Goal: Task Accomplishment & Management: Manage account settings

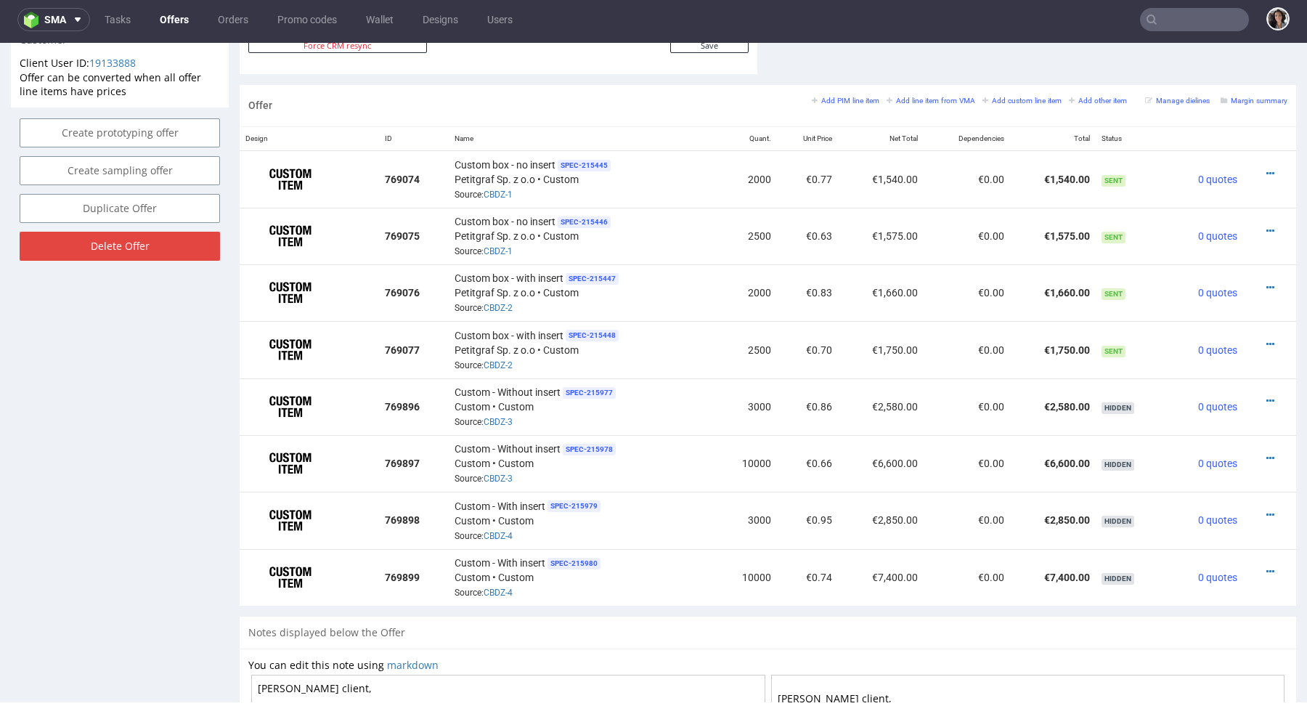
scroll to position [812, 0]
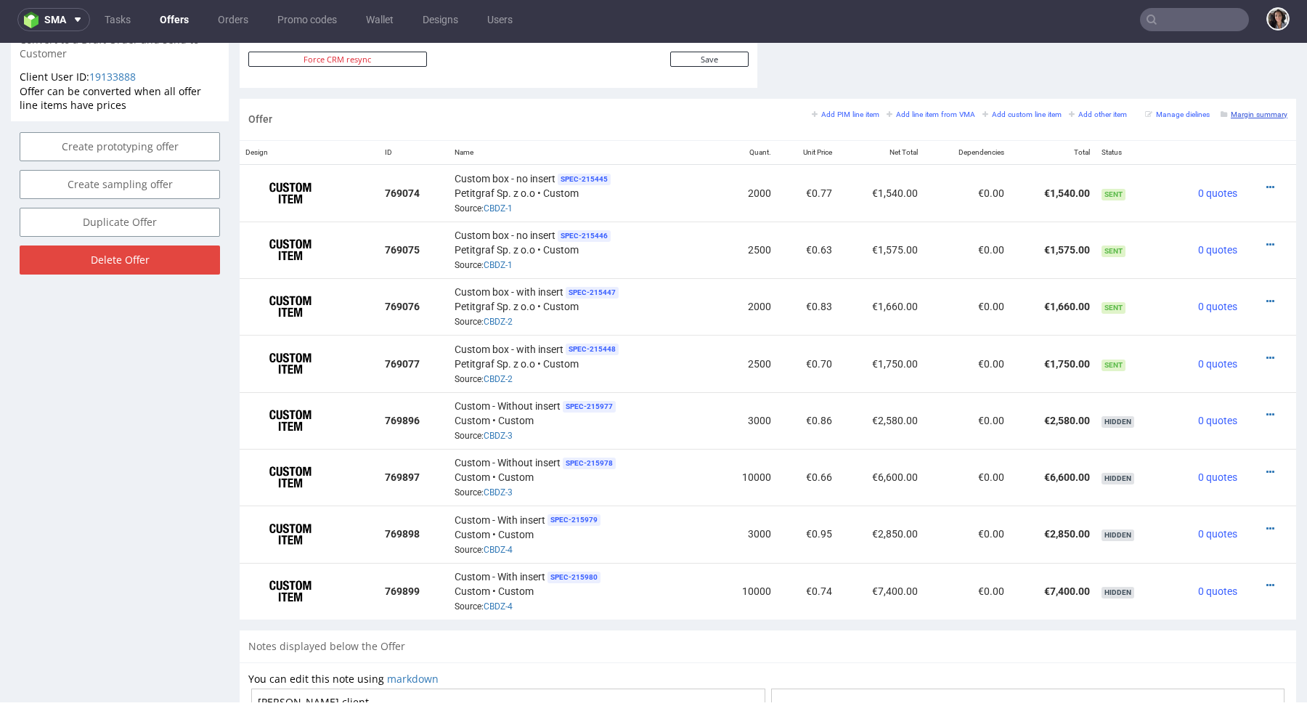
click at [1250, 110] on small "Margin summary" at bounding box center [1254, 114] width 67 height 8
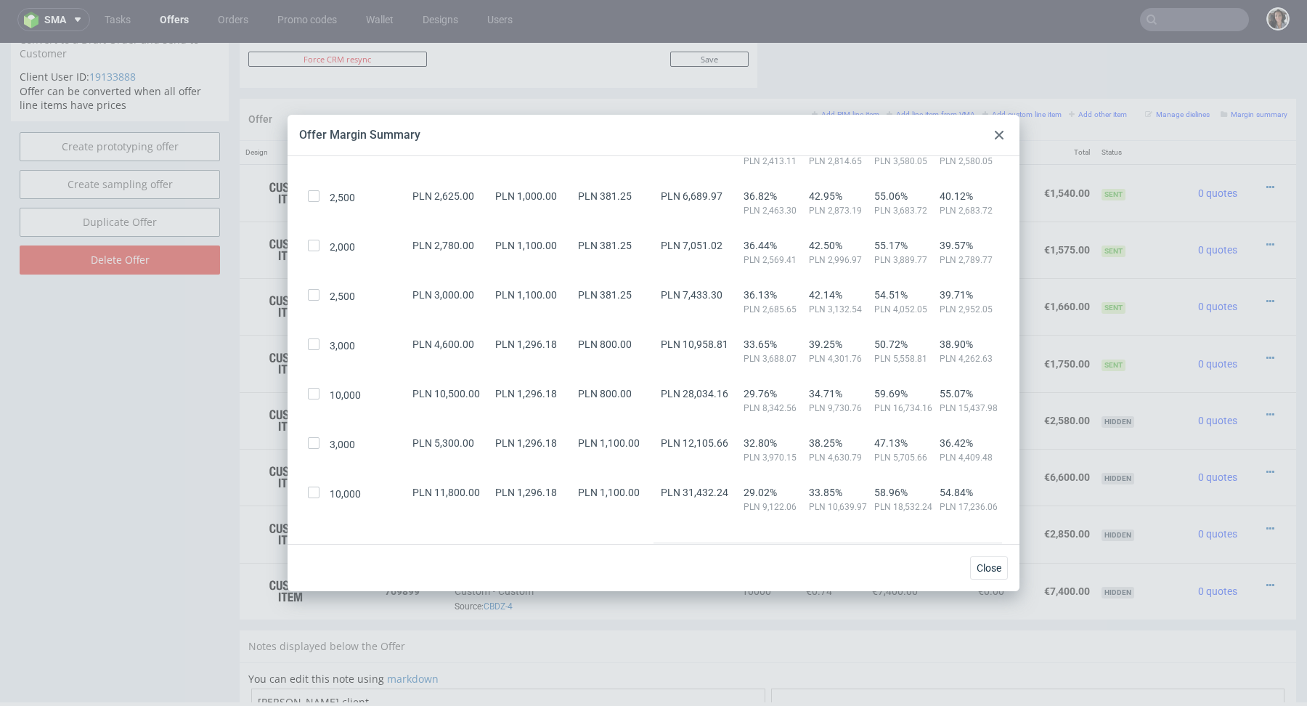
scroll to position [214, 0]
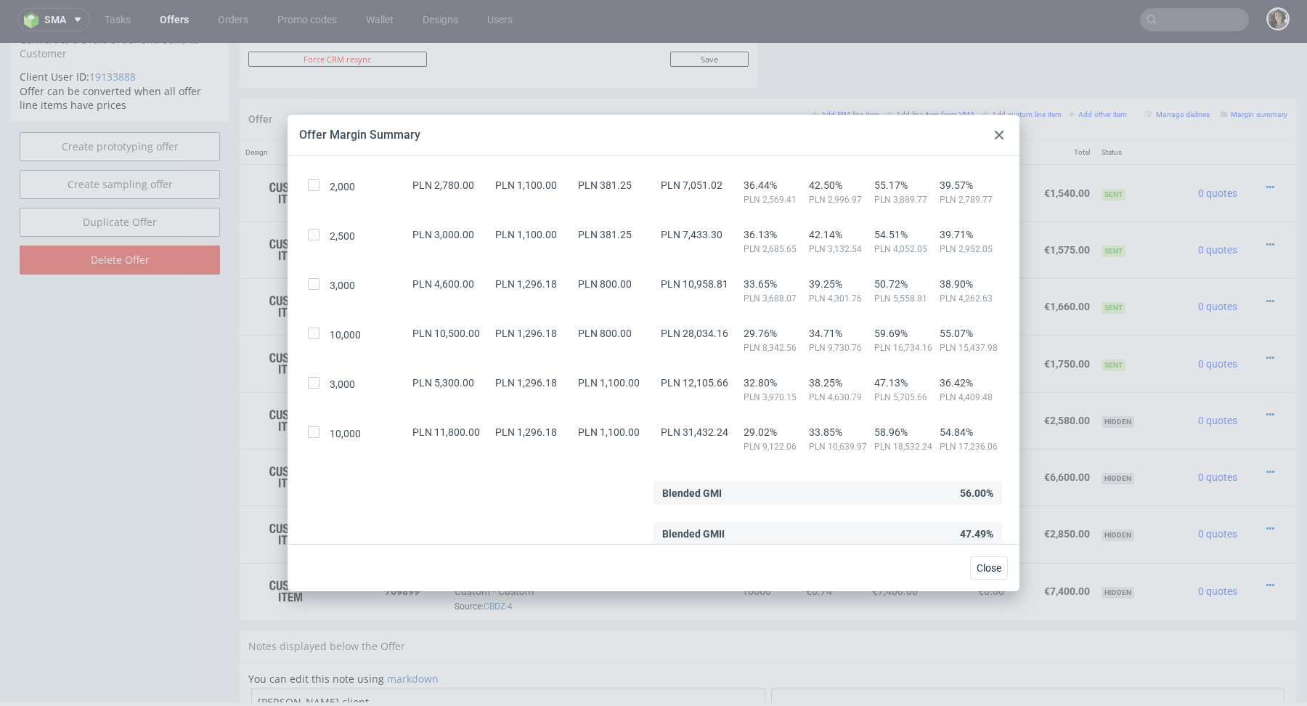
click at [1003, 128] on div at bounding box center [999, 134] width 17 height 17
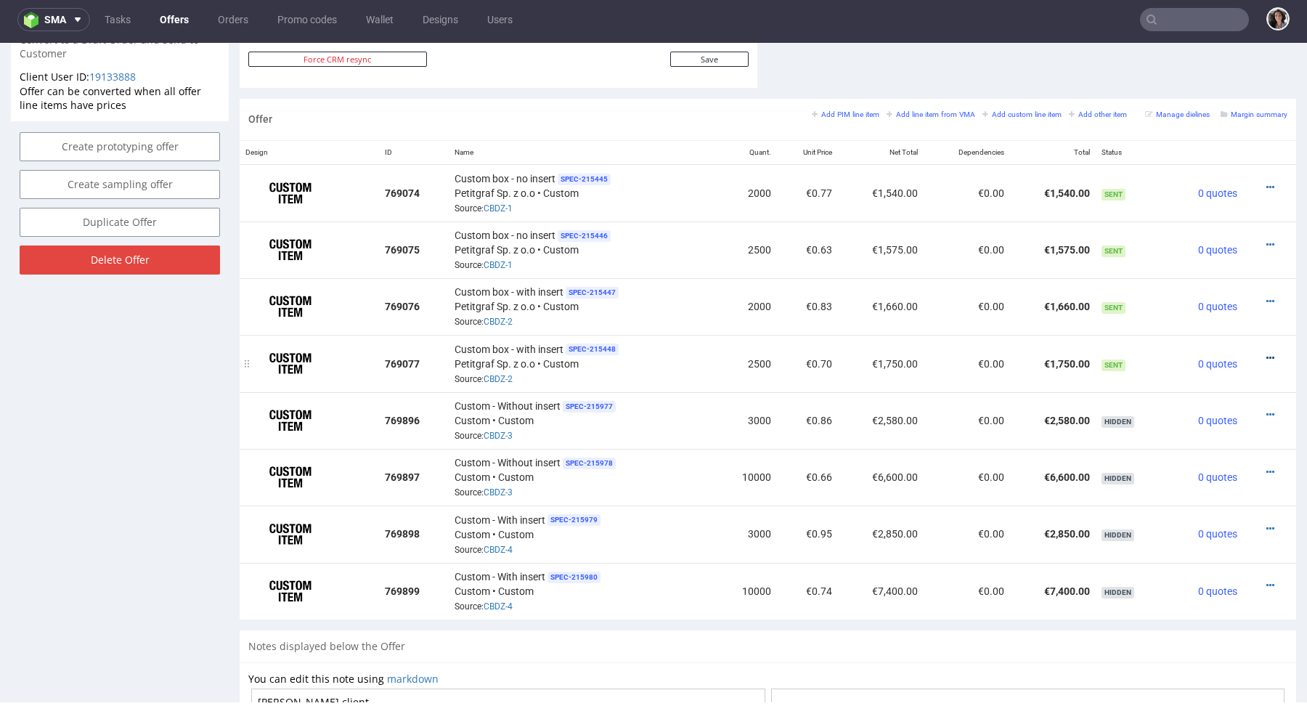
click at [1267, 353] on icon at bounding box center [1271, 358] width 8 height 10
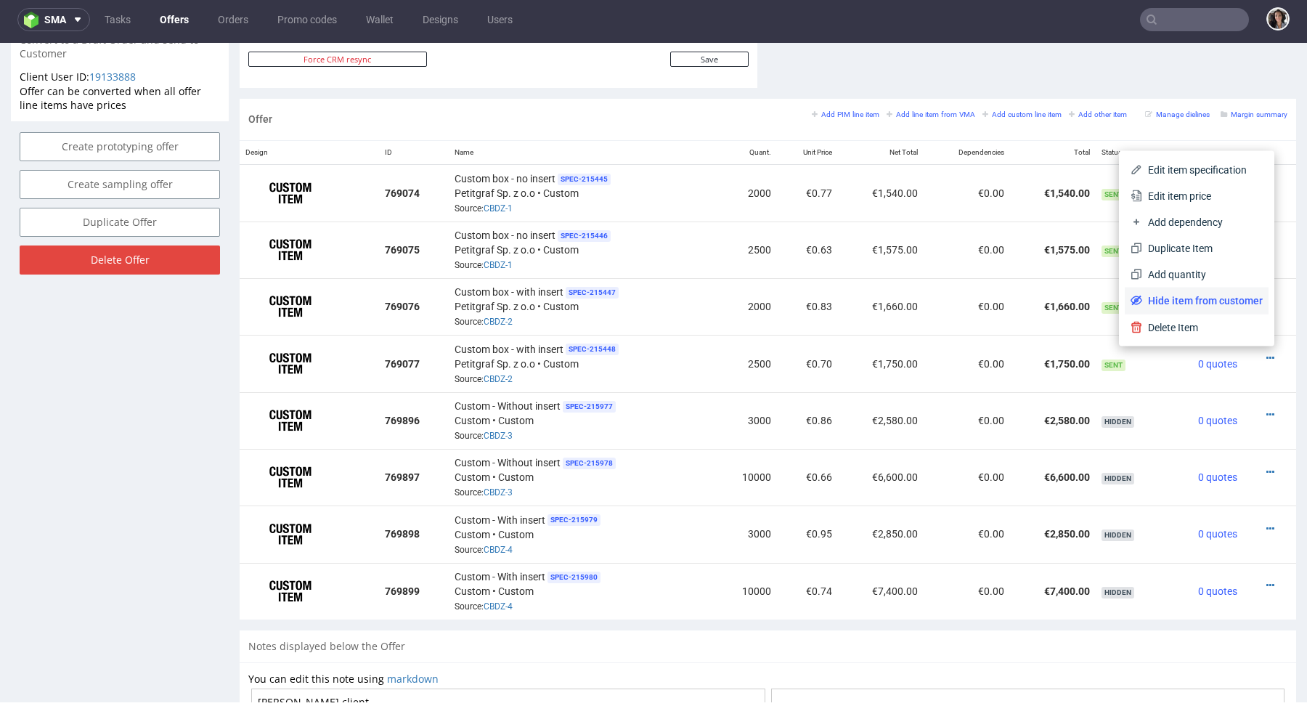
click at [1224, 298] on span "Hide item from customer" at bounding box center [1202, 300] width 121 height 15
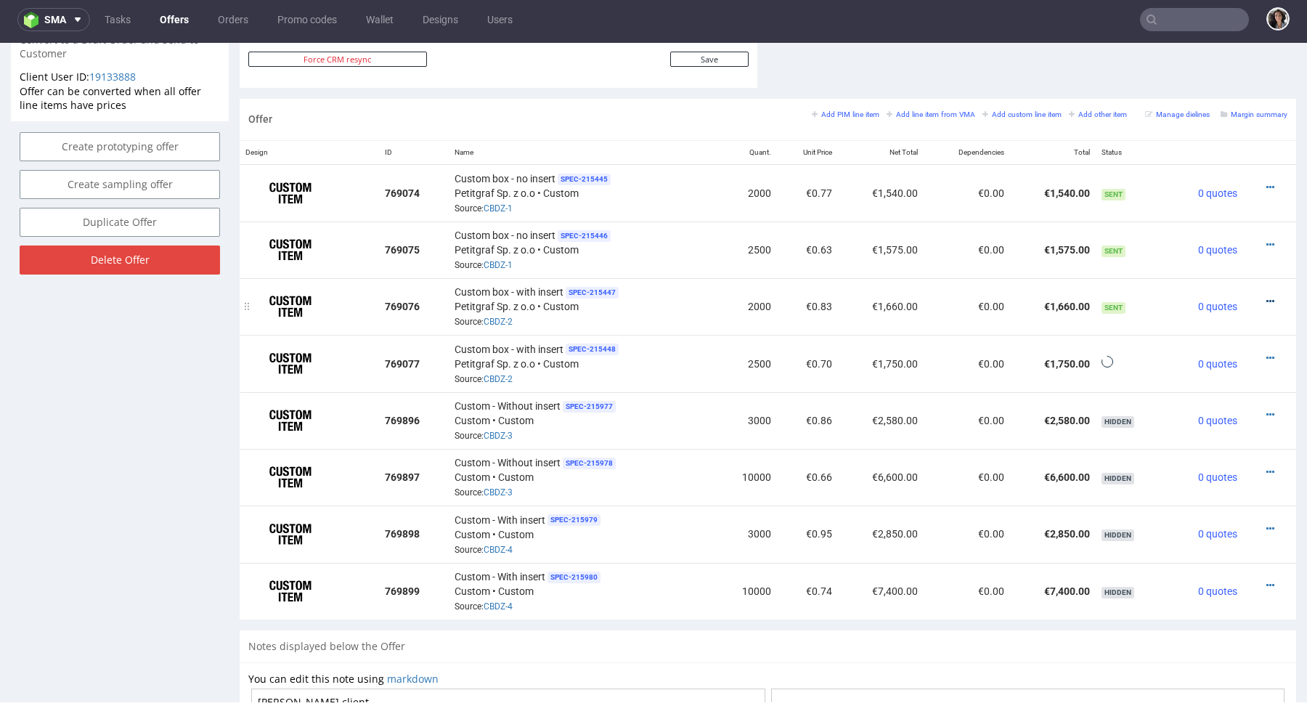
click at [1267, 298] on icon at bounding box center [1271, 301] width 8 height 10
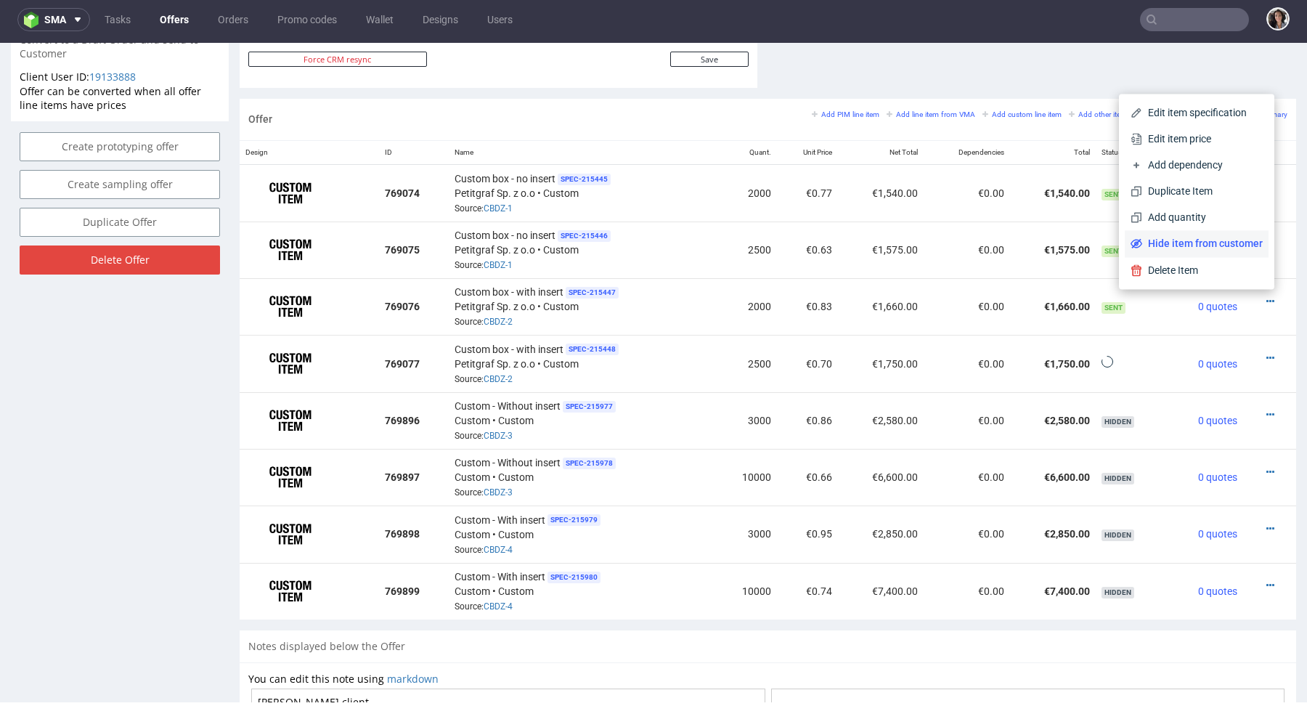
click at [1218, 249] on span "Hide item from customer" at bounding box center [1202, 243] width 121 height 15
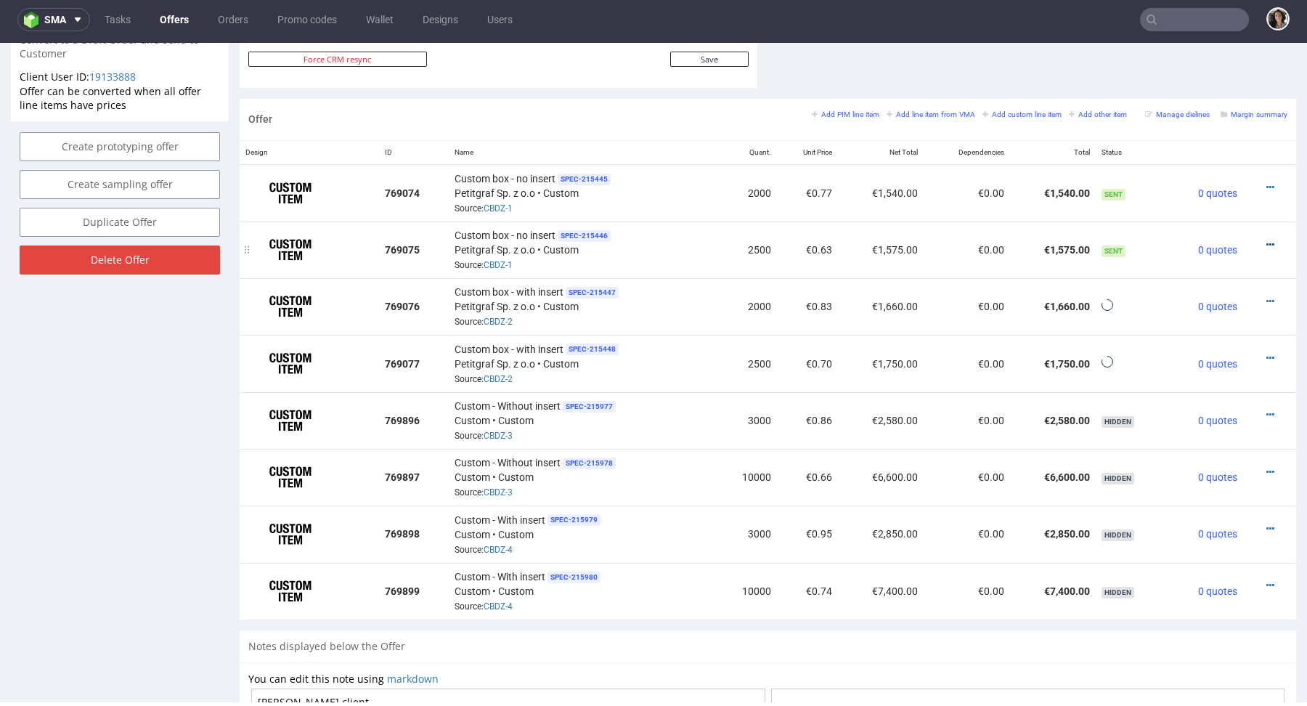
click at [1267, 240] on icon at bounding box center [1271, 245] width 8 height 10
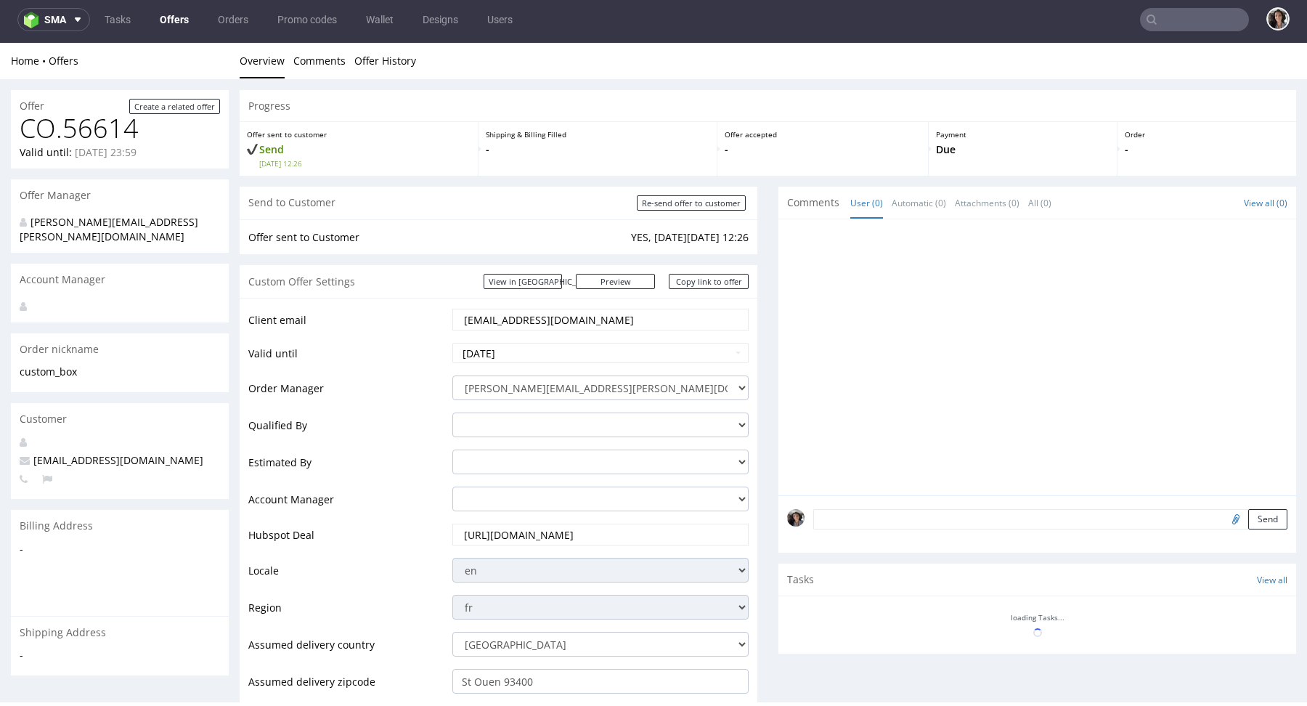
scroll to position [0, 0]
click at [1201, 396] on div at bounding box center [1041, 361] width 509 height 267
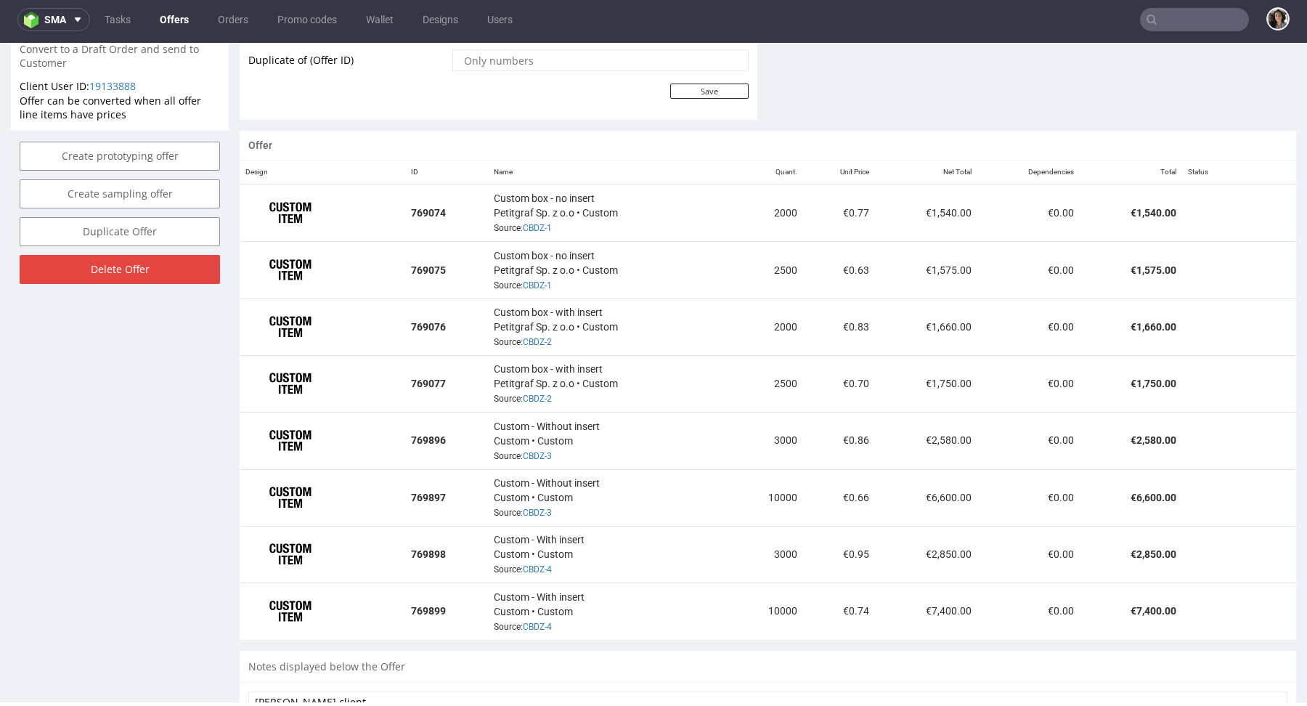
scroll to position [802, 0]
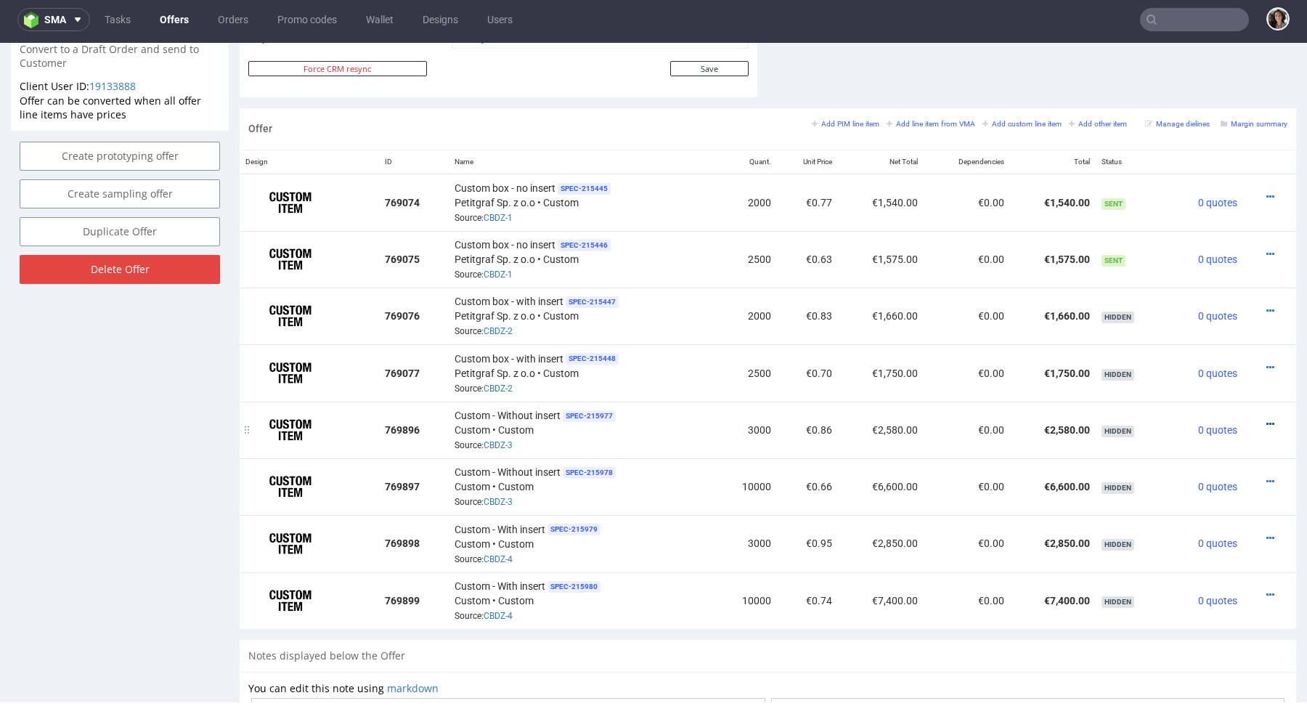
click at [1267, 424] on icon at bounding box center [1271, 424] width 8 height 10
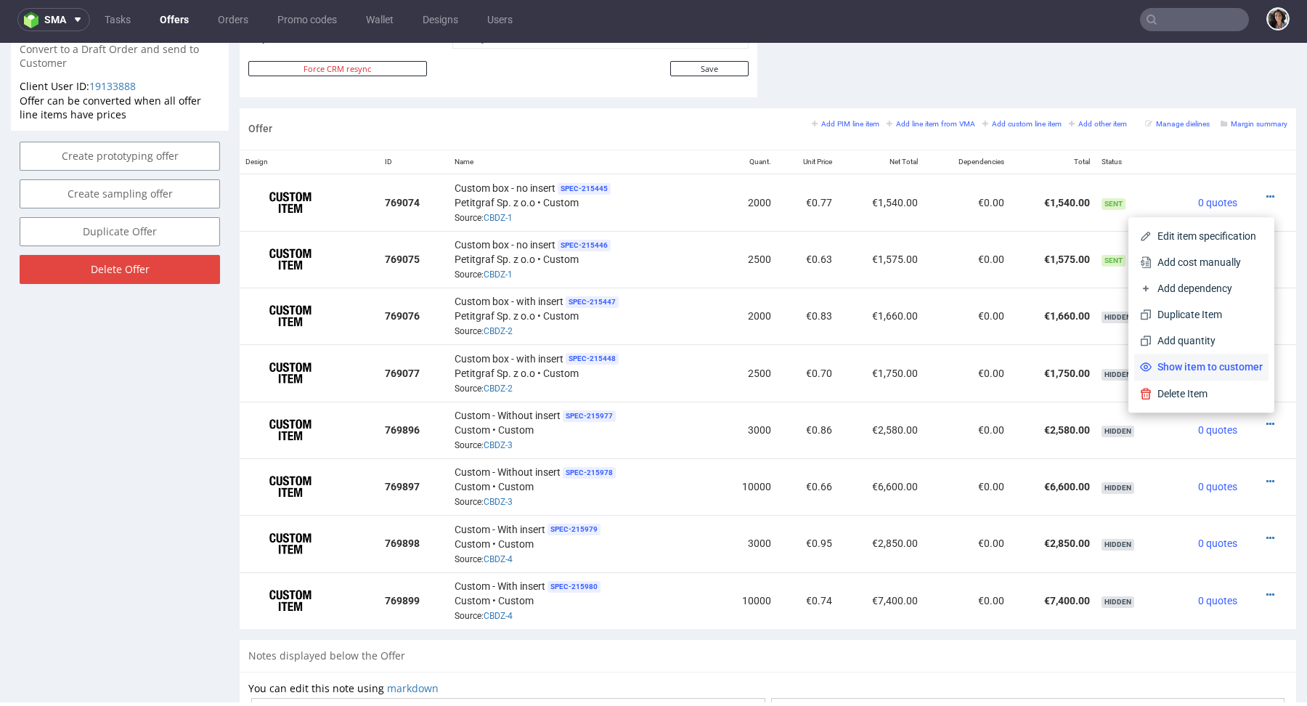
click at [1225, 365] on span "Show item to customer" at bounding box center [1207, 366] width 111 height 15
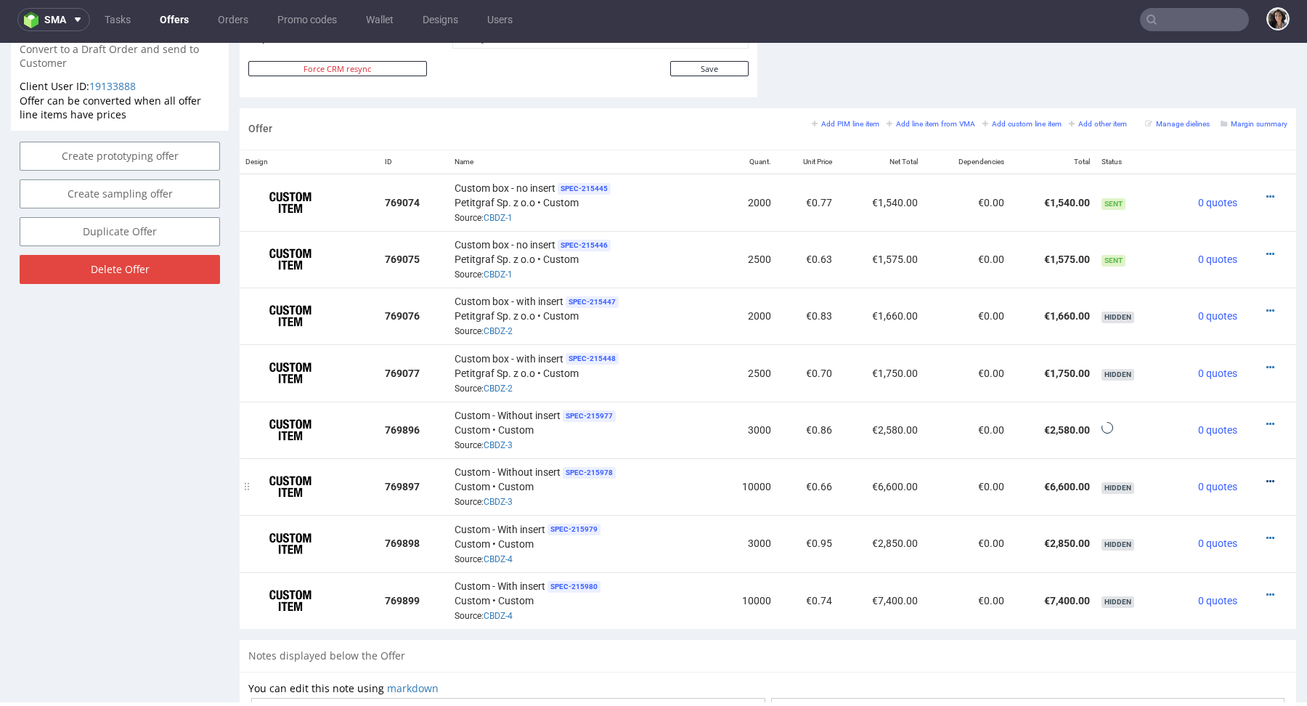
click at [1267, 477] on icon at bounding box center [1271, 481] width 8 height 10
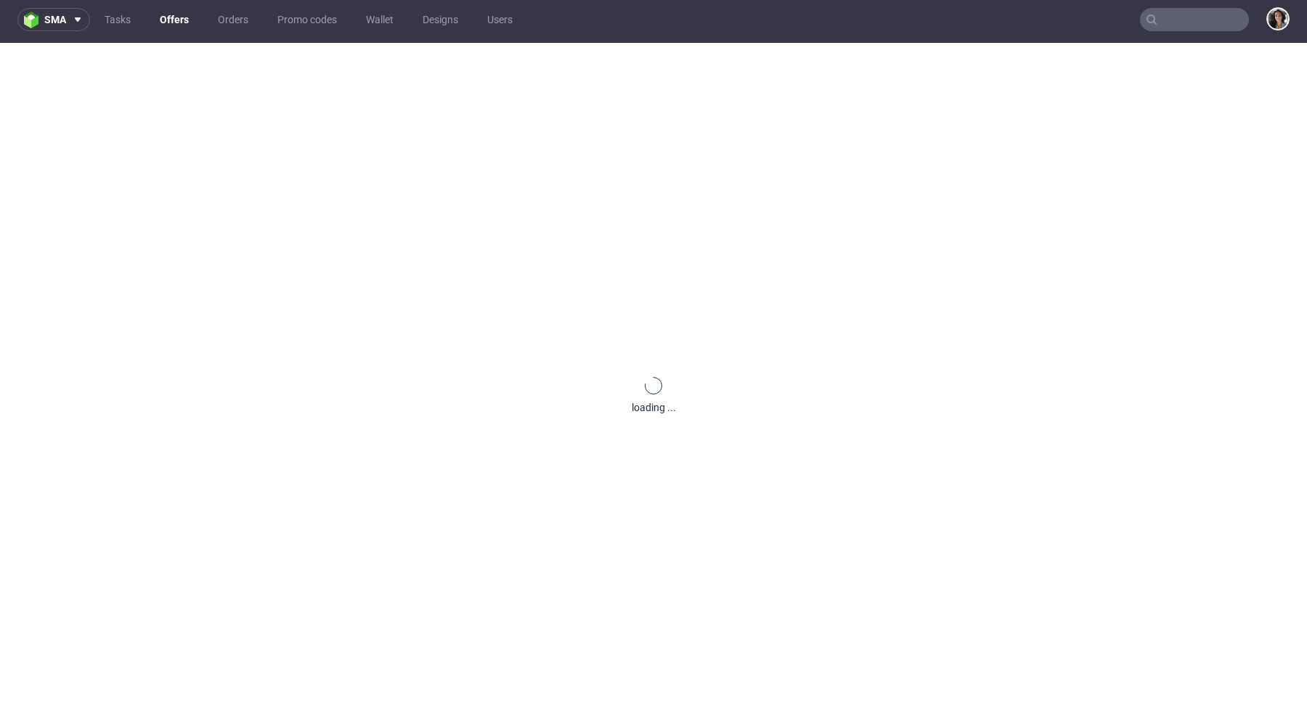
scroll to position [0, 0]
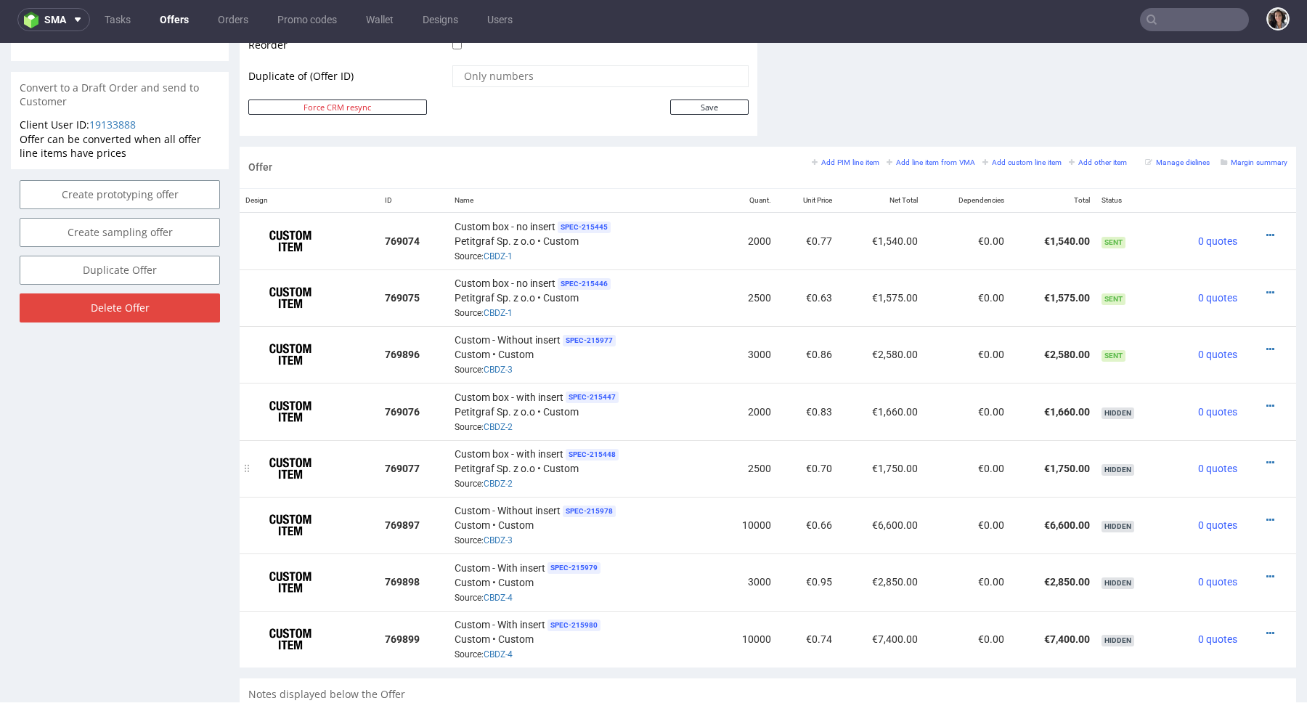
click at [1226, 436] on div "Offer Create a related offer CO.56614 Valid until: September 08, 2025 23:59 Off…" at bounding box center [653, 177] width 1307 height 1725
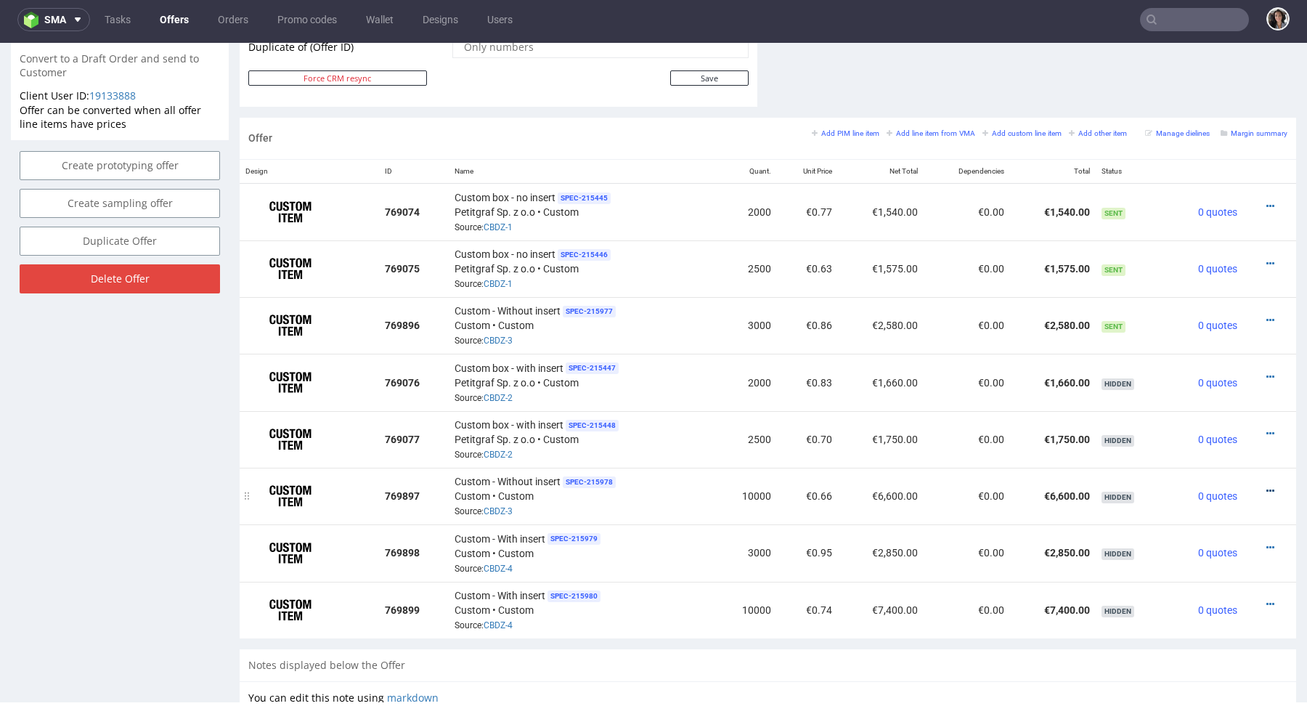
click at [1267, 489] on icon at bounding box center [1271, 491] width 8 height 10
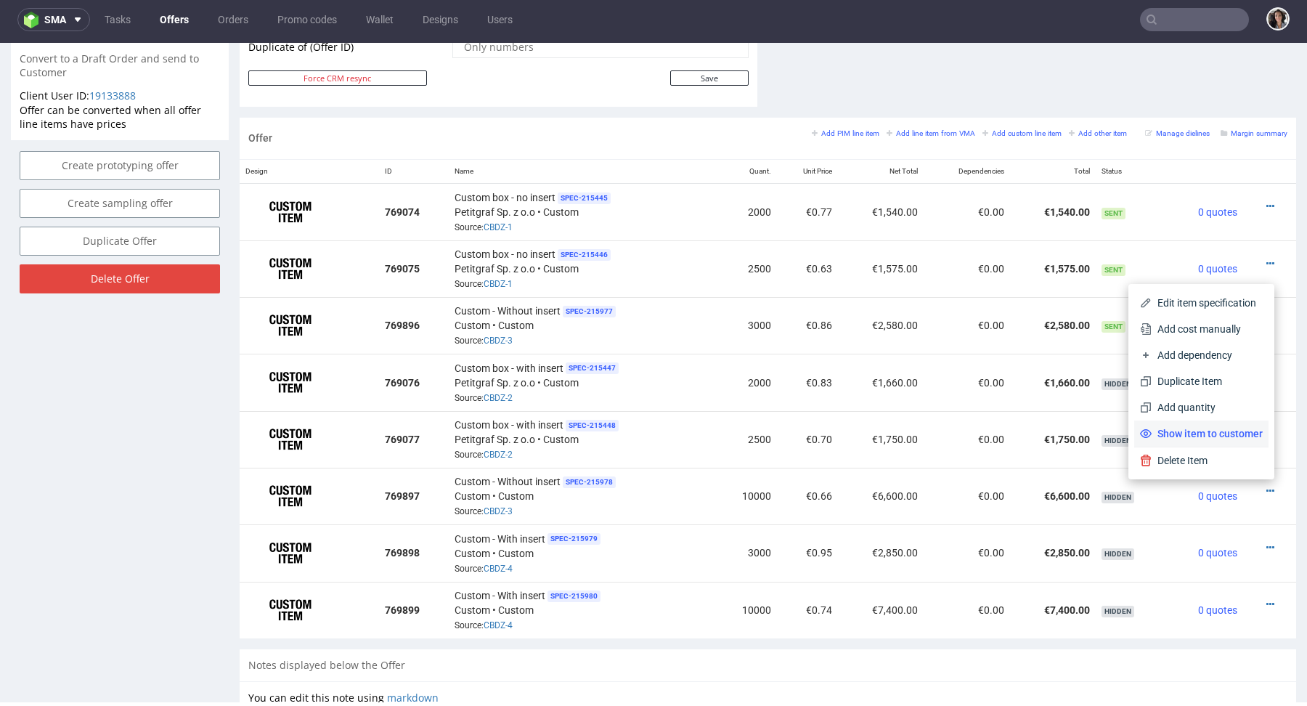
click at [1234, 428] on span "Show item to customer" at bounding box center [1207, 433] width 111 height 15
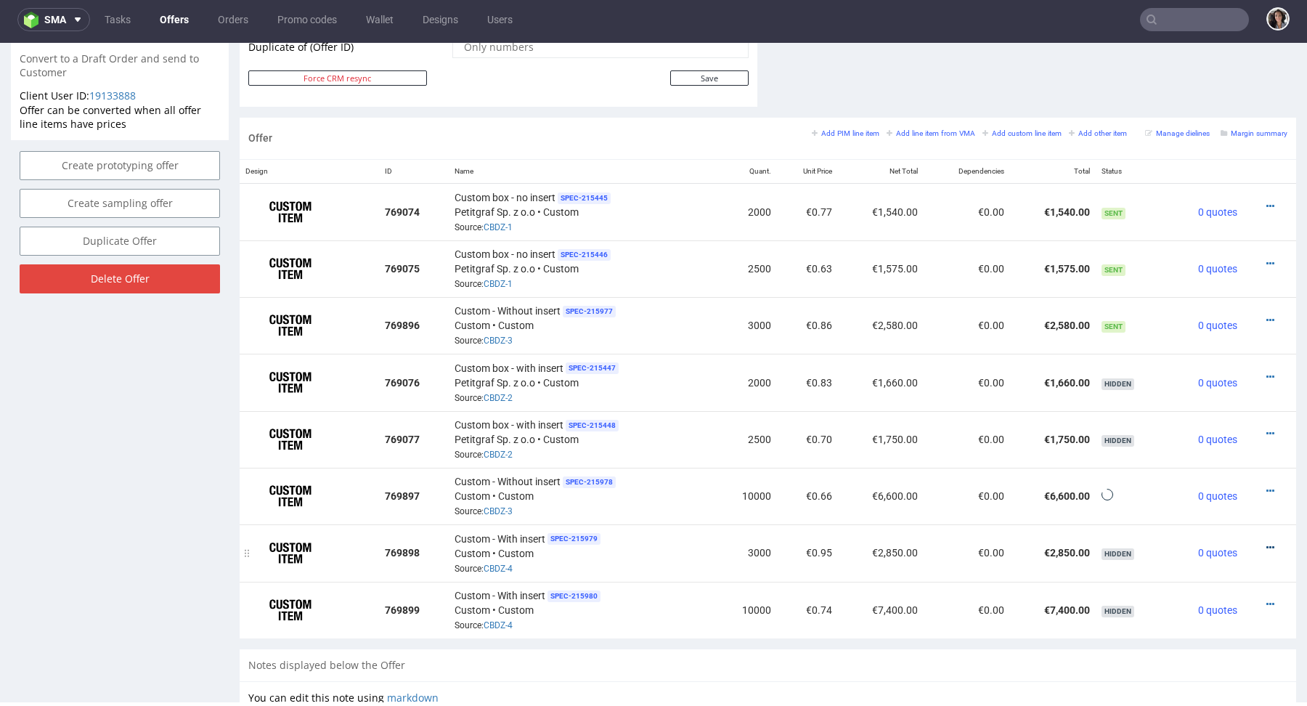
click at [1267, 544] on icon at bounding box center [1271, 547] width 8 height 10
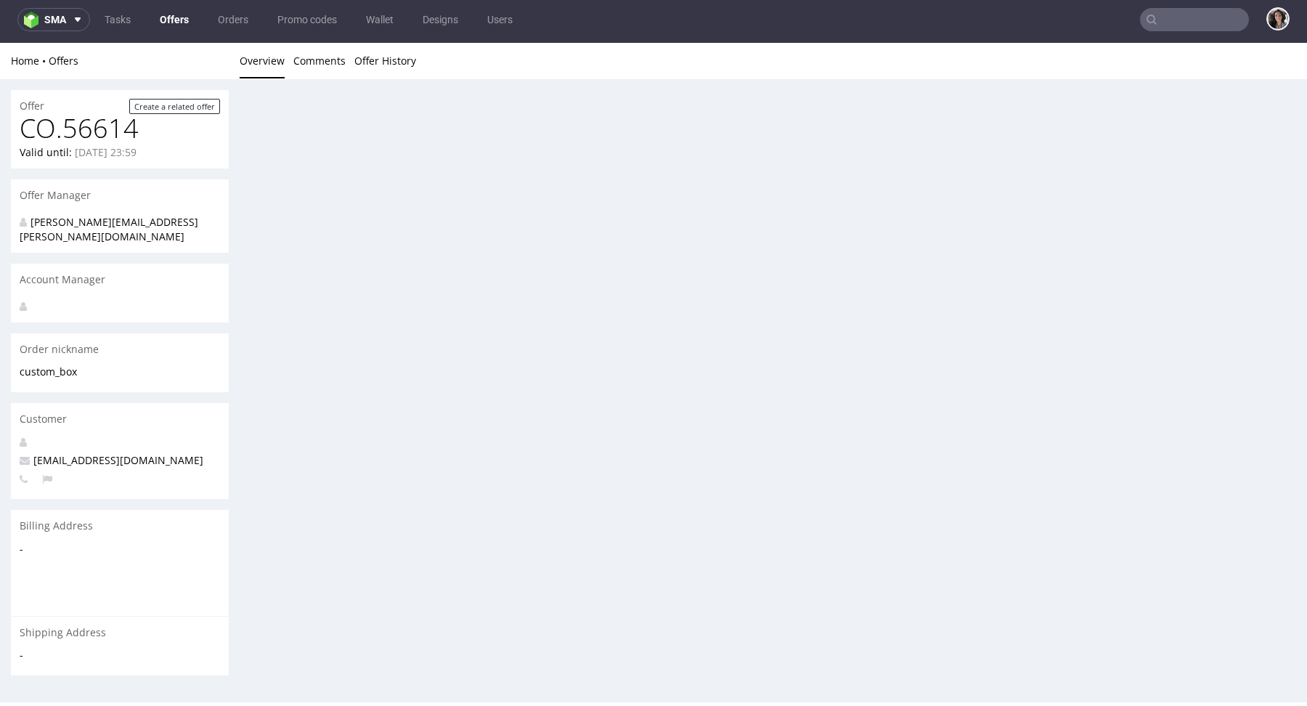
scroll to position [0, 0]
click at [1228, 491] on div "Offer Create a related offer CO.56614 Valid until: September 08, 2025 23:59 Off…" at bounding box center [653, 437] width 1307 height 717
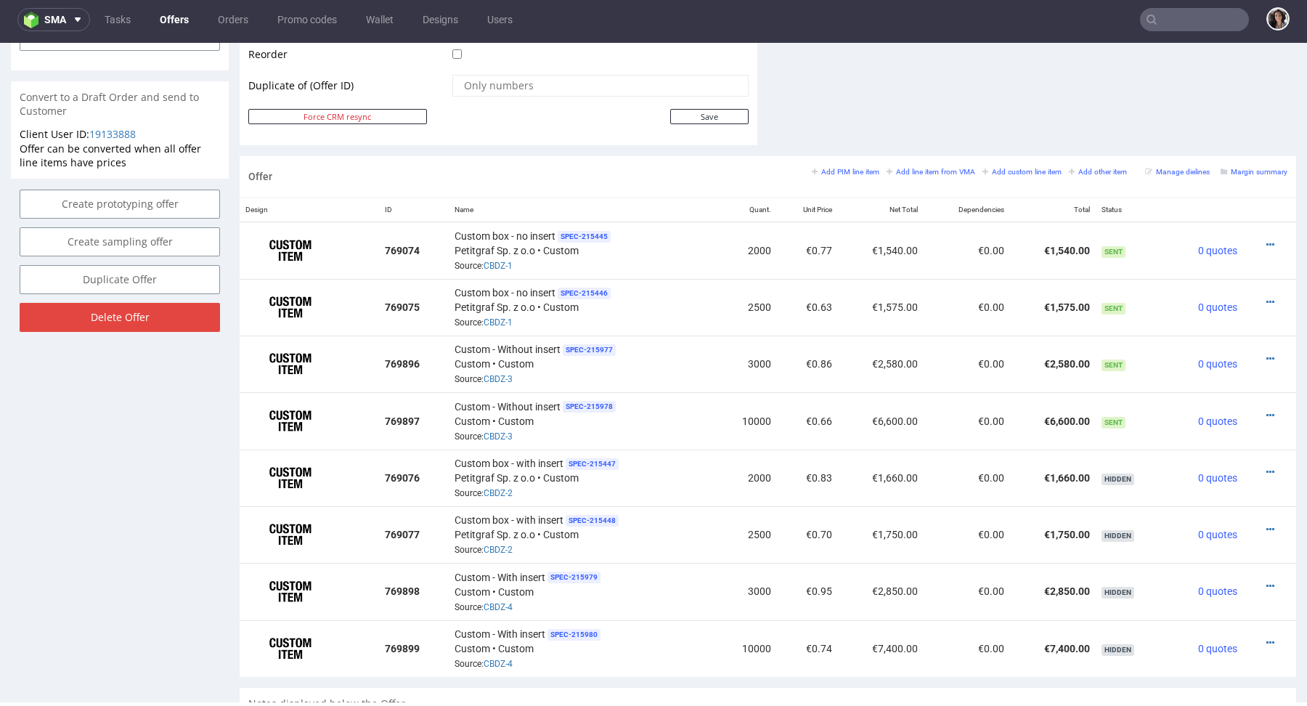
scroll to position [784, 0]
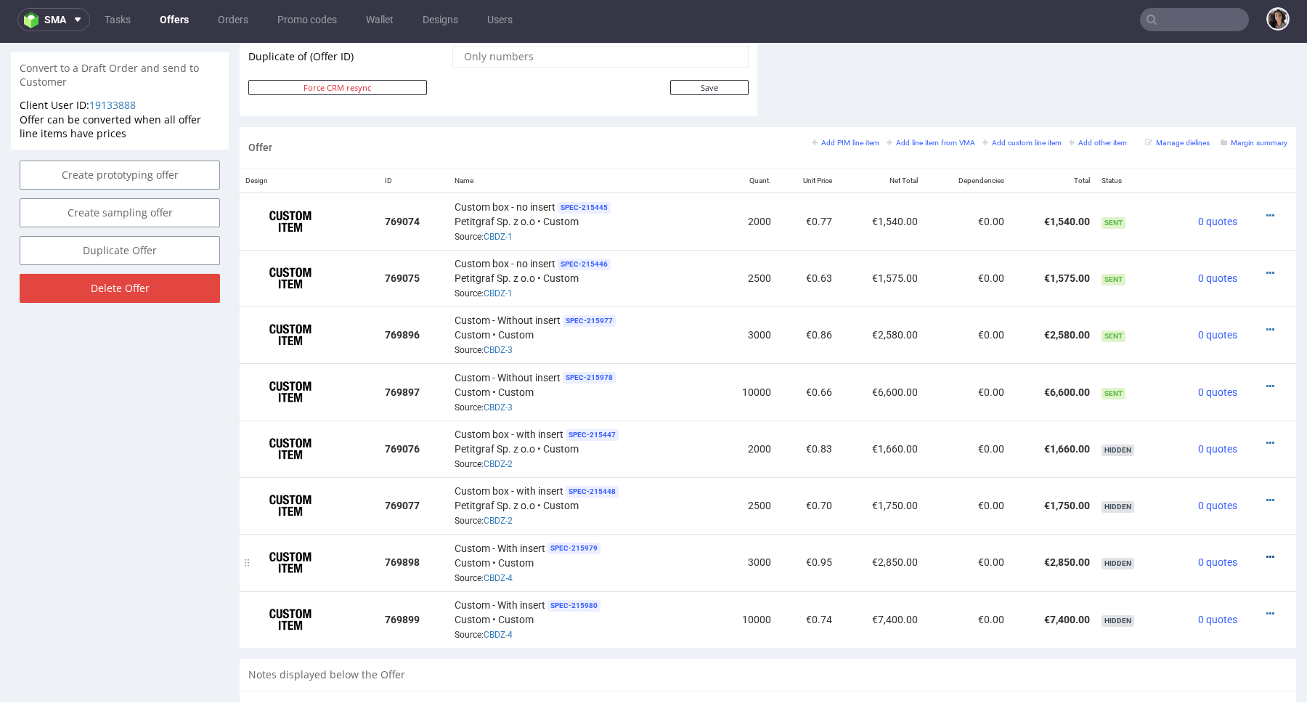
click at [1267, 552] on icon at bounding box center [1271, 557] width 8 height 10
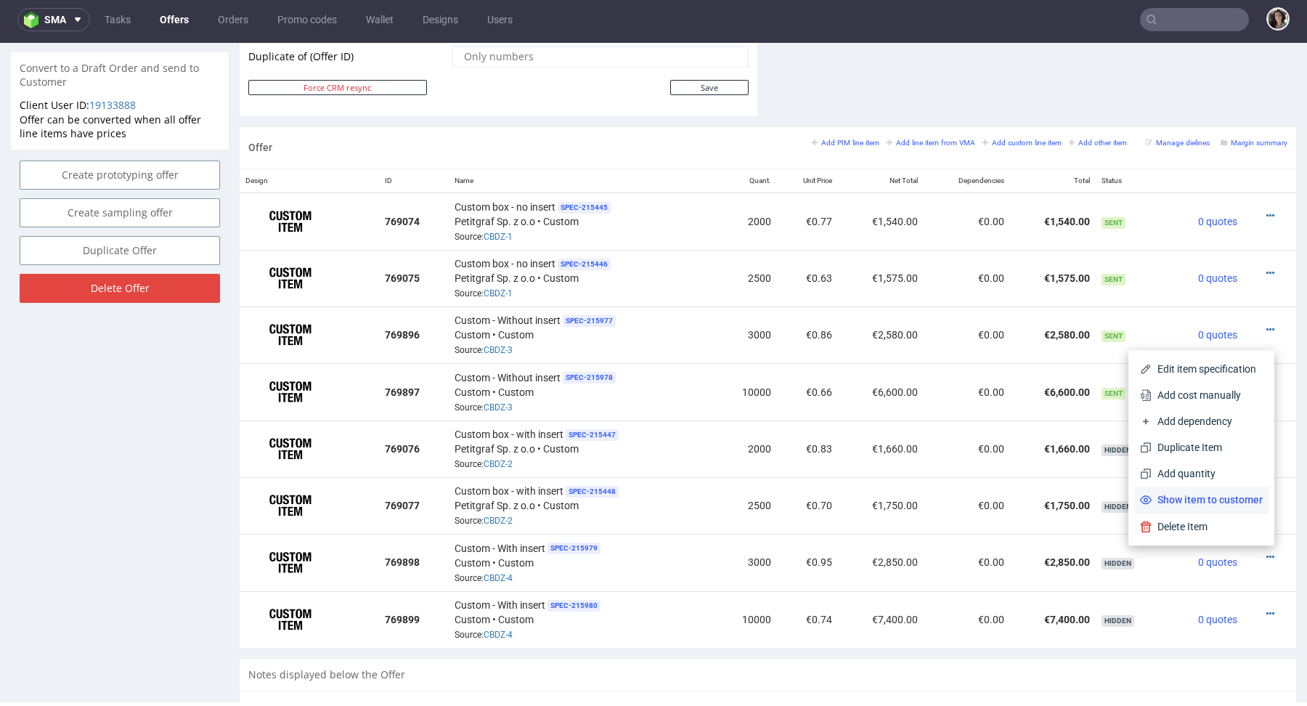
click at [1232, 500] on span "Show item to customer" at bounding box center [1207, 499] width 111 height 15
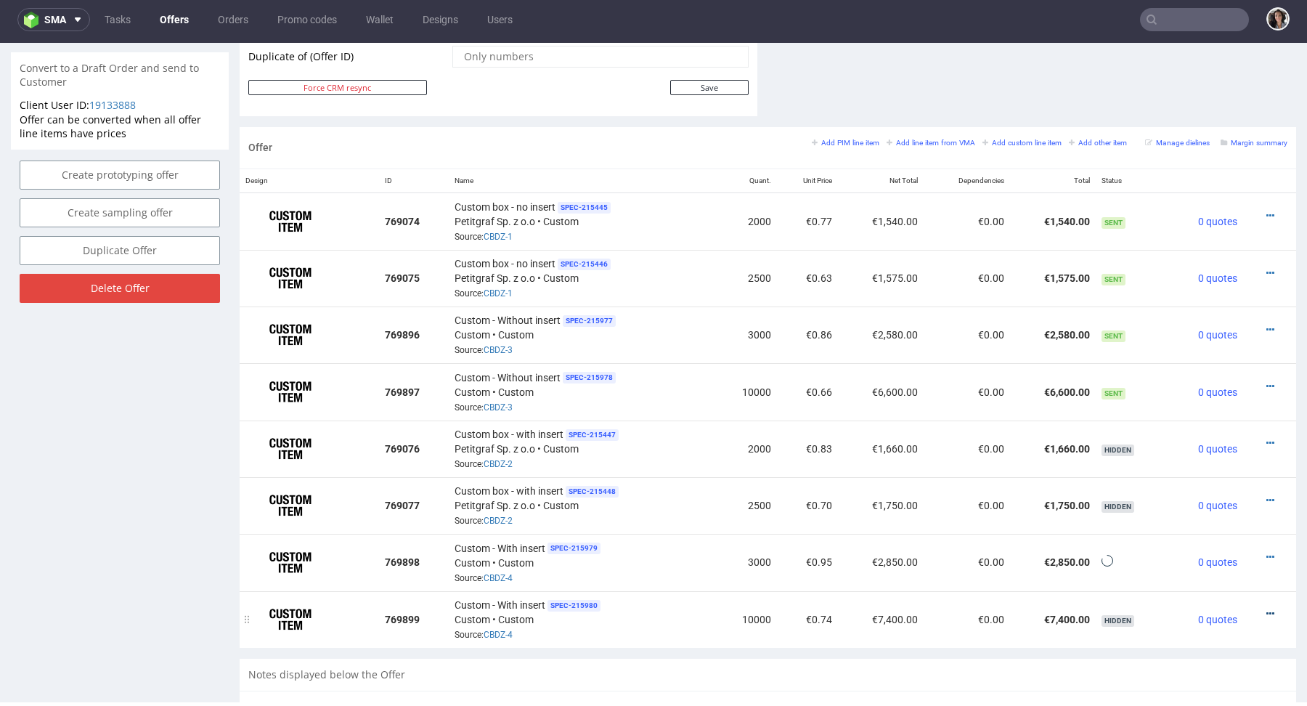
click at [1267, 610] on icon at bounding box center [1271, 614] width 8 height 10
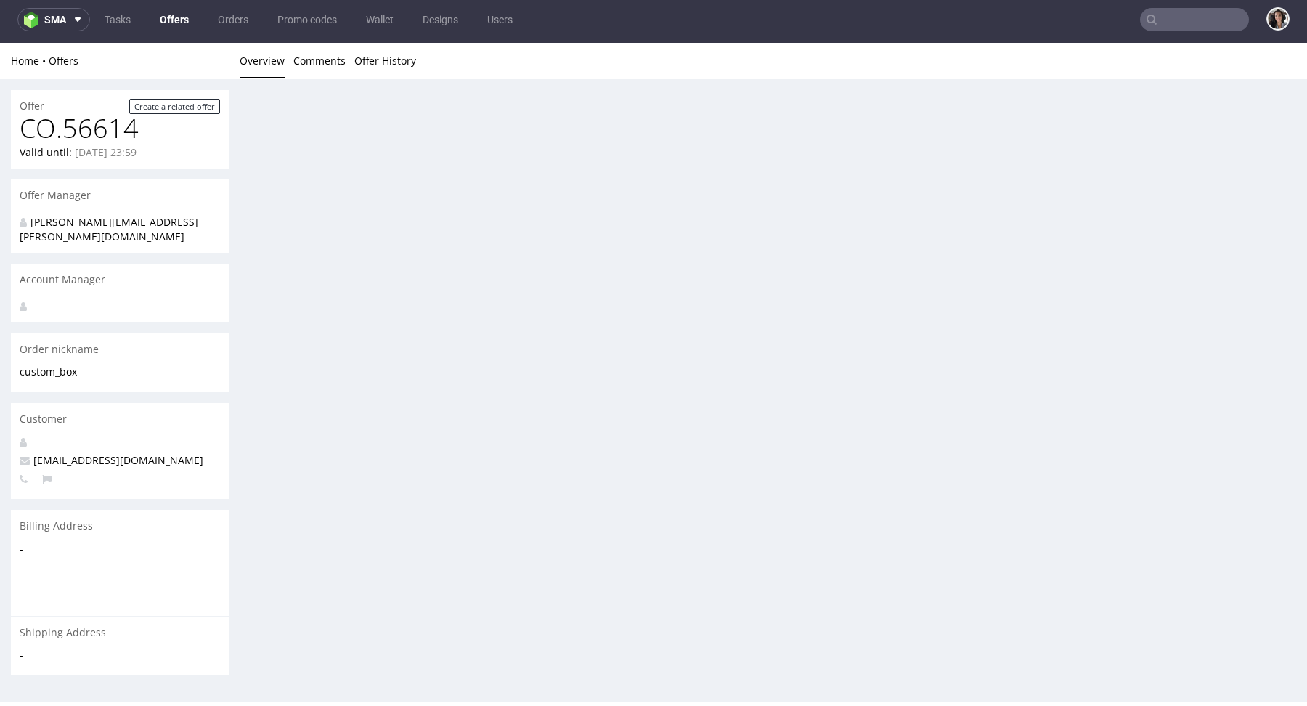
scroll to position [0, 0]
click at [1243, 565] on div "Offer Create a related offer CO.56614 Valid until: September 08, 2025 23:59 Off…" at bounding box center [653, 437] width 1307 height 717
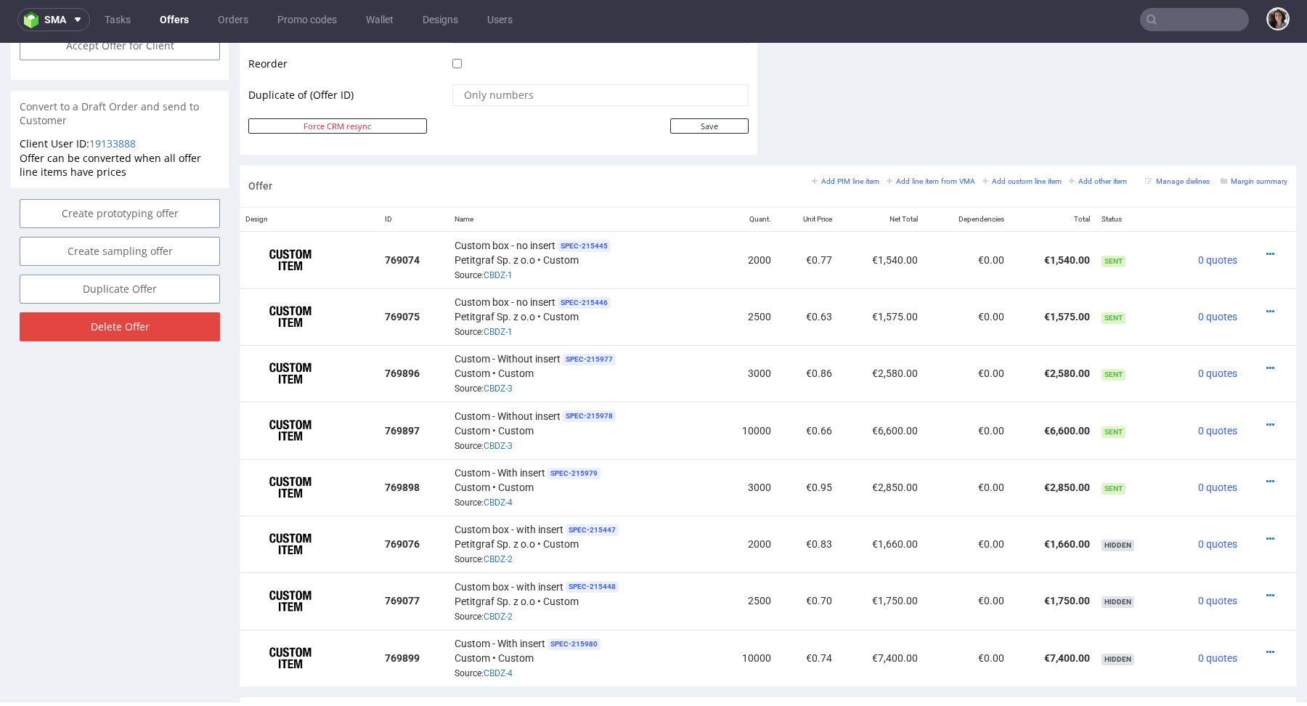
scroll to position [774, 0]
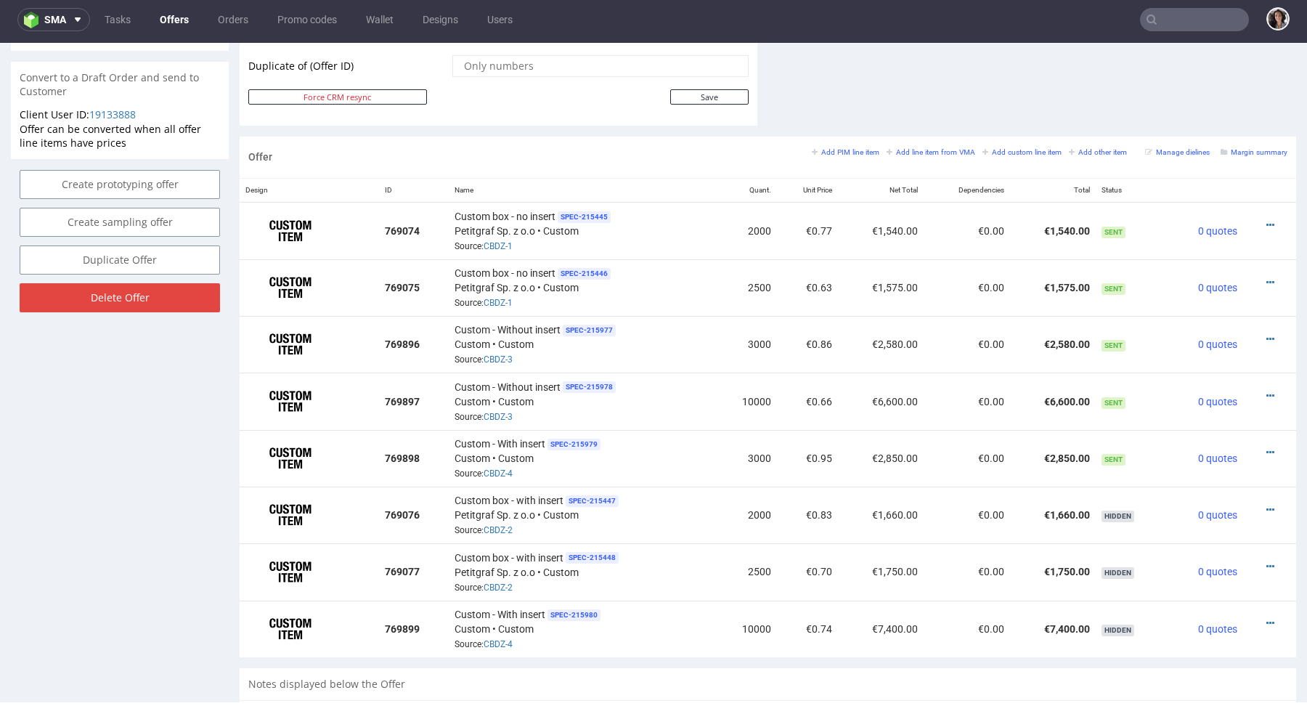
click at [1267, 624] on icon at bounding box center [1271, 623] width 8 height 10
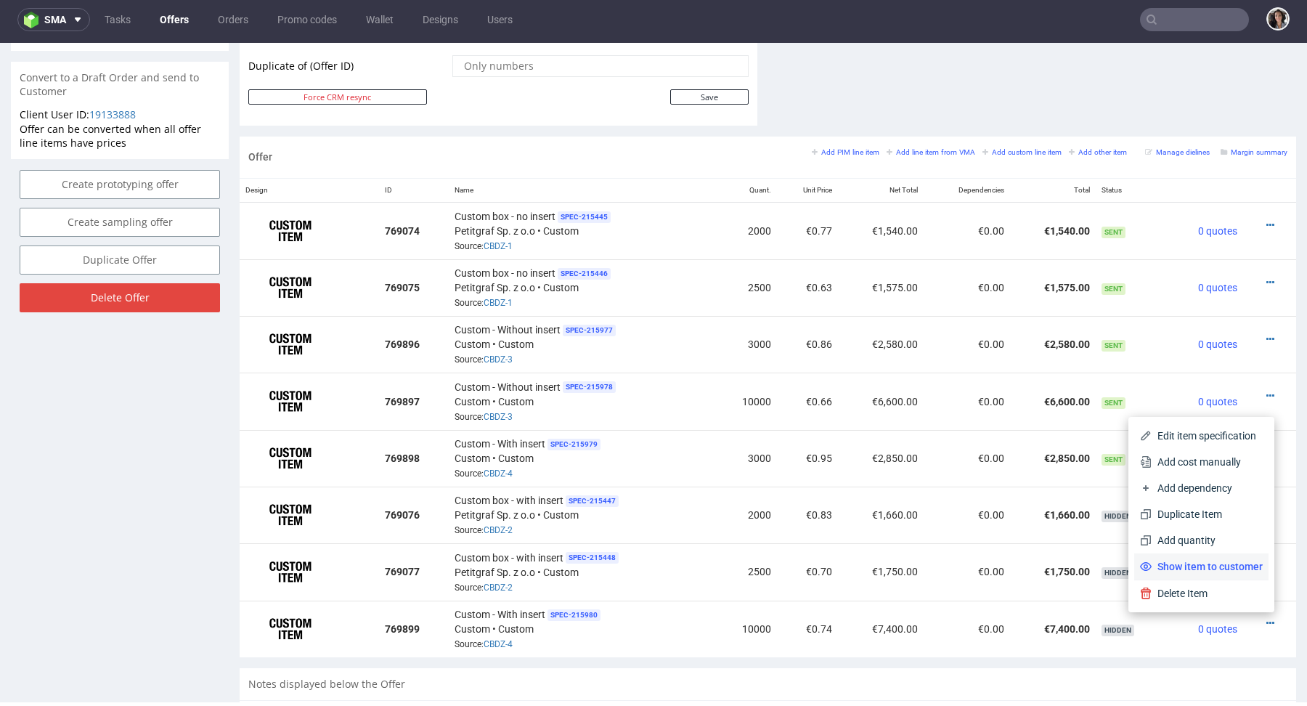
click at [1228, 575] on li "Show item to customer" at bounding box center [1201, 566] width 134 height 26
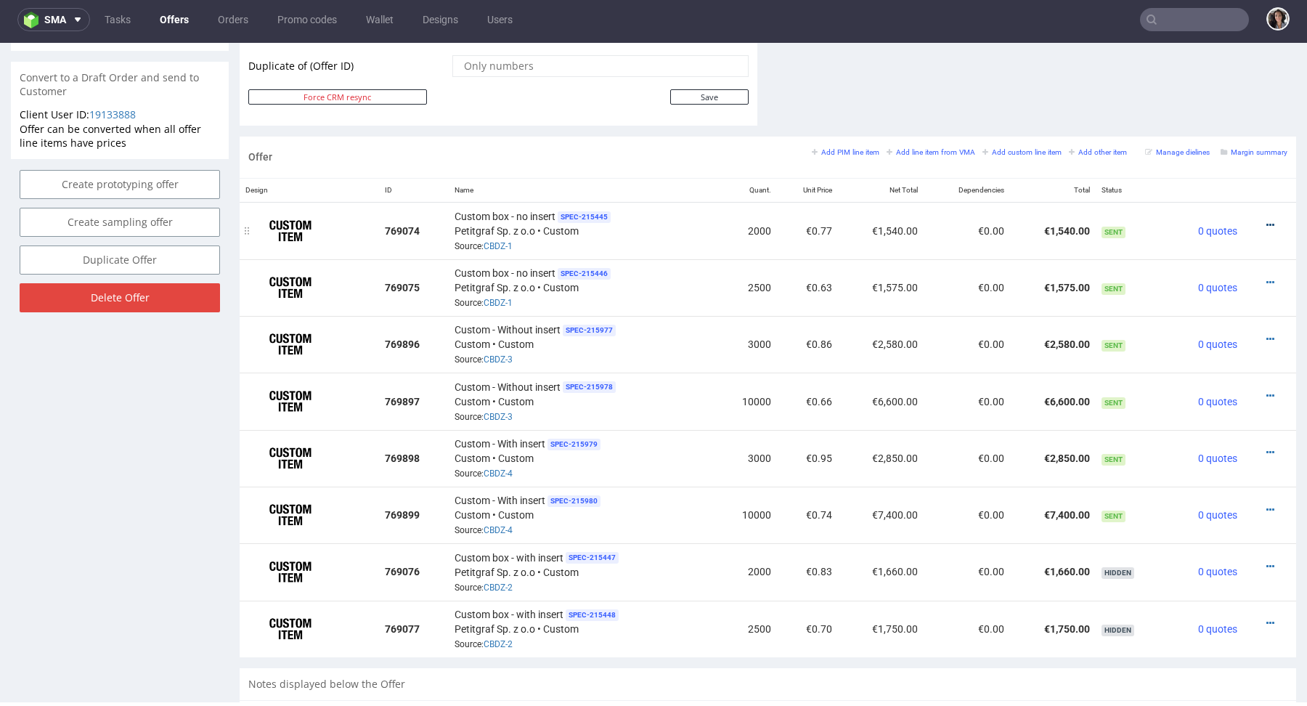
click at [1267, 224] on icon at bounding box center [1271, 225] width 8 height 10
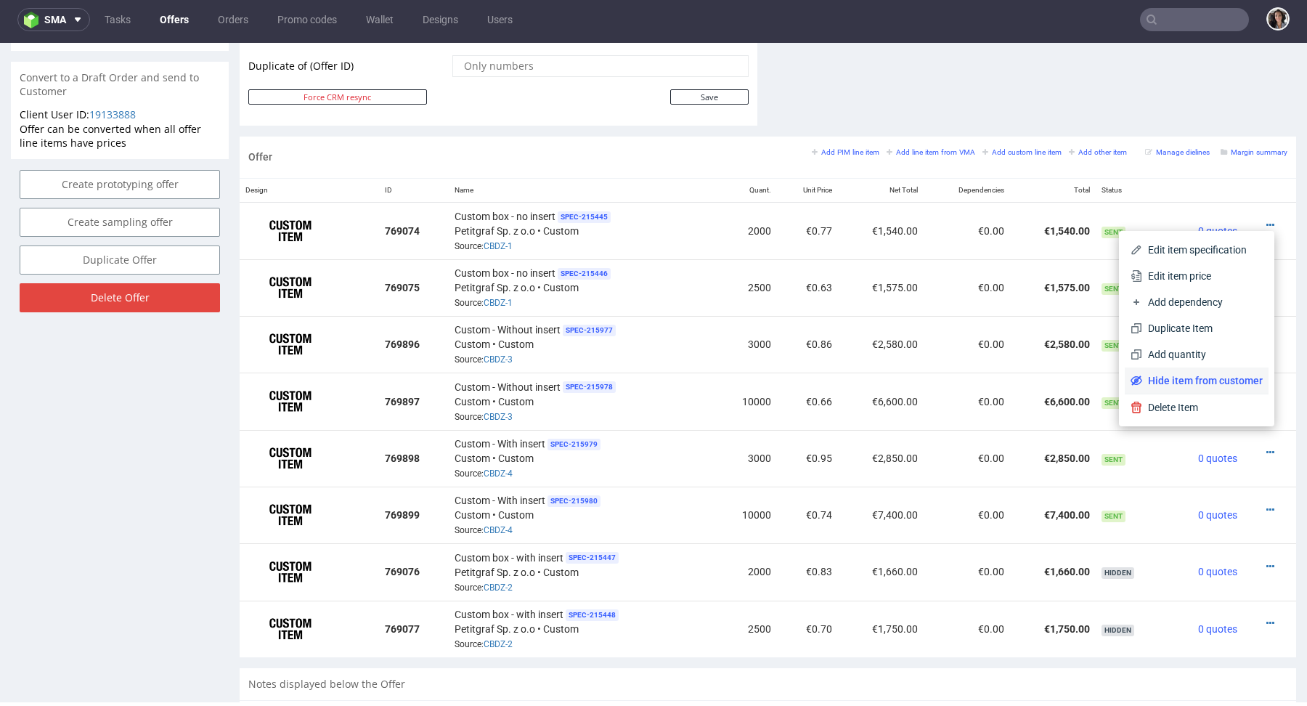
click at [1203, 371] on li "Hide item from customer" at bounding box center [1197, 380] width 144 height 26
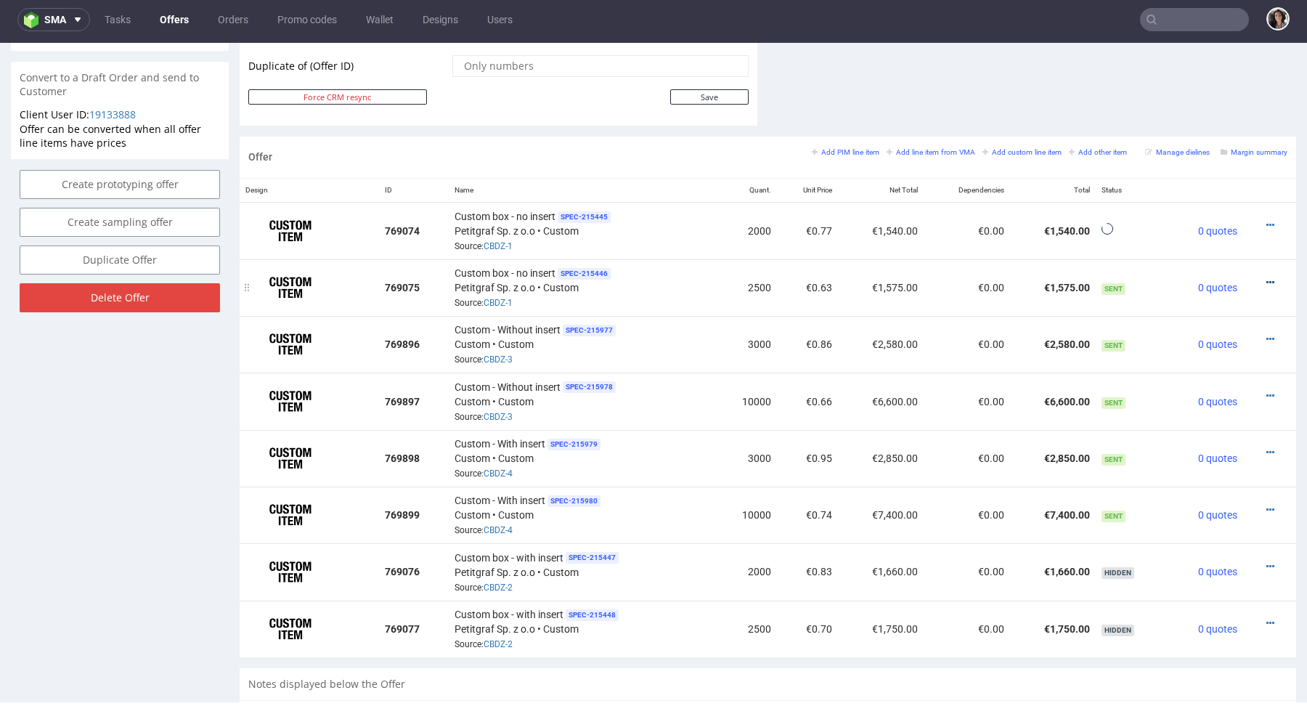
click at [1267, 280] on icon at bounding box center [1271, 282] width 8 height 10
click at [1267, 222] on icon at bounding box center [1271, 225] width 8 height 10
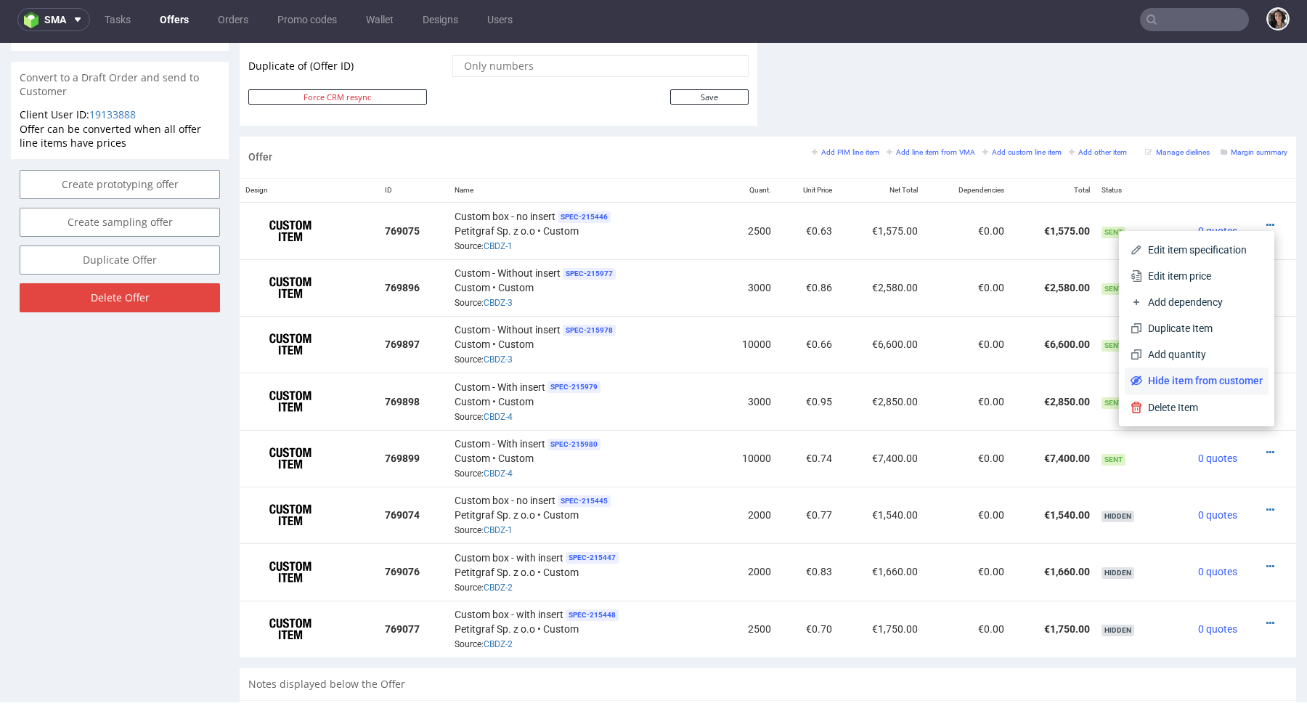
click at [1195, 373] on span "Hide item from customer" at bounding box center [1202, 380] width 121 height 15
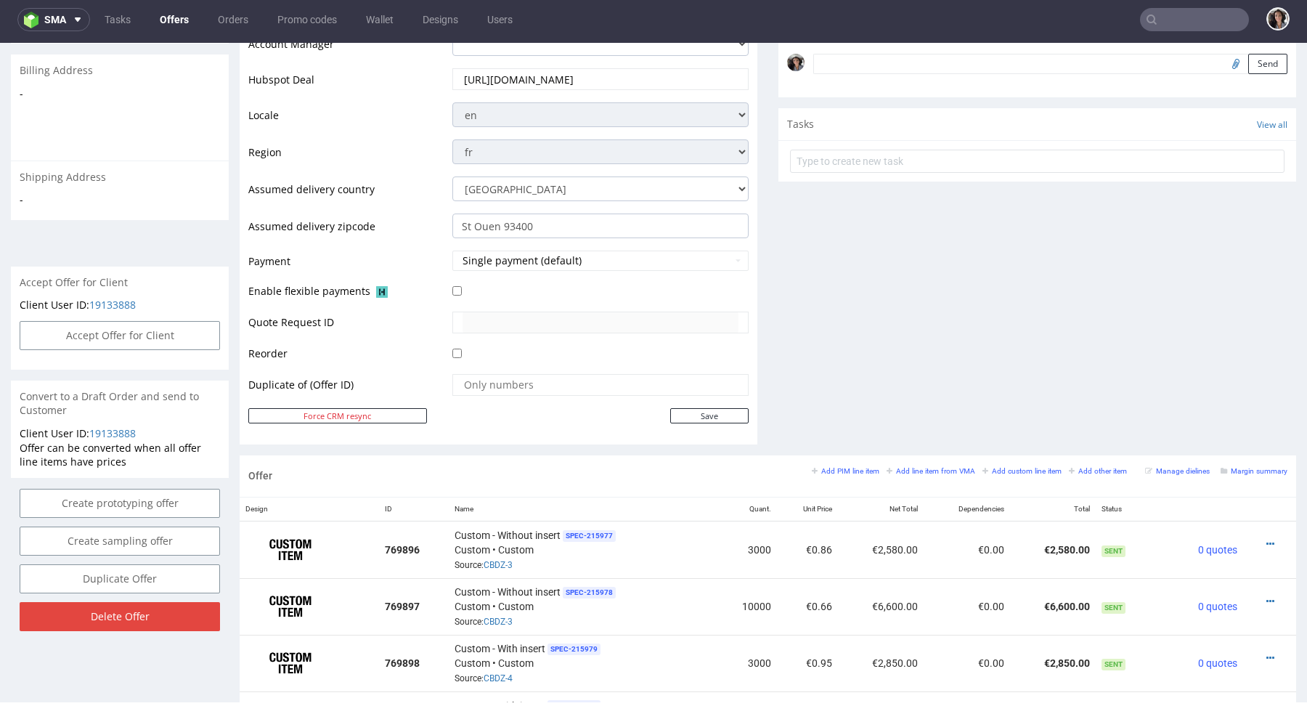
scroll to position [423, 0]
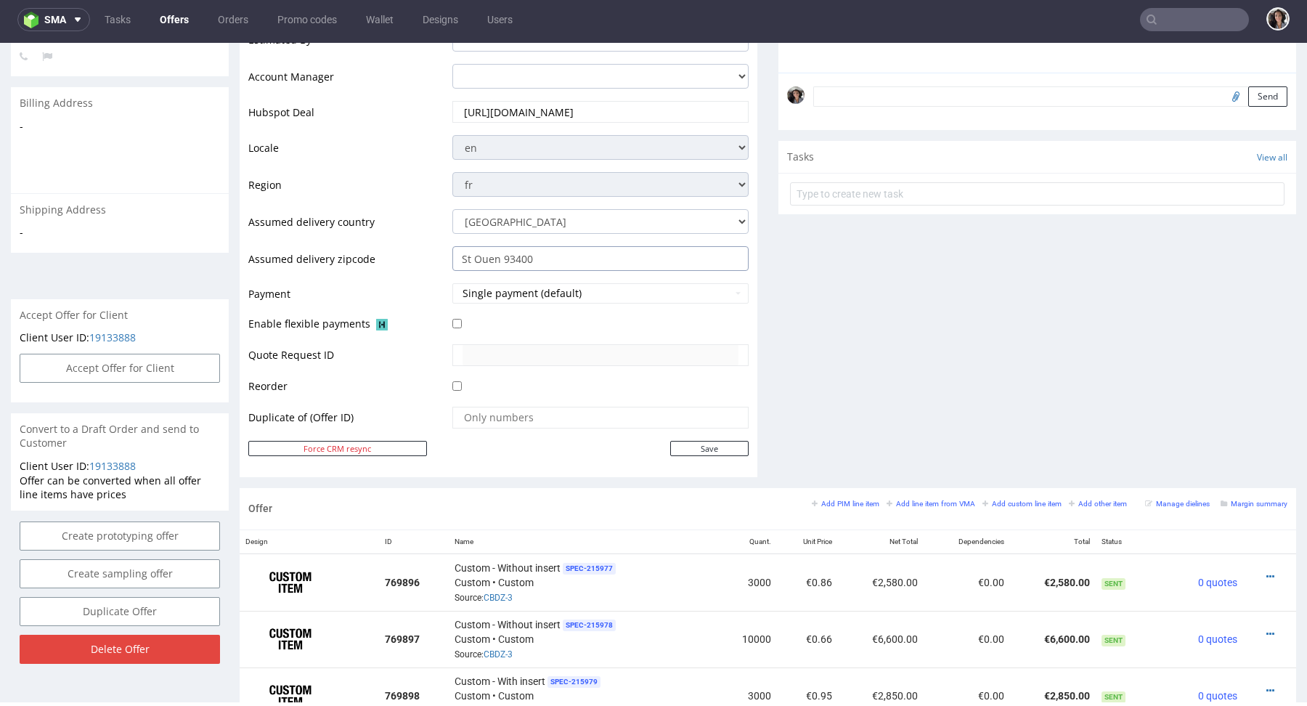
click at [533, 253] on input "St Ouen 93400" at bounding box center [600, 258] width 296 height 25
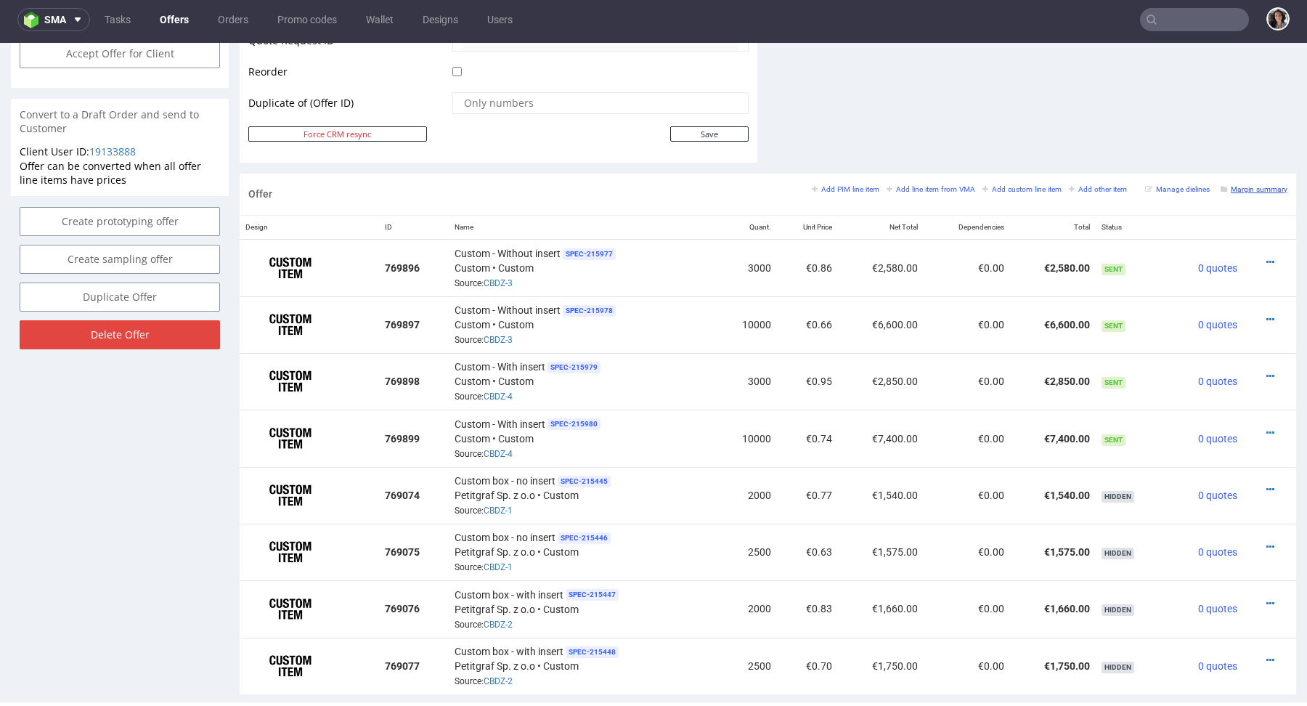
click at [1247, 188] on small "Margin summary" at bounding box center [1254, 189] width 67 height 8
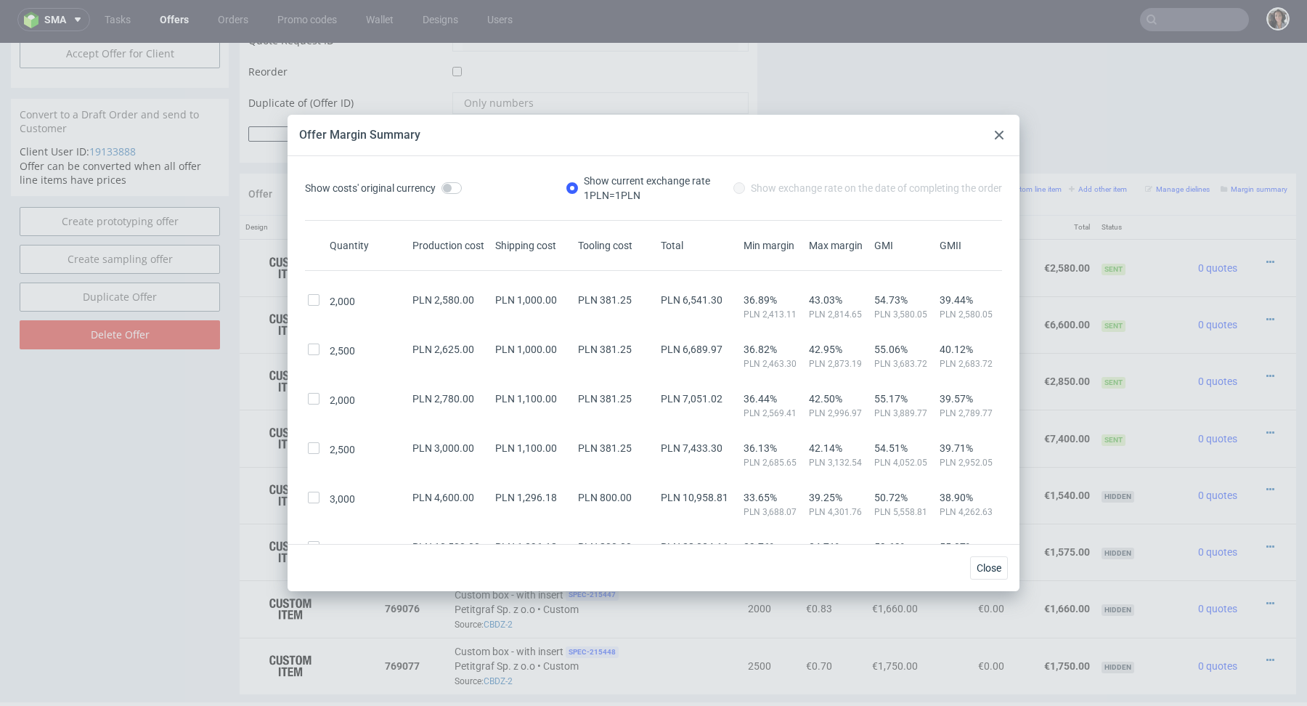
scroll to position [214, 0]
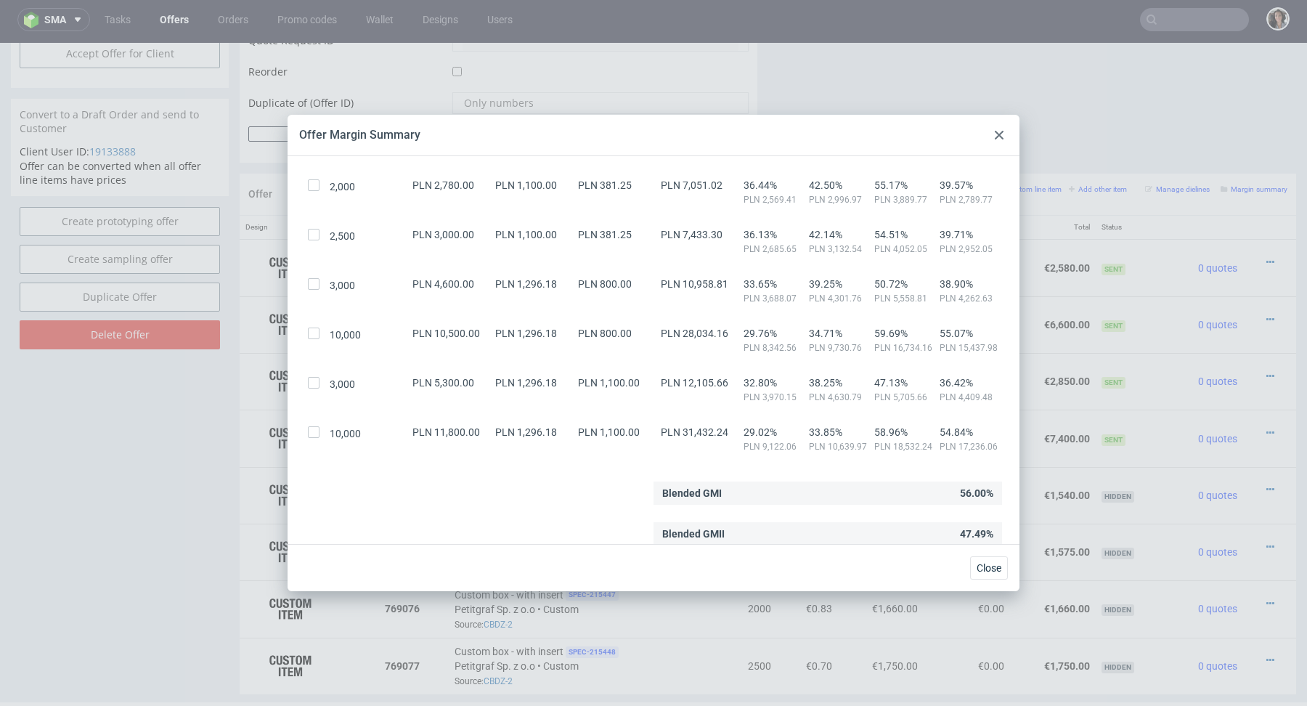
click at [1001, 131] on icon at bounding box center [999, 135] width 9 height 9
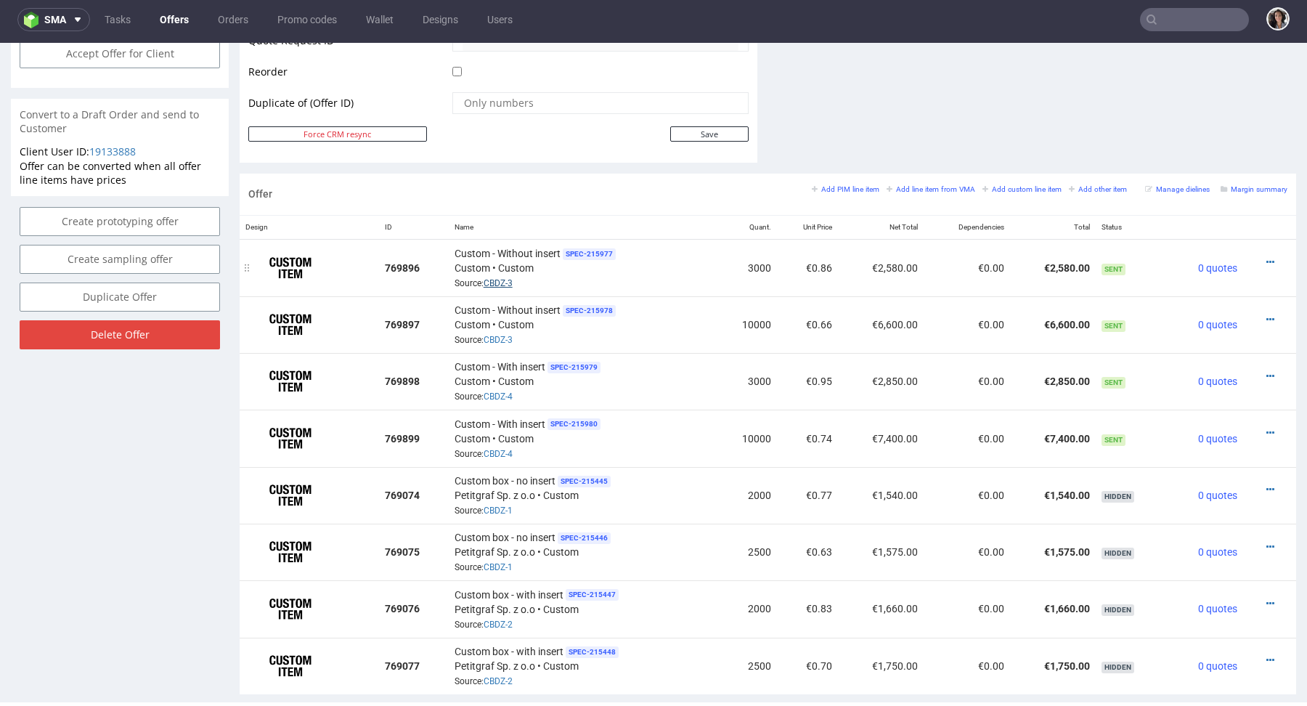
click at [498, 280] on link "CBDZ-3" at bounding box center [498, 283] width 29 height 10
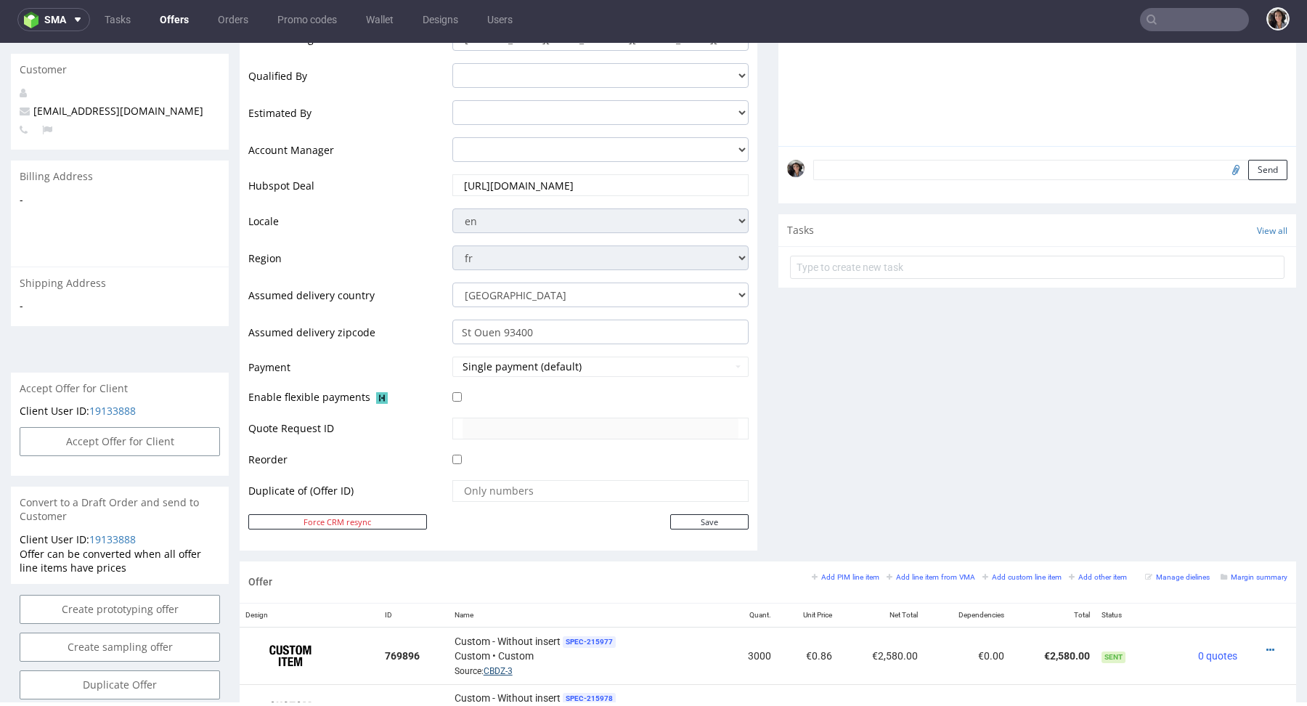
scroll to position [0, 0]
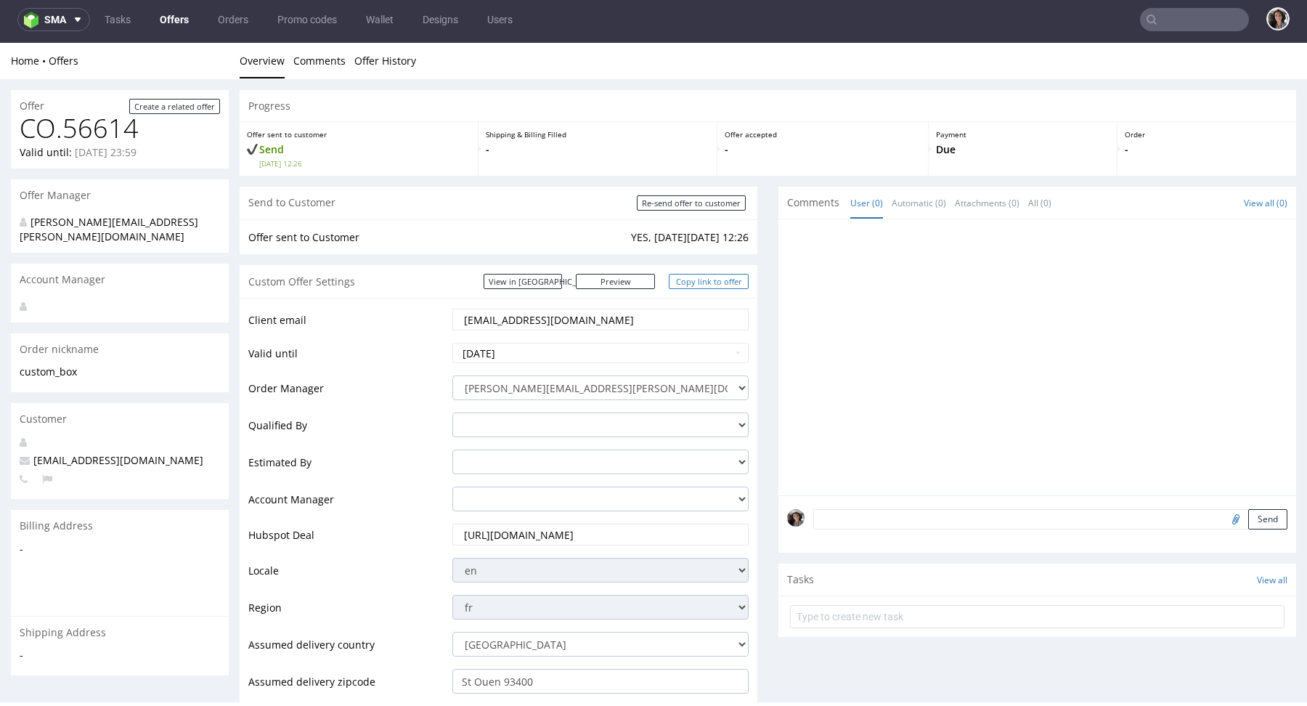
click at [685, 278] on link "Copy link to offer" at bounding box center [709, 281] width 80 height 15
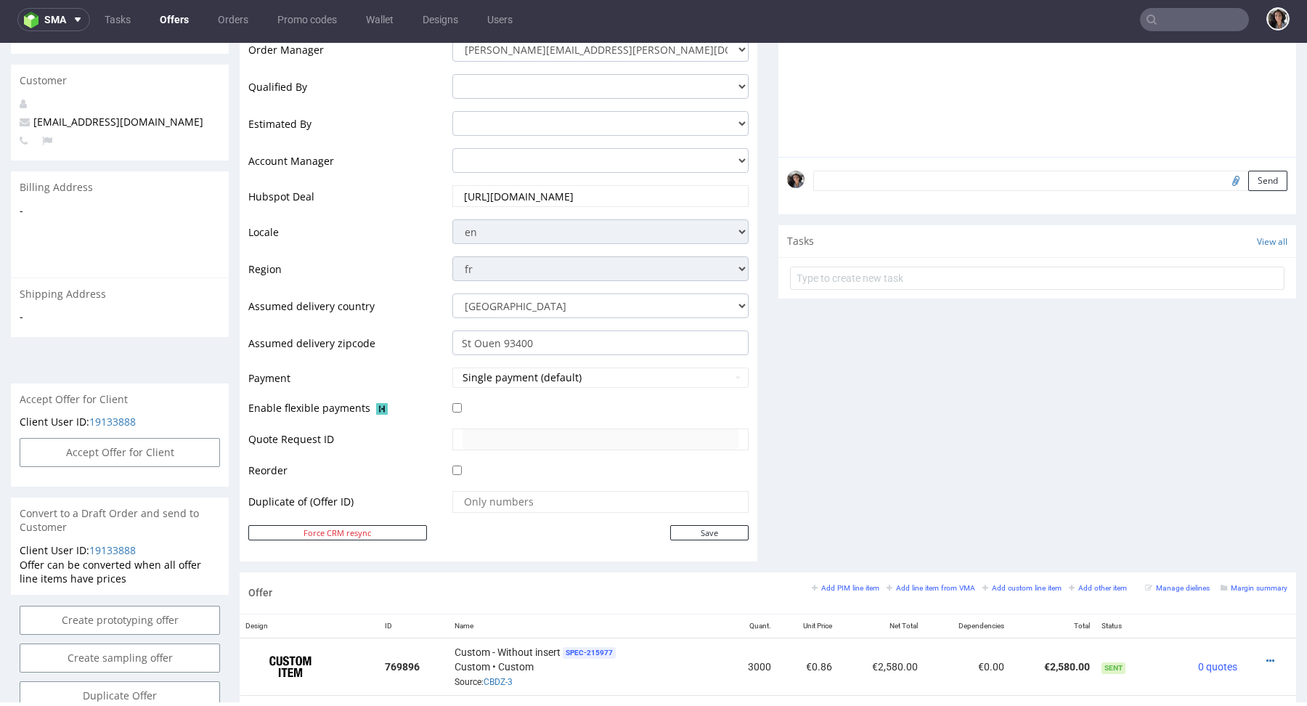
scroll to position [649, 0]
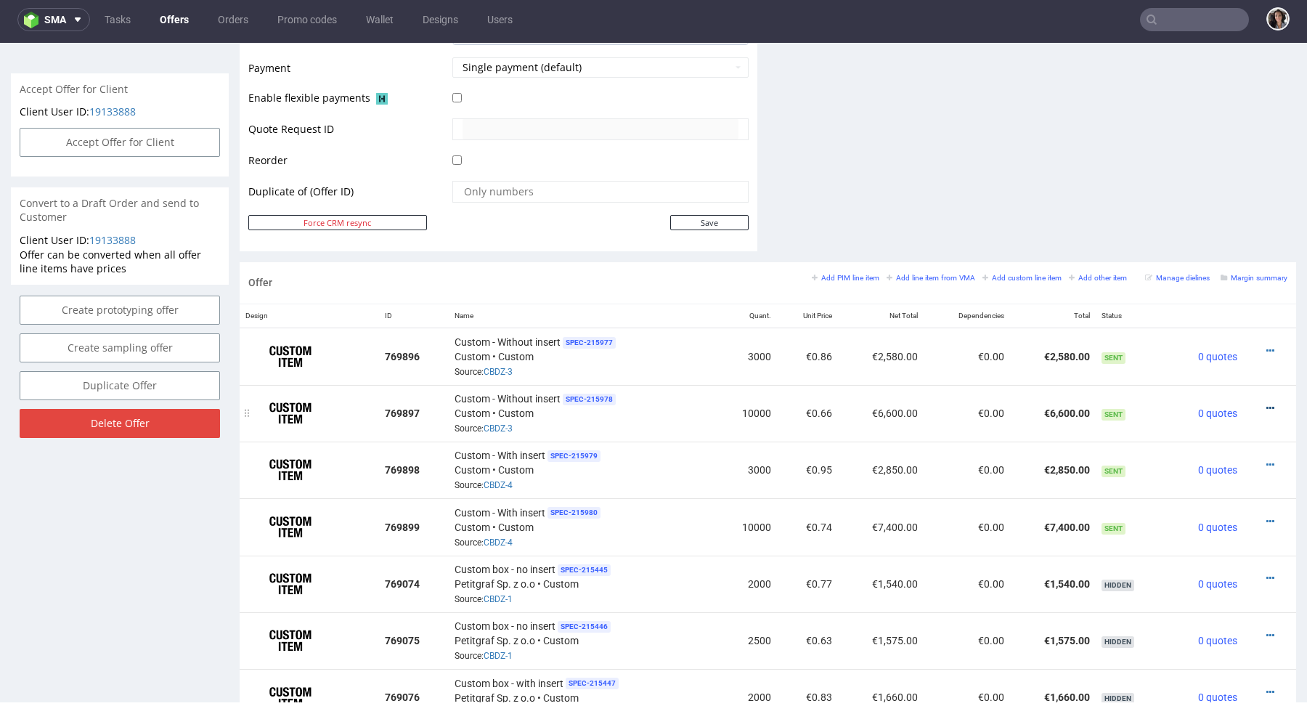
click at [1267, 403] on icon at bounding box center [1271, 408] width 8 height 10
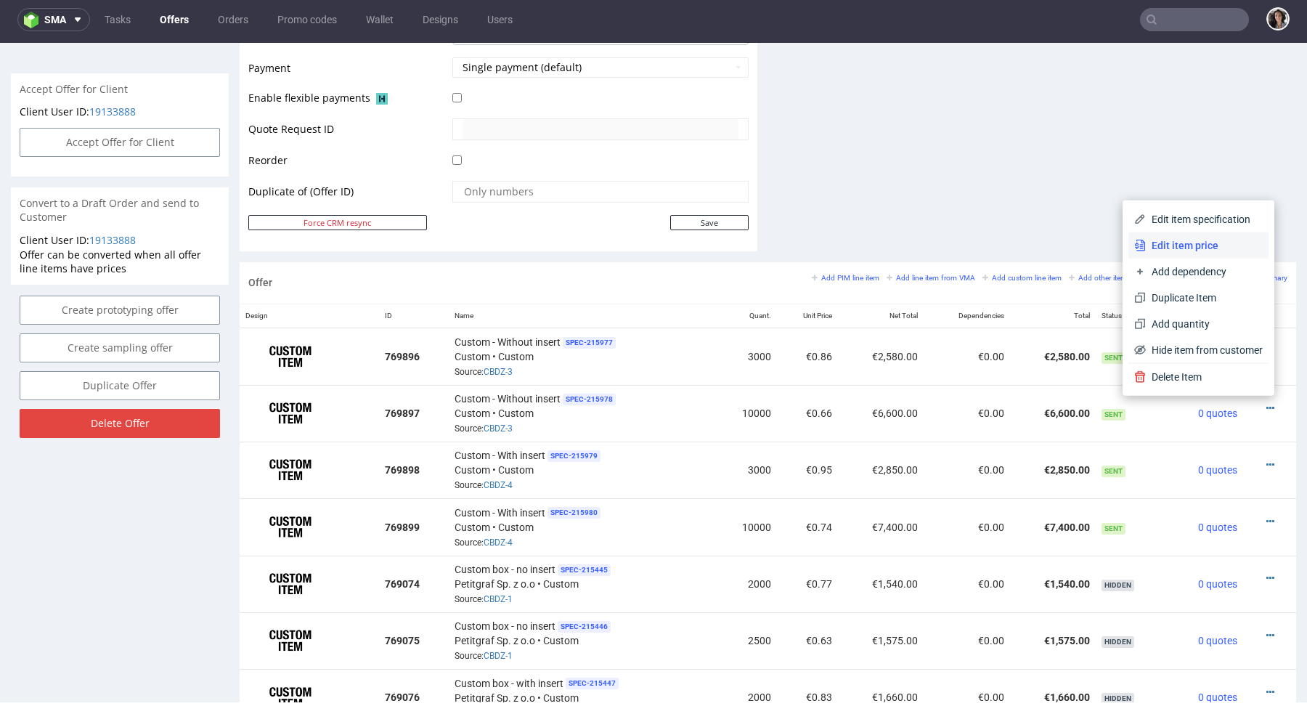
click at [1192, 246] on span "Edit item price" at bounding box center [1204, 245] width 117 height 15
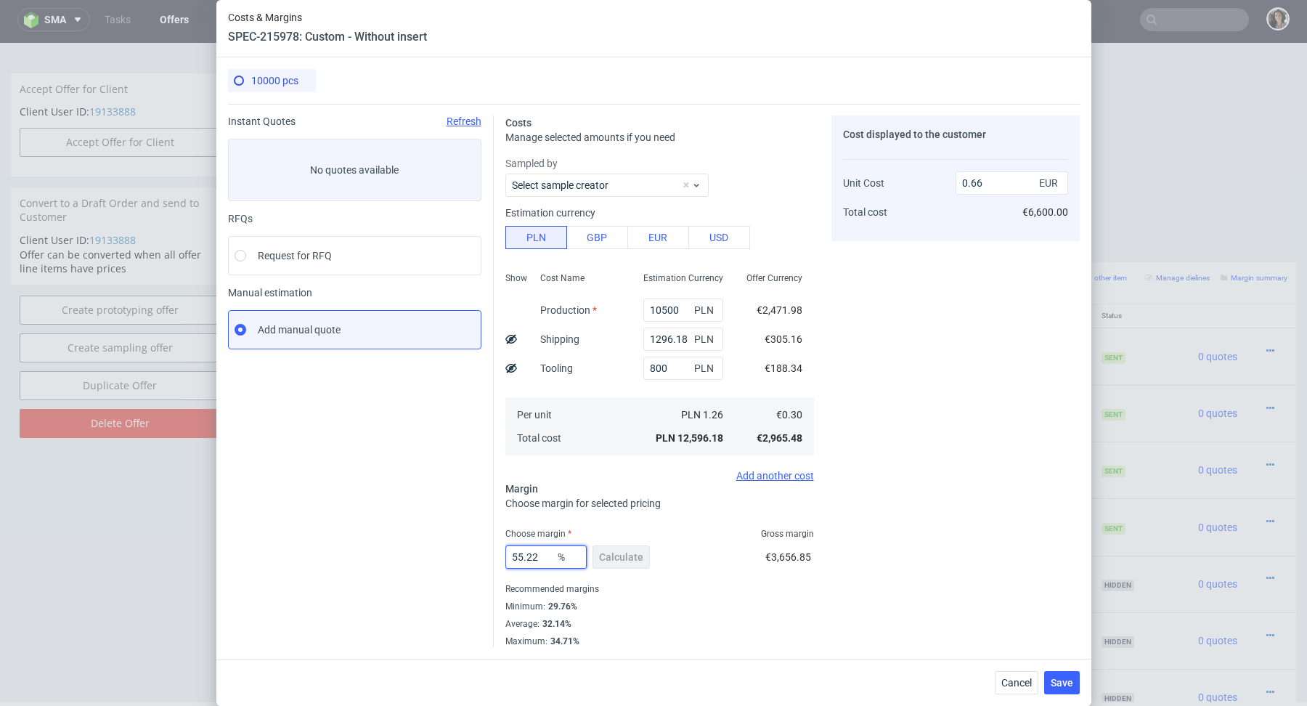
drag, startPoint x: 542, startPoint y: 552, endPoint x: 497, endPoint y: 552, distance: 45.8
click at [497, 552] on div "Costs Manage selected amounts if you need Sampled by Select sample creator Esti…" at bounding box center [787, 375] width 586 height 543
type input "44"
type input "0.53"
type input "44"
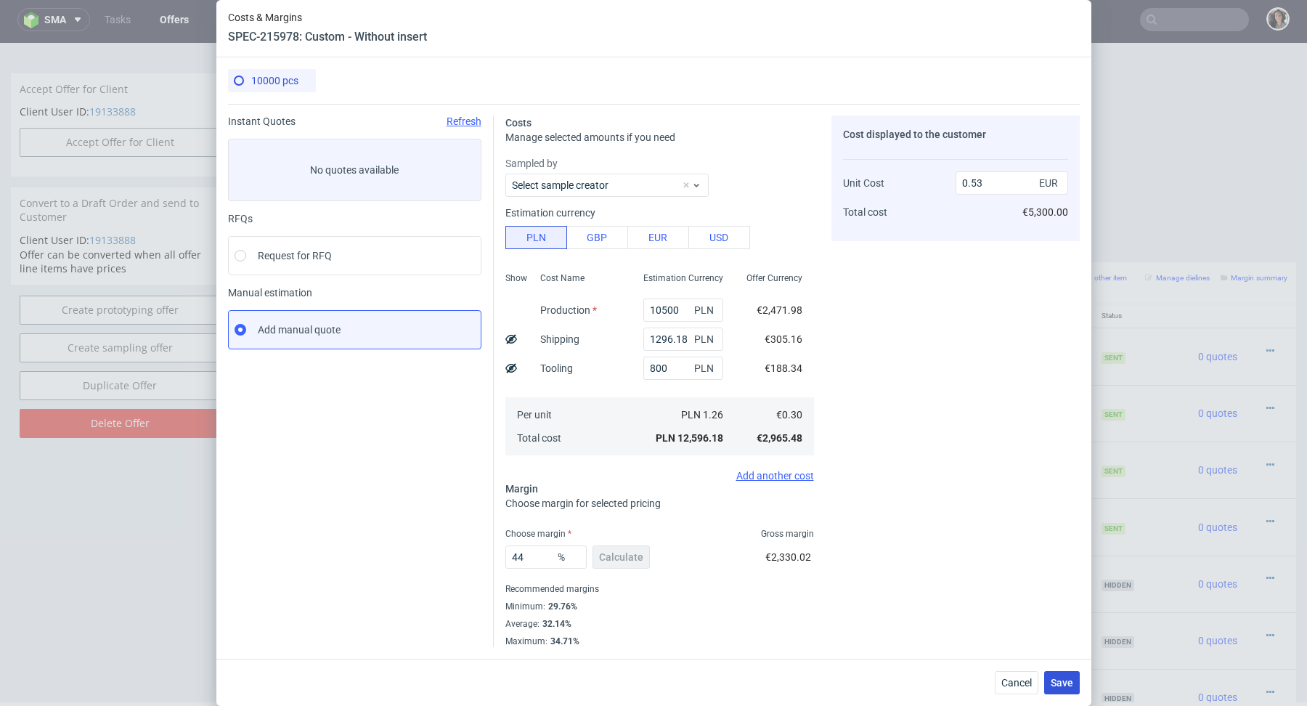
click at [1061, 683] on span "Save" at bounding box center [1062, 683] width 23 height 10
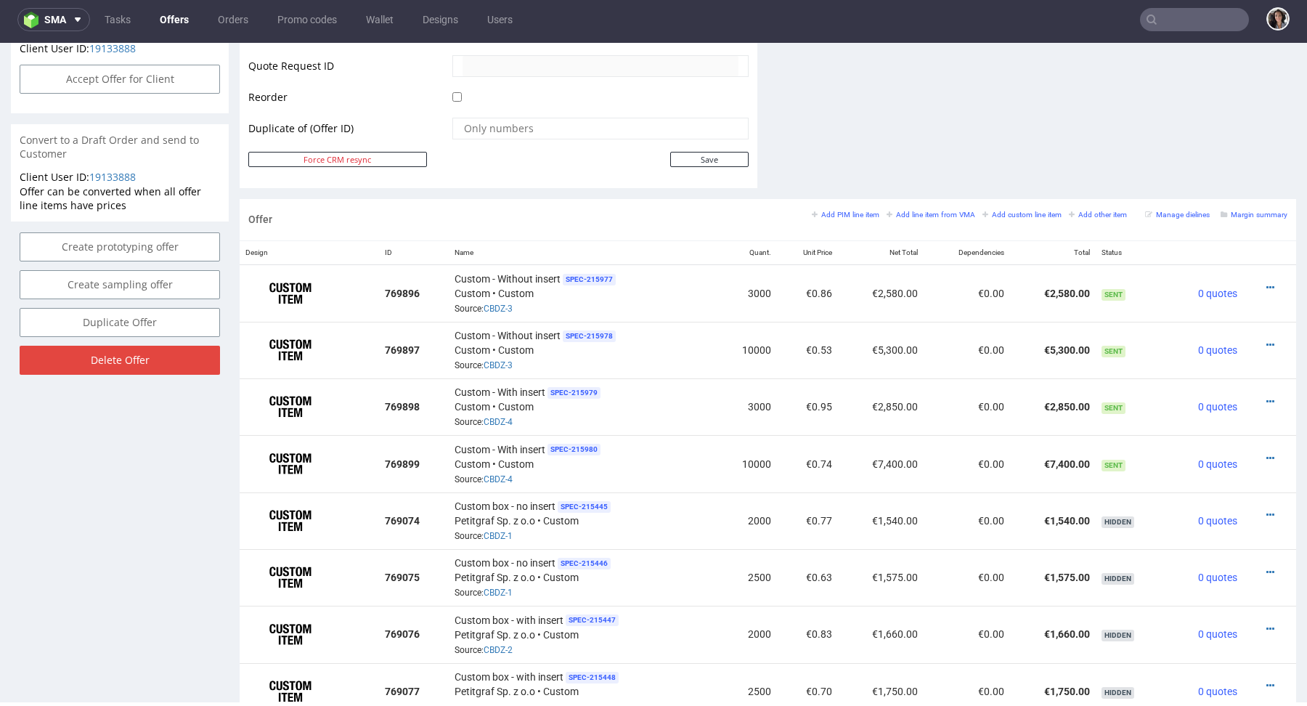
scroll to position [720, 0]
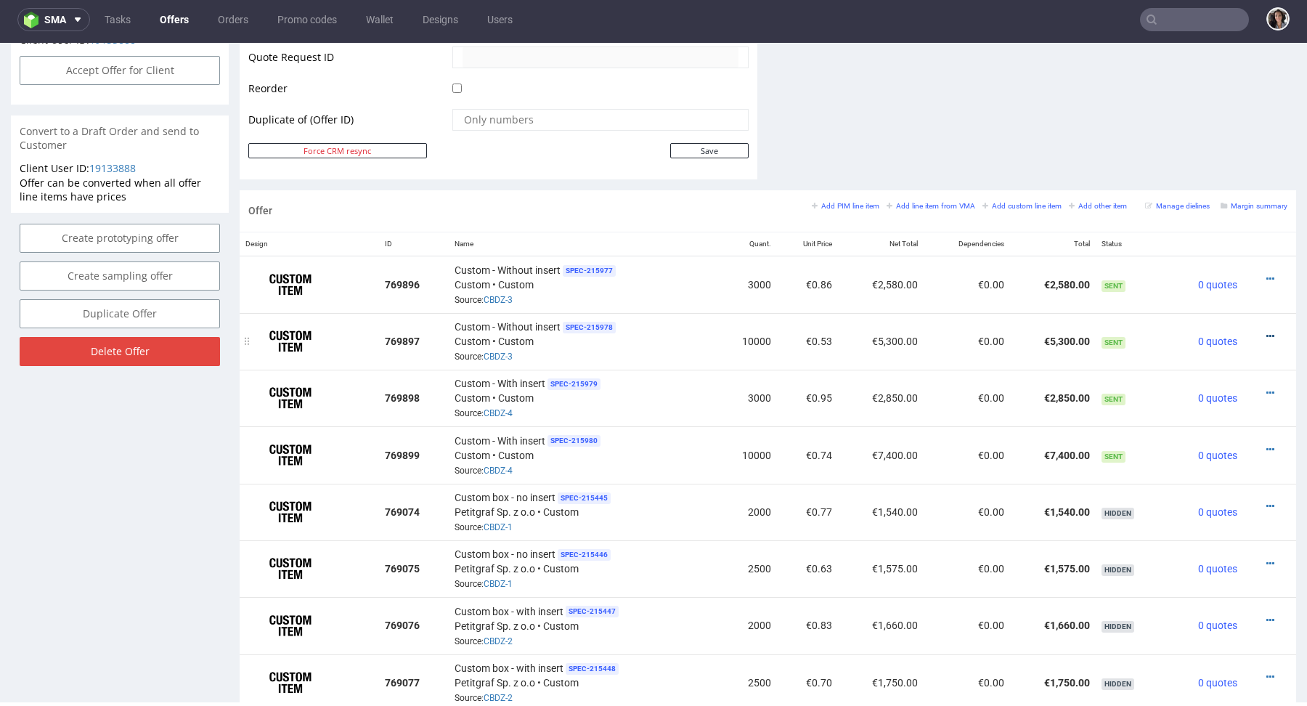
click at [1267, 331] on icon at bounding box center [1271, 336] width 8 height 10
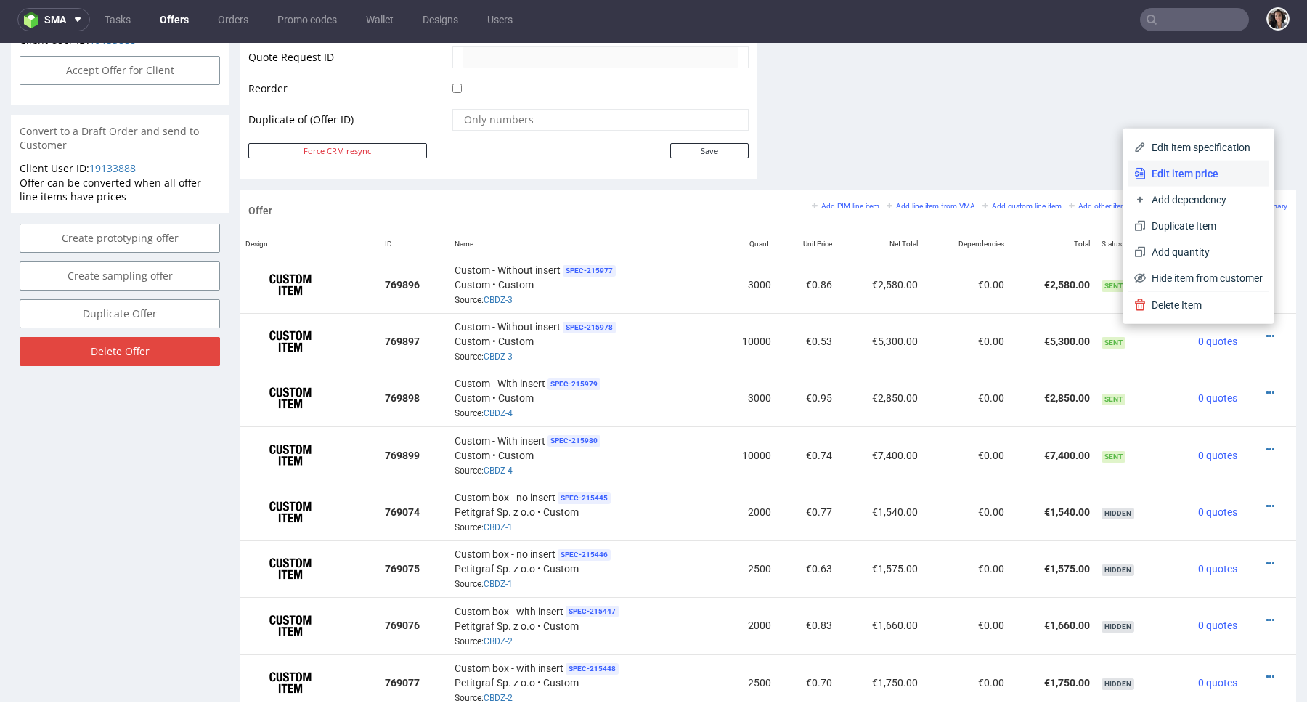
click at [1177, 174] on span "Edit item price" at bounding box center [1204, 173] width 117 height 15
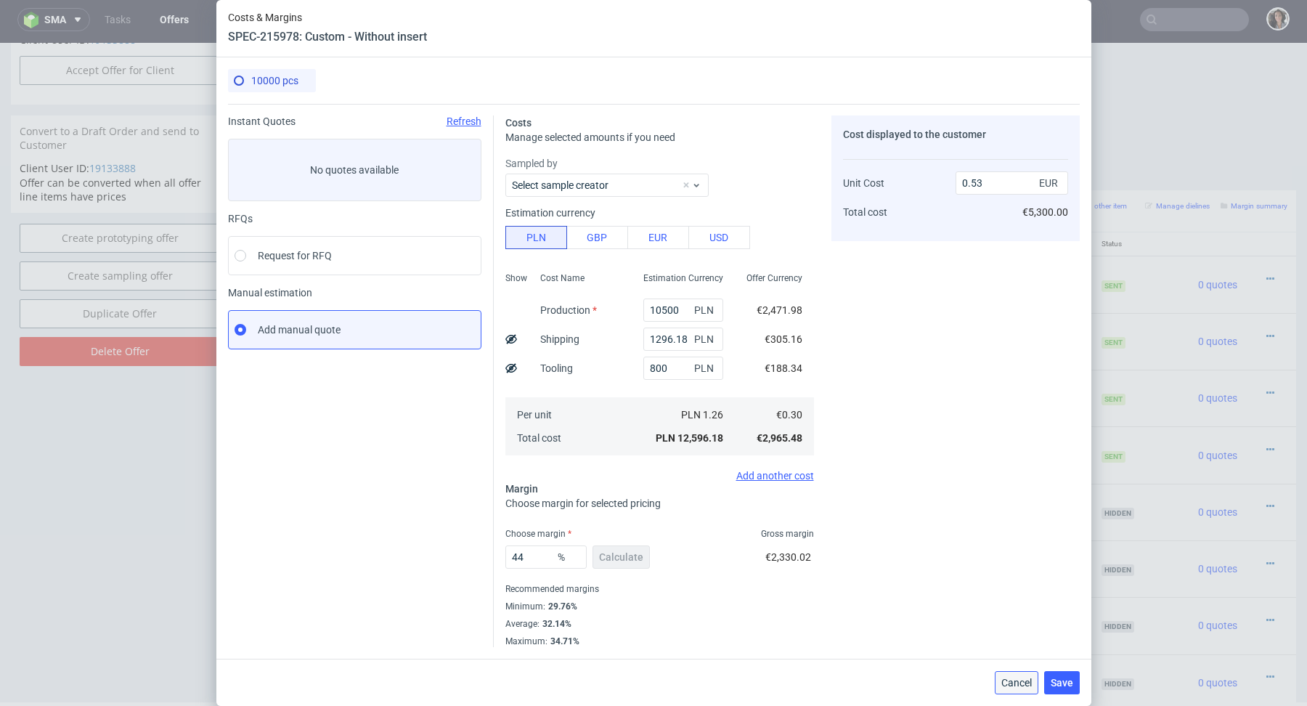
click at [1010, 680] on span "Cancel" at bounding box center [1016, 683] width 31 height 10
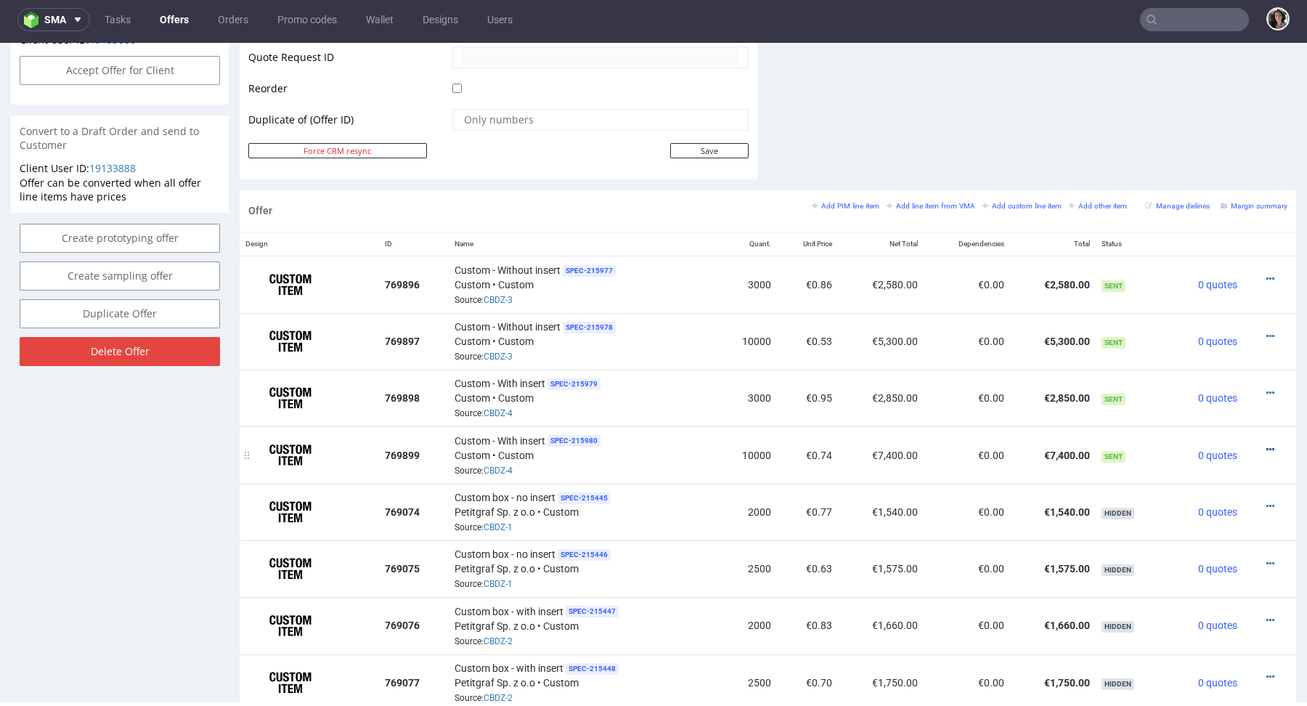
click at [1267, 447] on icon at bounding box center [1271, 449] width 8 height 10
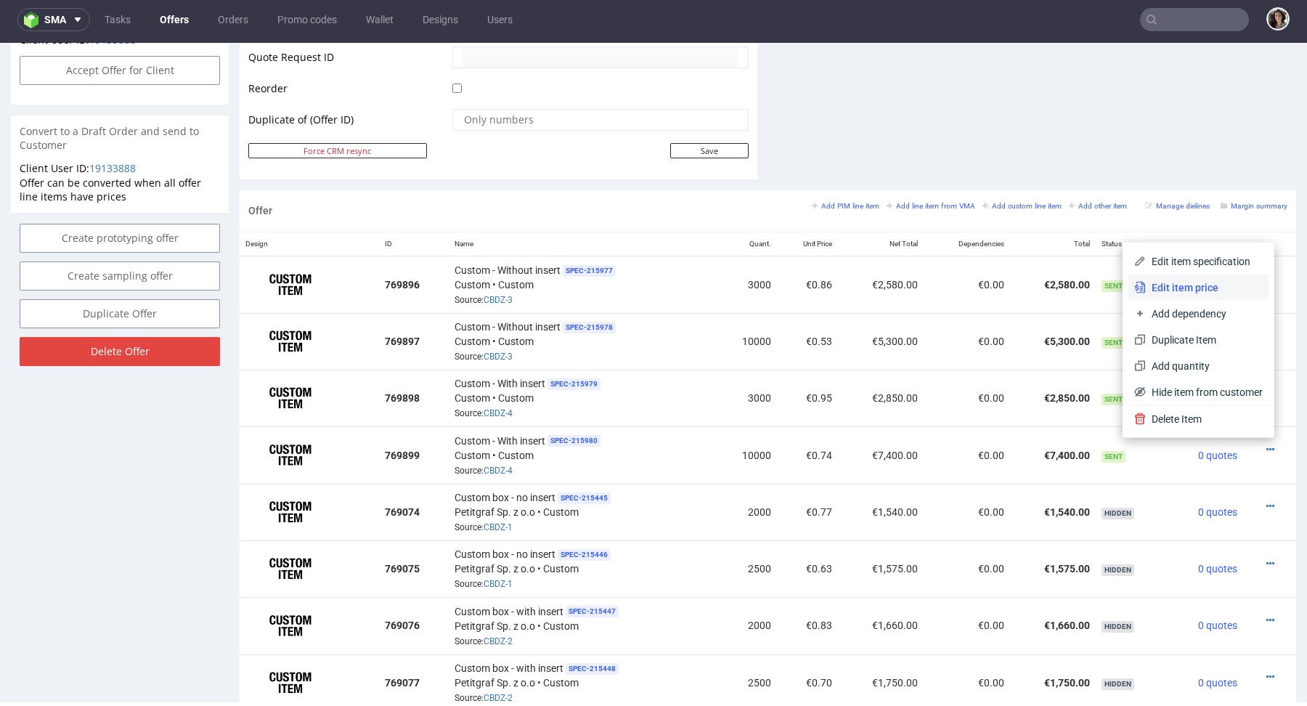
click at [1164, 288] on span "Edit item price" at bounding box center [1204, 287] width 117 height 15
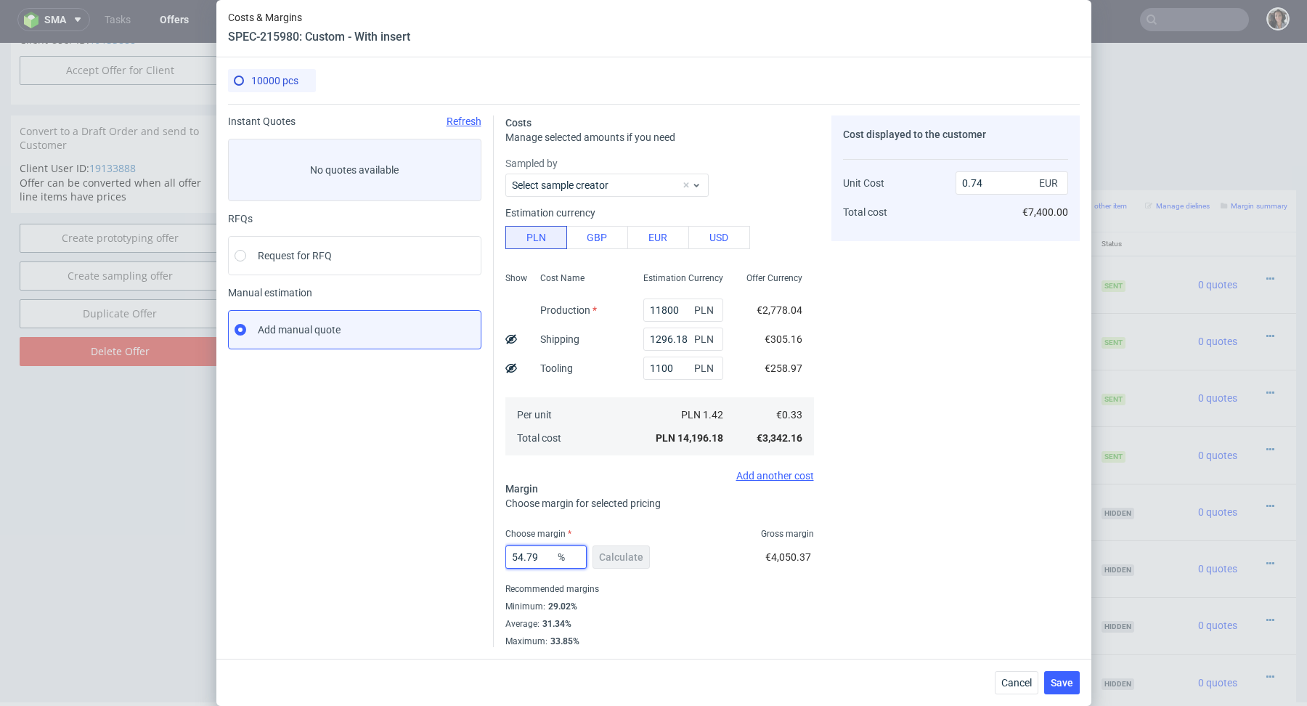
drag, startPoint x: 546, startPoint y: 556, endPoint x: 472, endPoint y: 556, distance: 74.1
click at [472, 556] on div "Instant Quotes Refresh No quotes available RFQs Request for RFQ Manual estimati…" at bounding box center [654, 375] width 852 height 543
type input "44"
type input "0.6"
type input "44"
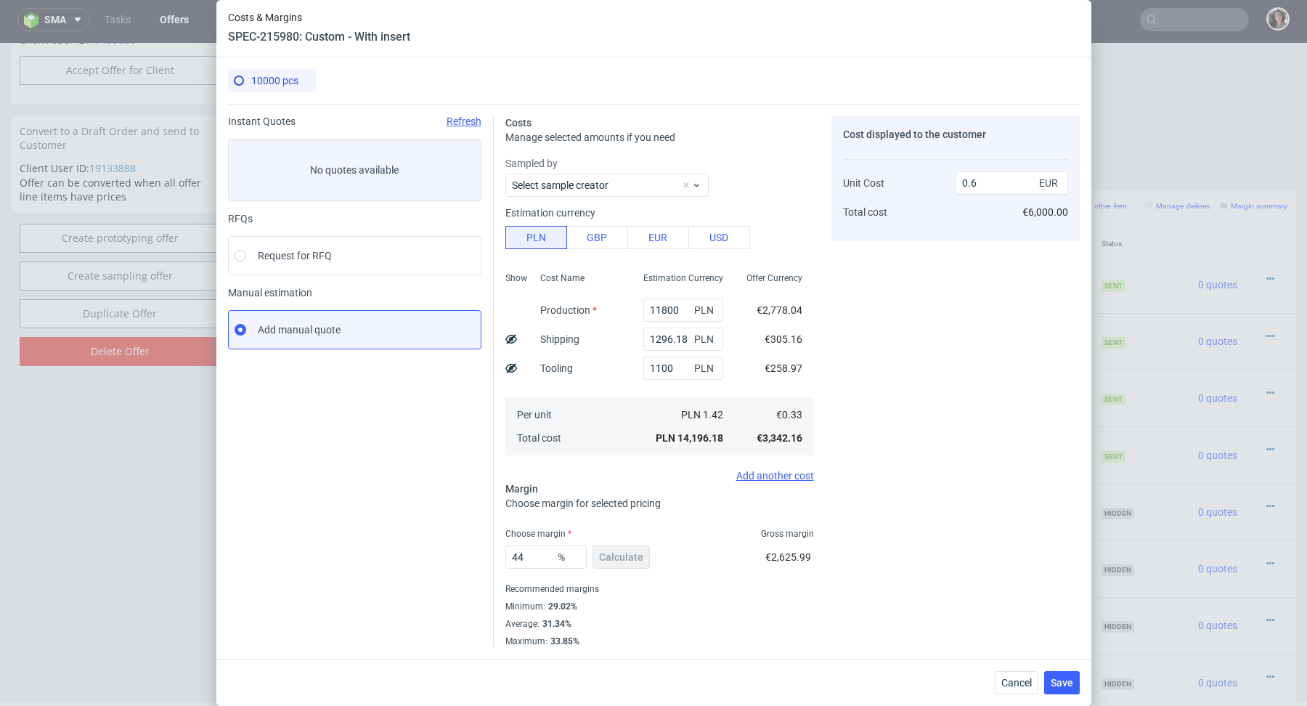
click at [683, 630] on div "Average : 31.34%" at bounding box center [659, 623] width 309 height 17
click at [1064, 680] on span "Save" at bounding box center [1062, 683] width 23 height 10
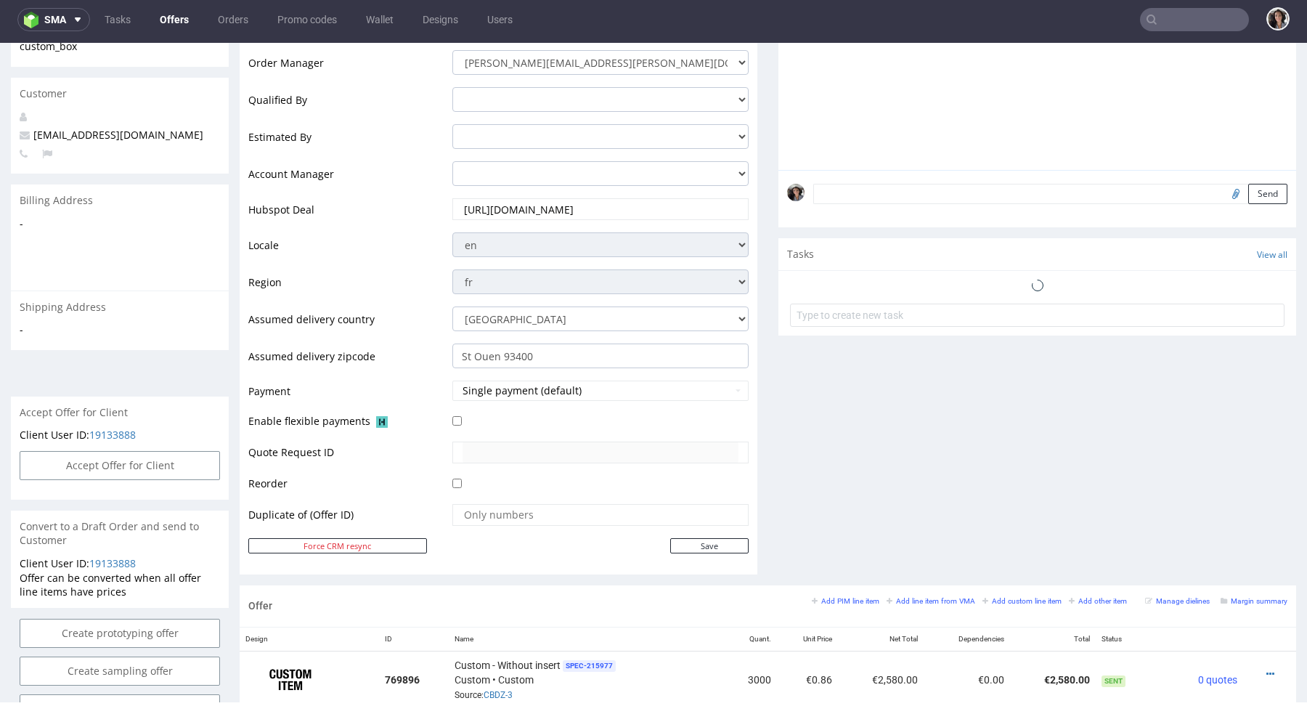
scroll to position [839, 0]
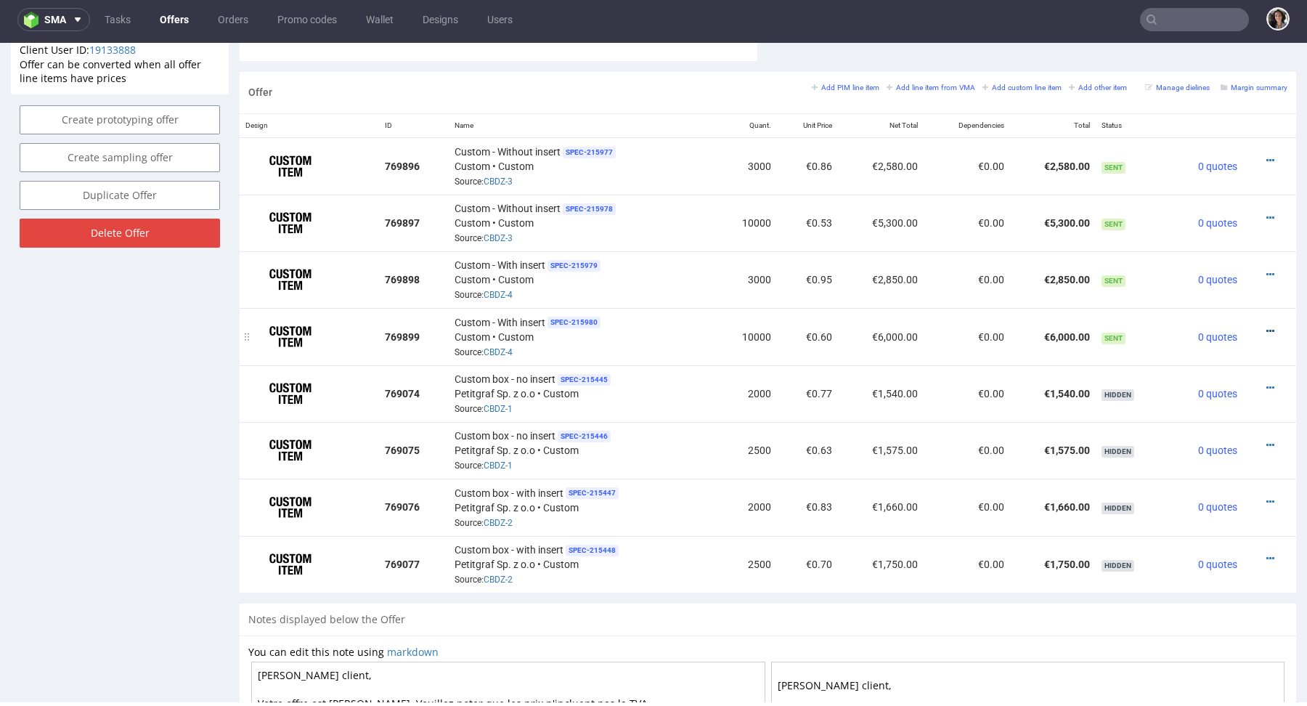
click at [1267, 328] on icon at bounding box center [1271, 331] width 8 height 10
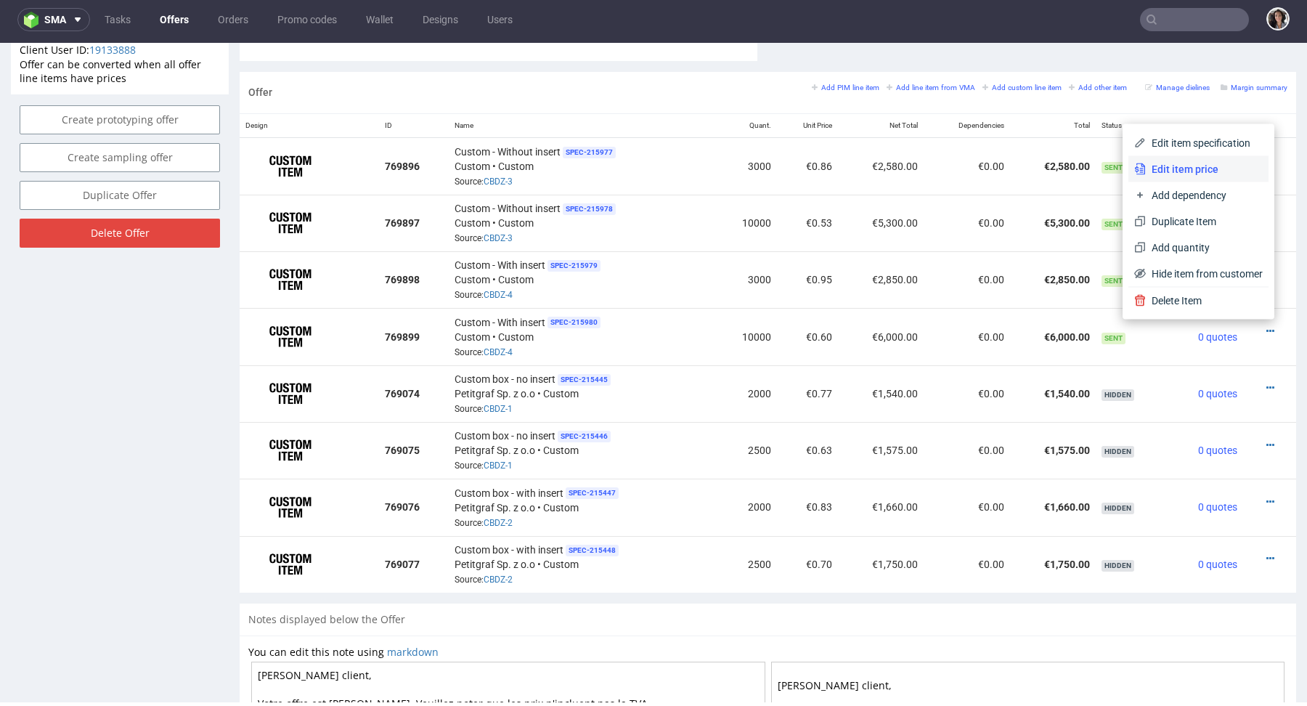
click at [1179, 169] on span "Edit item price" at bounding box center [1204, 169] width 117 height 15
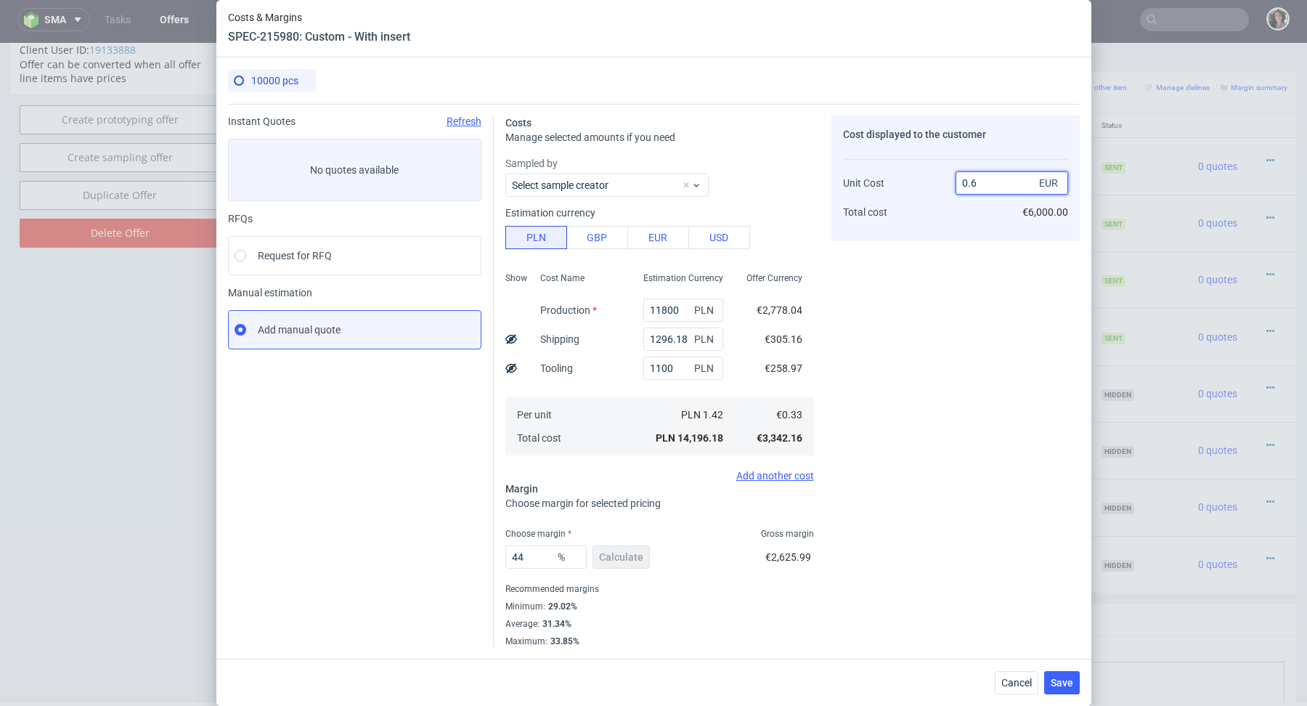
click at [980, 187] on input "0.6" at bounding box center [1012, 182] width 113 height 23
type input "0.63"
type input "47.61904761904761"
type input "0.64"
click at [1053, 680] on span "Save" at bounding box center [1062, 683] width 23 height 10
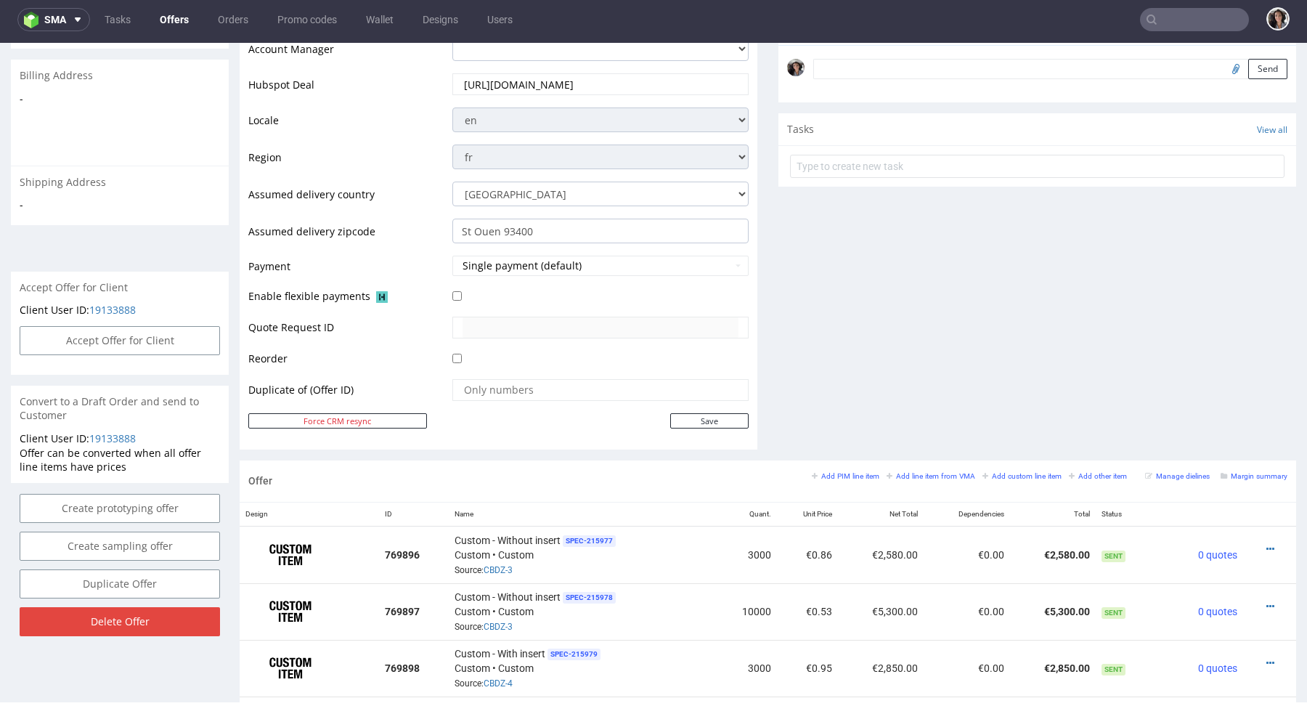
scroll to position [669, 0]
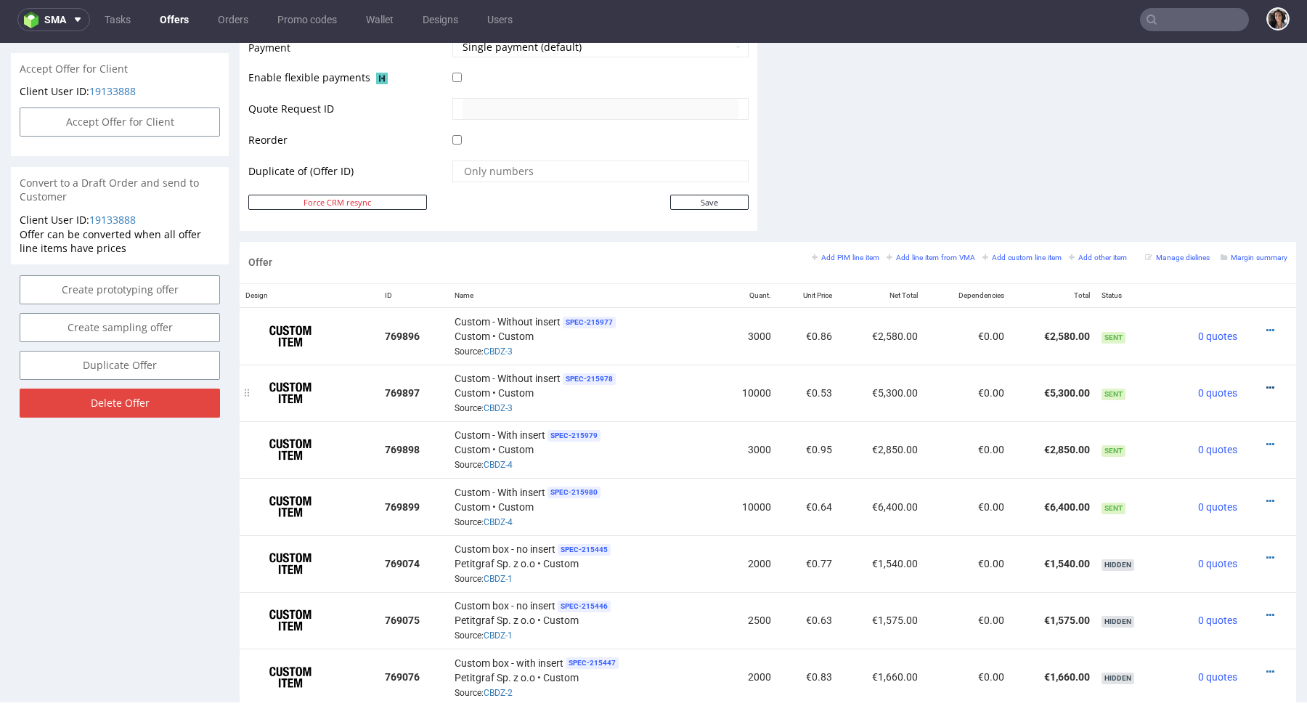
click at [1267, 383] on icon at bounding box center [1271, 388] width 8 height 10
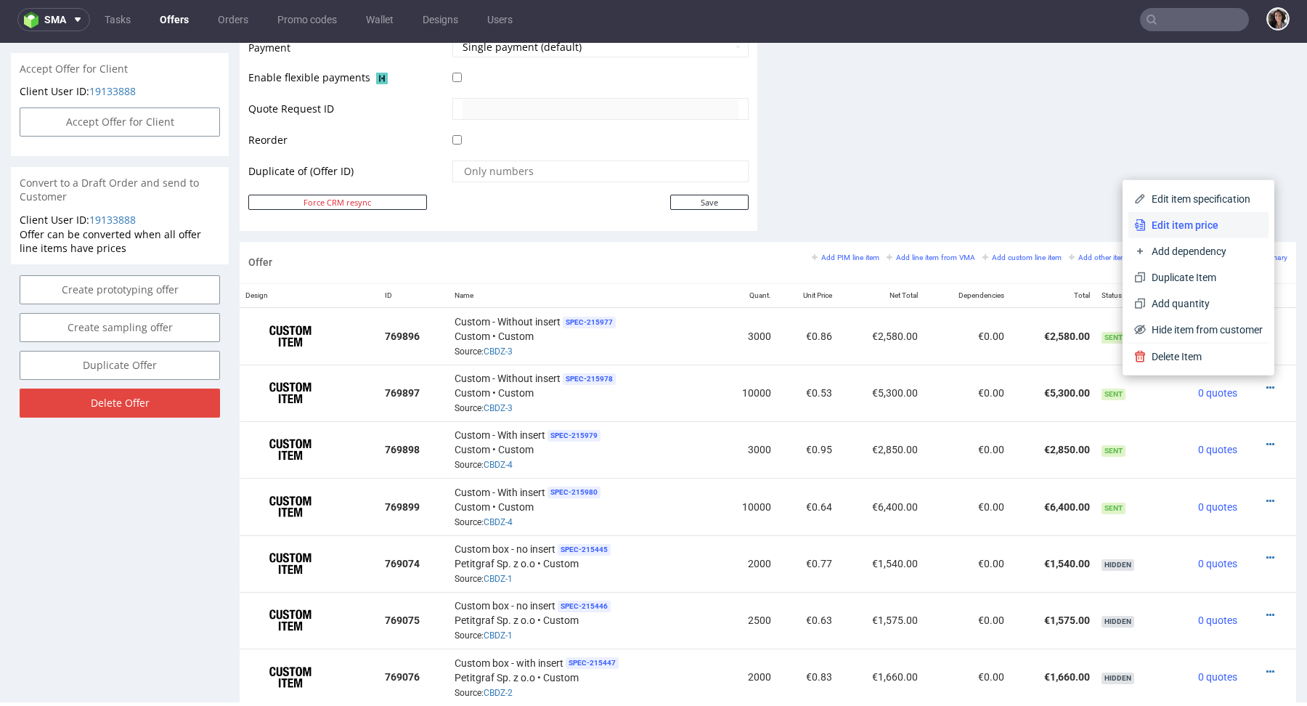
click at [1188, 227] on span "Edit item price" at bounding box center [1204, 225] width 117 height 15
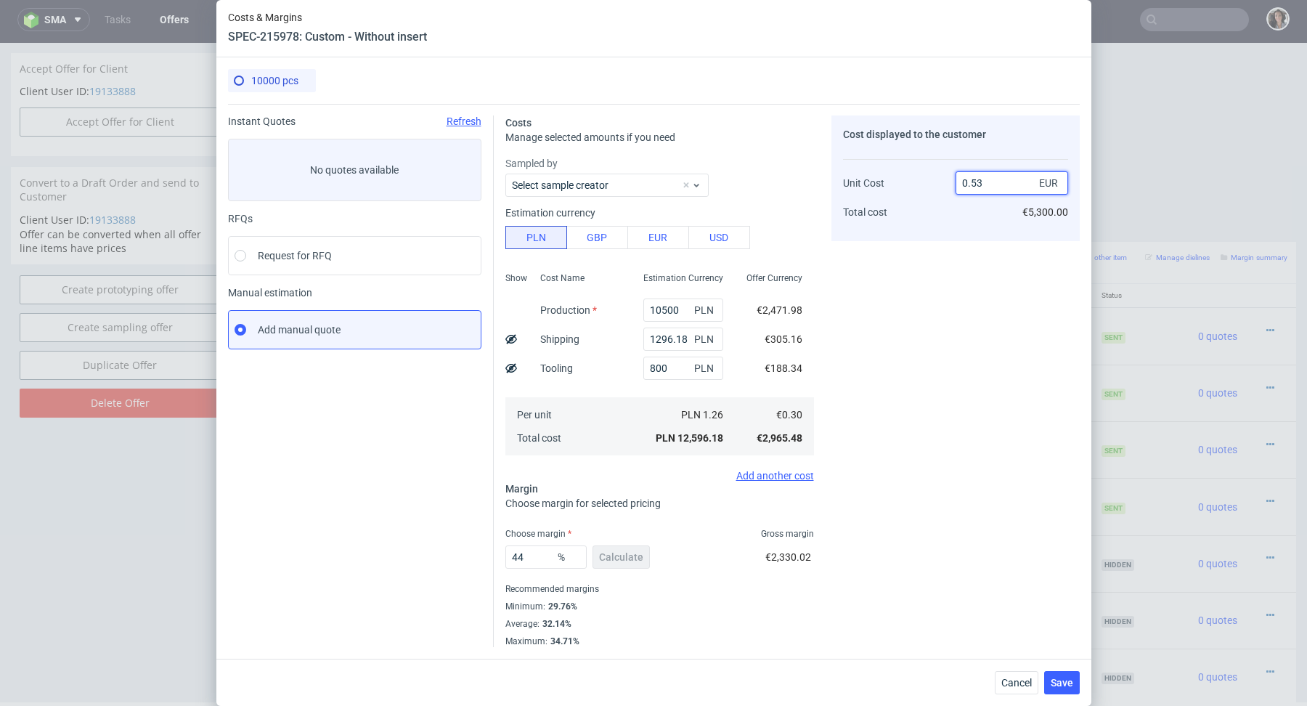
click at [987, 184] on input "0.53" at bounding box center [1012, 182] width 113 height 23
type input "0.56"
type input "46.42857142857144"
type input "0.58"
type input "48.275862068965516"
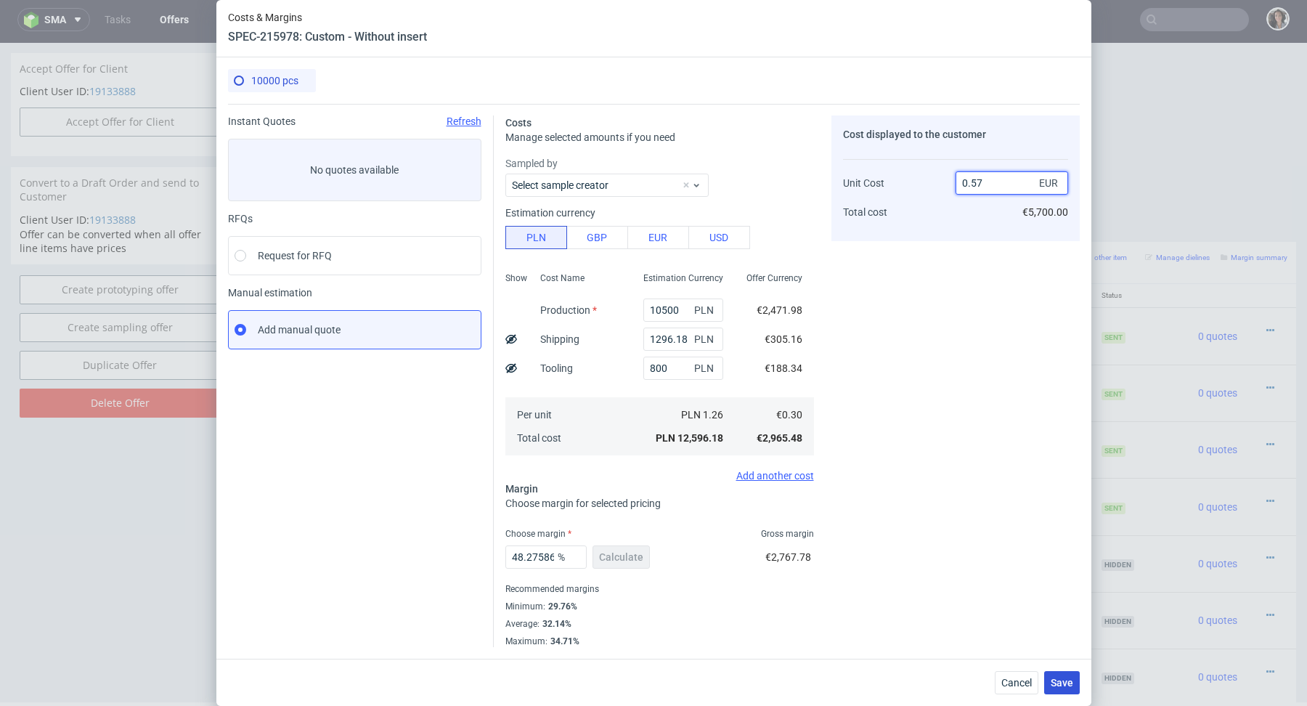
type input "0.57"
click at [1068, 680] on span "Save" at bounding box center [1062, 683] width 23 height 10
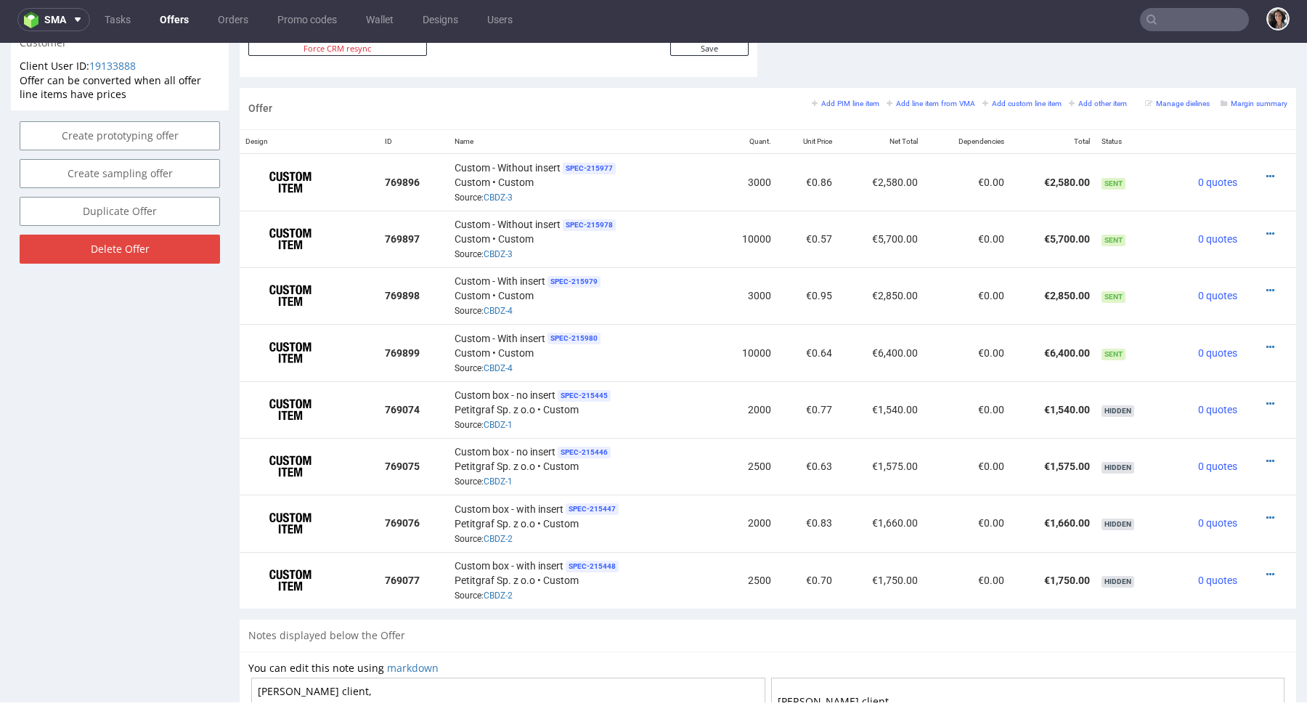
scroll to position [826, 0]
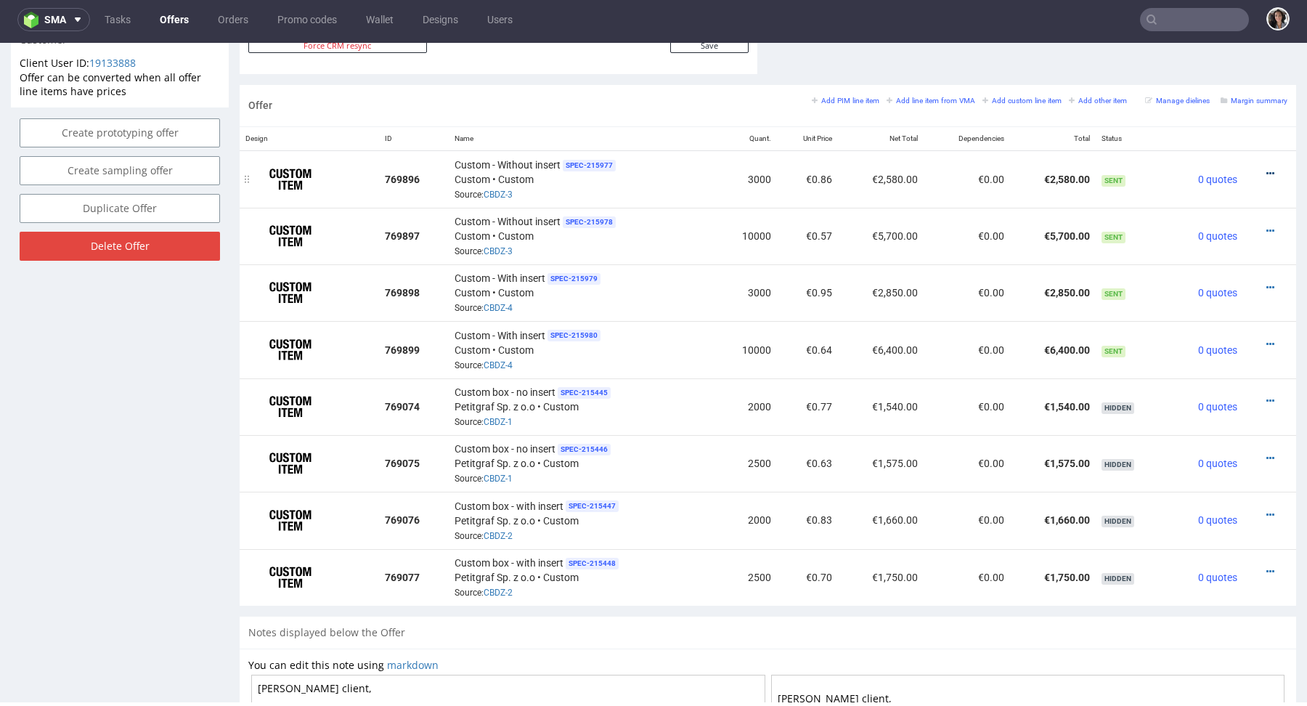
click at [1267, 168] on icon at bounding box center [1271, 173] width 8 height 10
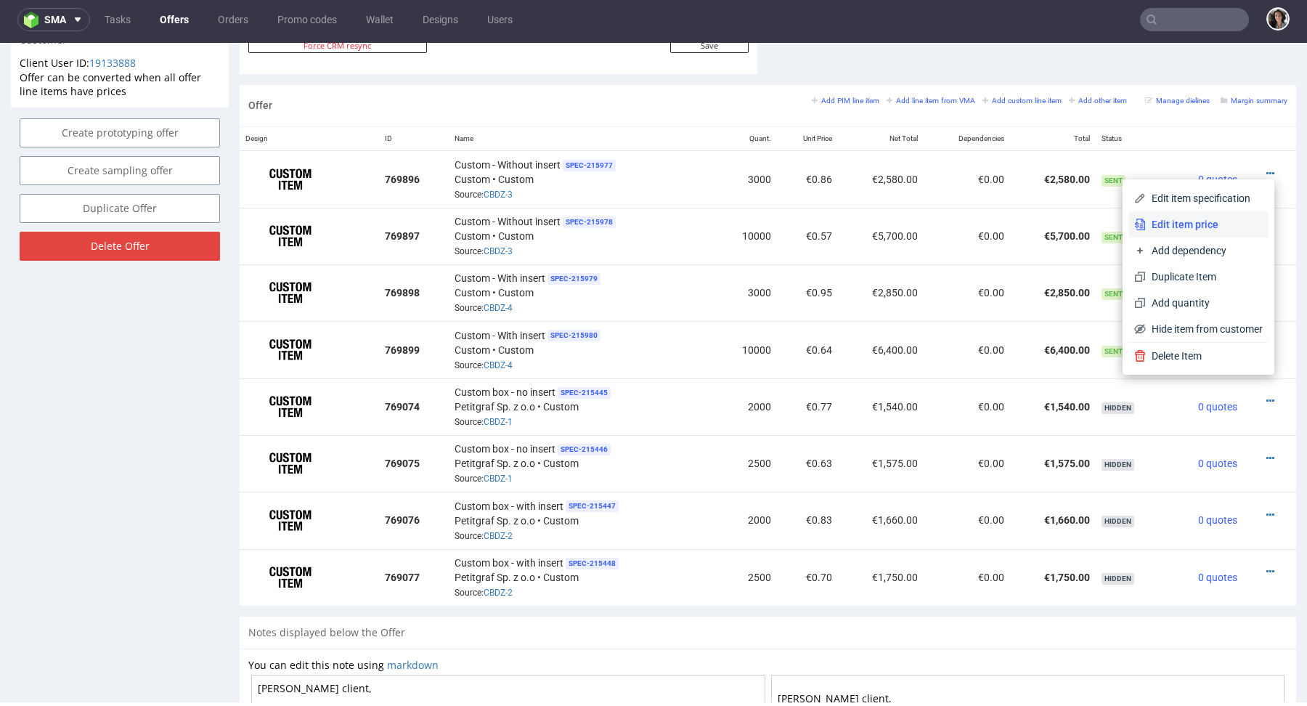
click at [1196, 223] on span "Edit item price" at bounding box center [1204, 224] width 117 height 15
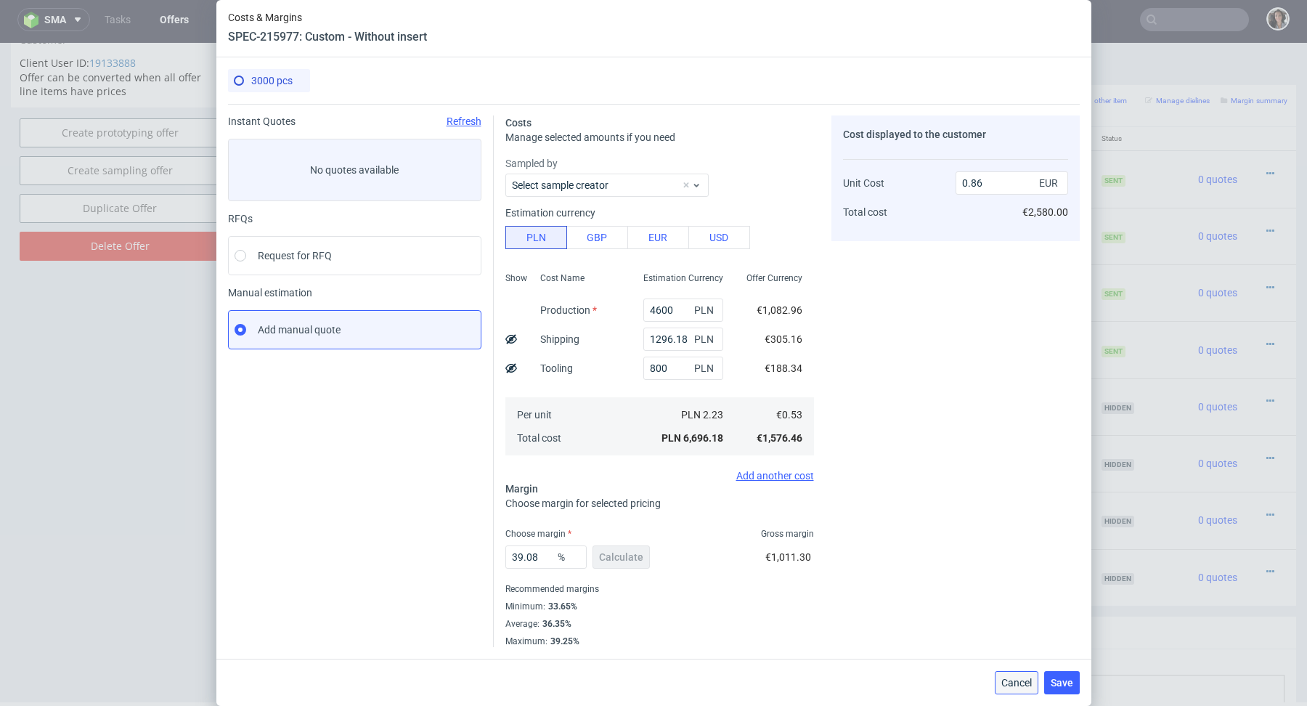
click at [1017, 687] on span "Cancel" at bounding box center [1016, 683] width 31 height 10
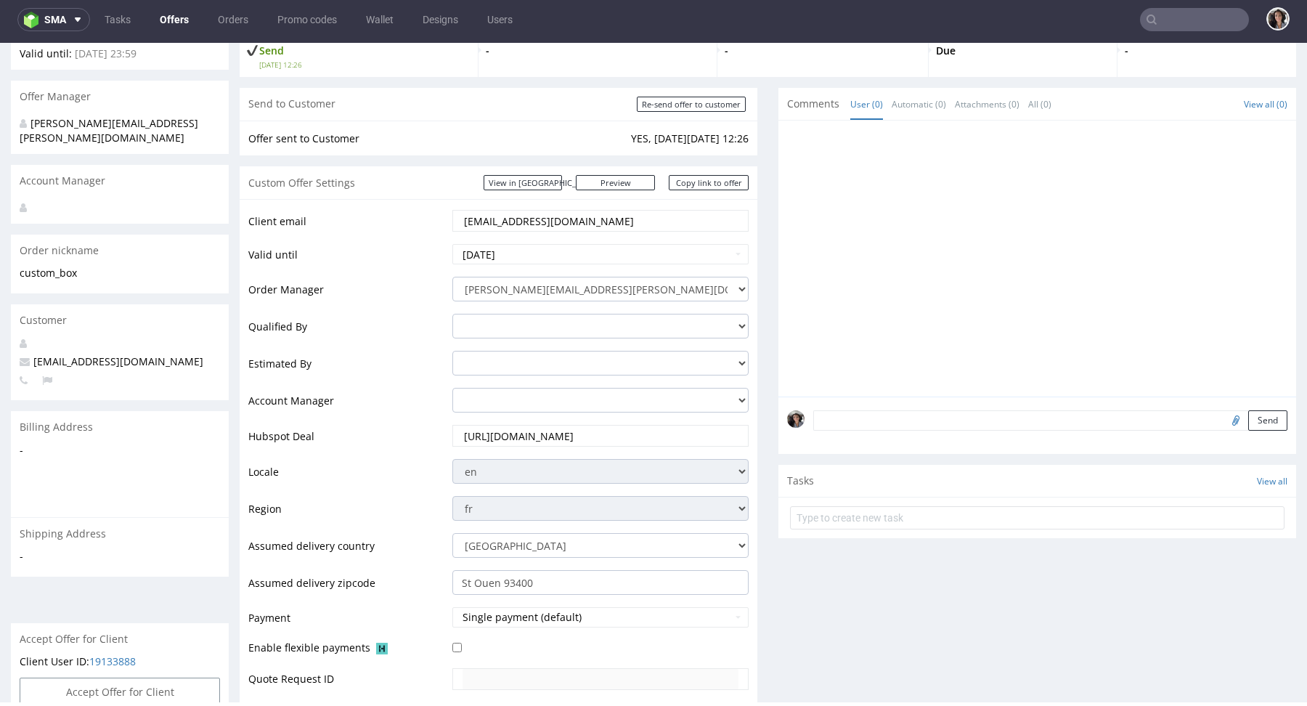
scroll to position [0, 0]
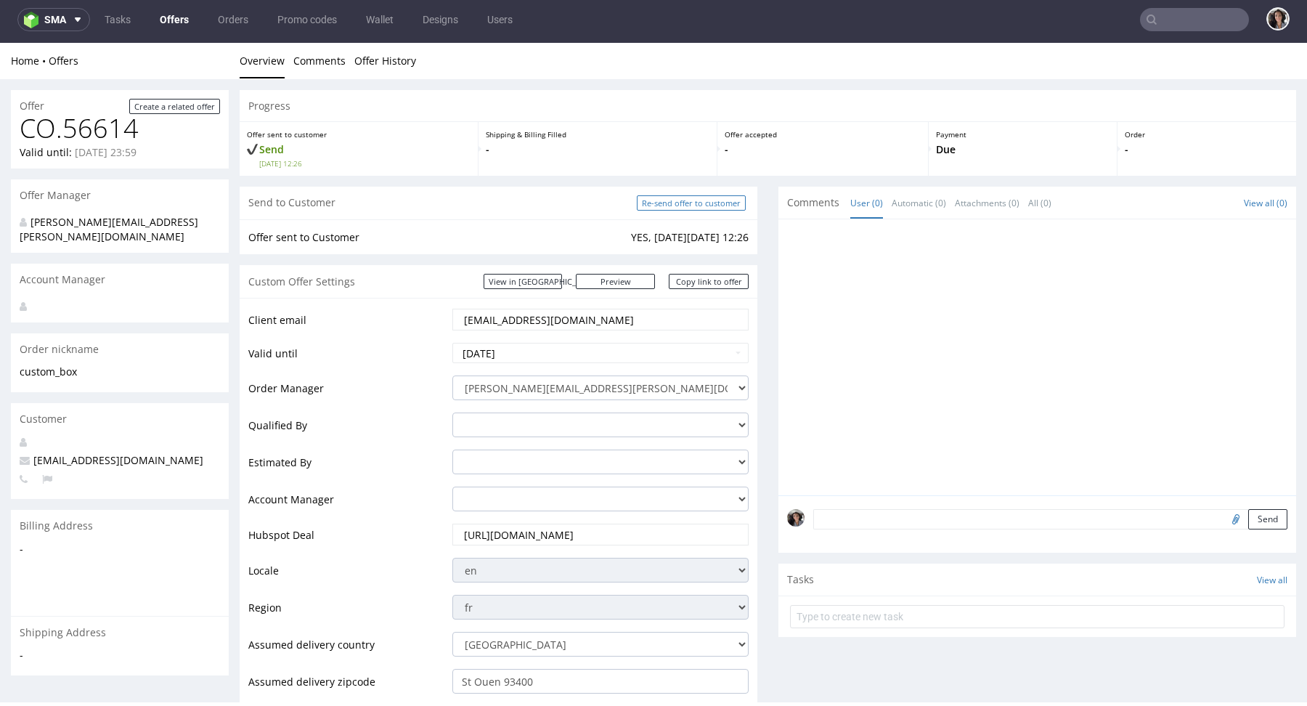
click at [687, 200] on input "Re-send offer to customer" at bounding box center [691, 202] width 109 height 15
type input "In progress..."
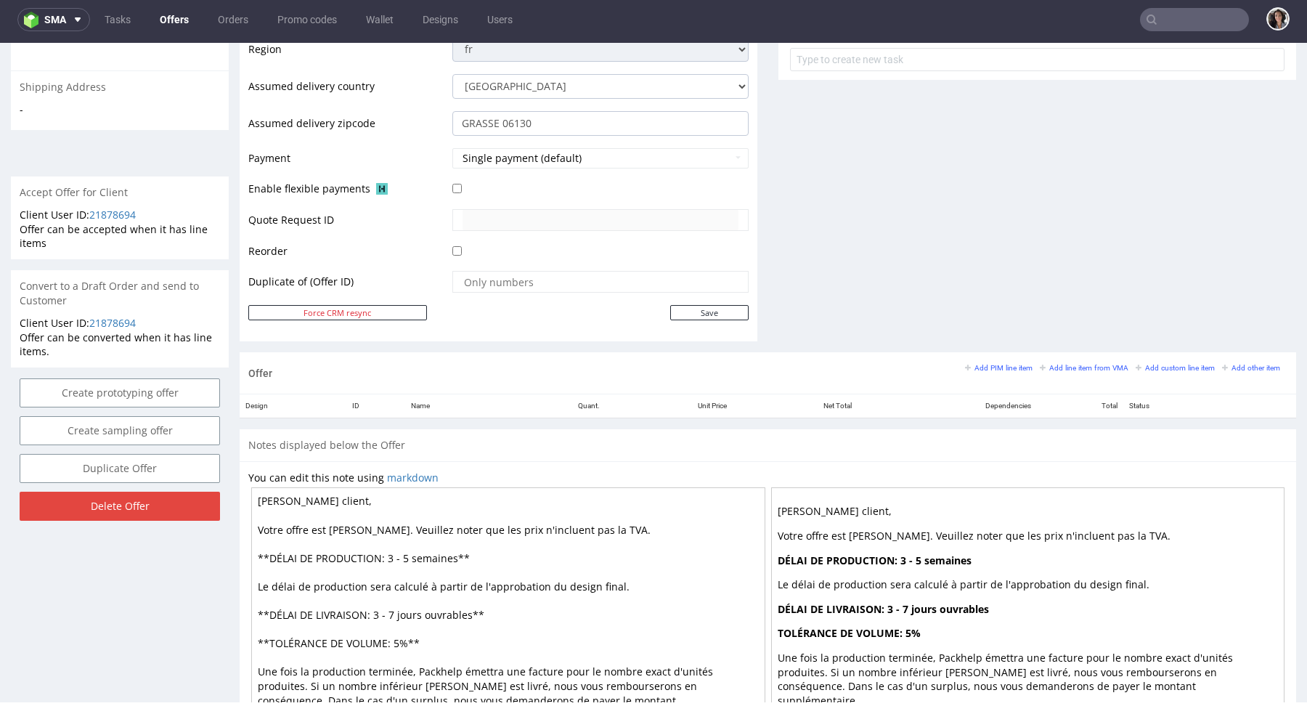
scroll to position [589, 0]
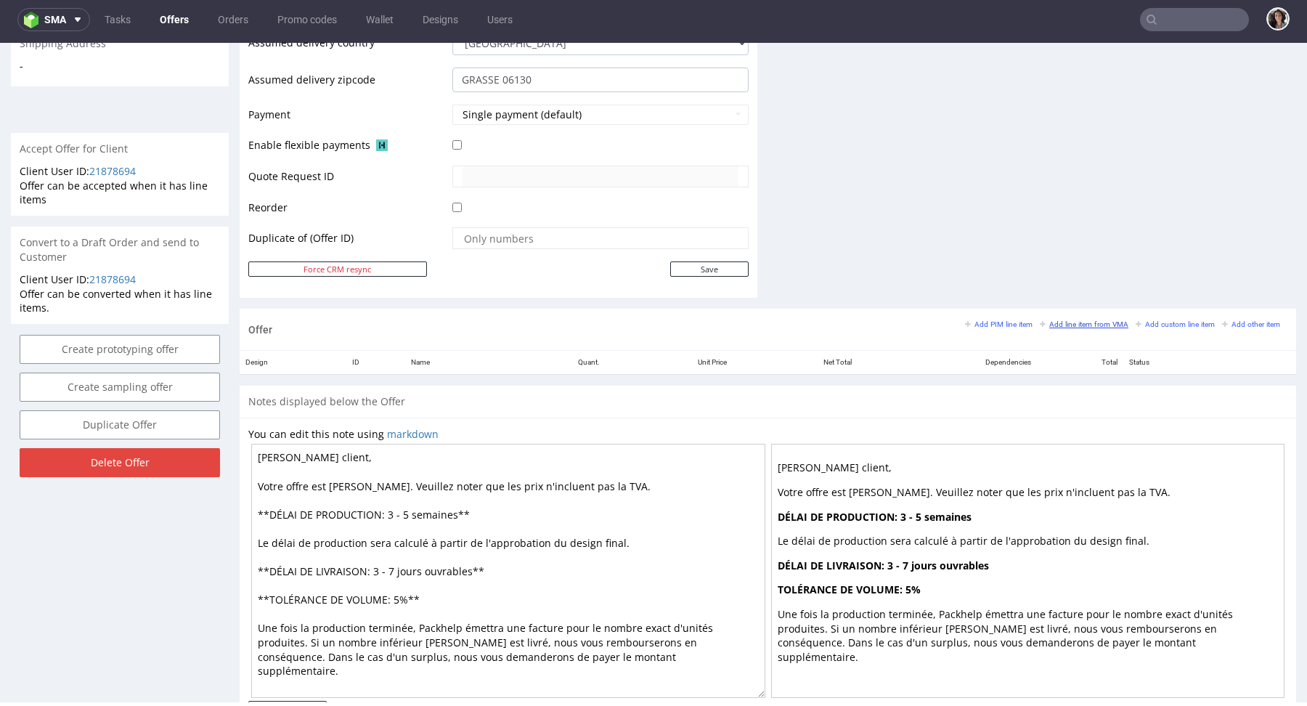
click at [1097, 322] on small "Add line item from VMA" at bounding box center [1084, 324] width 89 height 8
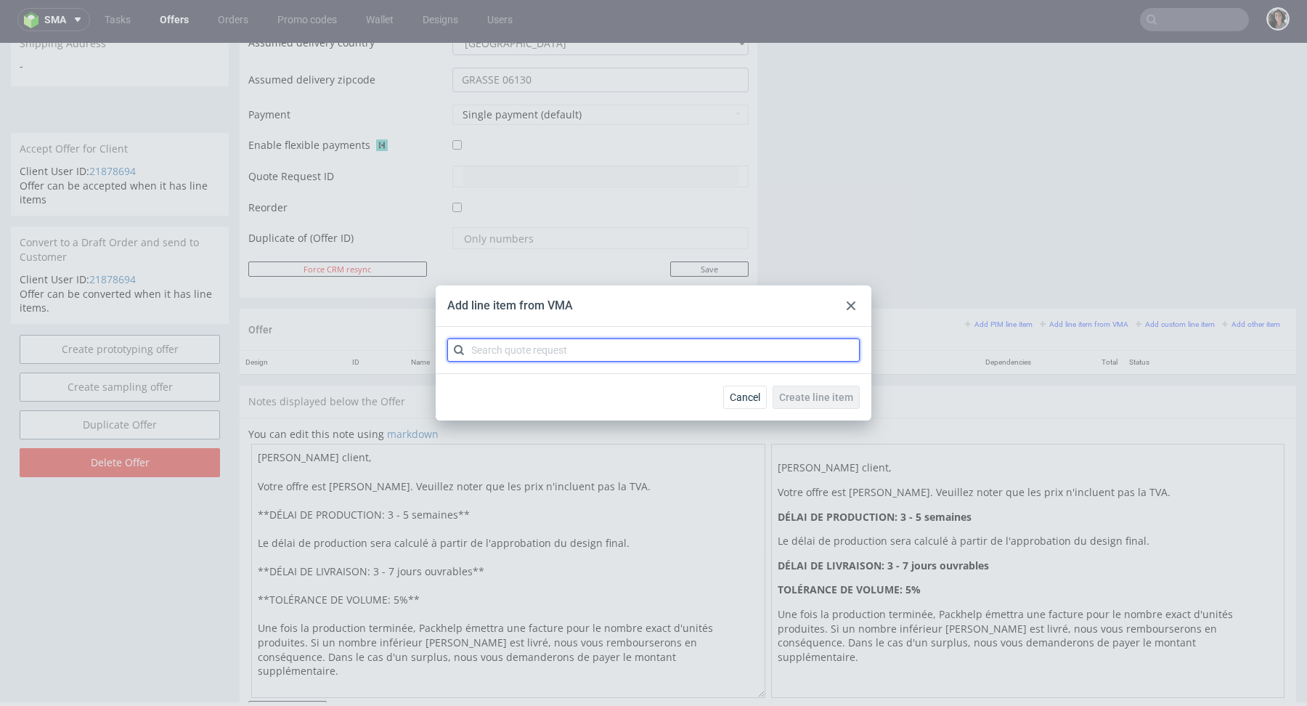
click at [731, 344] on input "text" at bounding box center [653, 349] width 412 height 23
paste input "CBGT"
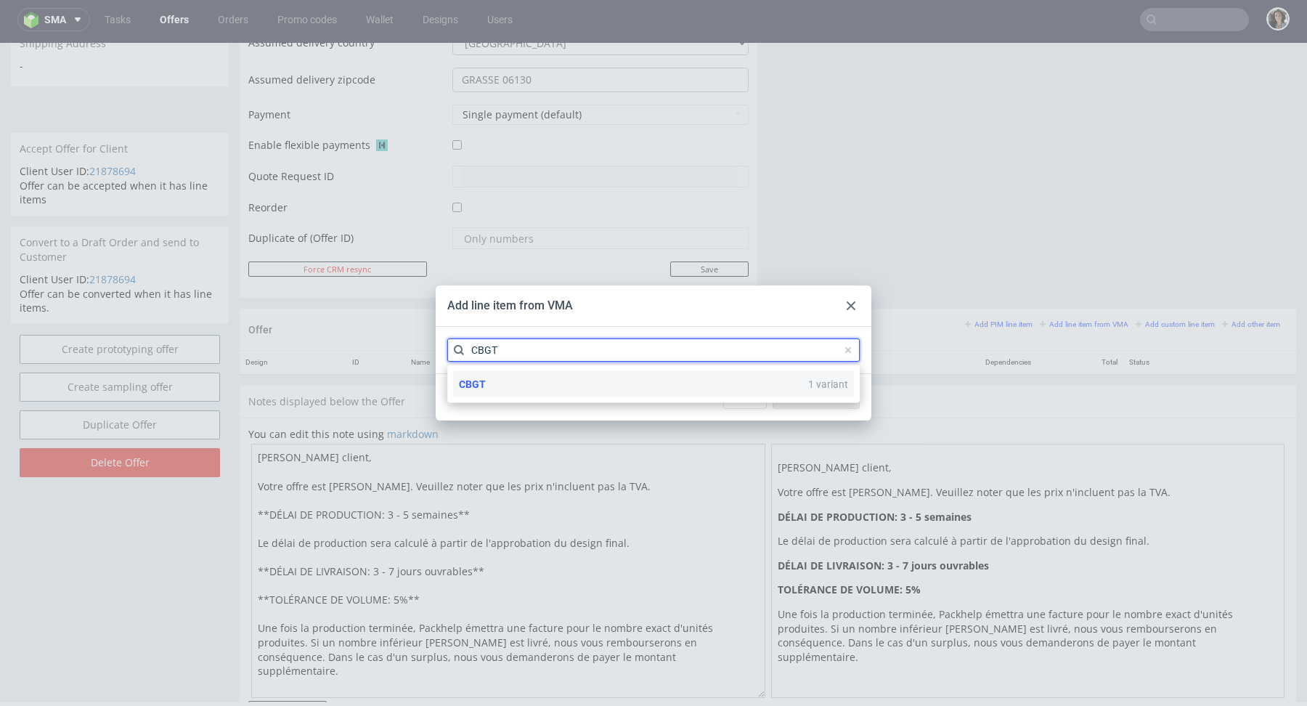
type input "CBGT"
click at [486, 379] on div "CBGT 1 variant" at bounding box center [653, 384] width 401 height 26
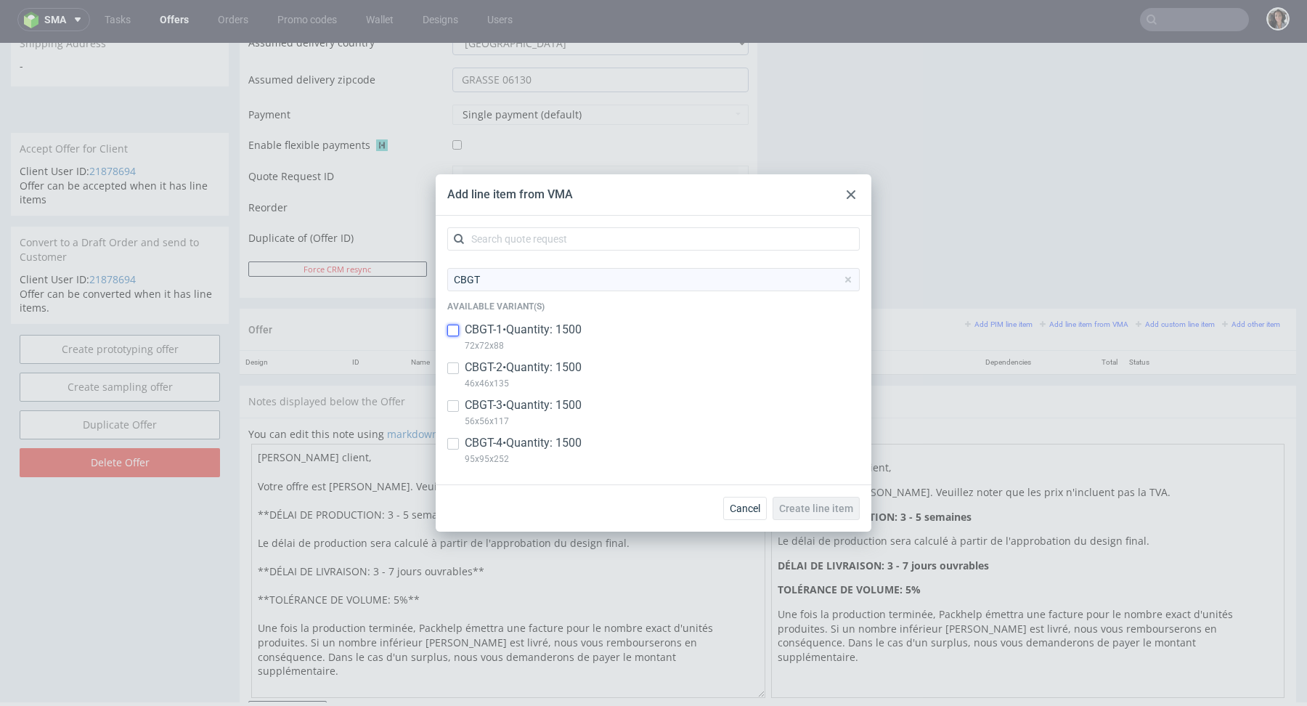
click at [455, 325] on input "checkbox" at bounding box center [453, 331] width 12 height 12
checkbox input "true"
click at [455, 363] on input "checkbox" at bounding box center [453, 368] width 12 height 12
checkbox input "true"
click at [454, 404] on input "checkbox" at bounding box center [453, 406] width 12 height 12
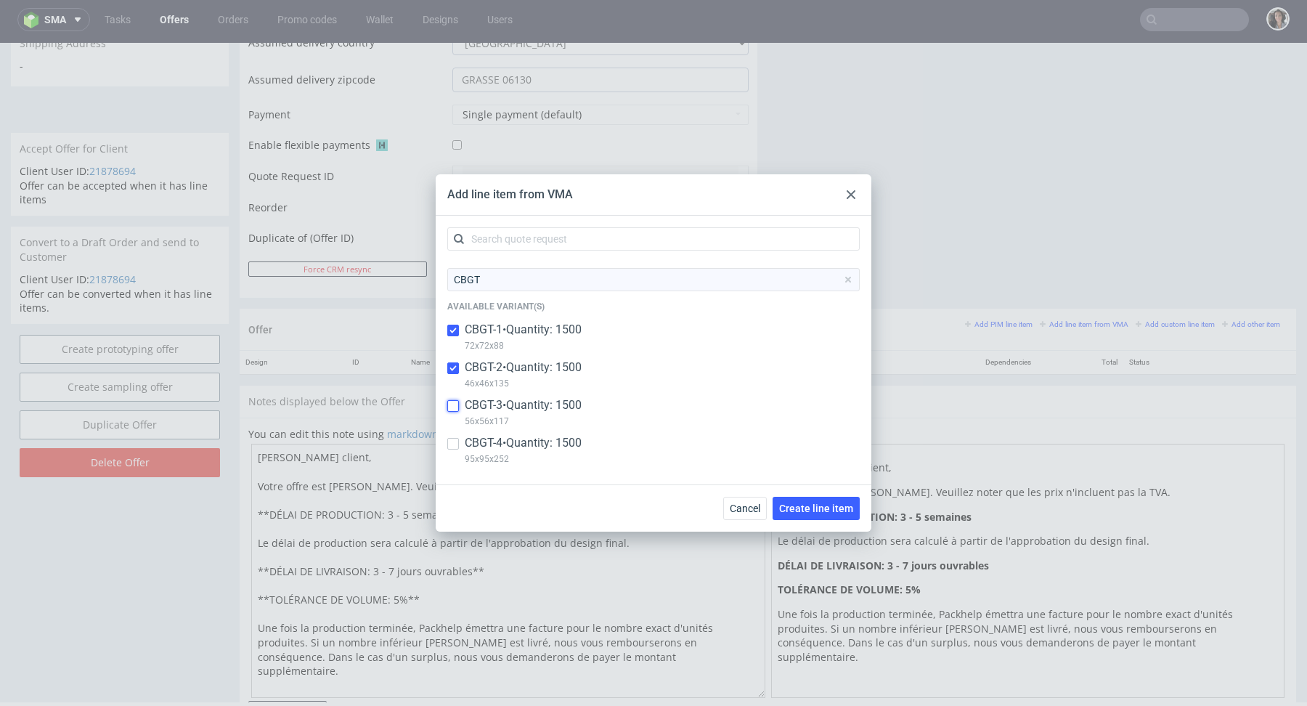
checkbox input "true"
click at [447, 446] on input "checkbox" at bounding box center [453, 444] width 12 height 12
checkbox input "true"
click at [848, 190] on icon at bounding box center [851, 194] width 9 height 9
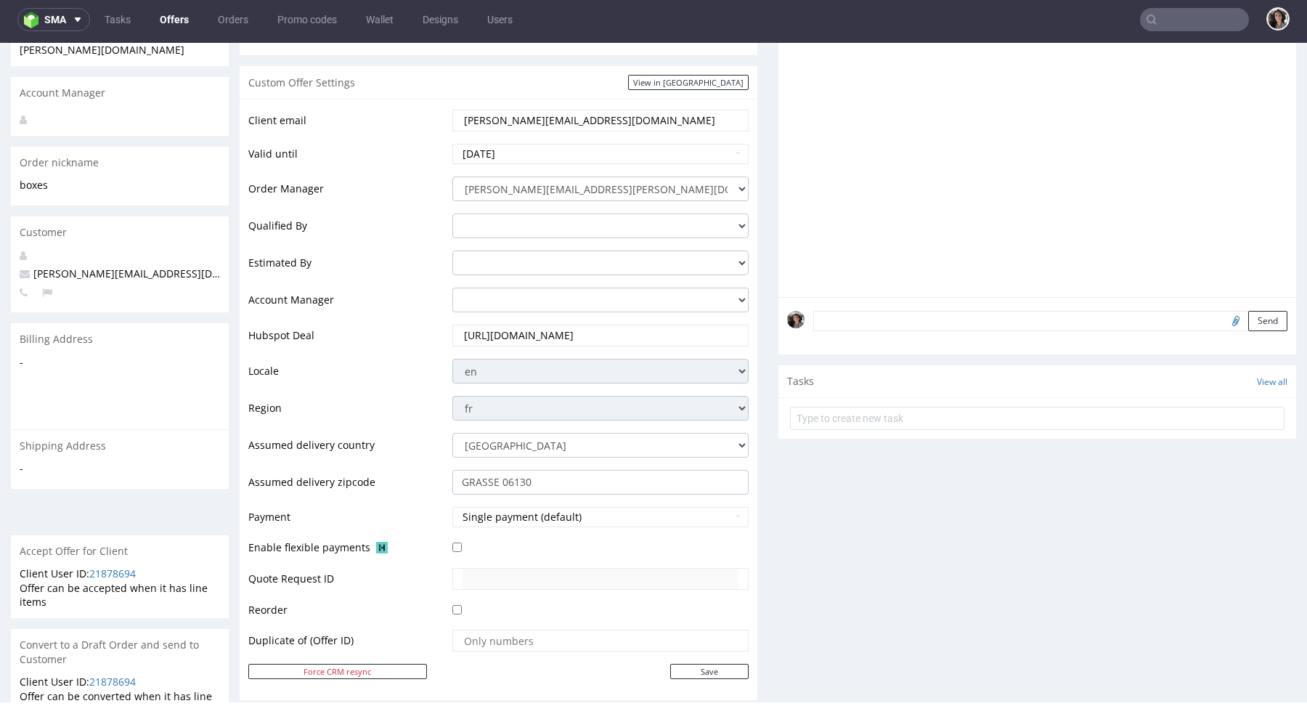
scroll to position [636, 0]
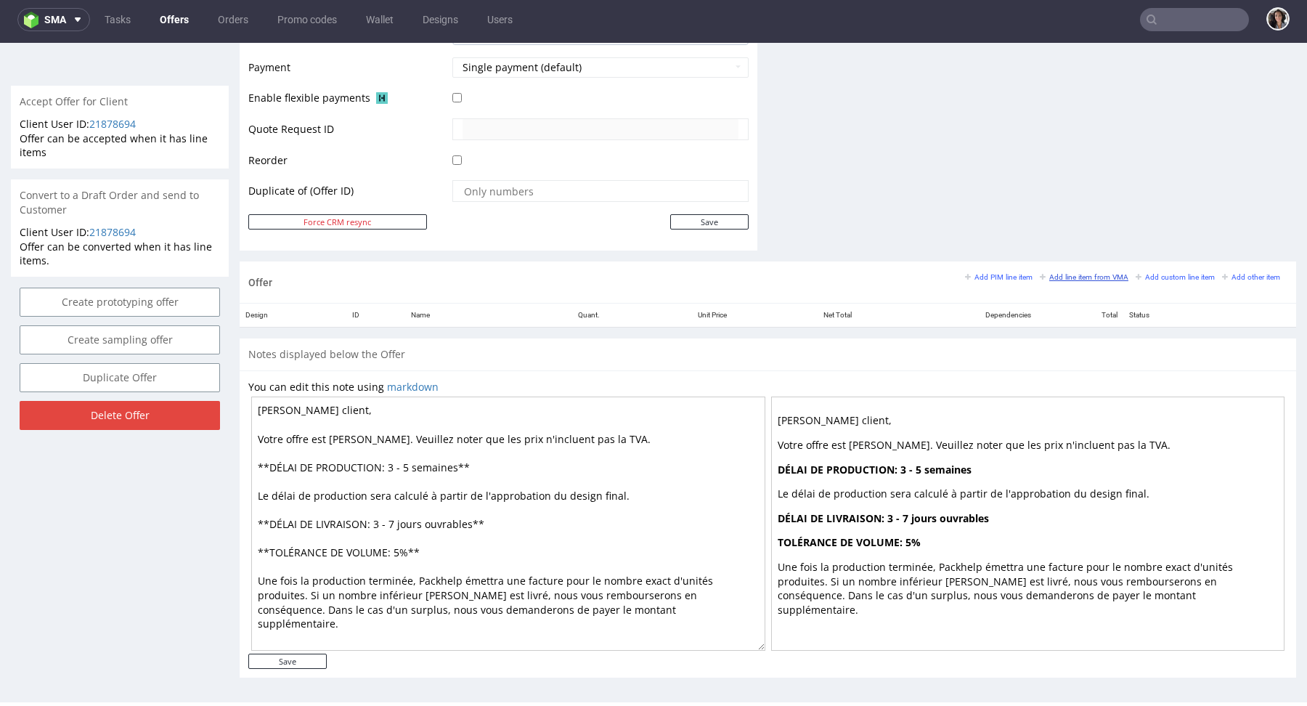
click at [1081, 277] on link "Add line item from VMA" at bounding box center [1084, 277] width 89 height 10
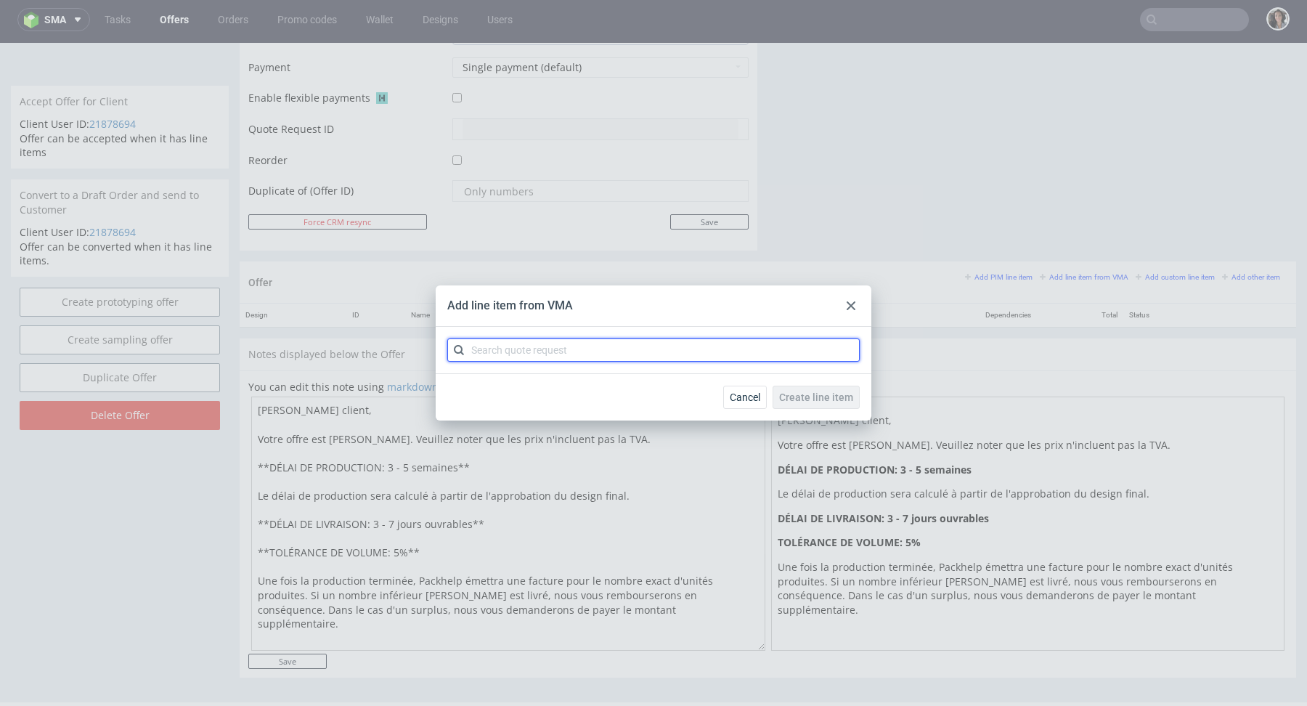
click at [615, 354] on input "text" at bounding box center [653, 349] width 412 height 23
paste input "CBGT"
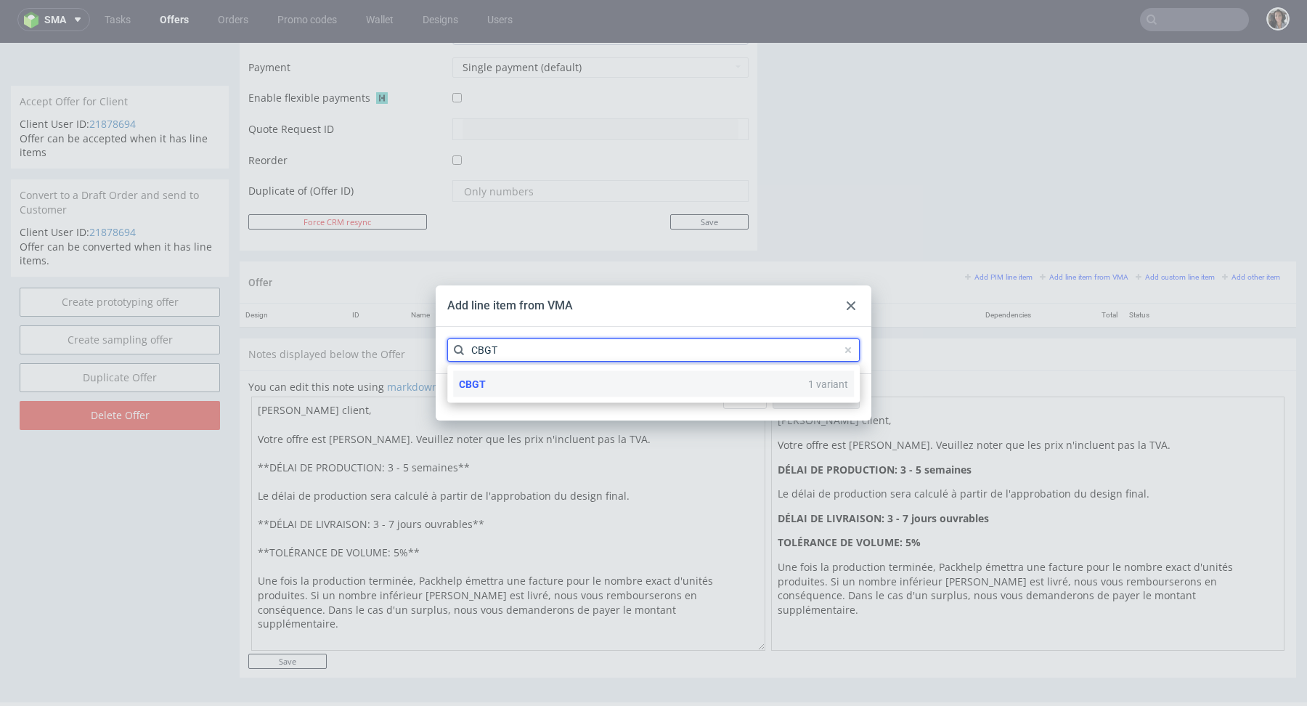
type input "CBGT"
click at [494, 380] on div "CBGT 1 variant" at bounding box center [653, 384] width 401 height 26
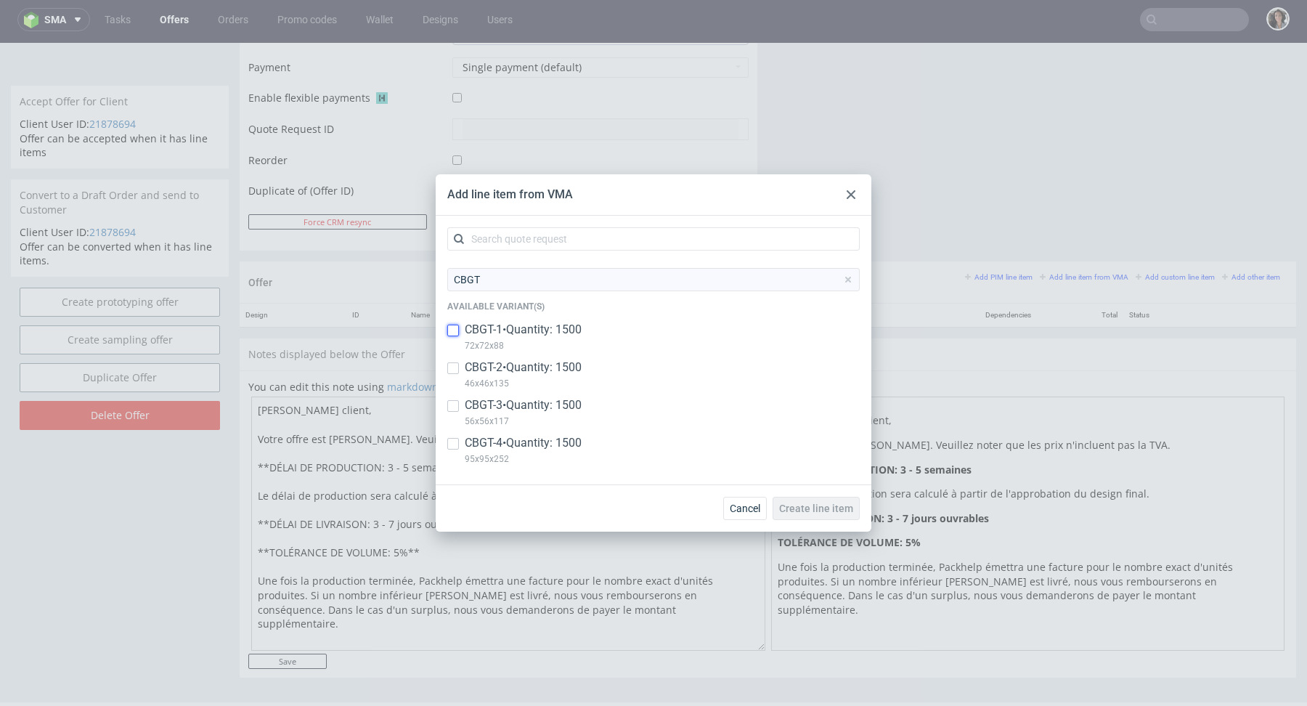
click at [449, 326] on input "checkbox" at bounding box center [453, 331] width 12 height 12
checkbox input "true"
click at [448, 364] on input "checkbox" at bounding box center [453, 368] width 12 height 12
checkbox input "true"
click at [448, 403] on input "checkbox" at bounding box center [453, 406] width 12 height 12
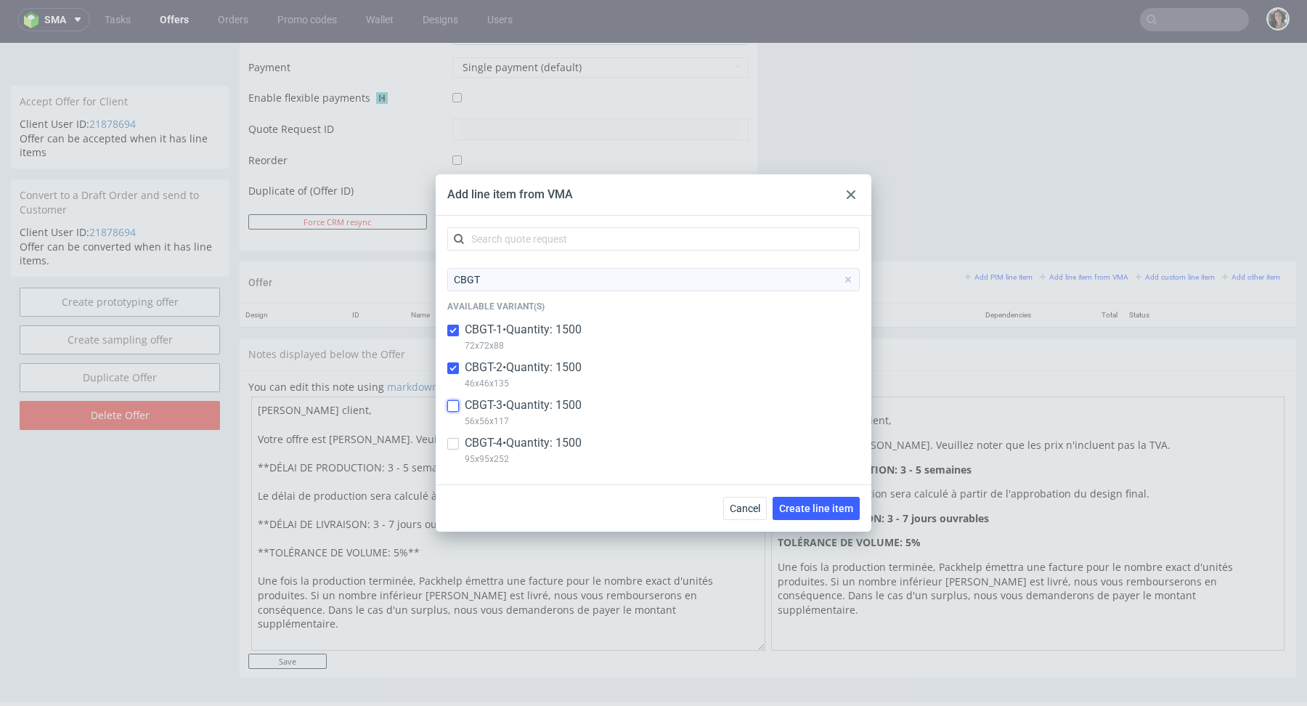
checkbox input "true"
click at [450, 443] on input "checkbox" at bounding box center [453, 444] width 12 height 12
checkbox input "true"
click at [846, 519] on button "Create line item" at bounding box center [816, 508] width 87 height 23
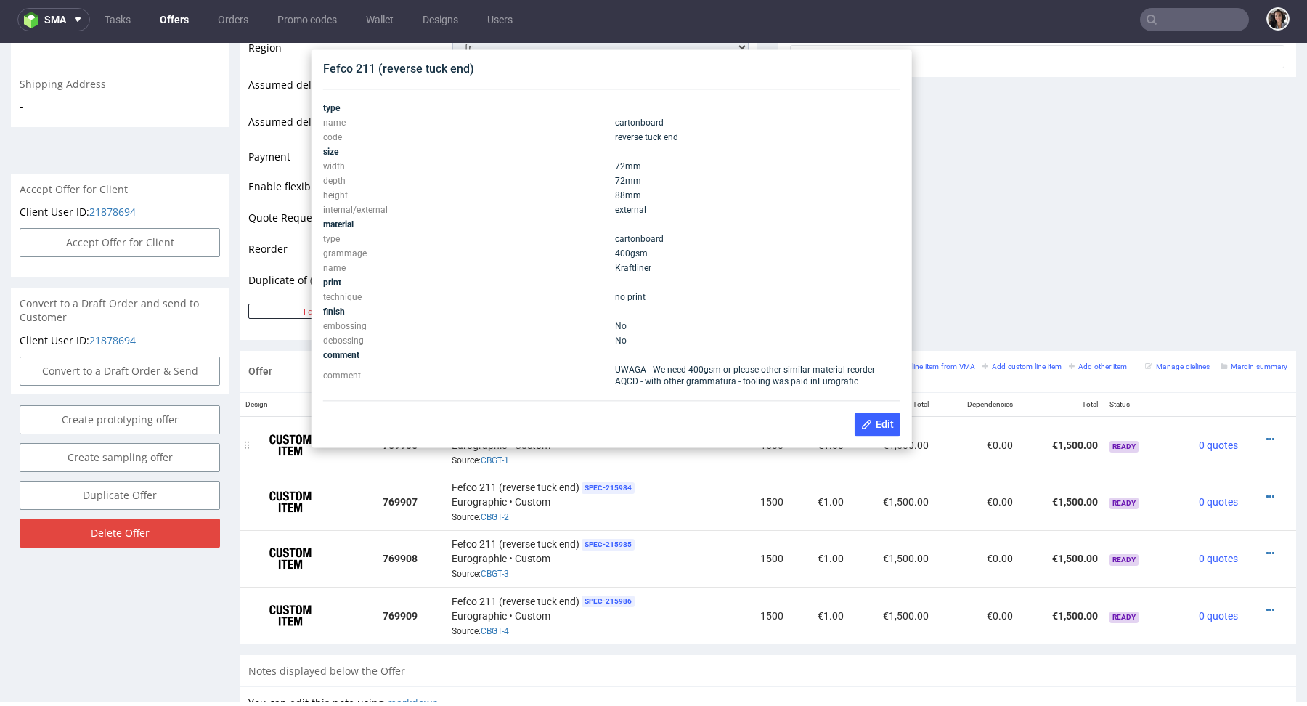
scroll to position [542, 0]
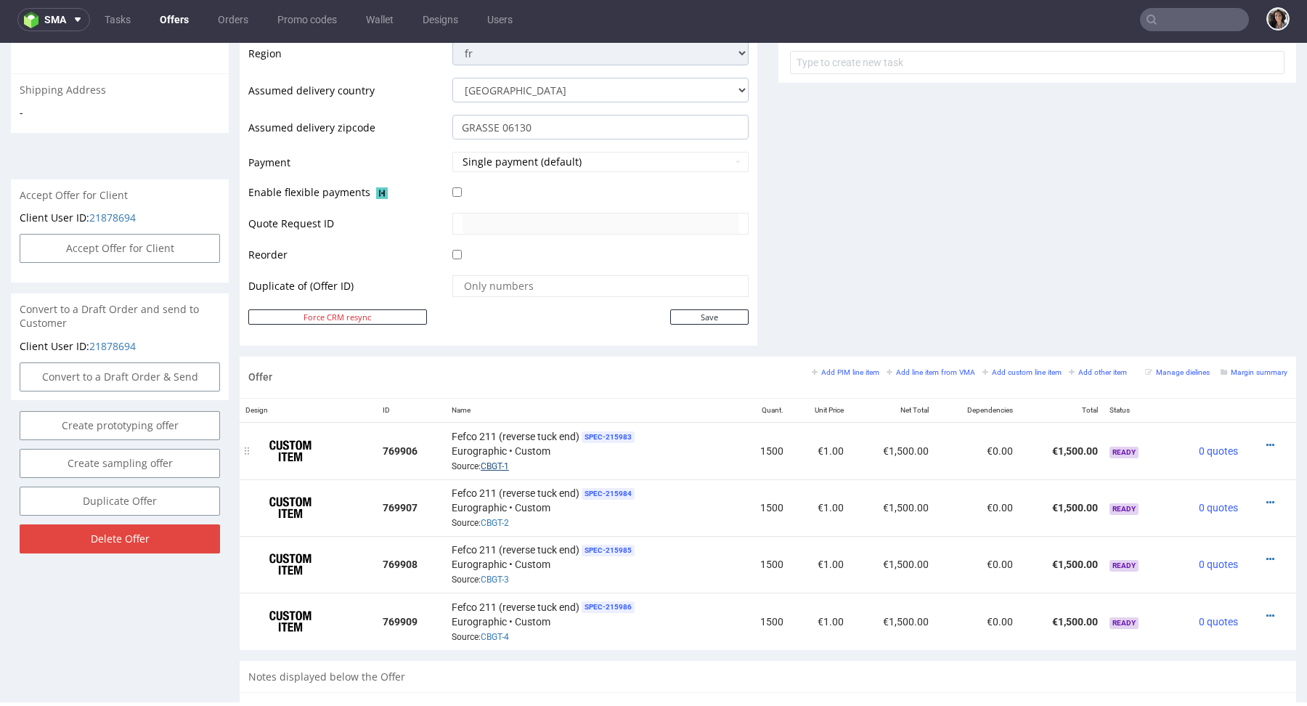
click at [481, 466] on link "CBGT-1" at bounding box center [495, 466] width 28 height 10
click at [495, 462] on link "CBGT-1" at bounding box center [495, 466] width 28 height 10
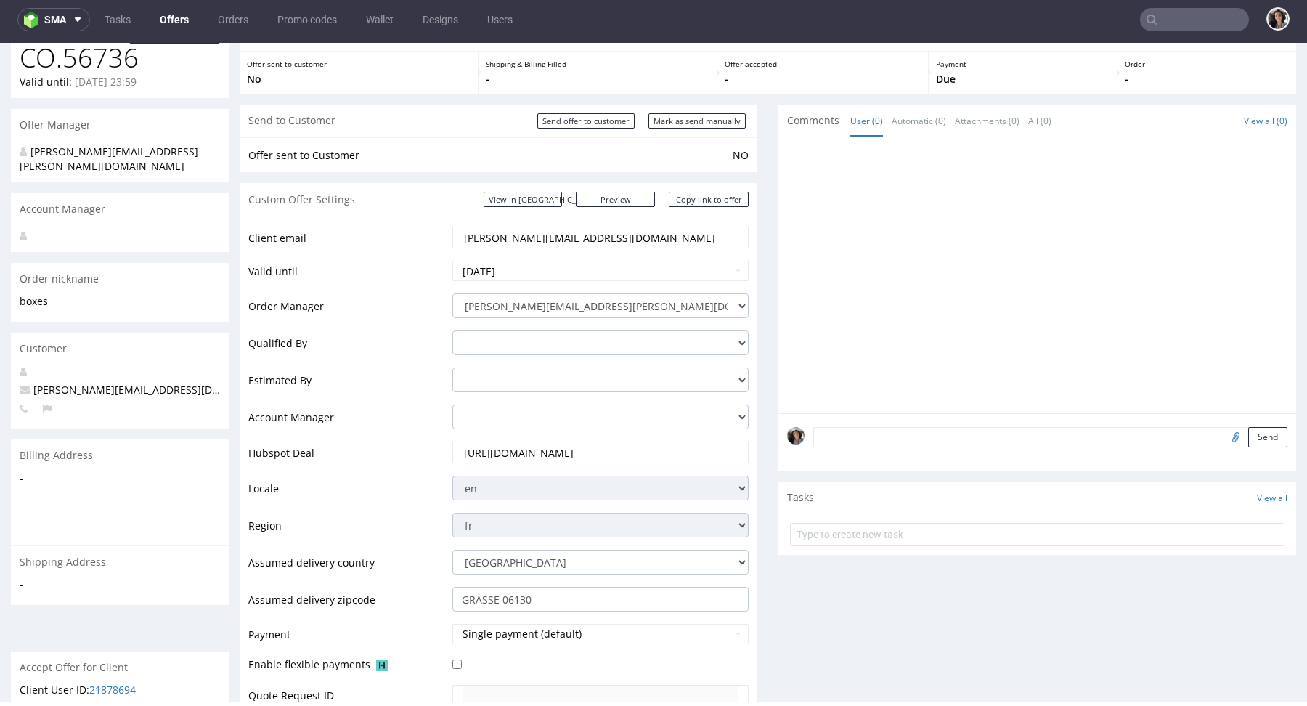
scroll to position [0, 0]
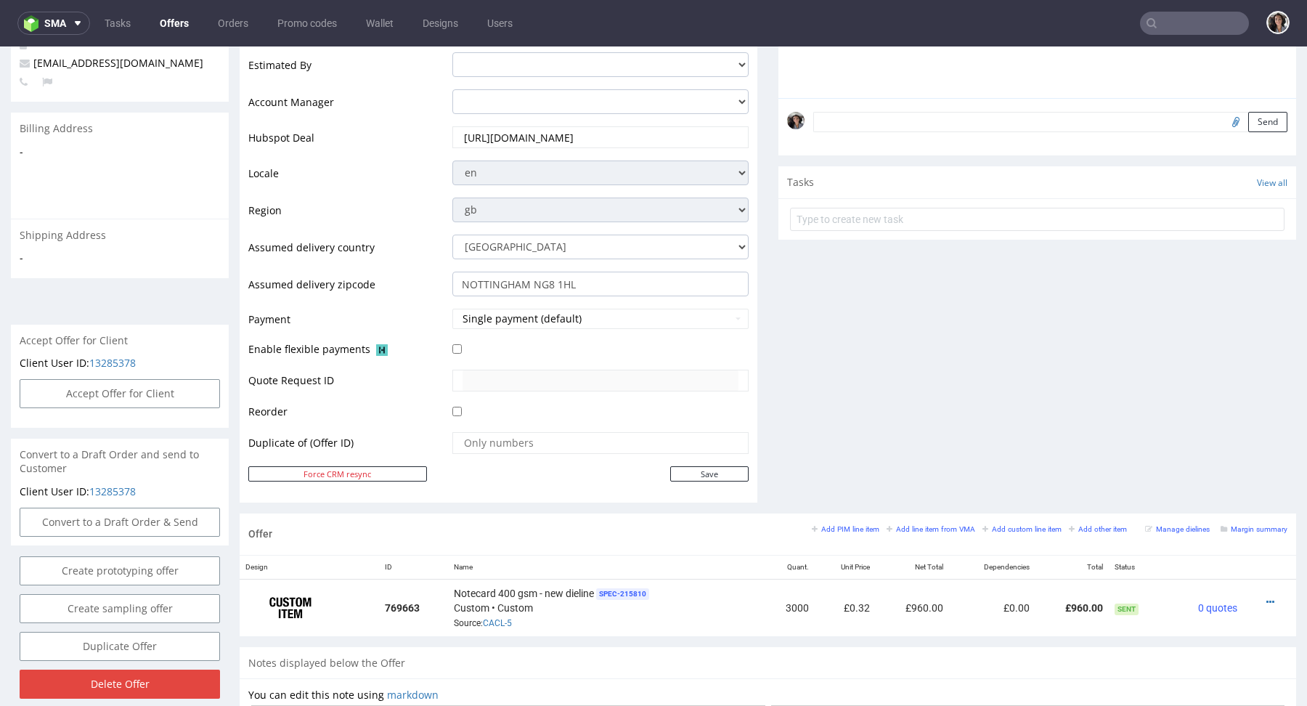
scroll to position [583, 0]
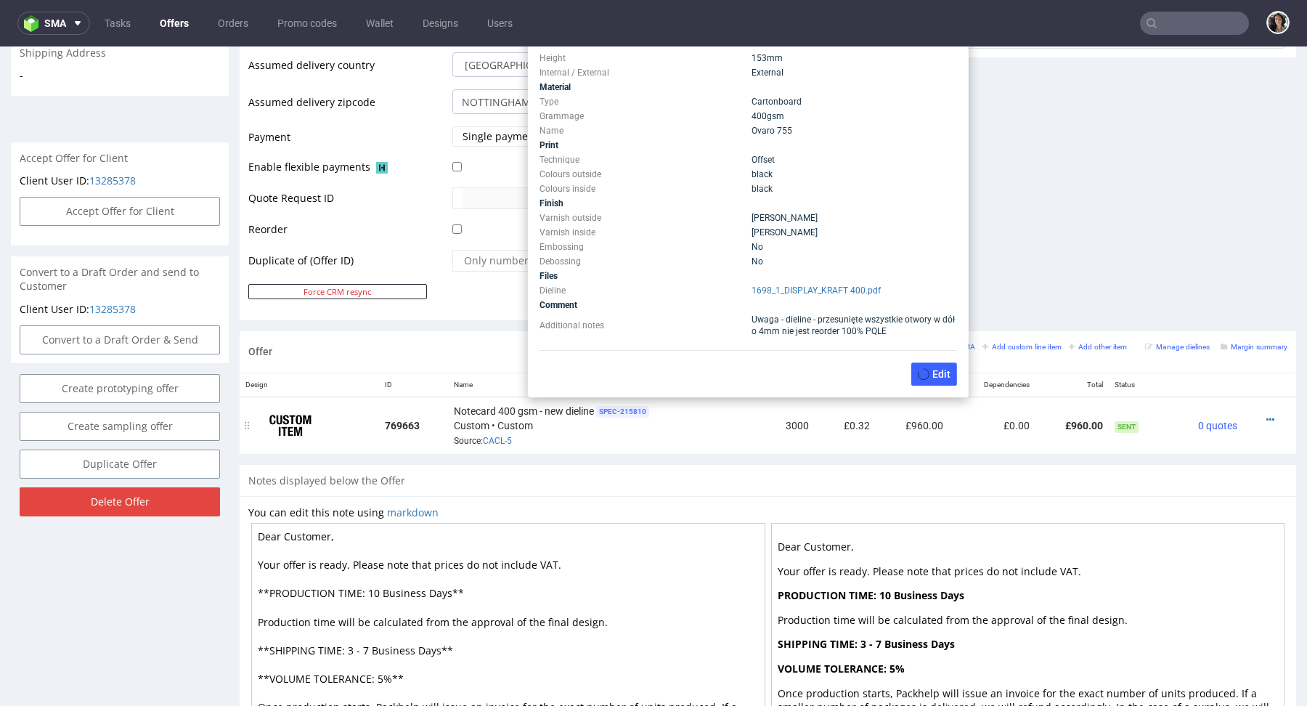
click at [638, 406] on span "SPEC- 215810" at bounding box center [622, 412] width 53 height 12
drag, startPoint x: 797, startPoint y: 132, endPoint x: 746, endPoint y: 132, distance: 51.6
click at [748, 132] on td "Ovaro 755" at bounding box center [852, 130] width 209 height 15
copy span "Ovaro 755"
drag, startPoint x: 799, startPoint y: 129, endPoint x: 741, endPoint y: 129, distance: 57.4
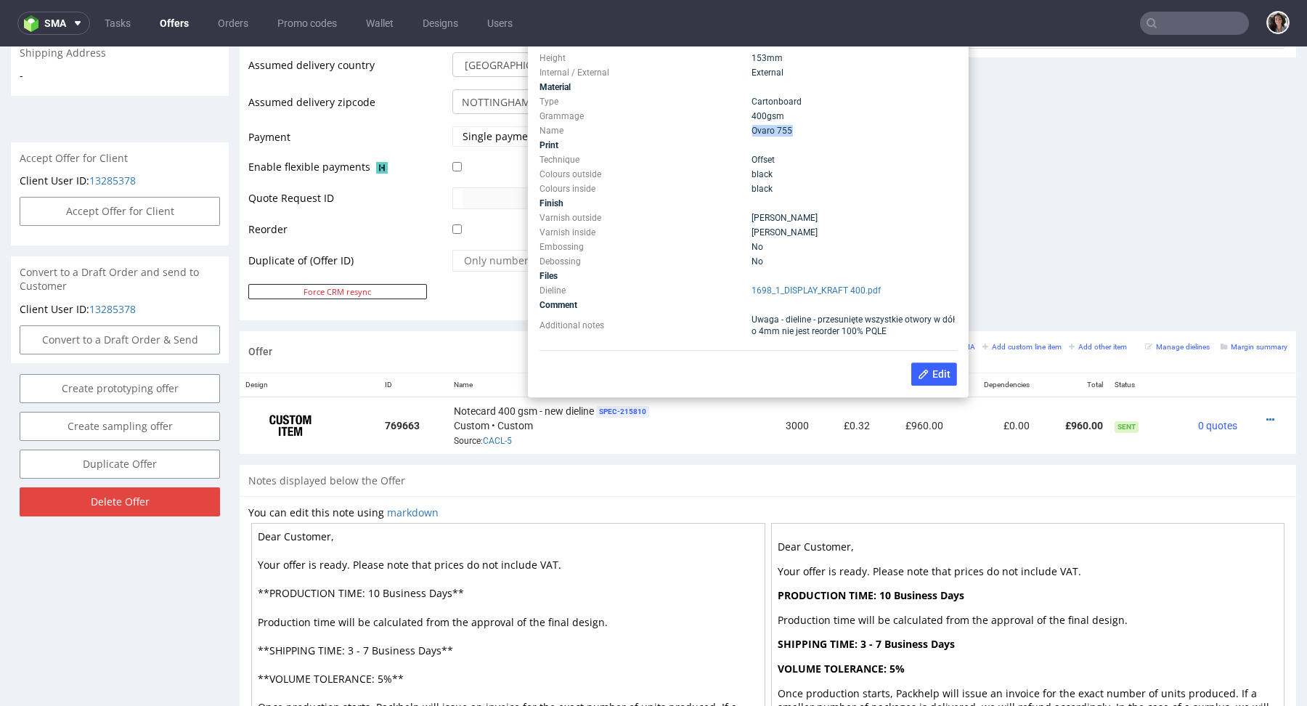
click at [741, 129] on tr "Name Ovaro 755" at bounding box center [749, 130] width 418 height 15
copy tr "Ovaro 755"
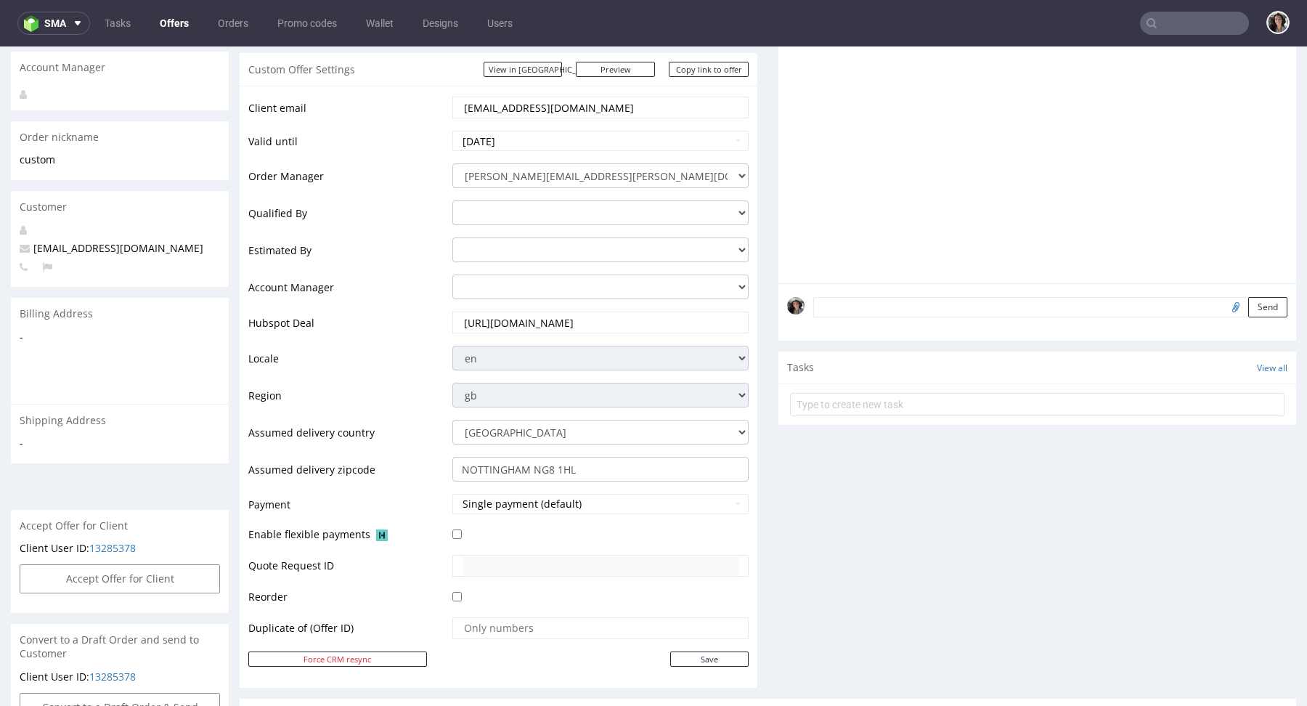
scroll to position [473, 0]
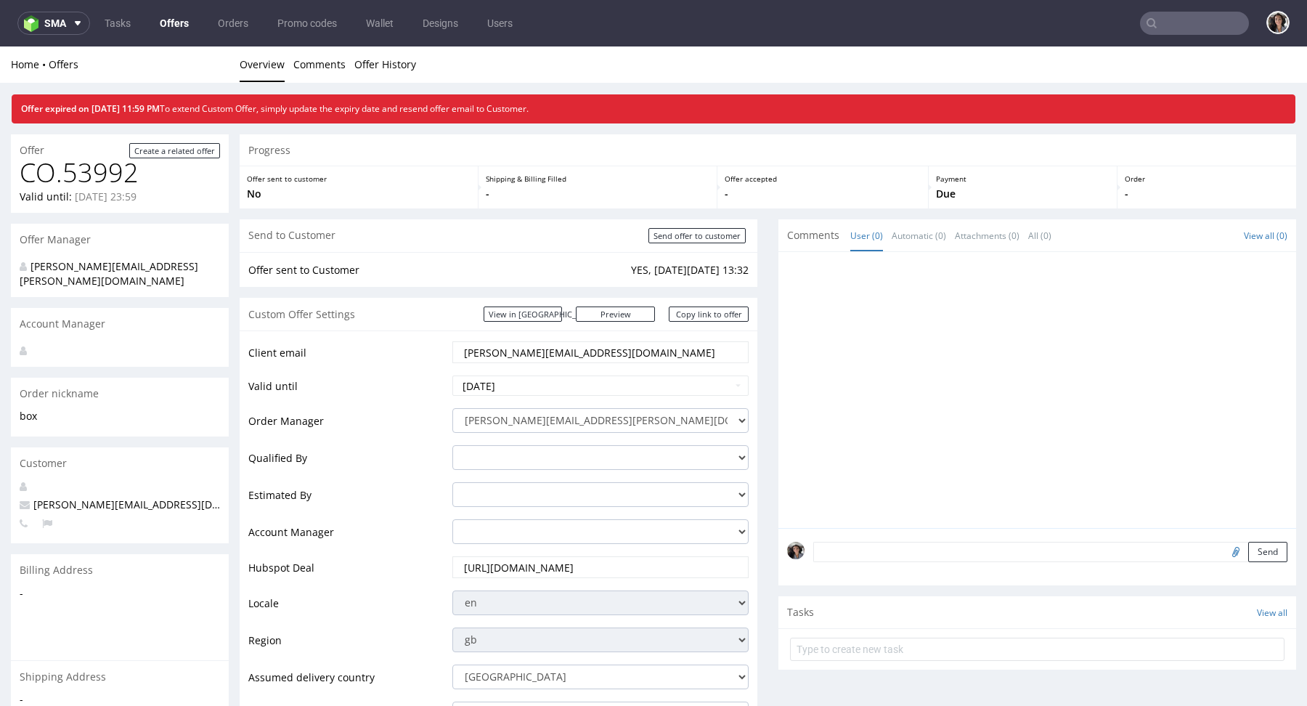
click at [183, 23] on link "Offers" at bounding box center [174, 23] width 46 height 23
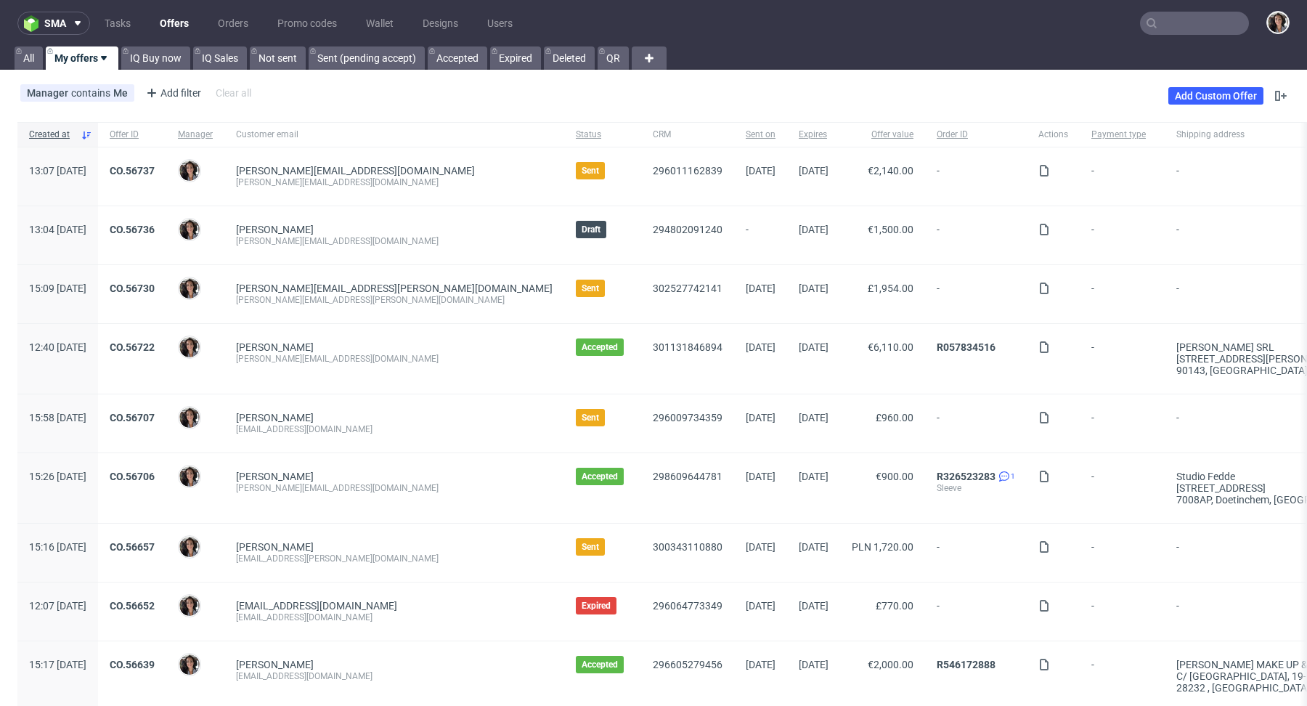
click at [1173, 27] on input "text" at bounding box center [1194, 23] width 109 height 23
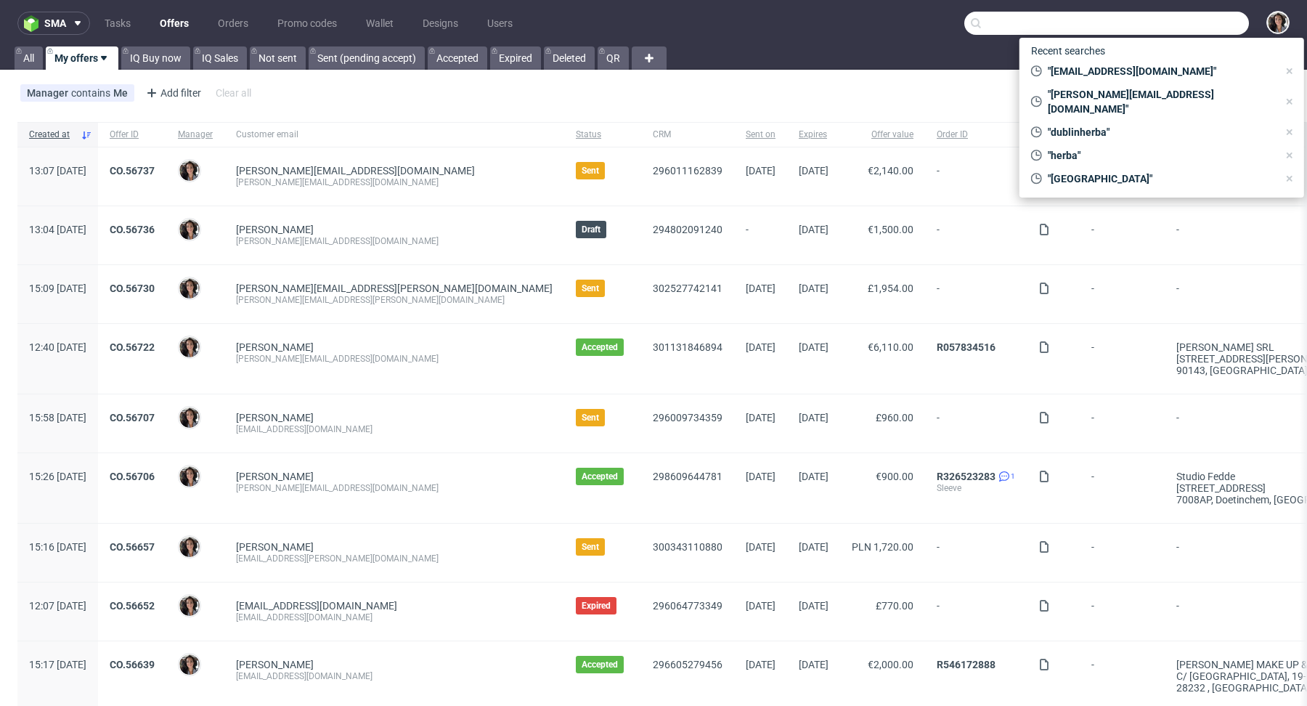
paste input "[EMAIL_ADDRESS][DOMAIN_NAME]"
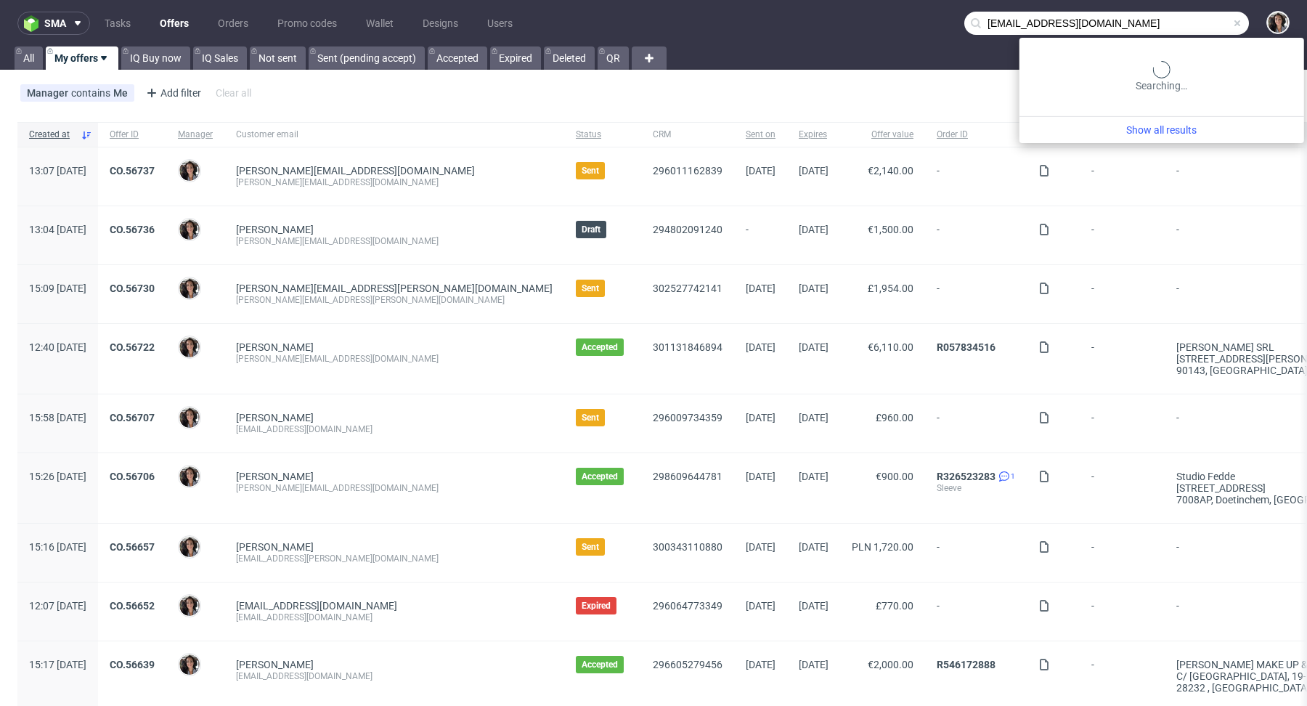
type input "[EMAIL_ADDRESS][DOMAIN_NAME]"
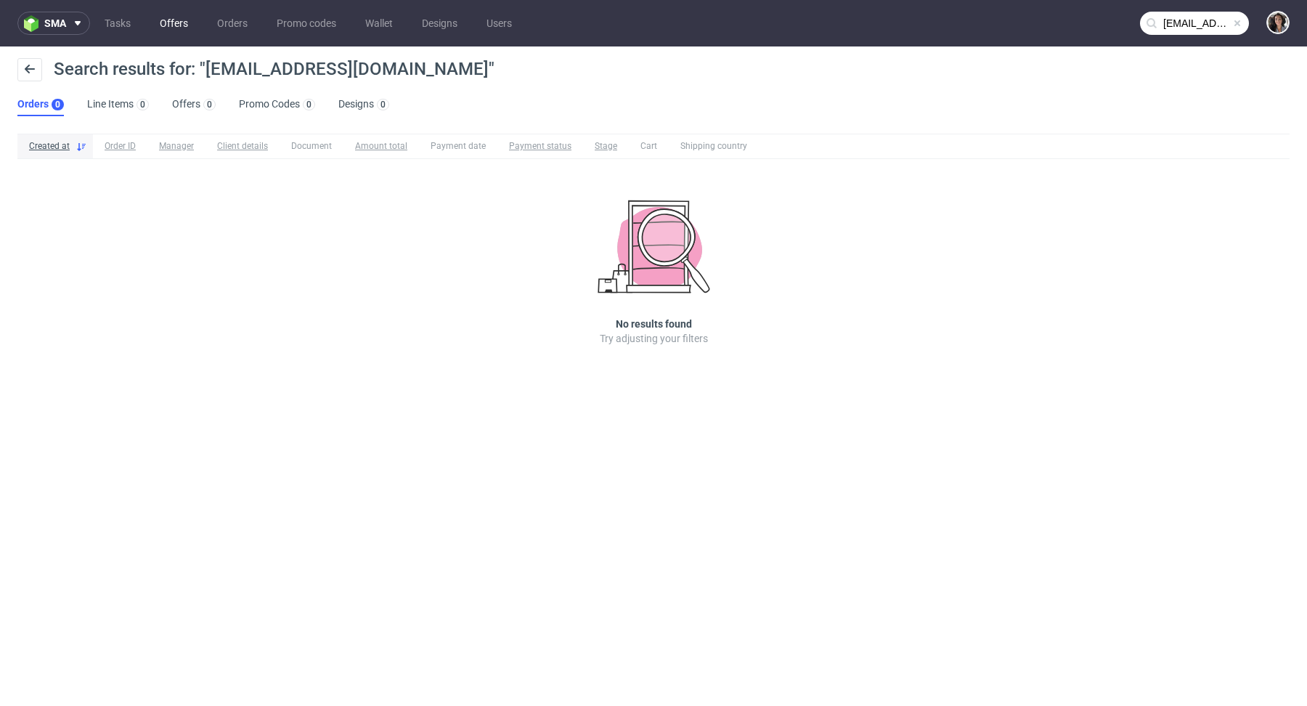
click at [167, 12] on link "Offers" at bounding box center [174, 23] width 46 height 23
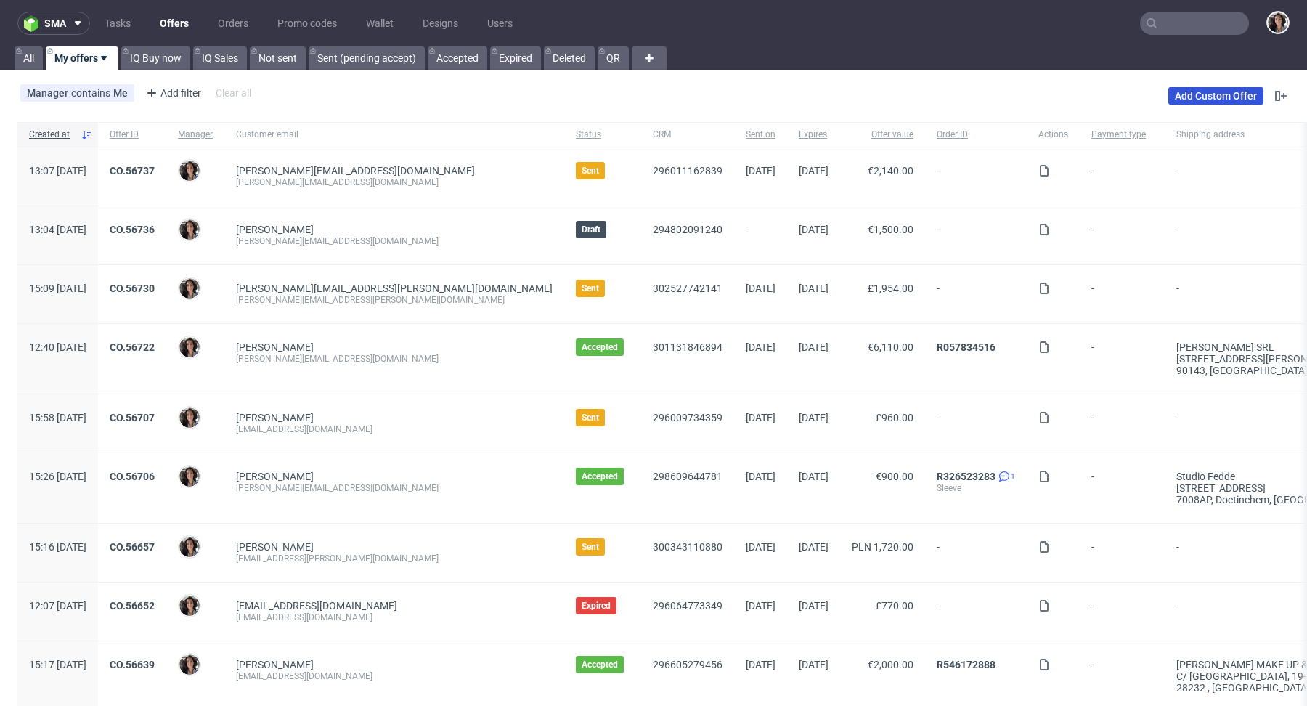
click at [1168, 93] on link "Add Custom Offer" at bounding box center [1215, 95] width 95 height 17
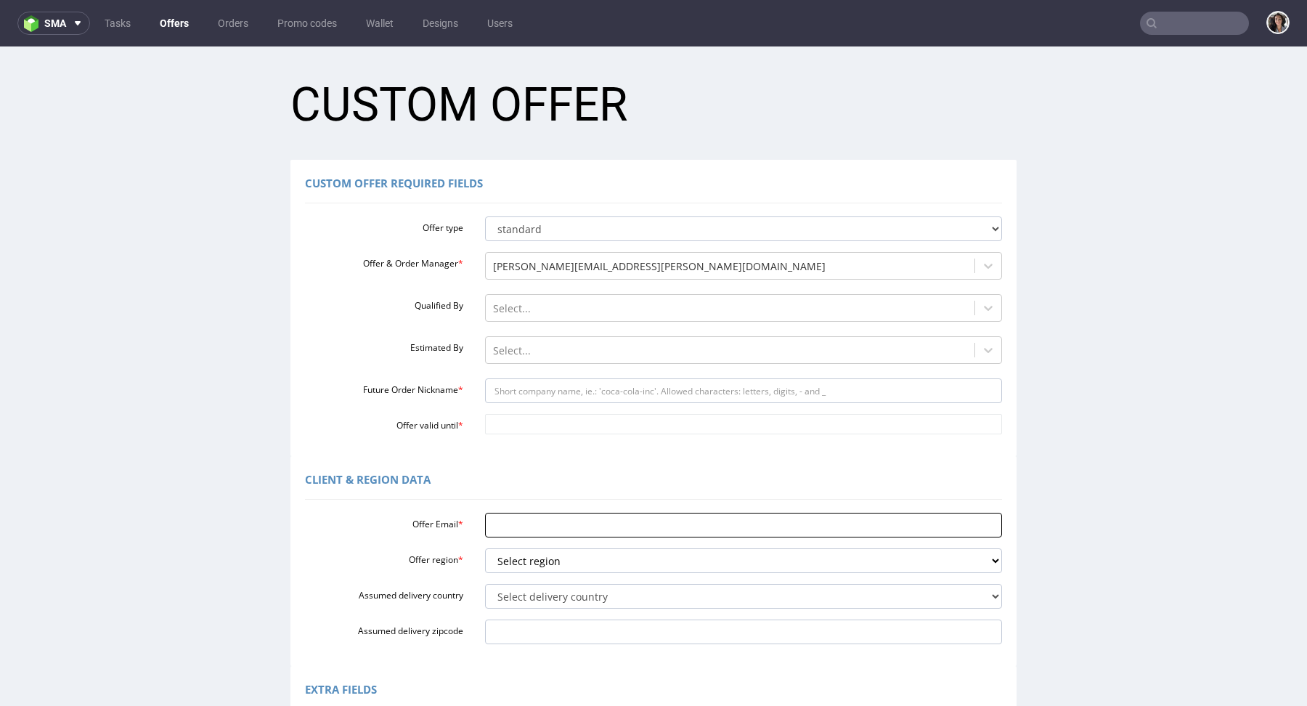
click at [500, 529] on input "Offer Email *" at bounding box center [744, 525] width 518 height 25
paste input "[EMAIL_ADDRESS][DOMAIN_NAME]"
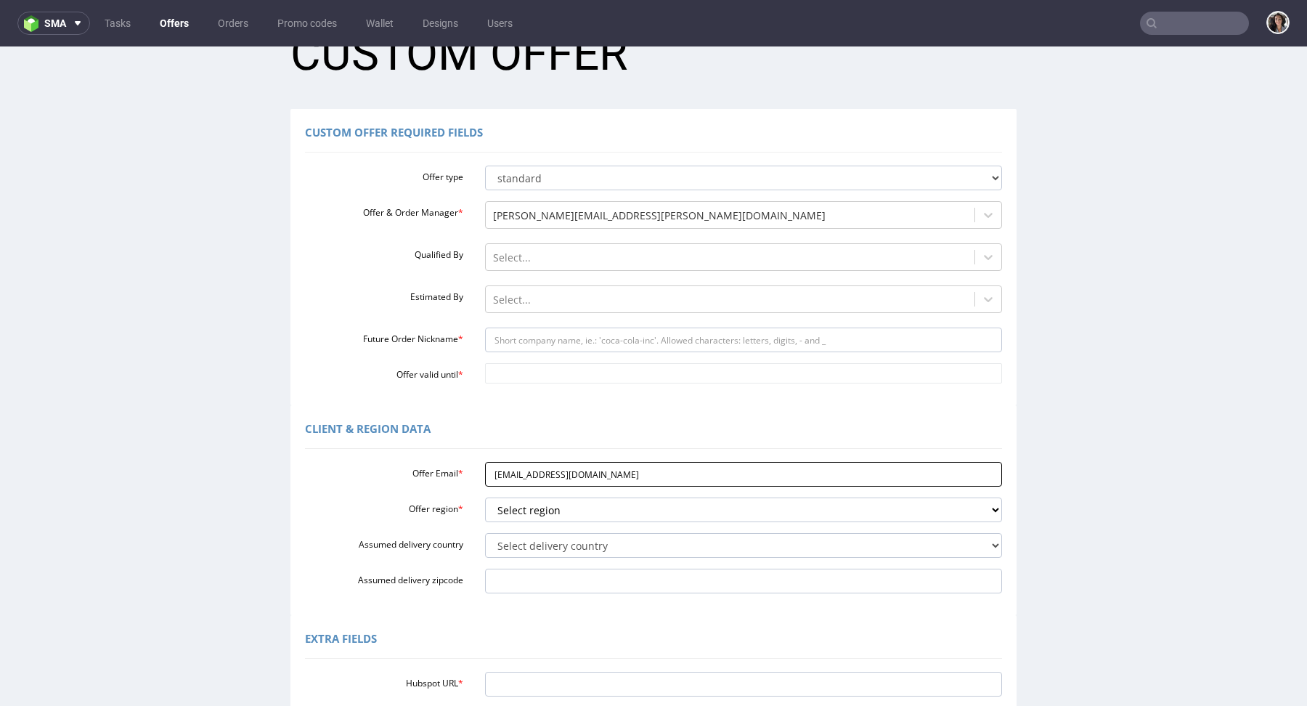
scroll to position [84, 0]
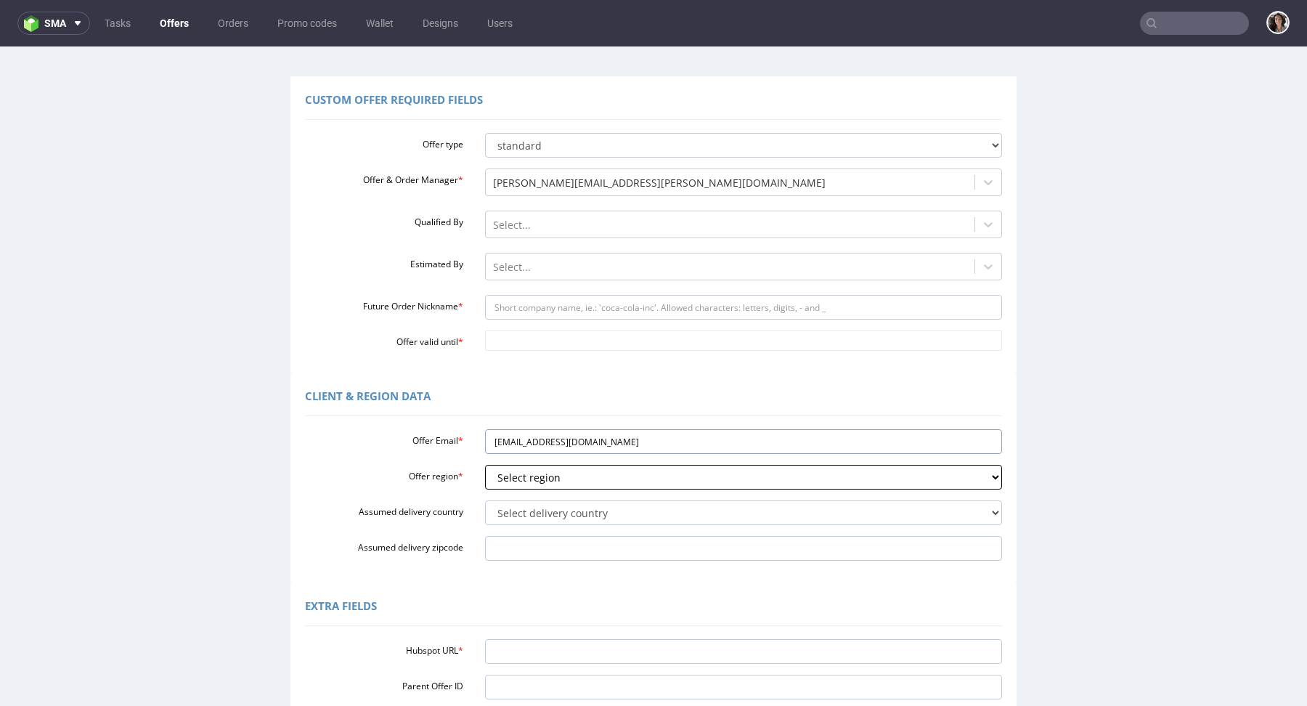
type input "[EMAIL_ADDRESS][DOMAIN_NAME]"
click at [545, 480] on select "Select region eu gb de pl fr it es" at bounding box center [744, 477] width 518 height 25
select select "eu"
click at [670, 496] on div "Offer Email * [EMAIL_ADDRESS][DOMAIN_NAME] Offer region * Select region eu gb d…" at bounding box center [653, 491] width 697 height 137
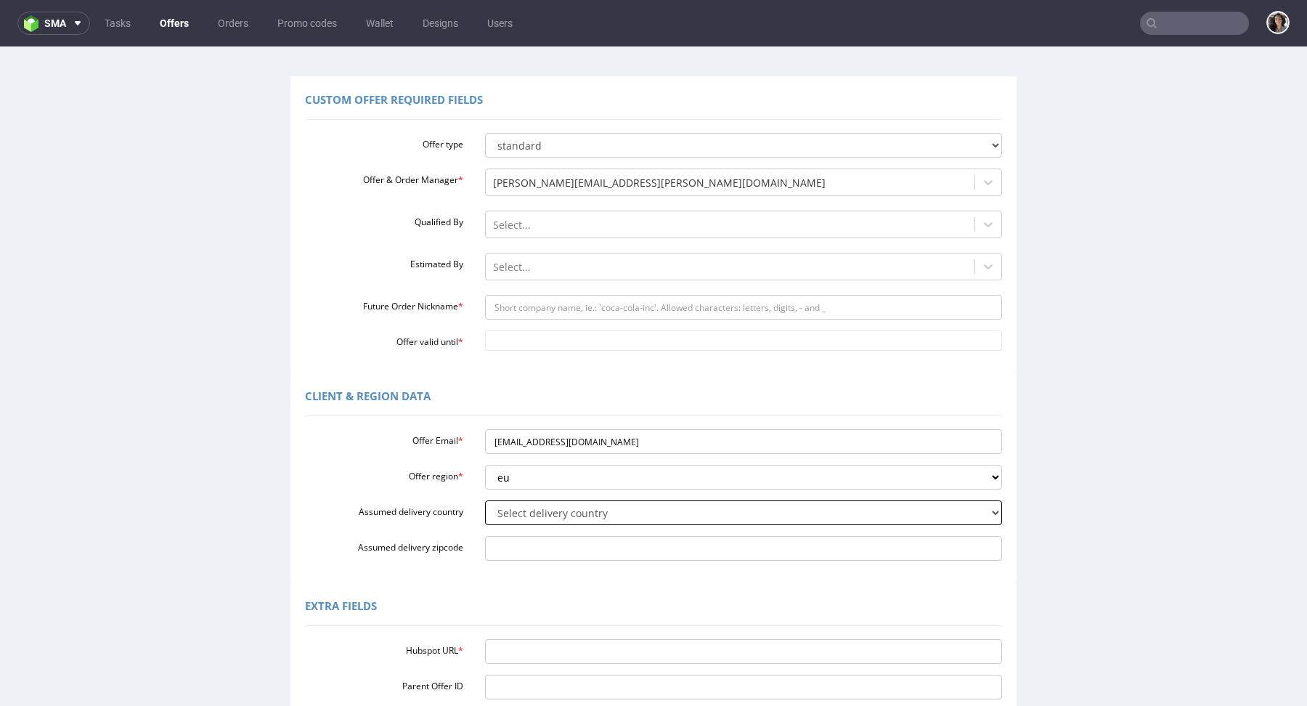
click at [649, 516] on select "Select delivery country [GEOGRAPHIC_DATA] [GEOGRAPHIC_DATA] [GEOGRAPHIC_DATA] […" at bounding box center [744, 512] width 518 height 25
select select "75"
click at [512, 649] on input "Hubspot URL *" at bounding box center [744, 651] width 518 height 25
paste input "[URL][DOMAIN_NAME]"
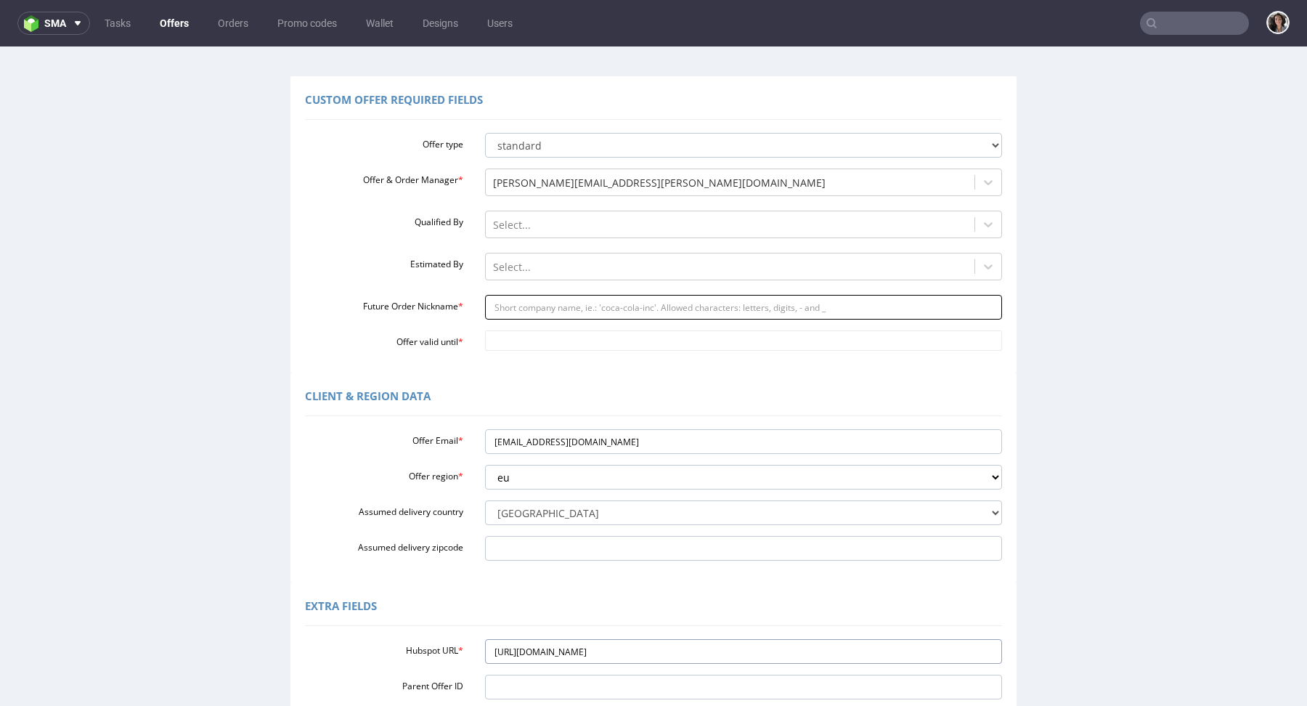
type input "[URL][DOMAIN_NAME]"
click at [540, 306] on input "Future Order Nickname *" at bounding box center [744, 307] width 518 height 25
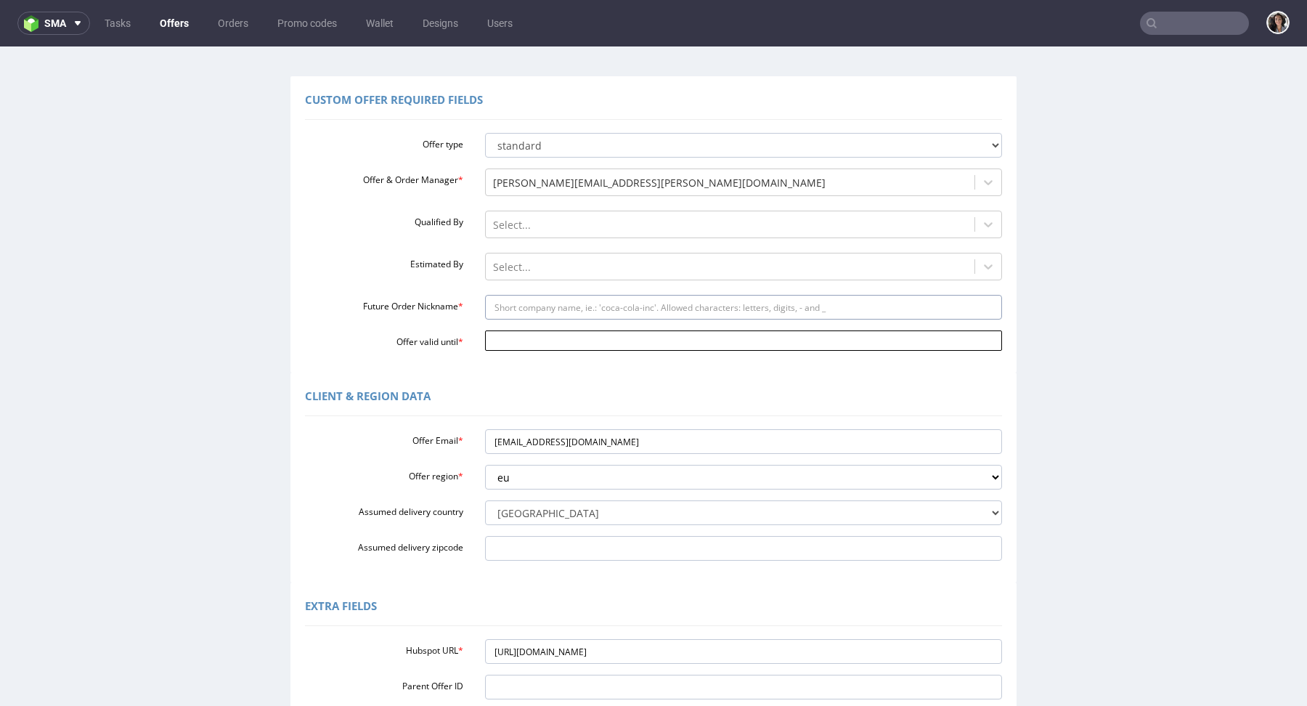
type input "box"
click at [519, 347] on input "Offer valid until *" at bounding box center [744, 340] width 518 height 20
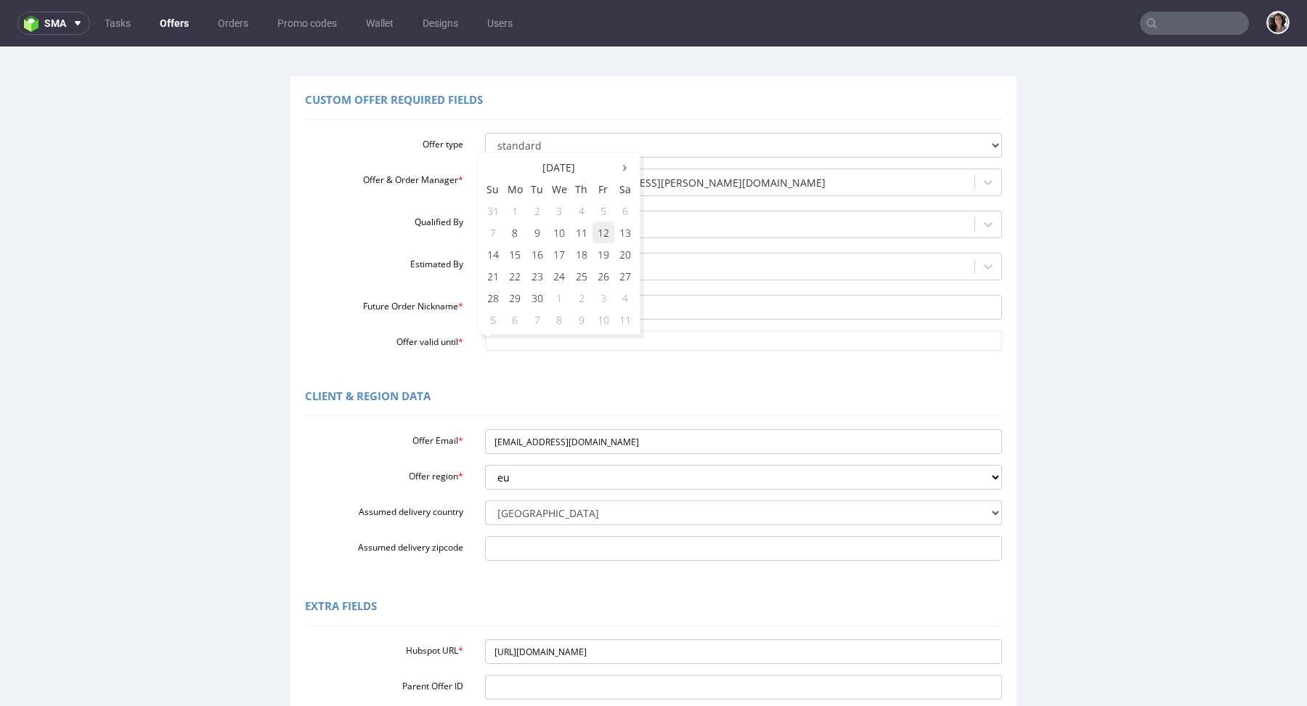
click at [603, 231] on td "12" at bounding box center [604, 232] width 22 height 22
type input "[DATE]"
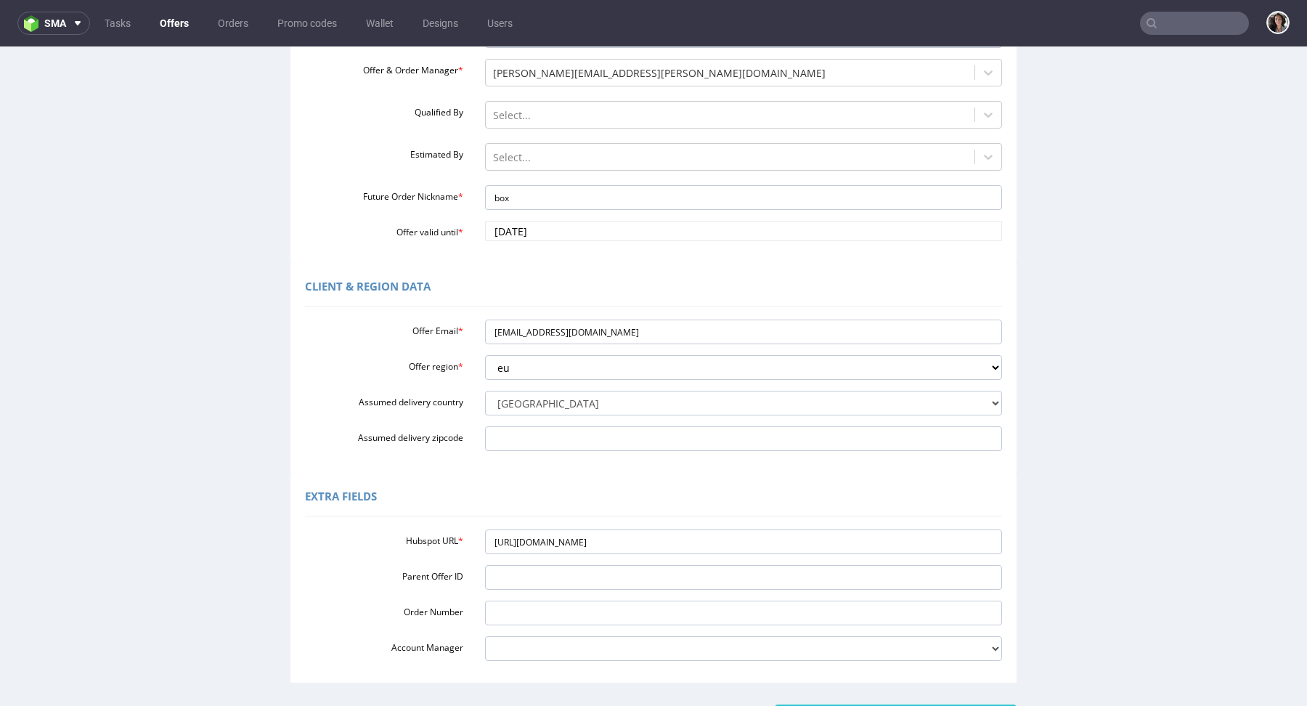
scroll to position [309, 0]
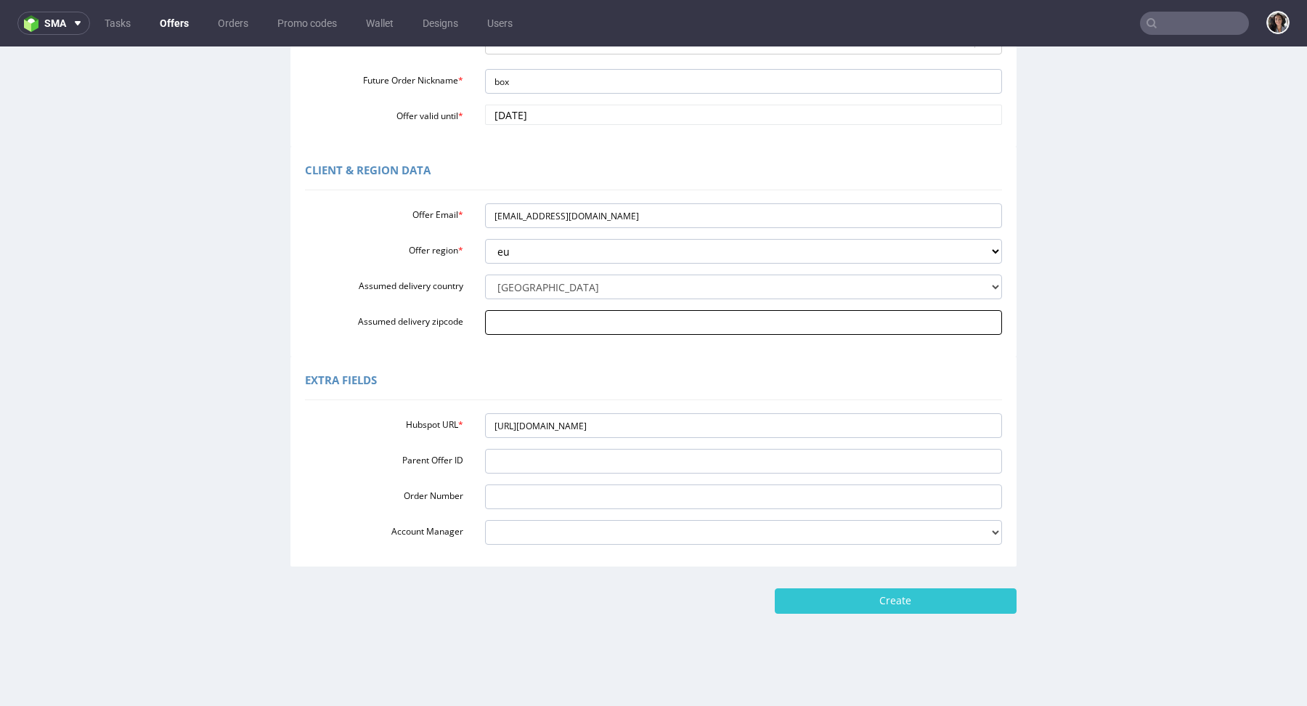
click at [570, 317] on input "Assumed delivery zipcode" at bounding box center [744, 322] width 518 height 25
paste input "59000"
click at [488, 320] on input "59000" at bounding box center [744, 322] width 518 height 25
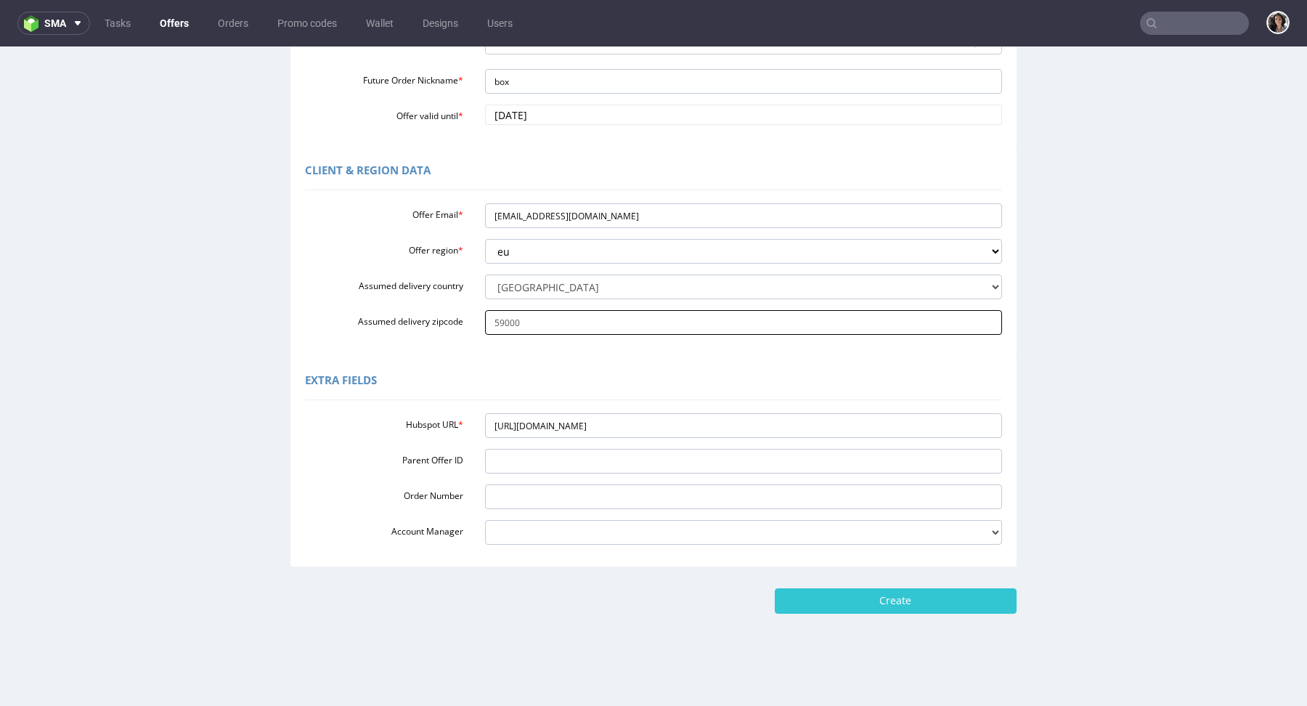
paste input "Lille"
type input "Lille 59000"
click at [901, 599] on input "Create" at bounding box center [896, 600] width 242 height 25
type input "Please wait..."
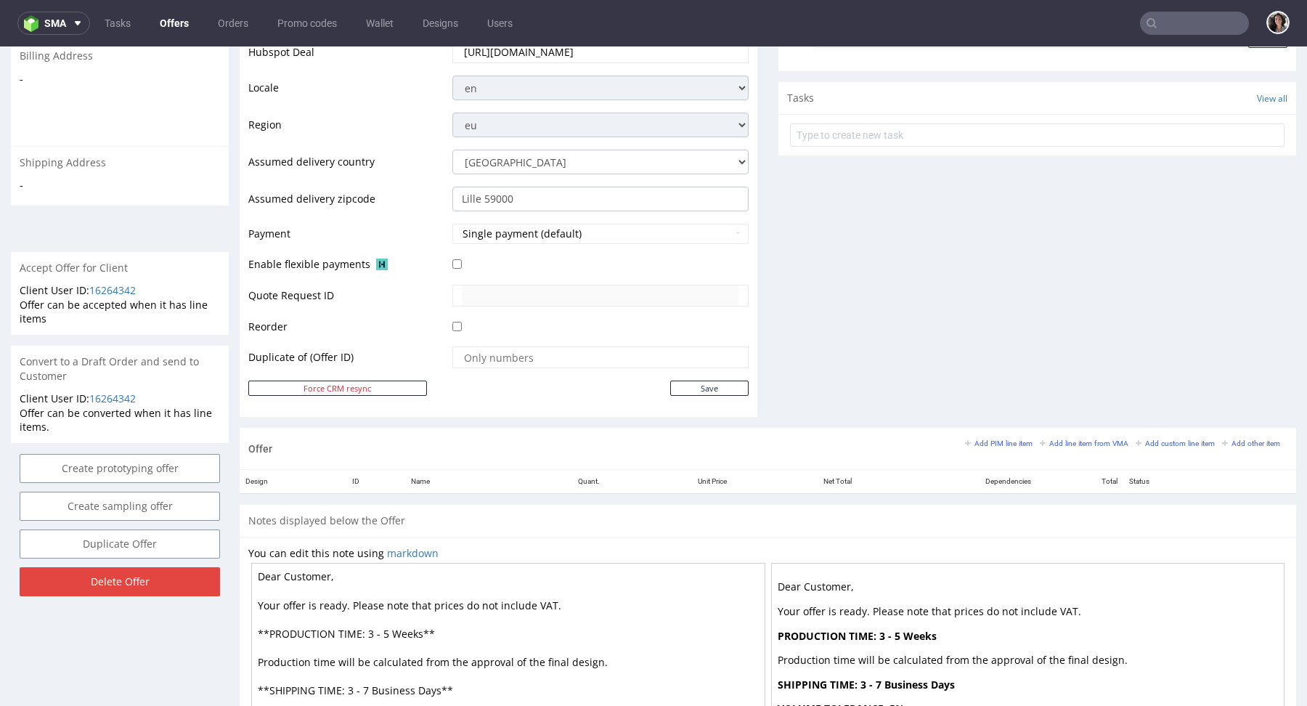
scroll to position [604, 0]
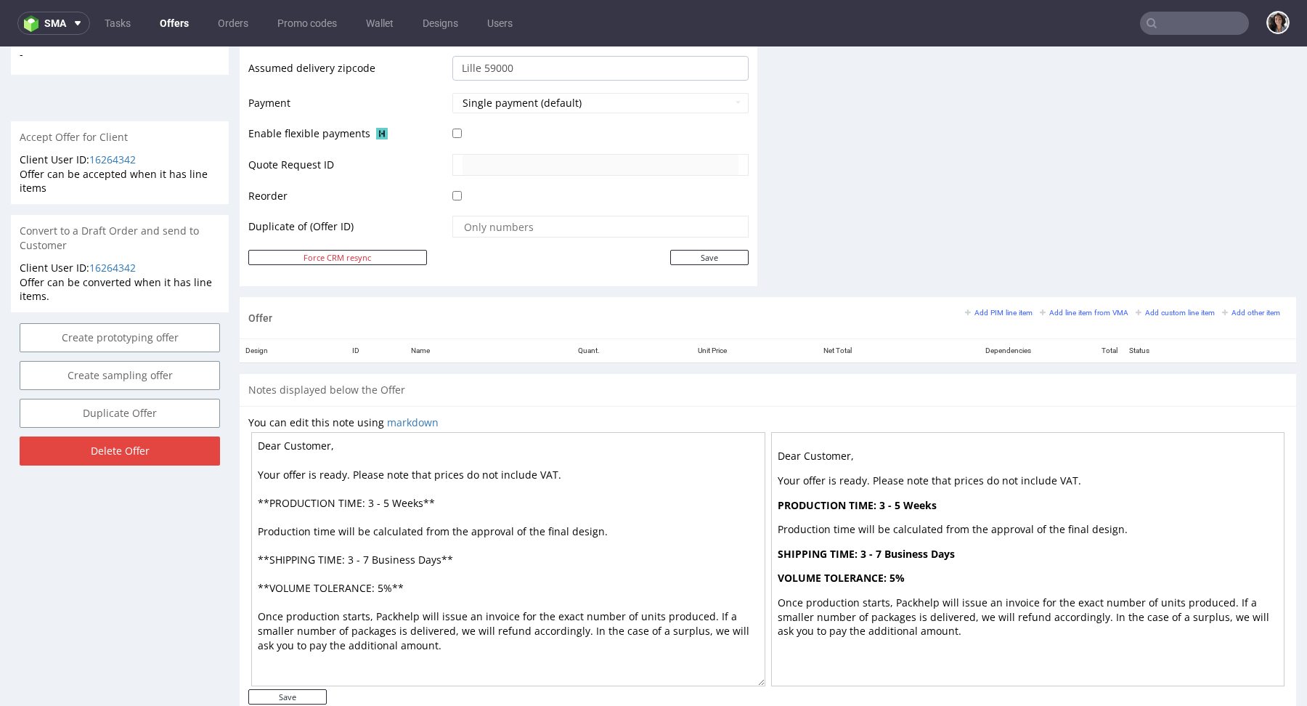
drag, startPoint x: 438, startPoint y: 554, endPoint x: 370, endPoint y: 555, distance: 67.5
click at [370, 555] on textarea "Dear Customer, Your offer is ready. Please note that prices do not include VAT.…" at bounding box center [508, 559] width 514 height 254
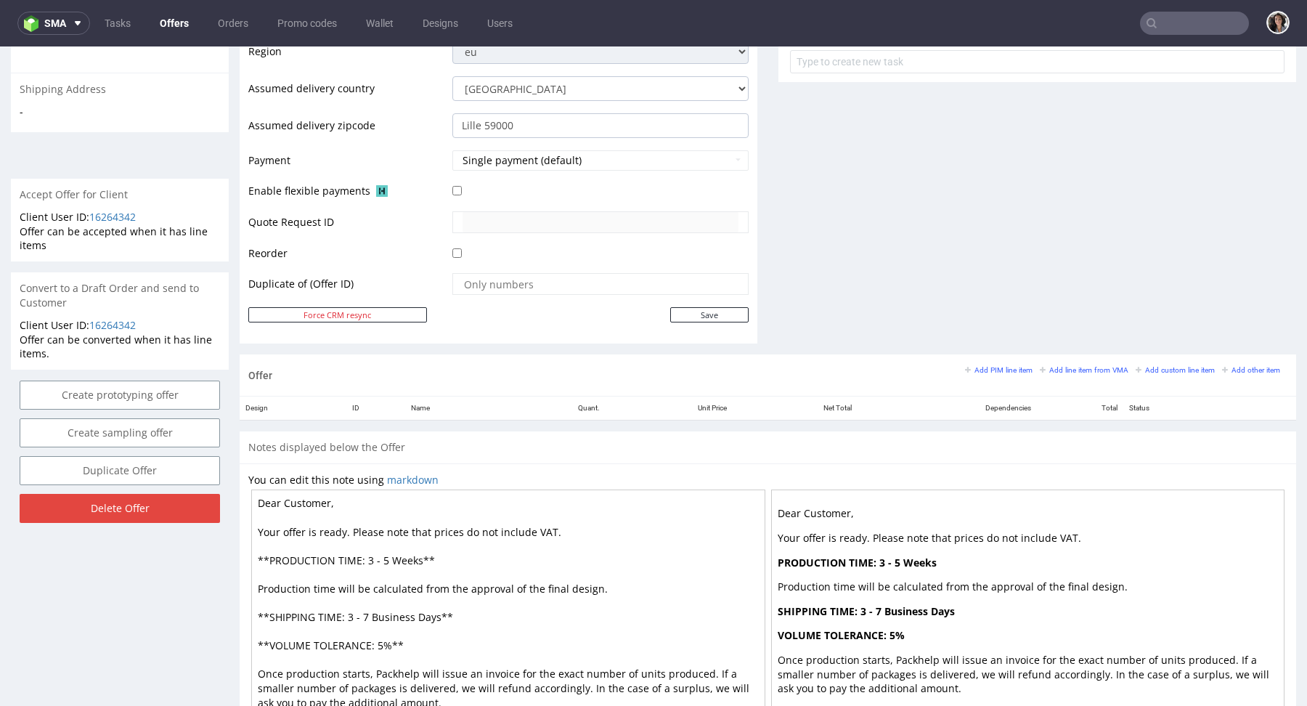
scroll to position [578, 0]
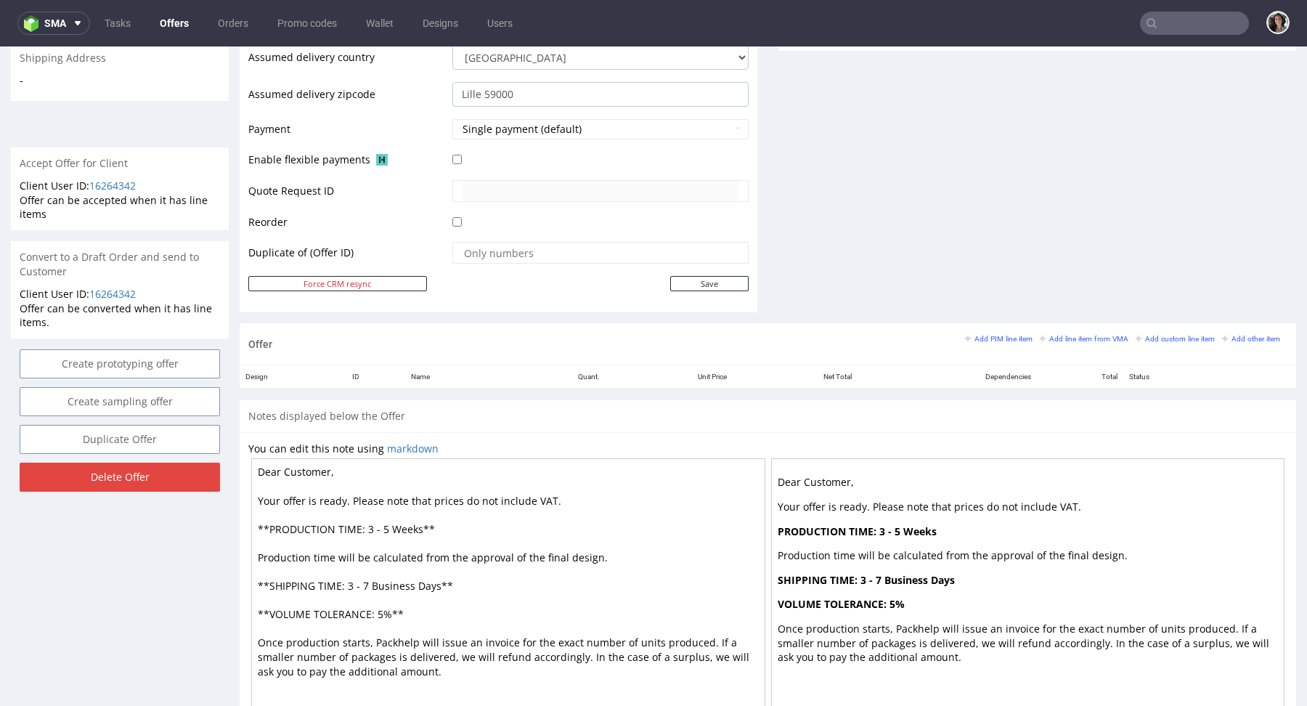
drag, startPoint x: 422, startPoint y: 525, endPoint x: 367, endPoint y: 527, distance: 54.5
click at [367, 527] on textarea "Dear Customer, Your offer is ready. Please note that prices do not include VAT.…" at bounding box center [508, 585] width 514 height 254
drag, startPoint x: 372, startPoint y: 580, endPoint x: 438, endPoint y: 581, distance: 66.1
click at [438, 580] on textarea "Dear Customer, Your offer is ready. Please note that prices do not include VAT.…" at bounding box center [508, 585] width 514 height 254
click at [378, 521] on textarea "Dear Customer, Your offer is ready. Please note that prices do not include VAT.…" at bounding box center [508, 585] width 514 height 254
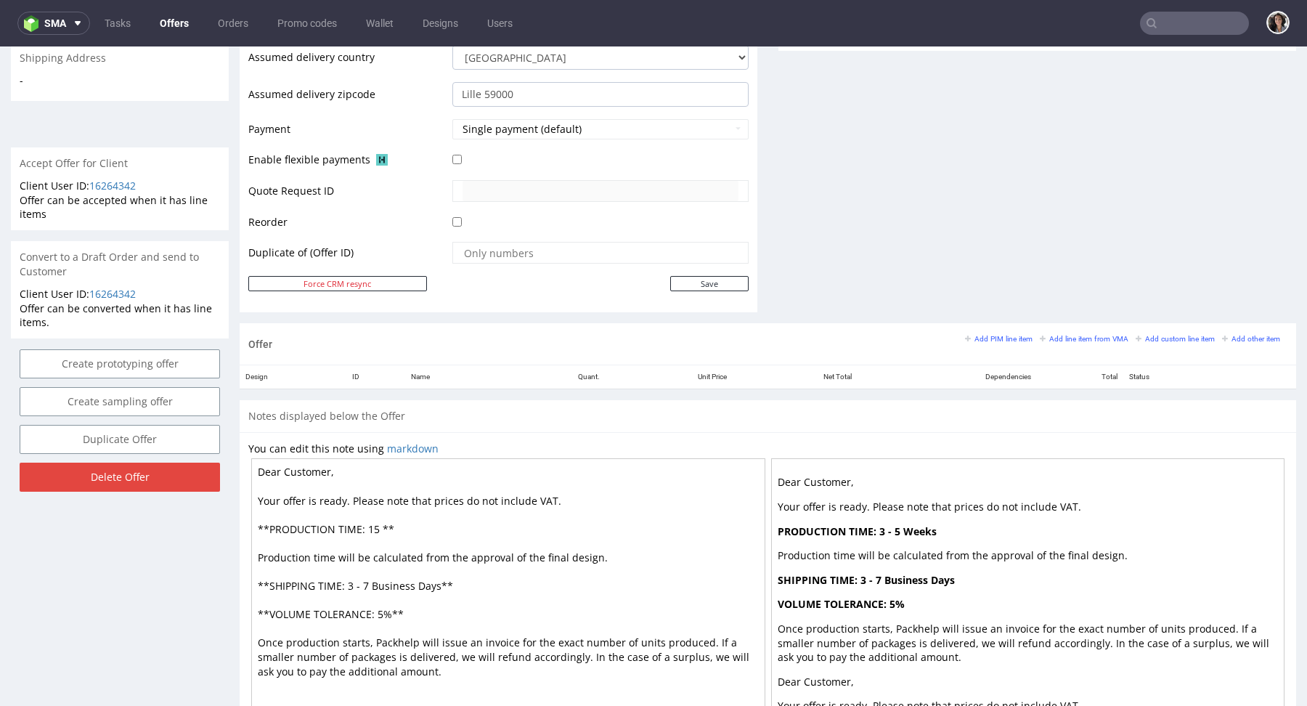
paste textarea "Business Days"
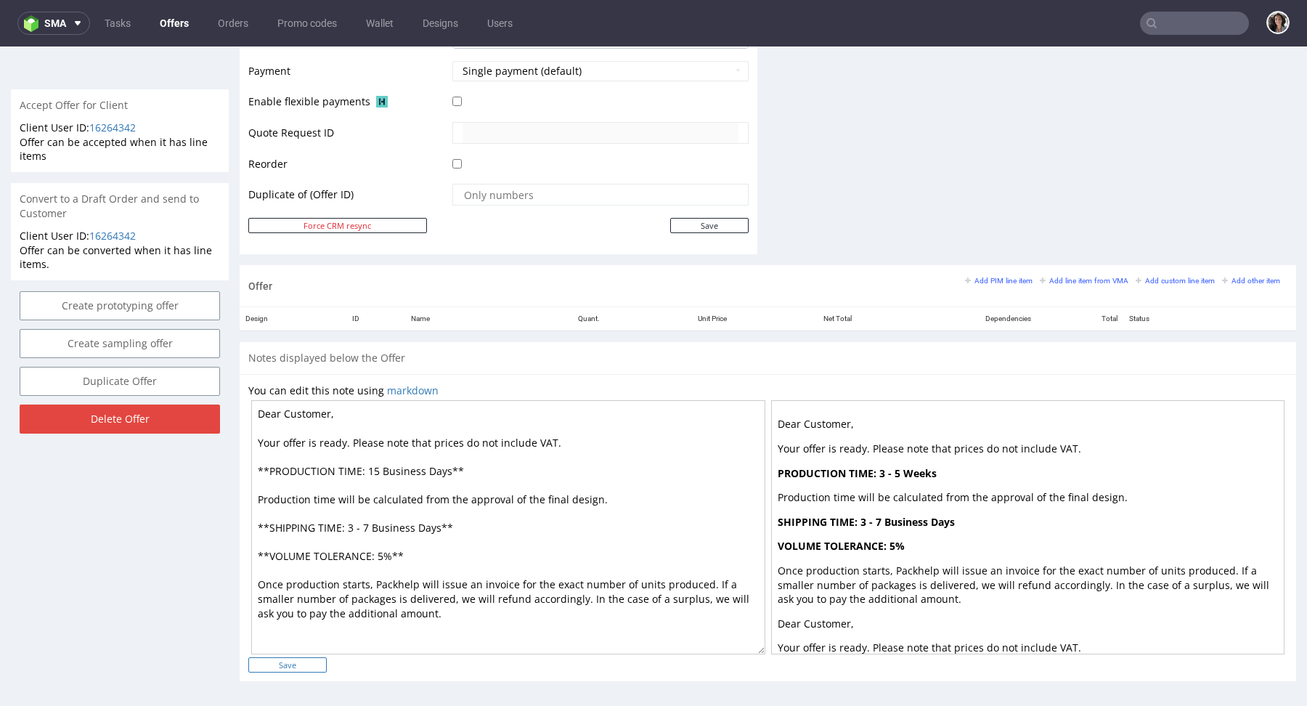
type textarea "Dear Customer, Your offer is ready. Please note that prices do not include VAT.…"
click at [293, 657] on input "Save" at bounding box center [287, 664] width 78 height 15
type input "In progress..."
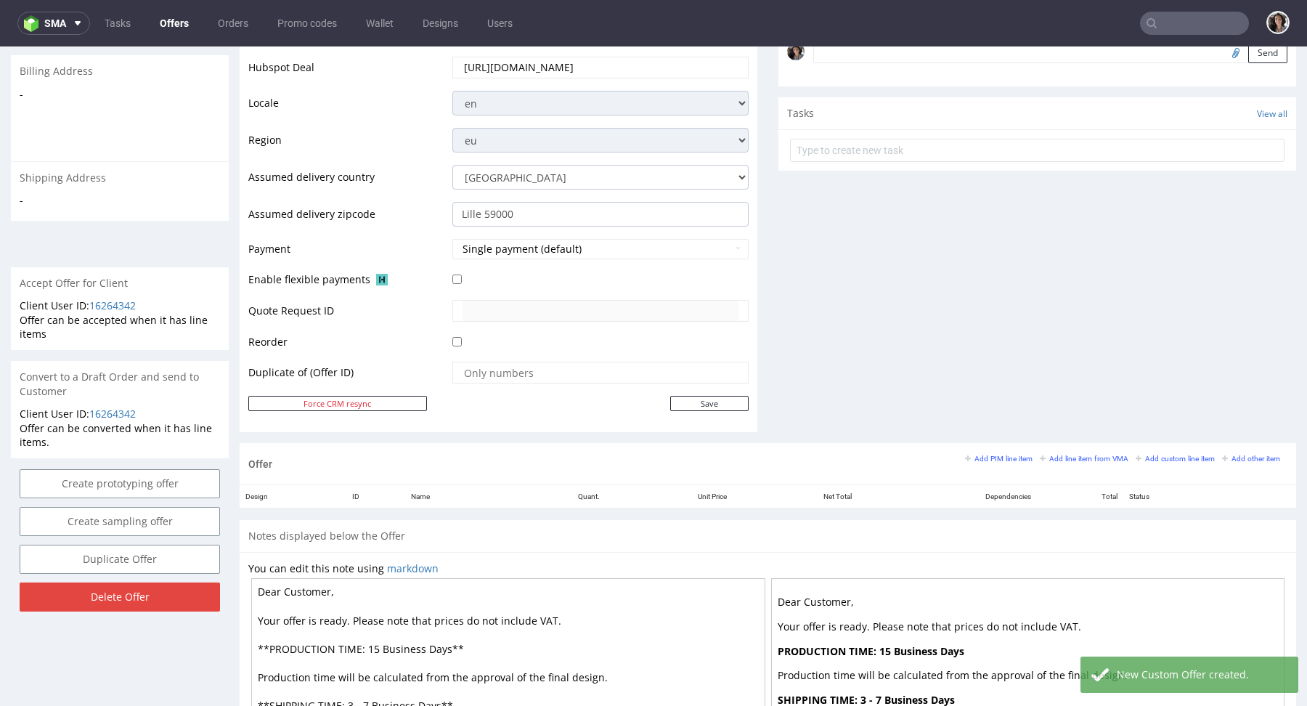
scroll to position [582, 0]
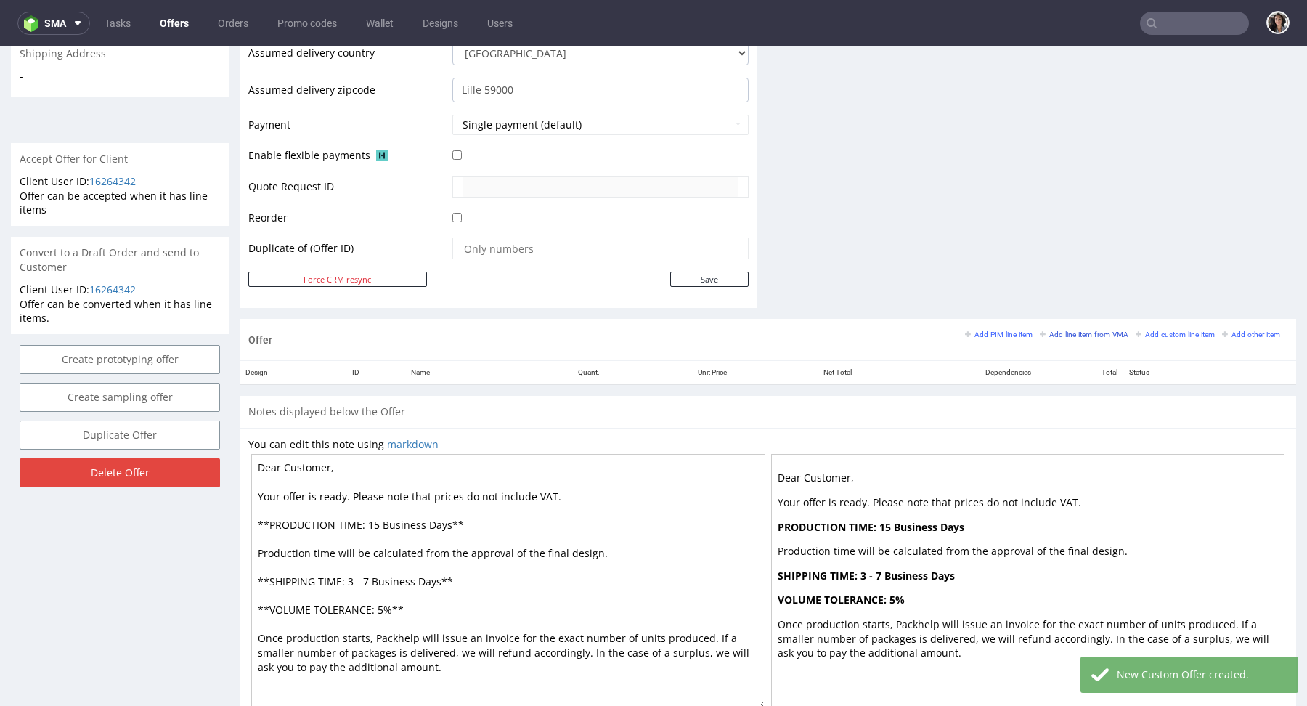
click at [1084, 333] on small "Add line item from VMA" at bounding box center [1084, 334] width 89 height 8
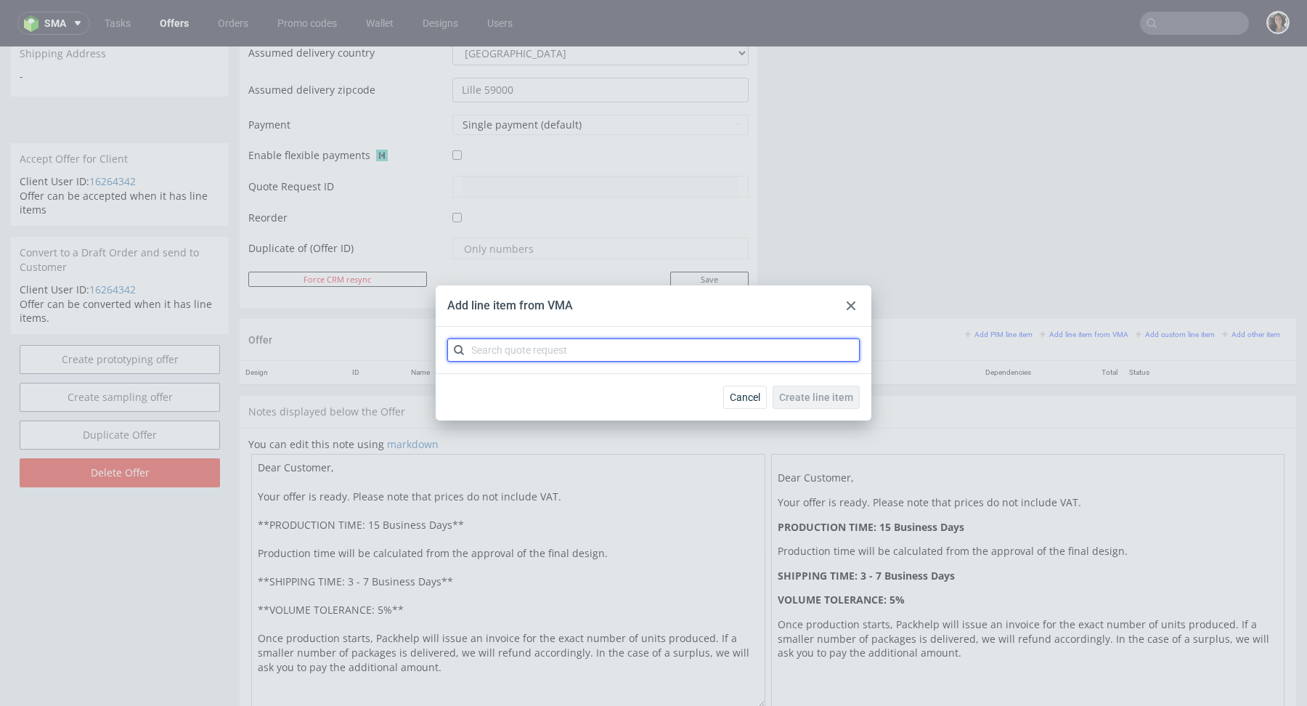
click at [574, 347] on input "text" at bounding box center [653, 349] width 412 height 23
paste input "CBHP"
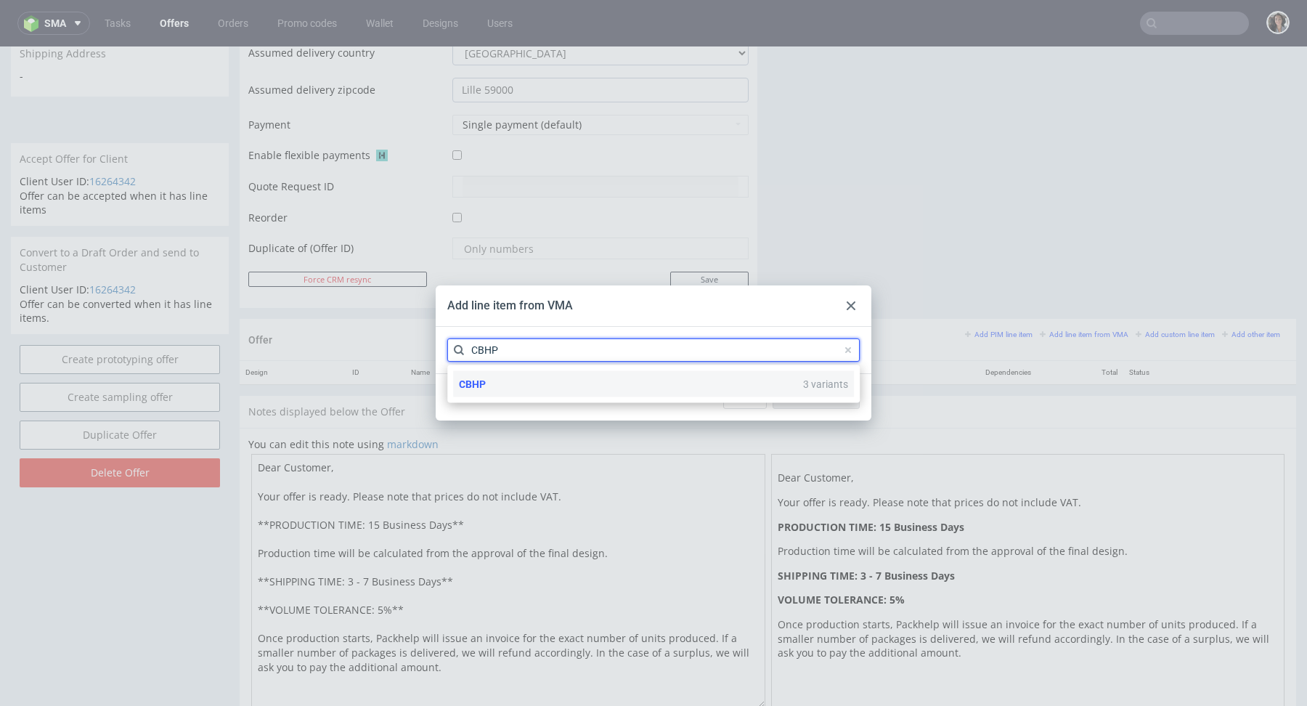
type input "CBHP"
click at [488, 381] on div "CBHP 3 variants" at bounding box center [653, 384] width 401 height 26
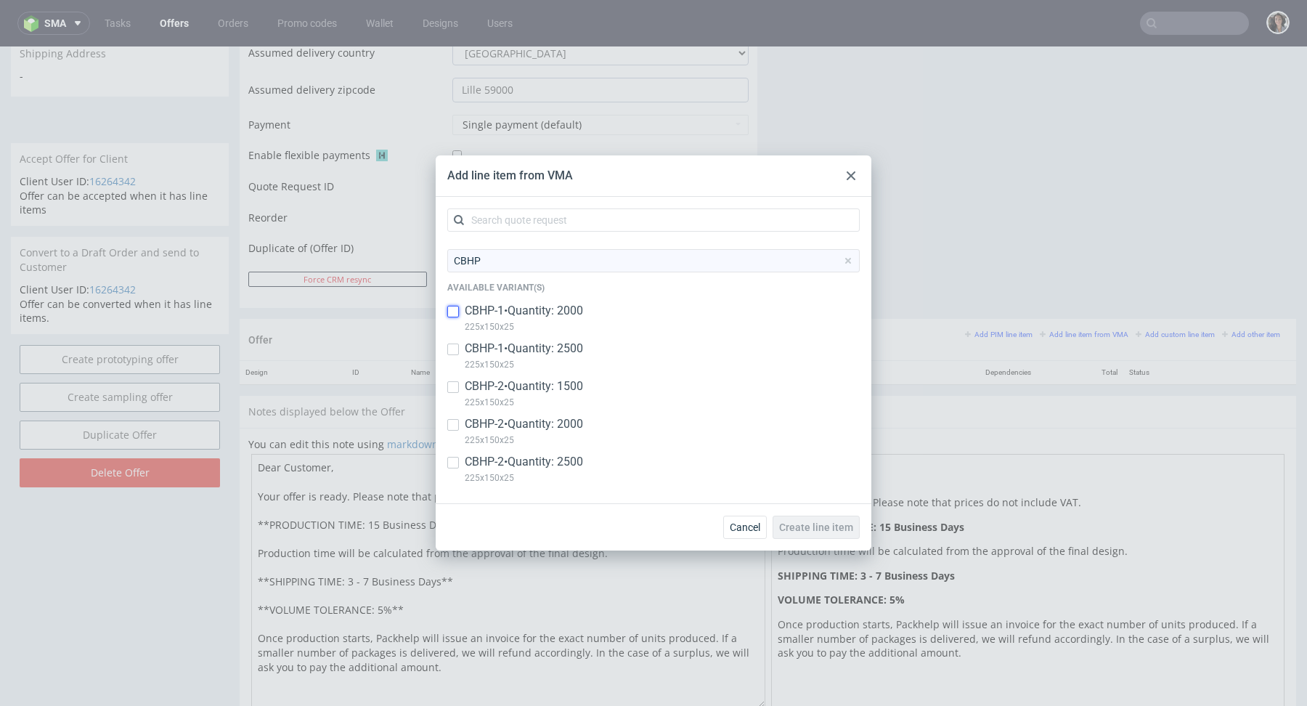
click at [454, 310] on input "checkbox" at bounding box center [453, 312] width 12 height 12
checkbox input "true"
click at [451, 346] on input "checkbox" at bounding box center [453, 350] width 12 height 12
checkbox input "true"
click at [448, 385] on input "checkbox" at bounding box center [453, 387] width 12 height 12
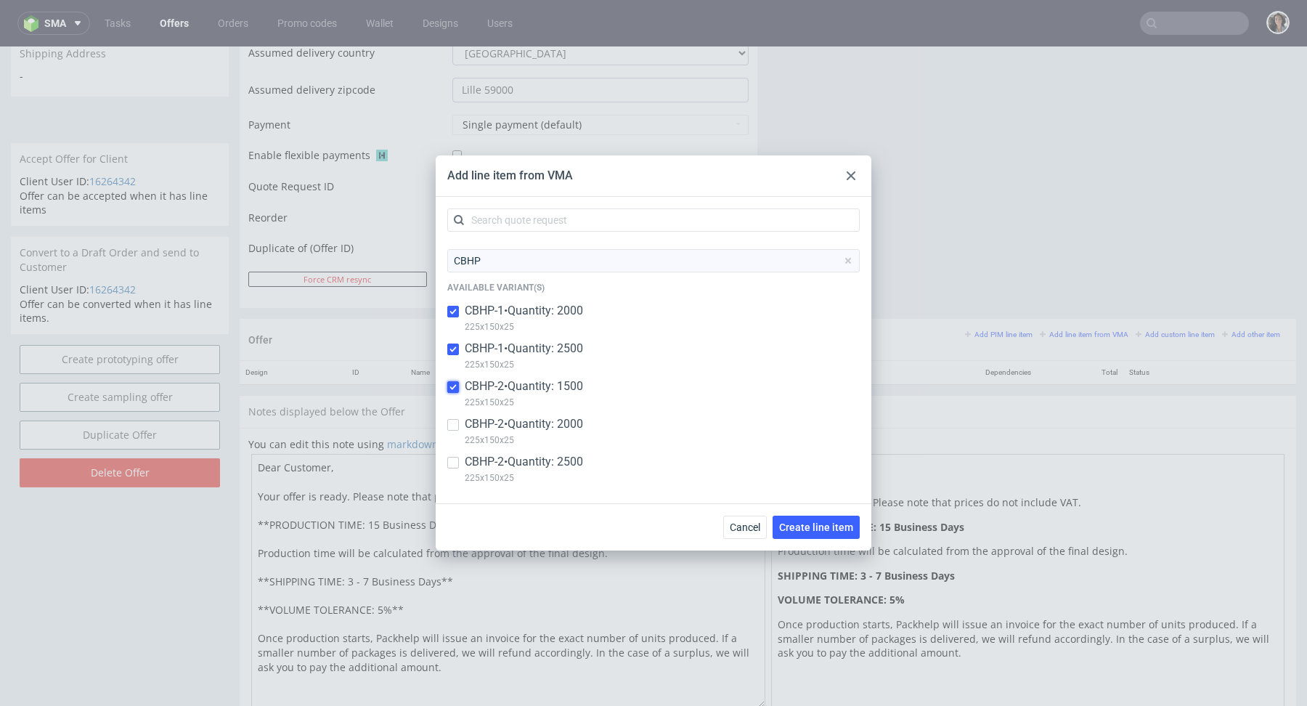
checkbox input "true"
click at [459, 314] on div "CBHP-1 • Quantity: 2000 225x150x25" at bounding box center [653, 322] width 412 height 38
checkbox input "false"
click at [455, 350] on input "checkbox" at bounding box center [453, 350] width 12 height 12
checkbox input "false"
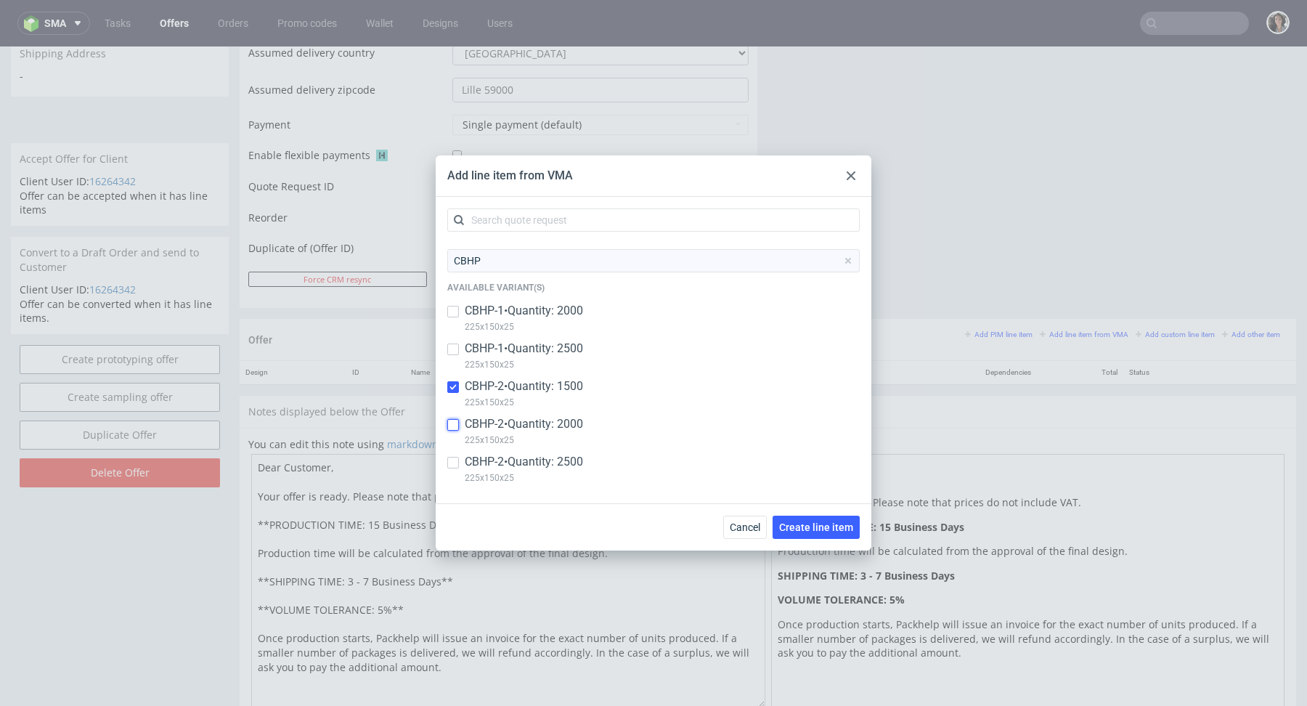
click at [449, 423] on input "checkbox" at bounding box center [453, 425] width 12 height 12
checkbox input "true"
click at [450, 461] on input "checkbox" at bounding box center [453, 463] width 12 height 12
checkbox input "true"
click at [816, 525] on span "Create line item" at bounding box center [816, 527] width 74 height 10
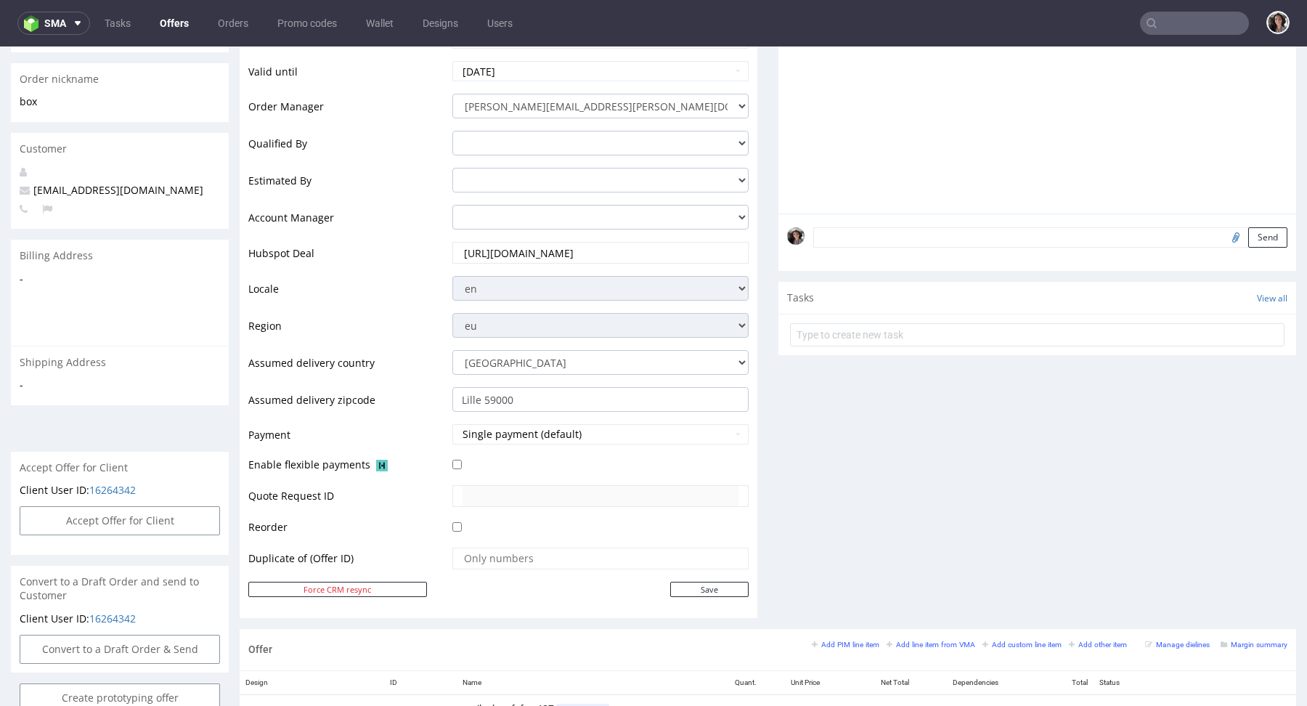
scroll to position [670, 0]
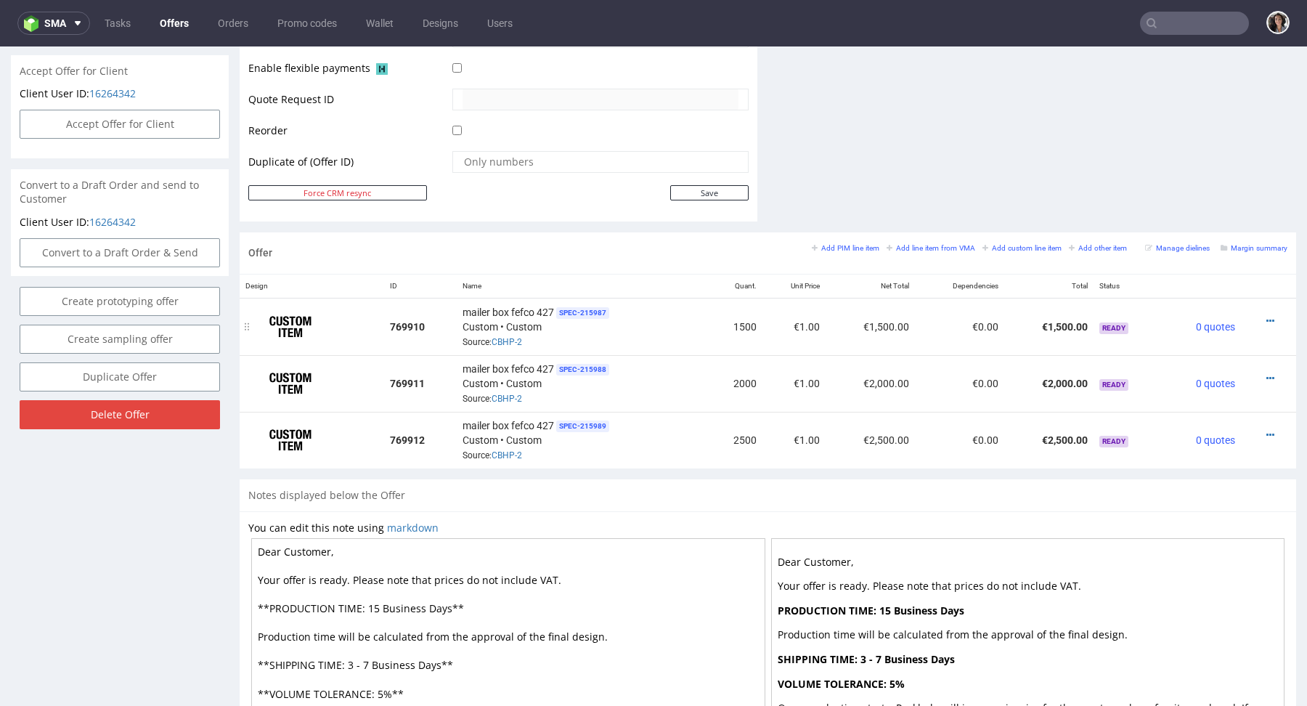
click at [1259, 314] on div at bounding box center [1264, 321] width 35 height 15
click at [1267, 317] on icon at bounding box center [1271, 321] width 8 height 10
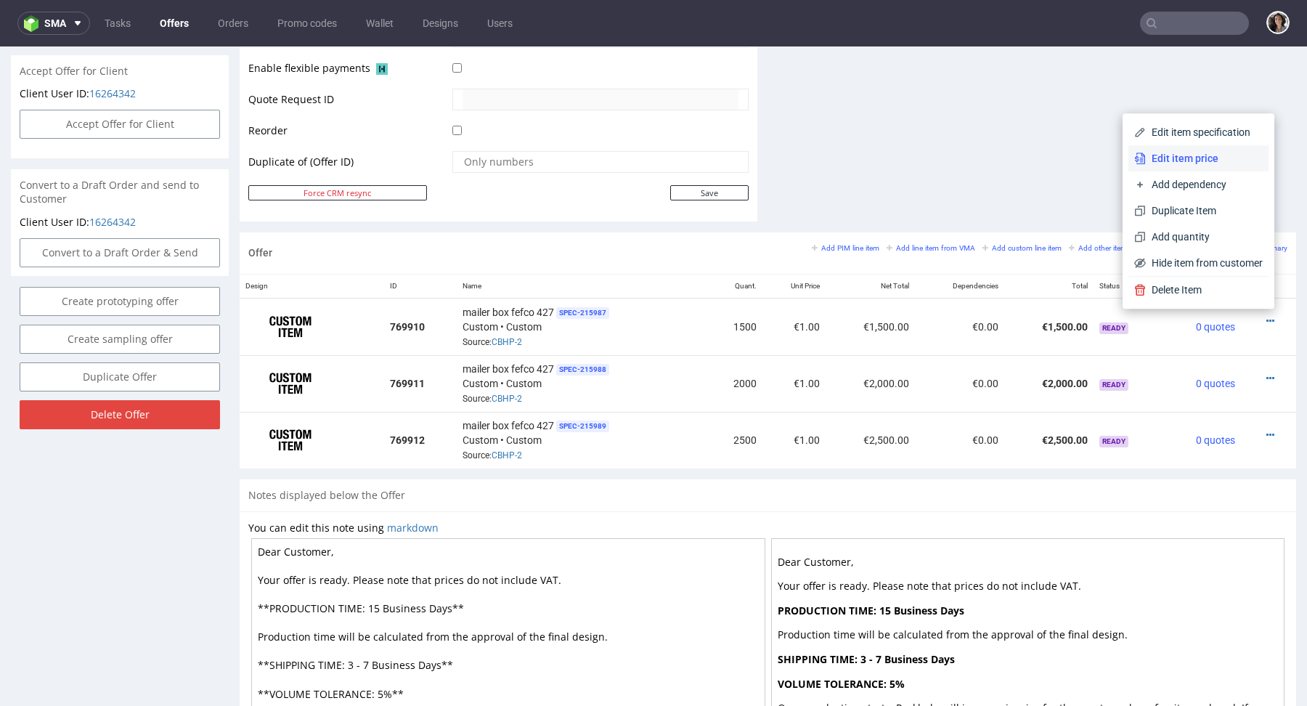
click at [1161, 155] on span "Edit item price" at bounding box center [1204, 158] width 117 height 15
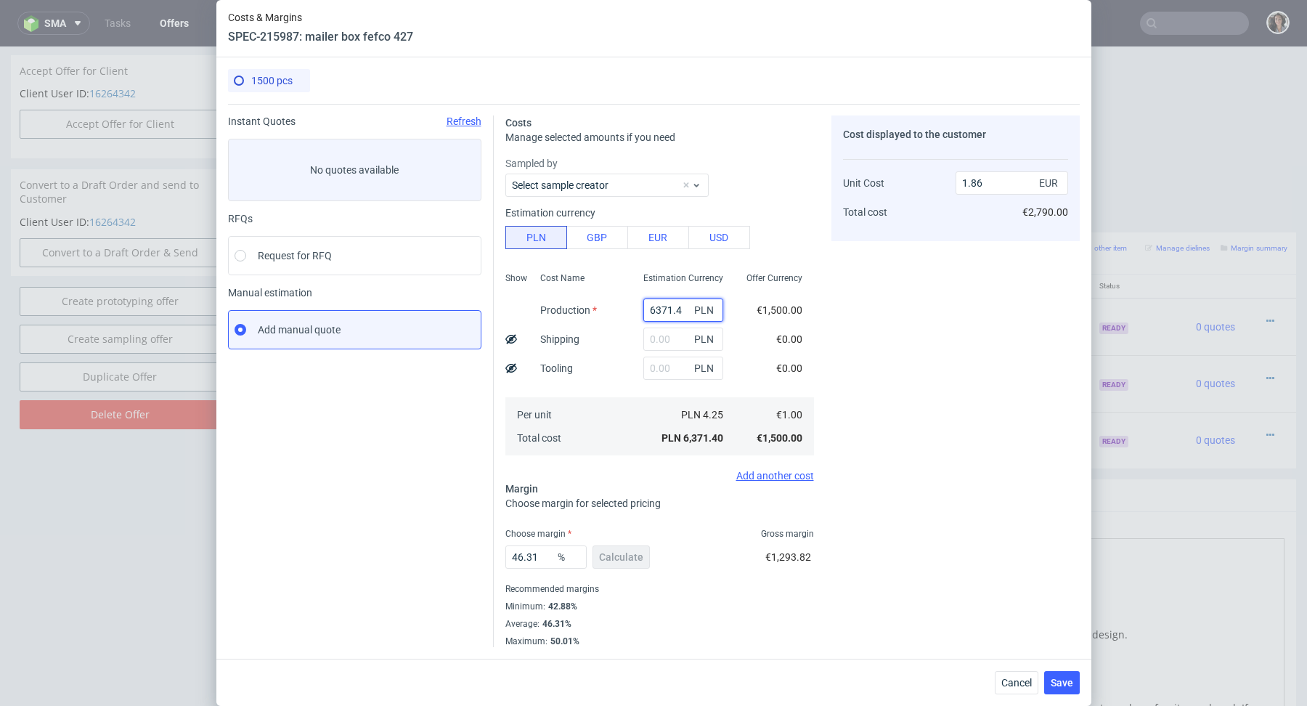
click at [661, 310] on input "6371.4" at bounding box center [683, 309] width 80 height 23
paste input "945"
type input "945"
type input "0.28"
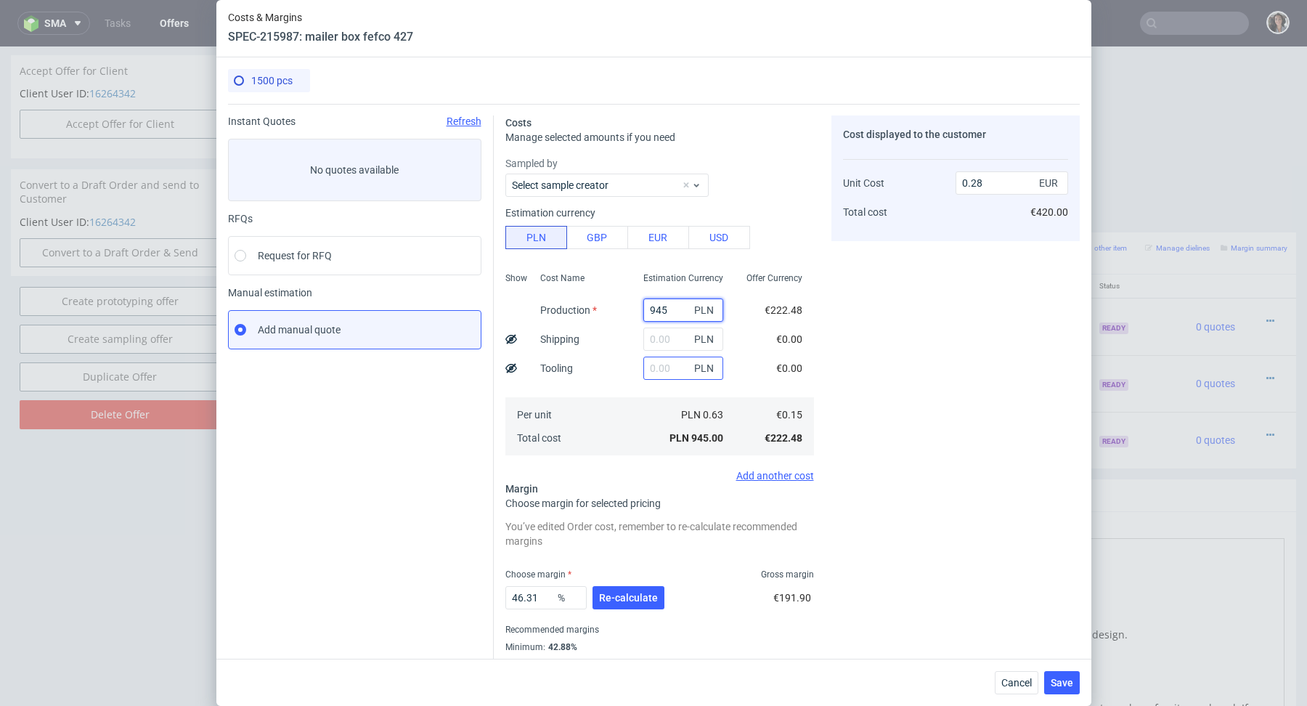
type input "945"
click at [675, 376] on input "text" at bounding box center [683, 368] width 80 height 23
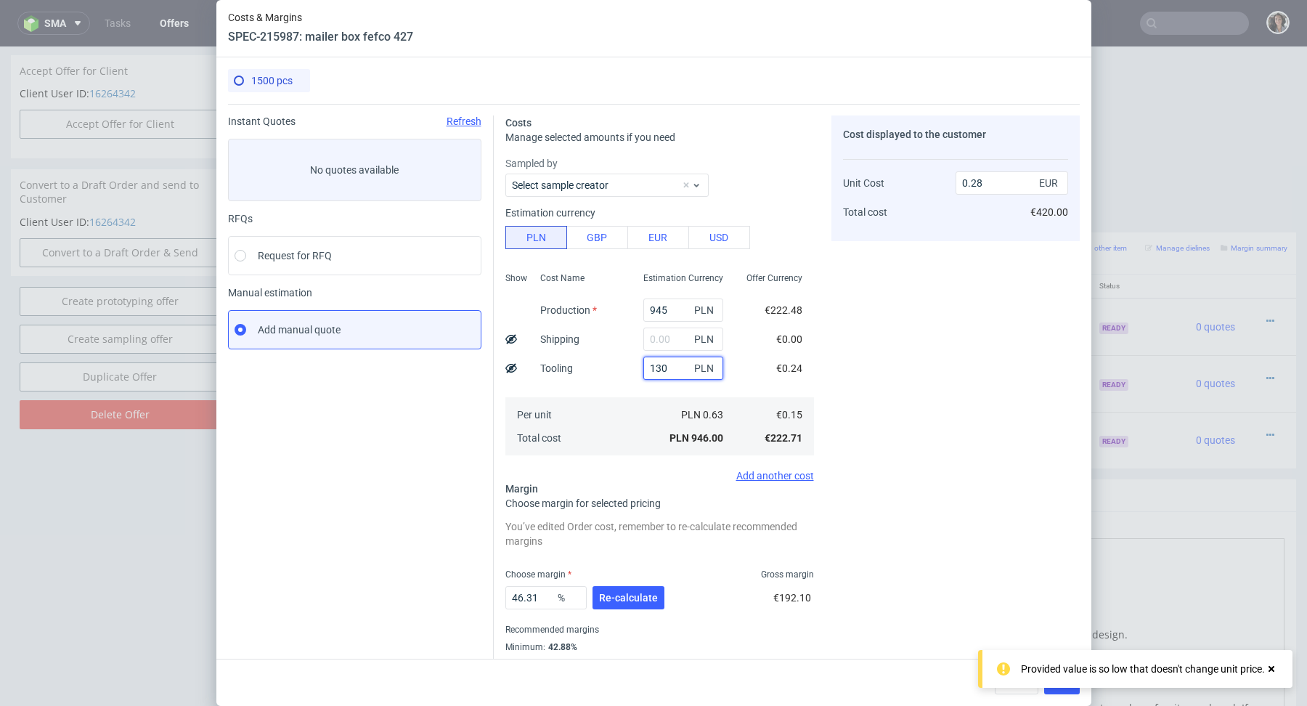
type input "1300"
type input "0.65"
type input "1300"
click at [594, 433] on div "Per unit Total cost" at bounding box center [580, 426] width 103 height 58
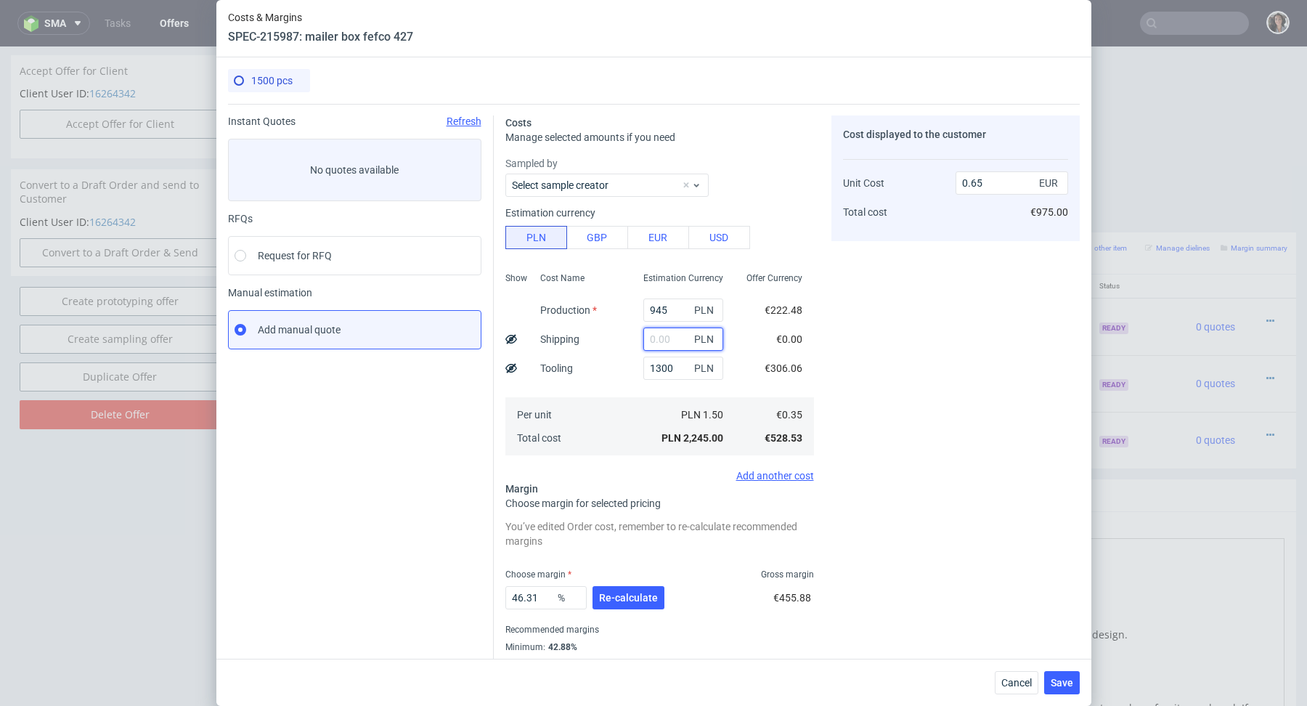
click at [662, 336] on input "text" at bounding box center [683, 339] width 80 height 23
paste input "593,81"
type input "593.81"
type input "0.82"
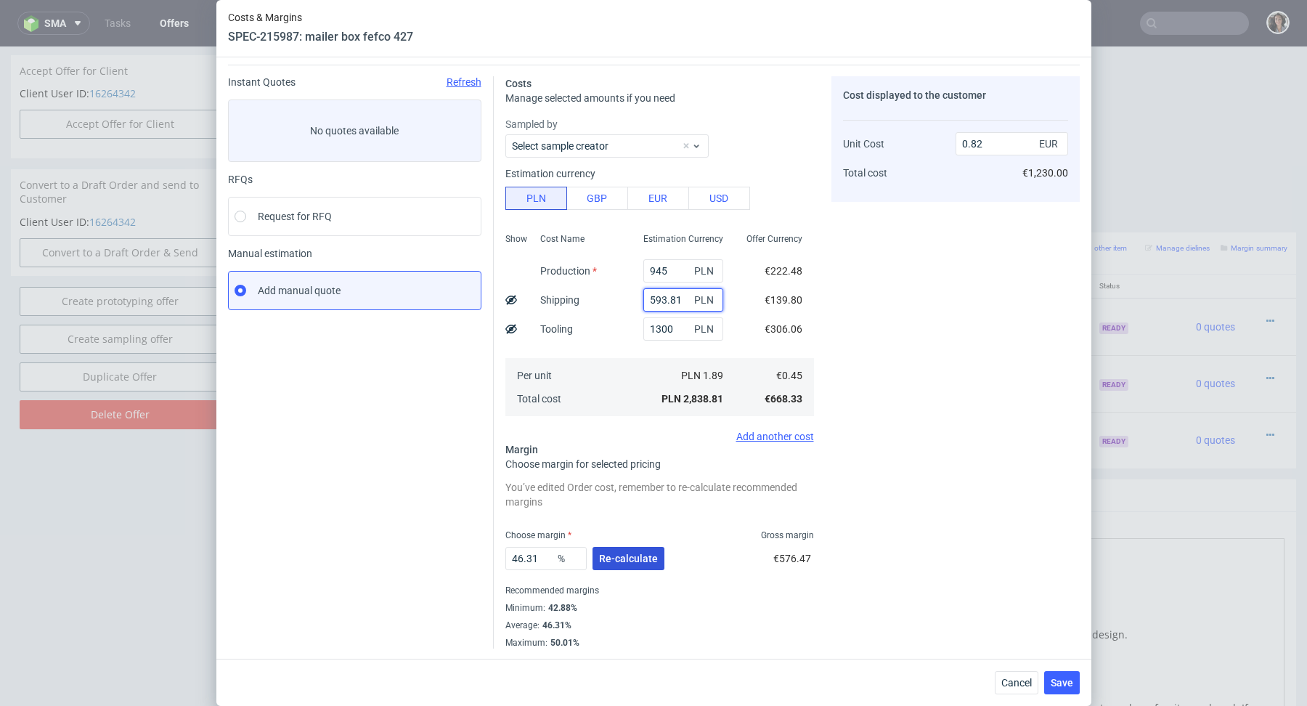
type input "593.81"
click at [631, 553] on span "Re-calculate" at bounding box center [628, 558] width 59 height 10
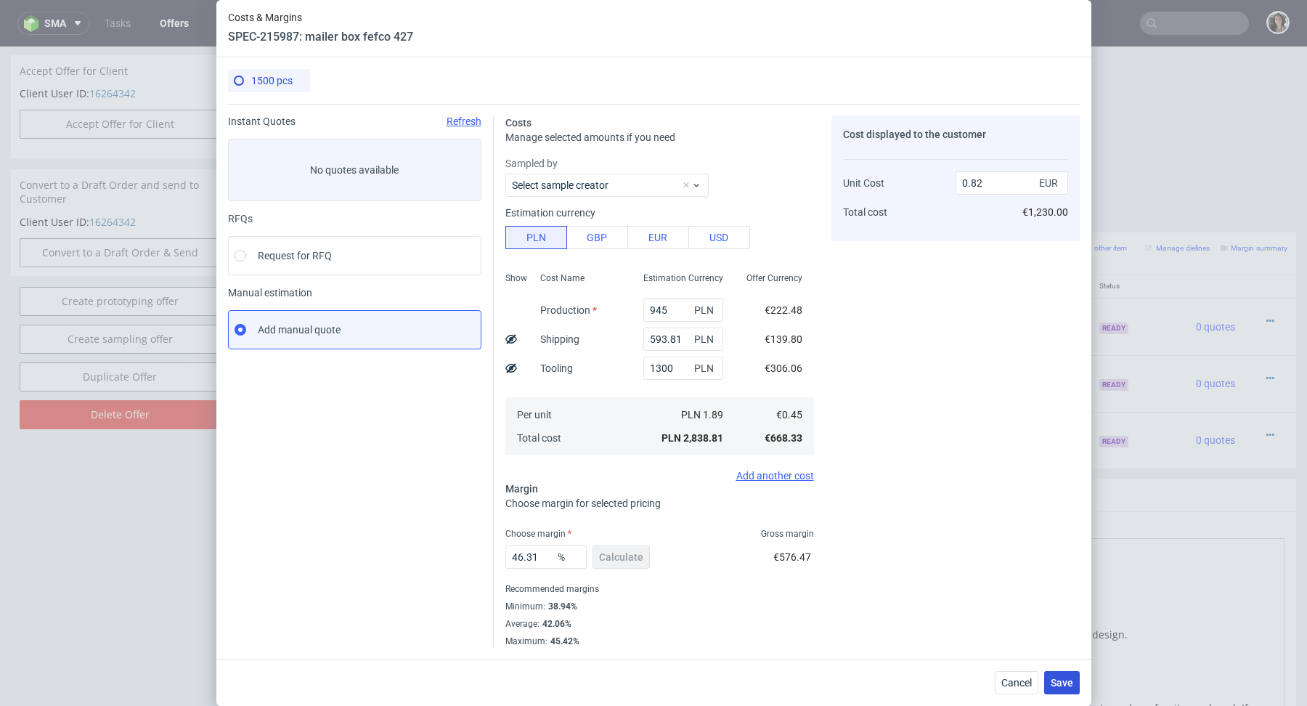
click at [1062, 675] on button "Save" at bounding box center [1062, 682] width 36 height 23
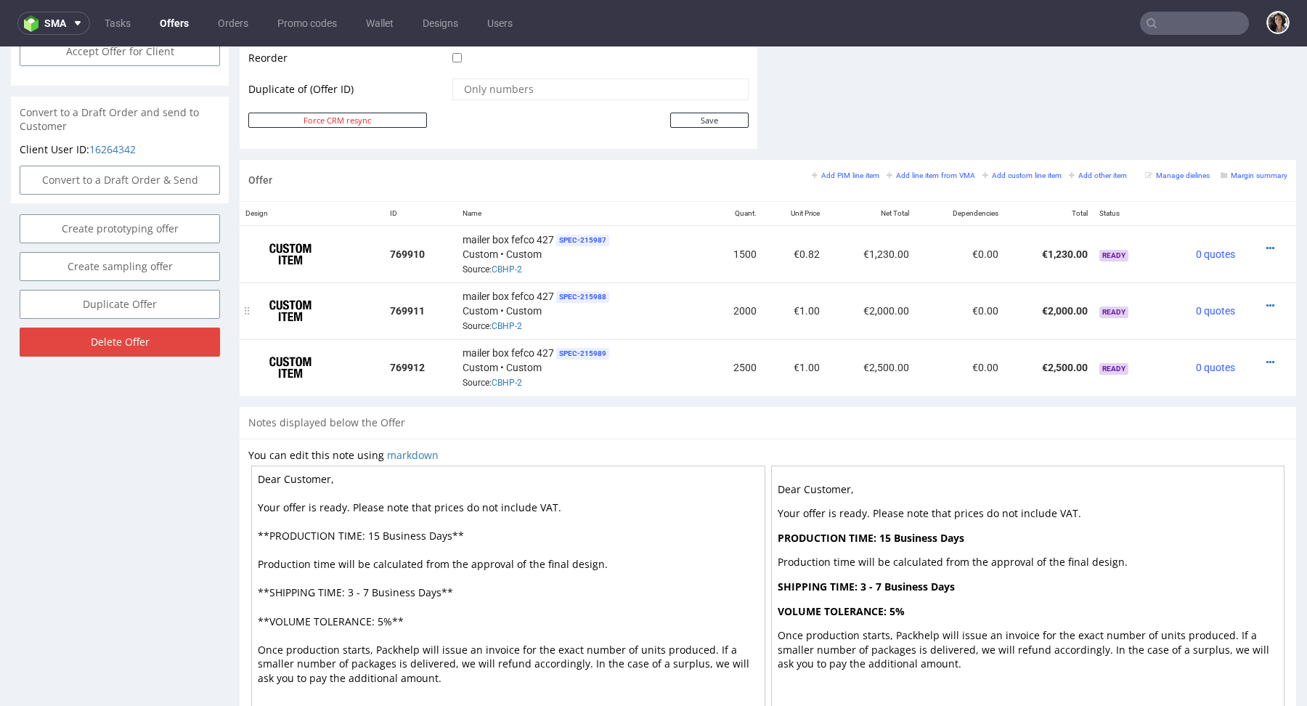
scroll to position [723, 0]
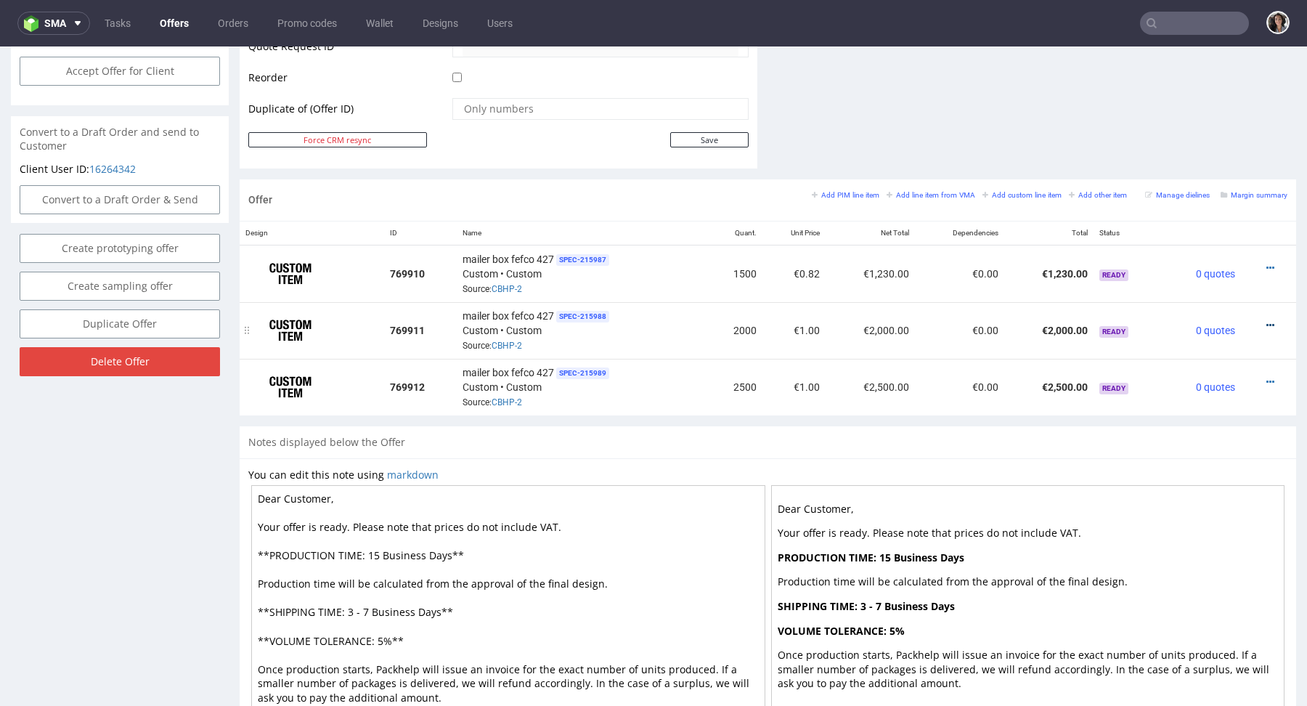
click at [1267, 323] on icon at bounding box center [1271, 325] width 8 height 10
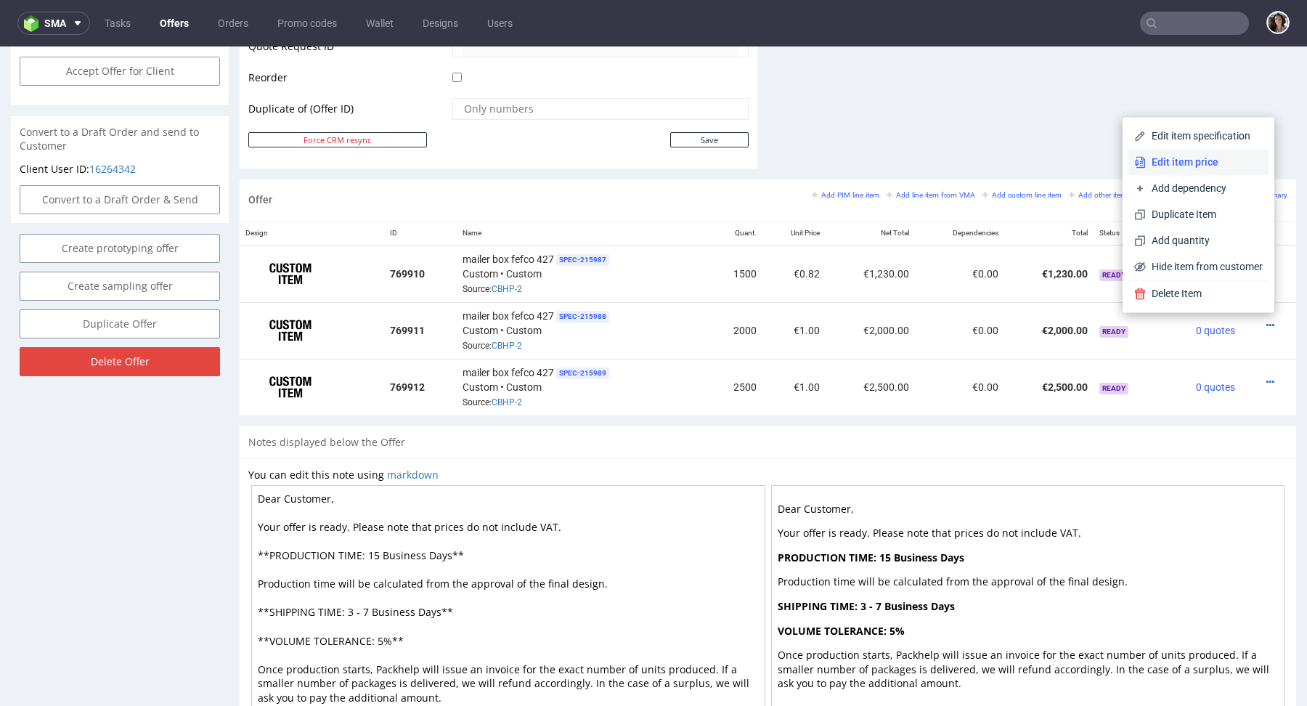
click at [1168, 159] on span "Edit item price" at bounding box center [1204, 162] width 117 height 15
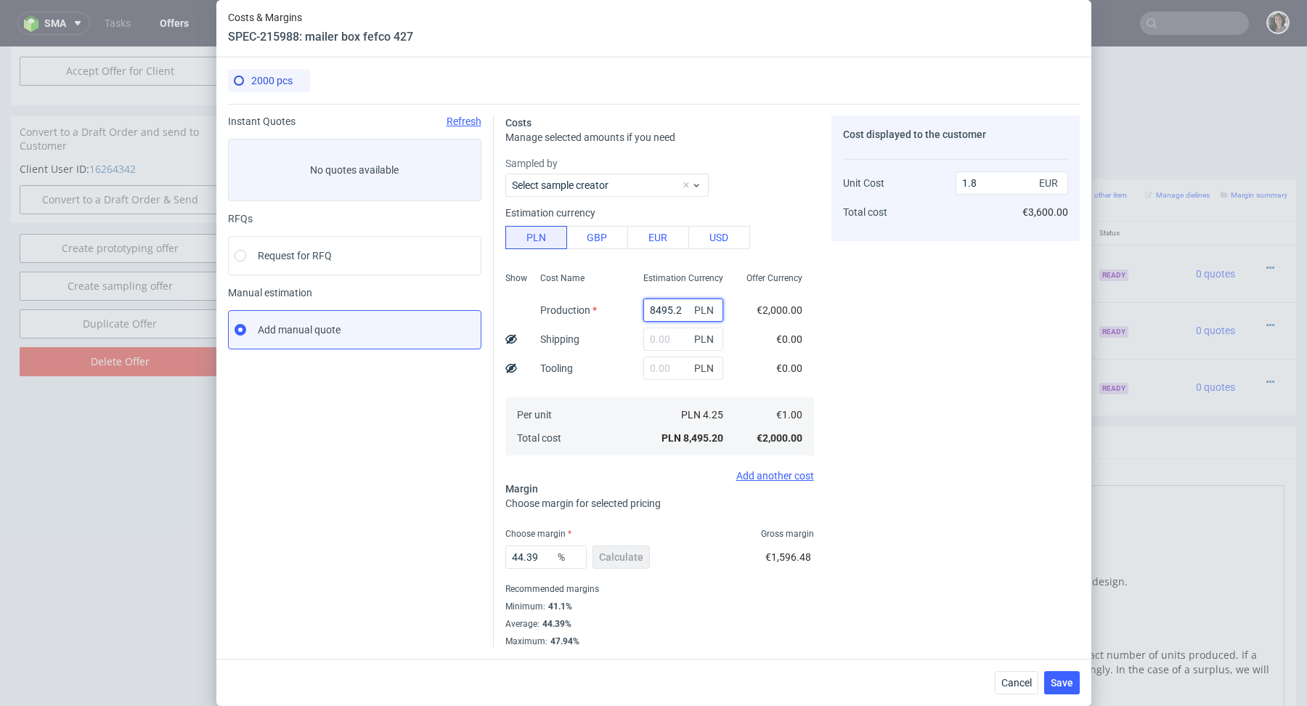
click at [689, 309] on input "8495.2" at bounding box center [683, 309] width 80 height 23
paste input "593,81"
type input "593.81"
type input "0.13"
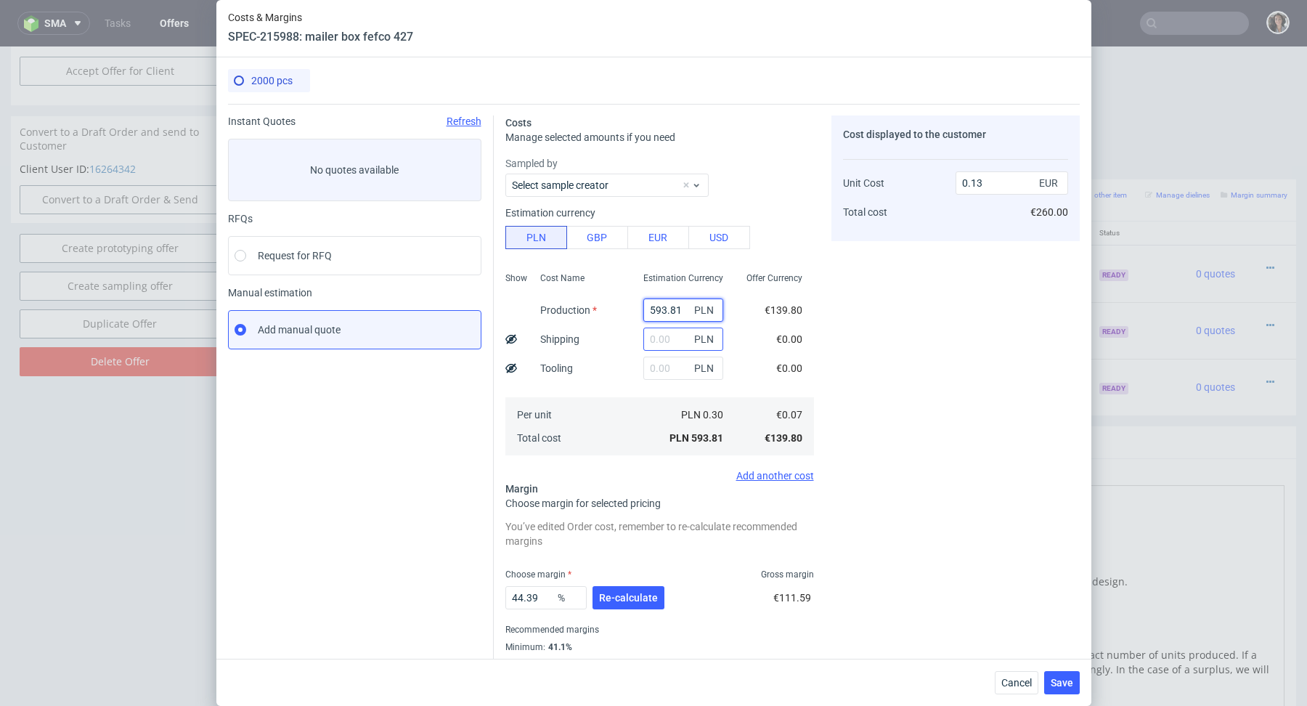
type input "593.81"
click at [671, 341] on input "text" at bounding box center [683, 339] width 80 height 23
paste input "593,81"
type input "593.81"
type input "0.25"
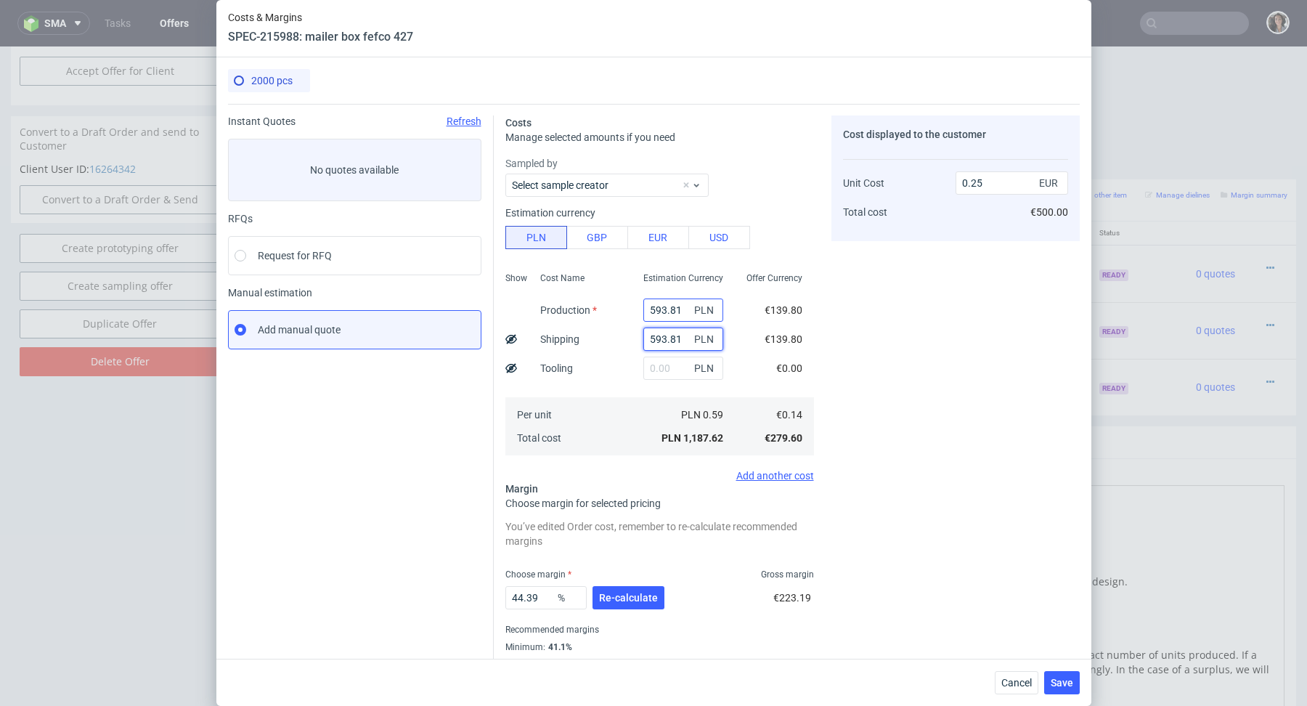
type input "593.81"
click at [682, 311] on input "593.81" at bounding box center [683, 309] width 80 height 23
type input "0.13"
click at [662, 366] on input "text" at bounding box center [683, 368] width 80 height 23
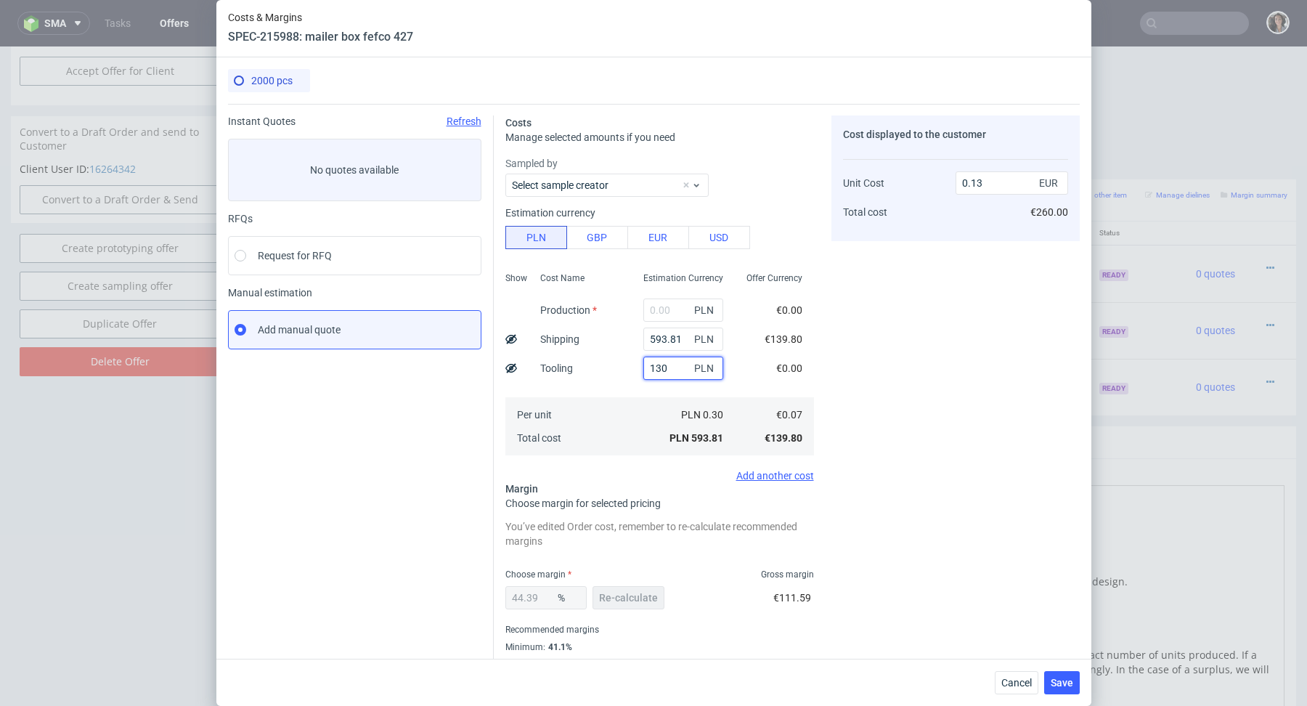
type input "1300"
type input "0.4"
type input "1300"
click at [643, 399] on div "PLN 0.95 PLN 1,893.81" at bounding box center [683, 426] width 103 height 58
click at [657, 317] on input "text" at bounding box center [683, 309] width 80 height 23
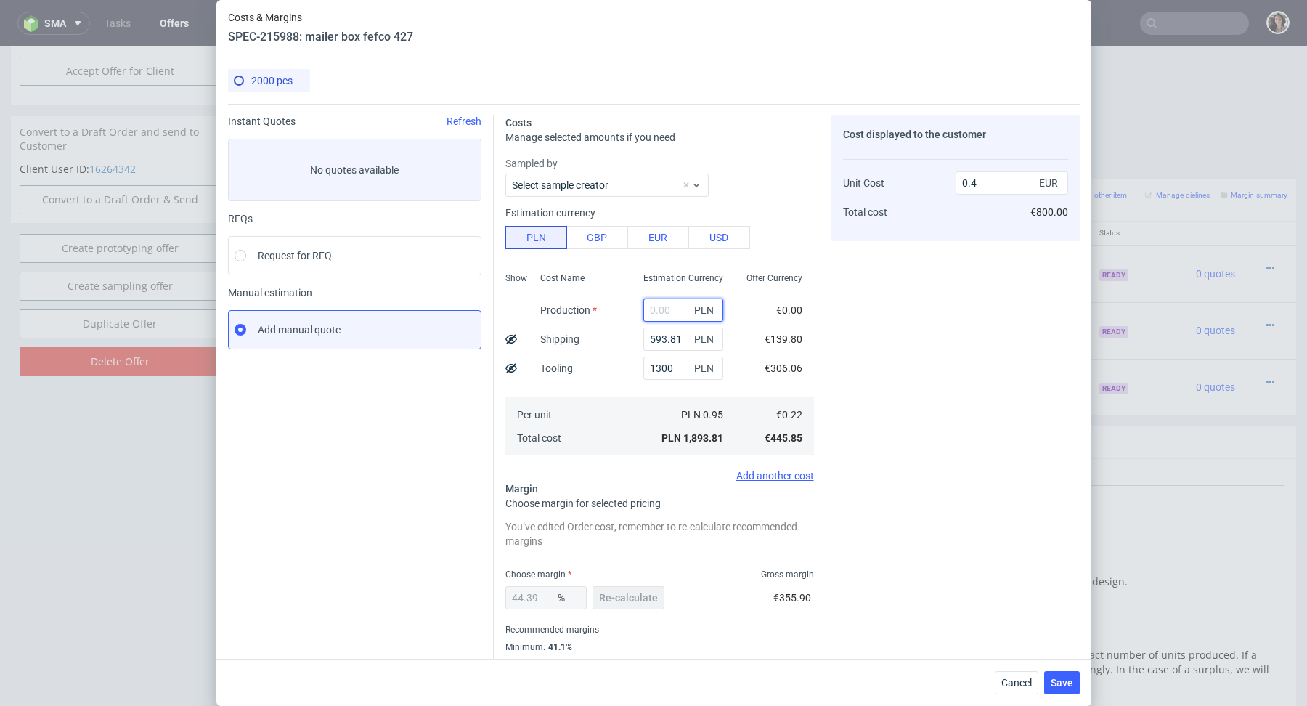
paste input "1160"
type input "1160"
type input "0.64"
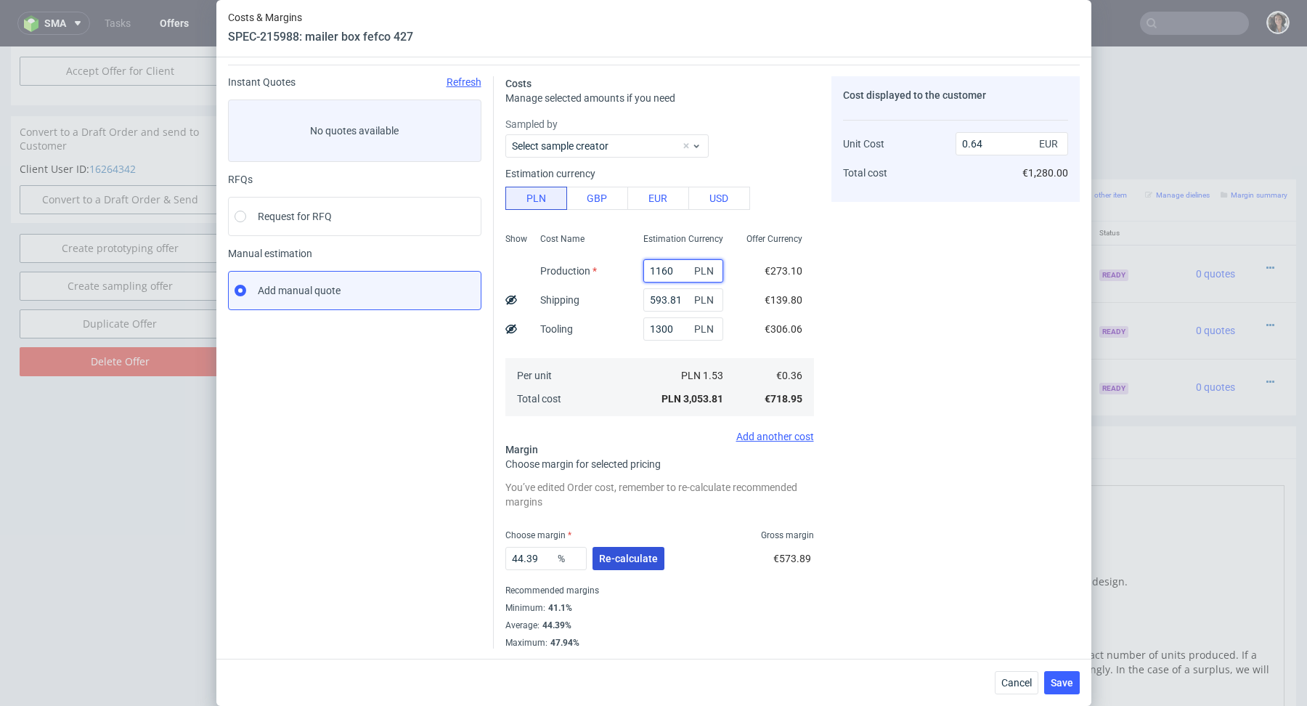
type input "1160"
click at [628, 548] on button "Re-calculate" at bounding box center [629, 558] width 72 height 23
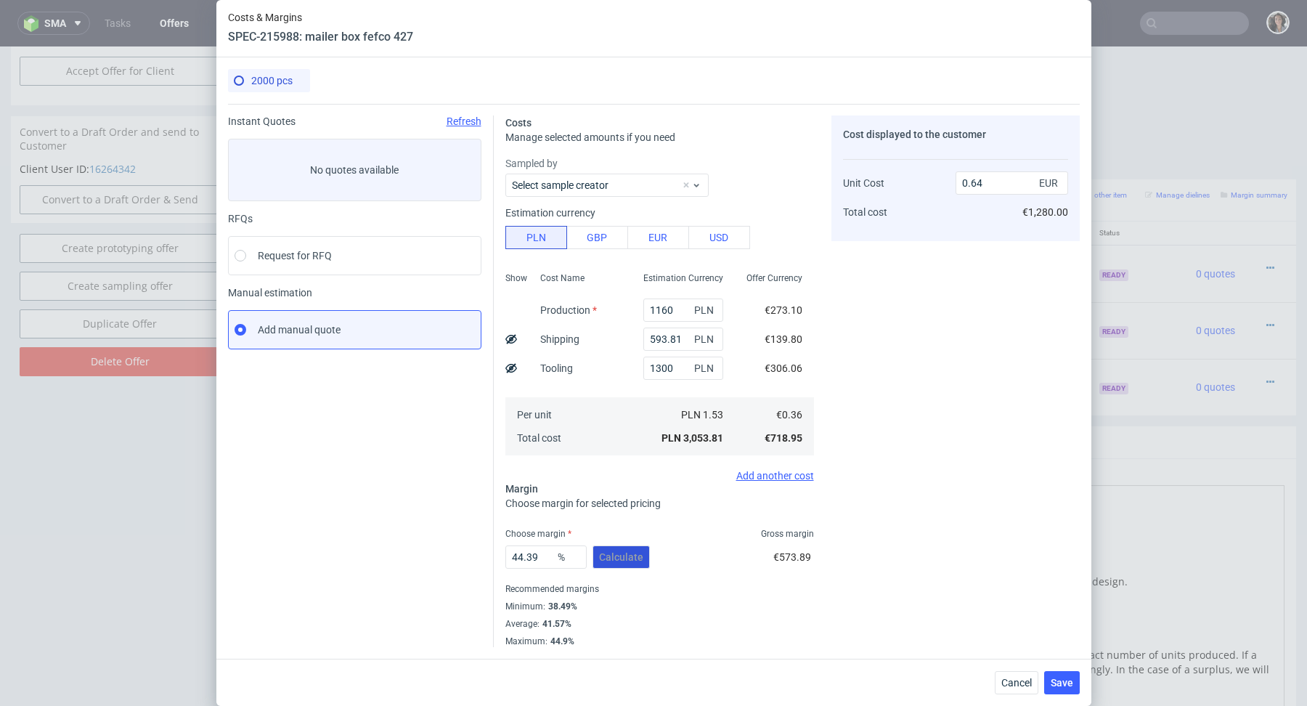
scroll to position [0, 0]
click at [1069, 679] on span "Save" at bounding box center [1062, 683] width 23 height 10
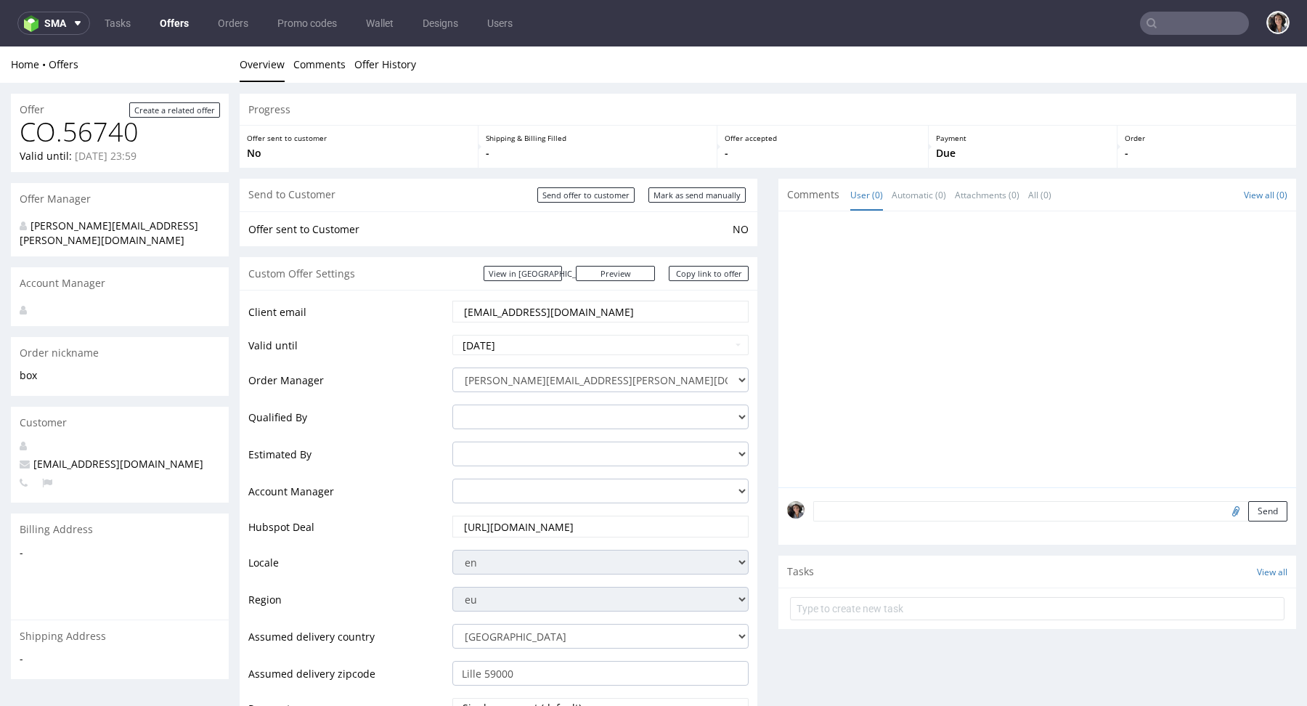
scroll to position [789, 0]
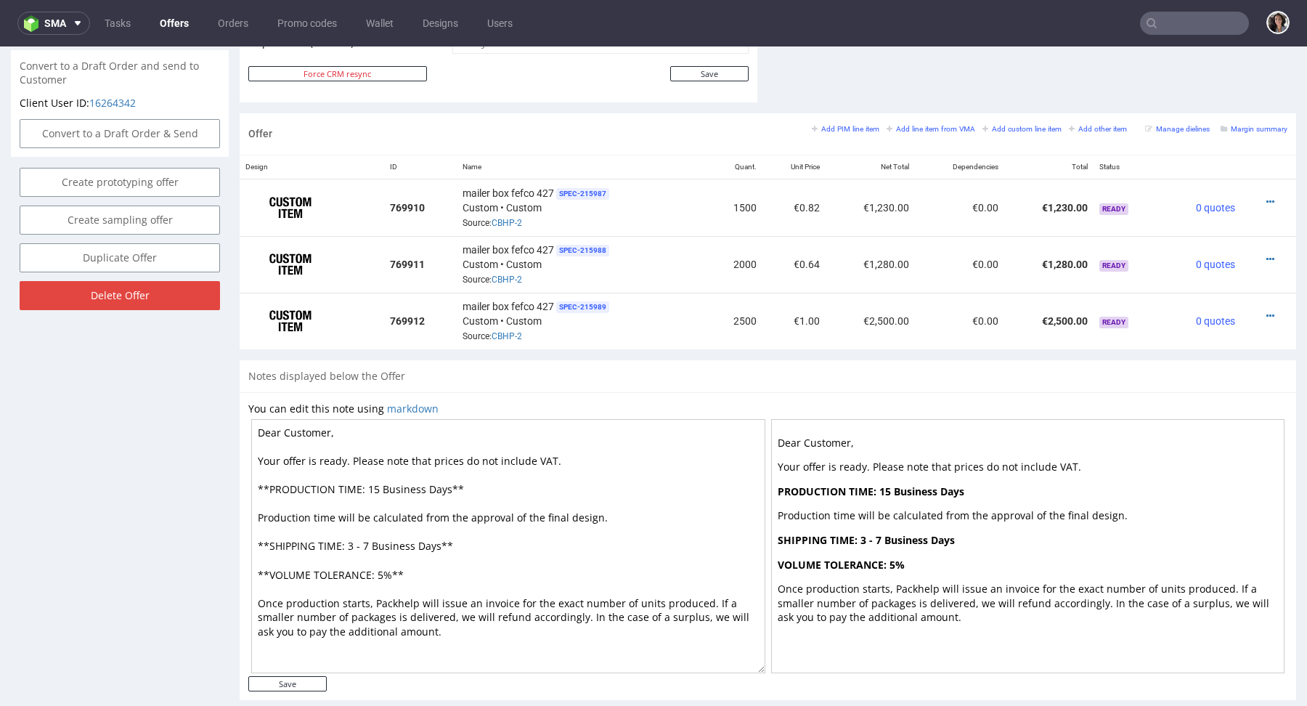
click at [1243, 115] on div "Offer Add PIM line item Add line item from VMA Add custom line item Add other i…" at bounding box center [768, 133] width 1057 height 41
click at [1267, 312] on icon at bounding box center [1271, 316] width 8 height 10
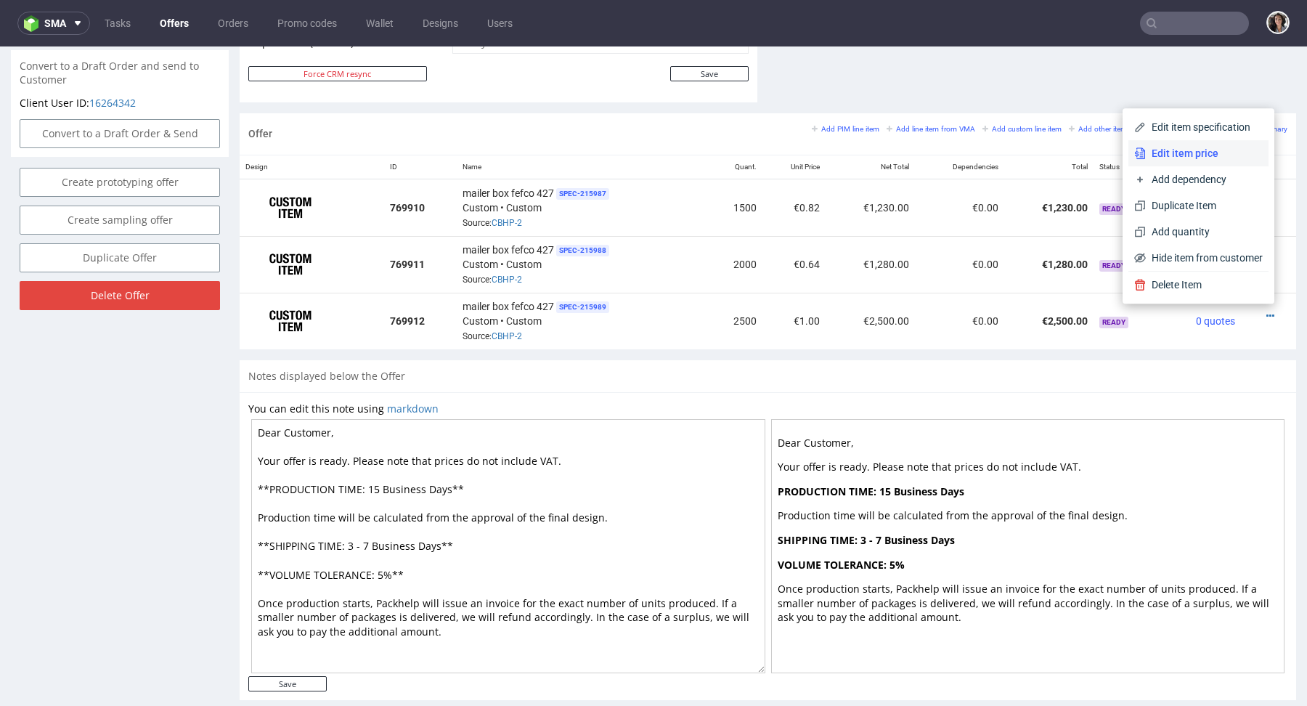
click at [1176, 158] on span "Edit item price" at bounding box center [1204, 153] width 117 height 15
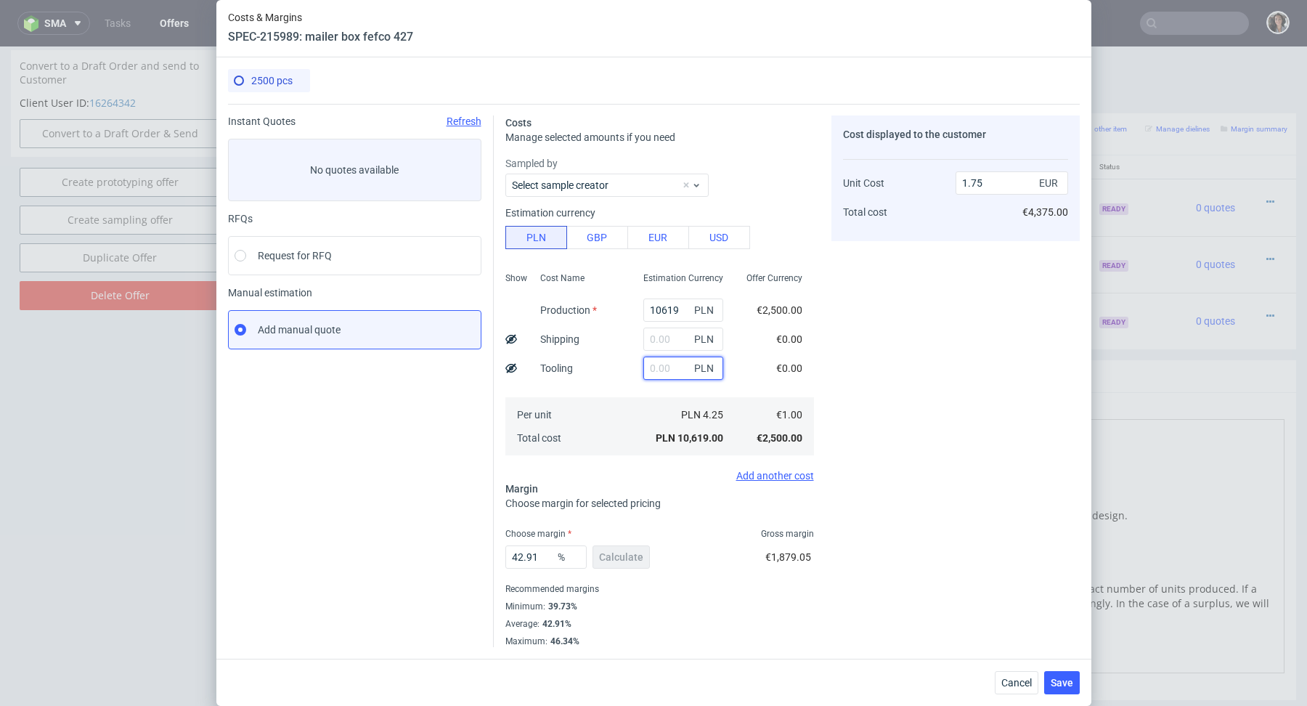
click at [651, 374] on input "text" at bounding box center [683, 368] width 80 height 23
type input "1300"
type input "1.96"
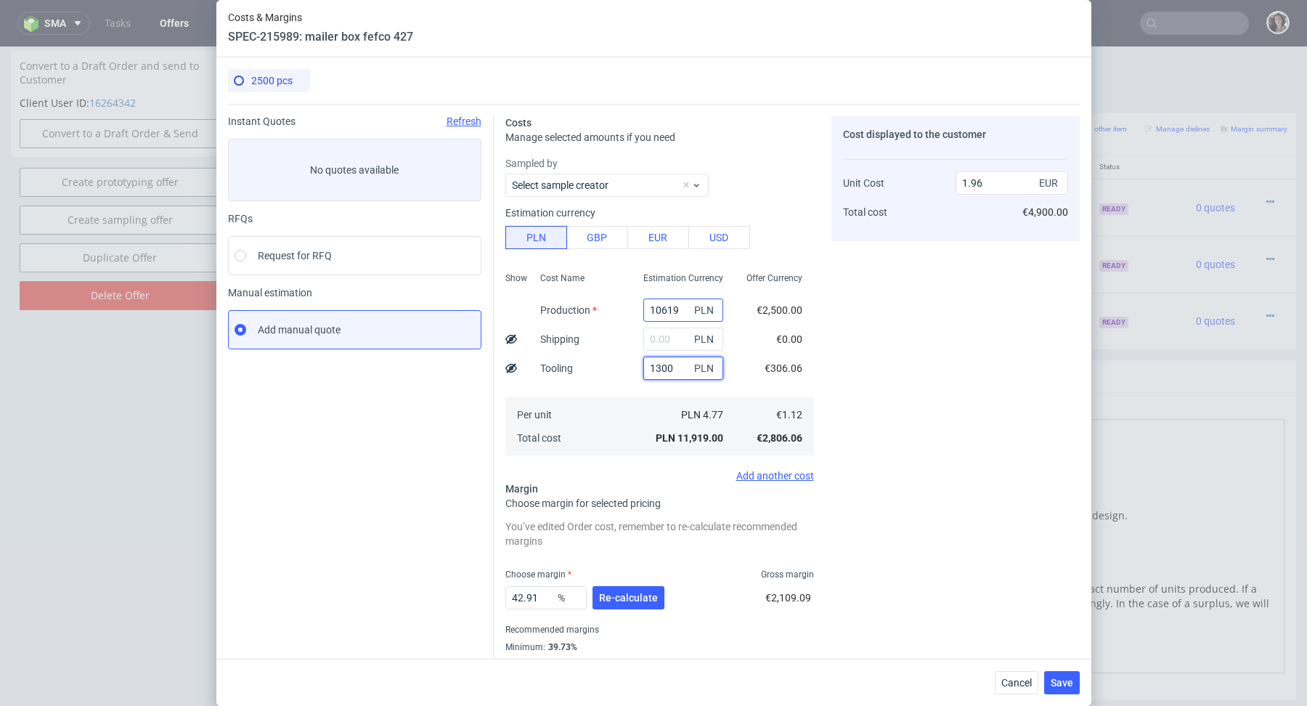
type input "1300"
click at [659, 311] on input "10619" at bounding box center [683, 309] width 80 height 23
paste input "400"
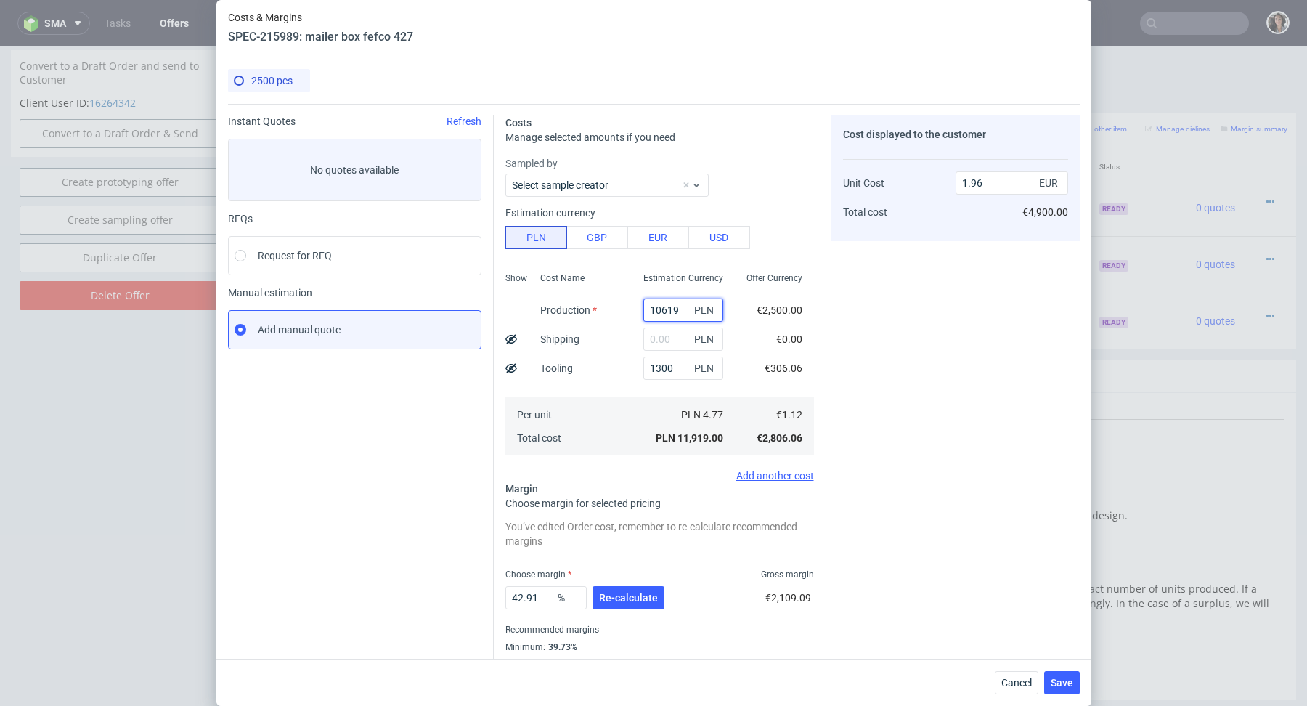
type input "1400"
type input "0.44"
type input "1400"
click at [657, 330] on input "text" at bounding box center [683, 339] width 80 height 23
paste input "593,81"
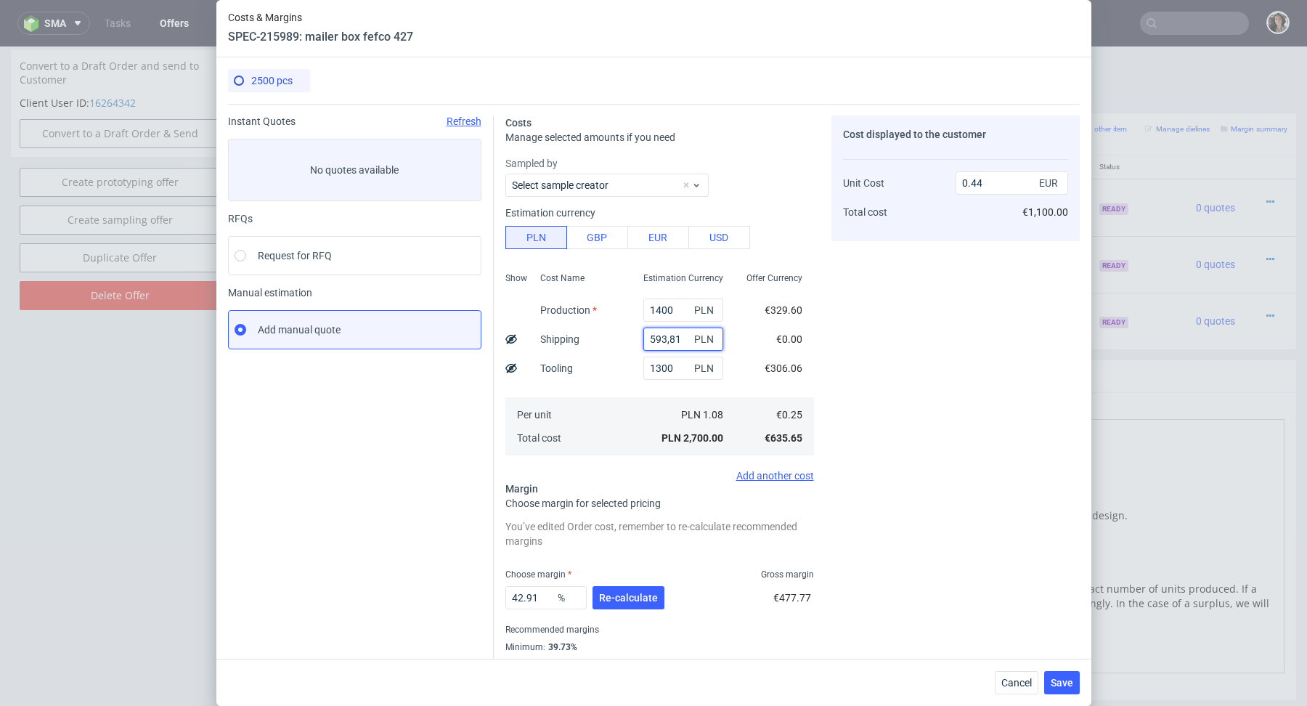
type input "593.81"
type input "0.54"
type input "593.81"
click at [616, 600] on span "Re-calculate" at bounding box center [628, 598] width 59 height 10
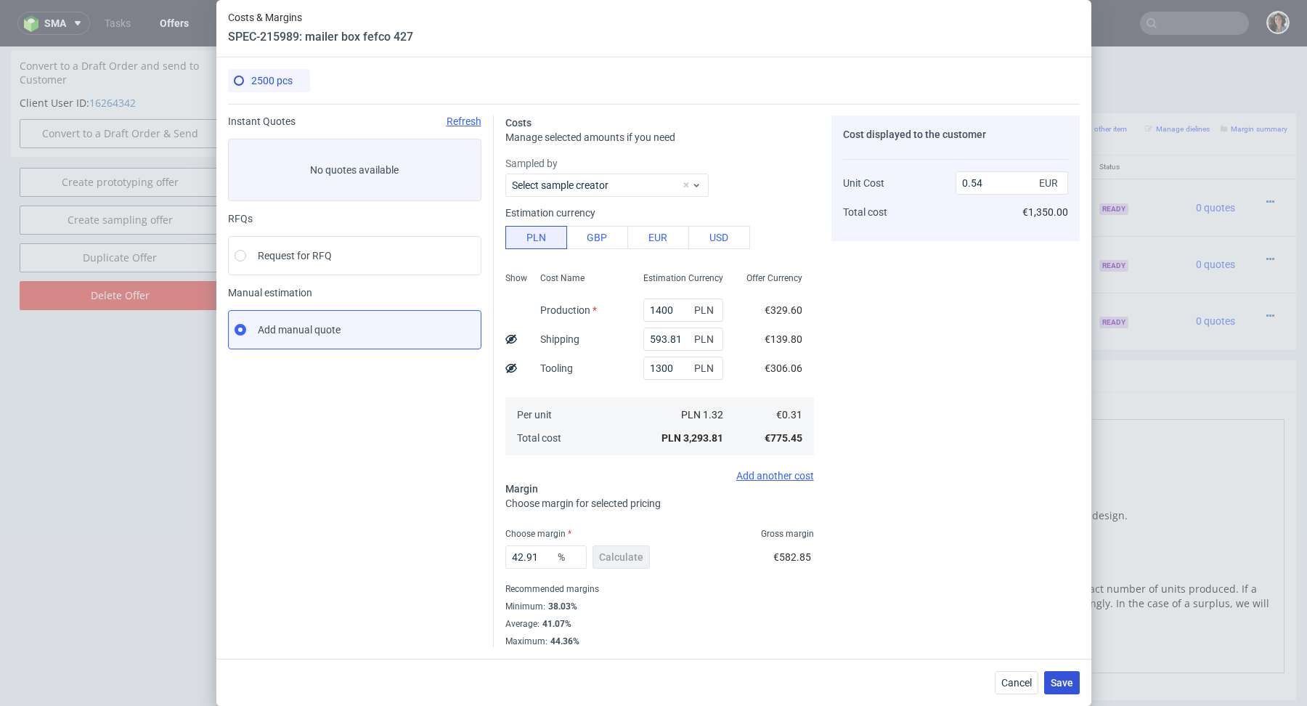
click at [1062, 686] on span "Save" at bounding box center [1062, 683] width 23 height 10
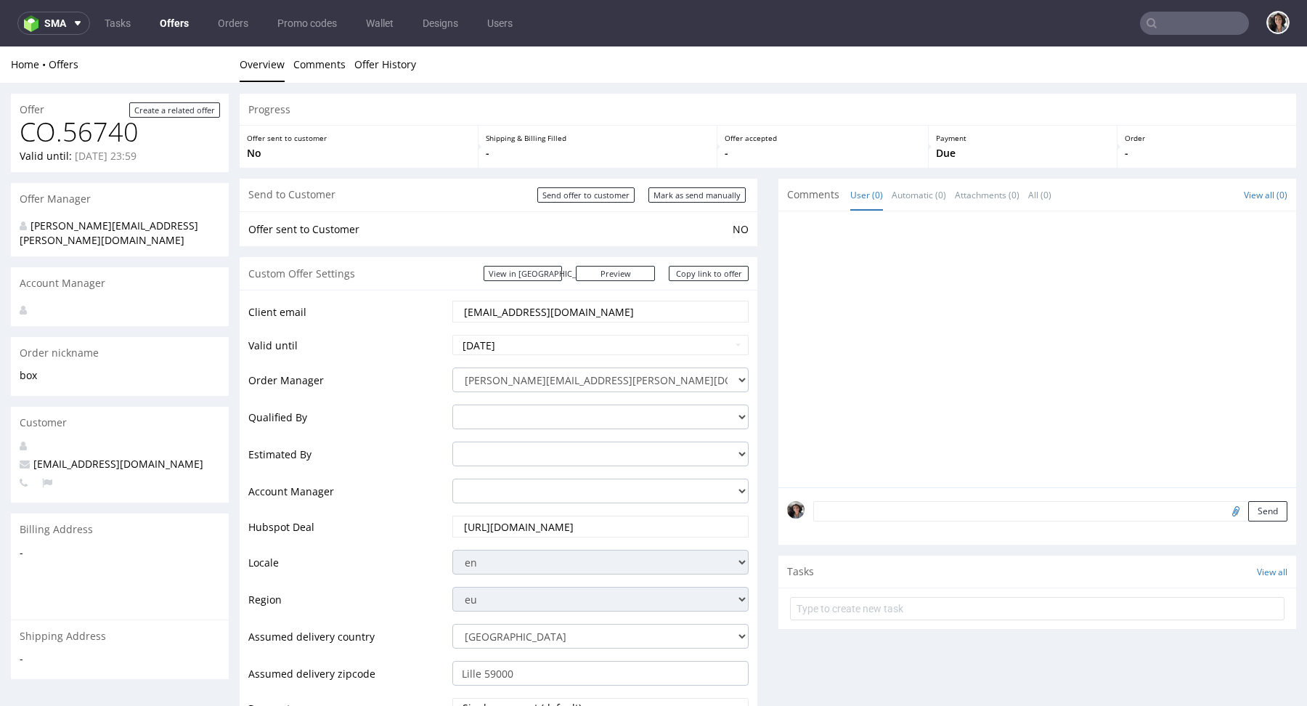
scroll to position [628, 0]
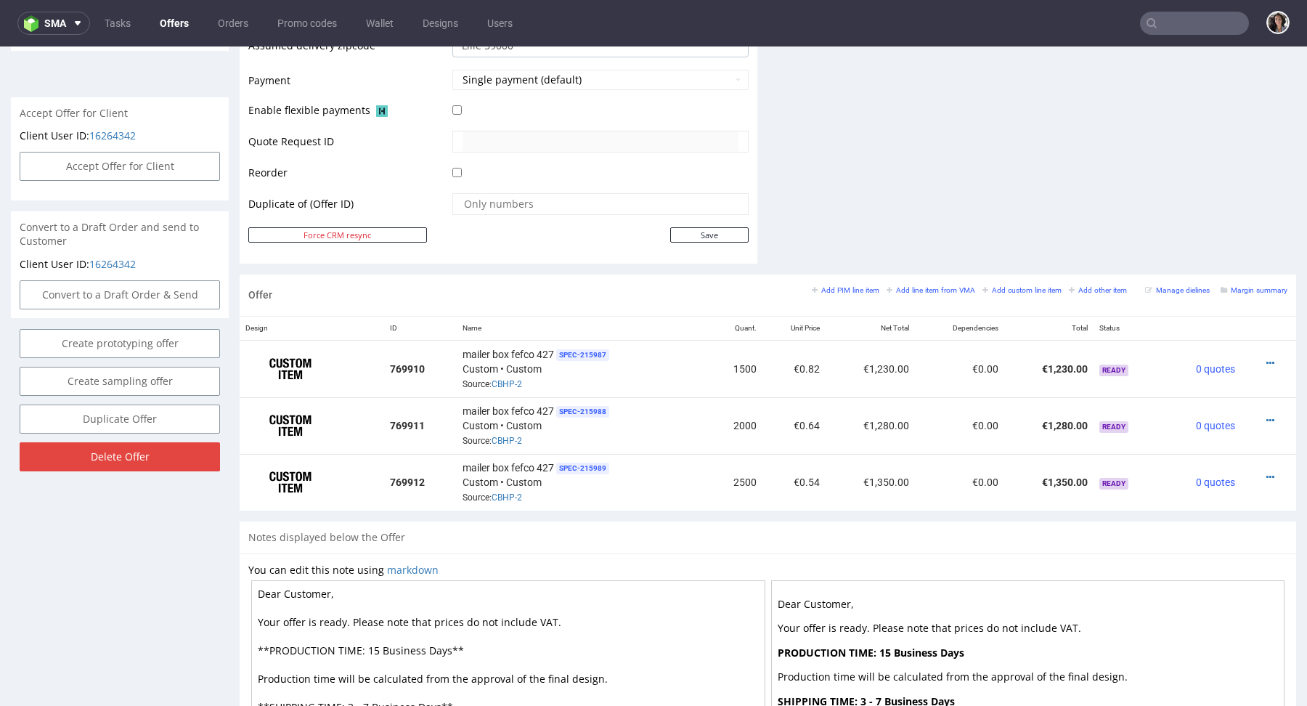
click at [1246, 294] on div "Add PIM line item Add line item from VMA Add custom line item Add other item Ma…" at bounding box center [1050, 295] width 476 height 24
click at [1245, 290] on small "Margin summary" at bounding box center [1254, 290] width 67 height 8
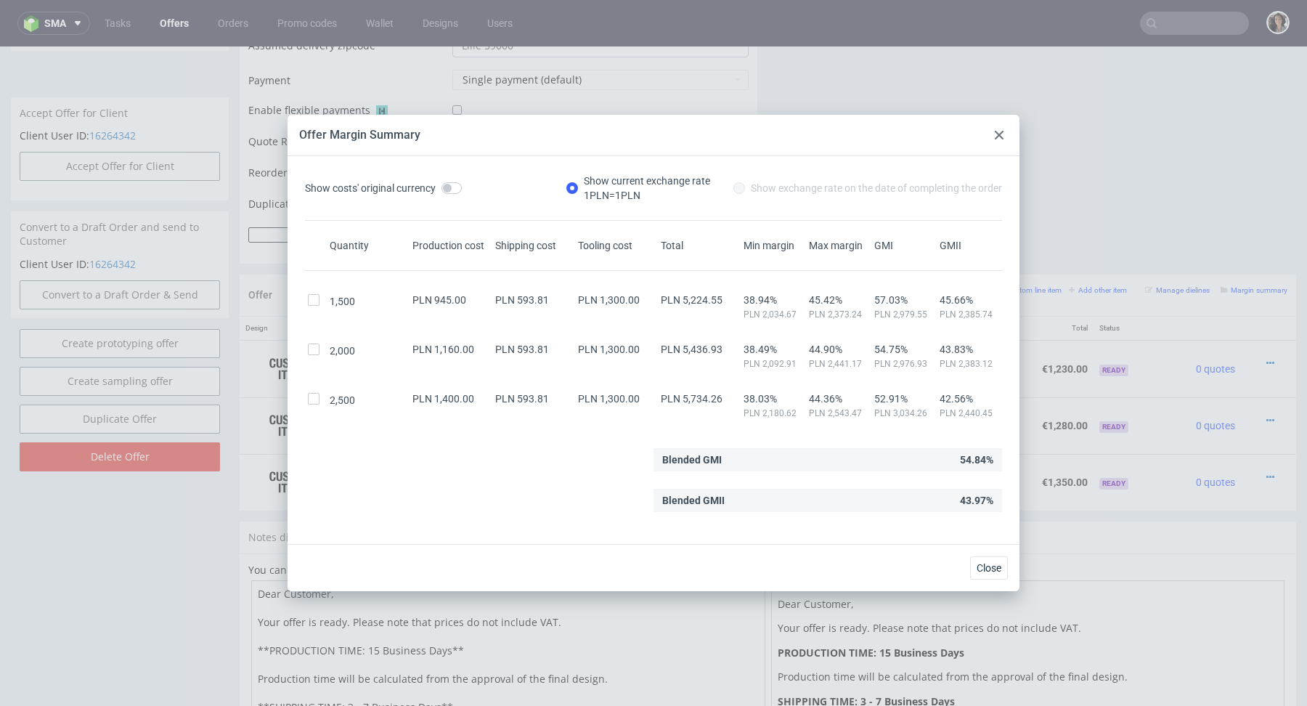
click at [1002, 131] on use at bounding box center [999, 135] width 9 height 9
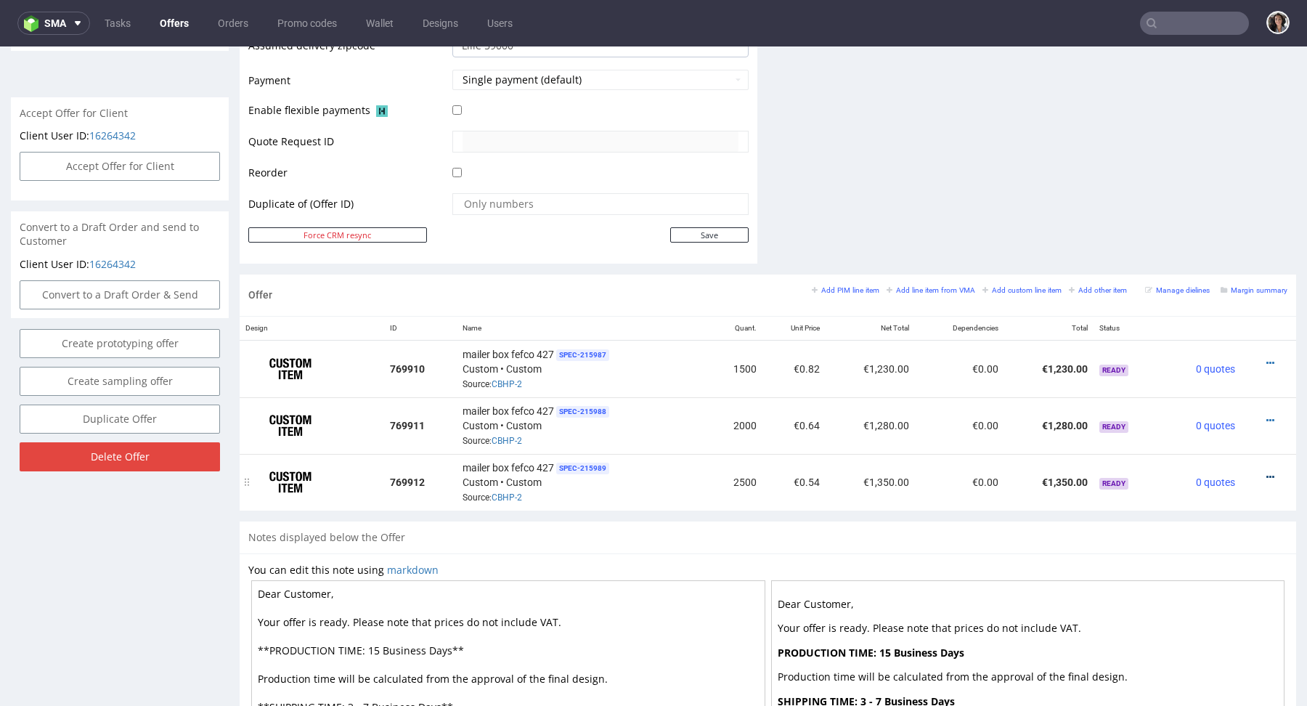
click at [1267, 472] on icon at bounding box center [1271, 477] width 8 height 10
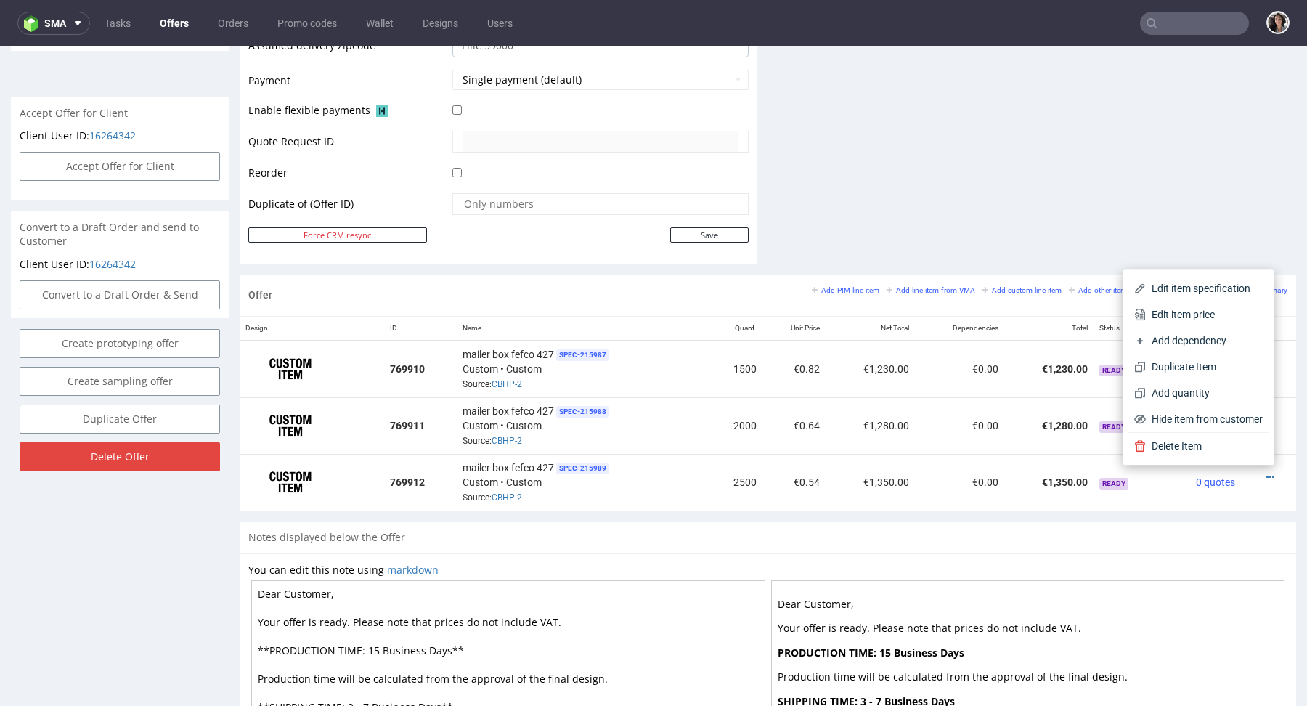
click at [1174, 314] on span "Edit item price" at bounding box center [1204, 314] width 117 height 15
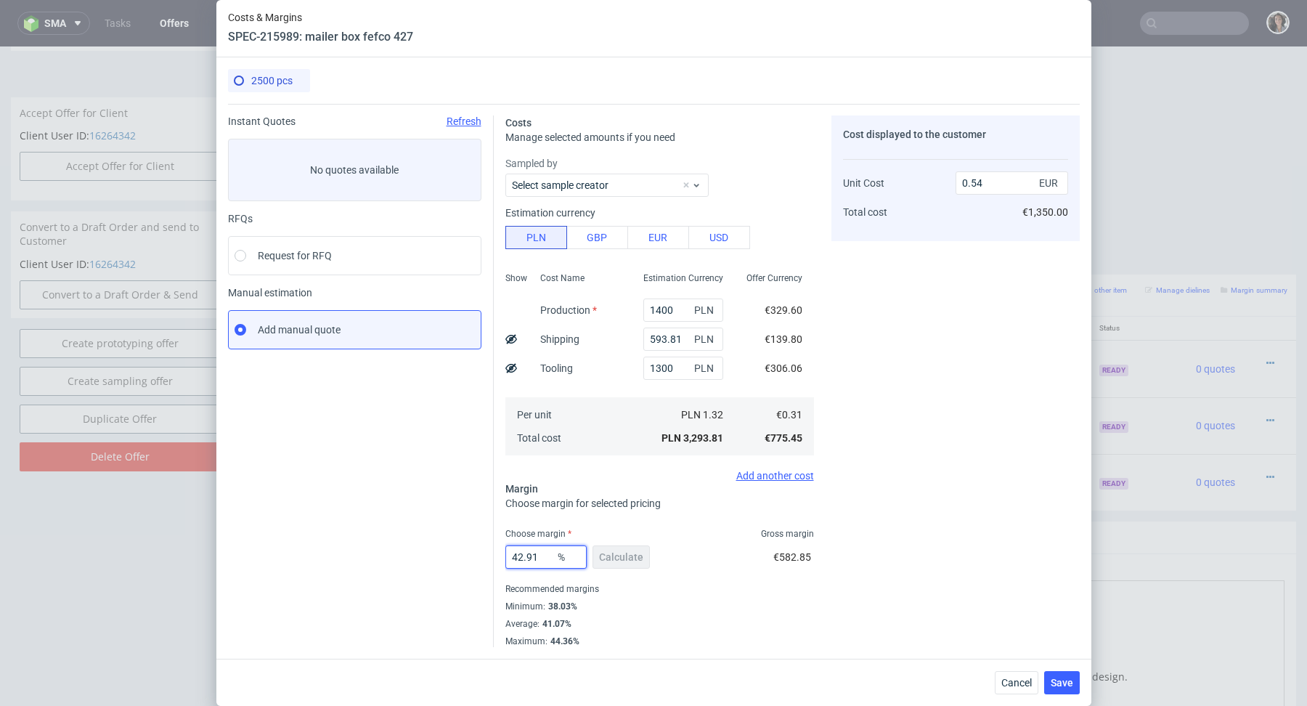
drag, startPoint x: 536, startPoint y: 558, endPoint x: 472, endPoint y: 545, distance: 65.2
click at [472, 545] on div "Instant Quotes Refresh No quotes available RFQs Request for RFQ Manual estimati…" at bounding box center [654, 375] width 852 height 543
type input "45"
type input "0.57"
type input "45"
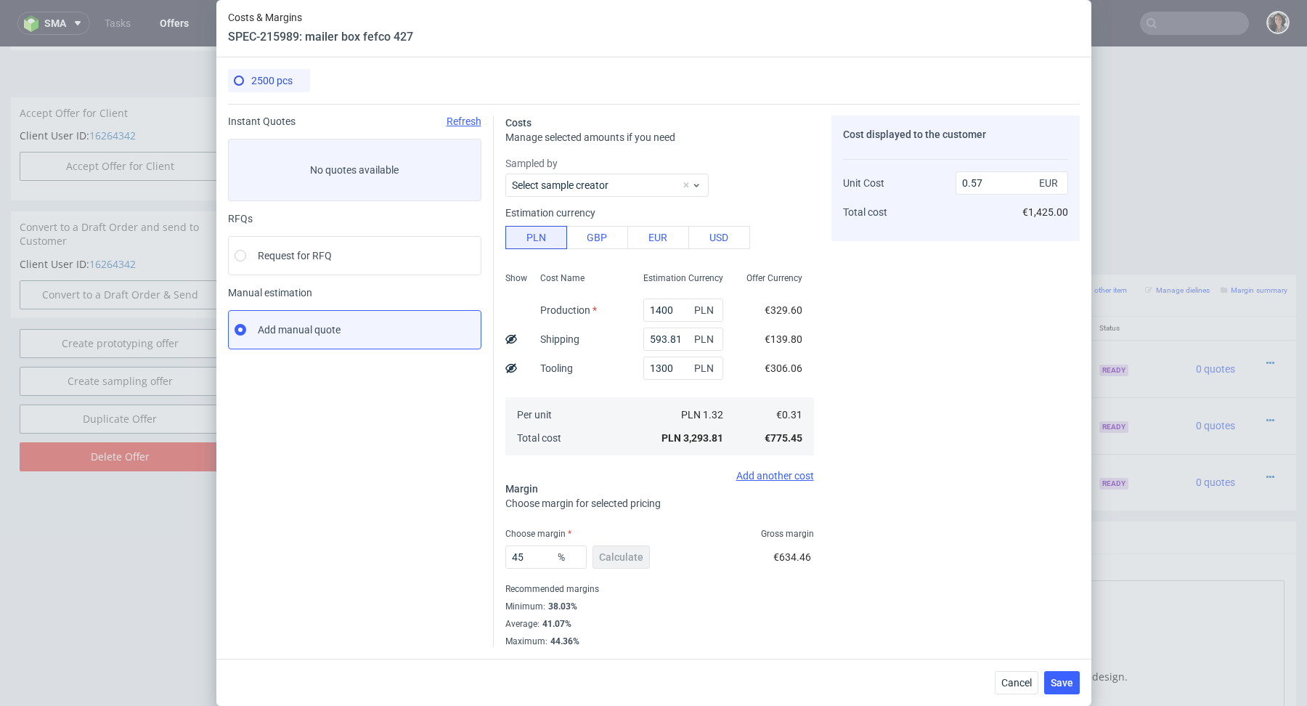
click at [670, 614] on div "Minimum : 38.03%" at bounding box center [659, 606] width 309 height 17
click at [1068, 679] on span "Save" at bounding box center [1062, 683] width 23 height 10
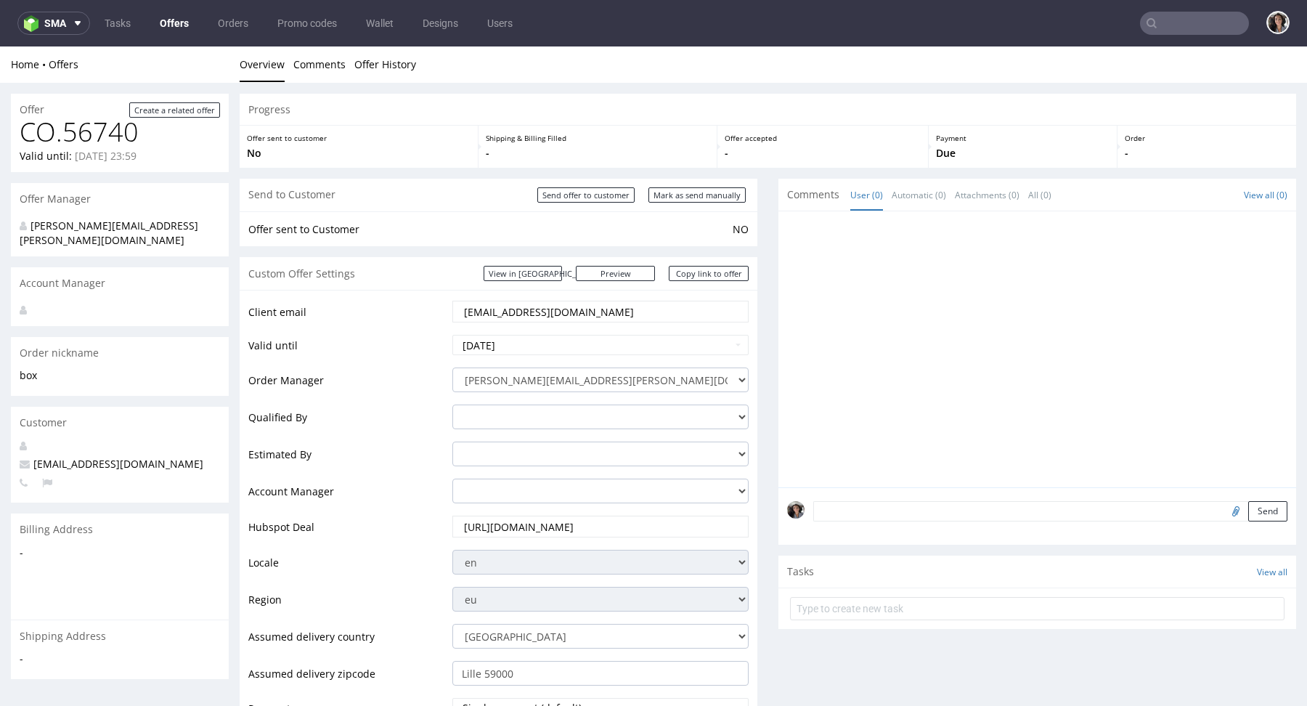
scroll to position [582, 0]
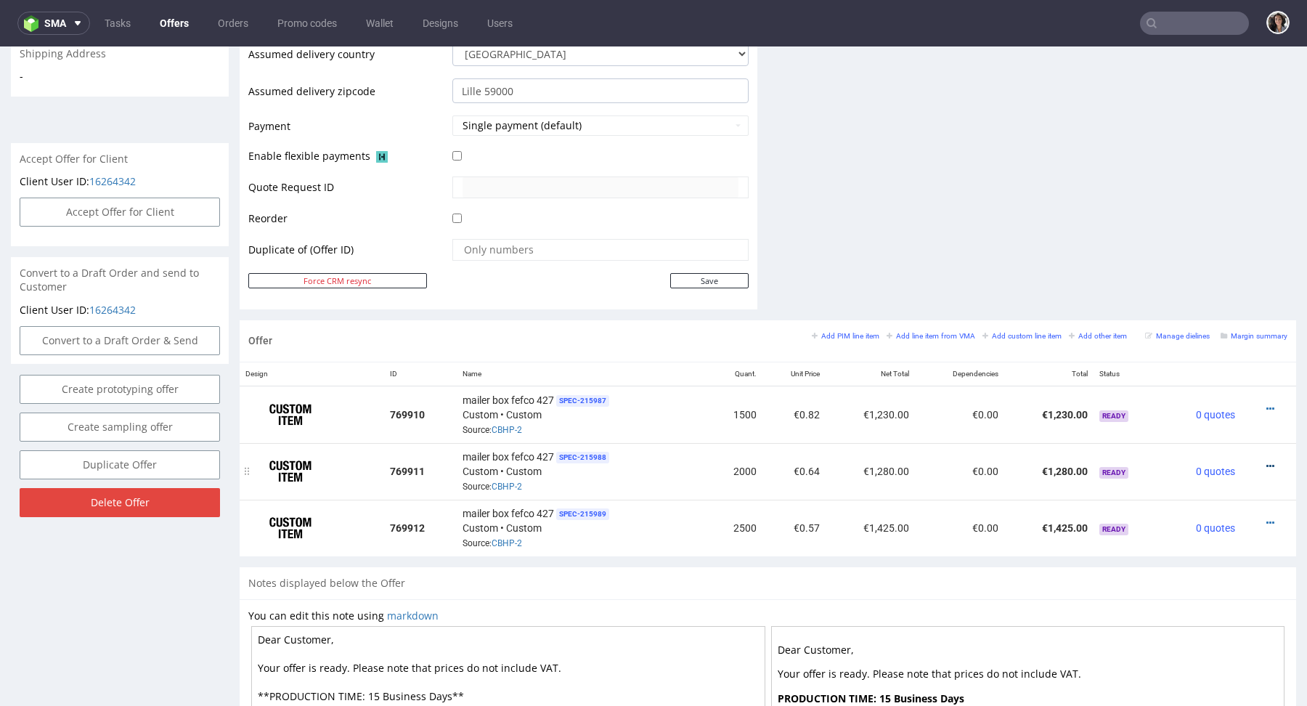
click at [1267, 463] on icon at bounding box center [1271, 466] width 8 height 10
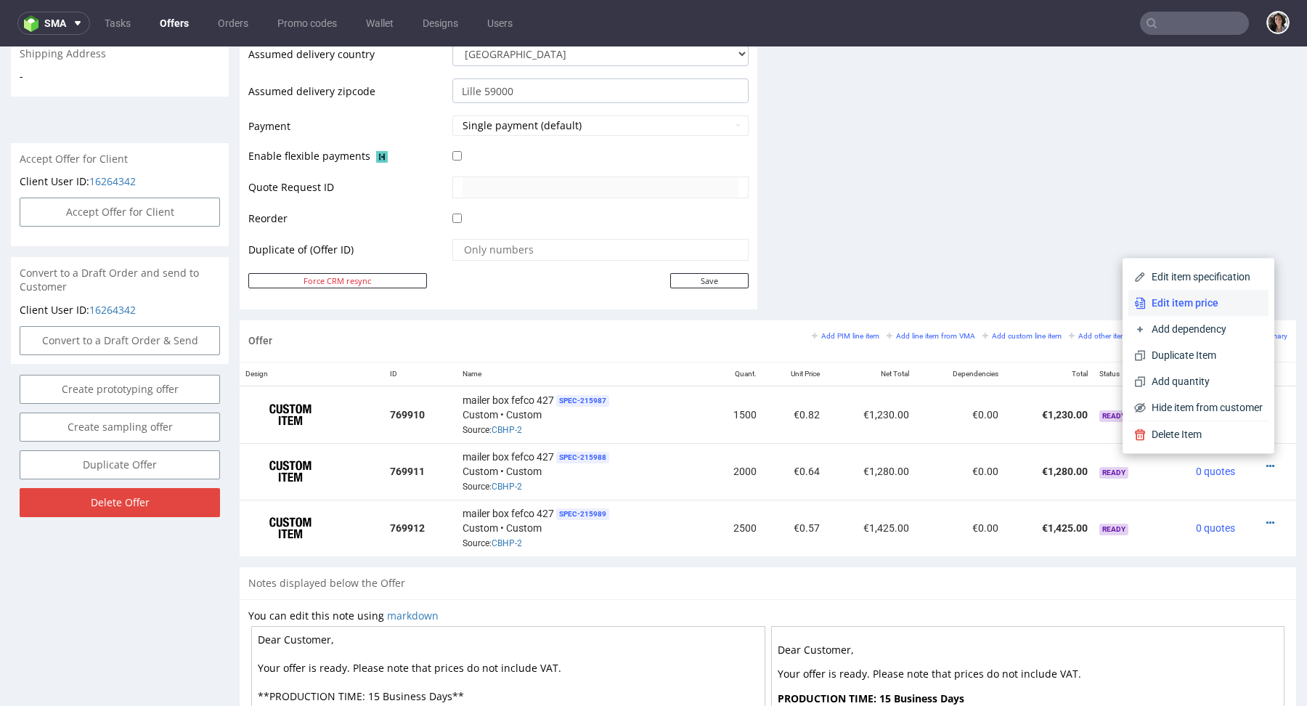
click at [1179, 311] on li "Edit item price" at bounding box center [1199, 303] width 140 height 26
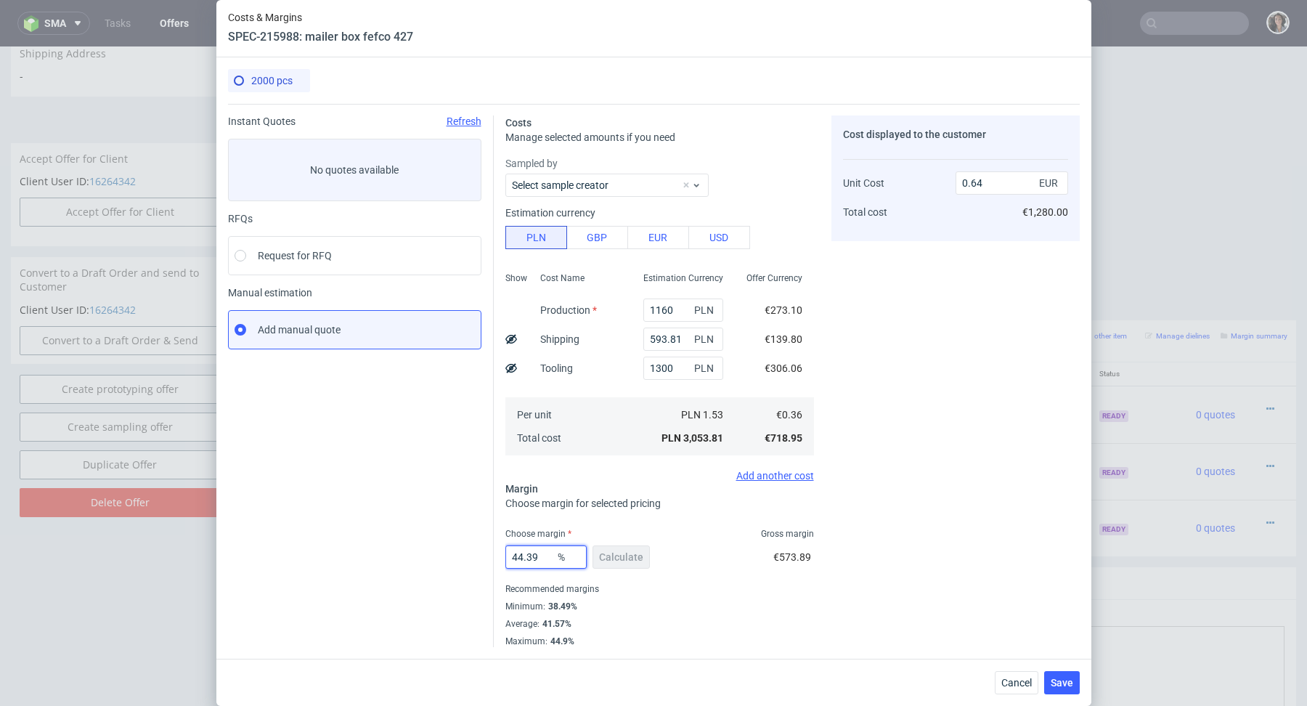
drag, startPoint x: 542, startPoint y: 563, endPoint x: 478, endPoint y: 563, distance: 63.9
click at [478, 563] on div "Instant Quotes Refresh No quotes available RFQs Request for RFQ Manual estimati…" at bounding box center [654, 375] width 852 height 543
type input "45"
type input "0.65"
type input "45"
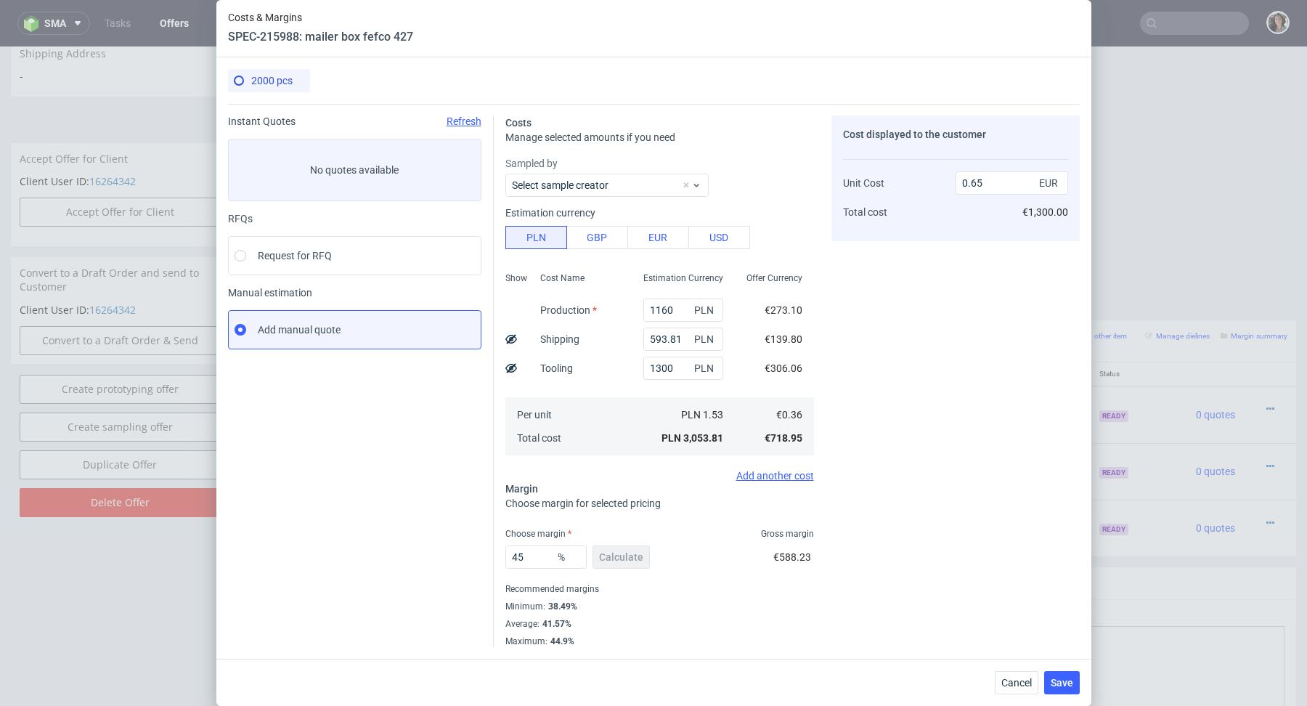
click at [636, 596] on div "Recommended margins" at bounding box center [659, 588] width 309 height 17
click at [1051, 675] on button "Save" at bounding box center [1062, 682] width 36 height 23
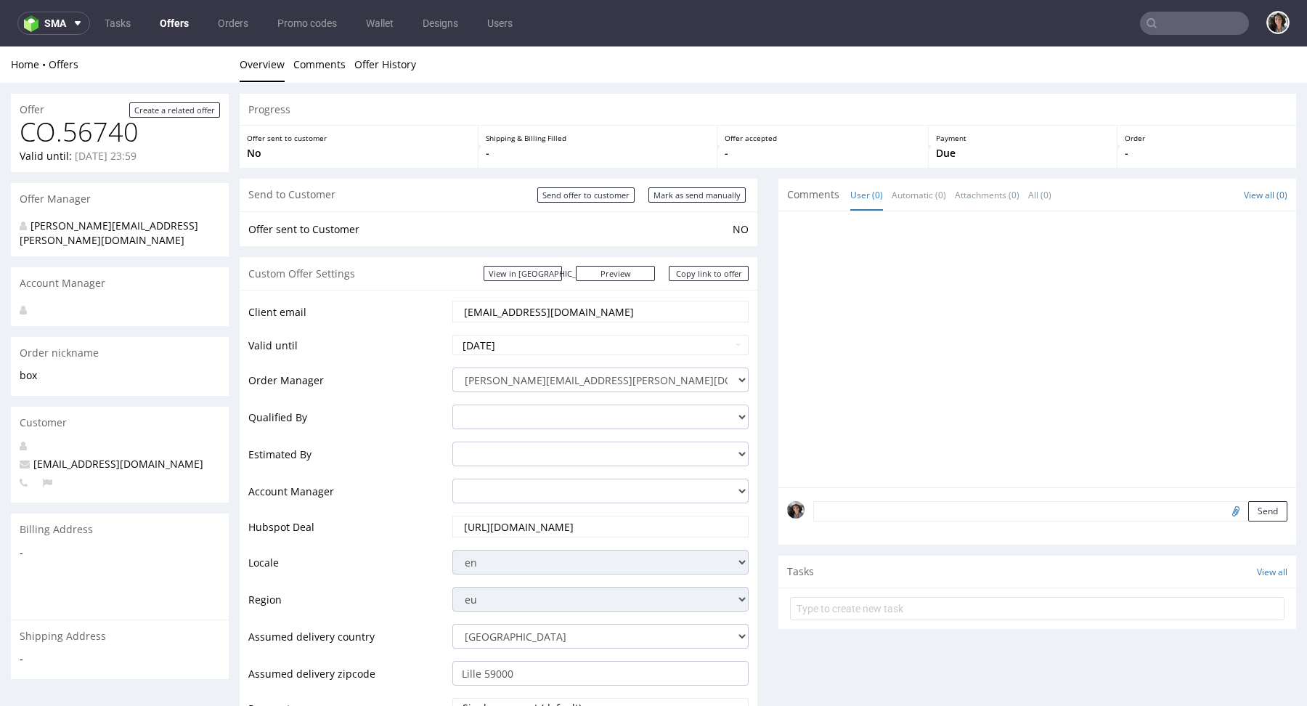
scroll to position [481, 0]
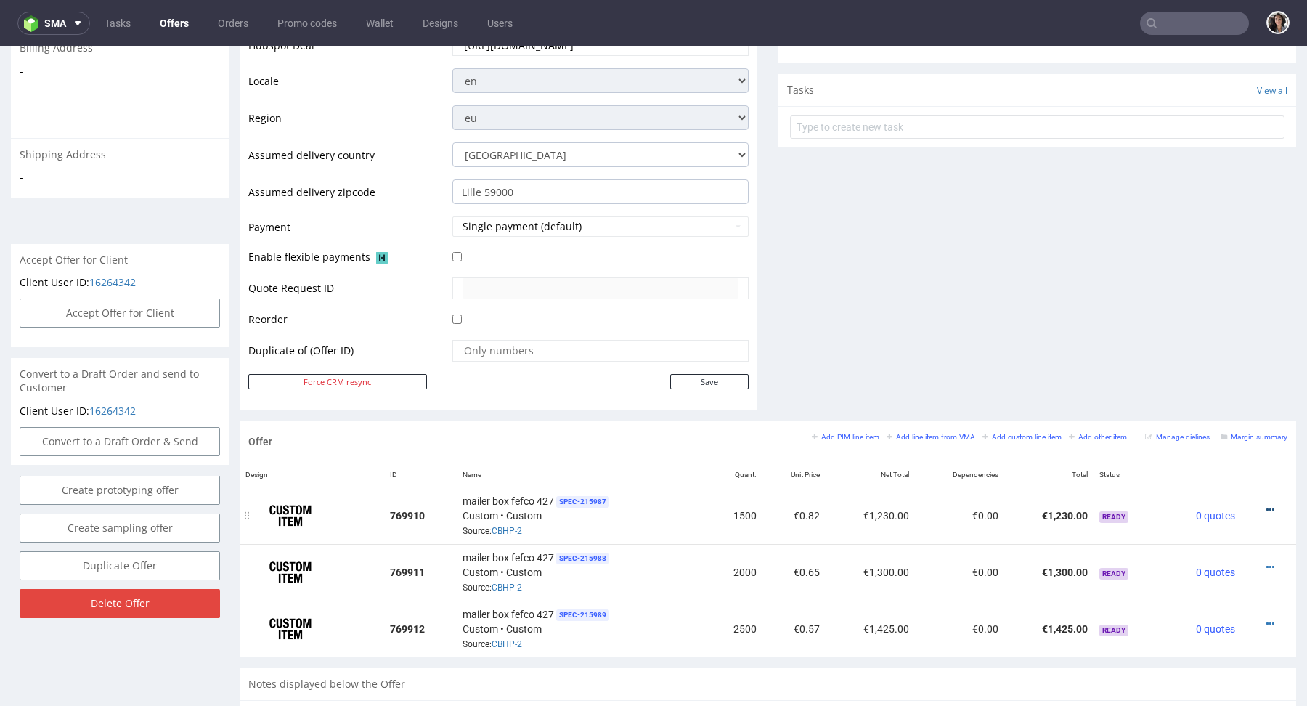
click at [1267, 511] on icon at bounding box center [1271, 510] width 8 height 10
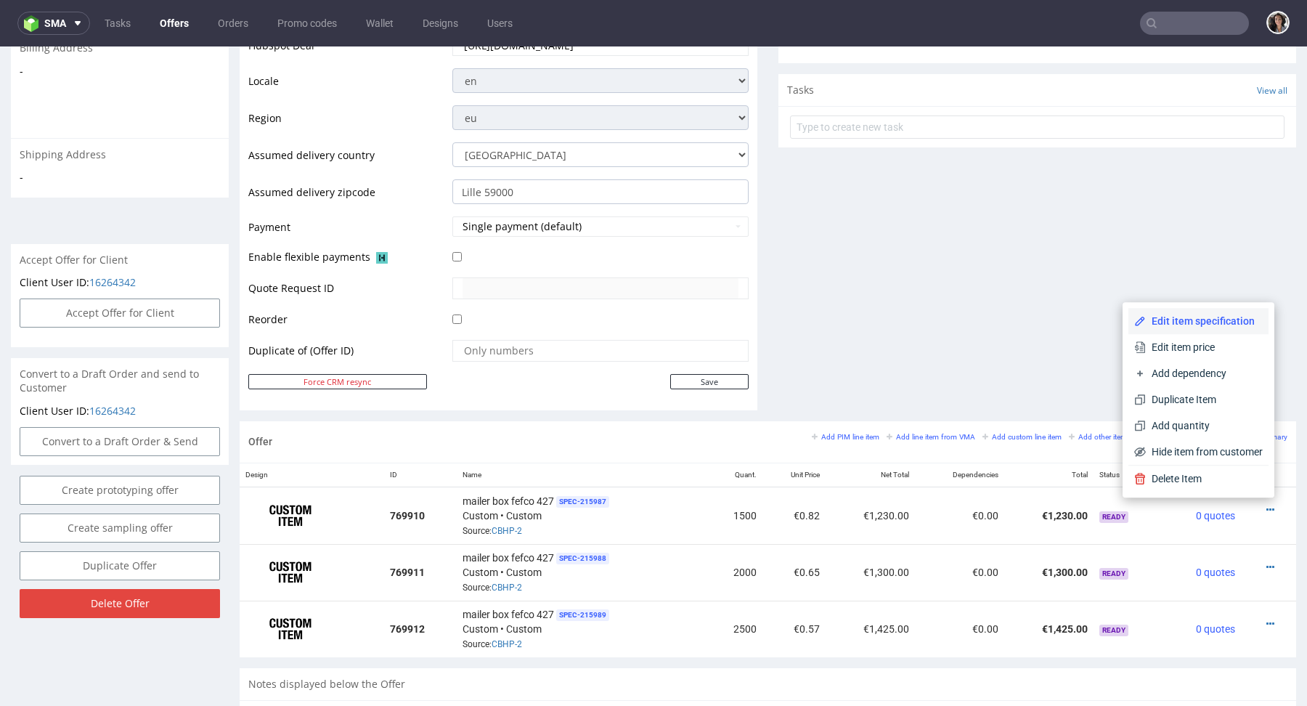
click at [1182, 326] on span "Edit item specification" at bounding box center [1204, 321] width 117 height 15
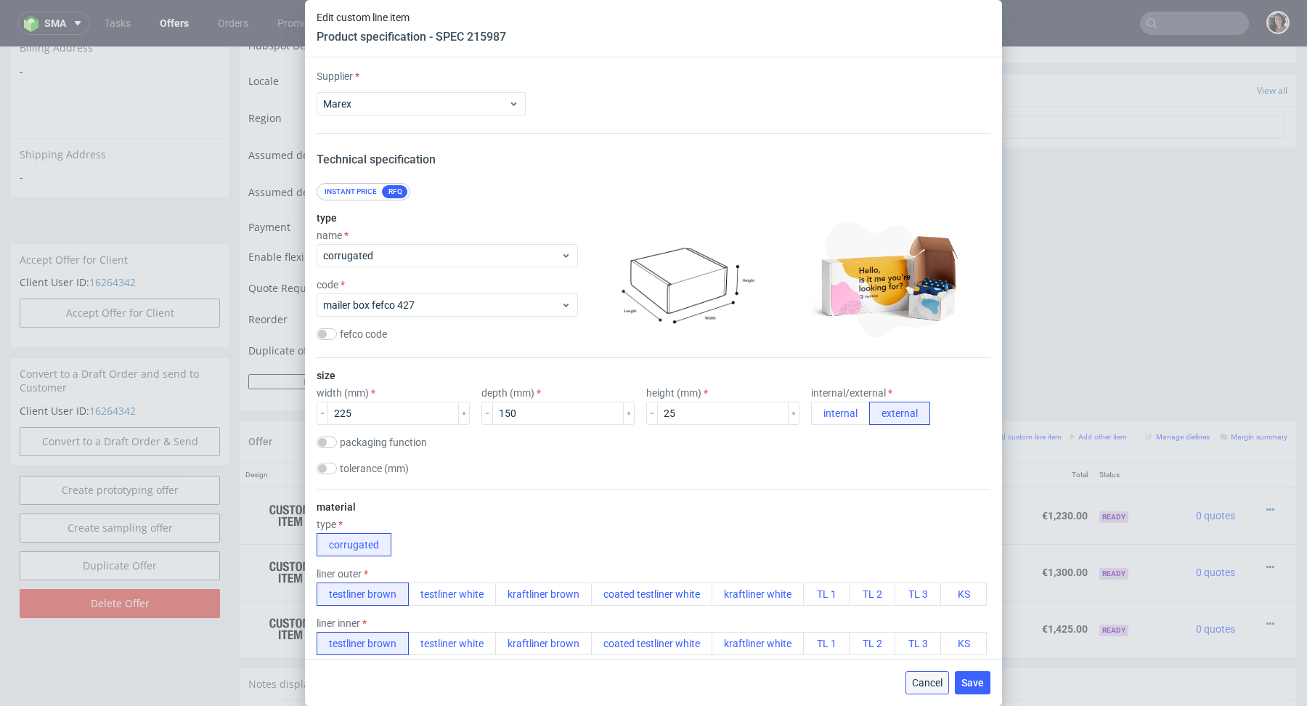
click at [922, 683] on span "Cancel" at bounding box center [927, 683] width 31 height 10
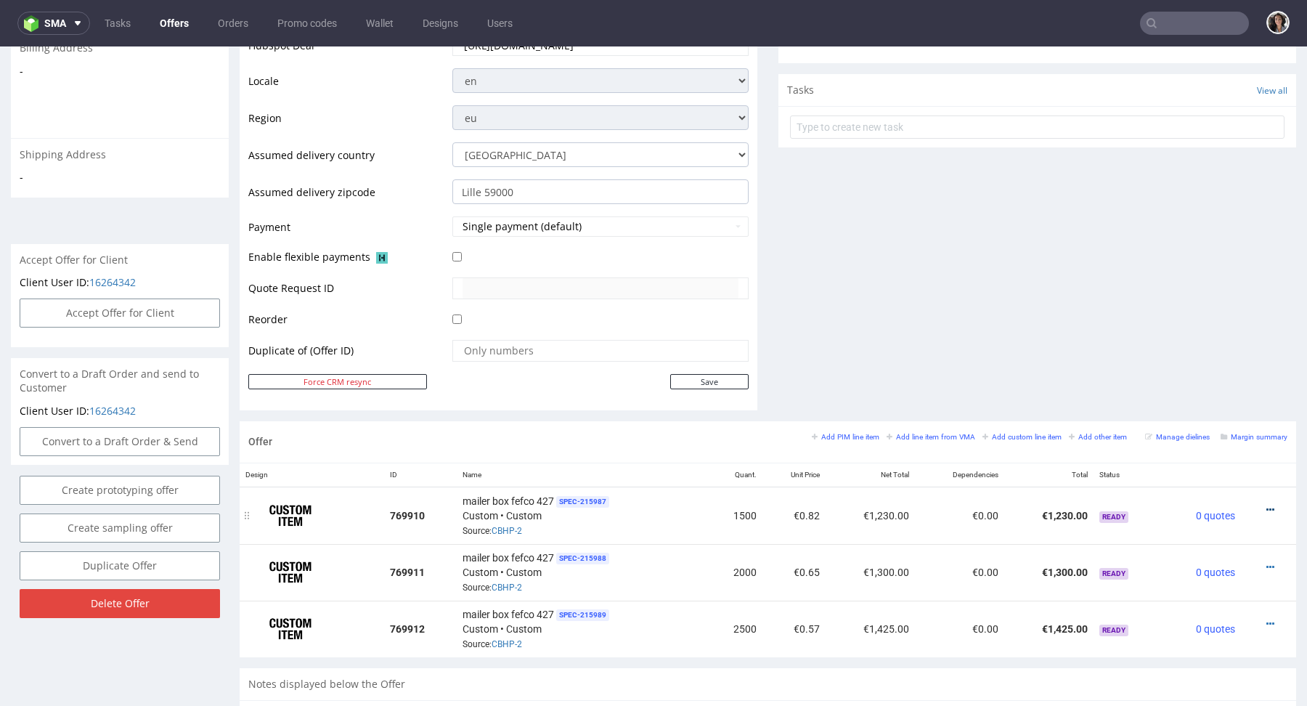
click at [1267, 504] on link at bounding box center [1271, 510] width 8 height 12
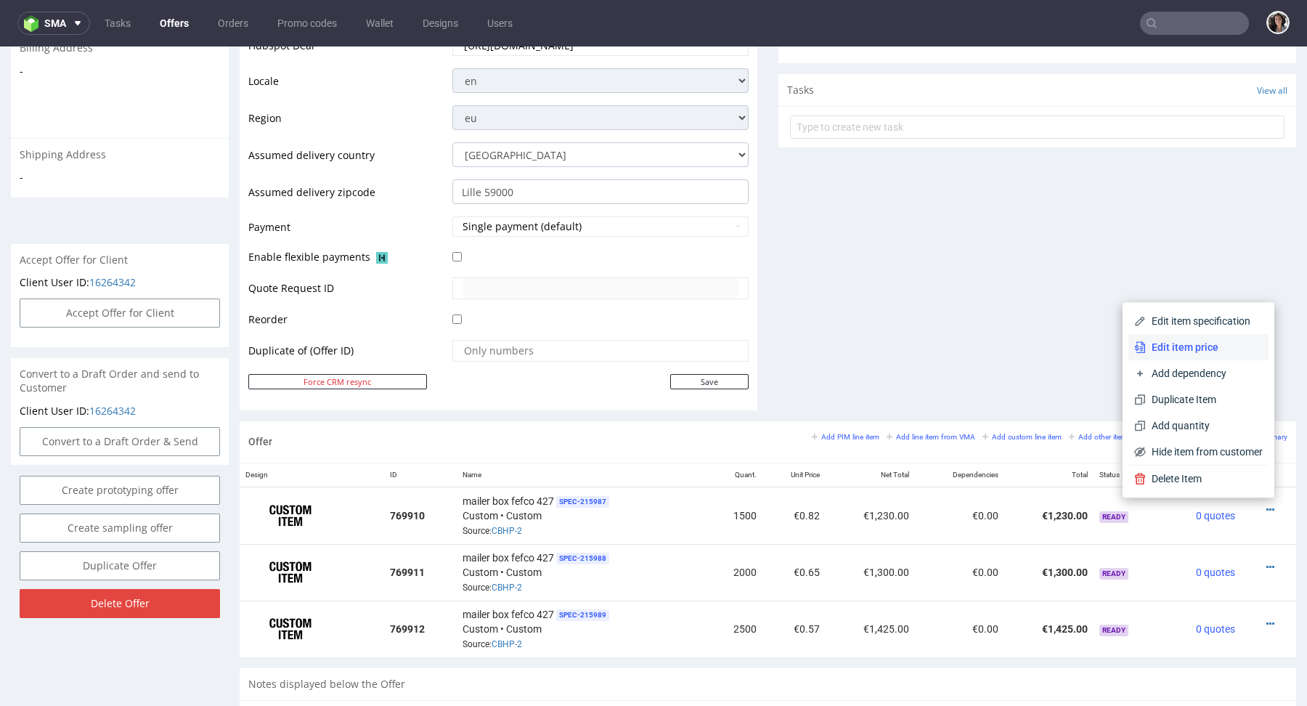
click at [1183, 349] on span "Edit item price" at bounding box center [1204, 347] width 117 height 15
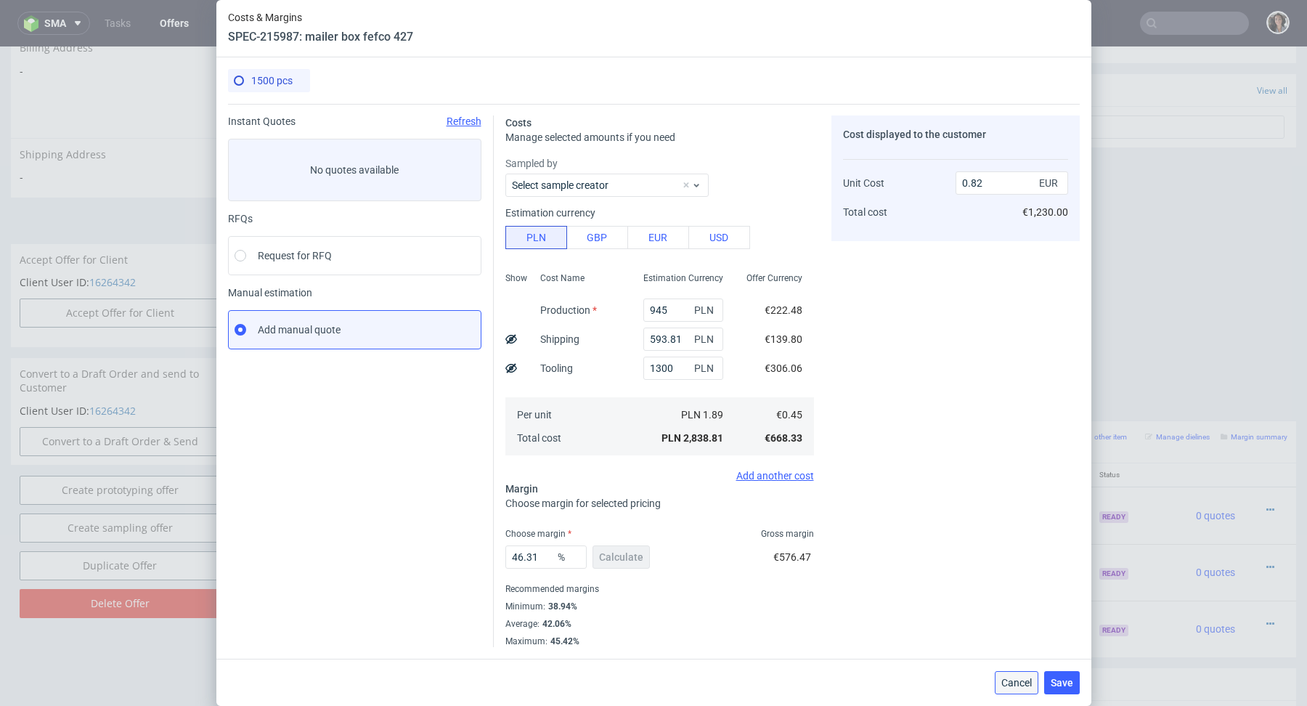
click at [1009, 683] on span "Cancel" at bounding box center [1016, 683] width 31 height 10
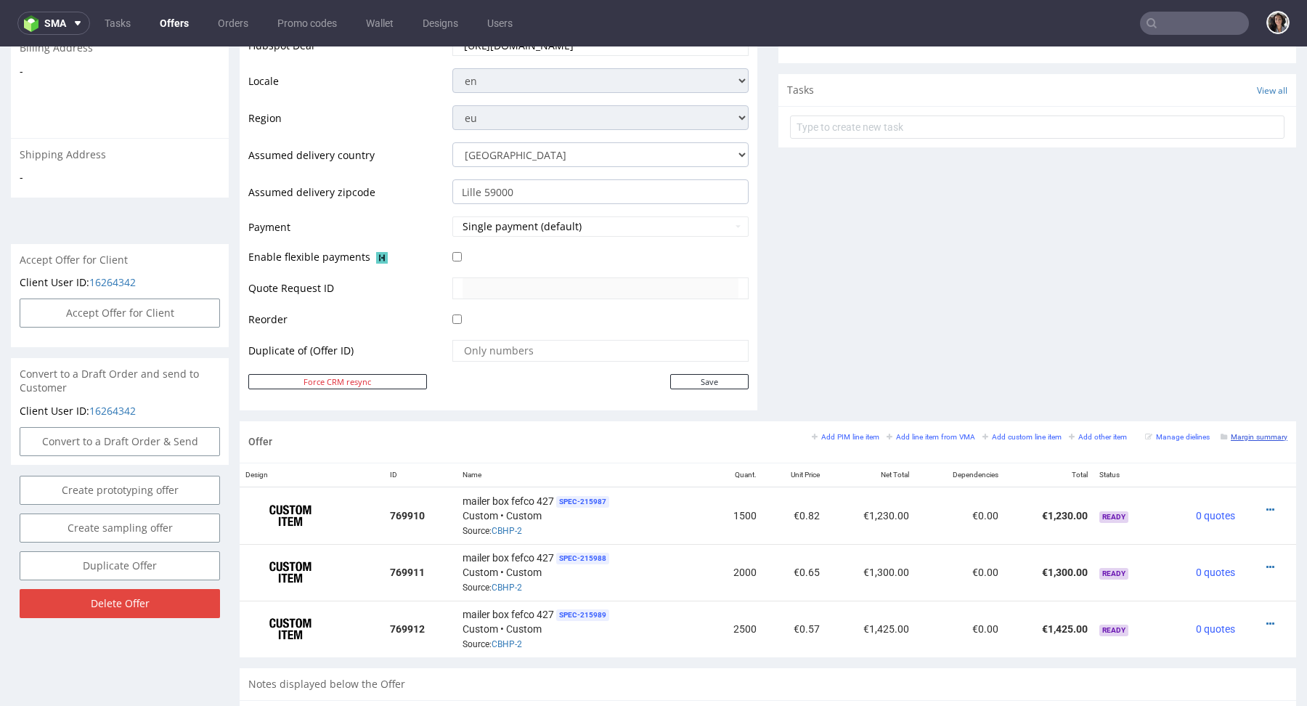
click at [1243, 435] on small "Margin summary" at bounding box center [1254, 437] width 67 height 8
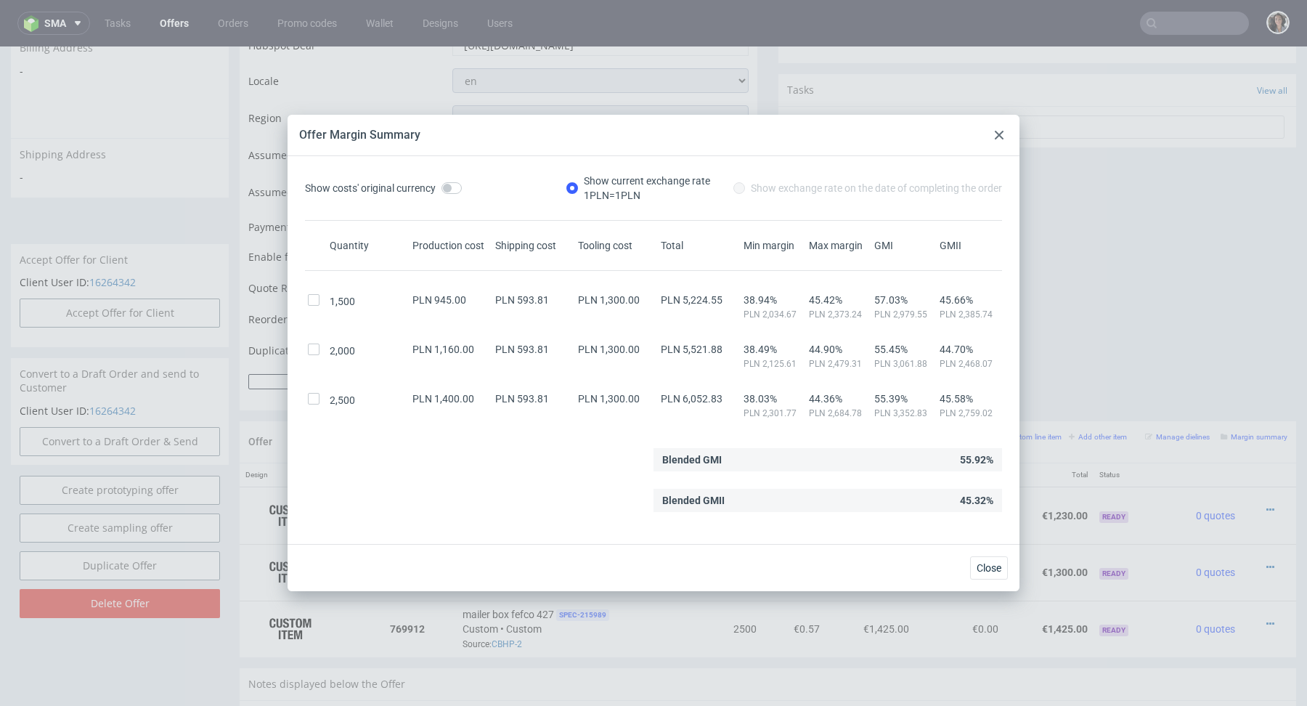
click at [999, 130] on div at bounding box center [999, 134] width 17 height 17
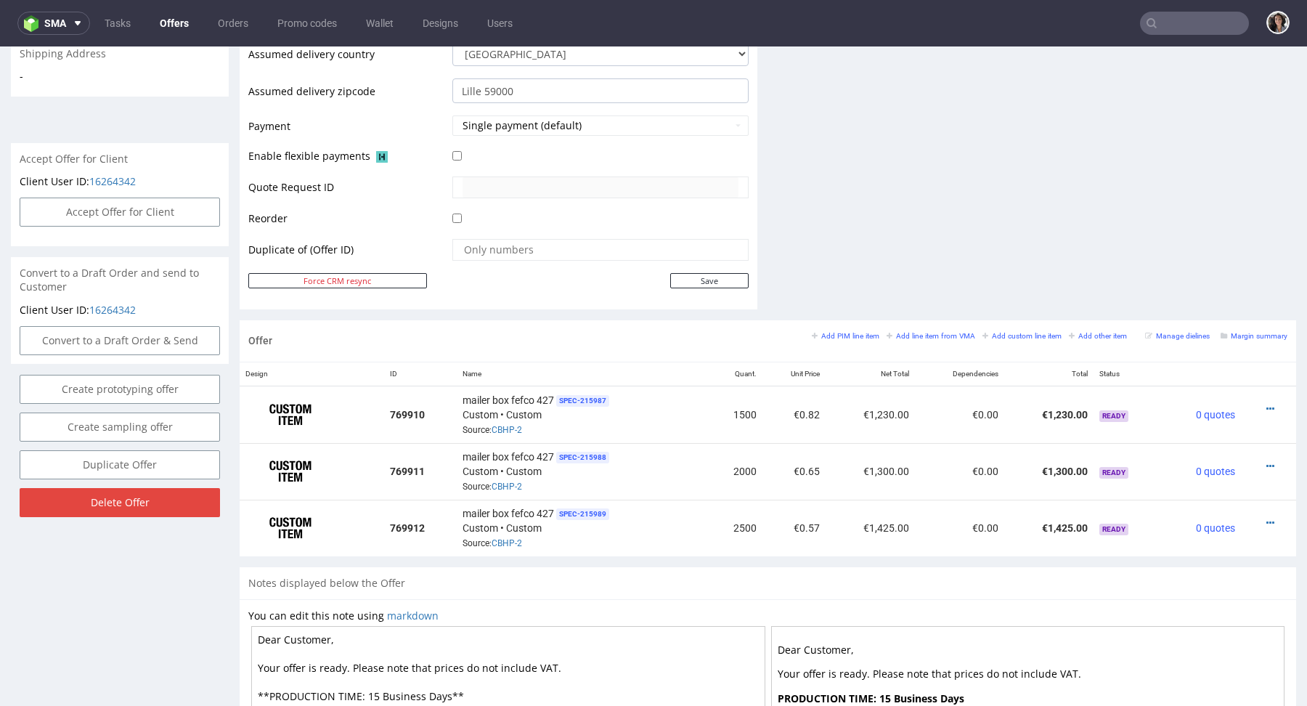
scroll to position [669, 0]
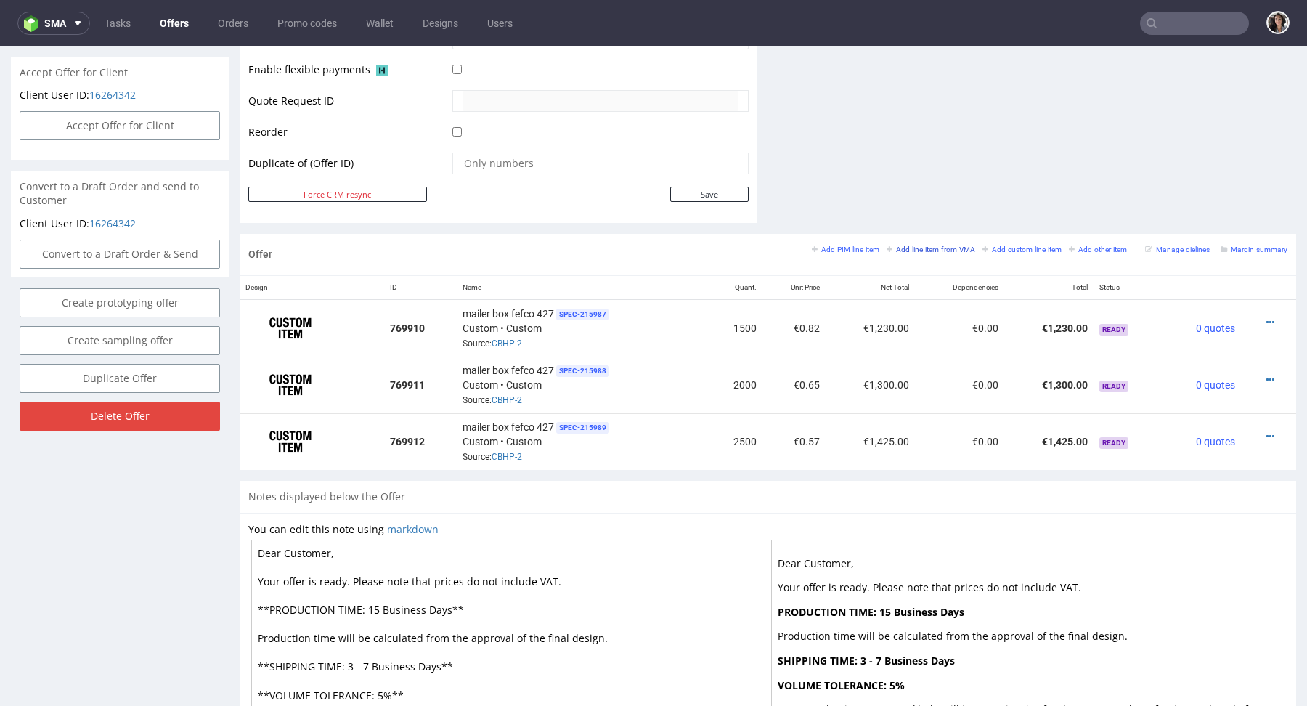
click at [918, 246] on small "Add line item from VMA" at bounding box center [931, 249] width 89 height 8
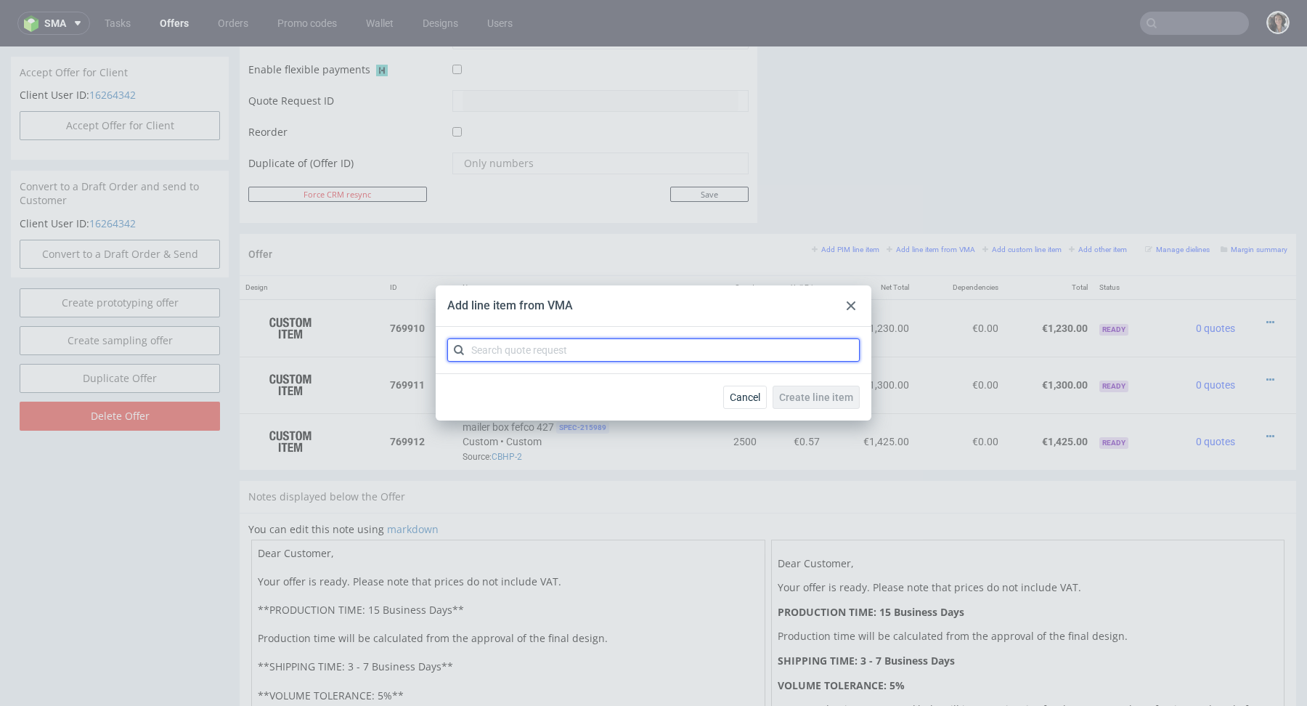
click at [723, 352] on input "text" at bounding box center [653, 349] width 412 height 23
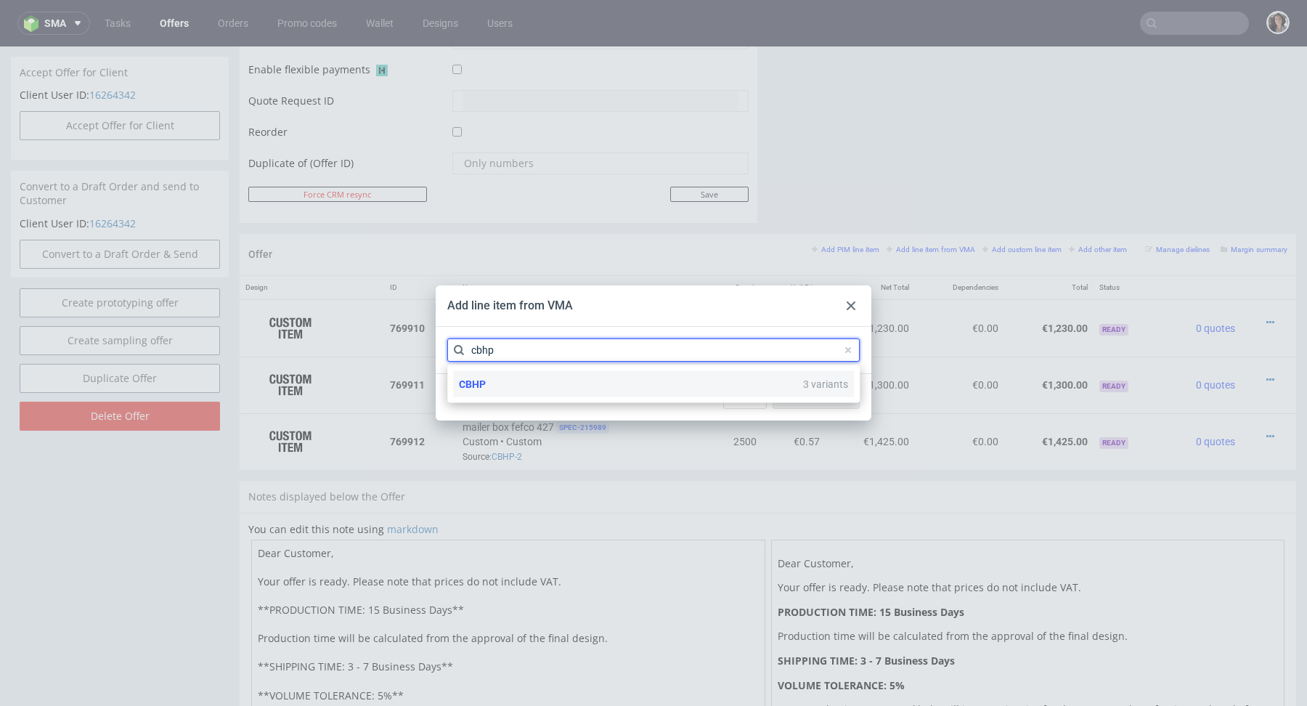
type input "cbhp"
click at [599, 388] on div "CBHP 3 variants" at bounding box center [653, 384] width 401 height 26
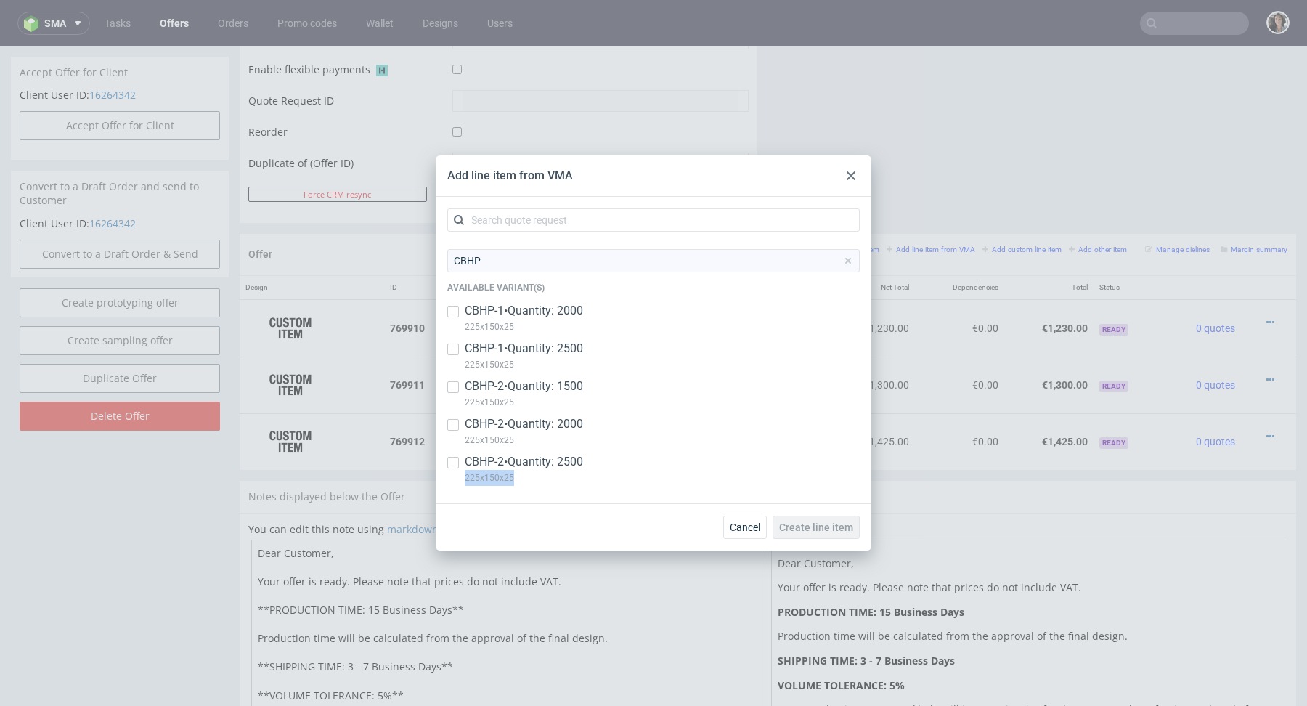
drag, startPoint x: 524, startPoint y: 481, endPoint x: 466, endPoint y: 482, distance: 58.1
click at [466, 482] on p "225x150x25" at bounding box center [524, 478] width 118 height 16
checkbox input "true"
copy p "225x150x25"
click at [851, 176] on use at bounding box center [851, 175] width 9 height 9
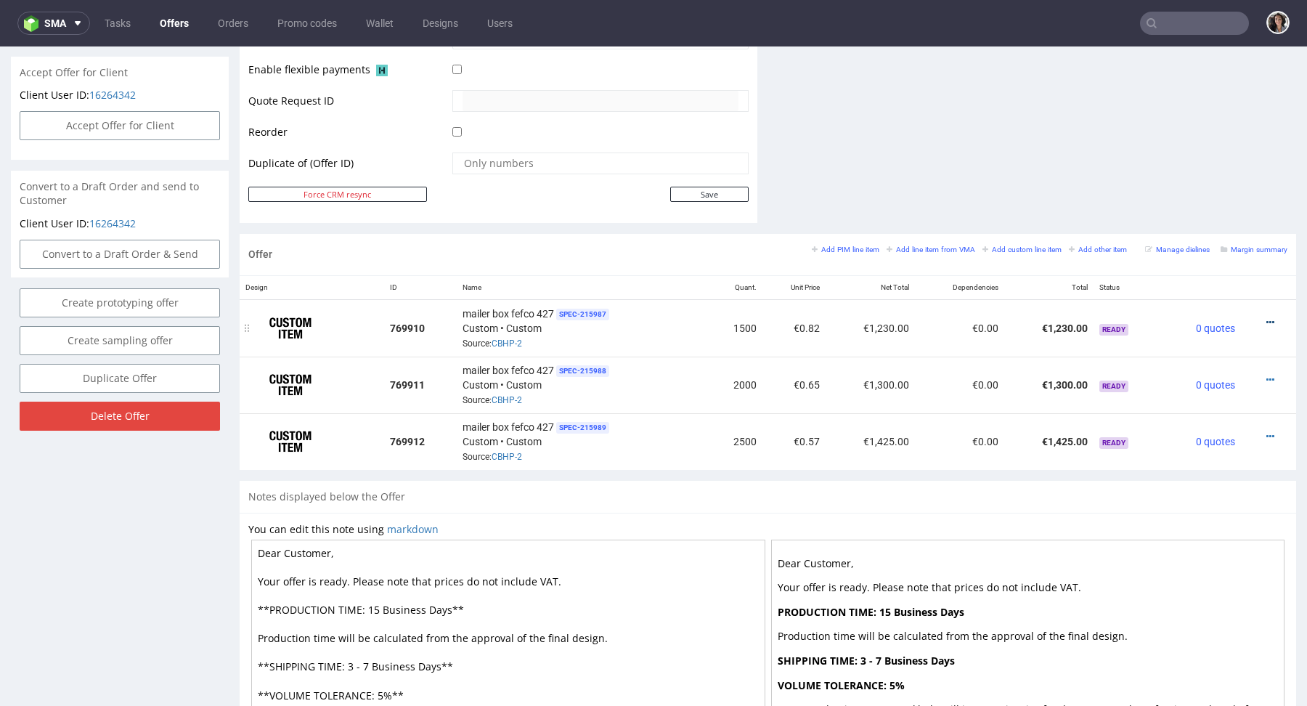
click at [1267, 318] on icon at bounding box center [1271, 322] width 8 height 10
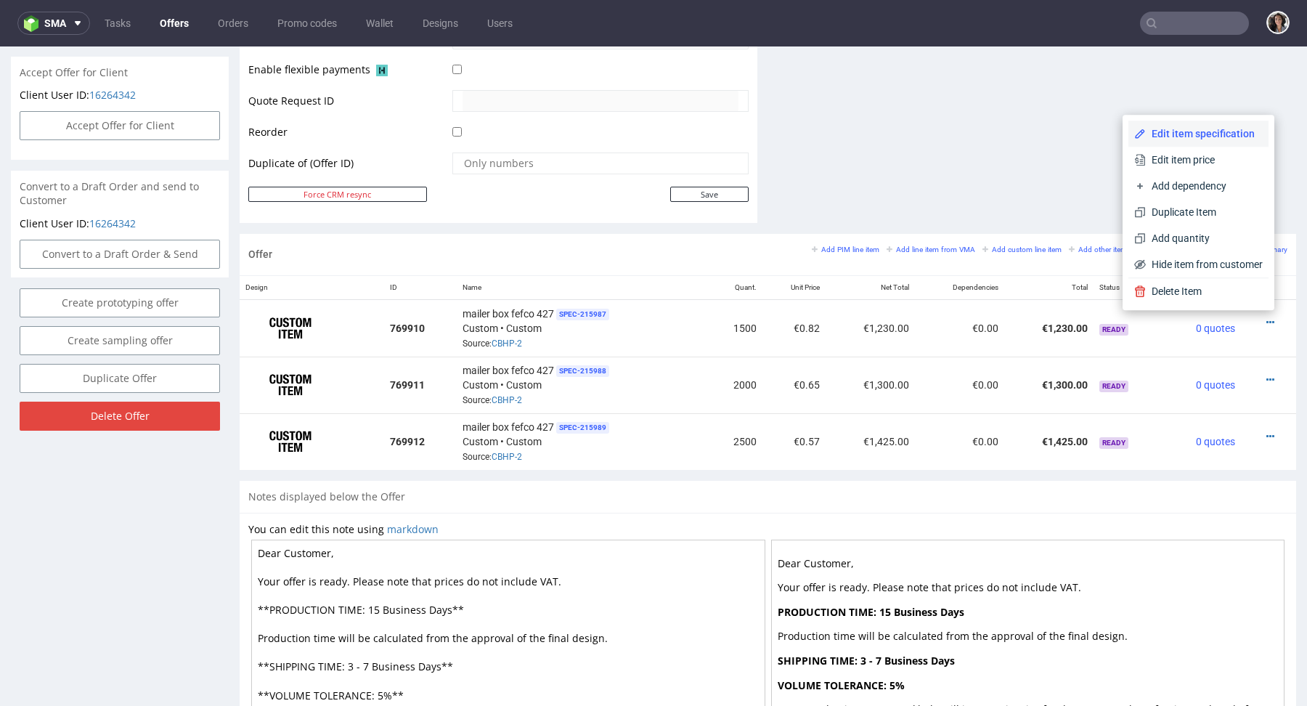
click at [1166, 137] on span "Edit item specification" at bounding box center [1204, 133] width 117 height 15
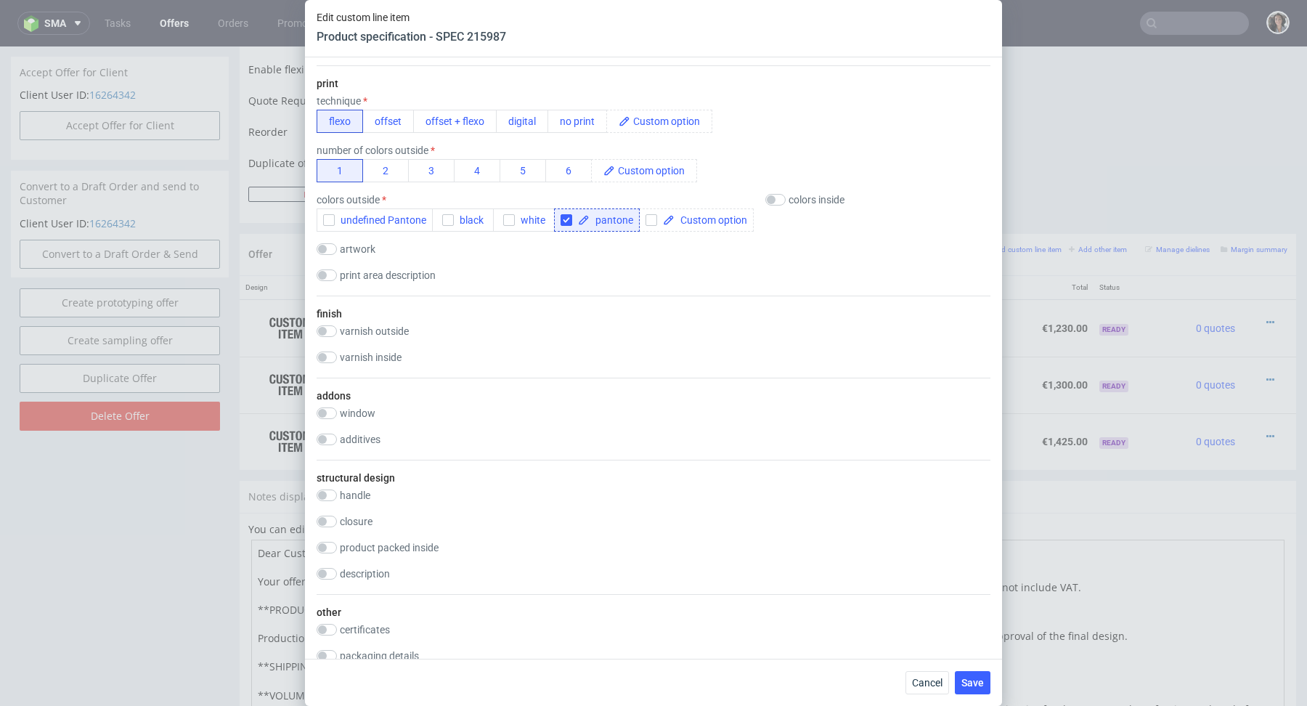
scroll to position [1991, 0]
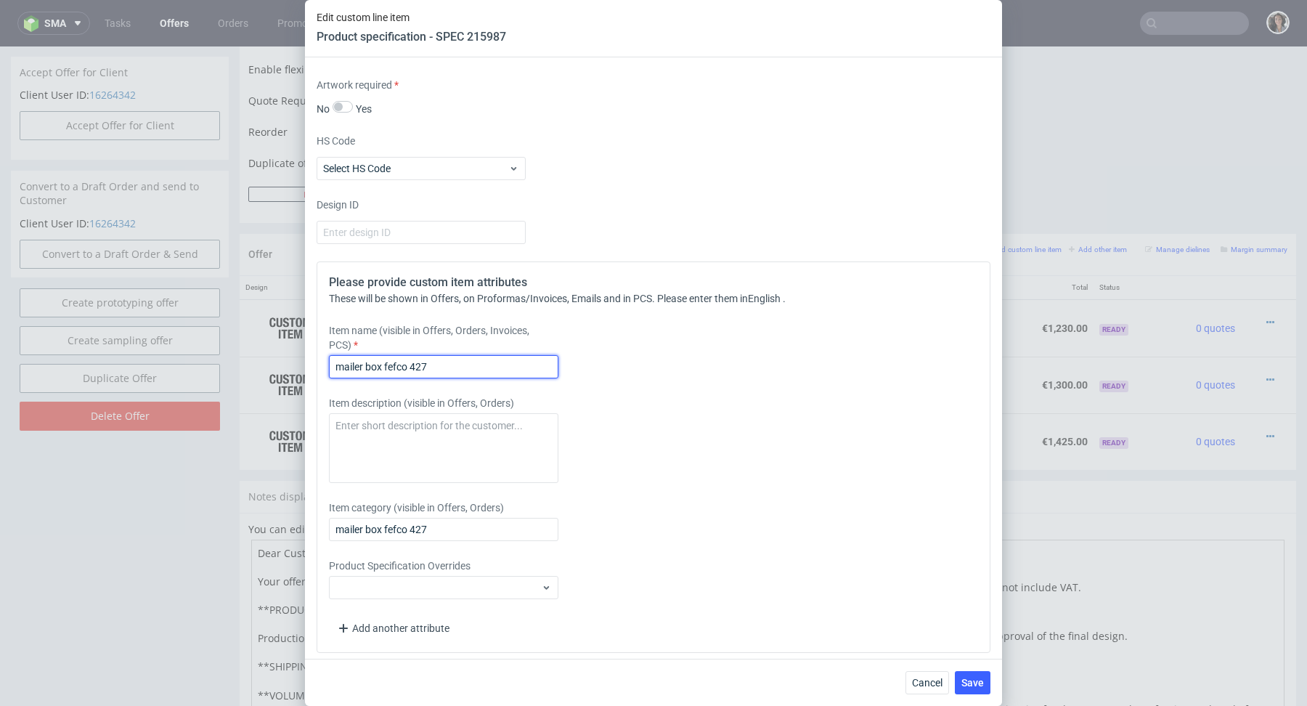
click at [505, 359] on input "mailer box fefco 427" at bounding box center [443, 366] width 229 height 23
paste input "225x150x25"
click at [505, 367] on input "Mailer box 225x150x25 mm" at bounding box center [443, 366] width 229 height 23
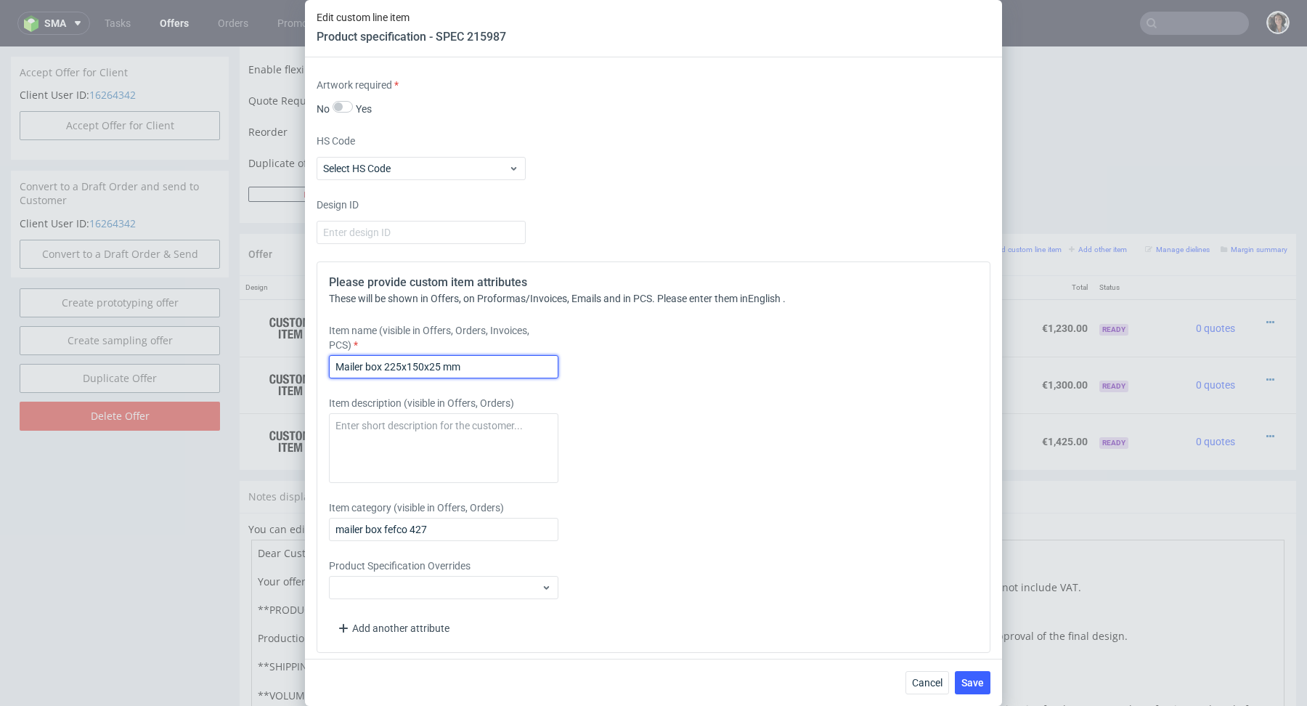
click at [505, 367] on input "Mailer box 225x150x25 mm" at bounding box center [443, 366] width 229 height 23
type input "Mailer box 225x150x25 mm"
click at [439, 526] on input "mailer box fefco 427" at bounding box center [443, 529] width 229 height 23
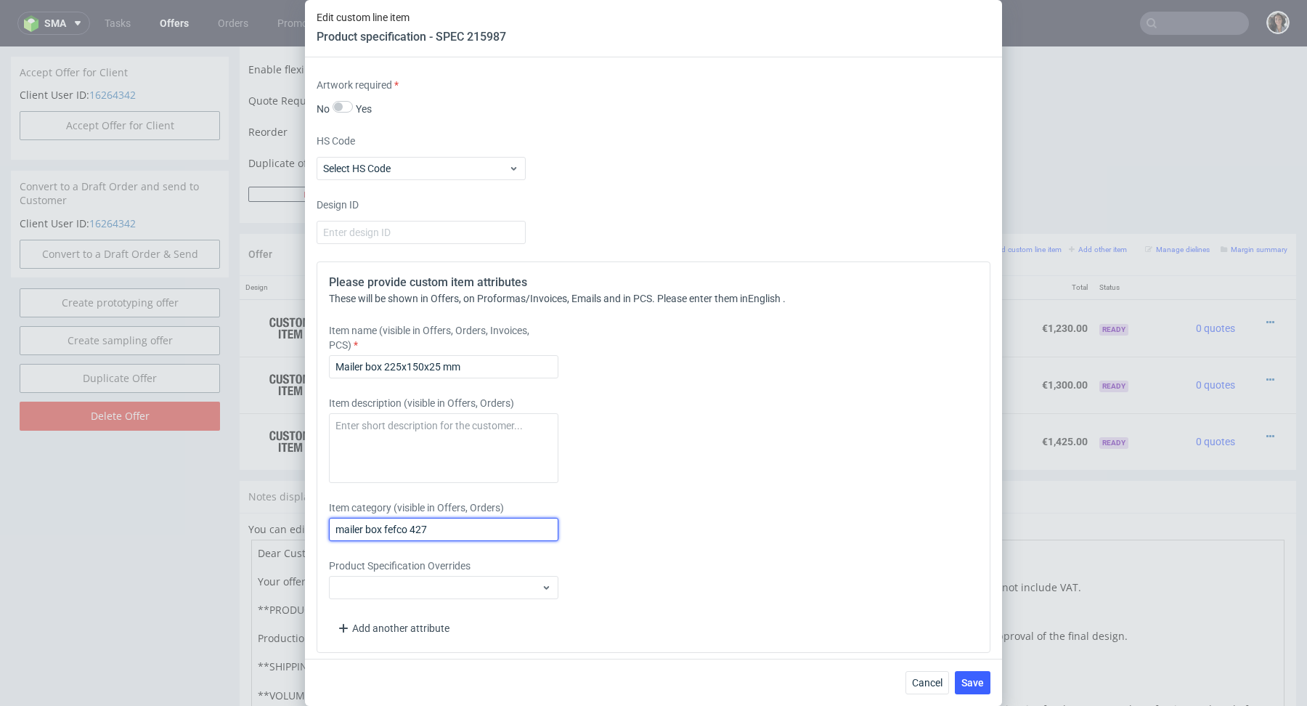
click at [439, 526] on input "mailer box fefco 427" at bounding box center [443, 529] width 229 height 23
paste input "Mailer box 225x150x25 mm"
type input "Mailer box 225x150x25 mm"
click at [975, 681] on span "Save" at bounding box center [973, 683] width 23 height 10
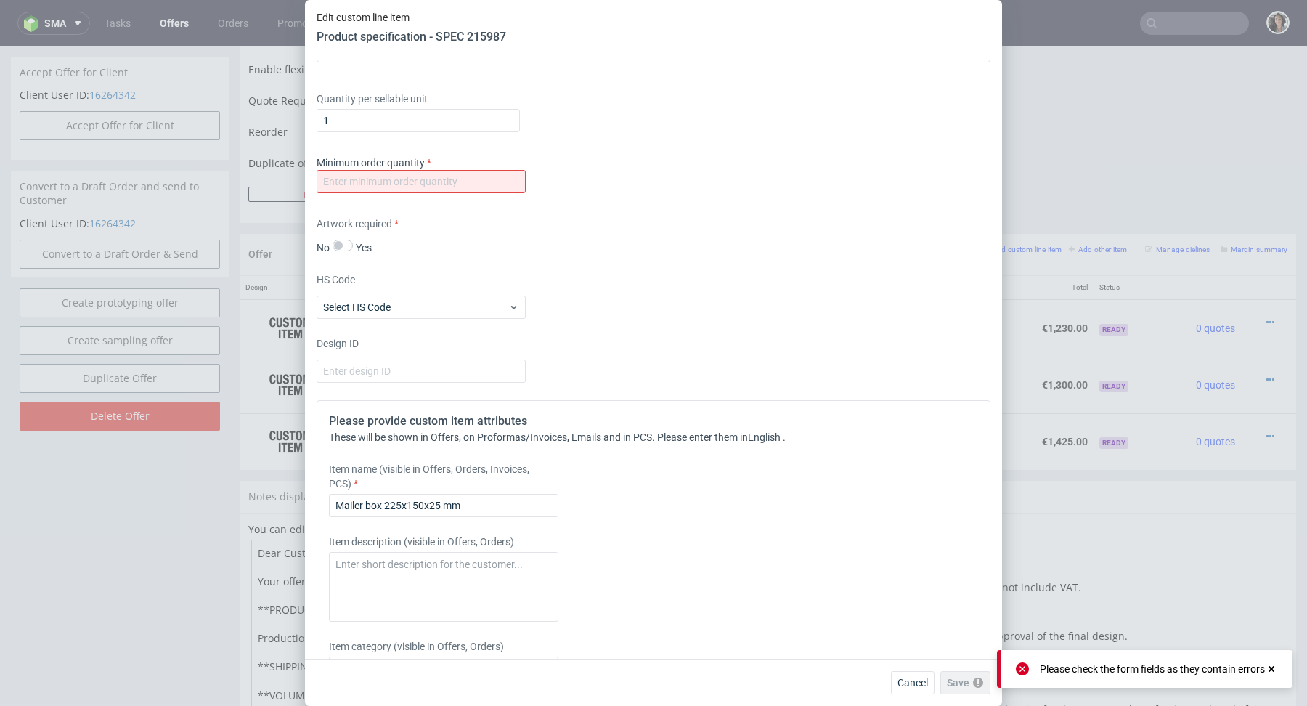
scroll to position [1774, 0]
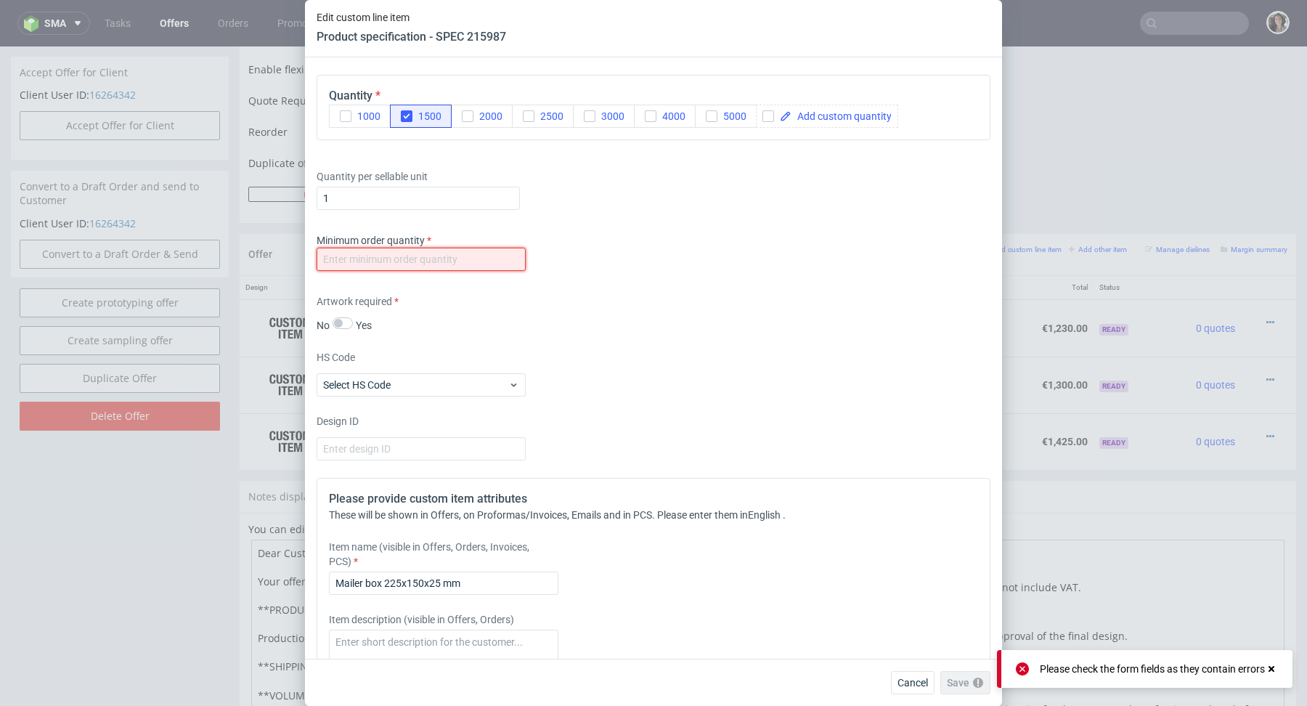
click at [486, 261] on input "number" at bounding box center [421, 259] width 209 height 23
type input "1"
click at [757, 327] on div "Artwork required No Yes" at bounding box center [654, 313] width 674 height 38
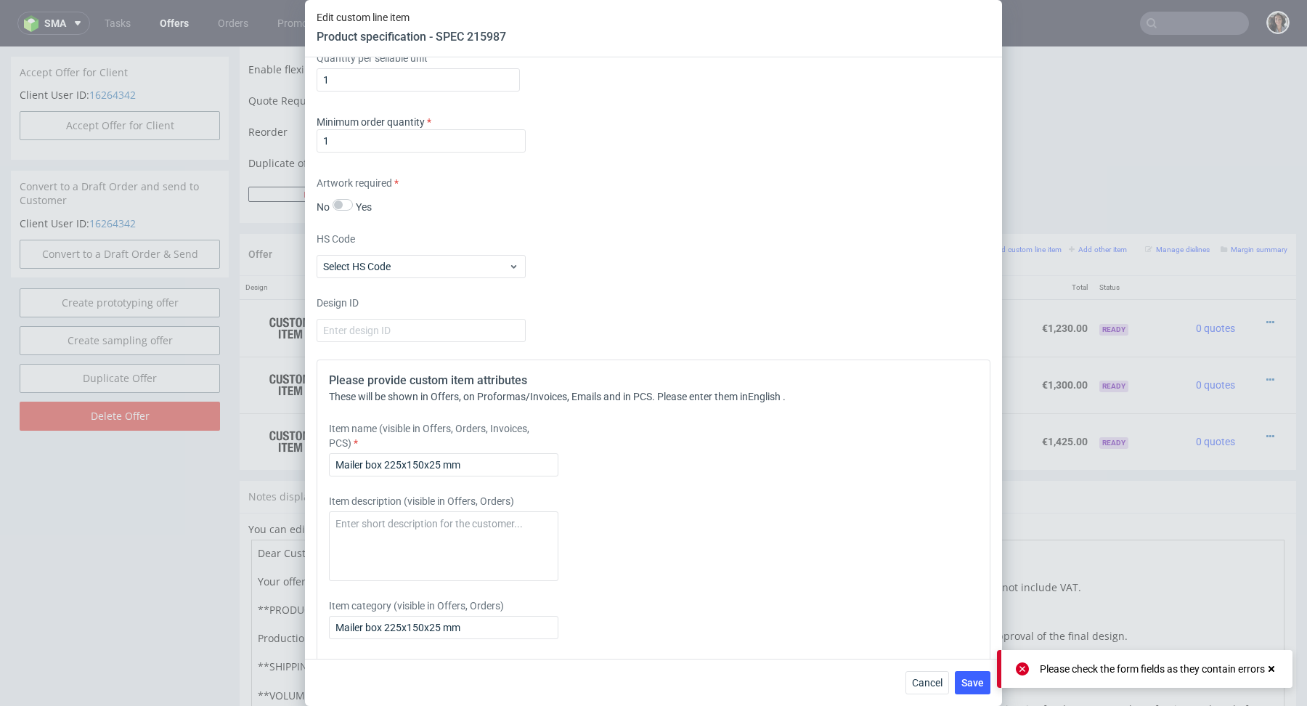
scroll to position [1984, 0]
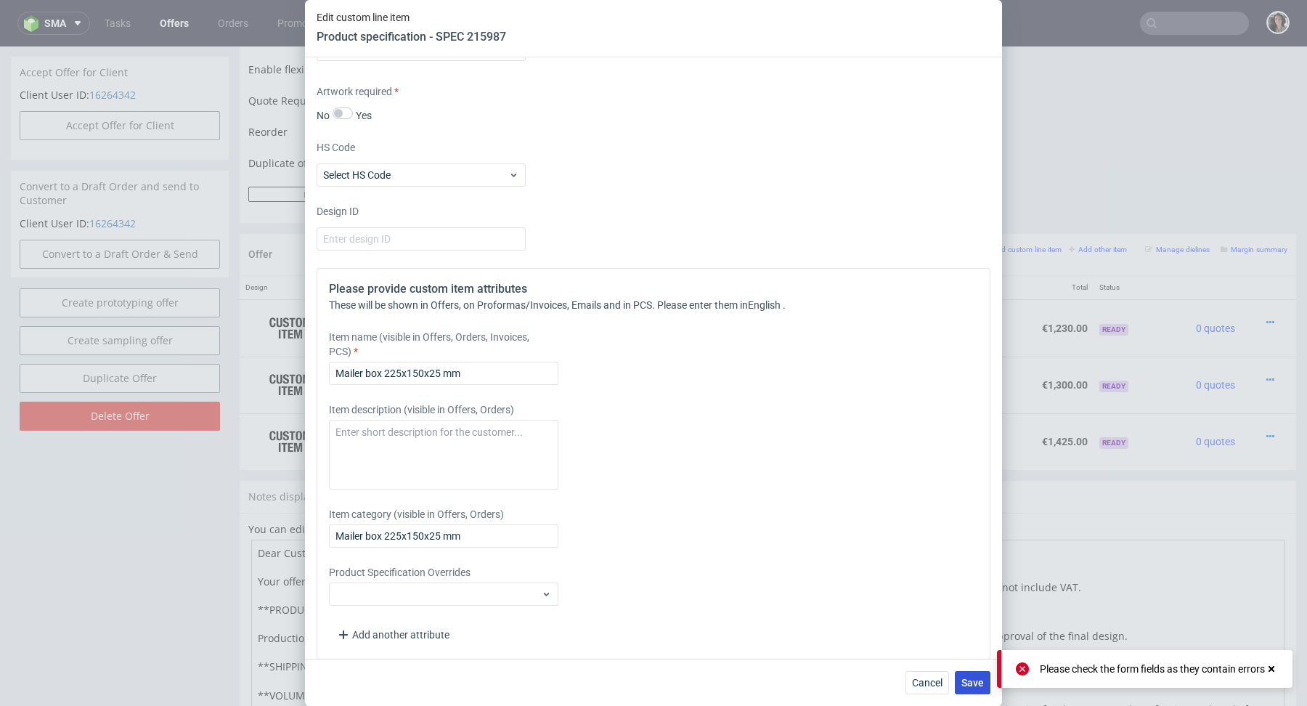
click at [964, 686] on span "Save" at bounding box center [973, 683] width 23 height 10
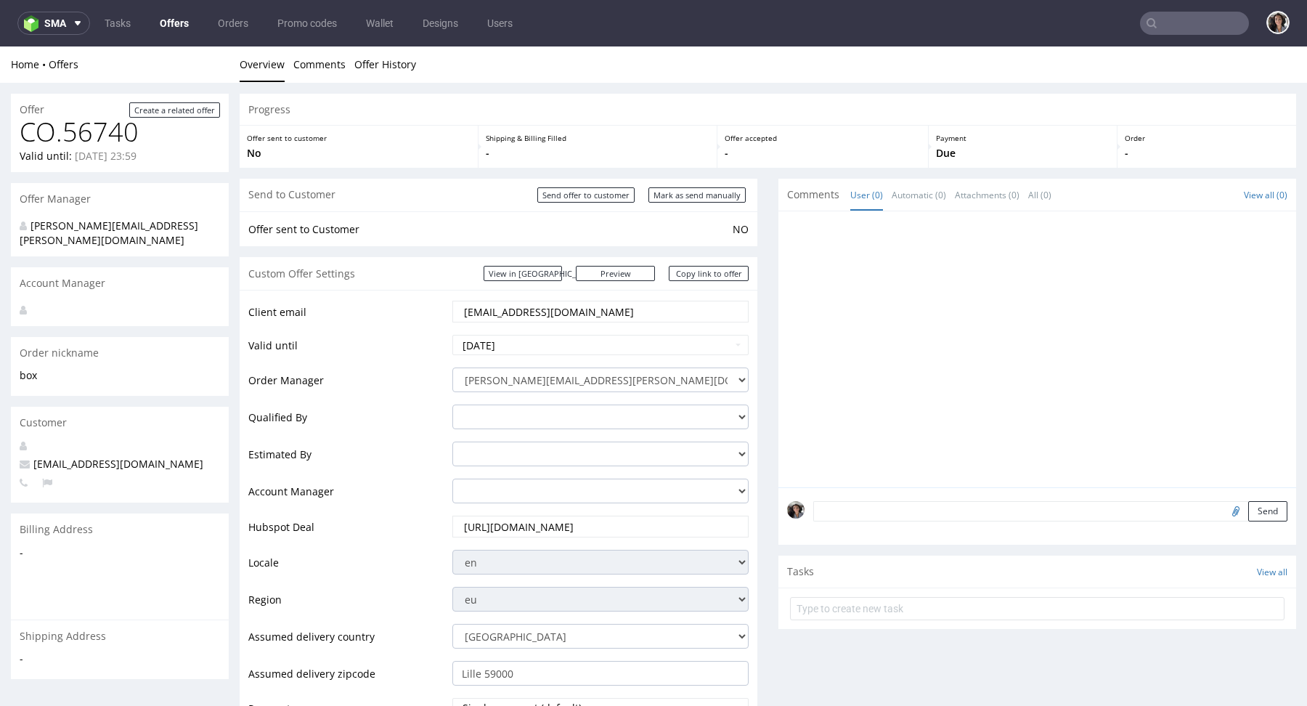
scroll to position [538, 0]
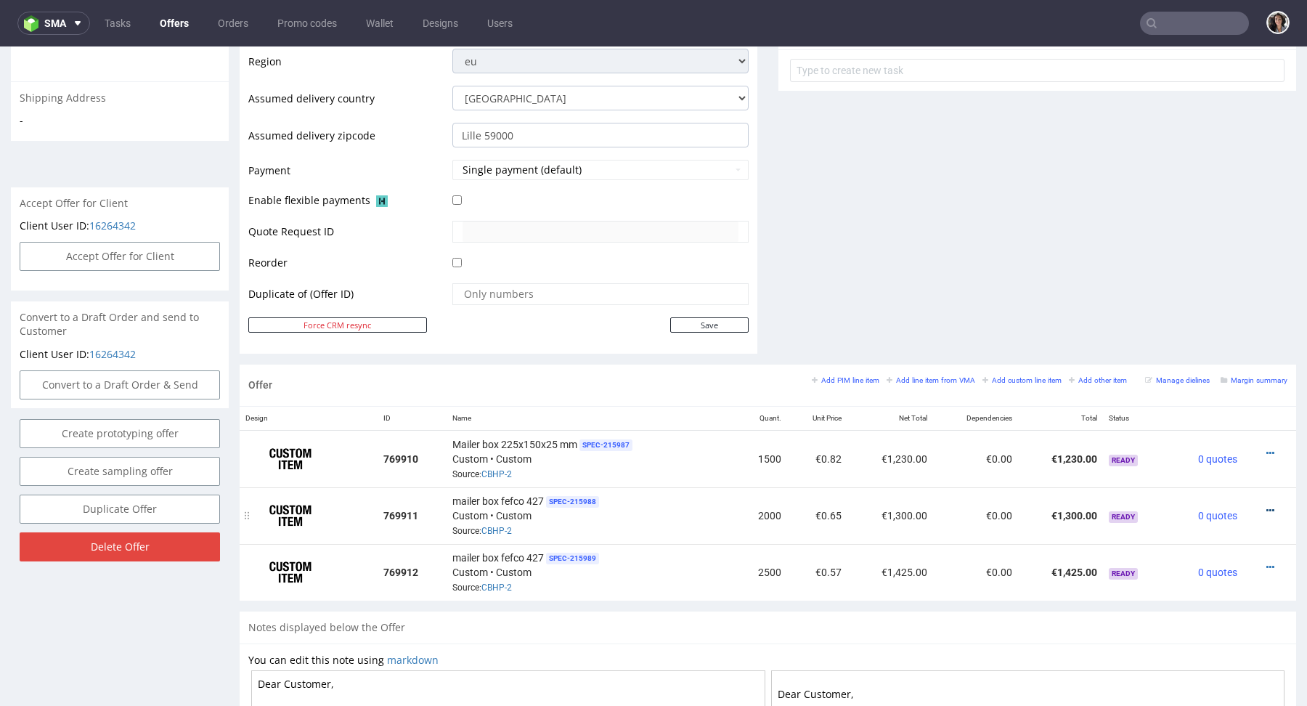
click at [1267, 509] on icon at bounding box center [1271, 510] width 8 height 10
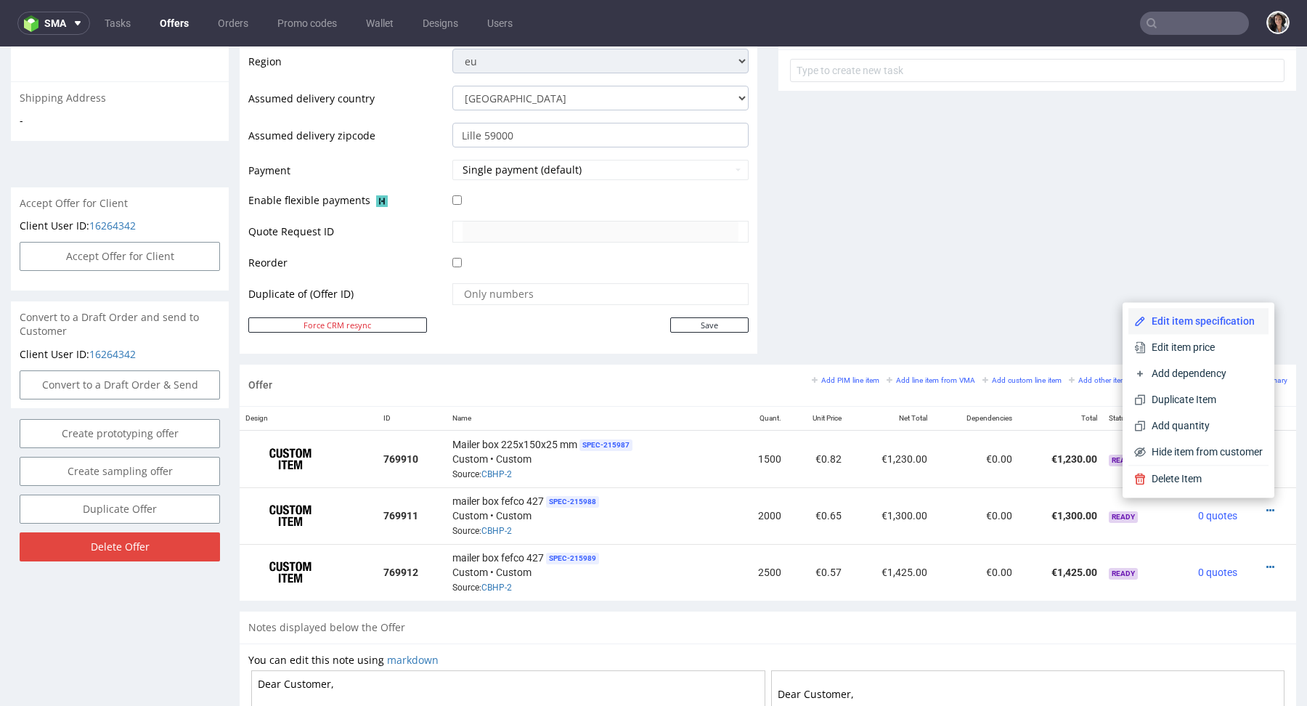
click at [1179, 328] on span "Edit item specification" at bounding box center [1204, 321] width 117 height 15
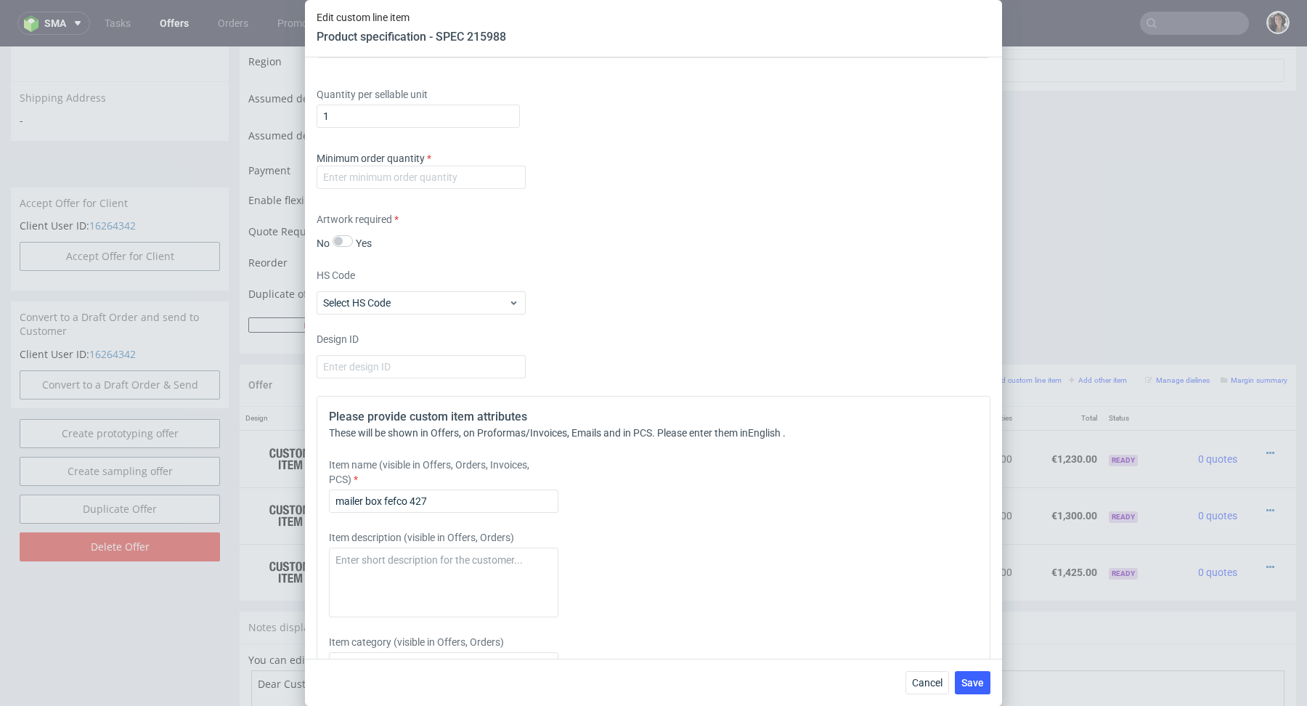
scroll to position [1991, 0]
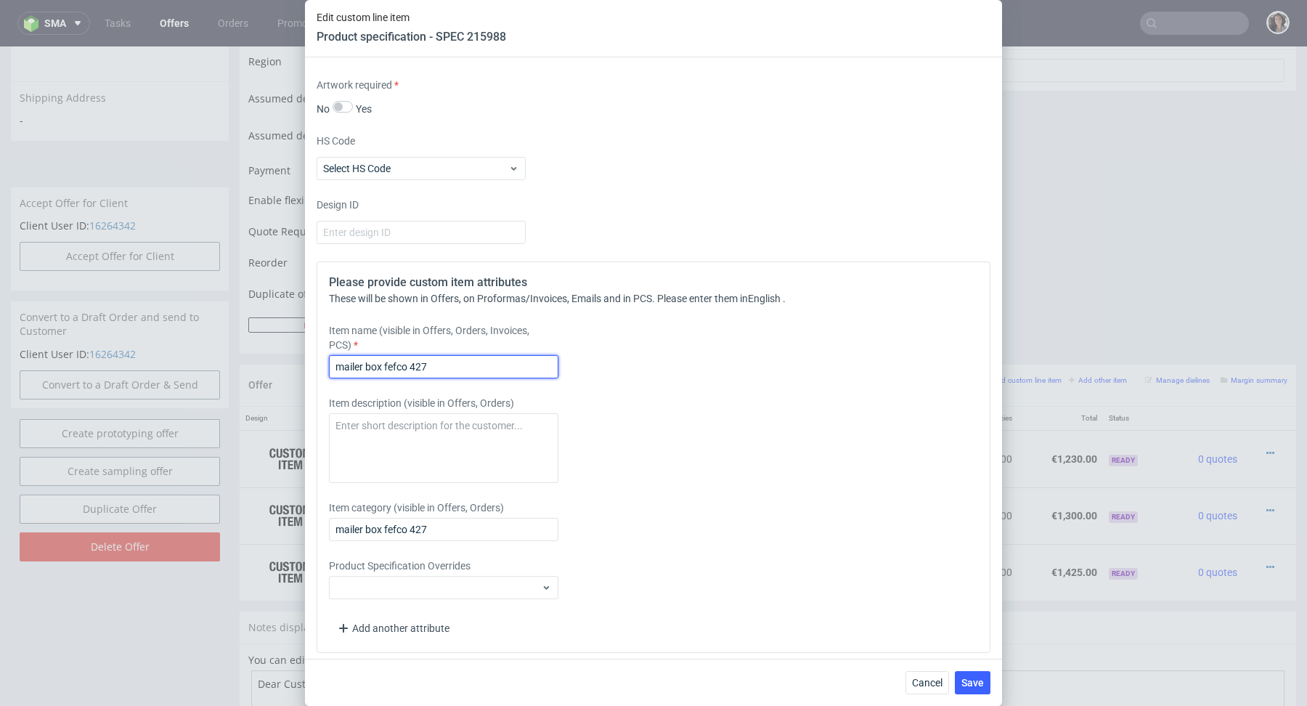
click at [391, 367] on input "mailer box fefco 427" at bounding box center [443, 366] width 229 height 23
paste input "Mailer box 225x150x25 mm"
type input "Mailer box 225x150x25 mm"
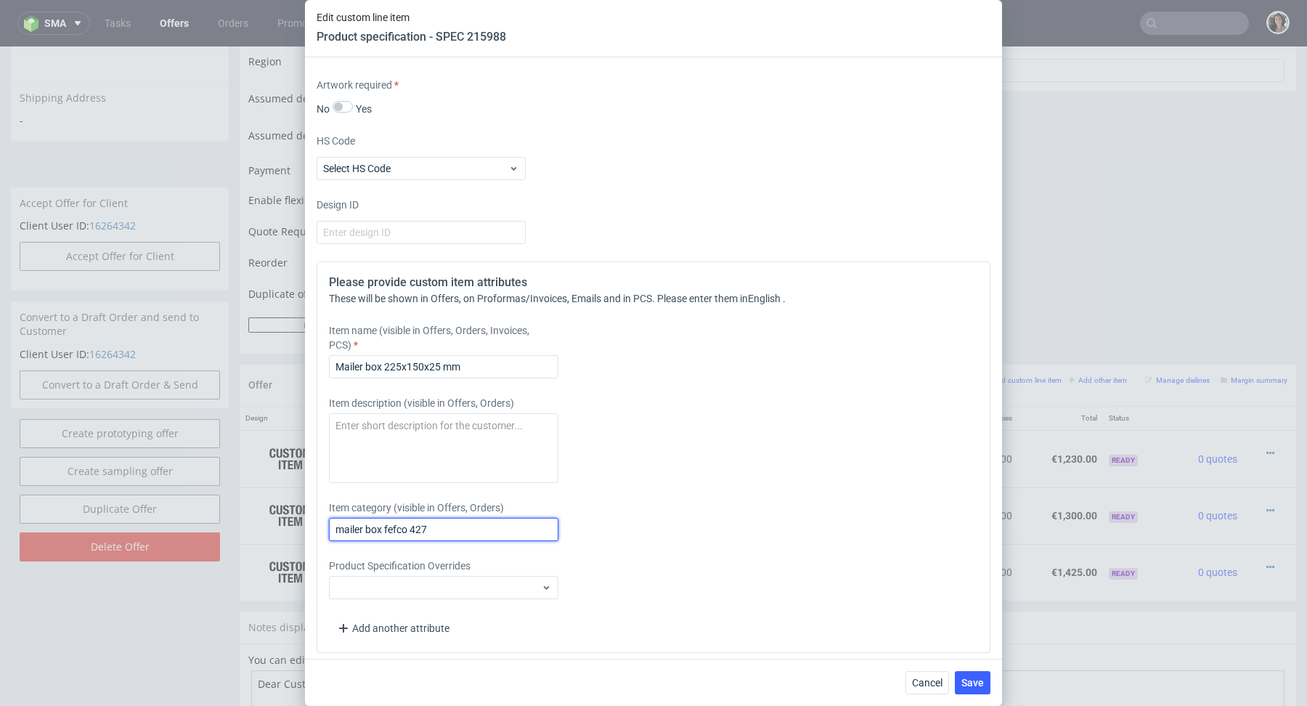
click at [399, 521] on input "mailer box fefco 427" at bounding box center [443, 529] width 229 height 23
paste input "Mailer box 225x150x25 mm"
type input "Mailer box 225x150x25 mm"
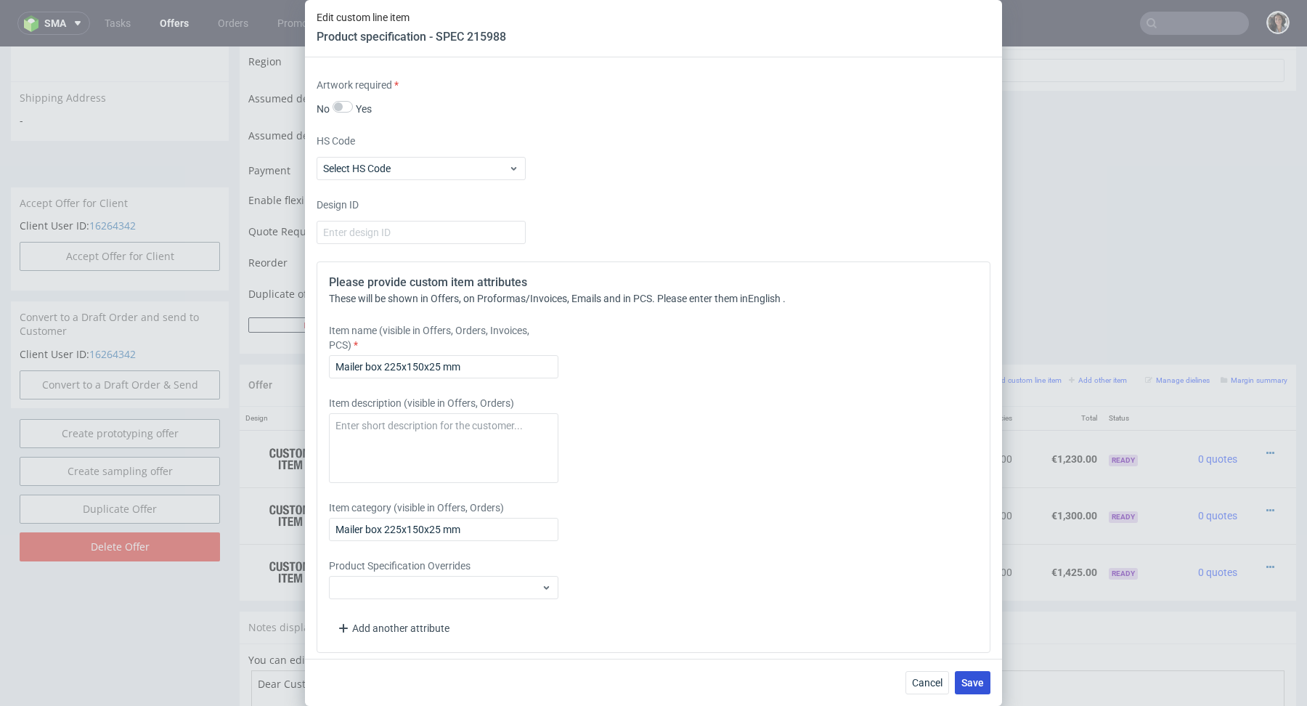
click at [970, 683] on span "Save" at bounding box center [973, 683] width 23 height 10
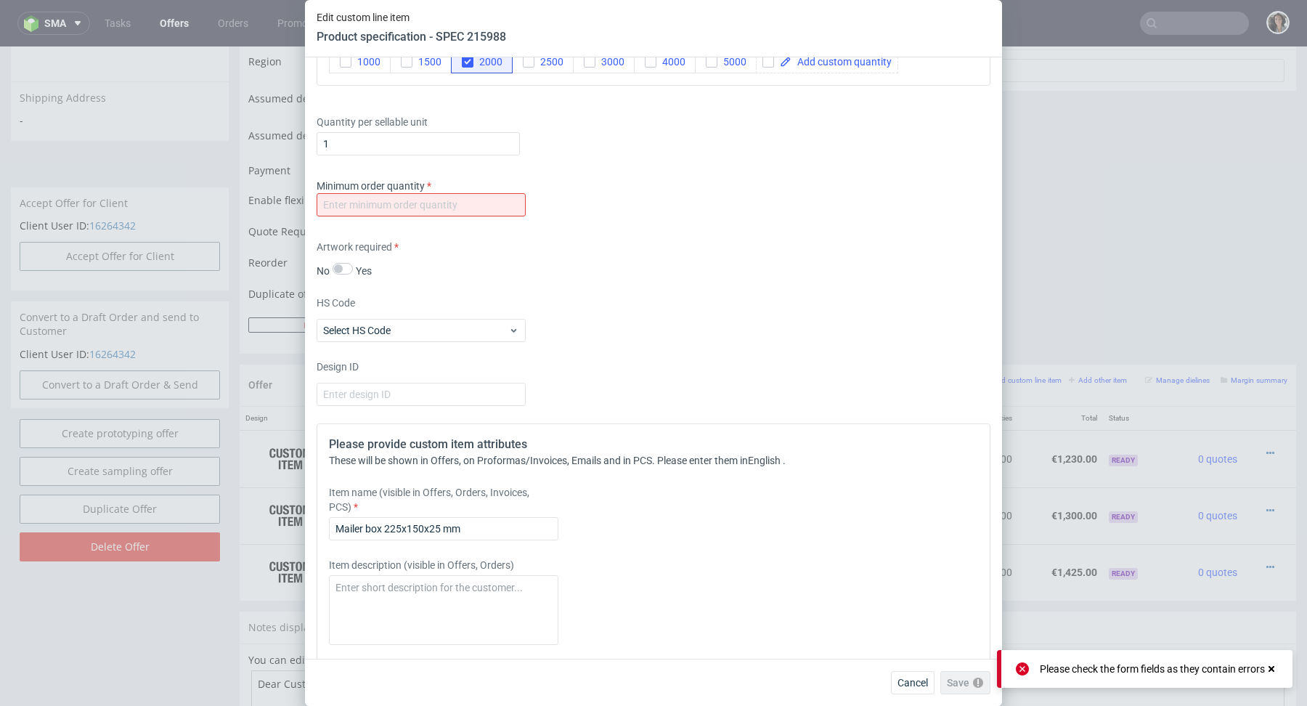
scroll to position [1784, 0]
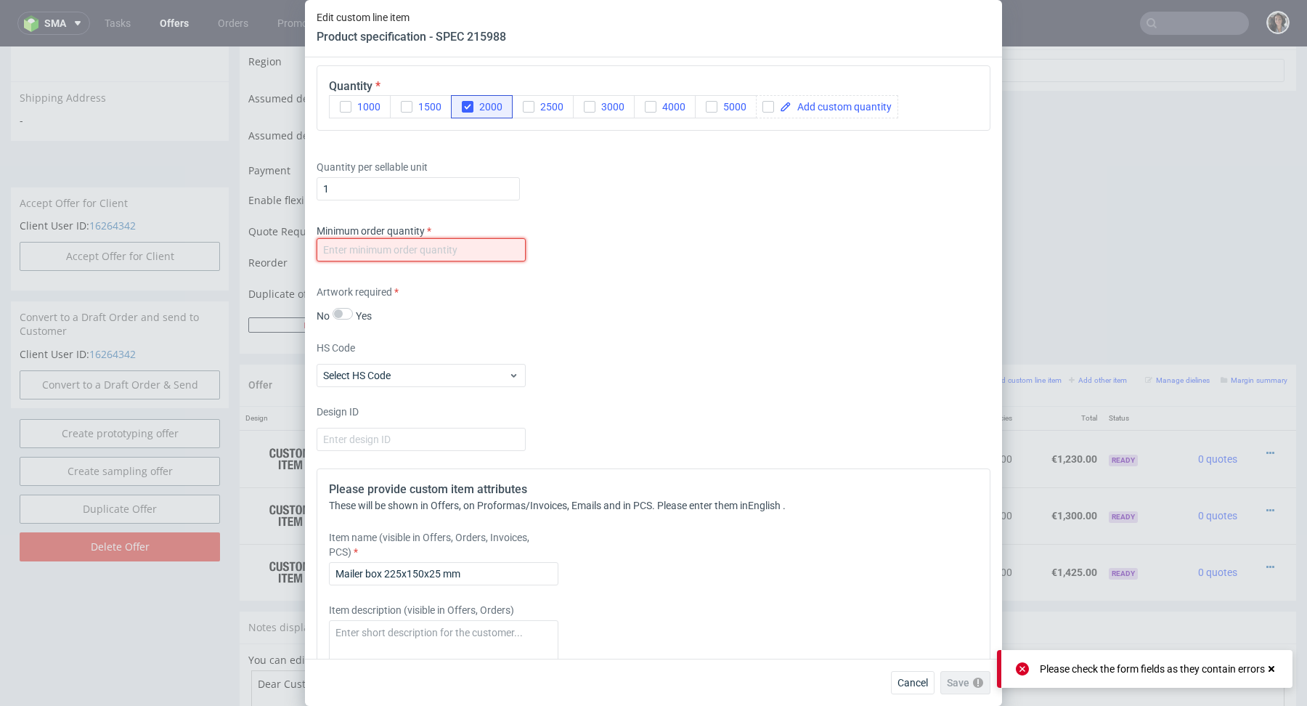
click at [514, 254] on input "number" at bounding box center [421, 249] width 209 height 23
type input "1"
click at [739, 272] on div "Supplier Marex Technical specification Instant price RFQ type name corrugated c…" at bounding box center [653, 357] width 697 height 601
click at [956, 675] on button "Save" at bounding box center [973, 682] width 36 height 23
click at [1253, 556] on div "Edit custom line item Product specification - SPEC 215988 Supplier Marex Techni…" at bounding box center [653, 353] width 1307 height 706
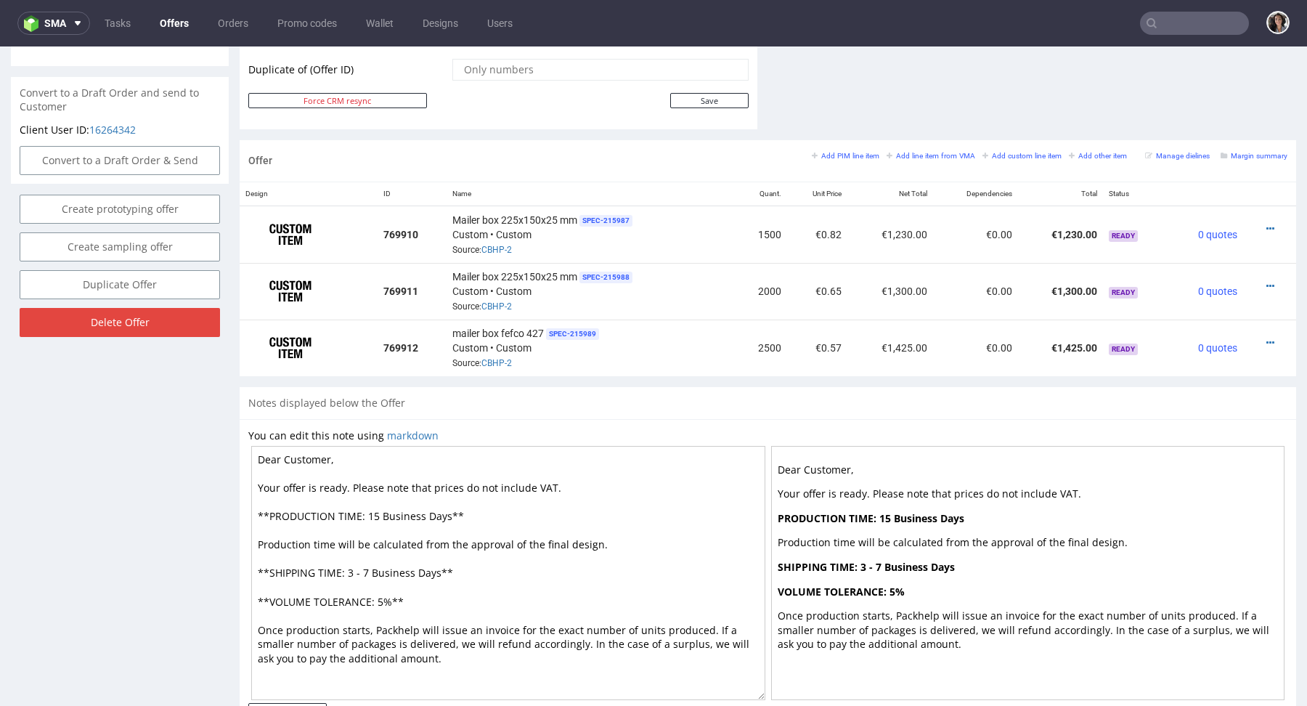
scroll to position [810, 0]
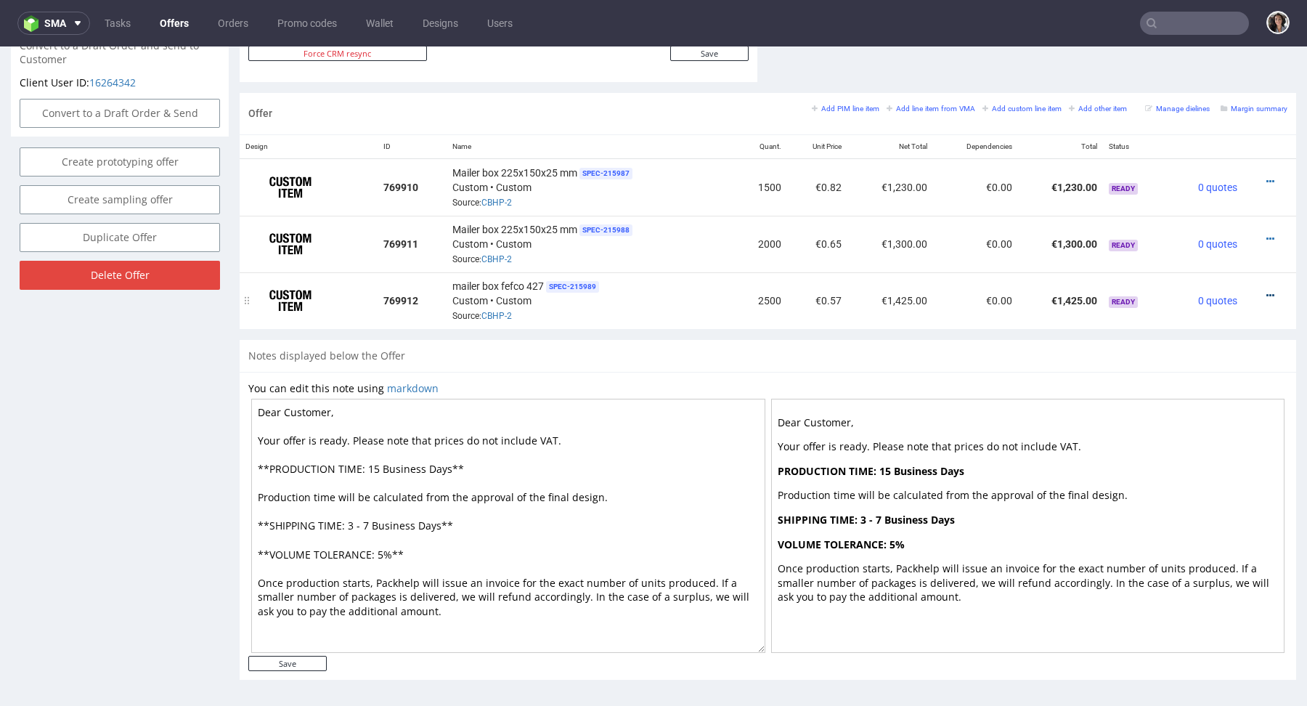
click at [1267, 290] on icon at bounding box center [1271, 295] width 8 height 10
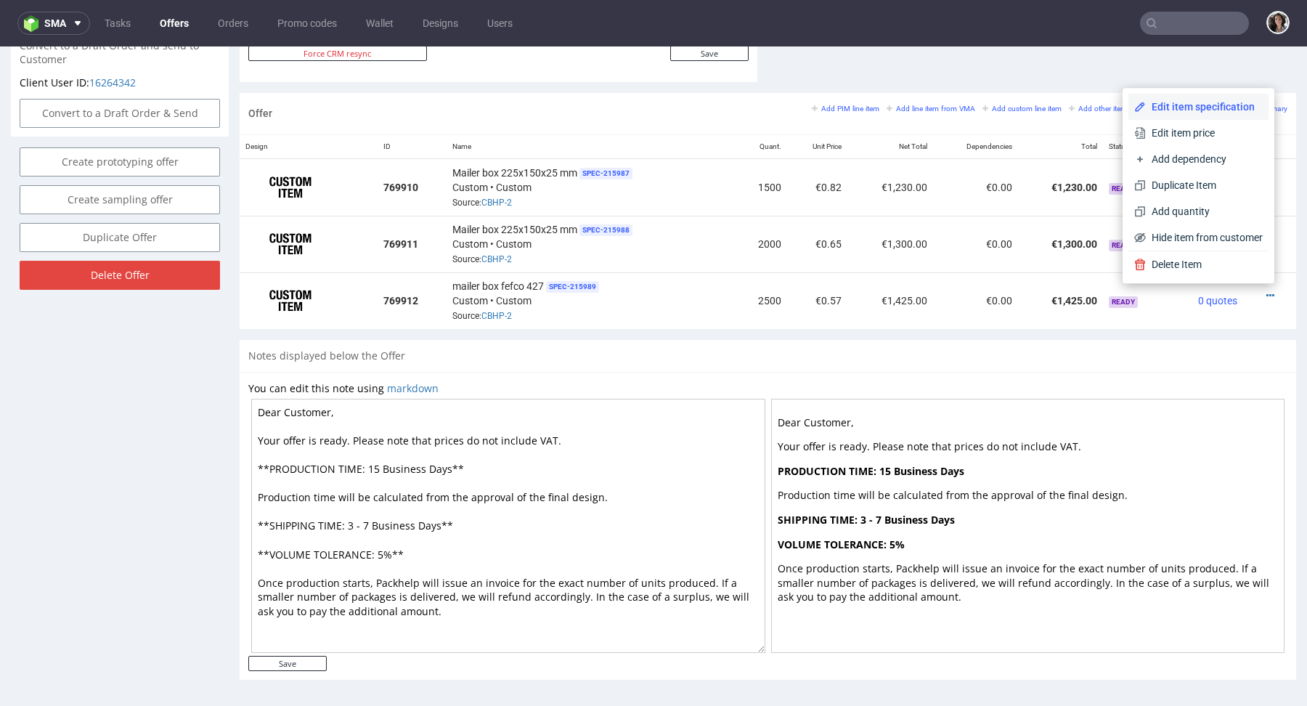
click at [1163, 97] on li "Edit item specification" at bounding box center [1199, 107] width 140 height 26
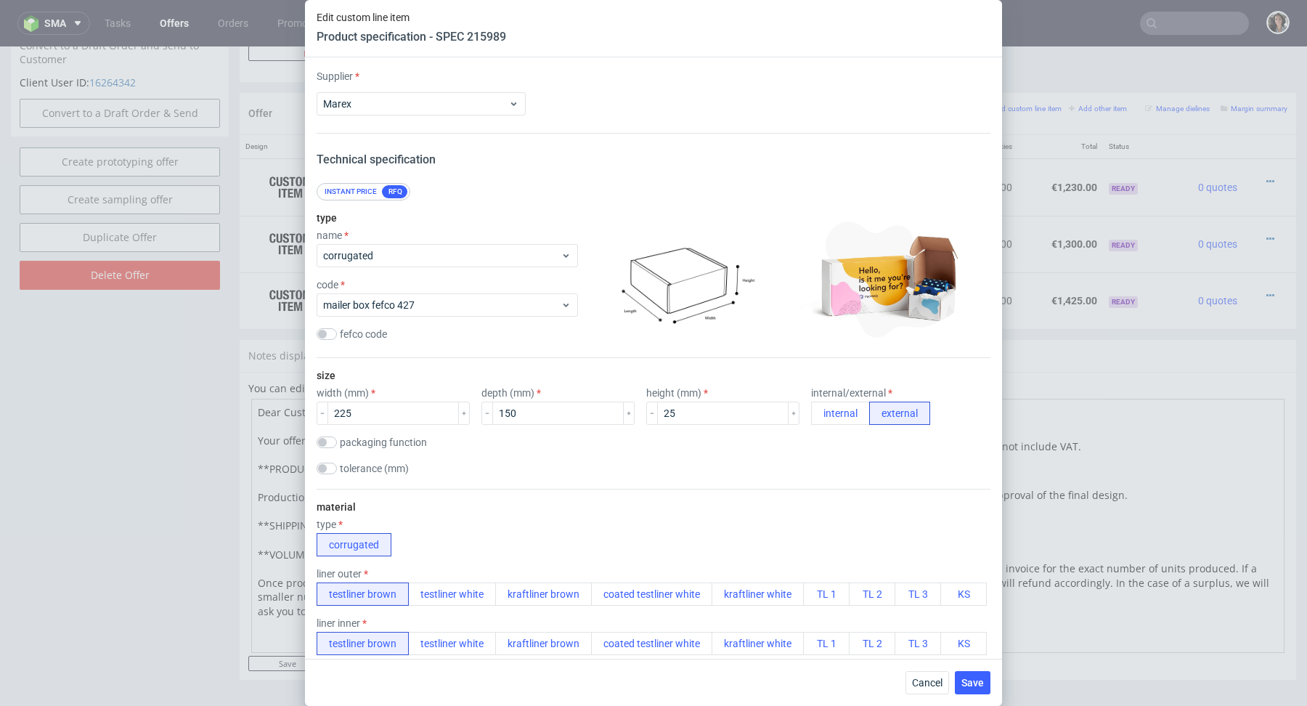
scroll to position [1839, 0]
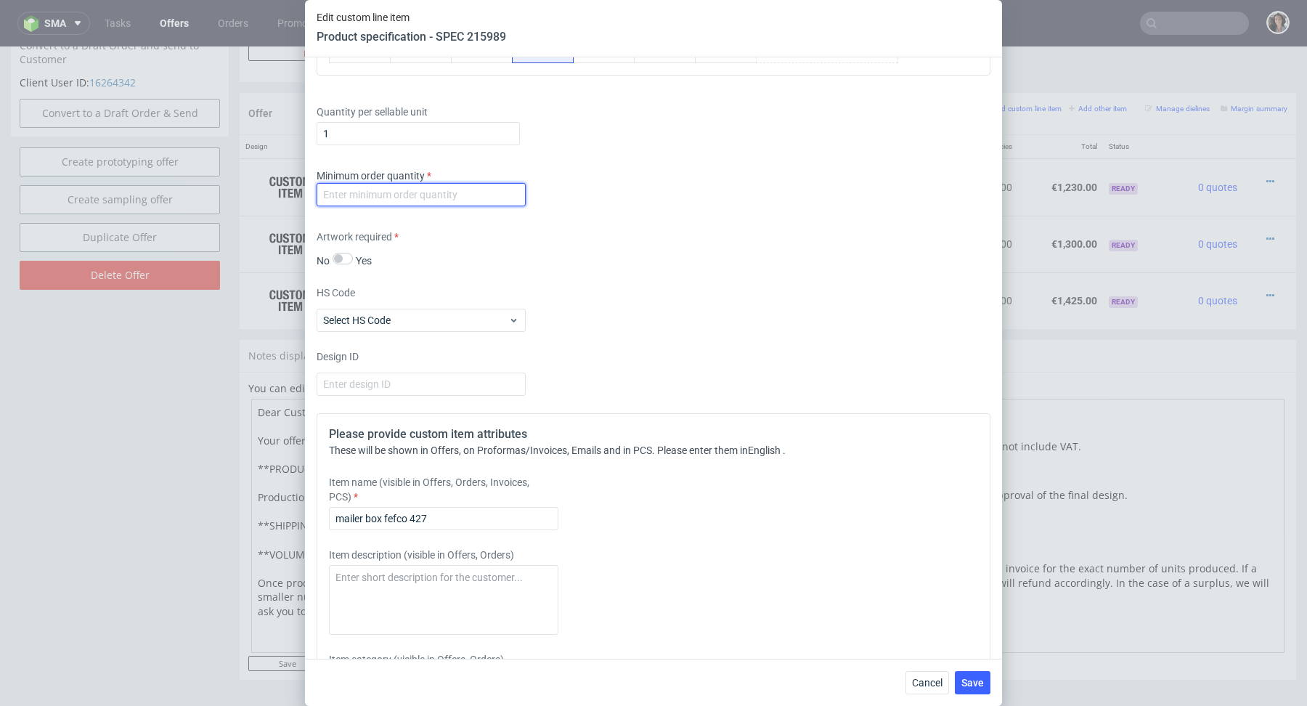
click at [421, 183] on input "number" at bounding box center [421, 194] width 209 height 23
type input "1"
click at [680, 223] on div "Supplier Marex Technical specification Instant price RFQ type name corrugated c…" at bounding box center [653, 357] width 697 height 601
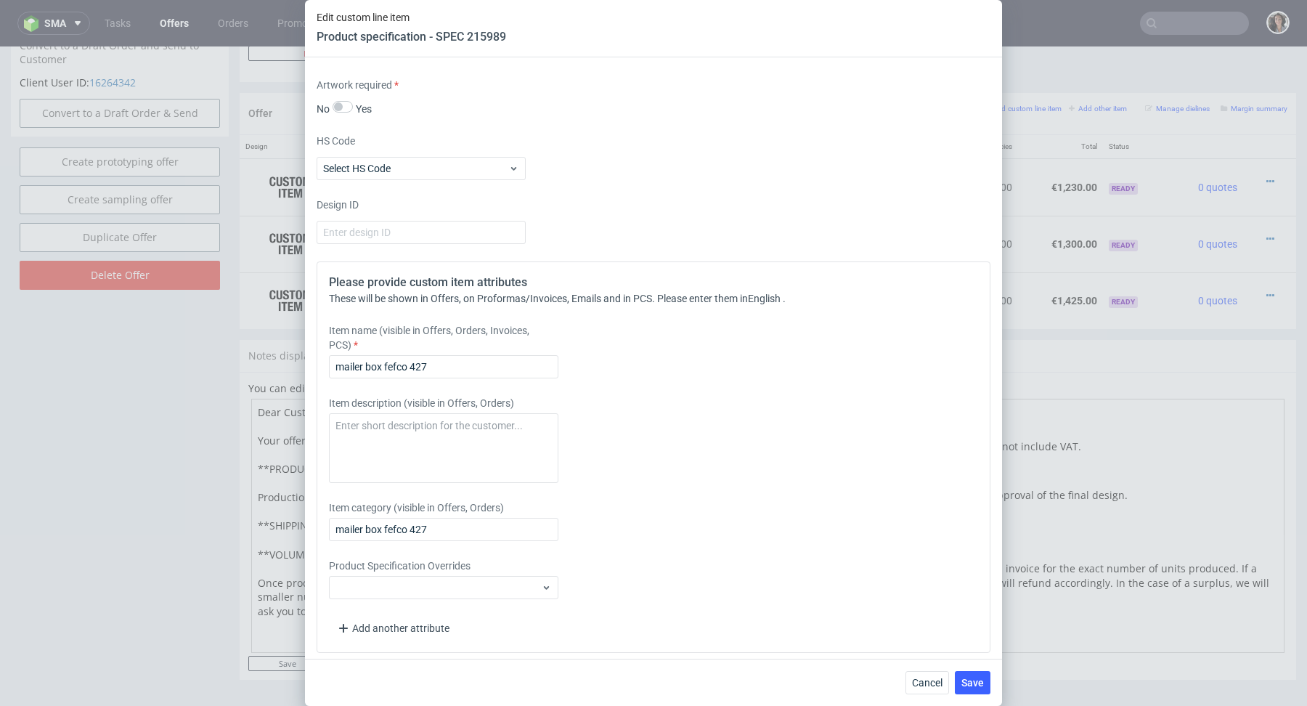
click at [460, 375] on div "Please provide custom item attributes These will be shown in Offers, on Proform…" at bounding box center [654, 456] width 674 height 391
click at [459, 375] on div "Please provide custom item attributes These will be shown in Offers, on Proform…" at bounding box center [654, 456] width 674 height 391
click at [458, 374] on div "Please provide custom item attributes These will be shown in Offers, on Proform…" at bounding box center [654, 456] width 674 height 391
click at [450, 365] on input "mailer box fefco 427" at bounding box center [443, 366] width 229 height 23
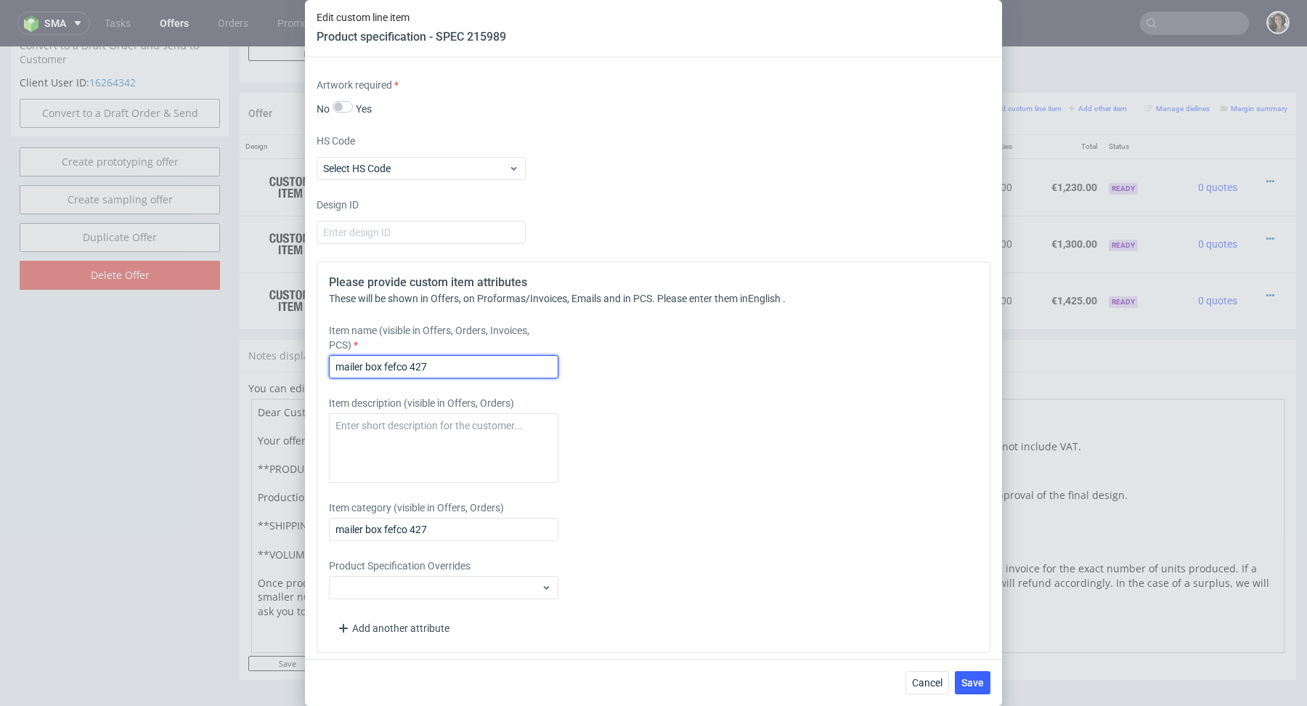
click at [450, 365] on input "mailer box fefco 427" at bounding box center [443, 366] width 229 height 23
paste input "Mailer box 225x150x25 mm"
click at [450, 365] on input "mailer box fefco 427Mailer box 225x150x25 mm" at bounding box center [443, 366] width 229 height 23
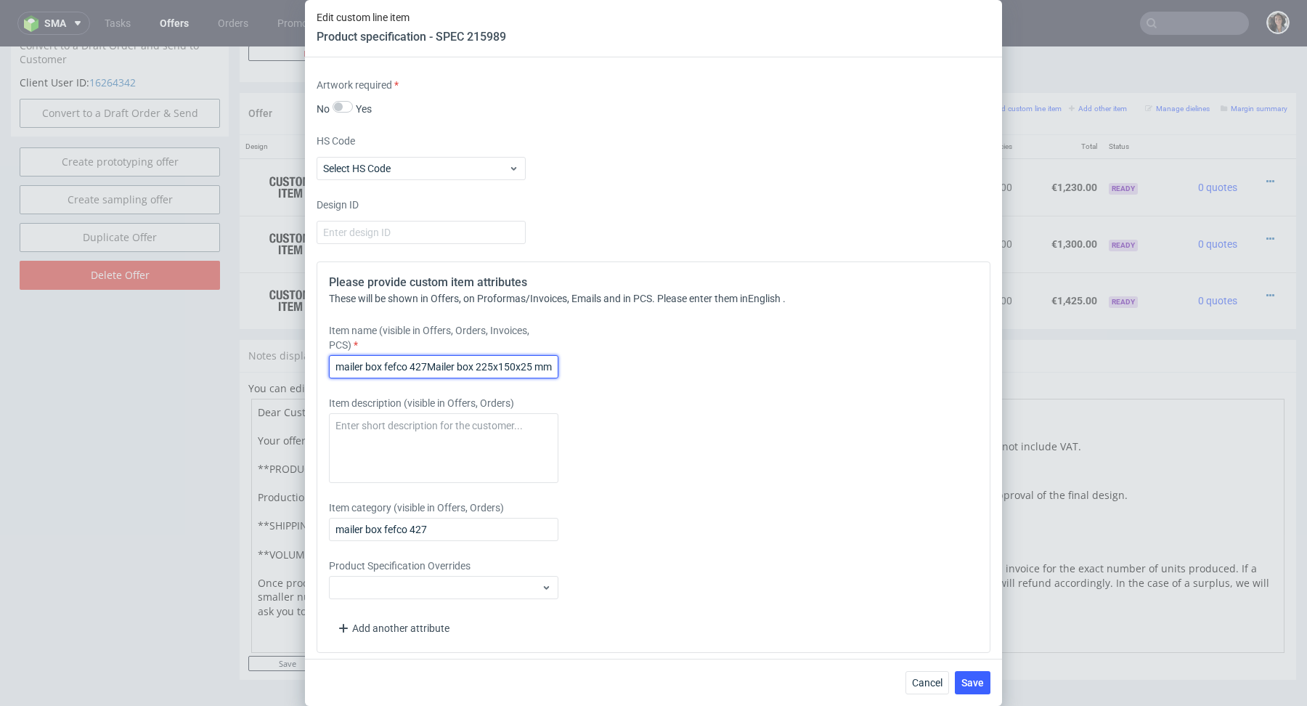
click at [450, 365] on input "mailer box fefco 427Mailer box 225x150x25 mm" at bounding box center [443, 366] width 229 height 23
paste input "text"
type input "Mailer box 225x150x25 mm"
click at [413, 524] on input "mailer box fefco 427" at bounding box center [443, 529] width 229 height 23
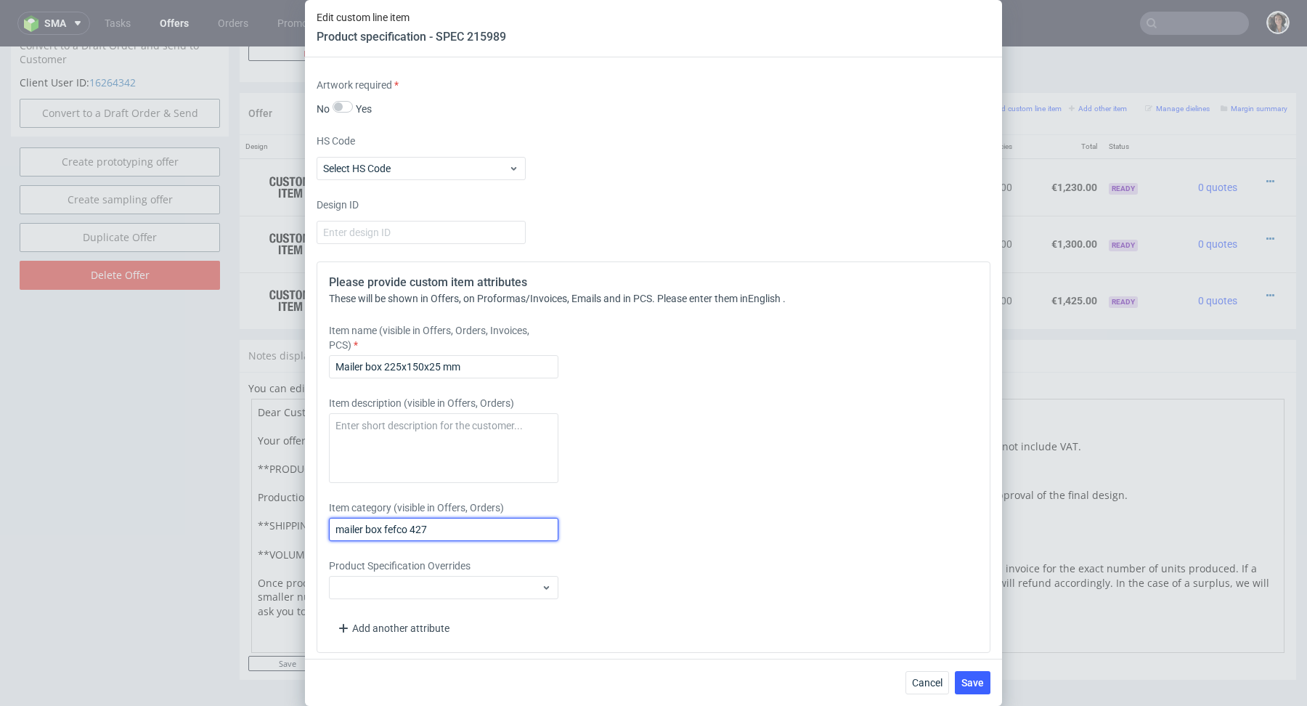
click at [413, 524] on input "mailer box fefco 427" at bounding box center [443, 529] width 229 height 23
paste input "Mailer box 225x150x25 mm"
type input "Mailer box 225x150x25 mm"
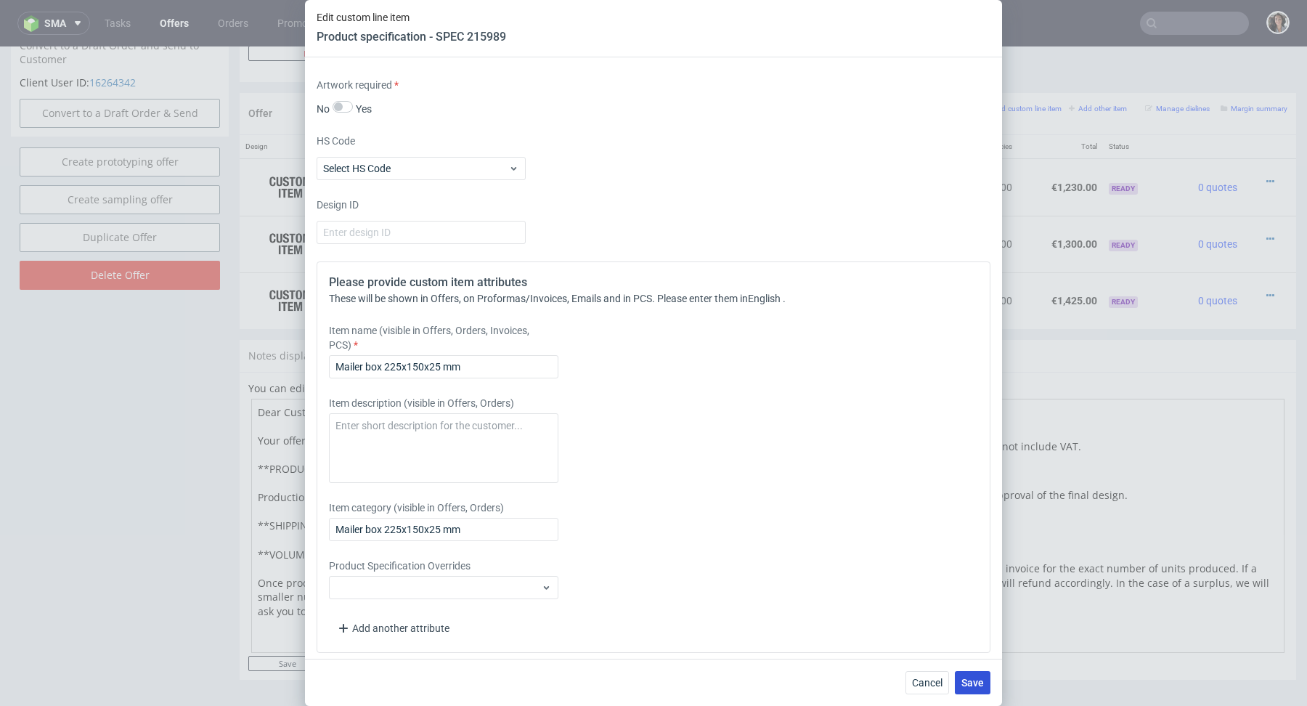
click at [970, 672] on button "Save" at bounding box center [973, 682] width 36 height 23
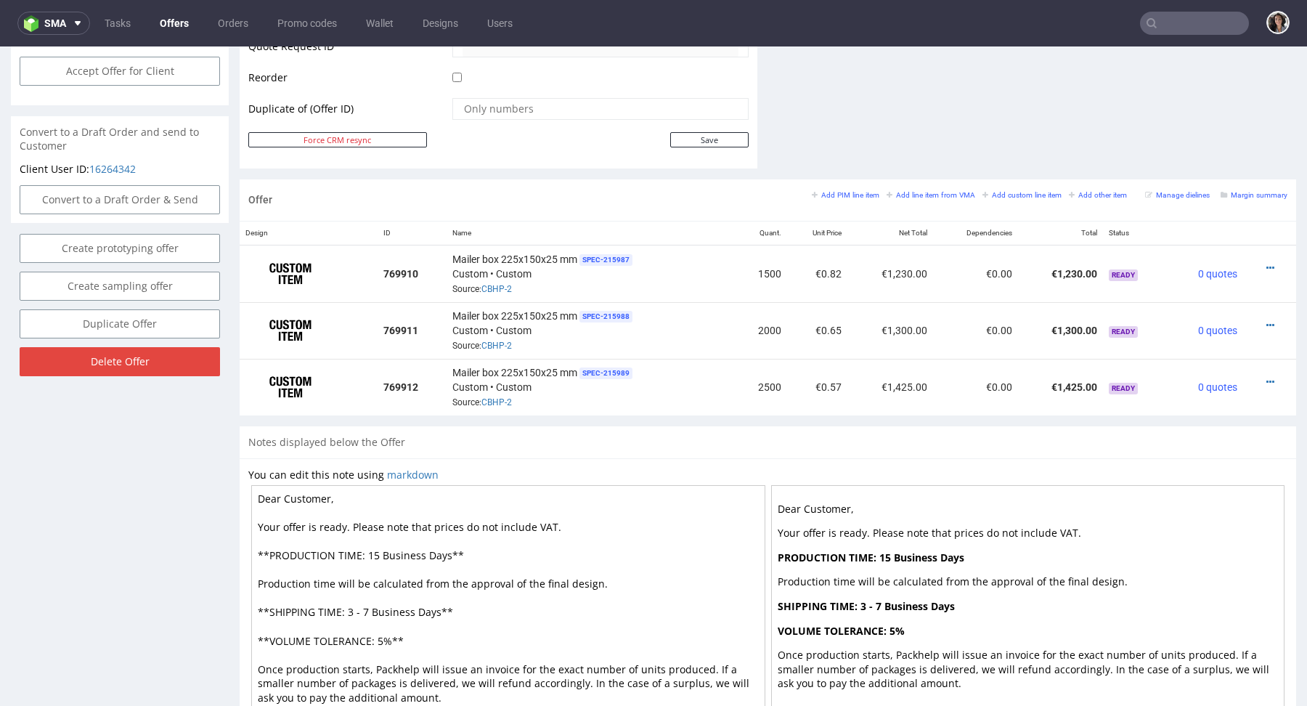
scroll to position [473, 0]
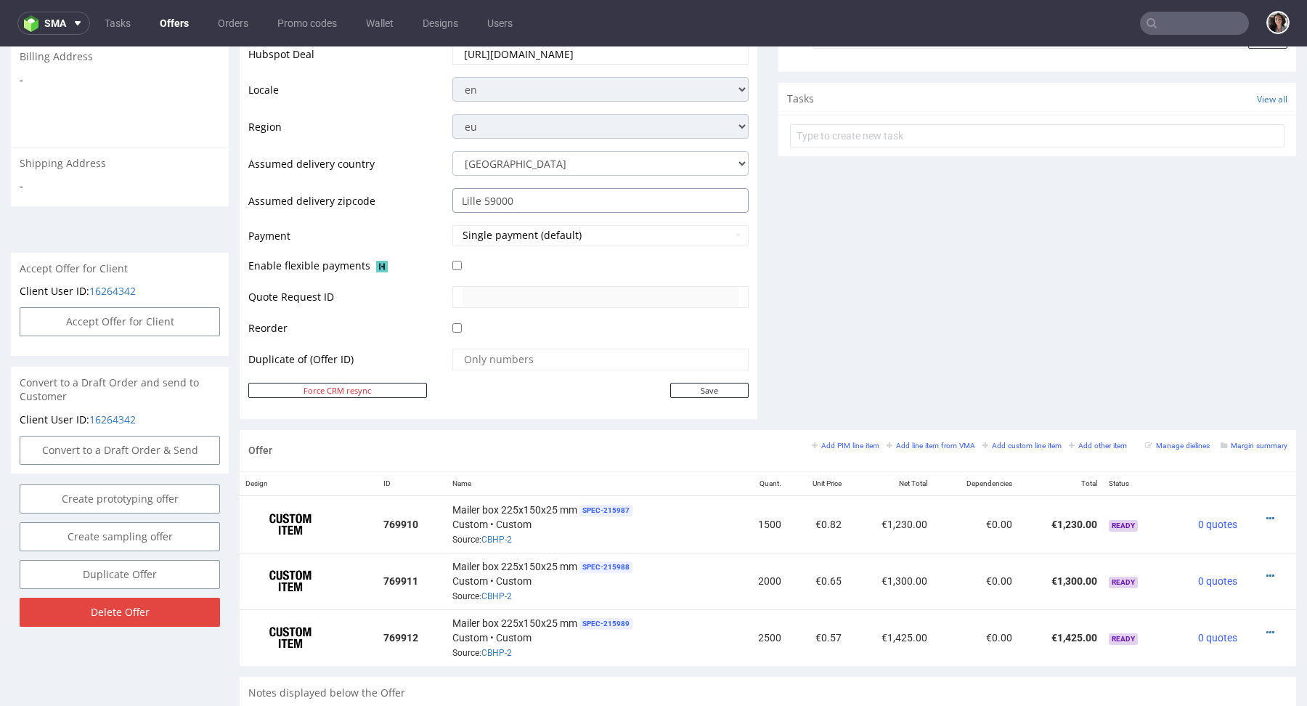
click at [547, 202] on input "Lille 59000" at bounding box center [600, 200] width 296 height 25
click at [1246, 442] on small "Margin summary" at bounding box center [1254, 446] width 67 height 8
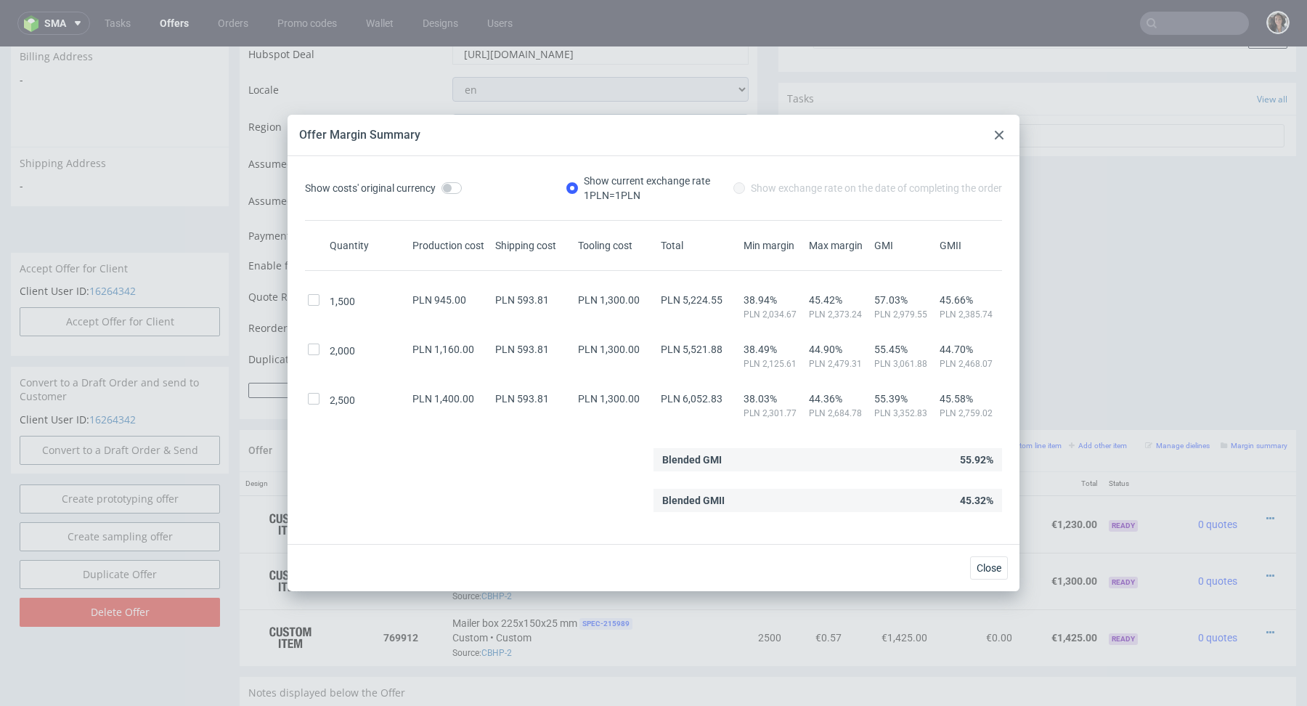
click at [999, 138] on icon at bounding box center [999, 135] width 9 height 9
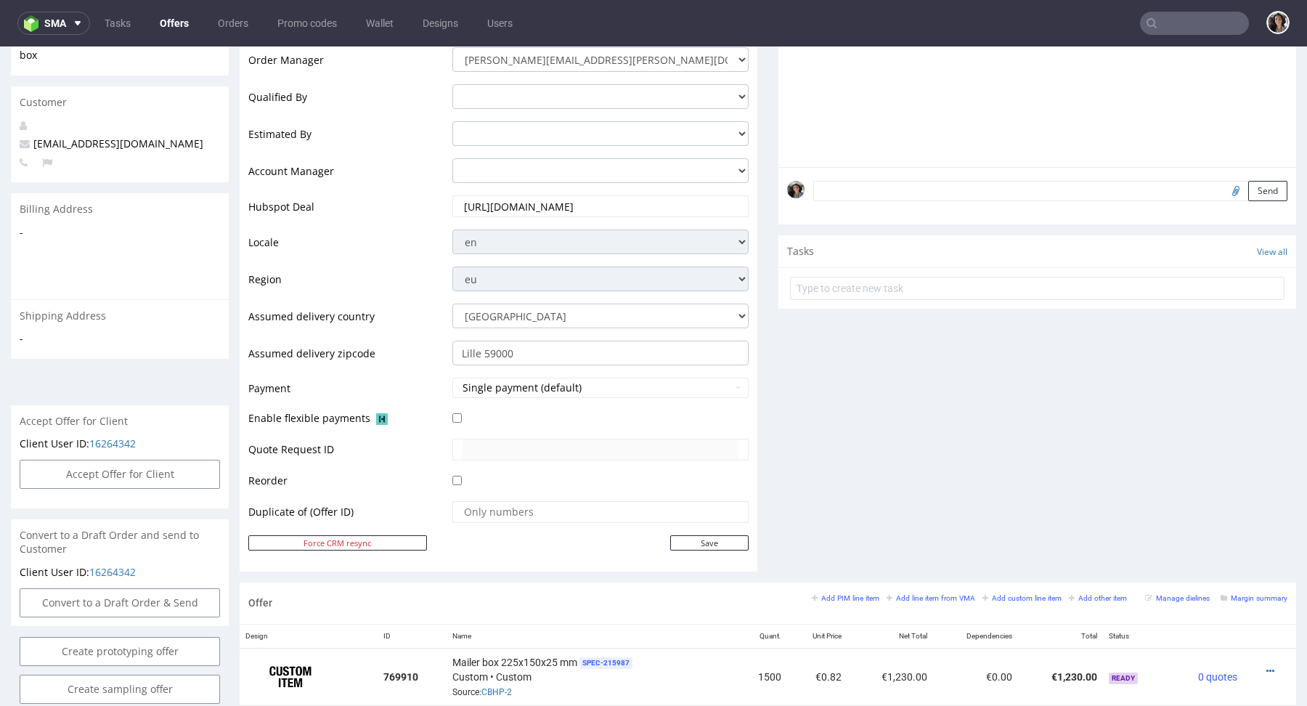
scroll to position [0, 0]
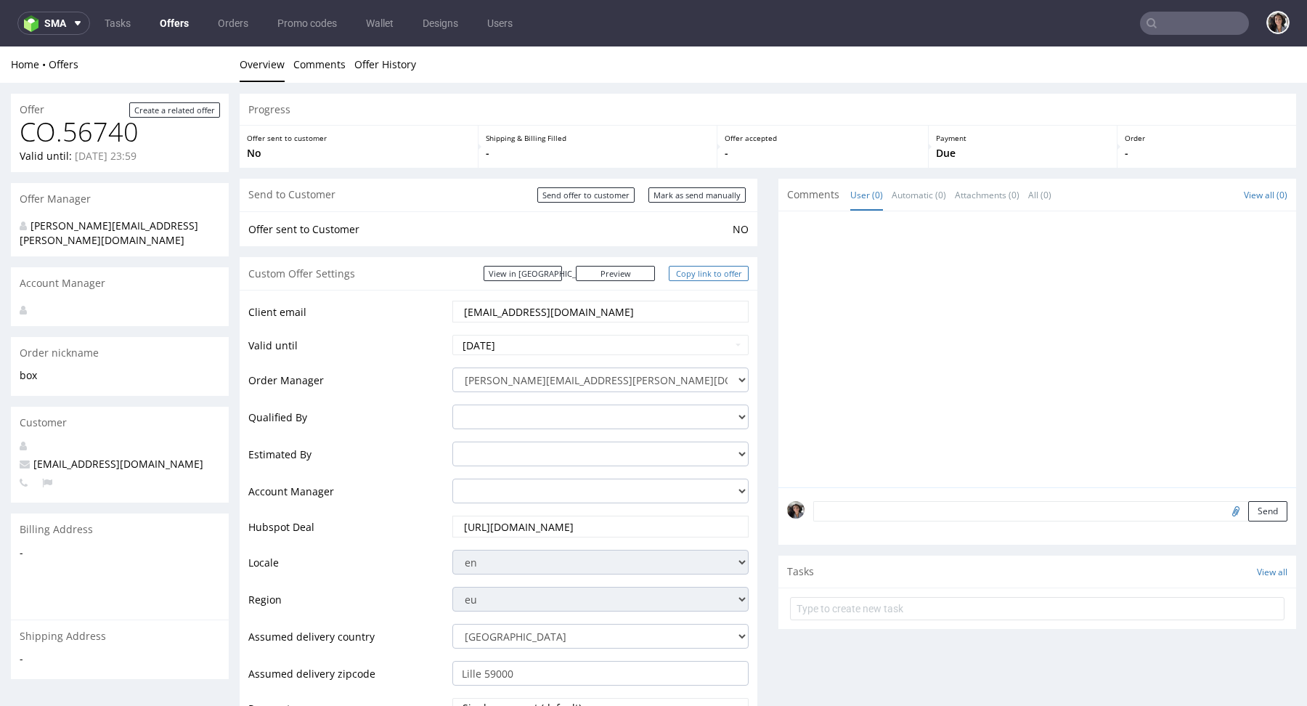
click at [721, 272] on link "Copy link to offer" at bounding box center [709, 273] width 80 height 15
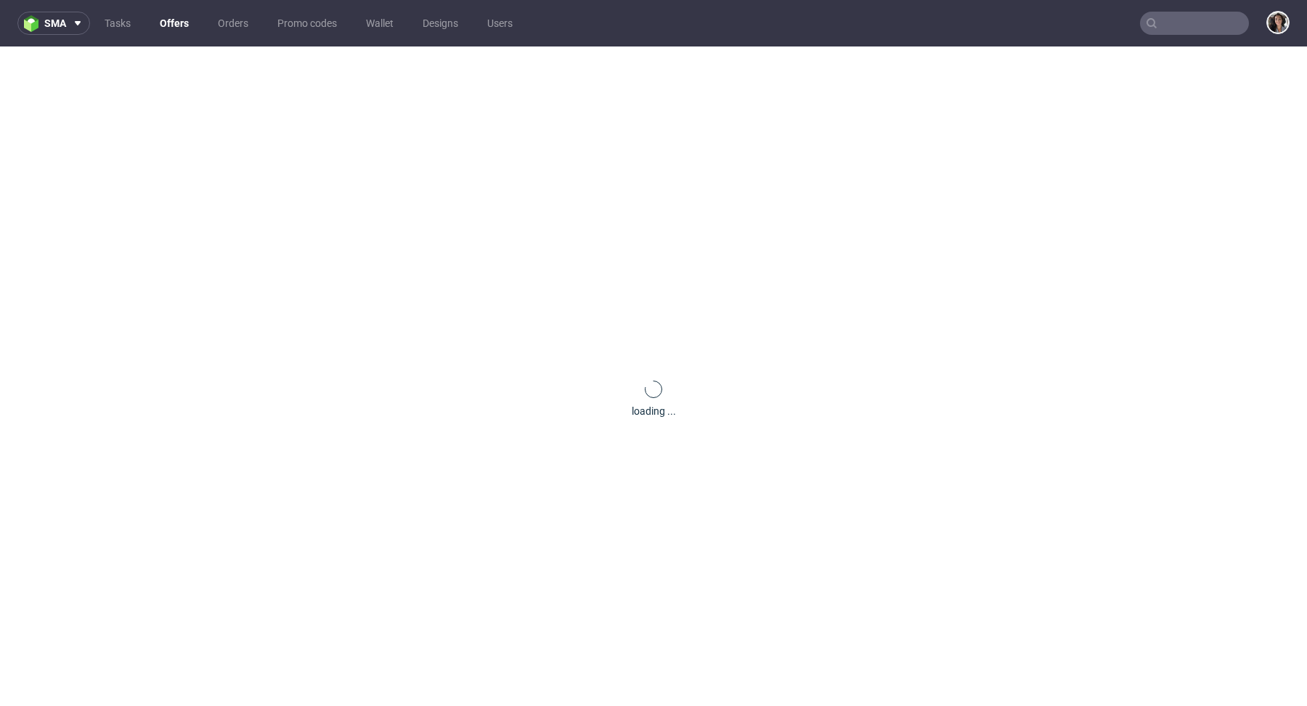
click at [1181, 36] on nav "sma Tasks Offers Orders Promo codes Wallet Designs Users" at bounding box center [653, 23] width 1307 height 46
click at [1166, 26] on input "text" at bounding box center [1194, 23] width 109 height 23
paste input "@[DOMAIN_NAME]."
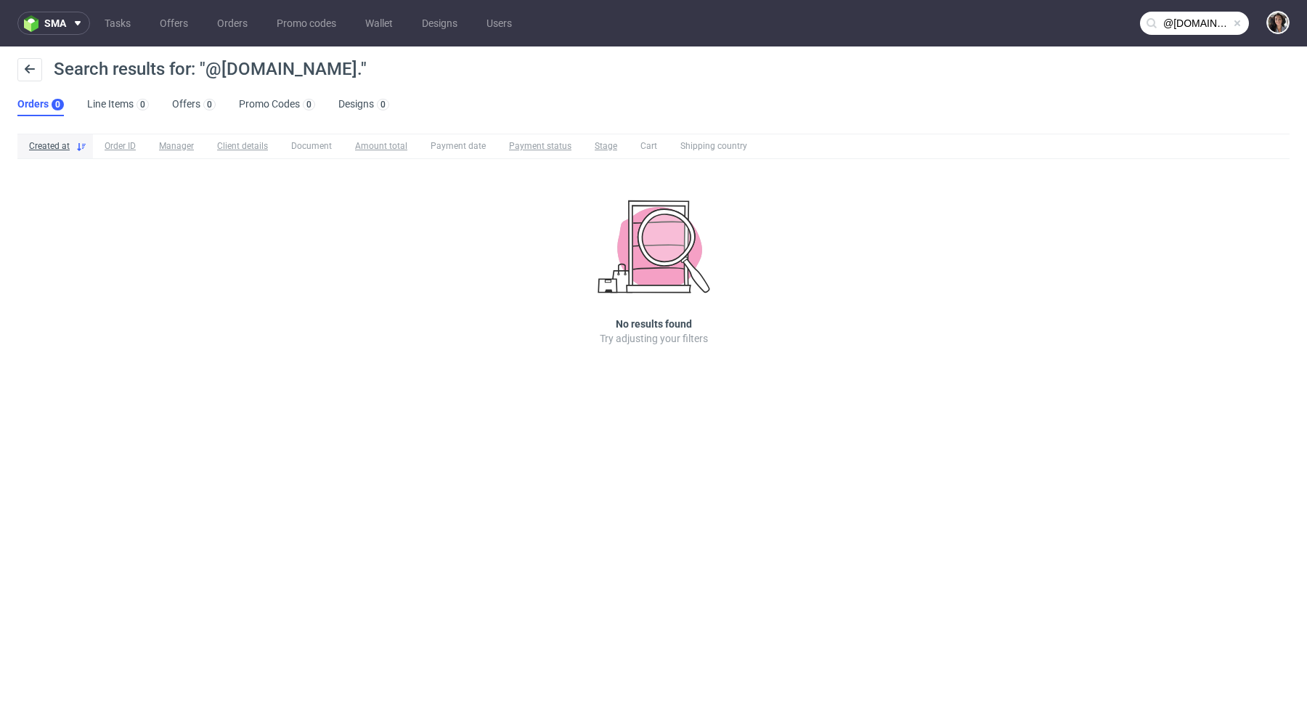
click at [1219, 19] on input "@monpetitcoinvert.com." at bounding box center [1194, 23] width 109 height 23
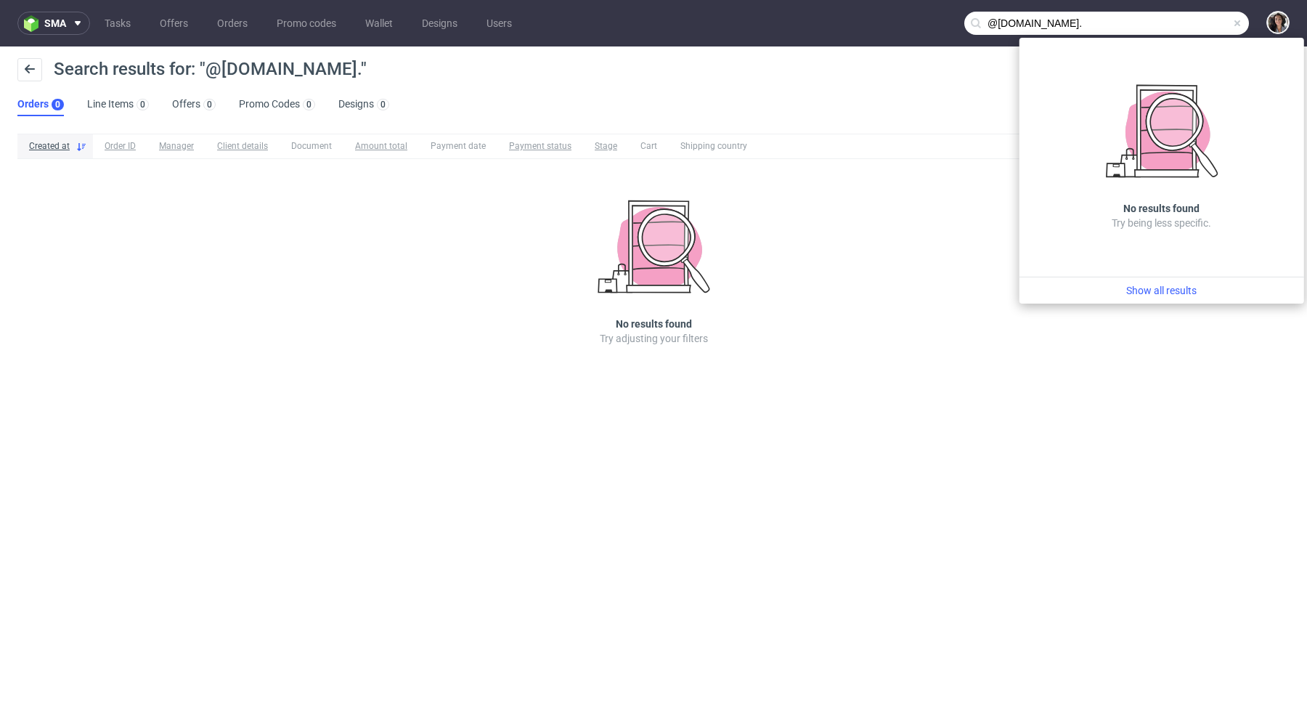
click at [1109, 23] on input "@monpetitcoinvert.com." at bounding box center [1106, 23] width 285 height 23
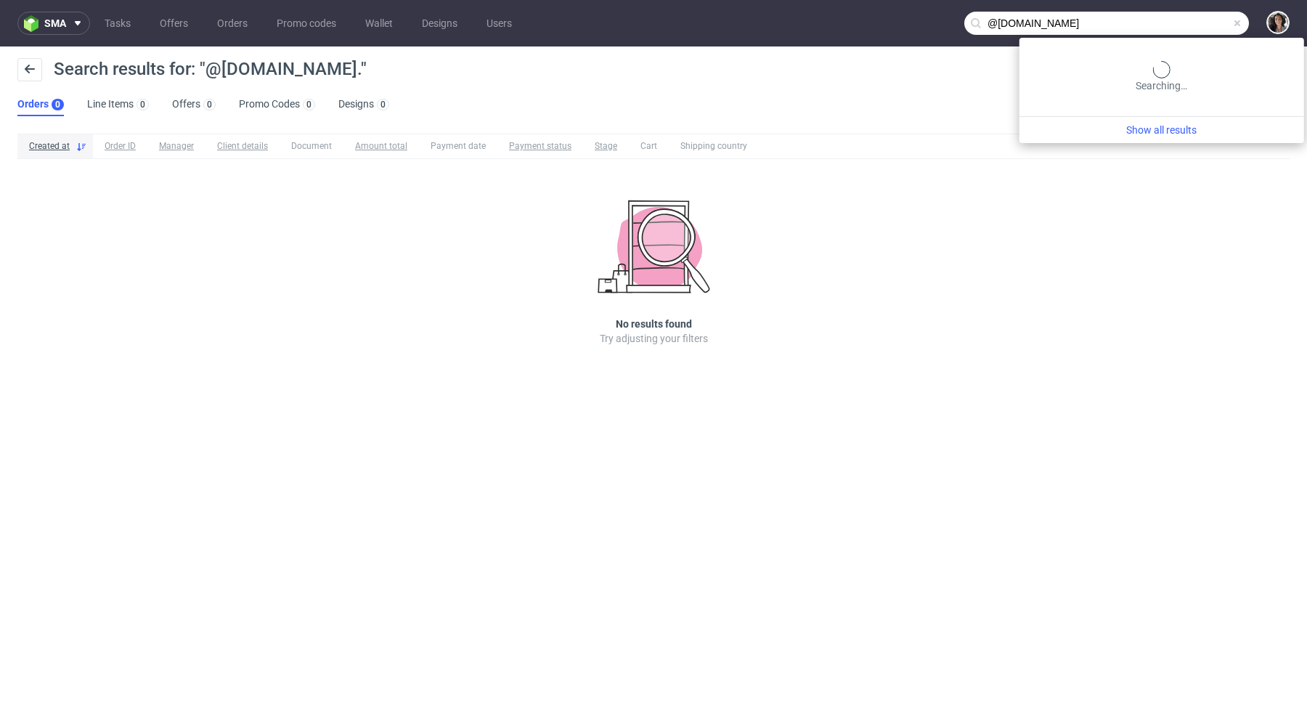
type input "@monpetitcoinvert.com"
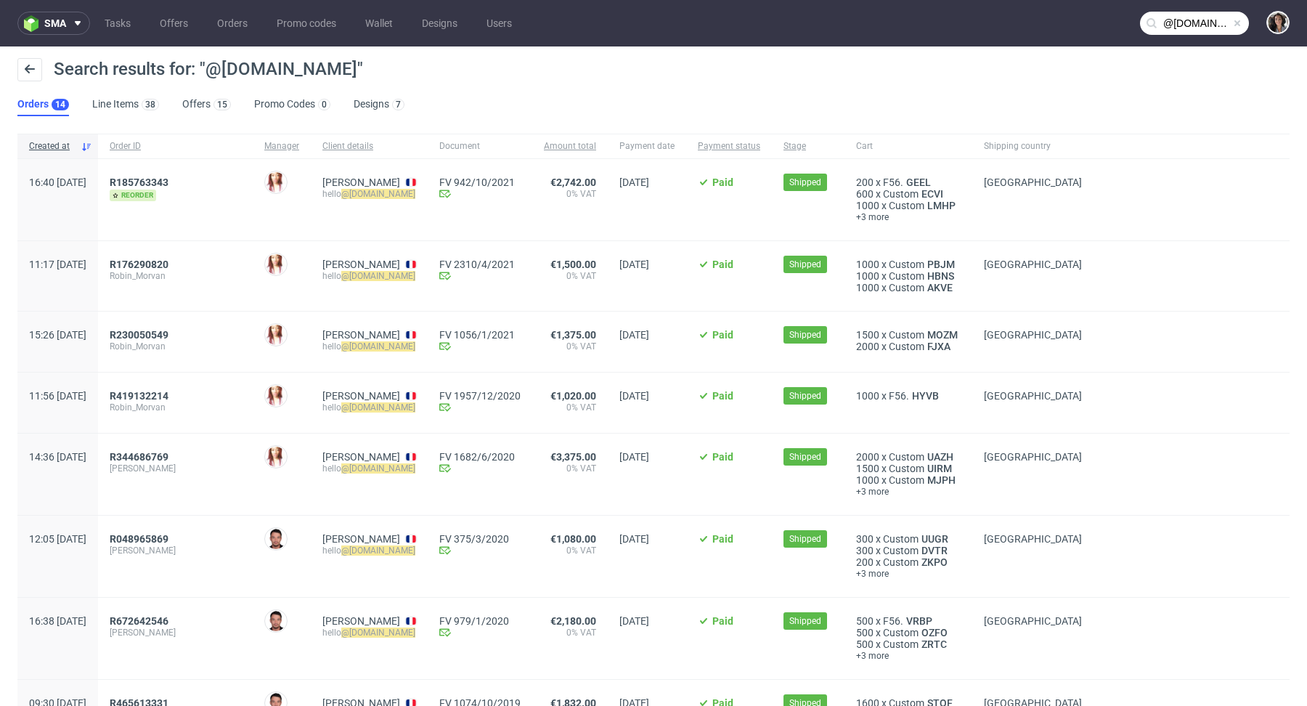
click at [194, 256] on div "R176290820 Robin_Morvan" at bounding box center [175, 276] width 155 height 70
click at [168, 261] on span "R176290820" at bounding box center [139, 265] width 59 height 12
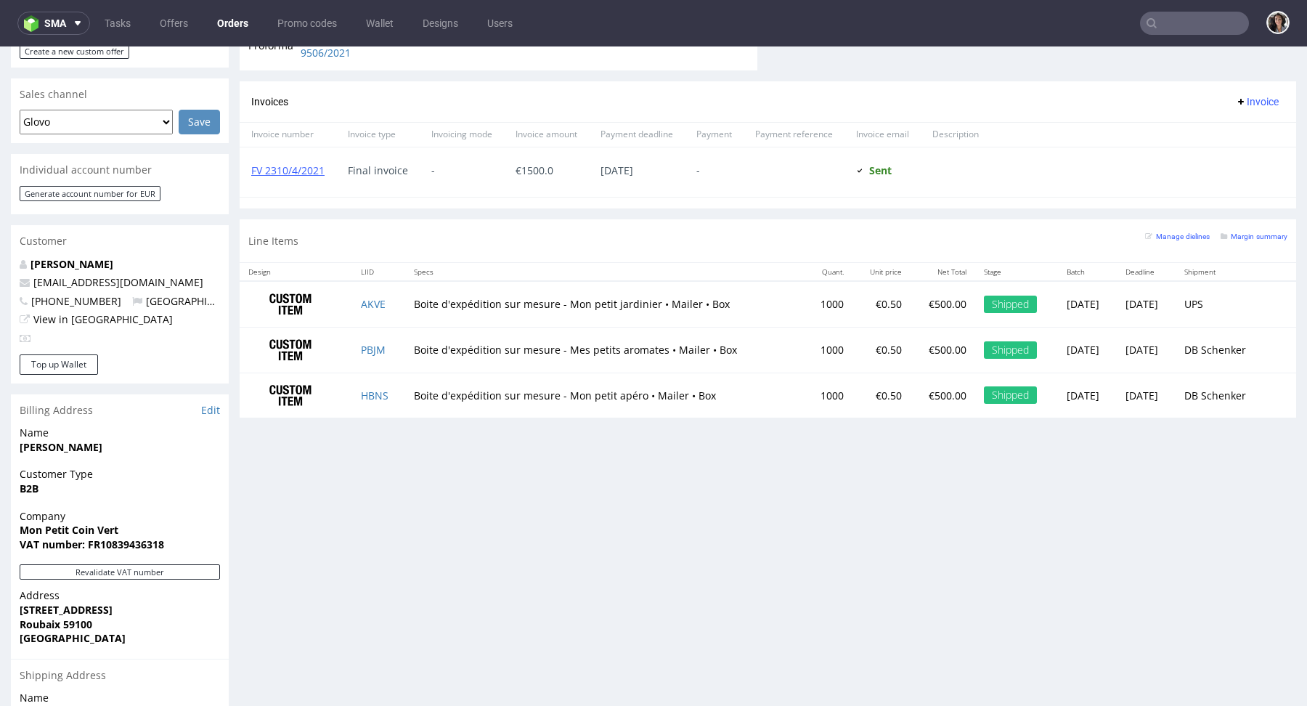
scroll to position [525, 0]
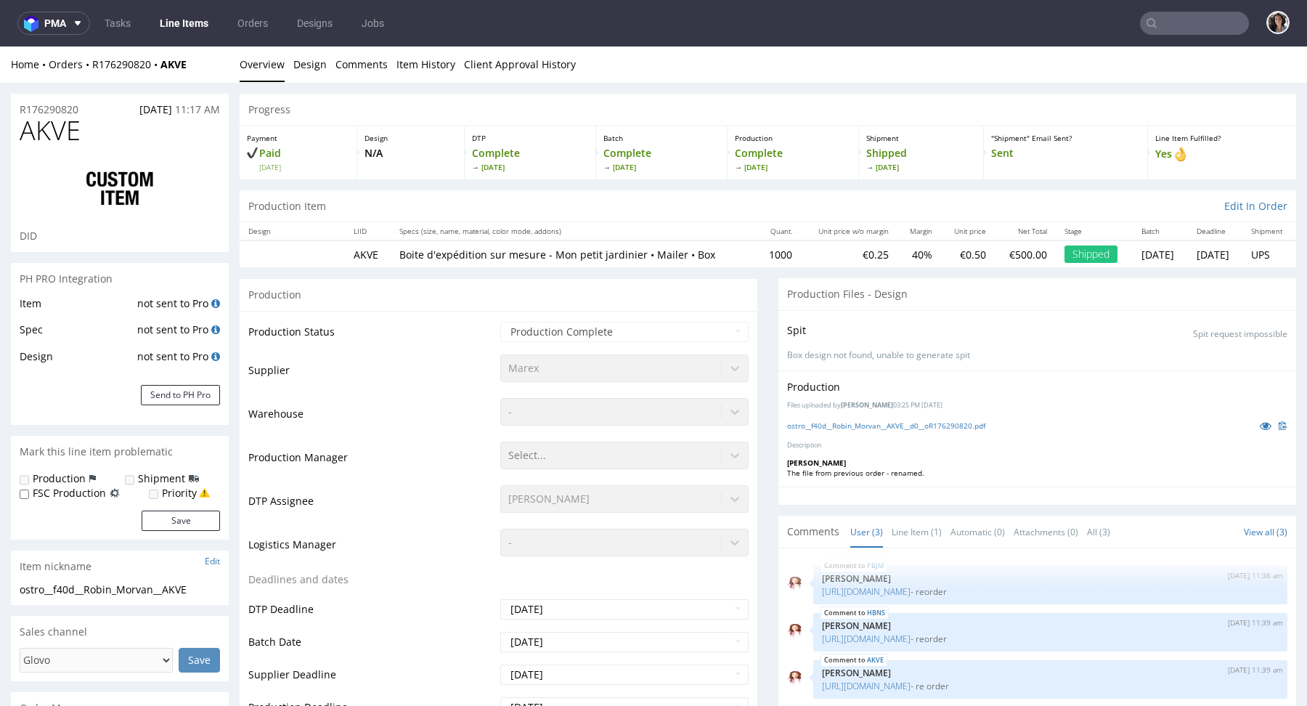
select select "done"
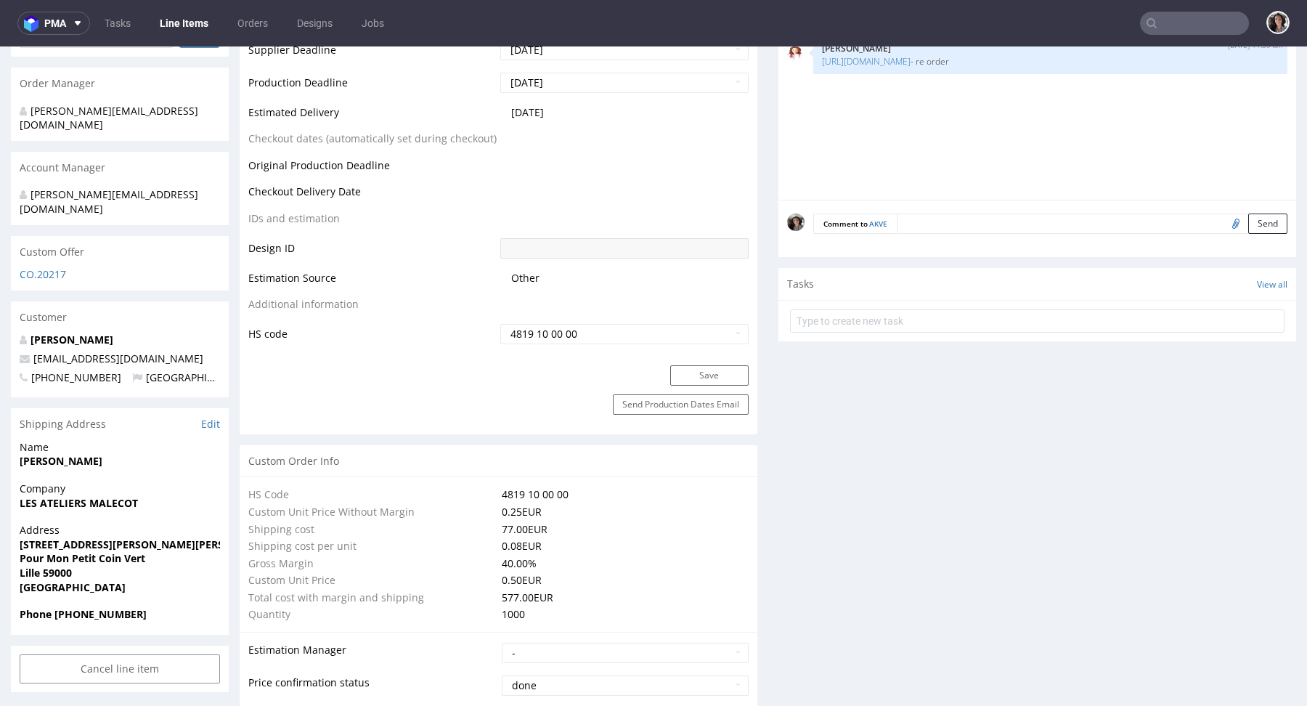
scroll to position [750, 0]
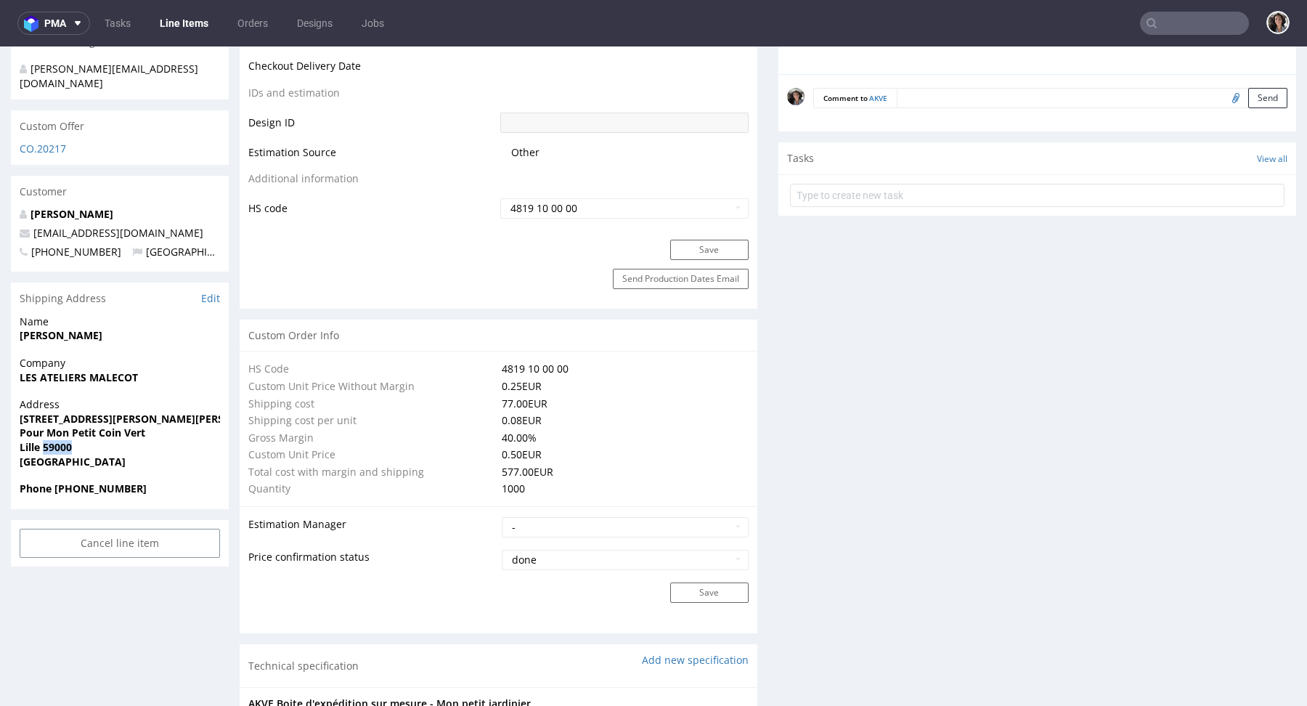
drag, startPoint x: 99, startPoint y: 419, endPoint x: 44, endPoint y: 420, distance: 55.2
click at [44, 440] on span "Lille 59000" at bounding box center [120, 447] width 200 height 15
copy strong "59000"
drag, startPoint x: 17, startPoint y: 414, endPoint x: 92, endPoint y: 416, distance: 74.1
click at [92, 416] on div "Address 3 rue Boissy d'Anglas Pour Mon Petit Coin Vert Lille 59000 France" at bounding box center [120, 439] width 218 height 84
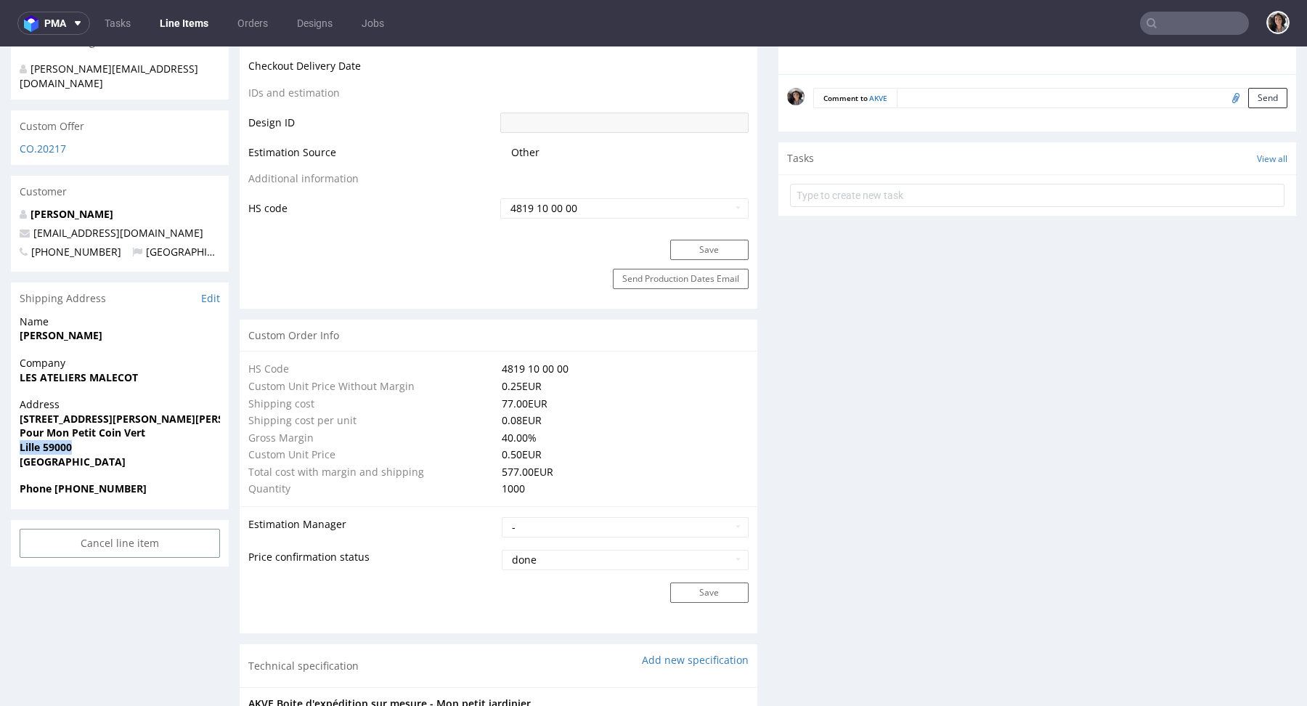
copy strong "Lille 59000"
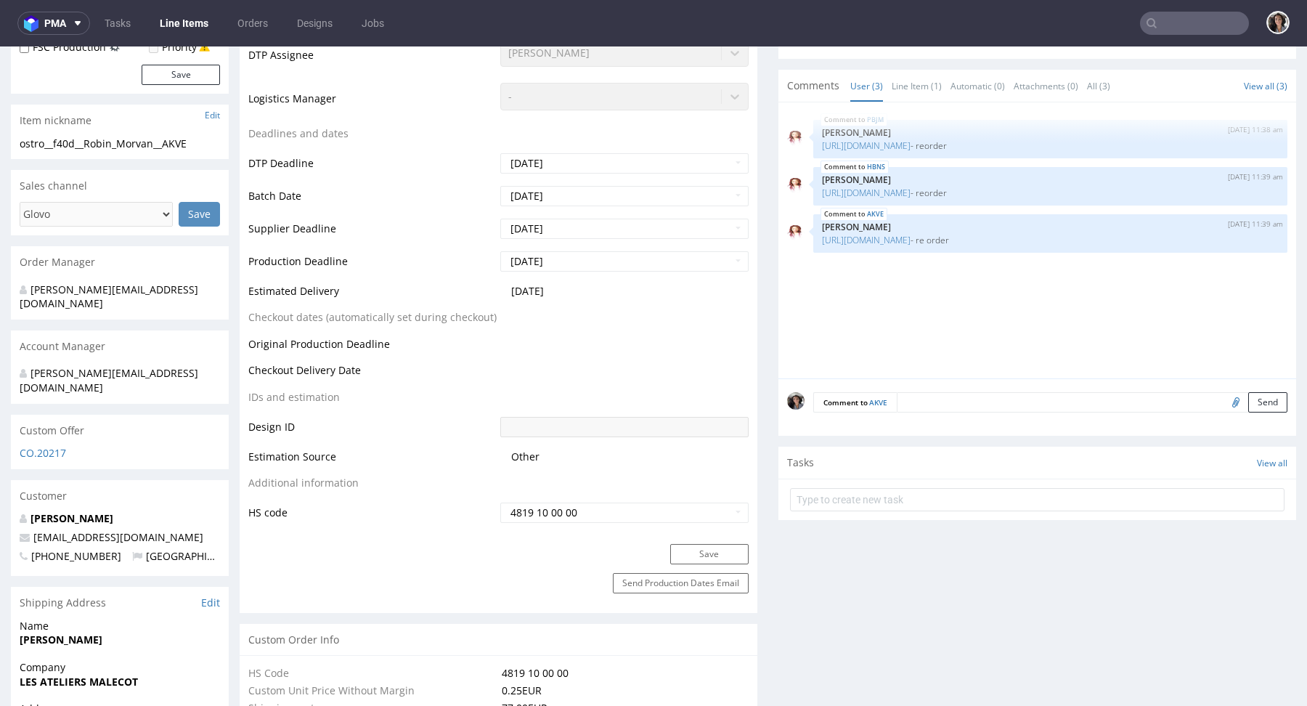
scroll to position [0, 0]
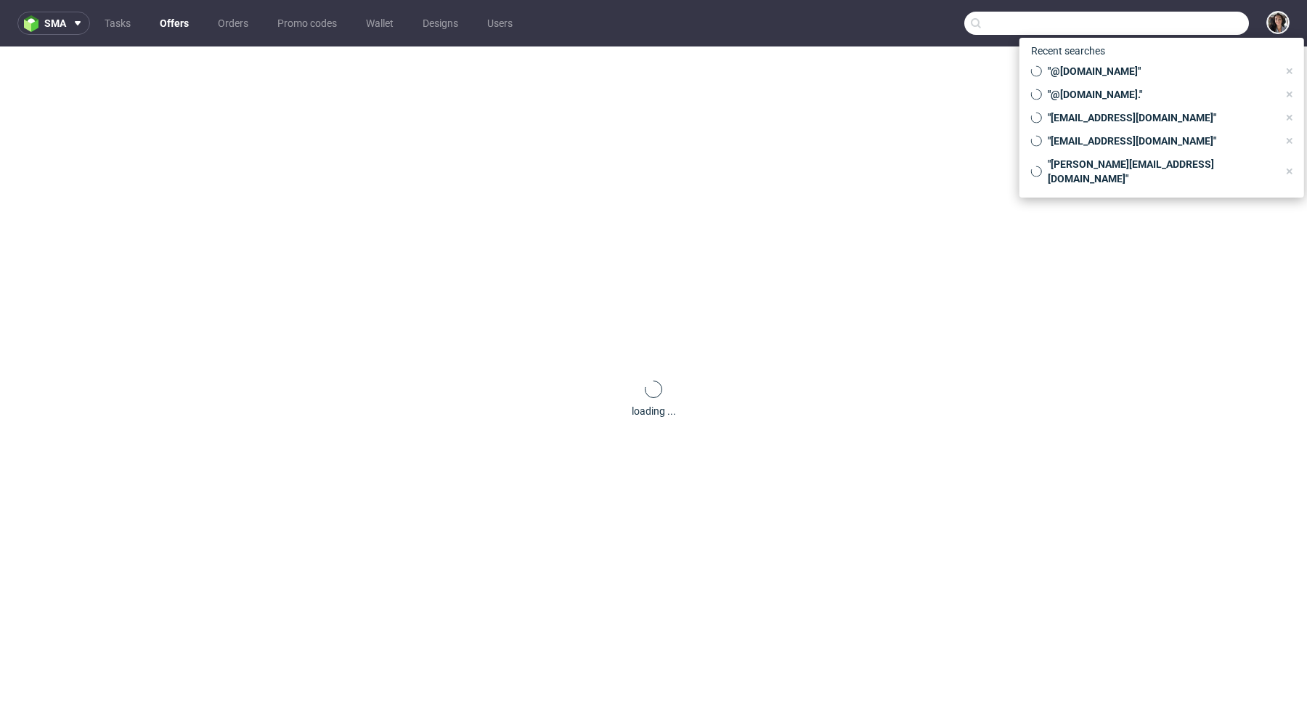
click at [1177, 25] on input "text" at bounding box center [1106, 23] width 285 height 23
paste input "[PERSON_NAME][EMAIL_ADDRESS][DOMAIN_NAME]"
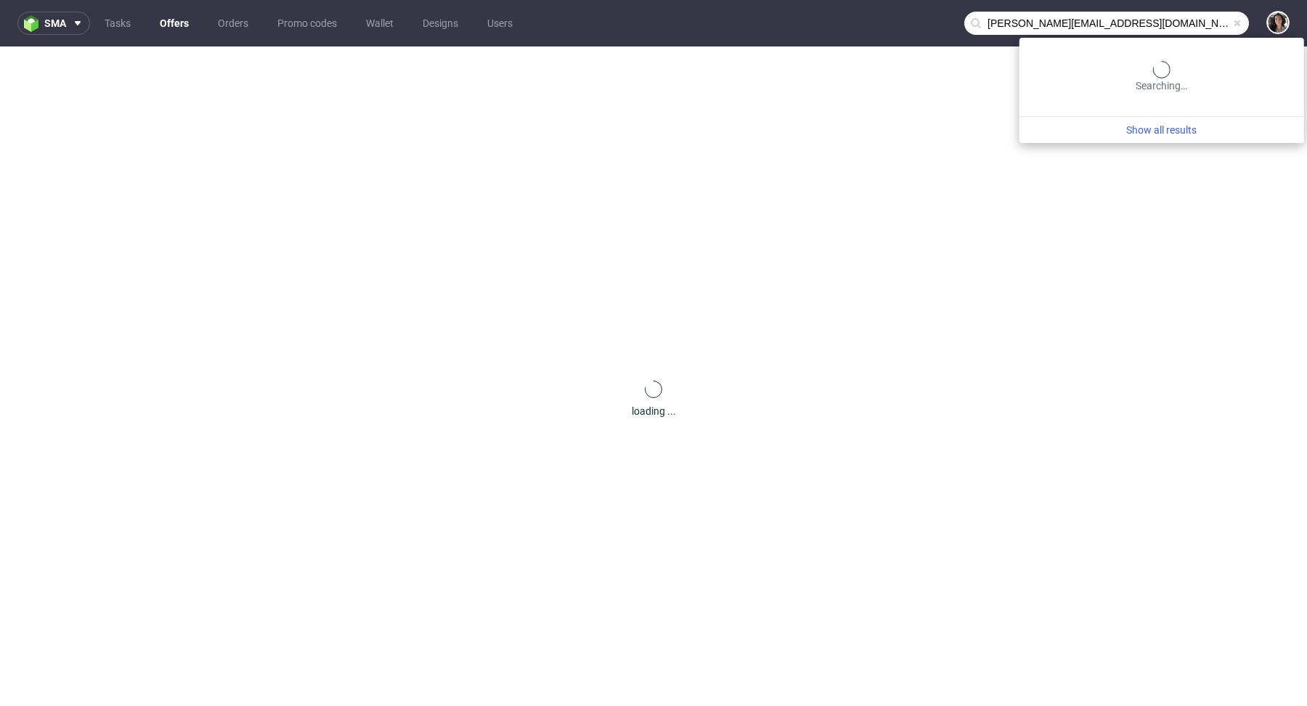
type input "[PERSON_NAME][EMAIL_ADDRESS][DOMAIN_NAME]"
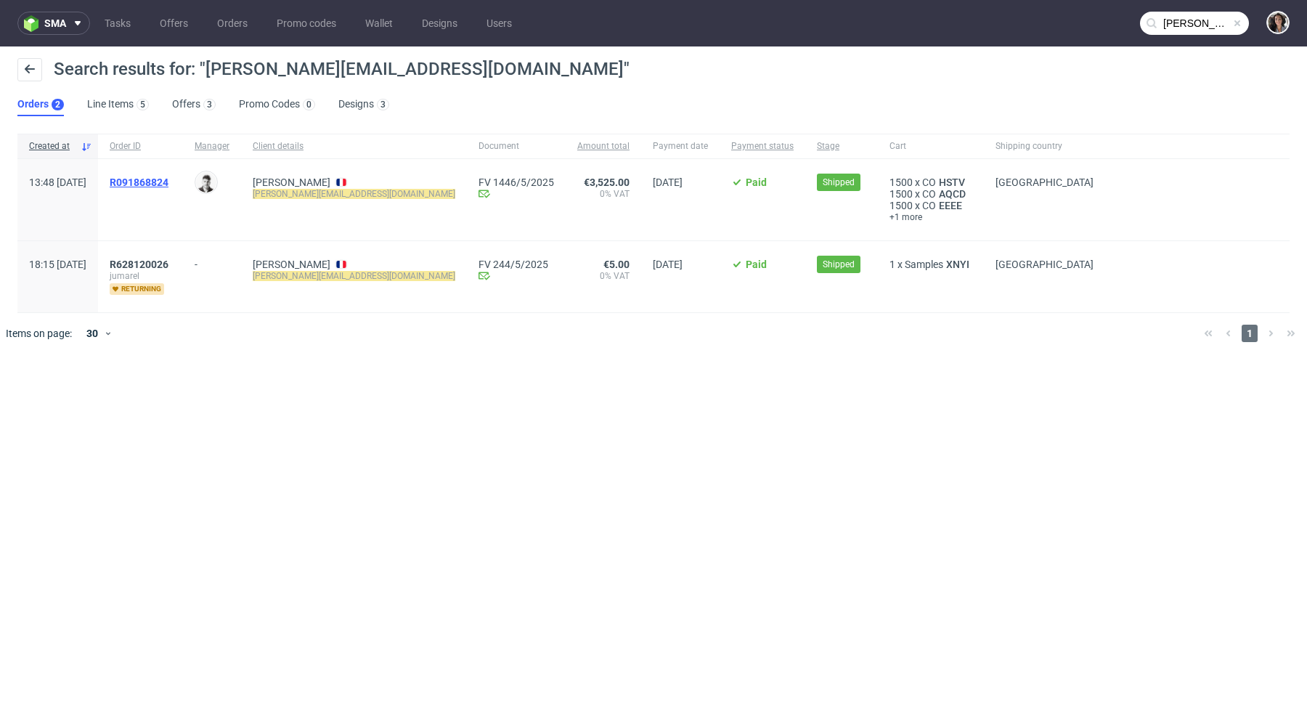
click at [168, 184] on span "R091868824" at bounding box center [139, 182] width 59 height 12
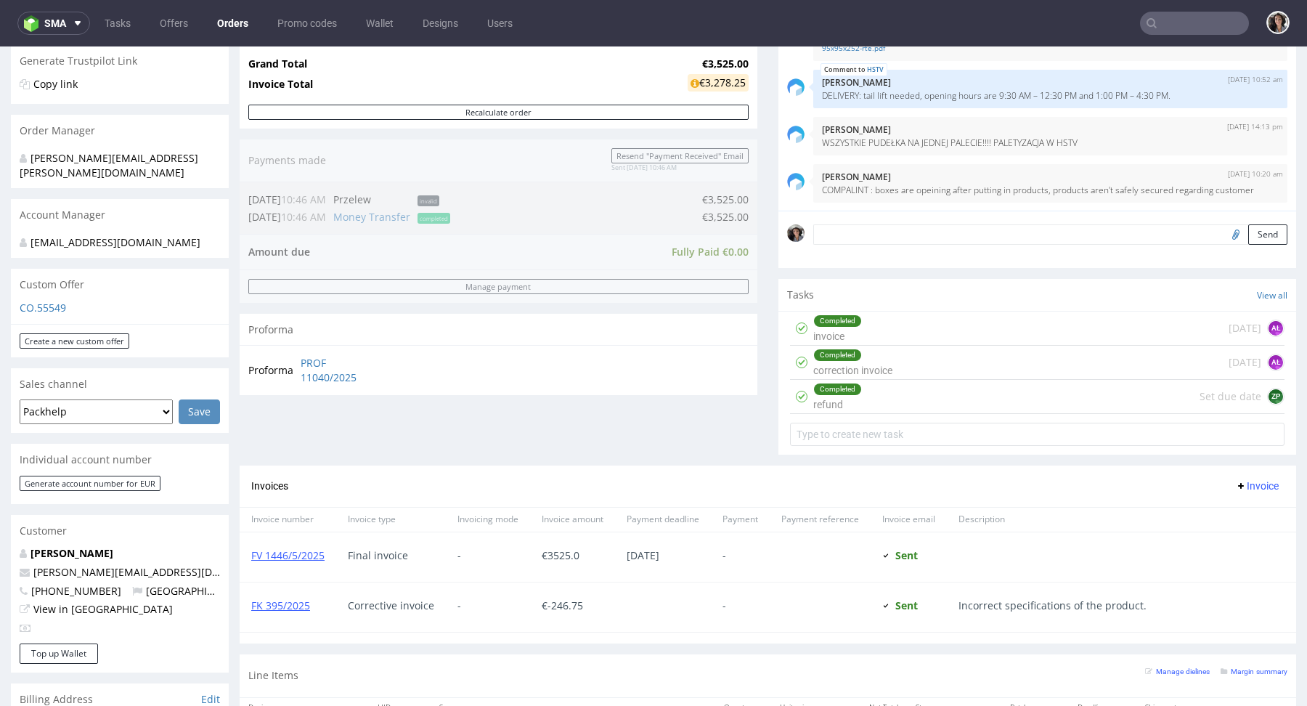
scroll to position [614, 0]
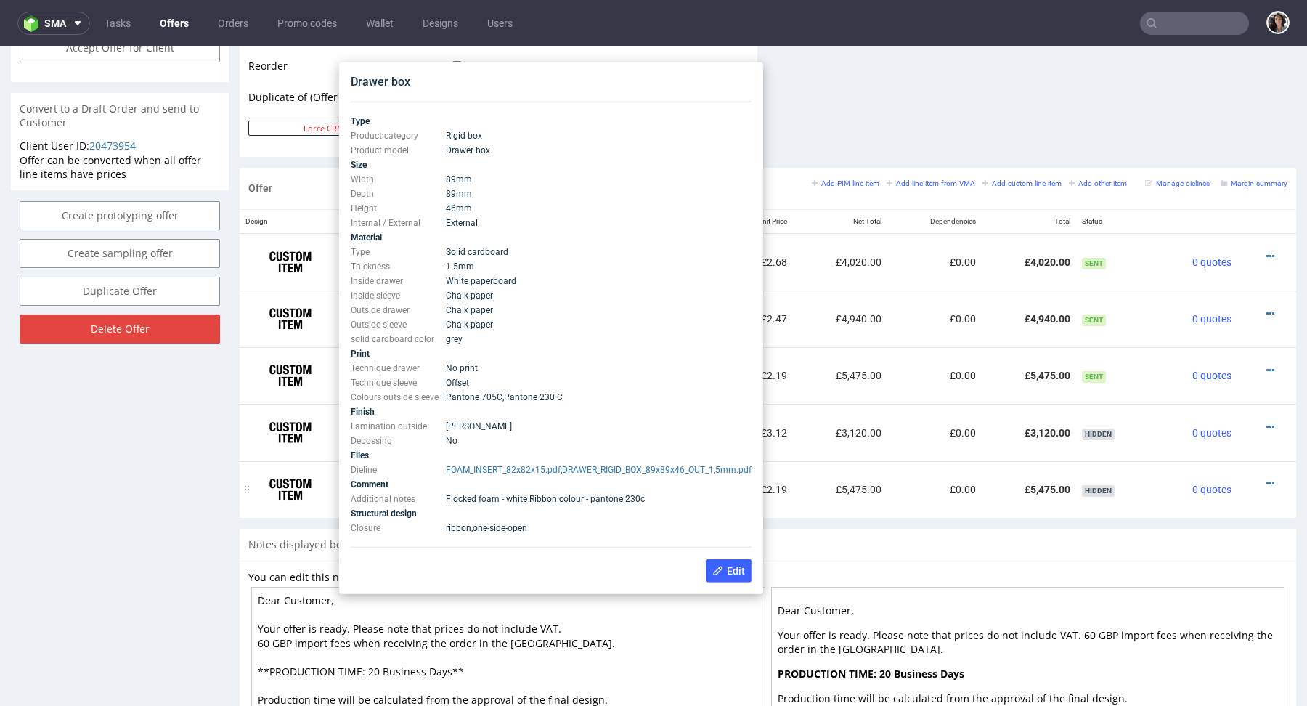
scroll to position [749, 0]
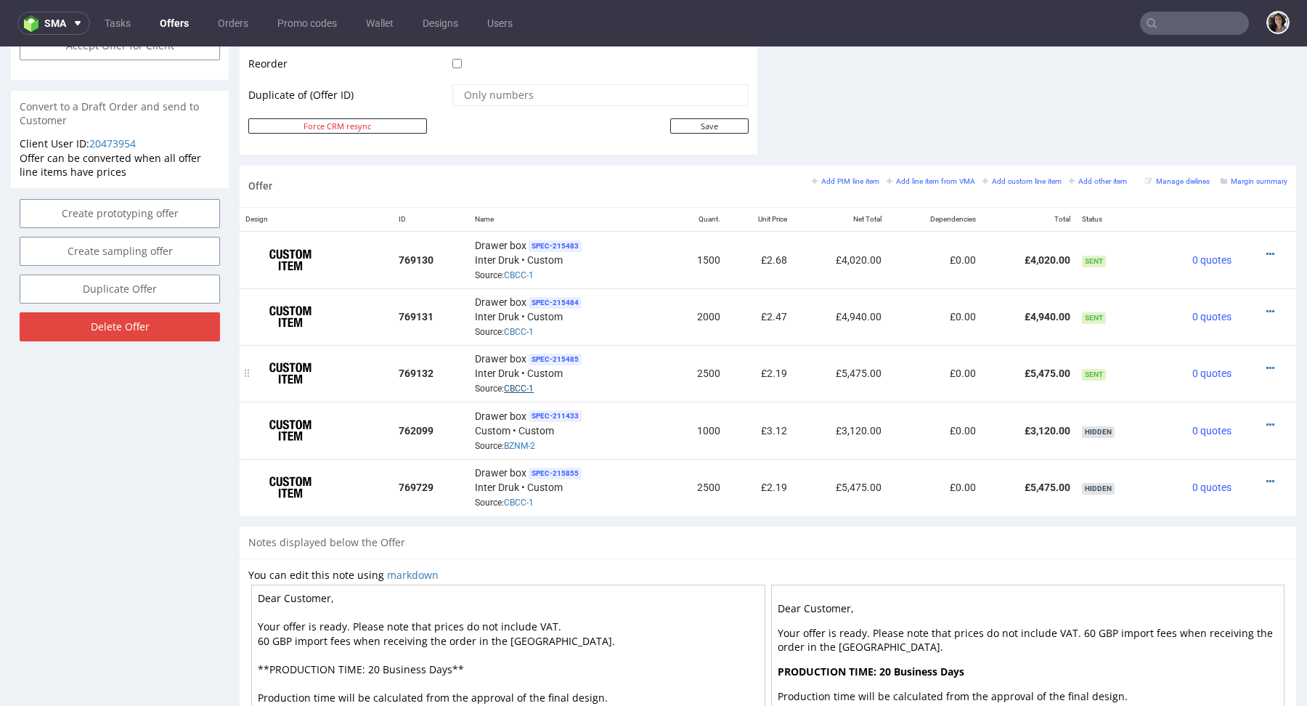
click at [519, 385] on link "CBCC-1" at bounding box center [519, 388] width 30 height 10
click at [1267, 363] on icon at bounding box center [1271, 368] width 8 height 10
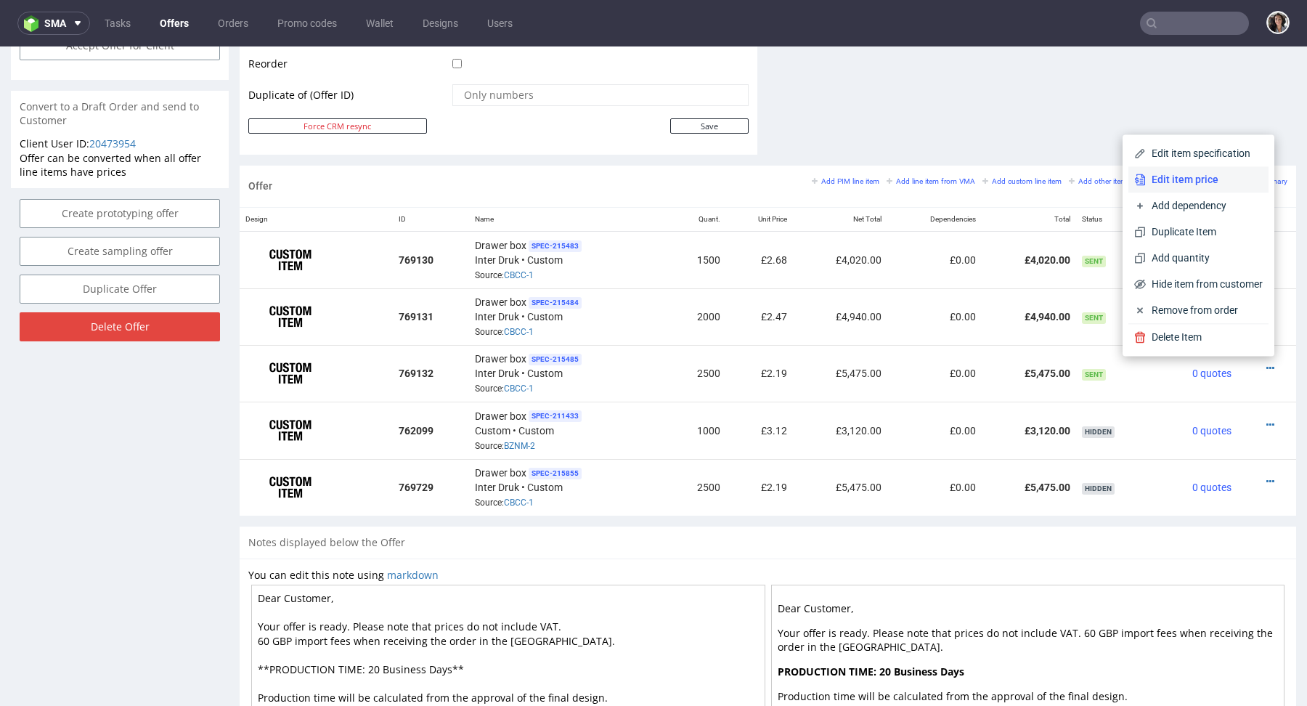
click at [1172, 184] on span "Edit item price" at bounding box center [1204, 179] width 117 height 15
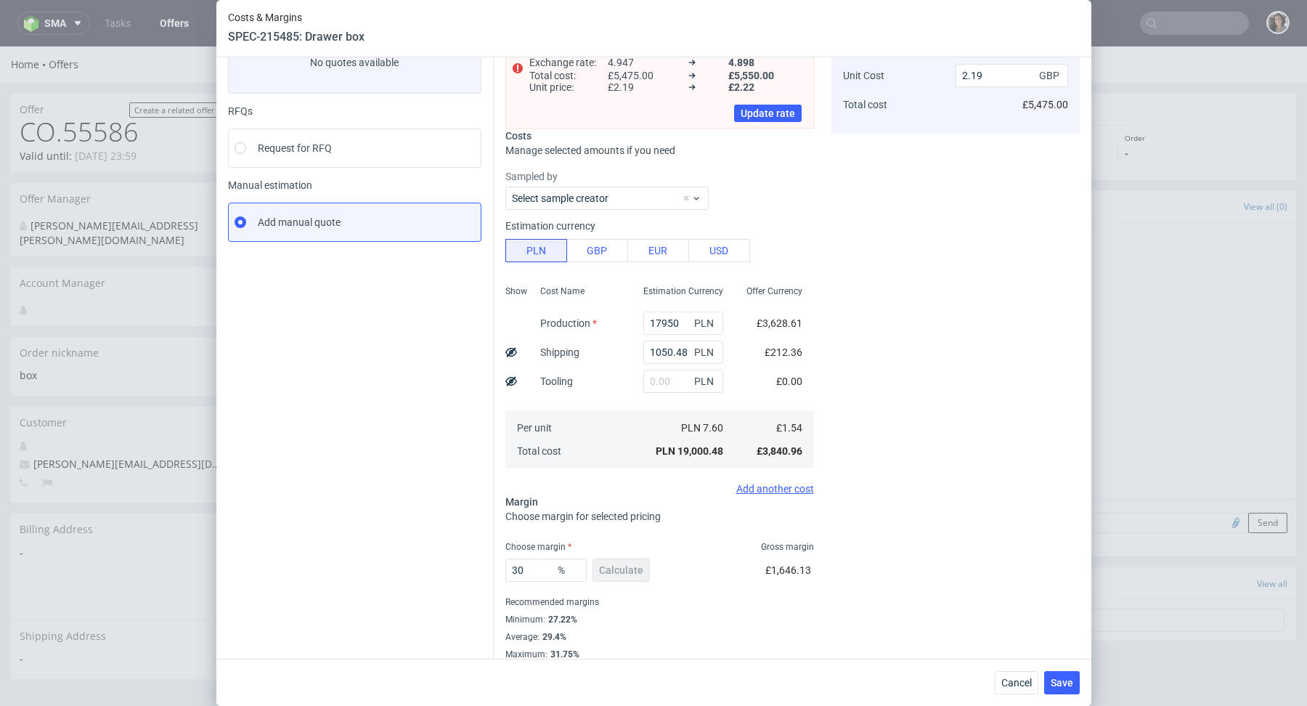
scroll to position [113, 0]
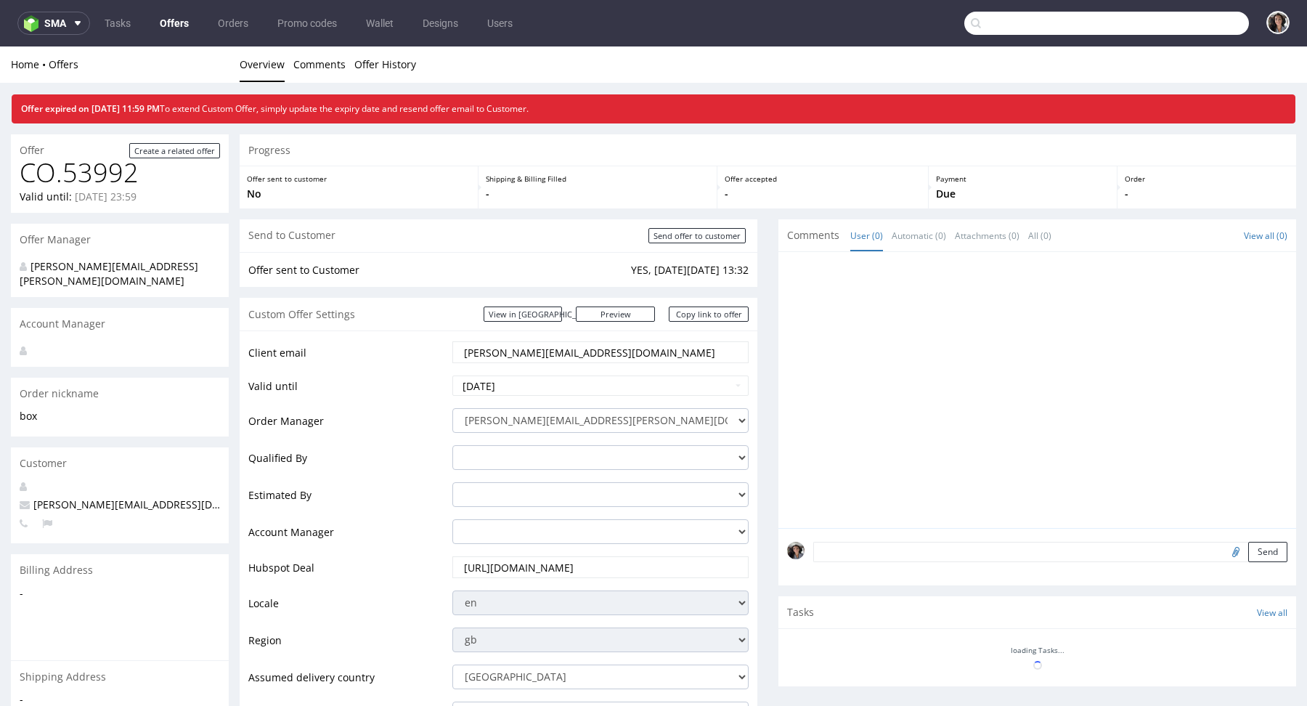
click at [1184, 28] on input "text" at bounding box center [1106, 23] width 285 height 23
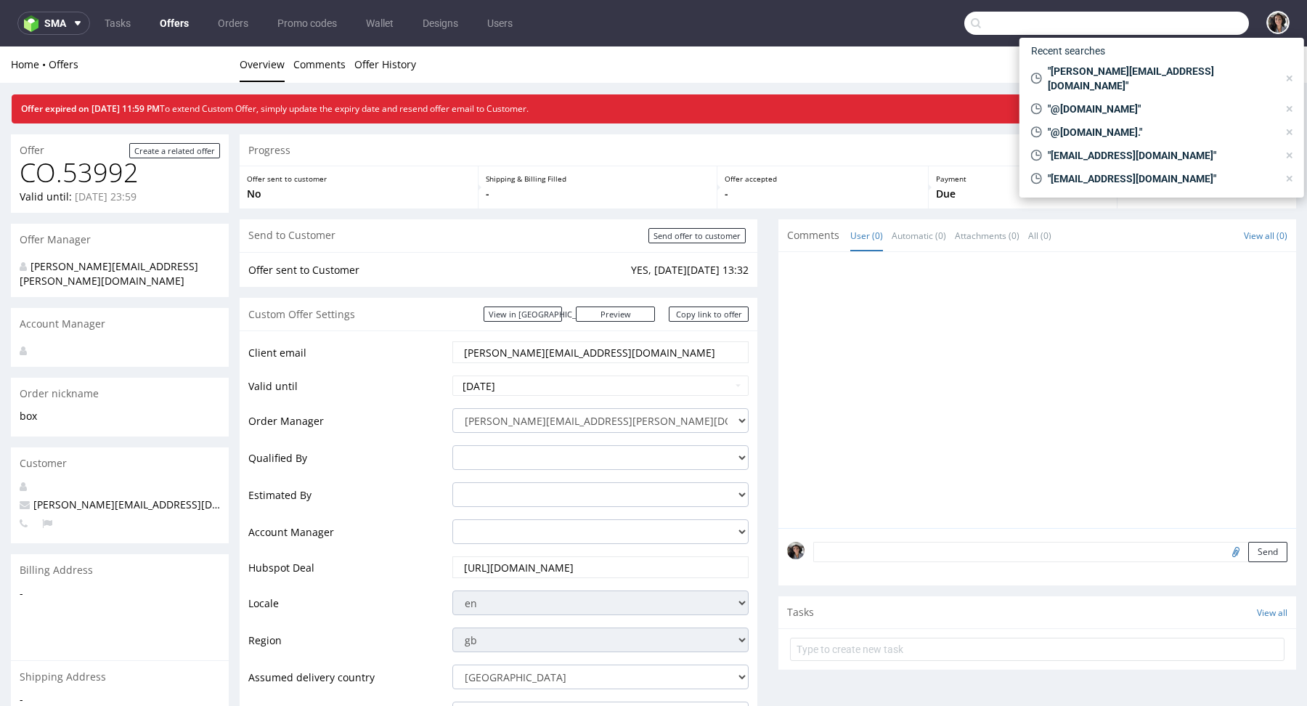
click at [564, 361] on input "[PERSON_NAME][EMAIL_ADDRESS][DOMAIN_NAME]" at bounding box center [601, 352] width 276 height 20
click at [1039, 27] on input "text" at bounding box center [1106, 23] width 285 height 23
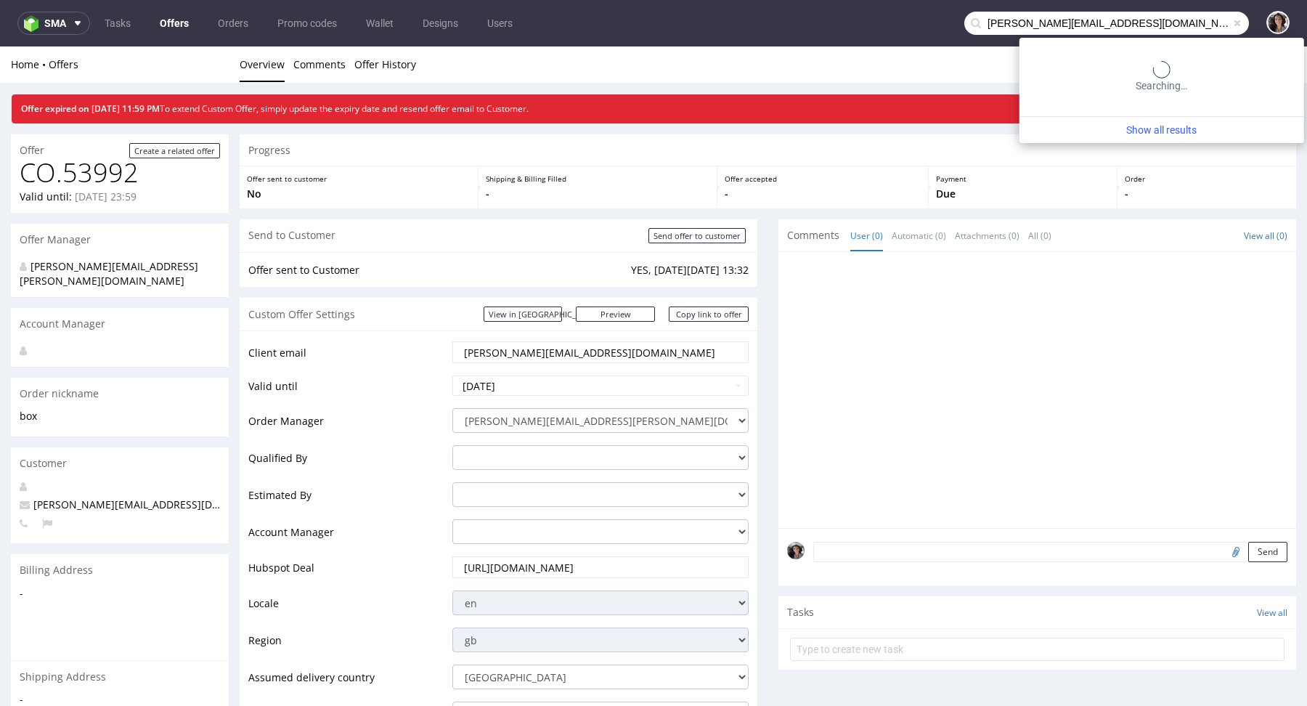
type input "[PERSON_NAME][EMAIL_ADDRESS][DOMAIN_NAME]"
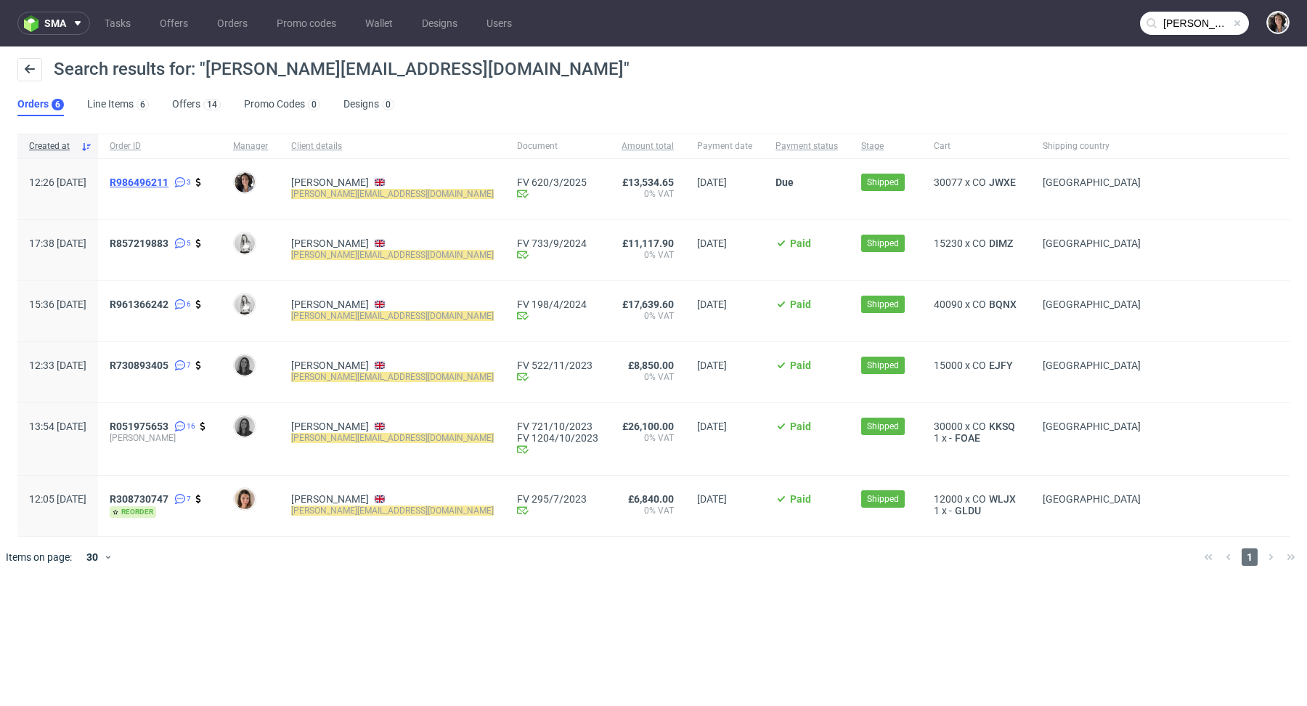
click at [168, 176] on span "R986496211" at bounding box center [139, 182] width 59 height 12
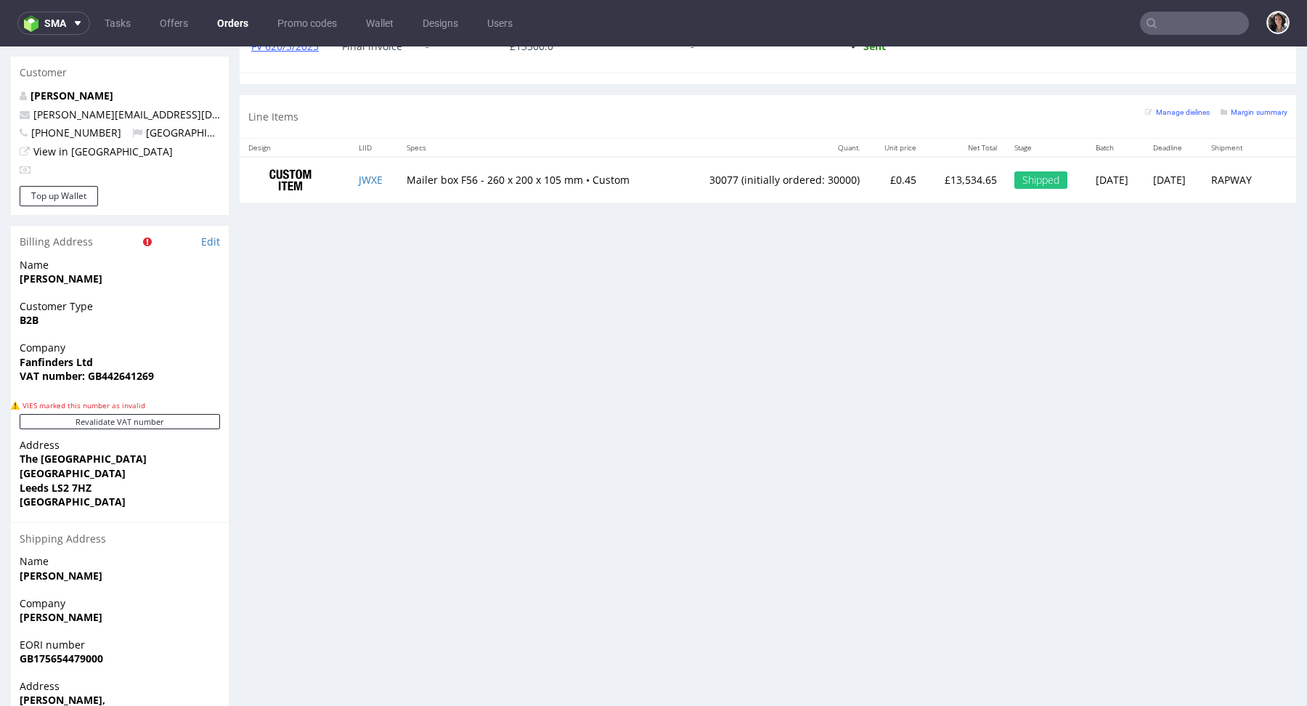
scroll to position [834, 0]
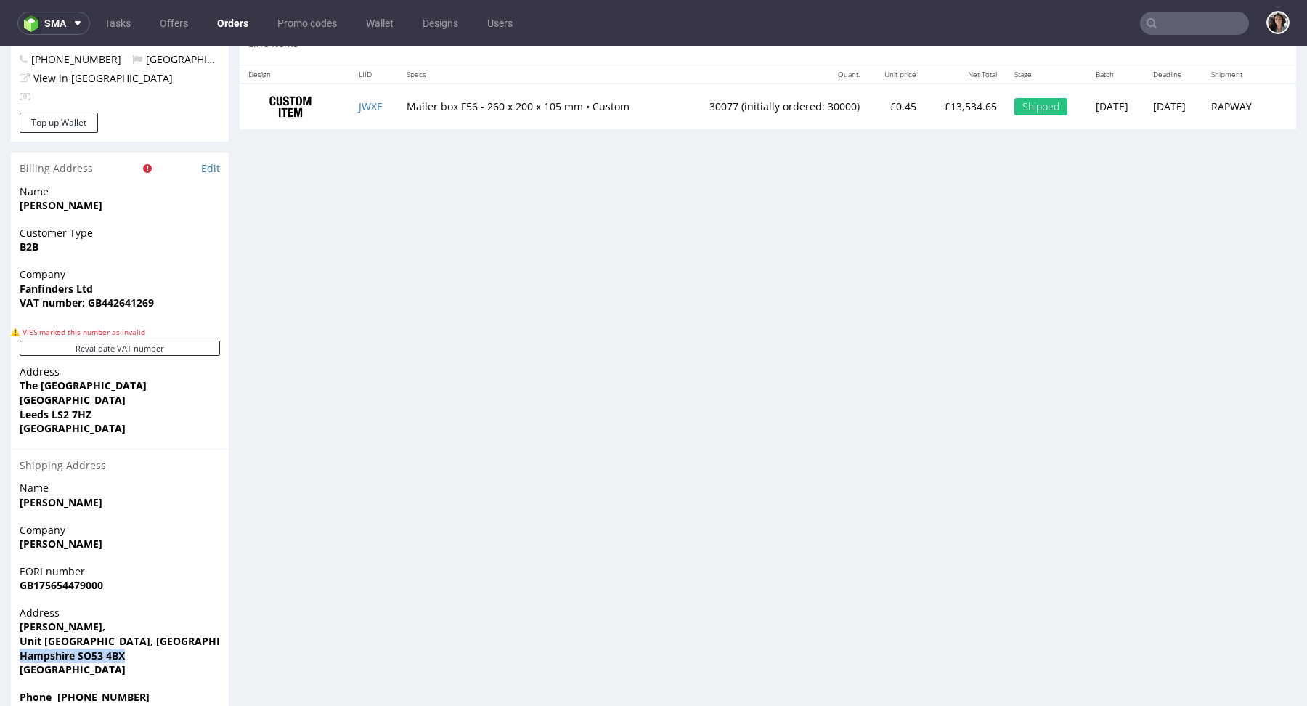
drag, startPoint x: 134, startPoint y: 625, endPoint x: 23, endPoint y: 625, distance: 111.8
click at [23, 649] on span "Hampshire SO53 4BX" at bounding box center [120, 656] width 200 height 15
copy strong "Hampshire SO53 4BX"
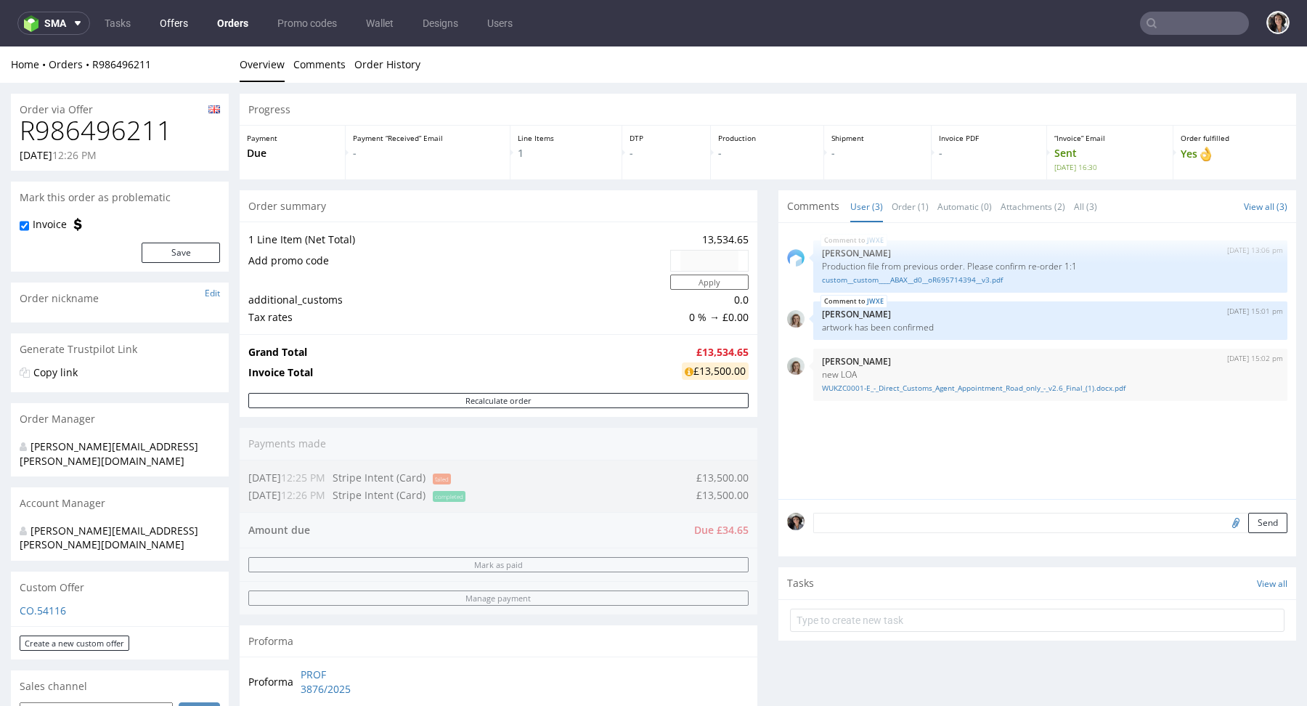
click at [171, 24] on link "Offers" at bounding box center [174, 23] width 46 height 23
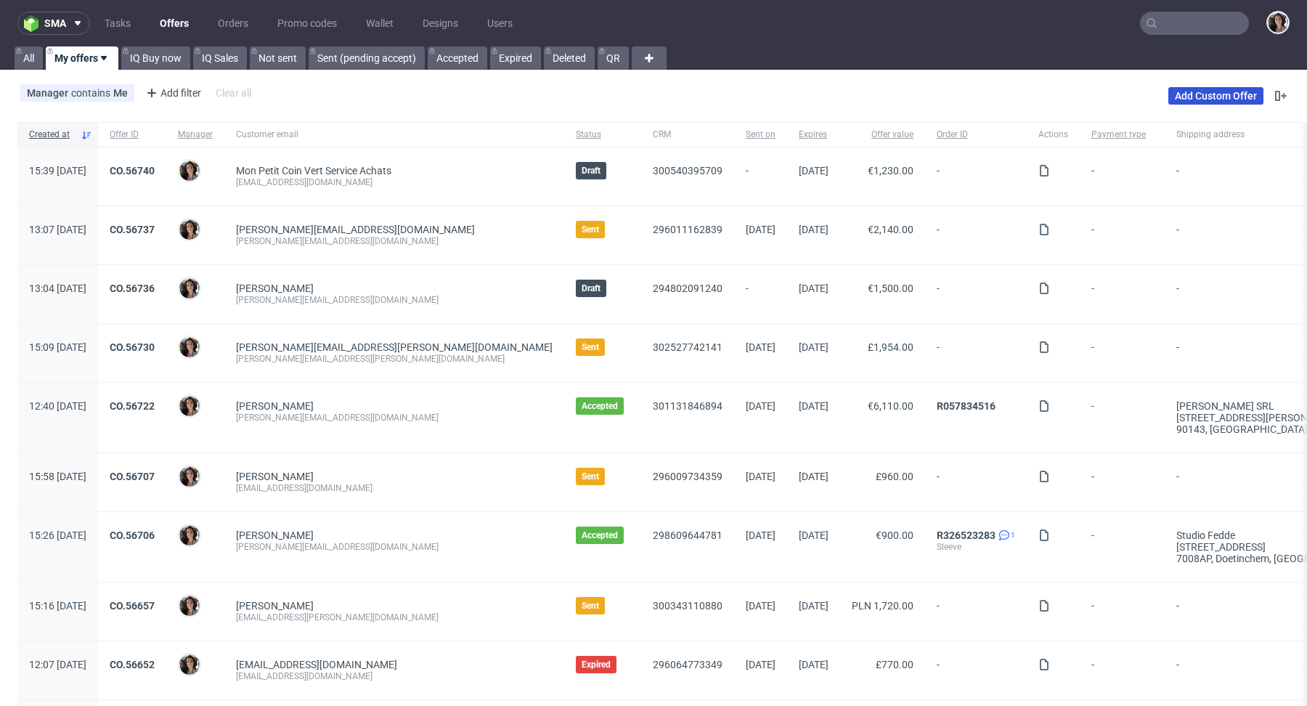
click at [1211, 94] on link "Add Custom Offer" at bounding box center [1215, 95] width 95 height 17
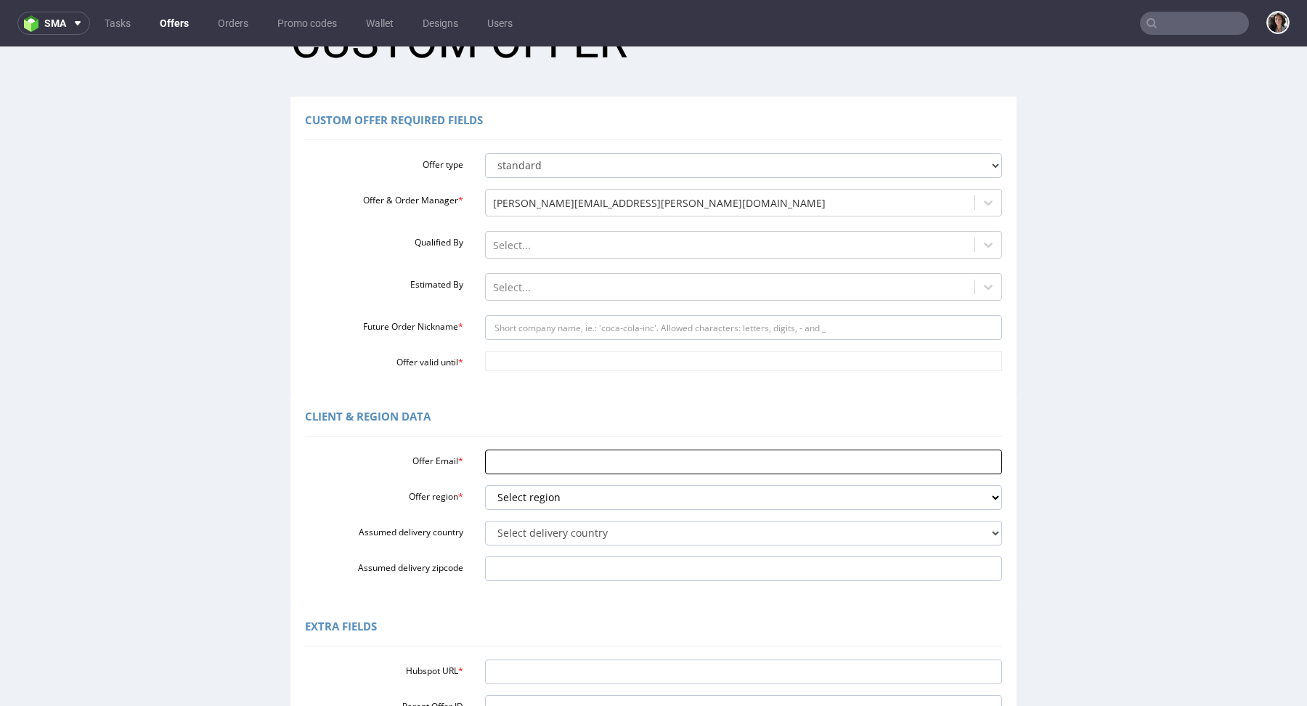
scroll to position [118, 0]
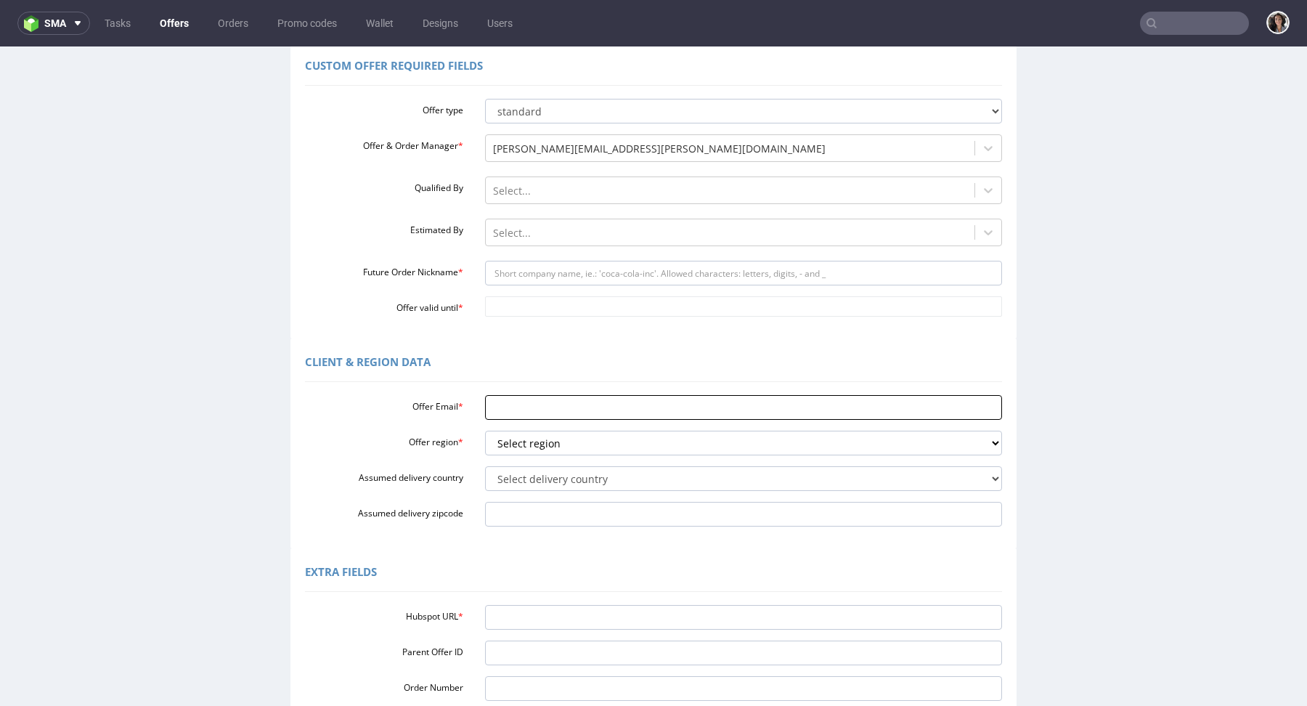
click at [515, 407] on input "Offer Email *" at bounding box center [744, 407] width 518 height 25
paste input "[PERSON_NAME][EMAIL_ADDRESS][DOMAIN_NAME]"
type input "jenna@fanfinders.com"
click at [523, 439] on select "Select region eu gb de pl fr it es" at bounding box center [744, 443] width 518 height 25
select select "gb"
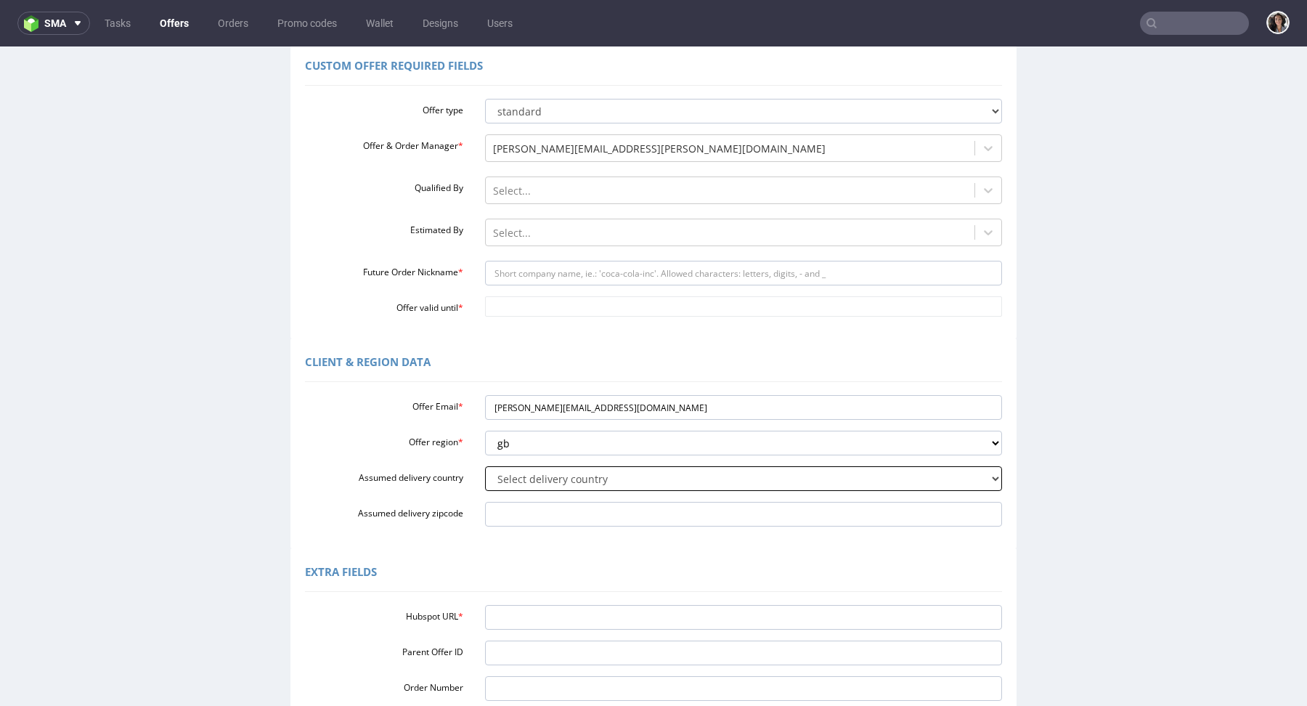
click at [508, 481] on select "Select delivery country Andorra Afghanistan Anguilla Albania Armenia Antarctica…" at bounding box center [744, 478] width 518 height 25
select select "77"
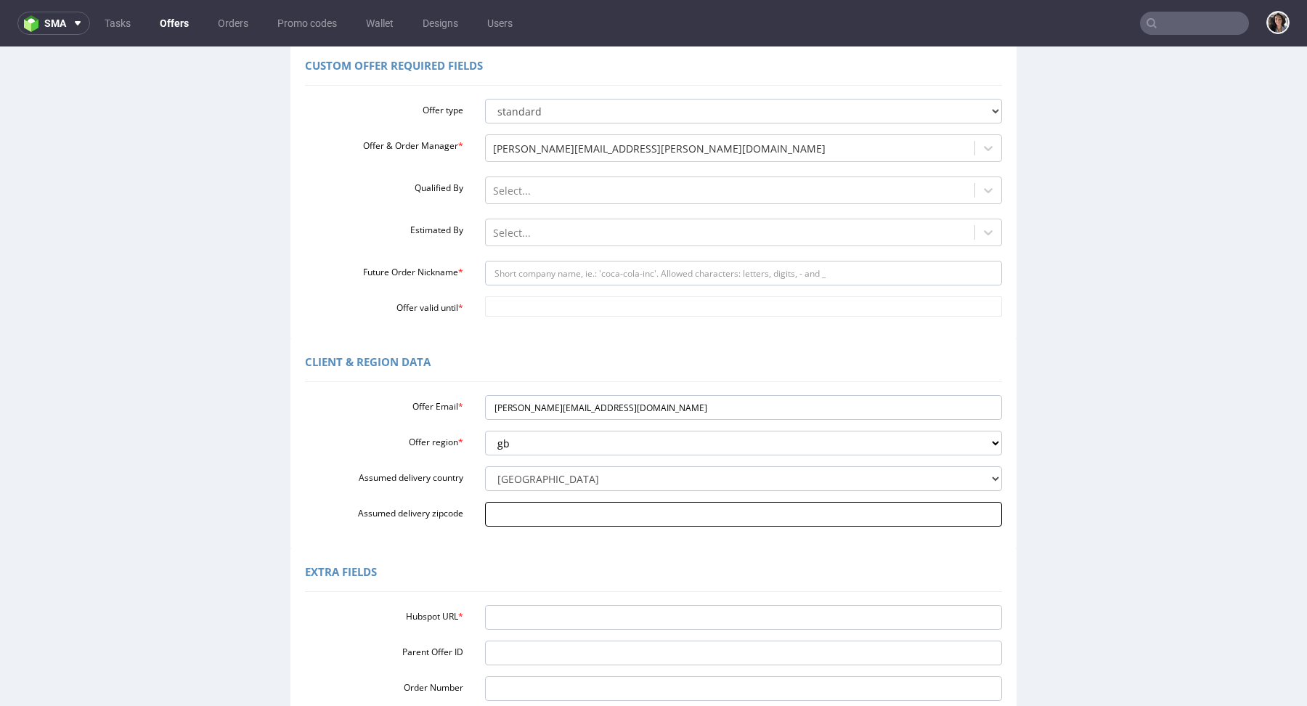
click at [540, 513] on input "Assumed delivery zipcode" at bounding box center [744, 514] width 518 height 25
click at [537, 272] on input "Future Order Nickname *" at bounding box center [744, 273] width 518 height 25
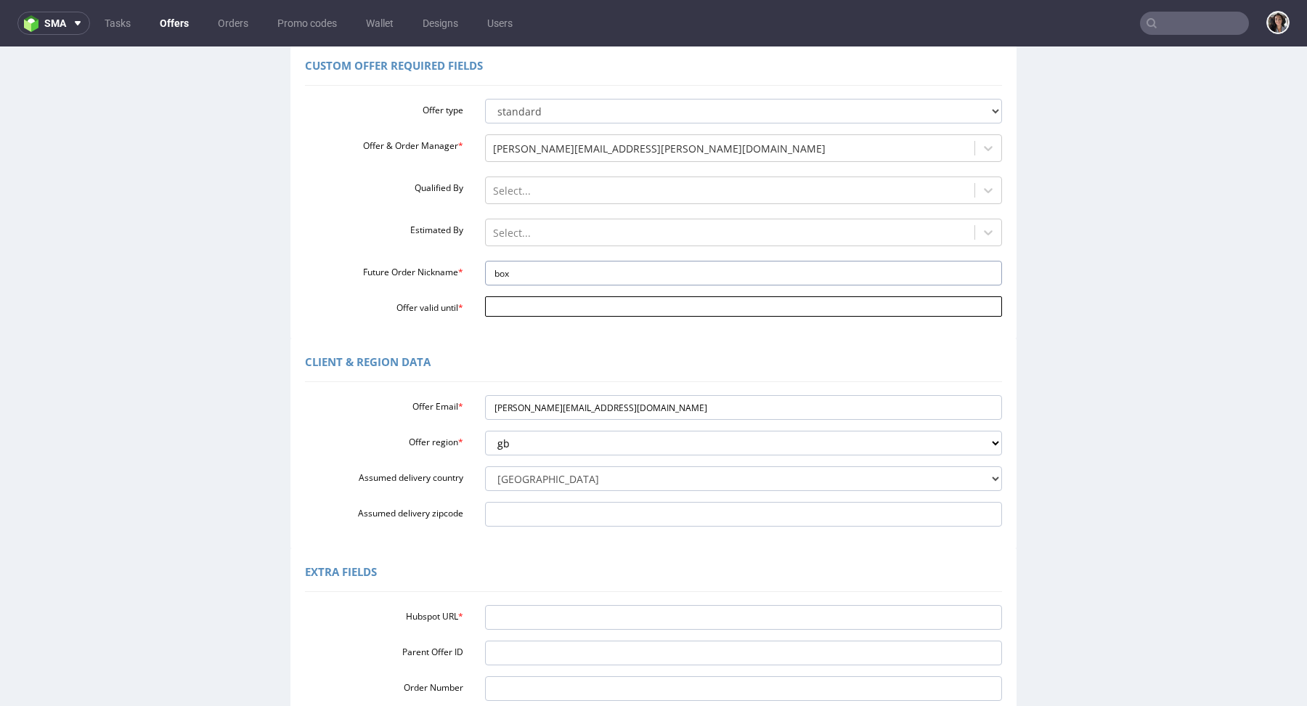
type input "box"
click at [529, 303] on input "Offer valid until *" at bounding box center [744, 306] width 518 height 20
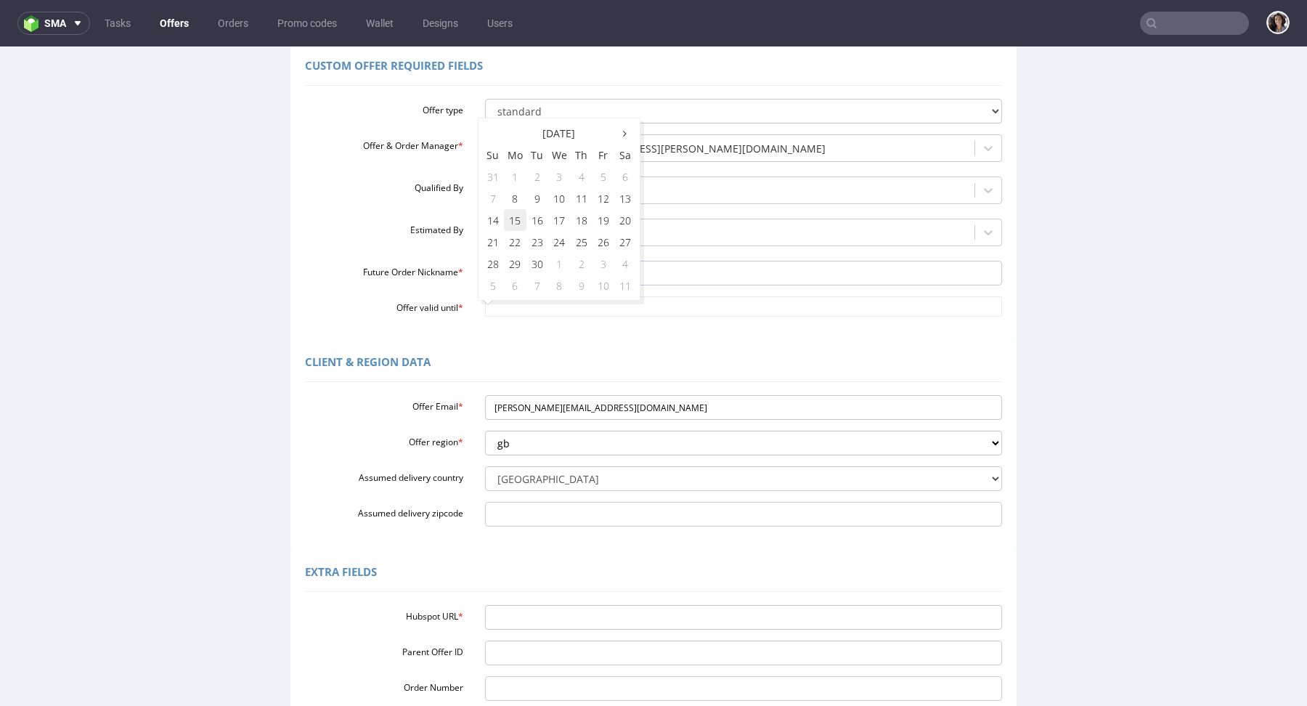
click at [506, 219] on td "15" at bounding box center [515, 220] width 23 height 22
type input "2025-09-15"
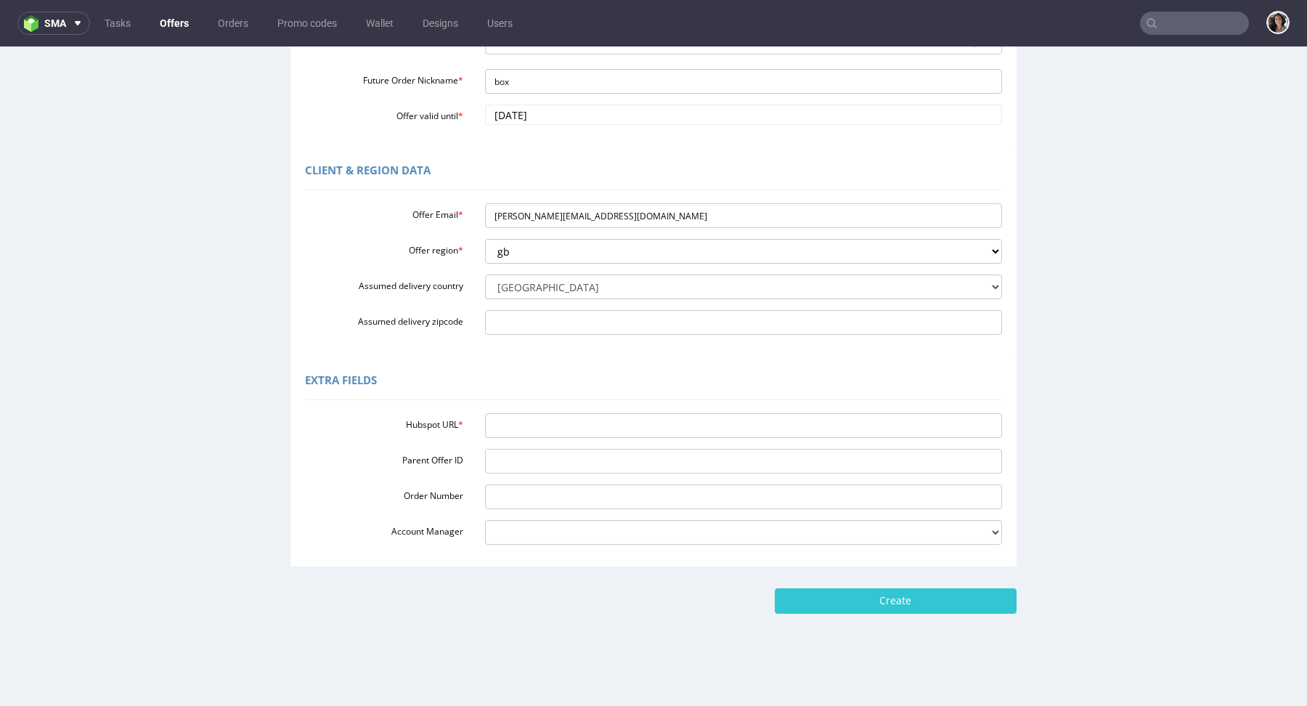
click at [527, 412] on div "Hubspot URL * Parent Offer ID Order Number Account Manager adrian.margula@packh…" at bounding box center [653, 475] width 697 height 137
click at [527, 426] on input "Hubspot URL *" at bounding box center [744, 425] width 518 height 25
paste input "https://app-eu1.hubspot.com/contacts/25600958/record/0-3/302140718319/"
type input "https://app-eu1.hubspot.com/contacts/25600958/record/0-3/302140718319/"
click at [942, 596] on input "Create" at bounding box center [896, 600] width 242 height 25
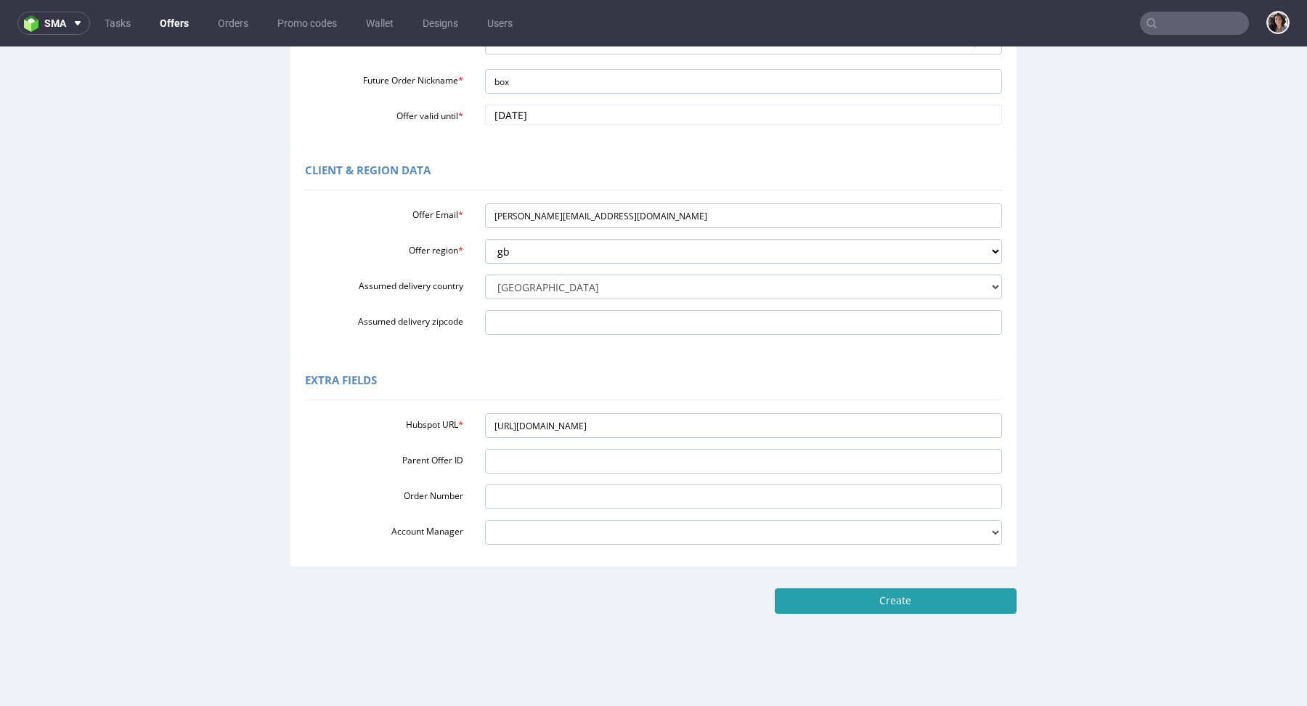
type input "Please wait..."
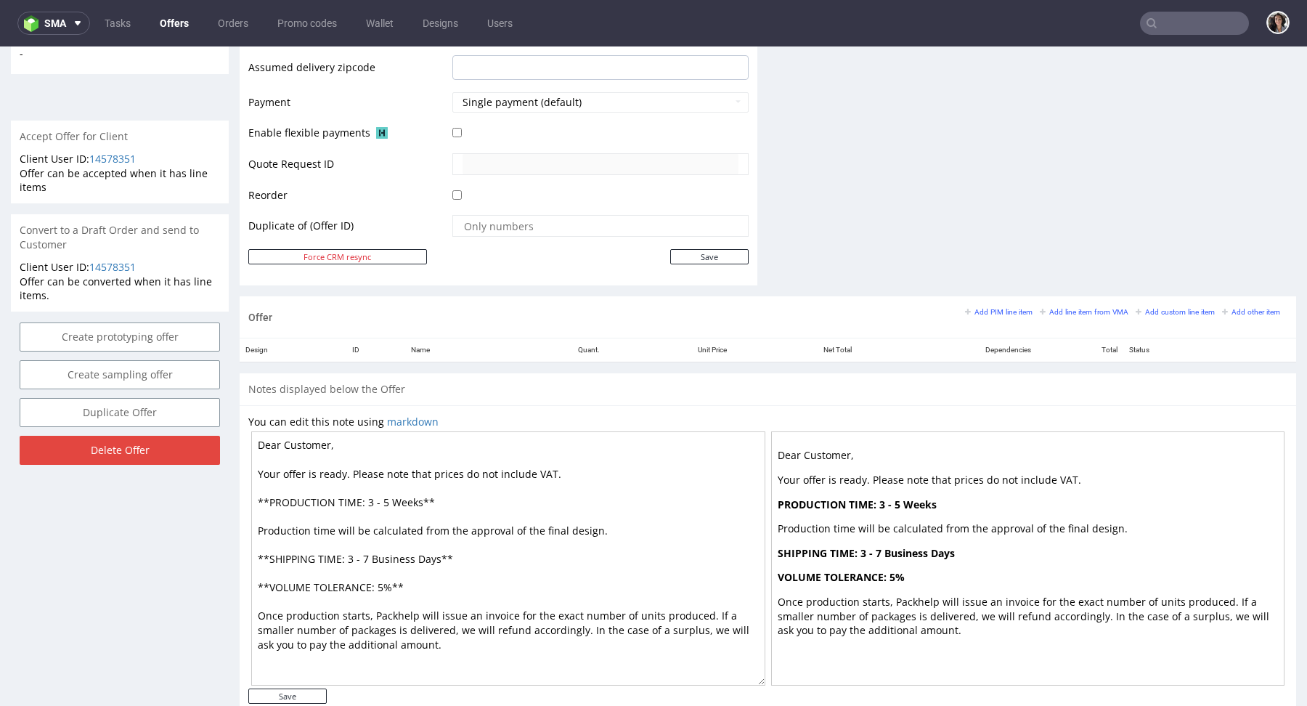
scroll to position [604, 0]
drag, startPoint x: 438, startPoint y: 556, endPoint x: 372, endPoint y: 553, distance: 66.2
click at [372, 553] on textarea "Dear Customer, Your offer is ready. Please note that prices do not include VAT.…" at bounding box center [508, 559] width 514 height 254
drag, startPoint x: 422, startPoint y: 495, endPoint x: 367, endPoint y: 497, distance: 54.5
click at [367, 497] on textarea "Dear Customer, Your offer is ready. Please note that prices do not include VAT.…" at bounding box center [508, 559] width 514 height 254
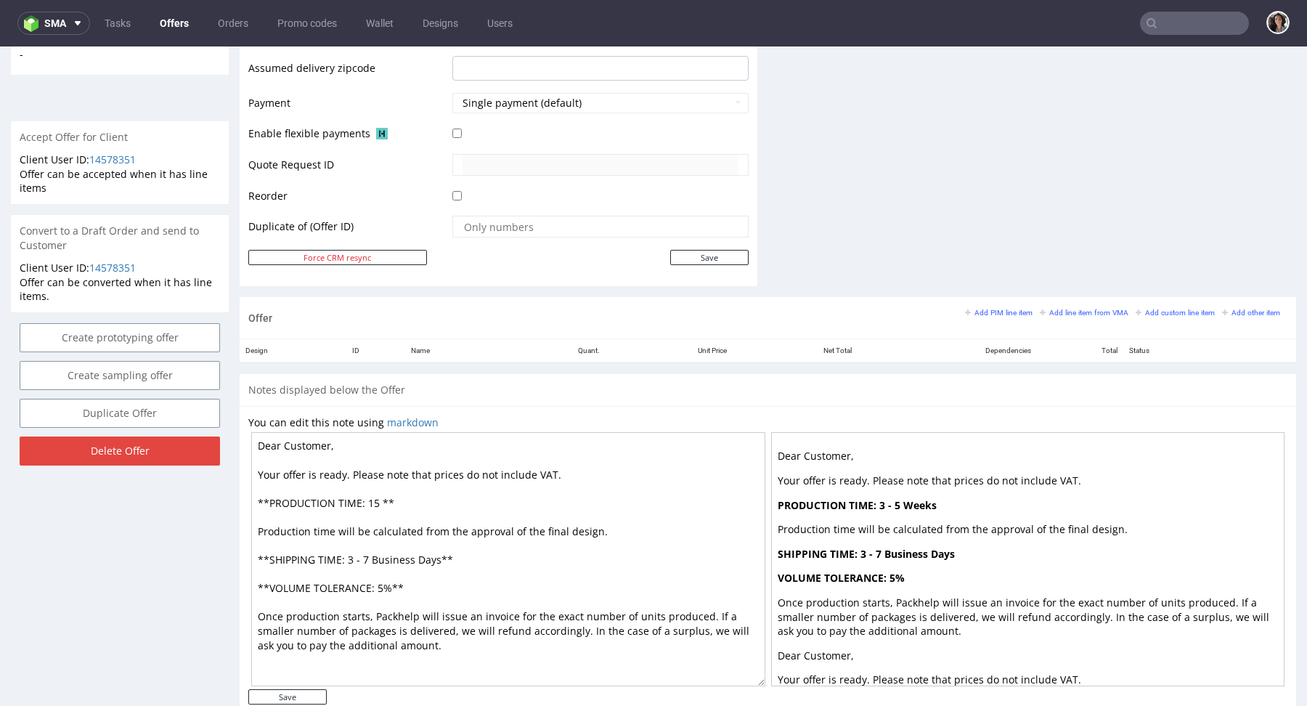
paste textarea "Business Days"
type textarea "Dear Customer, Your offer is ready. Please note that prices do not include VAT.…"
click at [309, 702] on div "You can edit this note using markdown Dear Customer, Your offer is ready. Pleas…" at bounding box center [768, 560] width 1057 height 308
click at [304, 696] on input "Save" at bounding box center [287, 696] width 78 height 15
type input "In progress..."
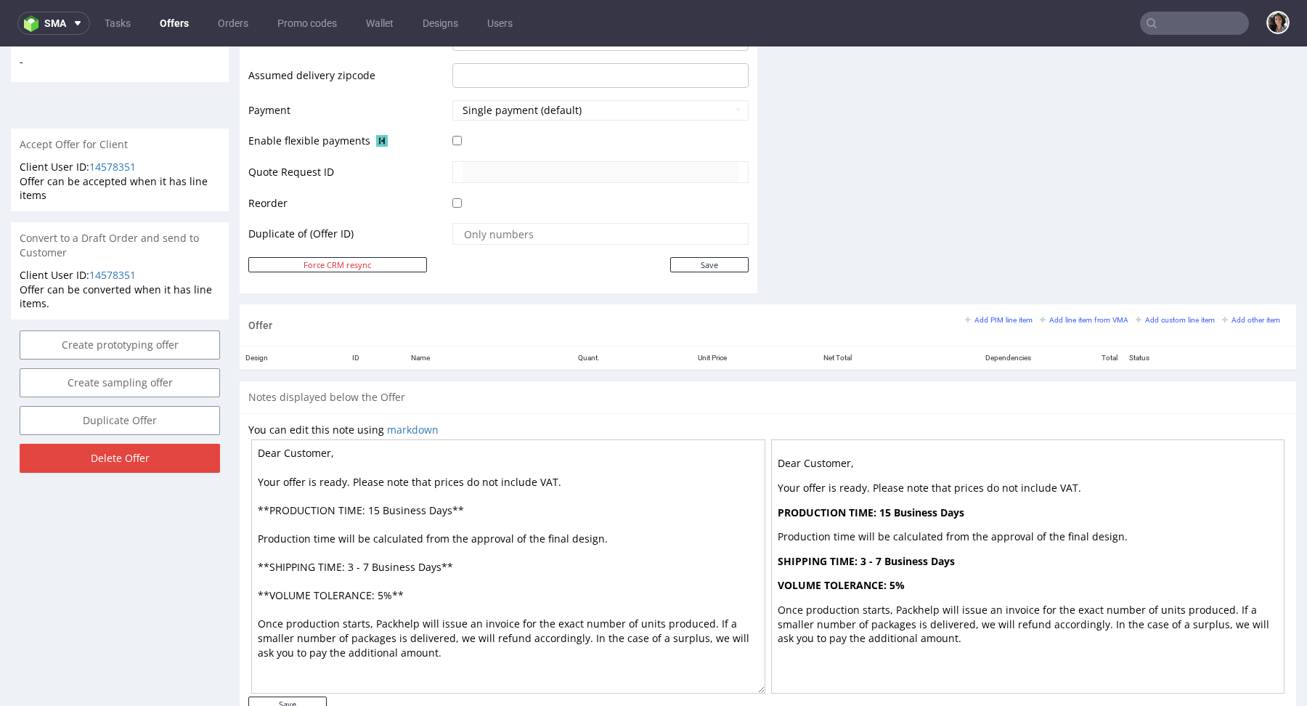
scroll to position [651, 0]
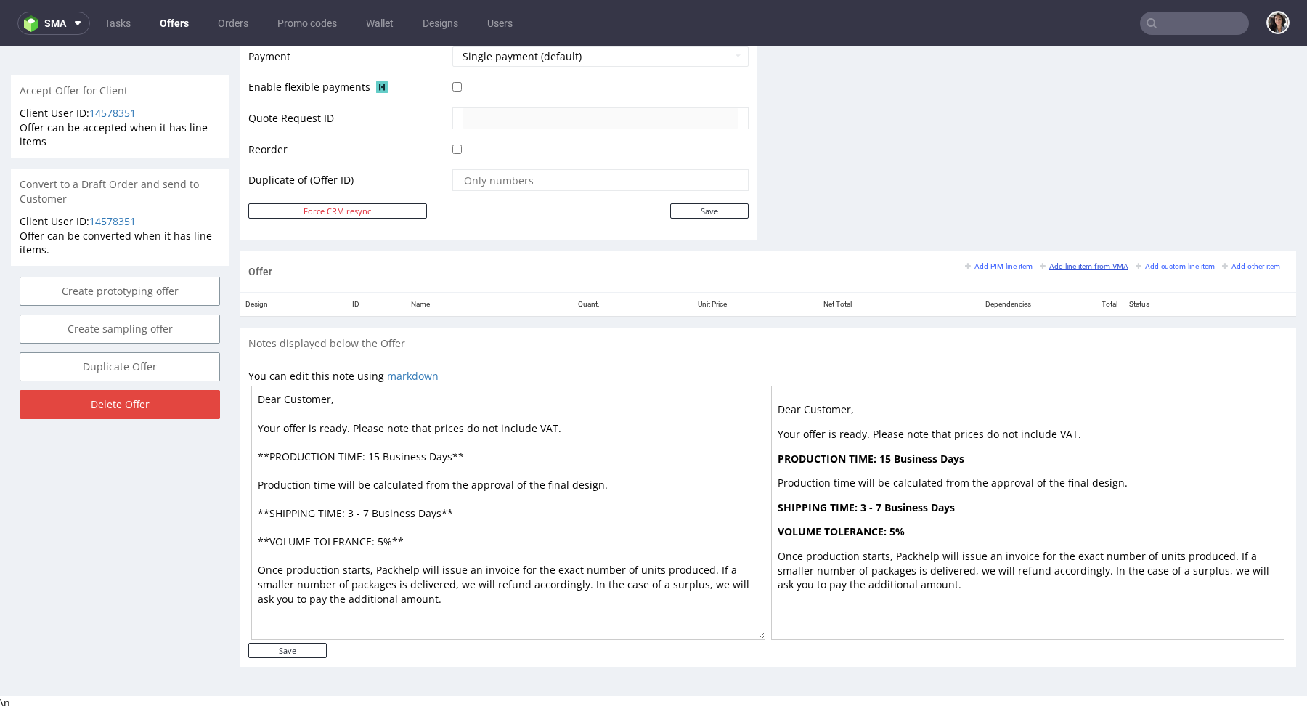
click at [1089, 262] on small "Add line item from VMA" at bounding box center [1084, 266] width 89 height 8
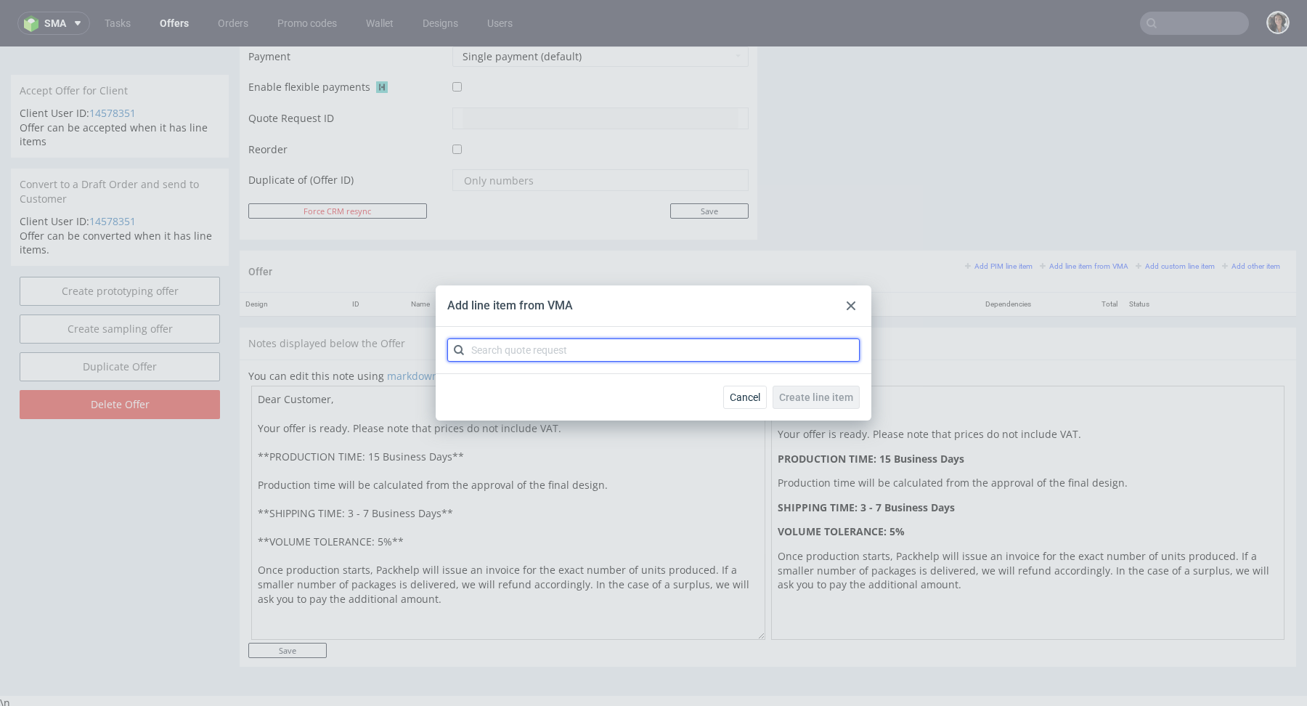
click at [590, 349] on input "text" at bounding box center [653, 349] width 412 height 23
paste input "CBGY"
type input "CBGY"
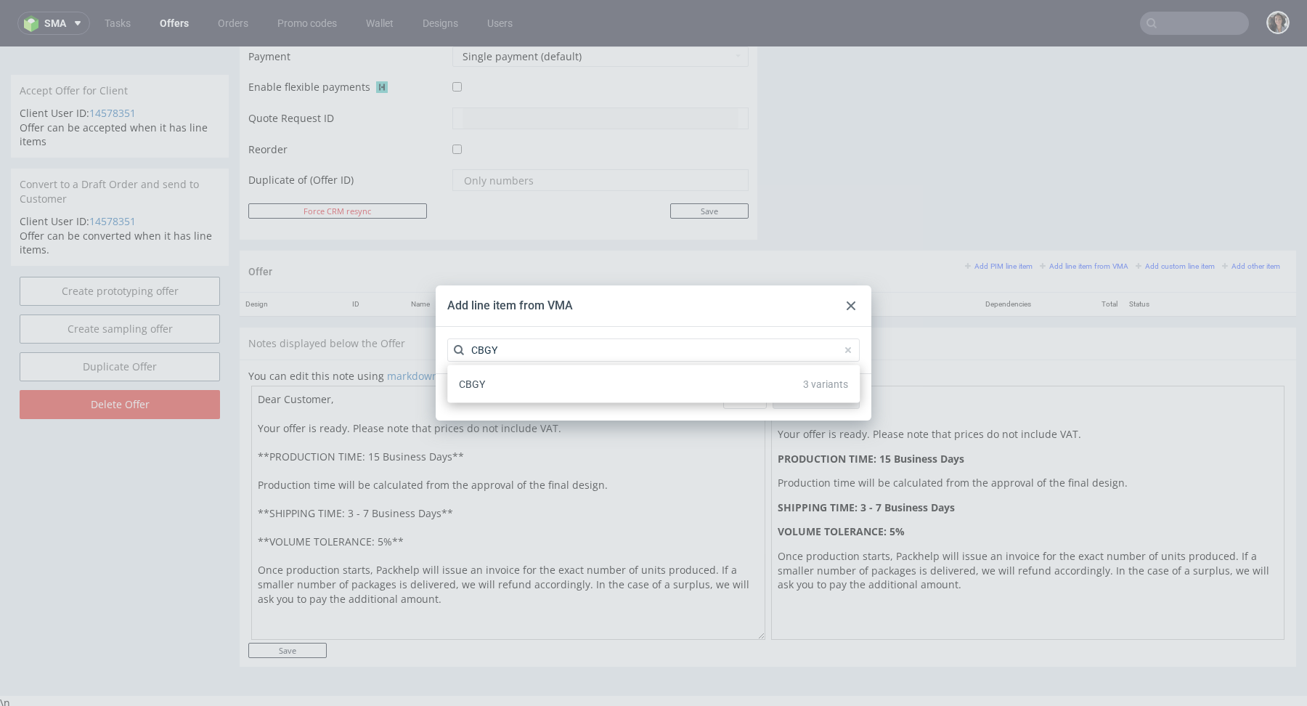
click at [489, 382] on div "CBGY 3 variants" at bounding box center [653, 384] width 401 height 26
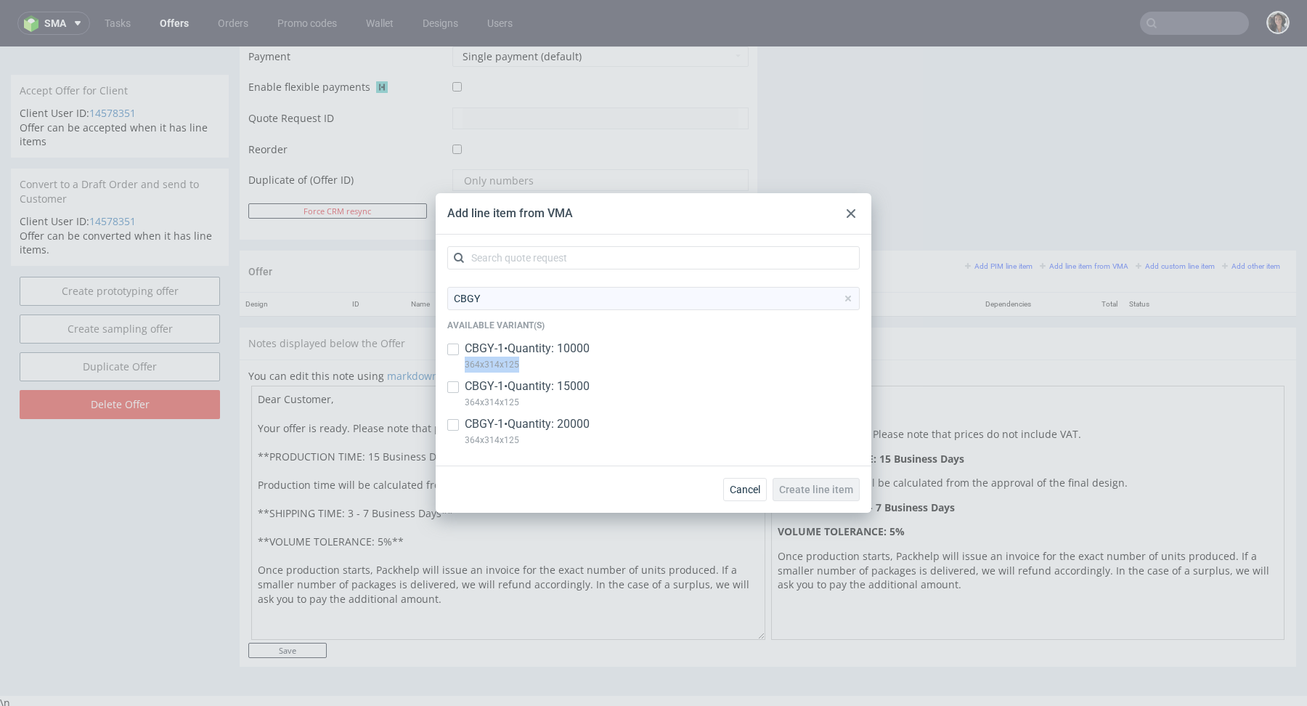
copy p "364x314x125"
drag, startPoint x: 523, startPoint y: 363, endPoint x: 465, endPoint y: 363, distance: 58.1
click at [465, 363] on p "364x314x125" at bounding box center [527, 365] width 125 height 16
checkbox input "true"
click at [452, 389] on input "checkbox" at bounding box center [453, 387] width 12 height 12
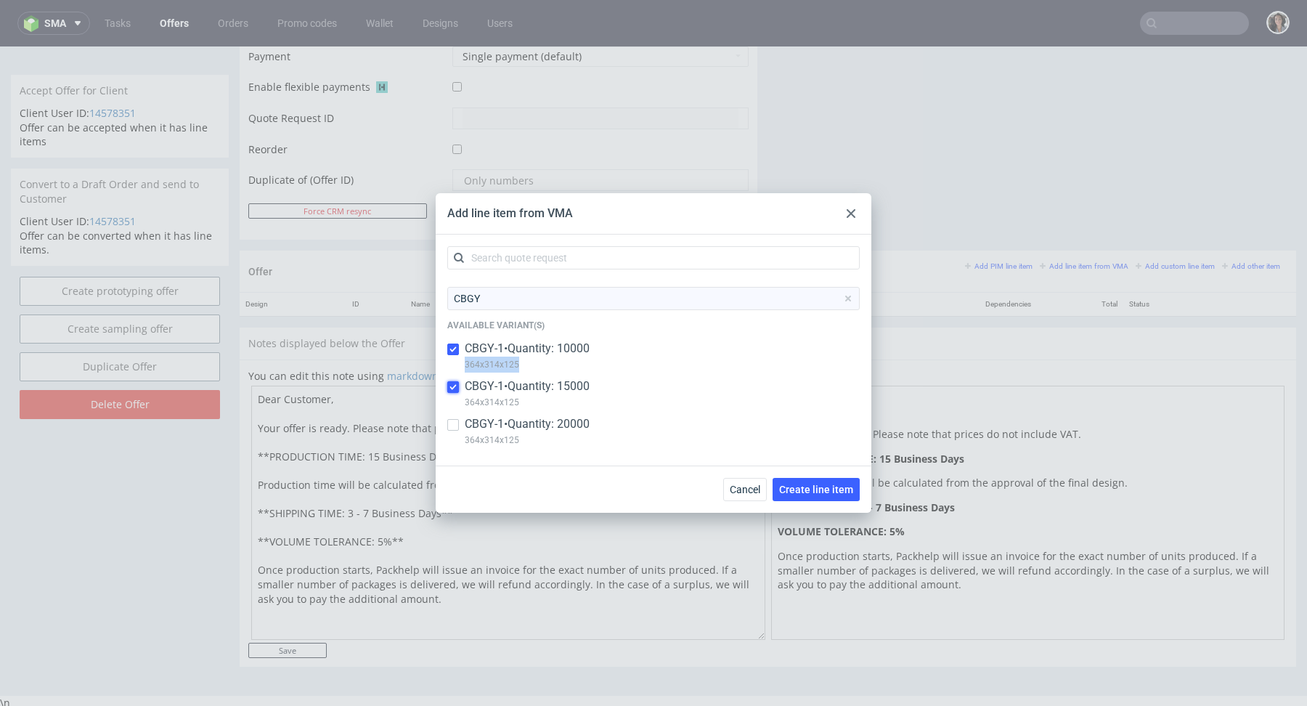
checkbox input "true"
click at [452, 428] on input "checkbox" at bounding box center [453, 425] width 12 height 12
checkbox input "true"
click at [819, 490] on span "Create line item" at bounding box center [816, 489] width 74 height 10
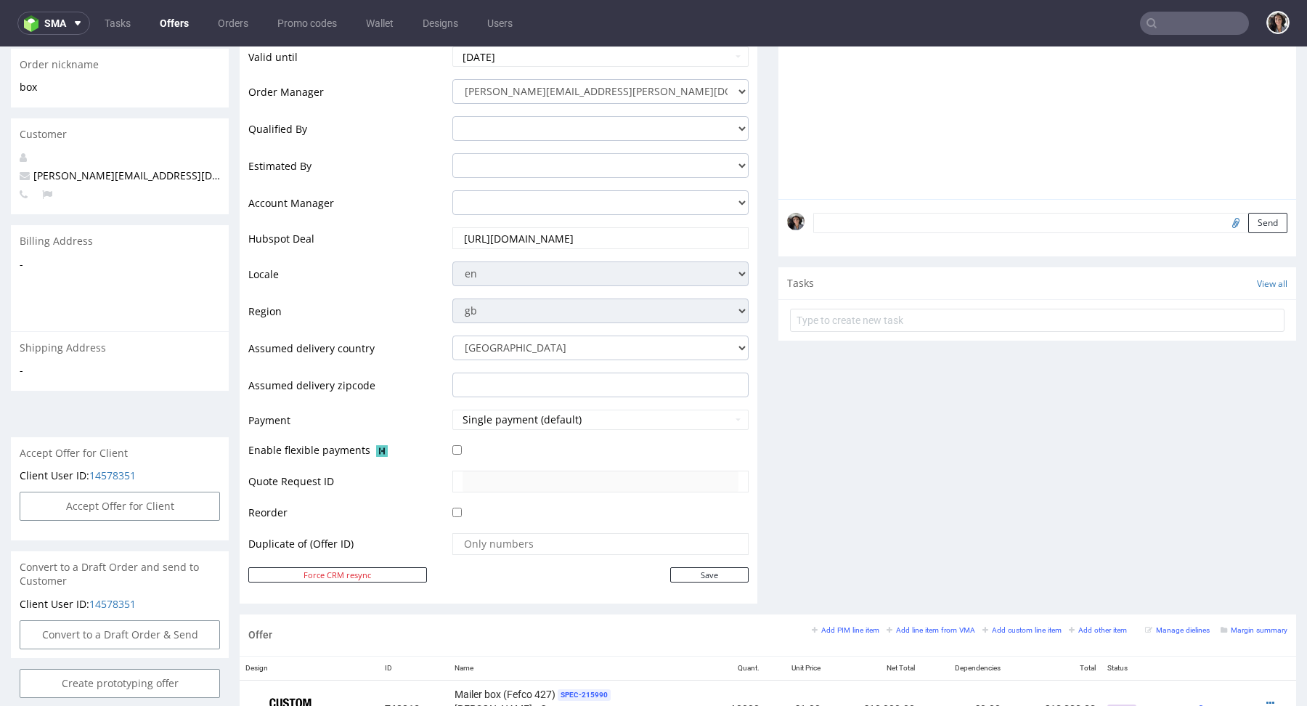
scroll to position [810, 0]
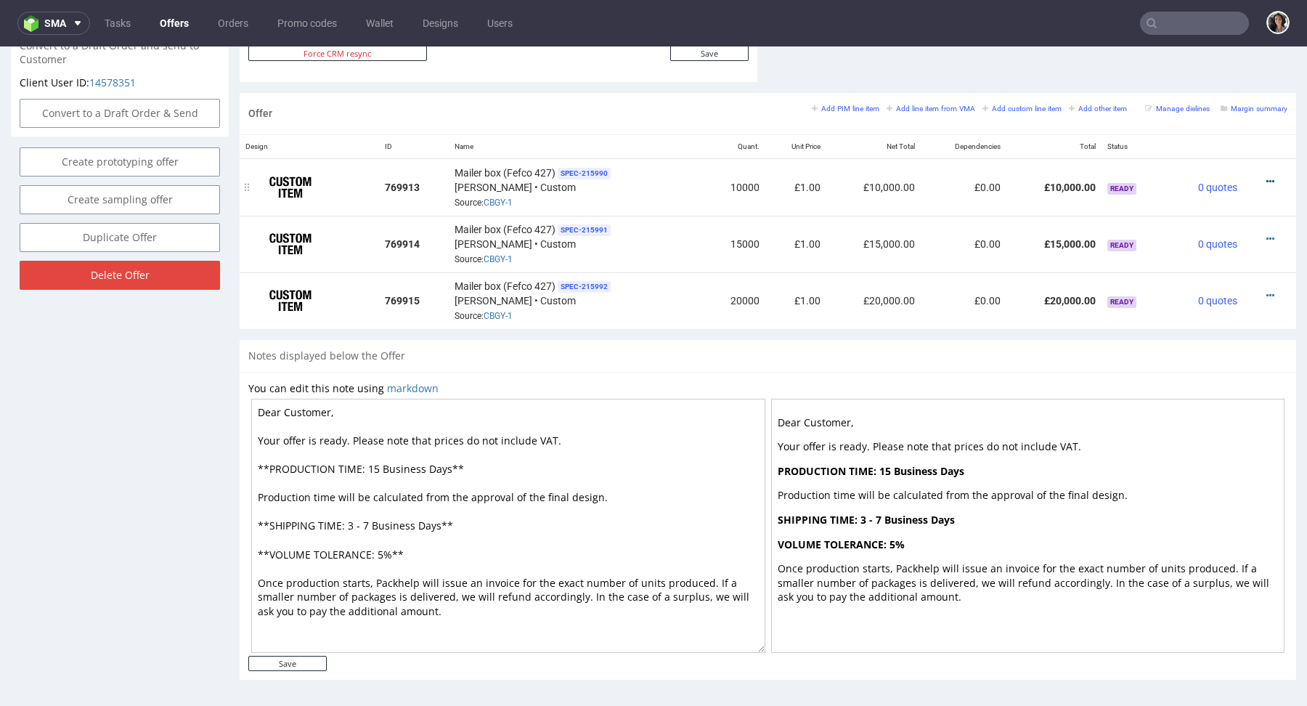
click at [1267, 177] on icon at bounding box center [1271, 181] width 8 height 10
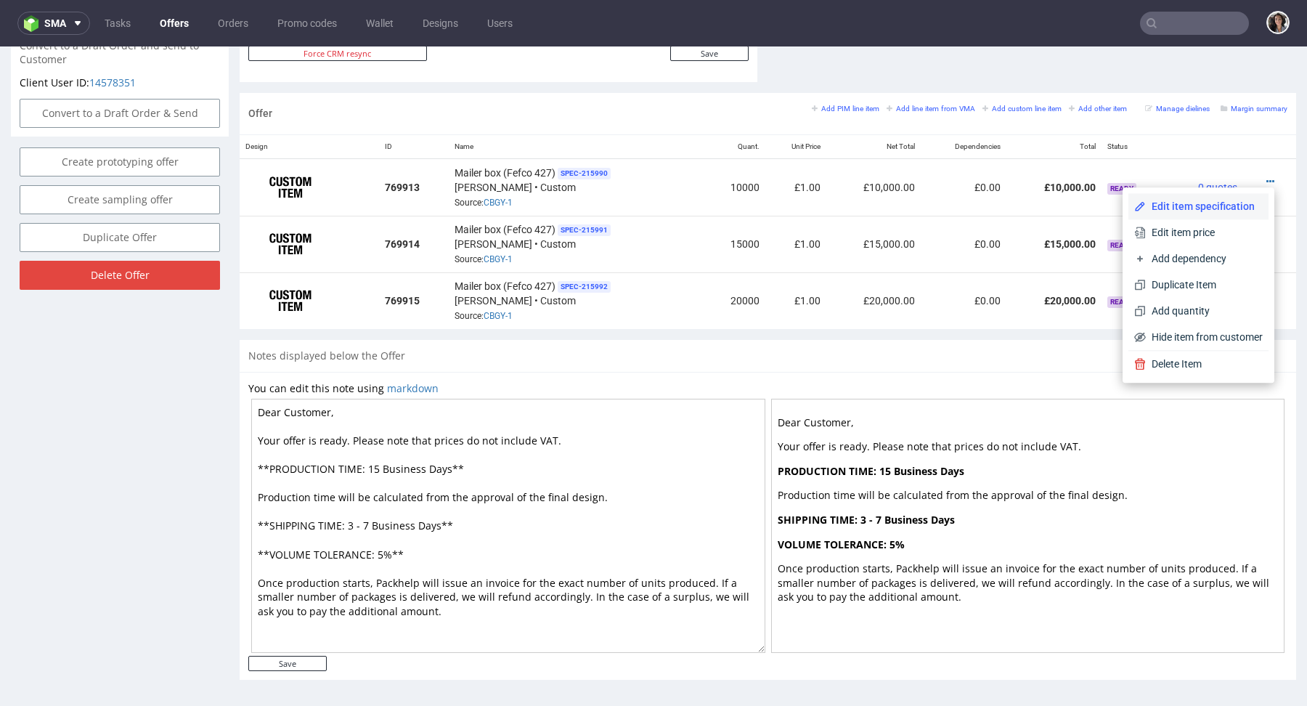
click at [1181, 206] on span "Edit item specification" at bounding box center [1204, 206] width 117 height 15
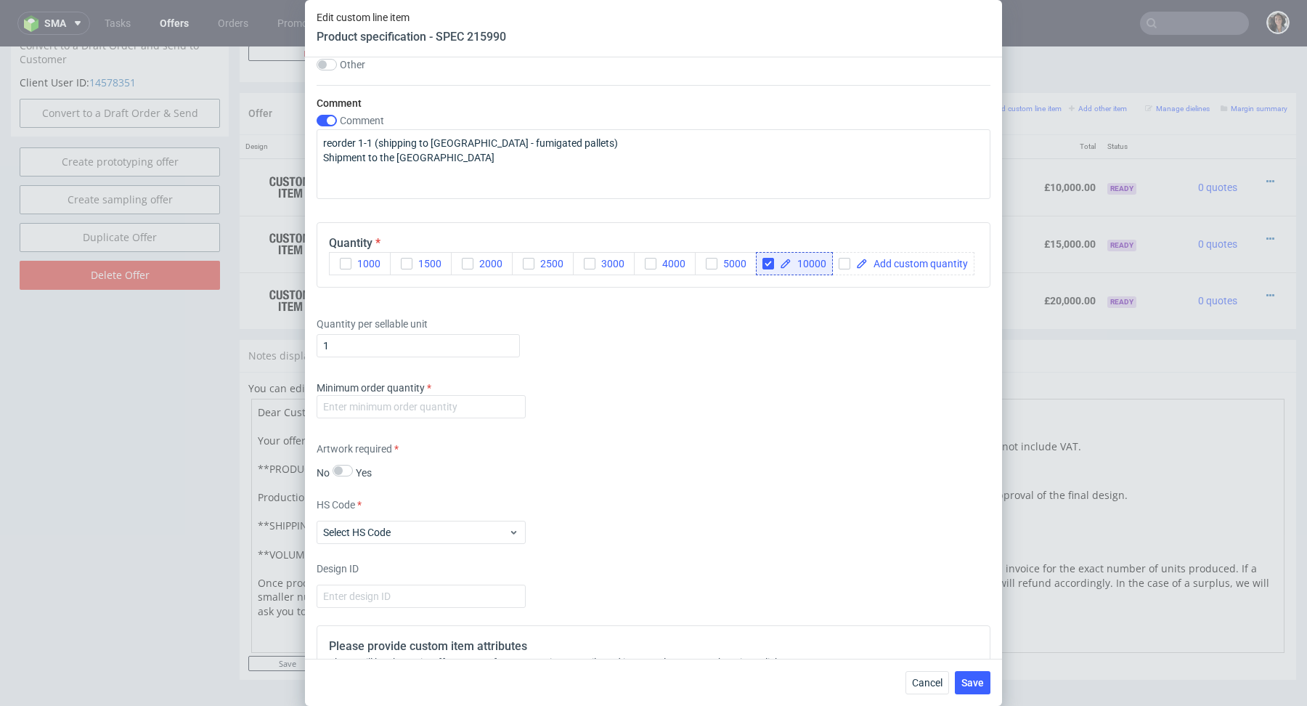
scroll to position [1800, 0]
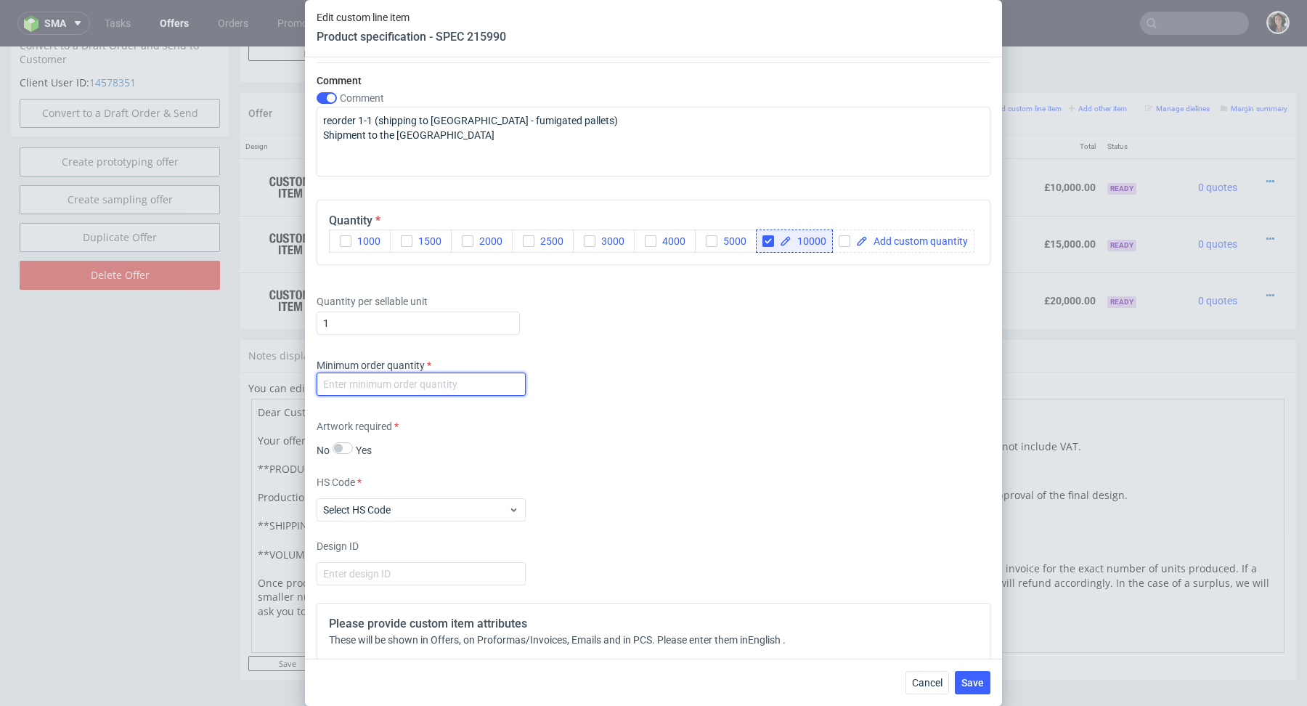
click at [439, 382] on input "number" at bounding box center [421, 384] width 209 height 23
type input "1"
click at [754, 367] on div "Minimum order quantity 1" at bounding box center [654, 380] width 674 height 44
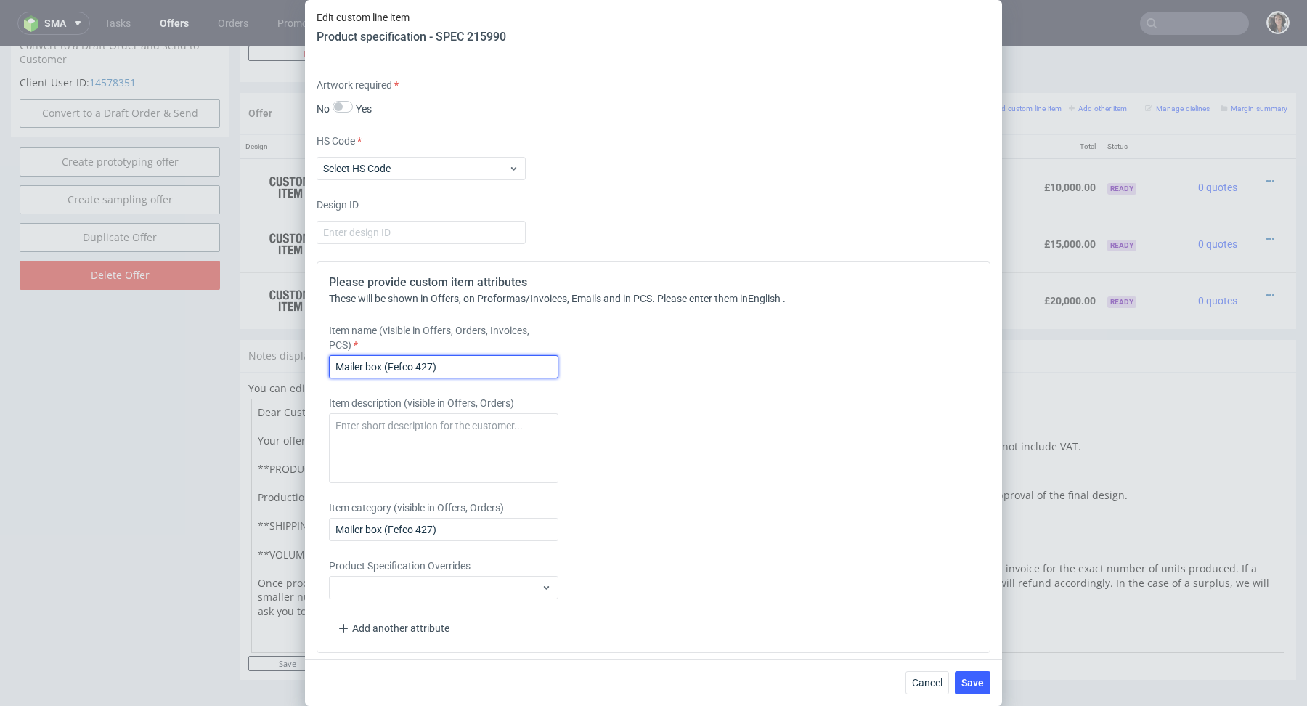
click at [415, 365] on input "Mailer box (Fefco 427)" at bounding box center [443, 366] width 229 height 23
paste input "364x314x125"
click at [333, 362] on input "364x314x125" at bounding box center [443, 366] width 229 height 23
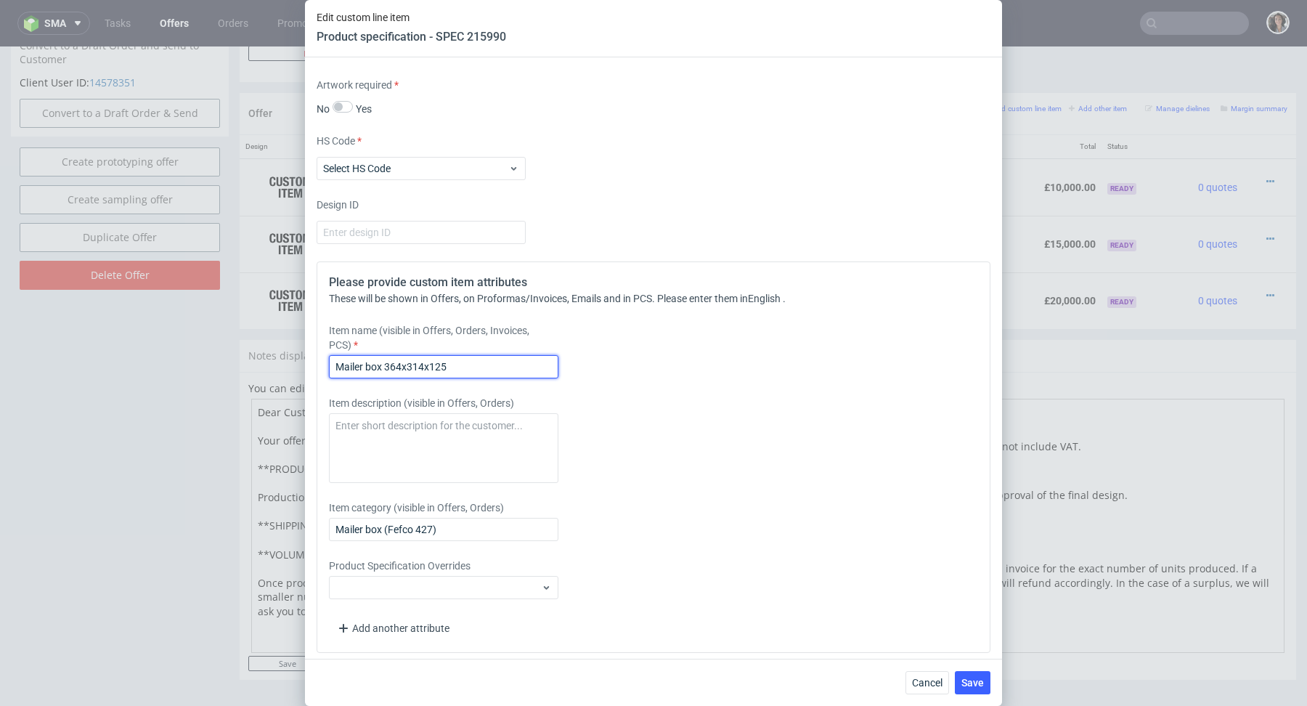
click at [494, 362] on input "Mailer box 364x314x125" at bounding box center [443, 366] width 229 height 23
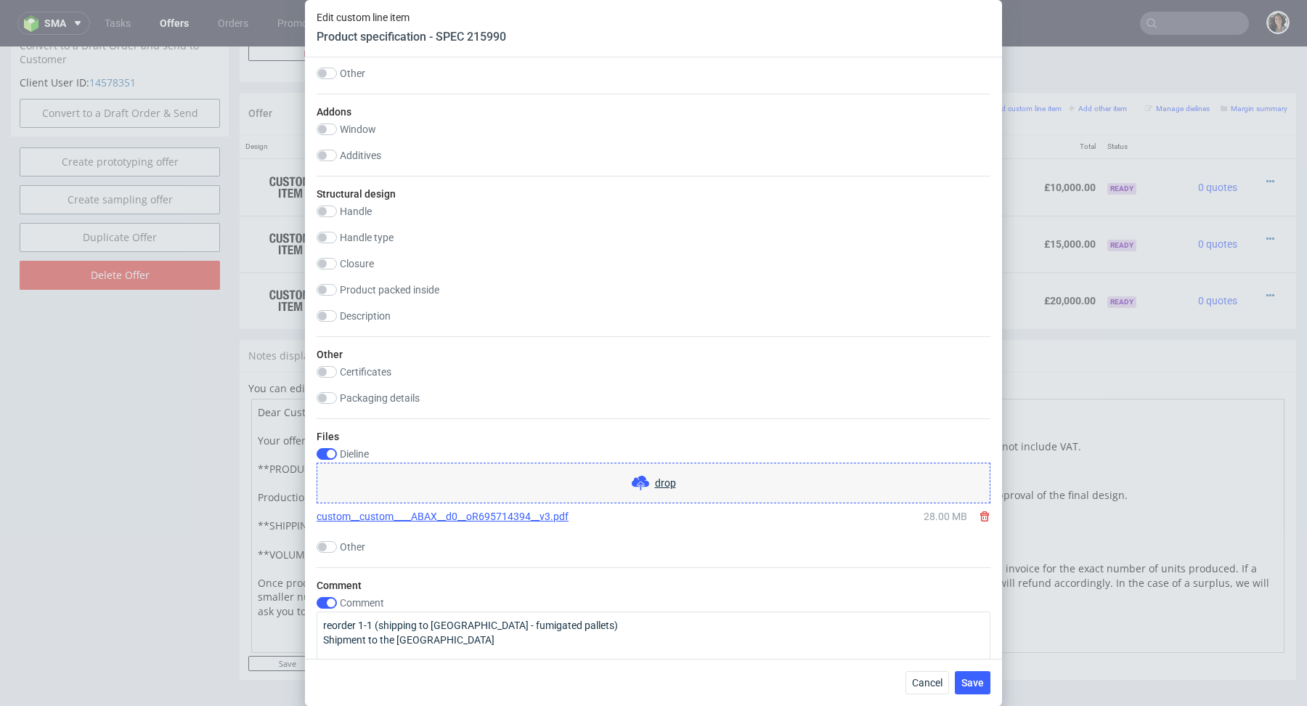
scroll to position [2064, 0]
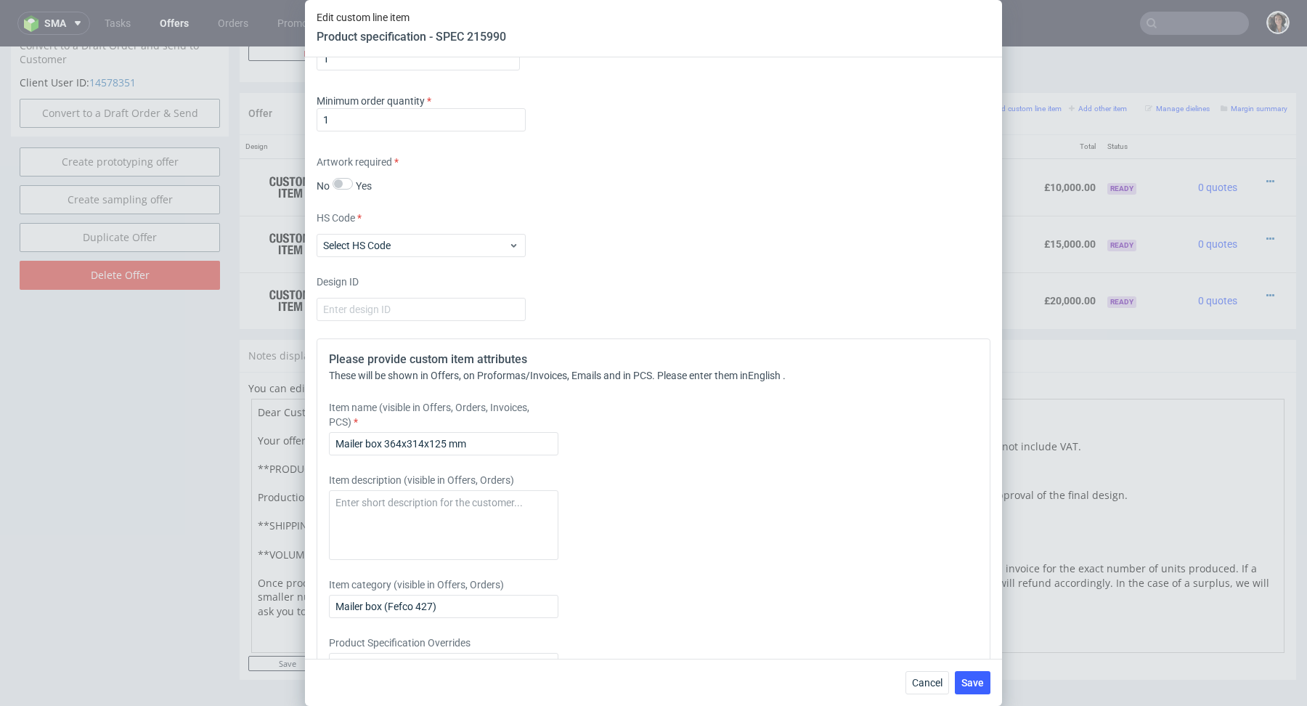
click at [645, 487] on div "Item description (visible in Offers, Orders)" at bounding box center [570, 516] width 482 height 87
click at [518, 441] on input "Mailer box 364x314x125 mm" at bounding box center [443, 443] width 229 height 23
click at [472, 439] on input "Mailer box 364x314x125 mm external" at bounding box center [443, 443] width 229 height 23
click at [472, 439] on input "Mailer box 364x314x125 mm External" at bounding box center [443, 443] width 229 height 23
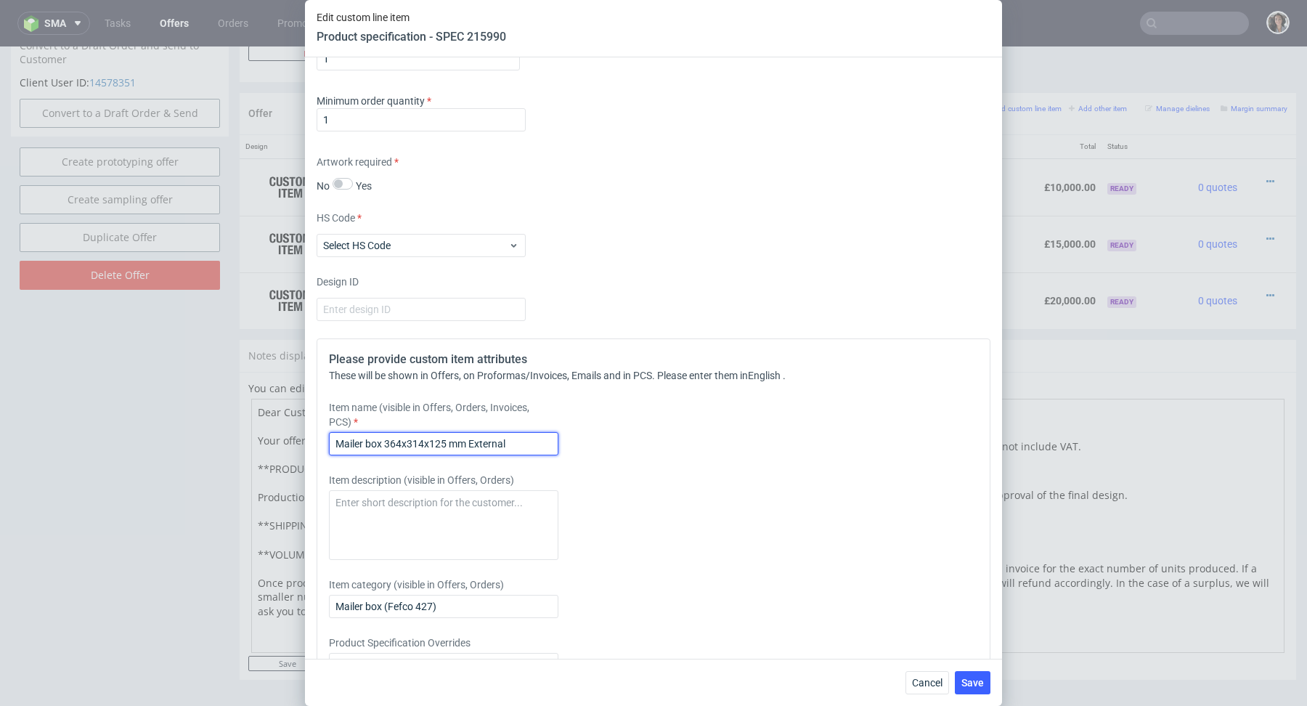
click at [472, 439] on input "Mailer box 364x314x125 mm External" at bounding box center [443, 443] width 229 height 23
type input "Mailer box 364x314x125 mm External"
click at [460, 602] on input "Mailer box (Fefco 427)" at bounding box center [443, 606] width 229 height 23
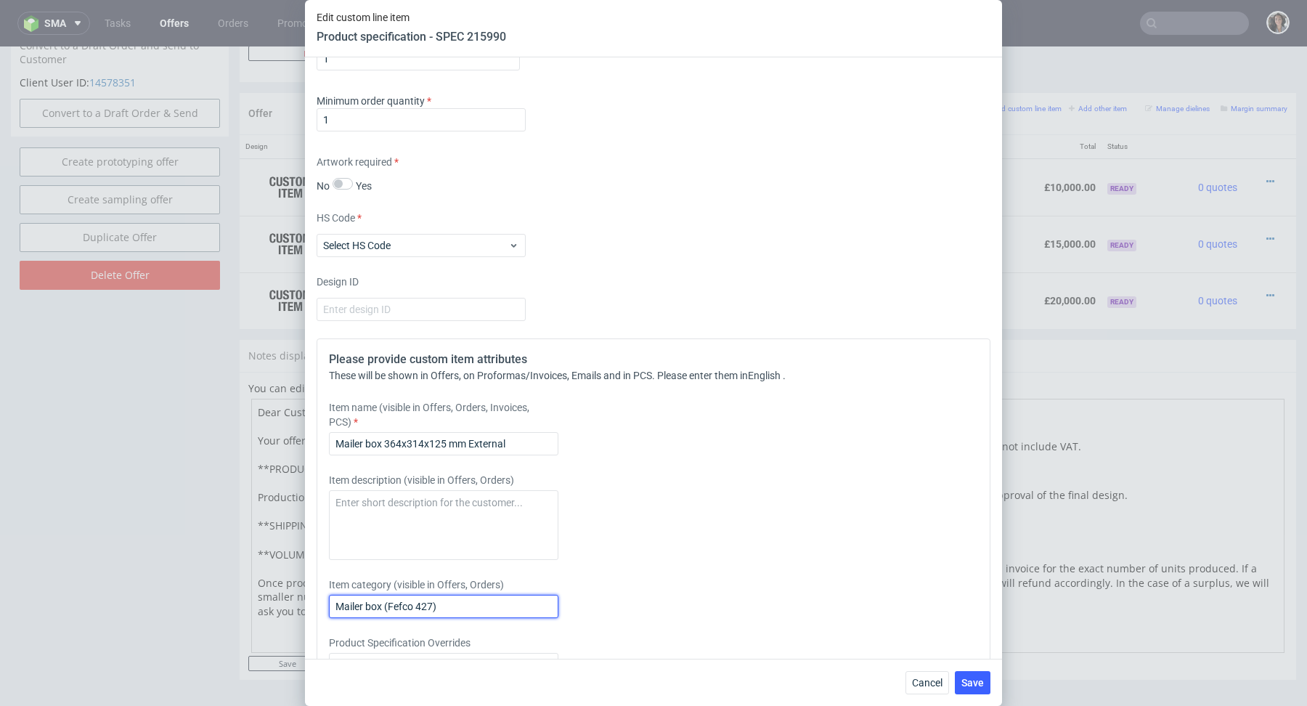
paste input "364x314x125 mm External"
type input "Mailer box 364x314x125 mm External"
click at [973, 680] on span "Save" at bounding box center [973, 683] width 23 height 10
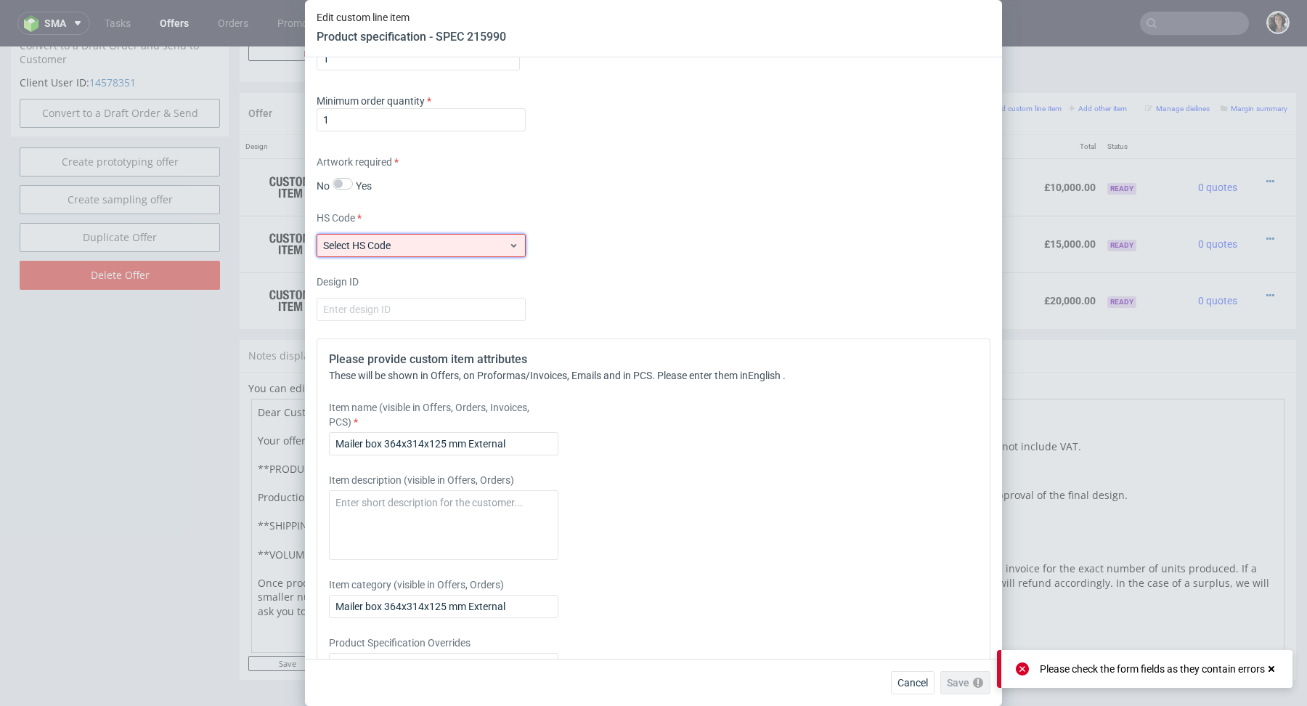
click at [486, 234] on div "Select HS Code" at bounding box center [421, 245] width 209 height 23
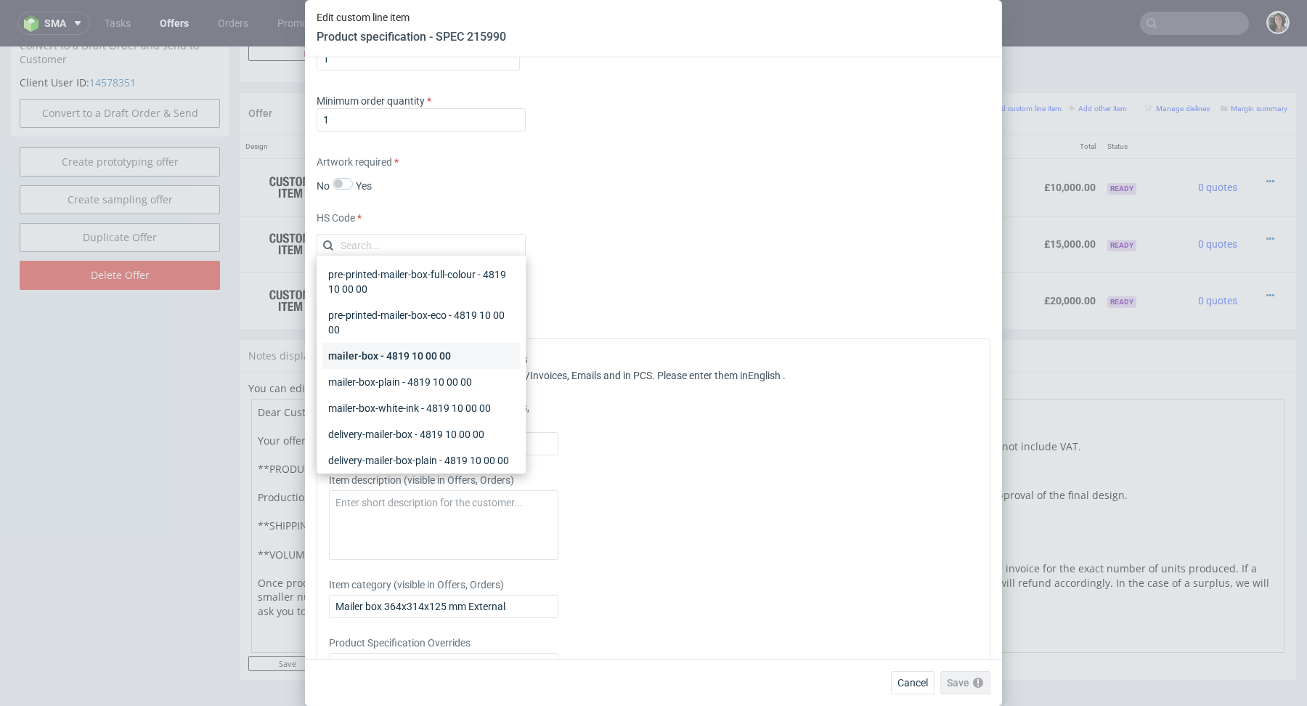
click at [432, 345] on div "mailer-box - 4819 10 00 00" at bounding box center [421, 356] width 198 height 26
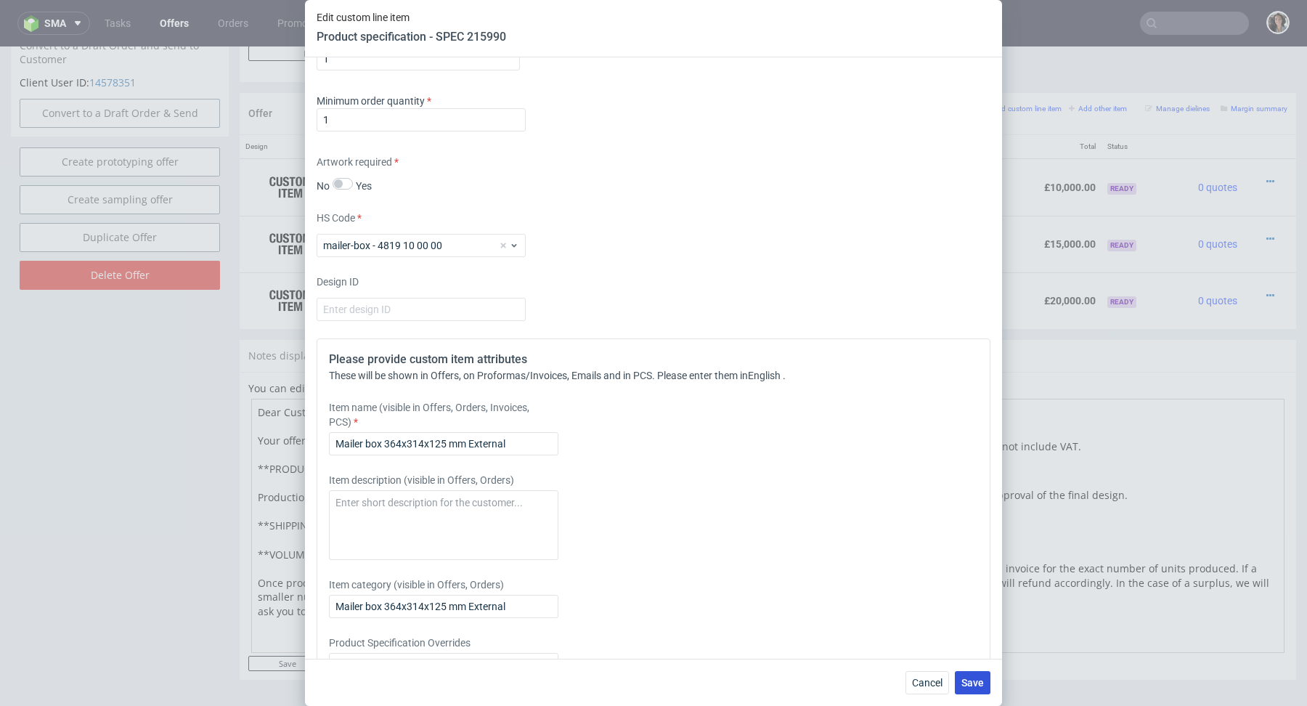
click at [980, 684] on span "Save" at bounding box center [973, 683] width 23 height 10
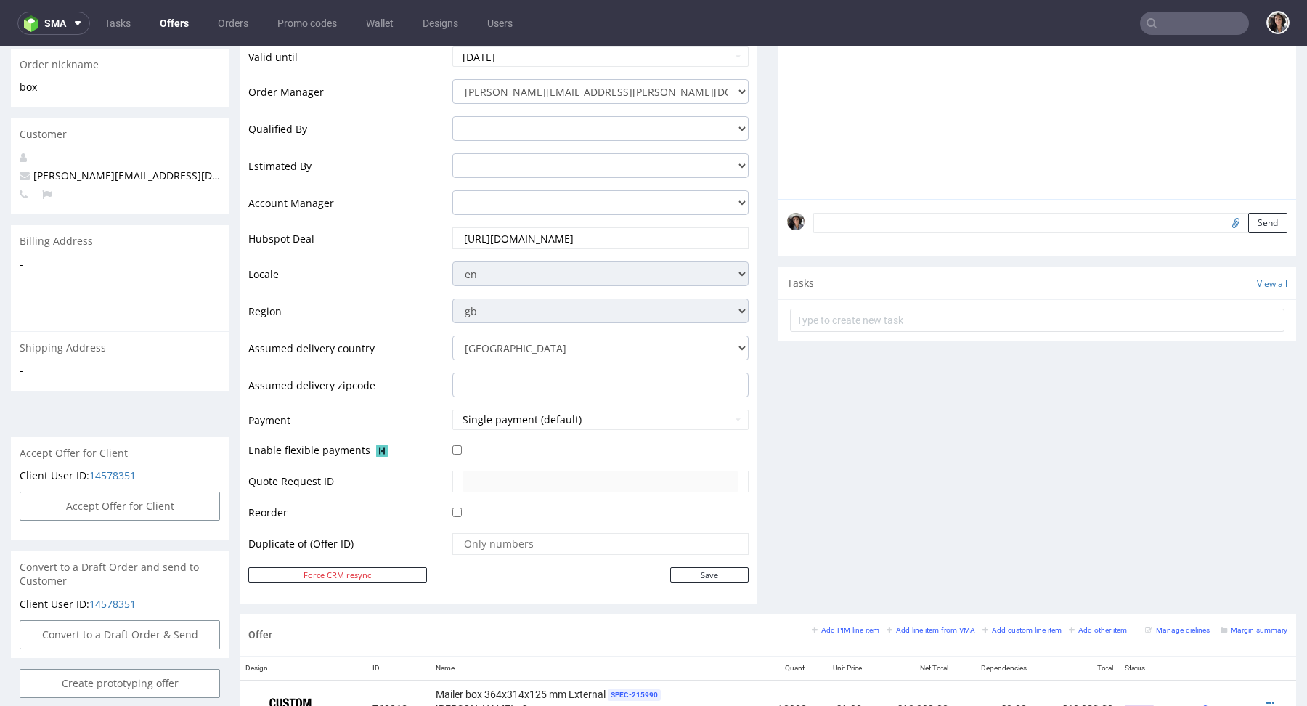
scroll to position [810, 0]
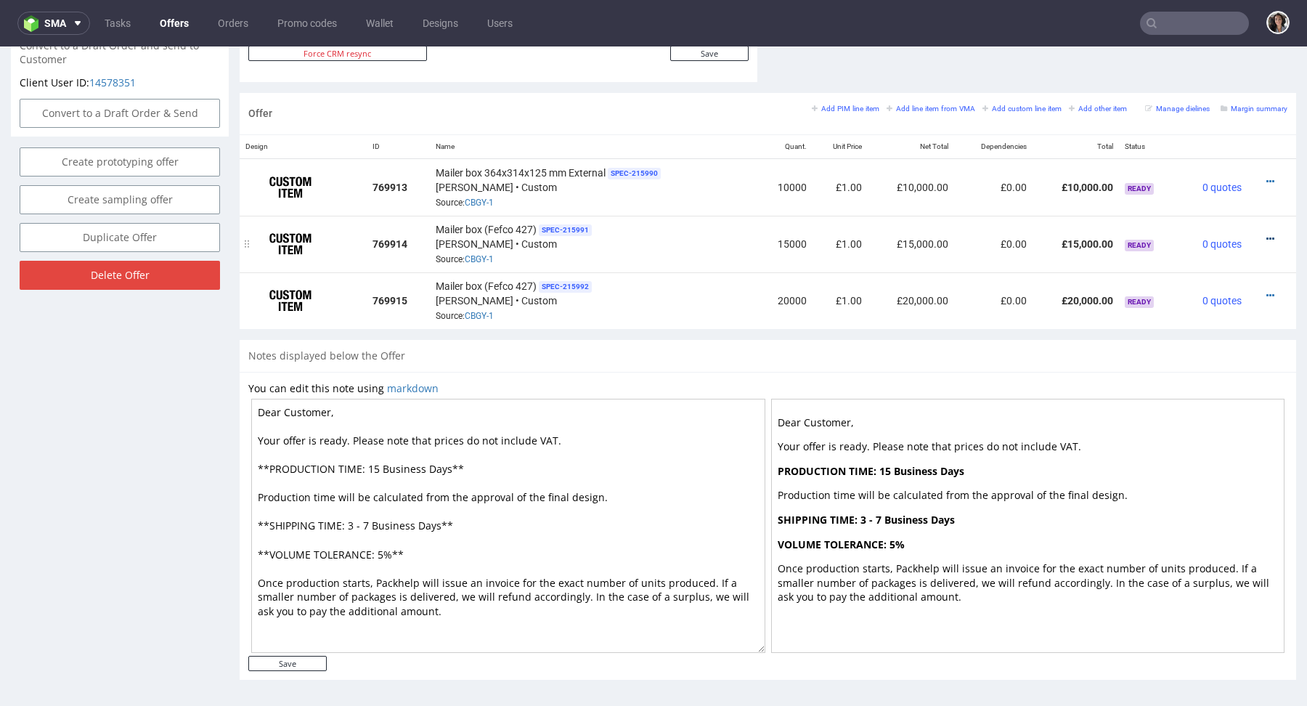
click at [1267, 237] on icon at bounding box center [1271, 239] width 8 height 10
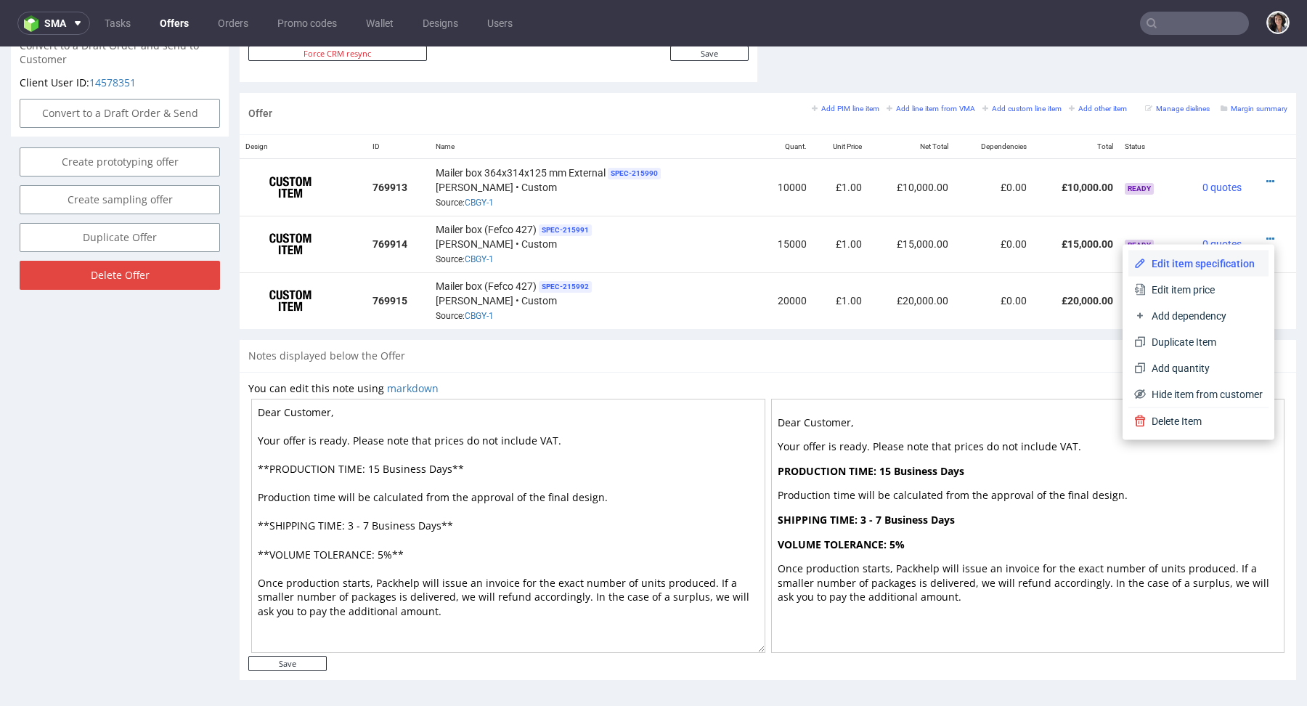
click at [1190, 261] on span "Edit item specification" at bounding box center [1204, 263] width 117 height 15
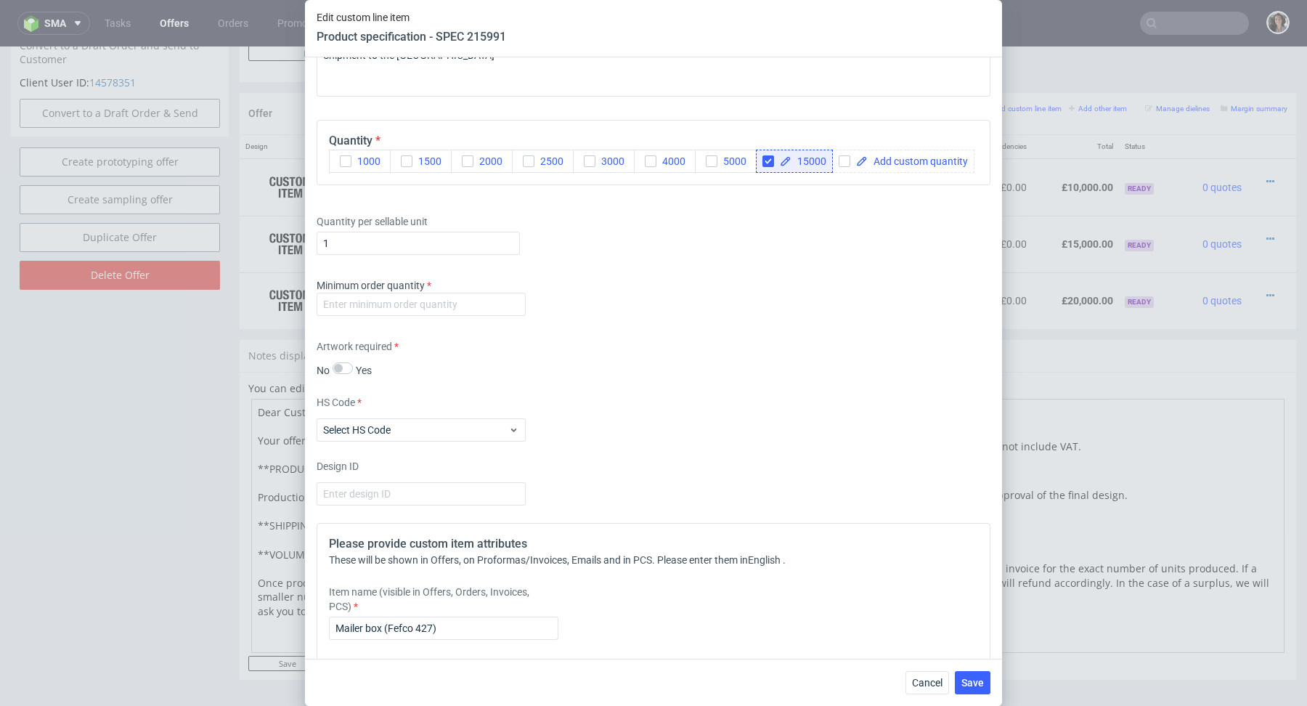
scroll to position [2141, 0]
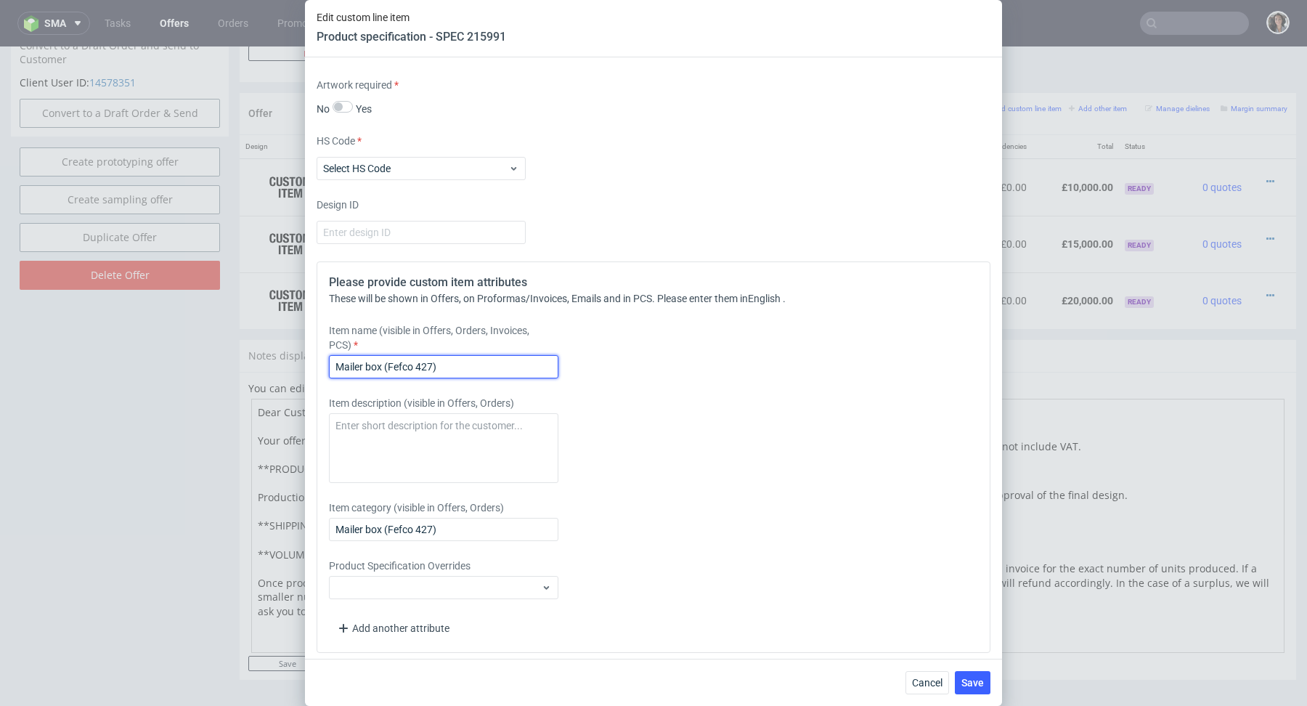
click at [399, 362] on input "Mailer box (Fefco 427)" at bounding box center [443, 366] width 229 height 23
paste input "364x314x125 mm External"
type input "Mailer box 364x314x125 mm External"
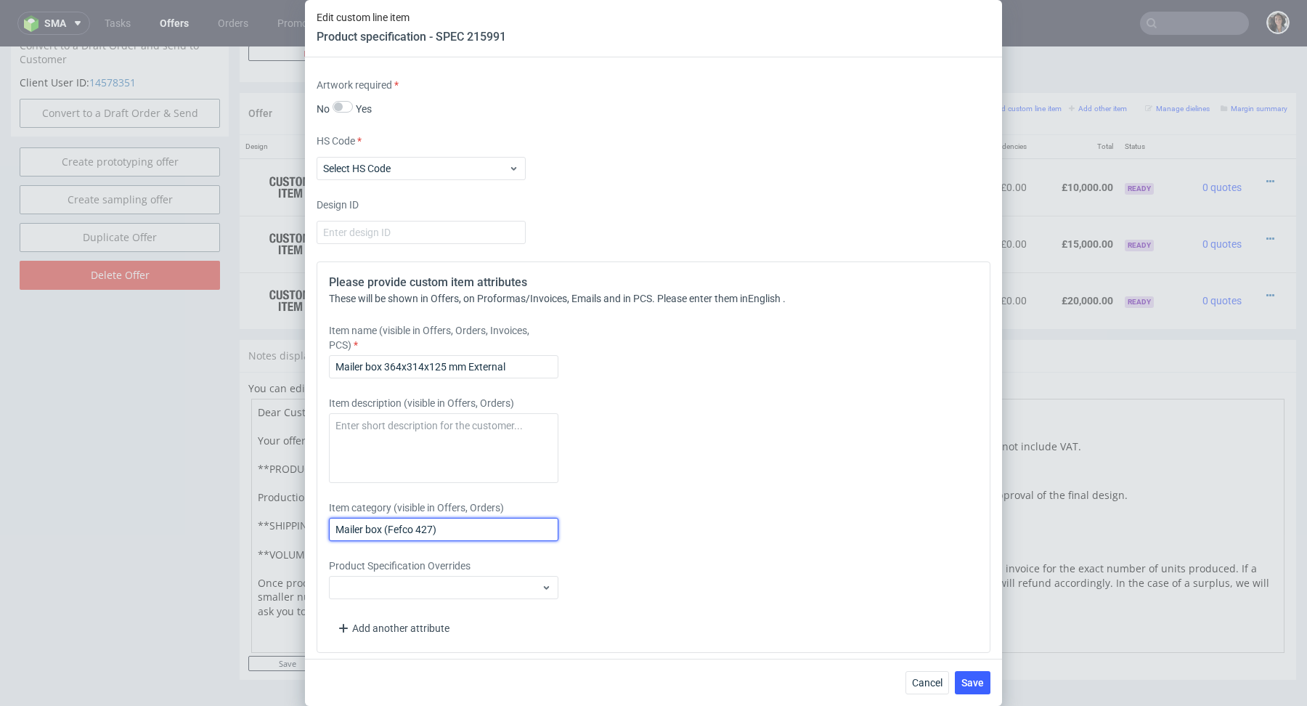
click at [415, 524] on input "Mailer box (Fefco 427)" at bounding box center [443, 529] width 229 height 23
paste input "364x314x125 mm External"
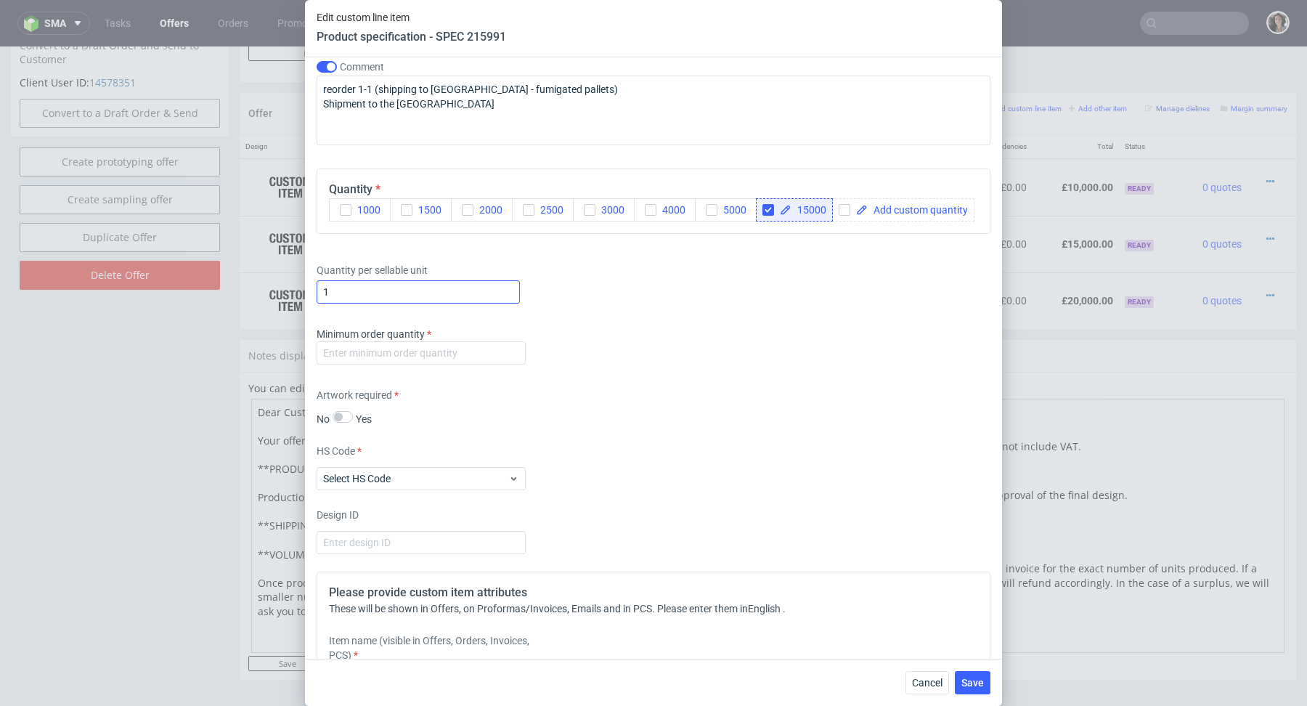
scroll to position [1816, 0]
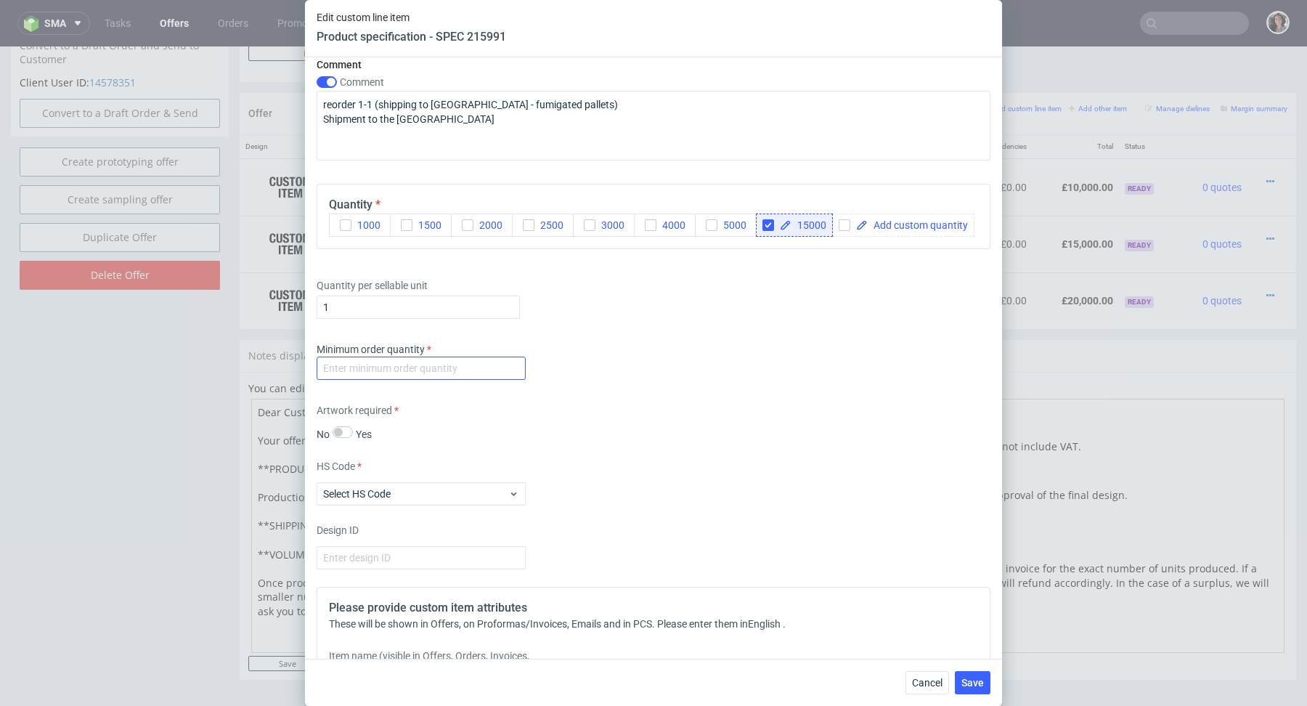
type input "Mailer box 364x314x125 mm External"
click at [444, 358] on input "number" at bounding box center [421, 368] width 209 height 23
type input "1"
click at [668, 441] on div "Supplier Custom Custom supplier Werner Kenkel Technical specification Instant p…" at bounding box center [653, 357] width 697 height 601
click at [509, 488] on icon at bounding box center [513, 494] width 11 height 12
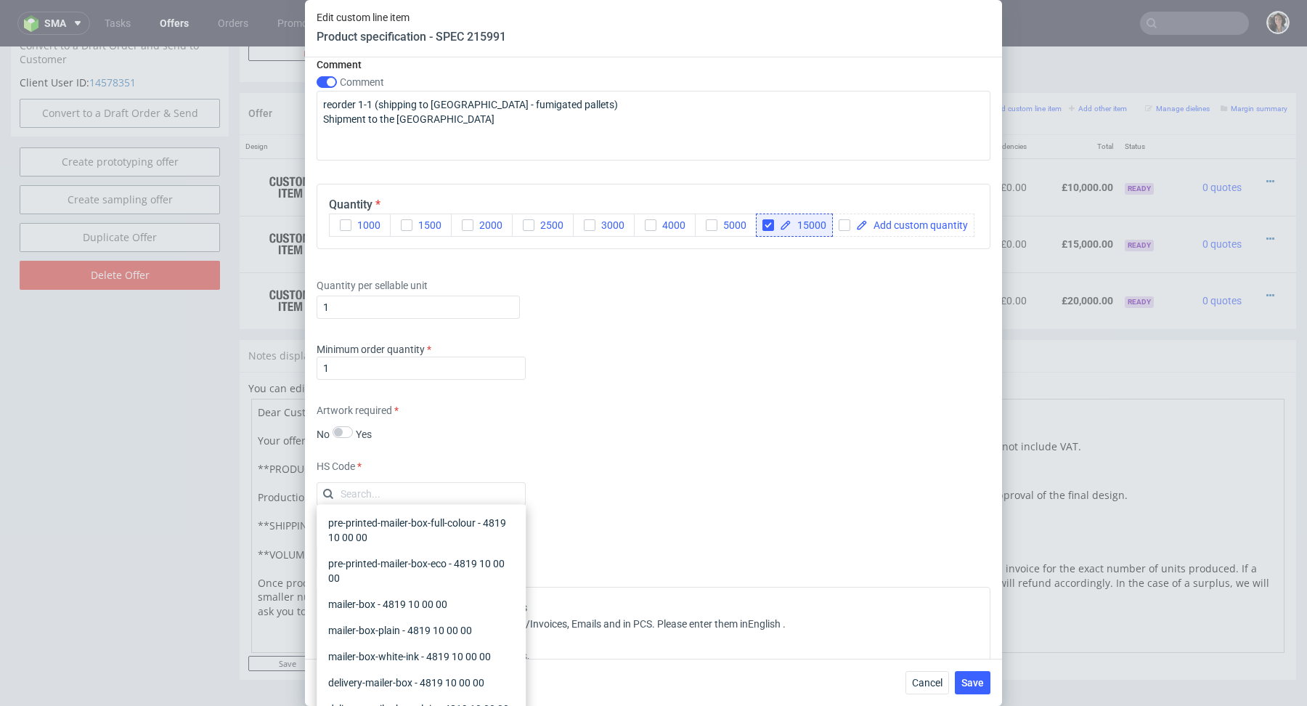
type input "a"
type input "mail"
click at [411, 592] on div "mailer-box - 4819 10 00 00" at bounding box center [421, 604] width 198 height 26
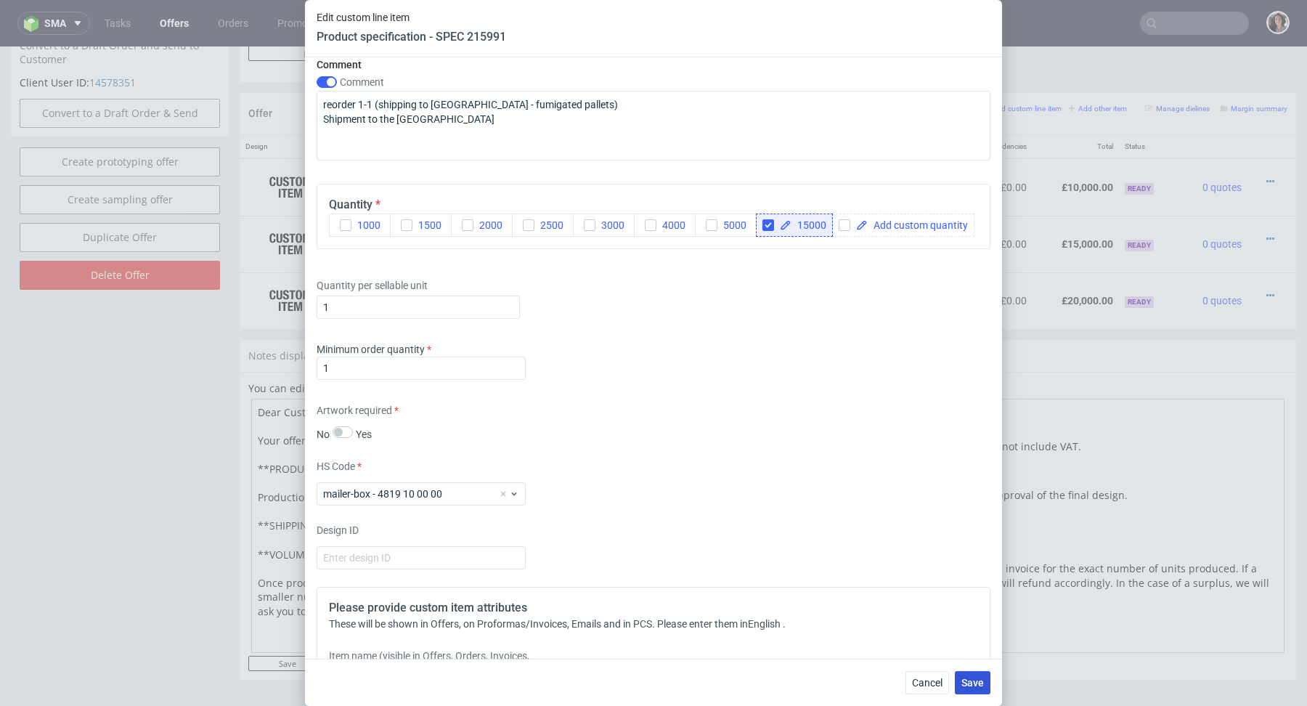
click at [979, 689] on button "Save" at bounding box center [973, 682] width 36 height 23
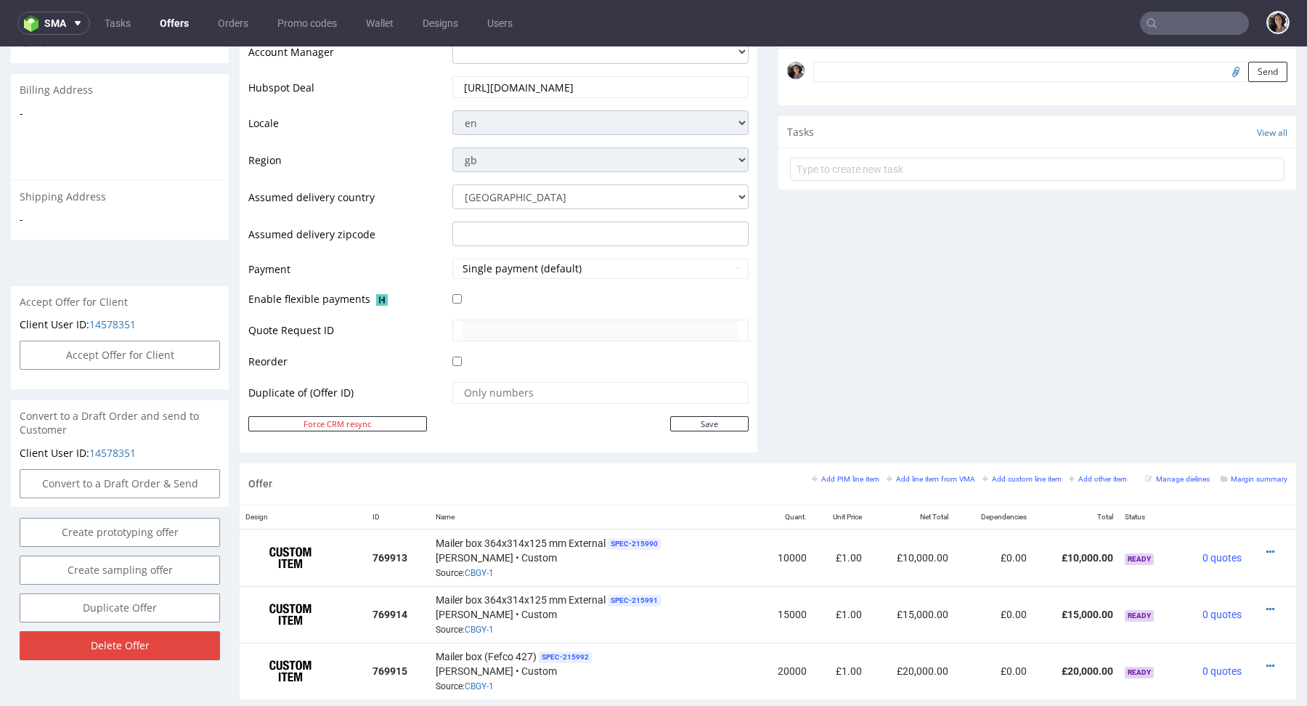
scroll to position [664, 0]
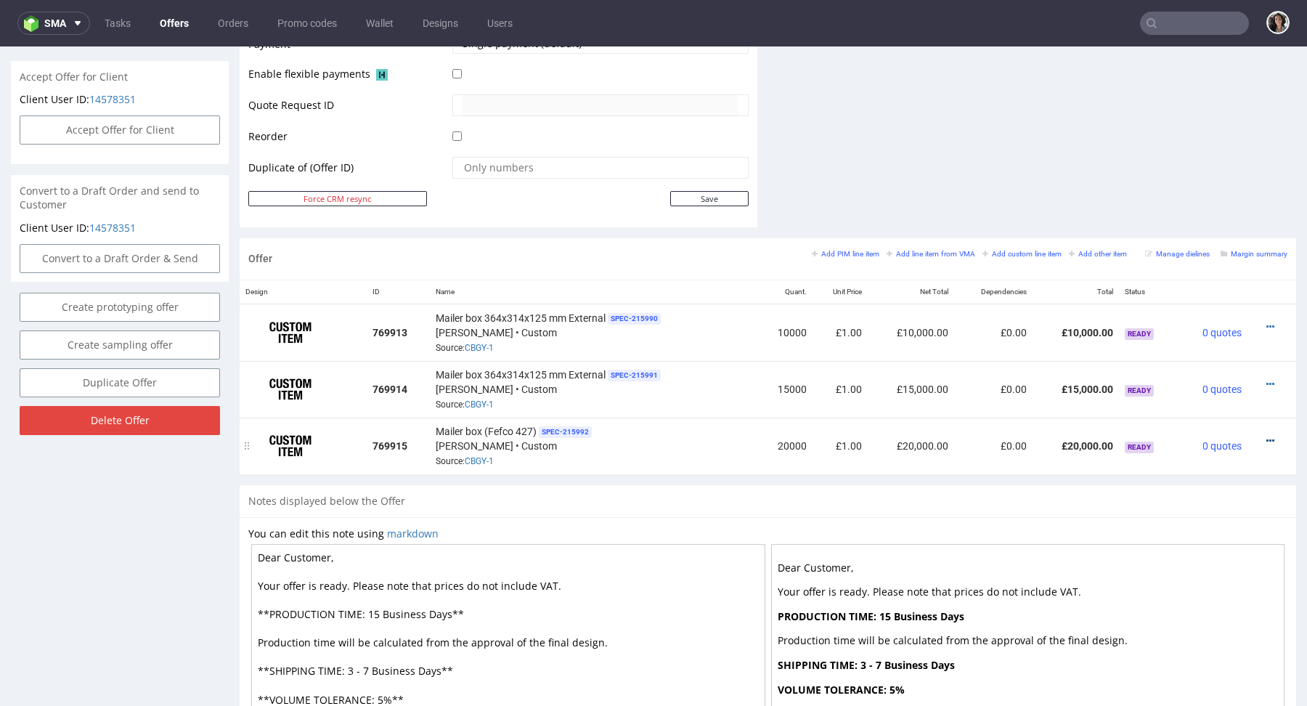
click at [1267, 438] on icon at bounding box center [1271, 441] width 8 height 10
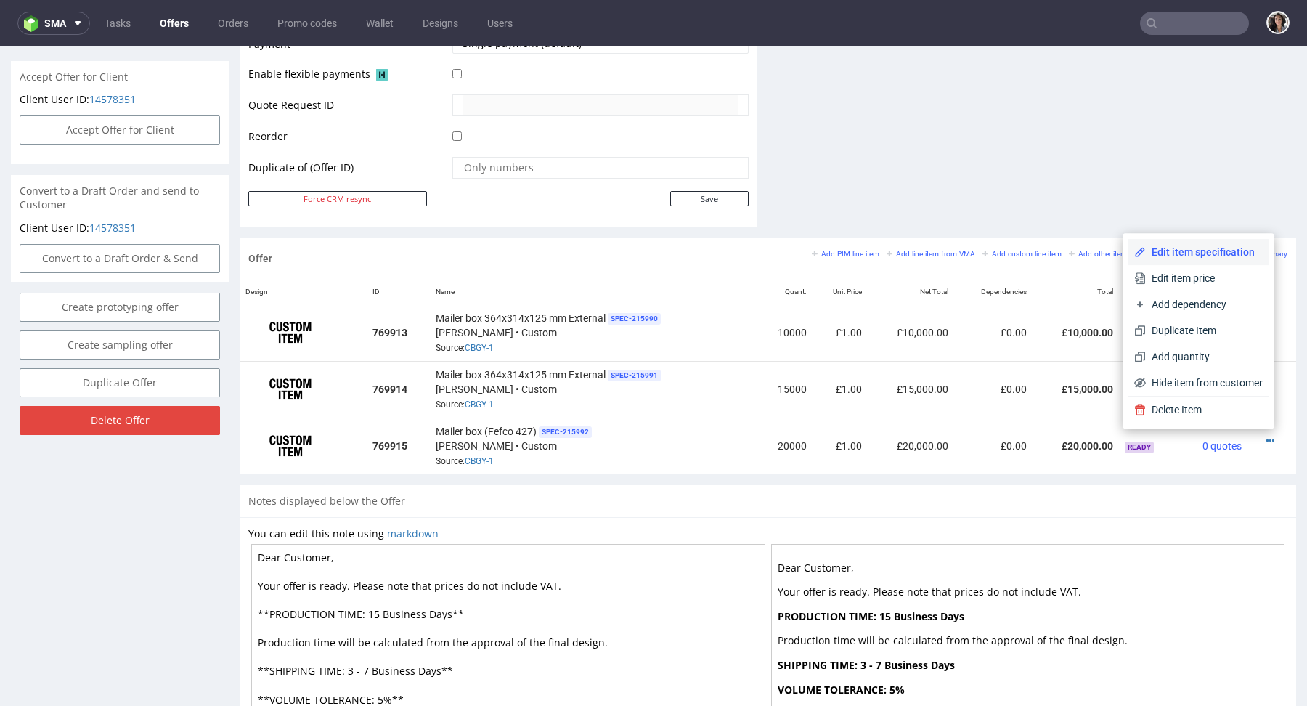
click at [1182, 249] on span "Edit item specification" at bounding box center [1204, 252] width 117 height 15
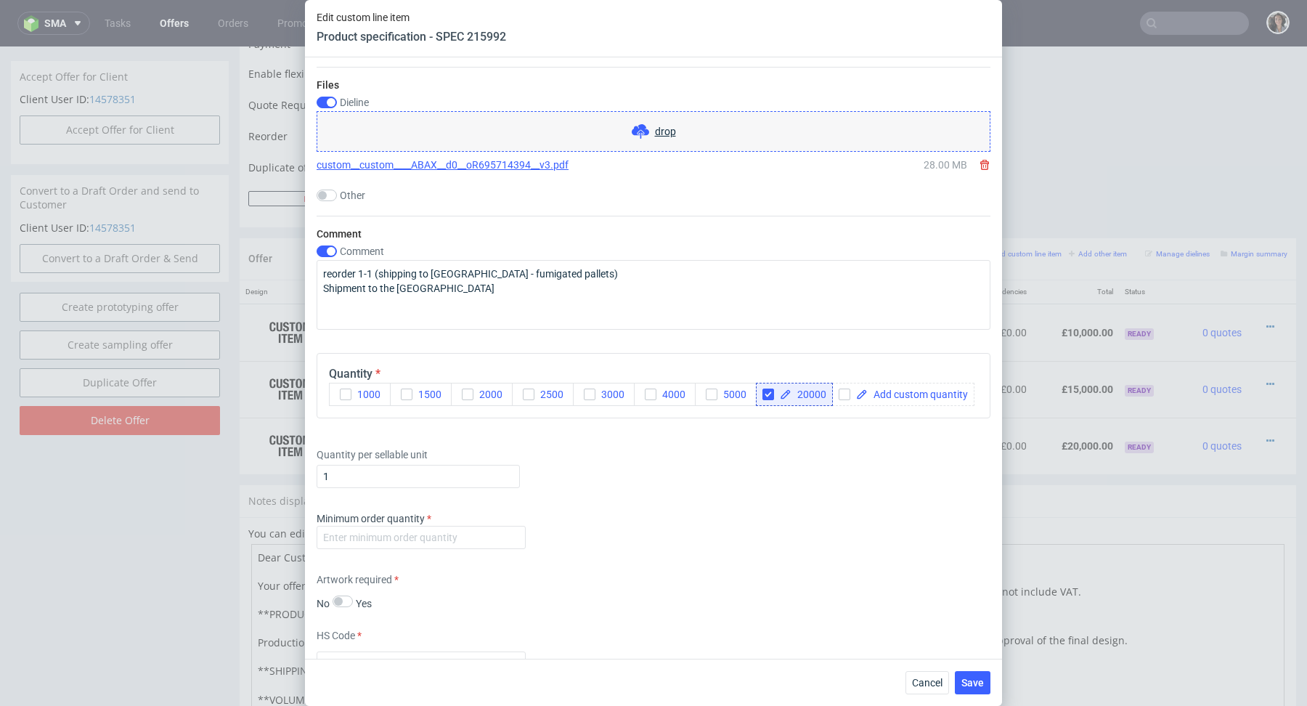
scroll to position [2141, 0]
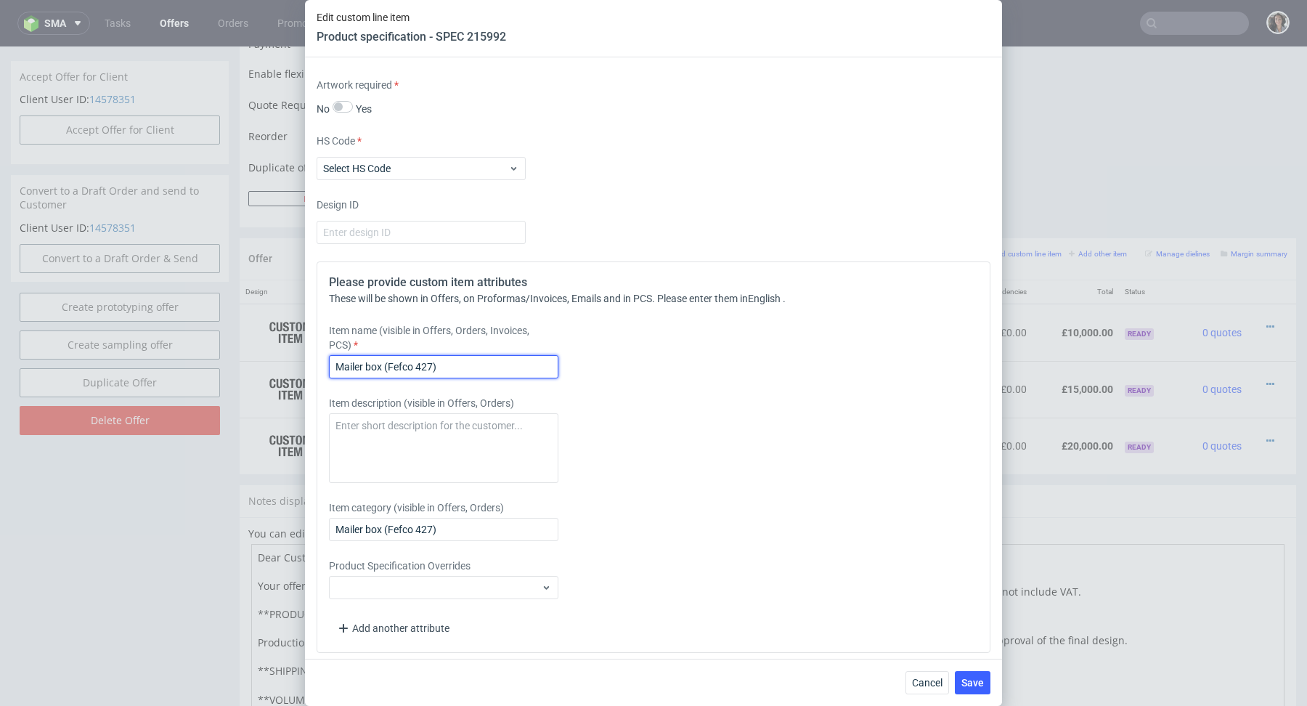
click at [398, 367] on input "Mailer box (Fefco 427)" at bounding box center [443, 366] width 229 height 23
paste input "364x314x125 mm External"
type input "Mailer box 364x314x125 mm External"
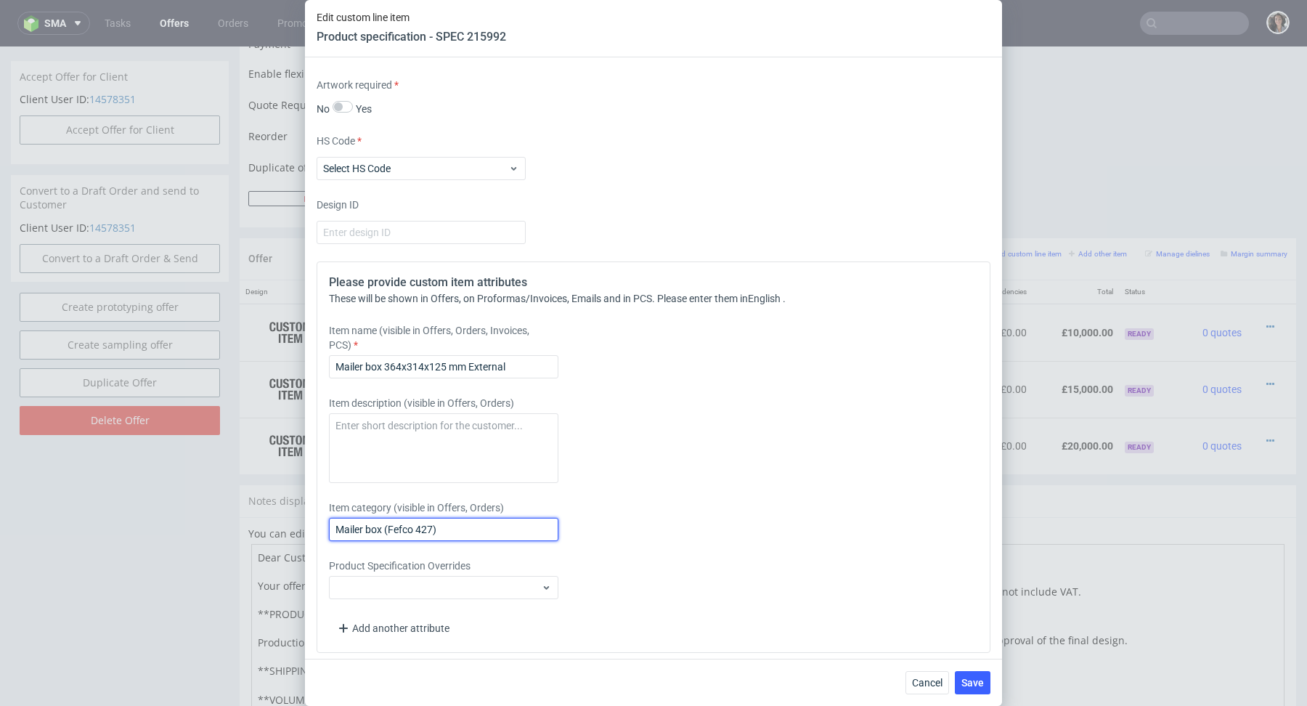
click at [434, 518] on input "Mailer box (Fefco 427)" at bounding box center [443, 529] width 229 height 23
paste input "364x314x125 mm External"
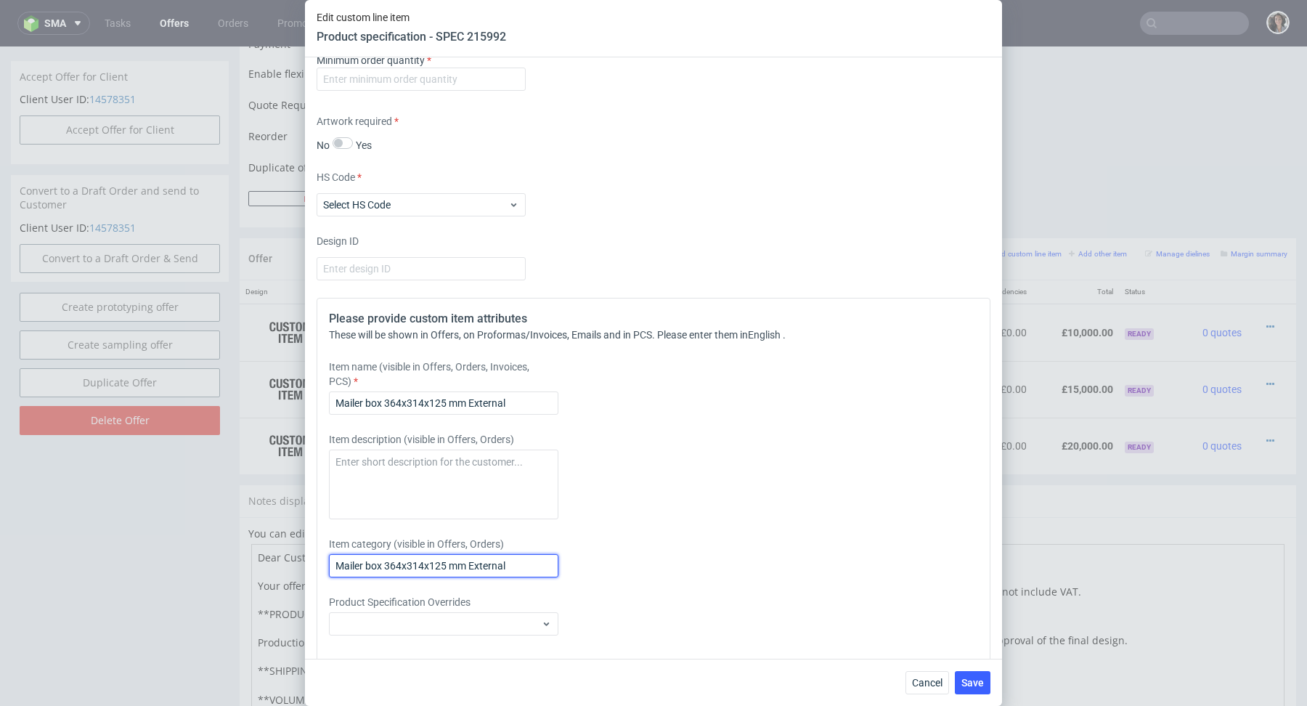
scroll to position [2094, 0]
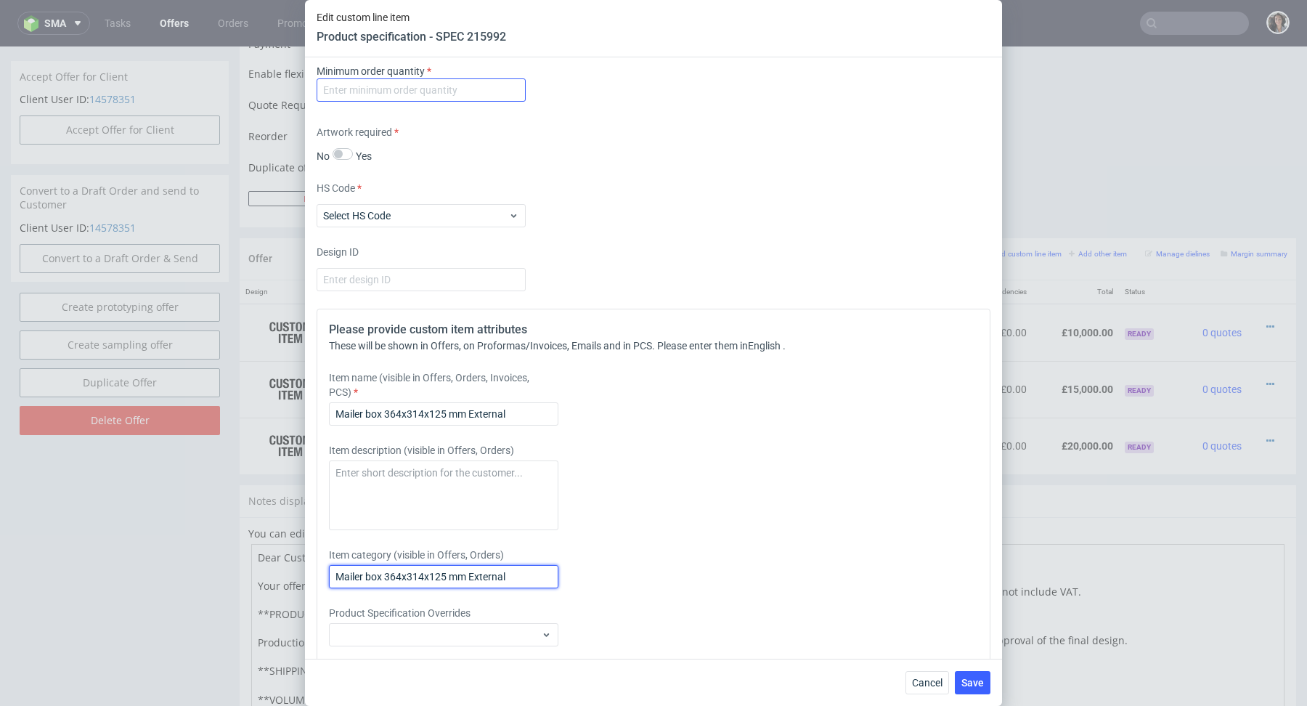
type input "Mailer box 364x314x125 mm External"
click at [361, 84] on input "number" at bounding box center [421, 89] width 209 height 23
type input "1"
click at [546, 158] on div "Artwork required No Yes" at bounding box center [654, 144] width 674 height 38
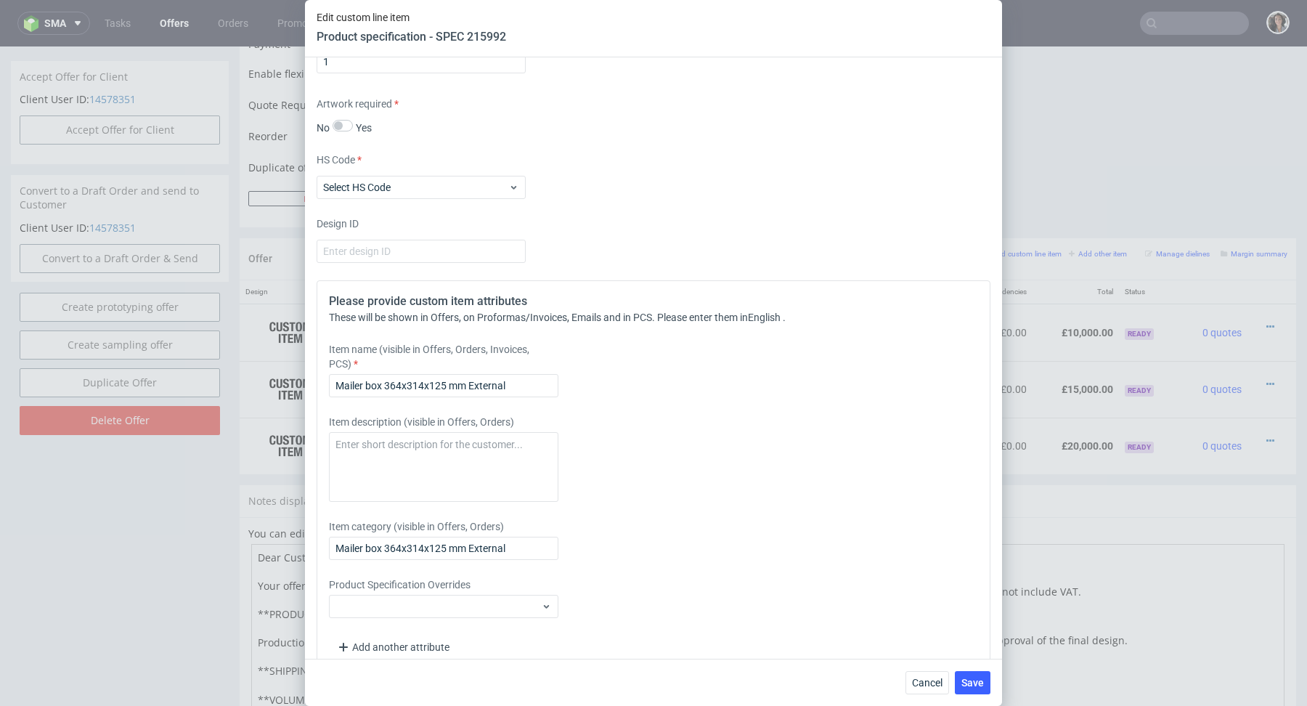
scroll to position [2141, 0]
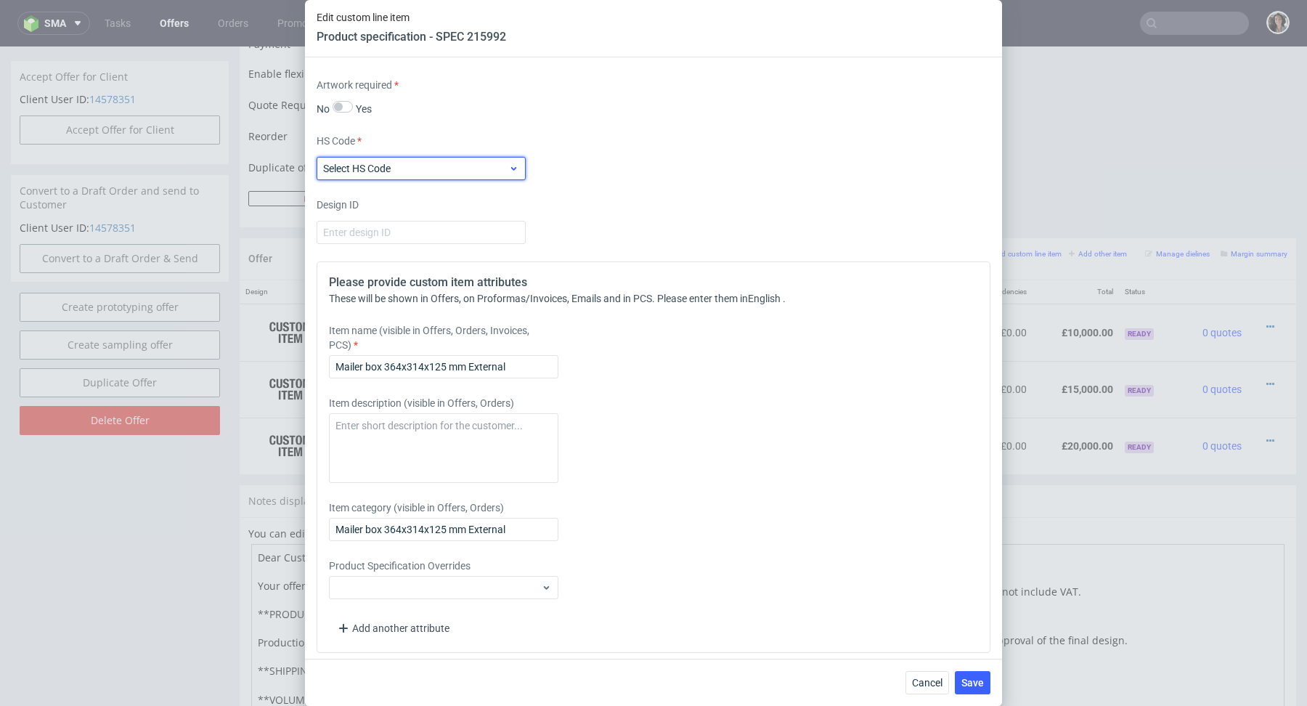
click at [497, 162] on span "Select HS Code" at bounding box center [415, 168] width 185 height 15
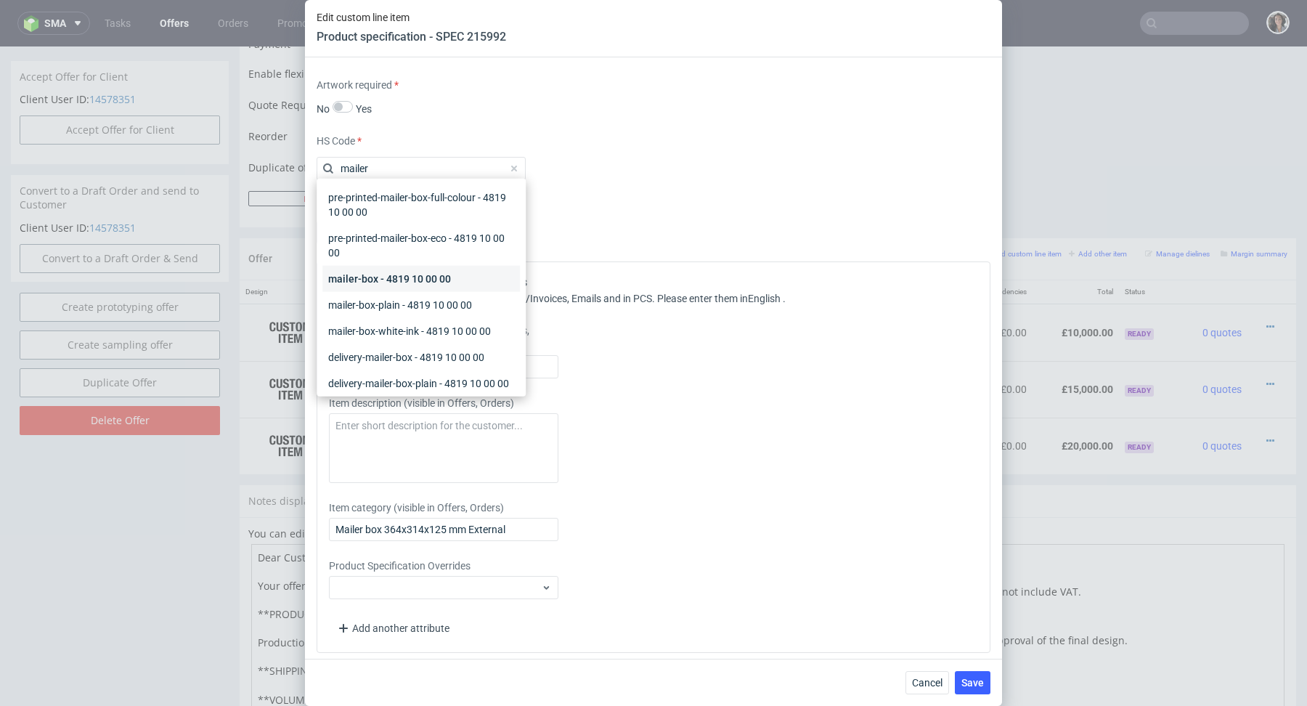
type input "mailer"
click at [397, 273] on div "mailer-box - 4819 10 00 00" at bounding box center [421, 279] width 198 height 26
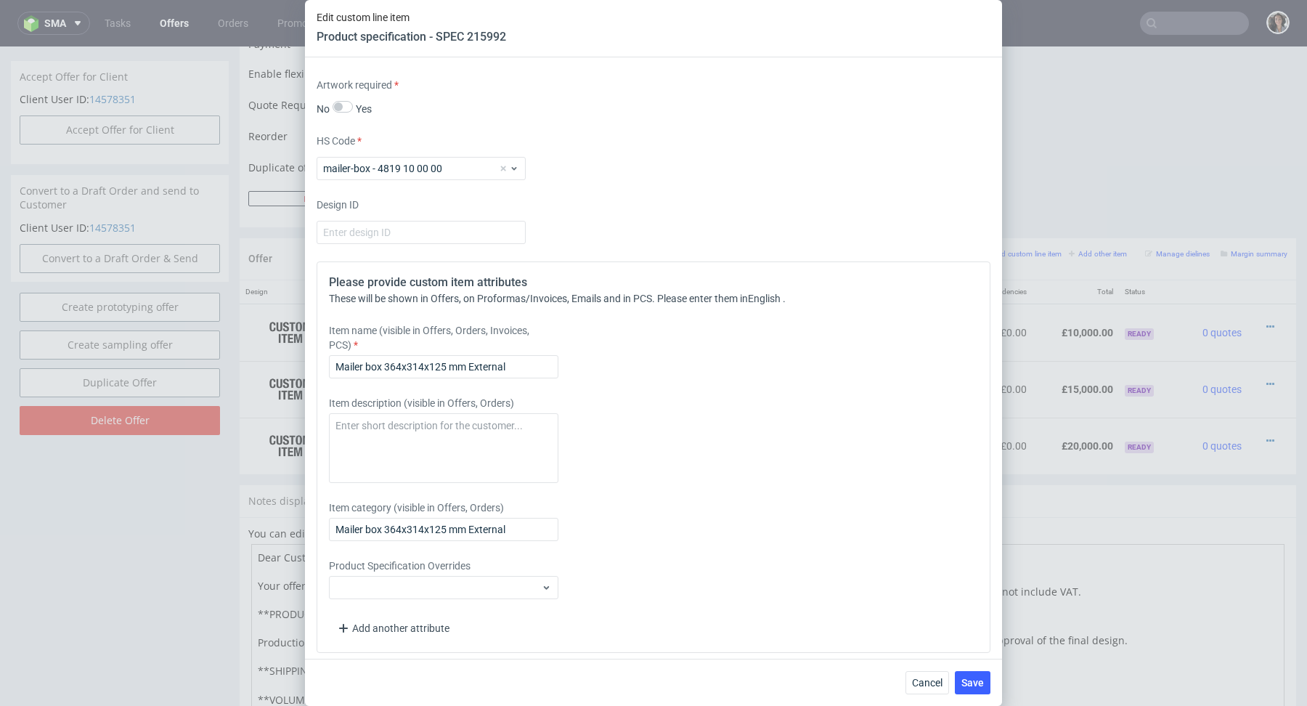
click at [961, 696] on div "Cancel Save" at bounding box center [653, 682] width 697 height 47
click at [969, 692] on button "Save" at bounding box center [973, 682] width 36 height 23
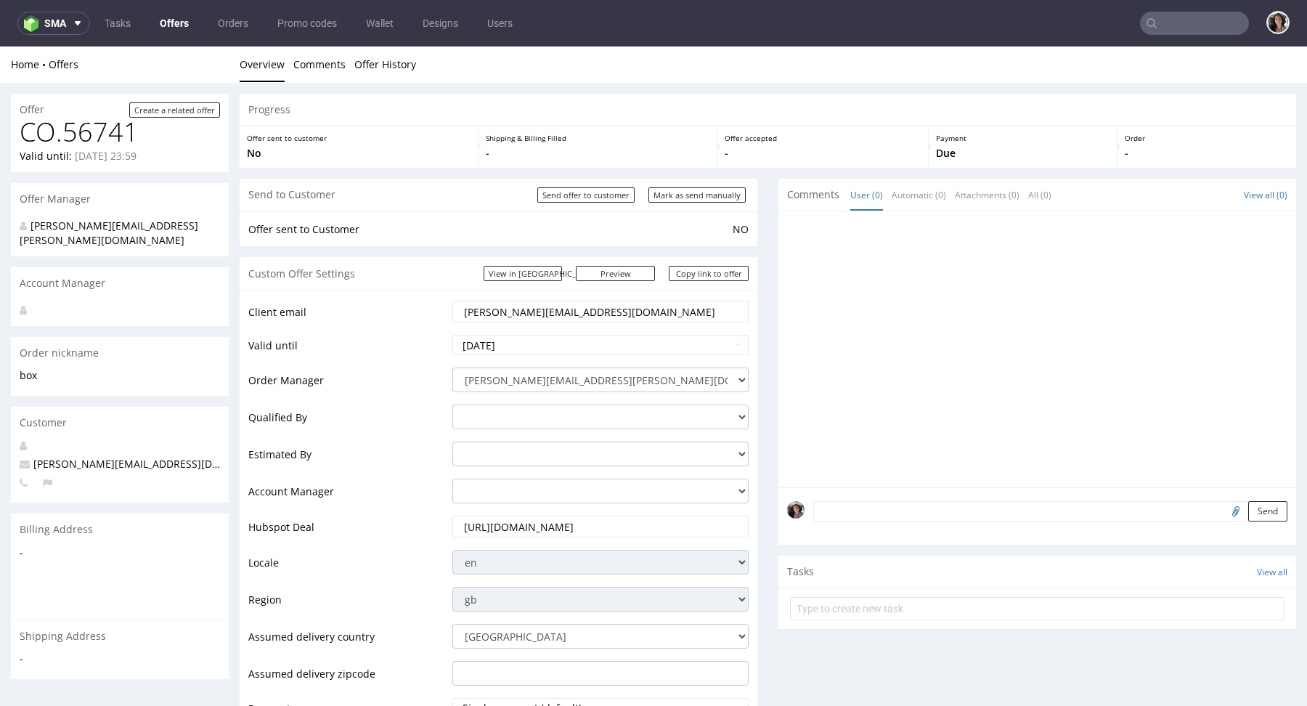
scroll to position [505, 0]
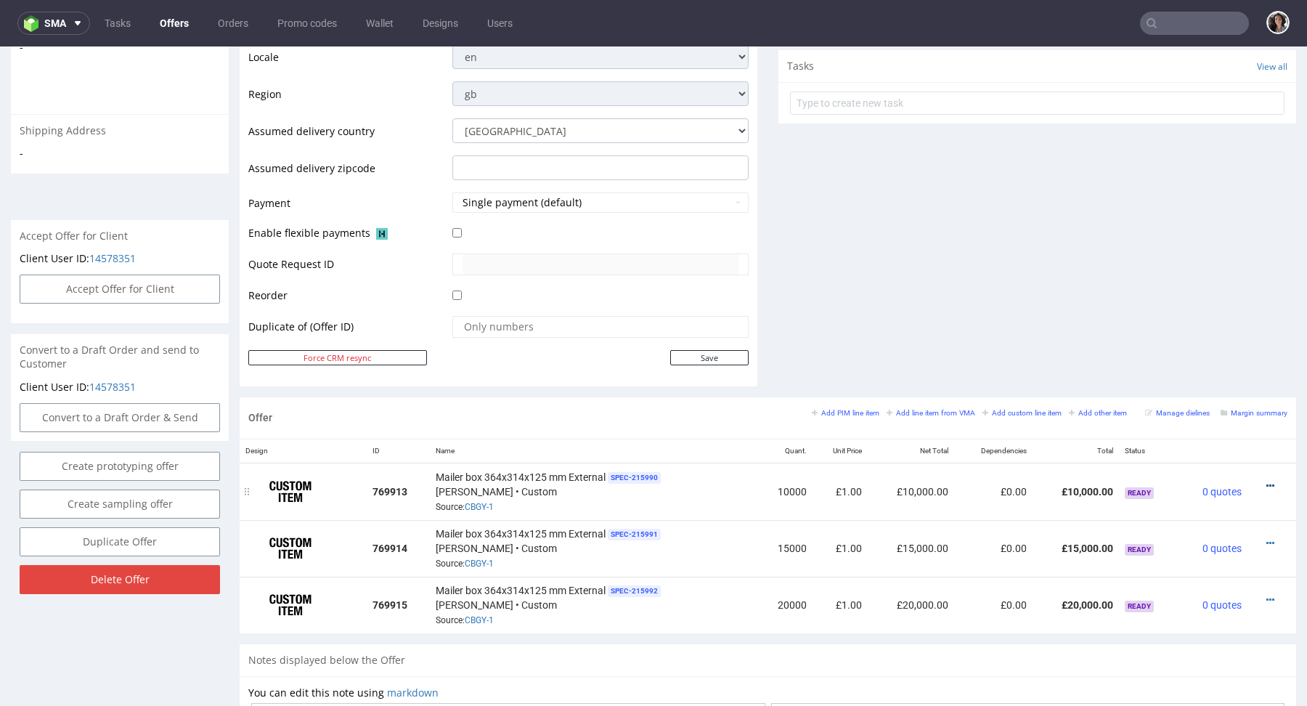
click at [1267, 484] on icon at bounding box center [1271, 486] width 8 height 10
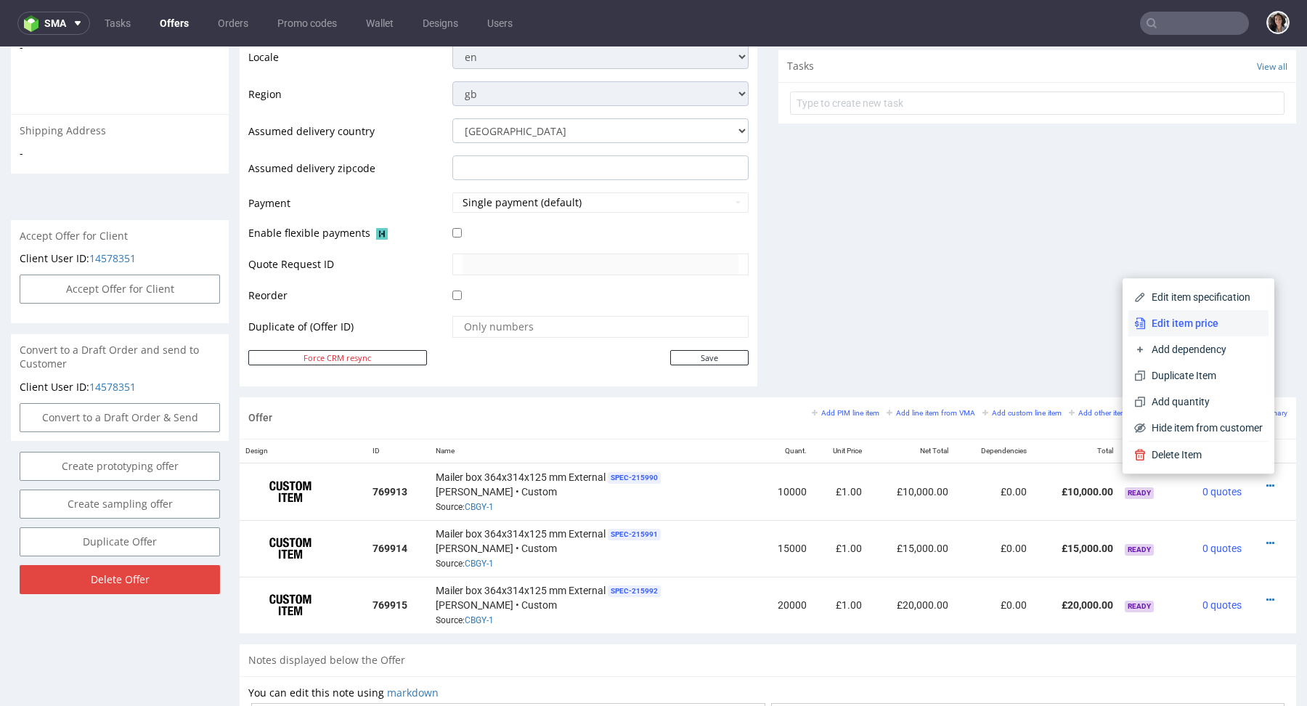
click at [1158, 329] on span "Edit item price" at bounding box center [1204, 323] width 117 height 15
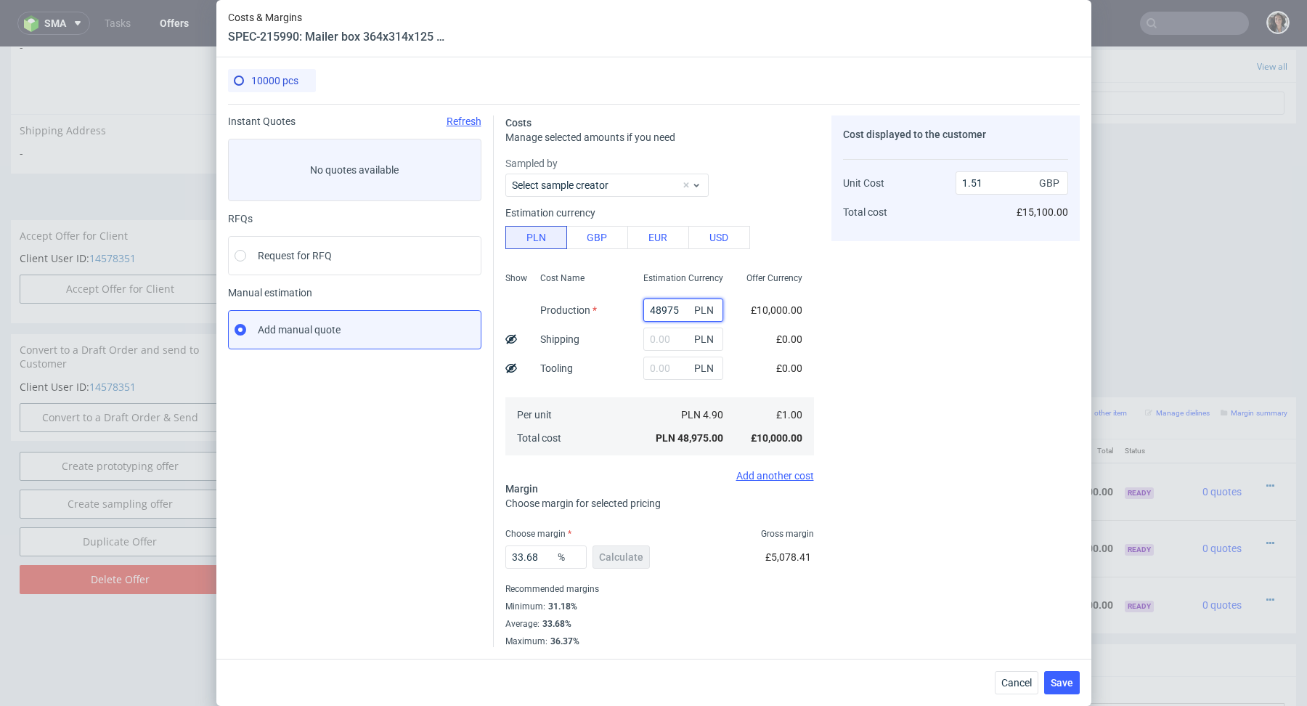
click at [661, 310] on input "48975" at bounding box center [683, 309] width 80 height 23
paste input "24390"
type input "24390"
type input "0.75"
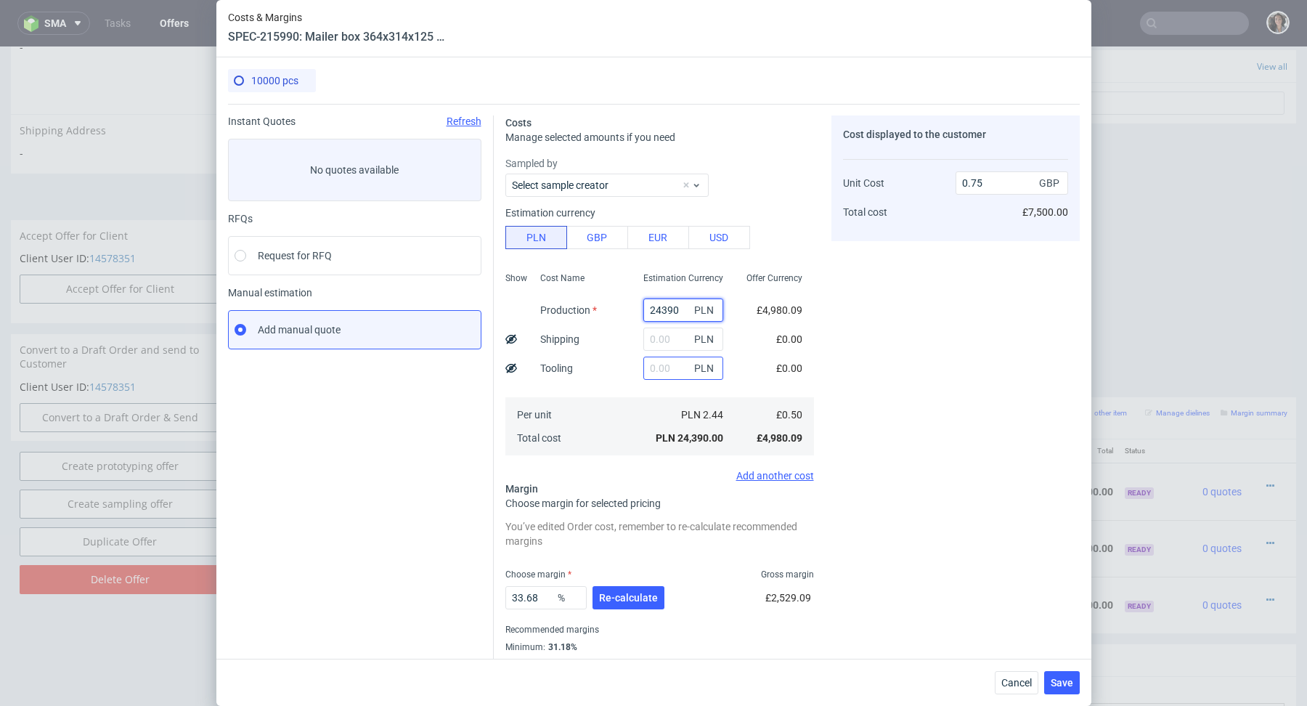
type input "24390"
click at [670, 369] on input "text" at bounding box center [683, 368] width 80 height 23
type input "2900"
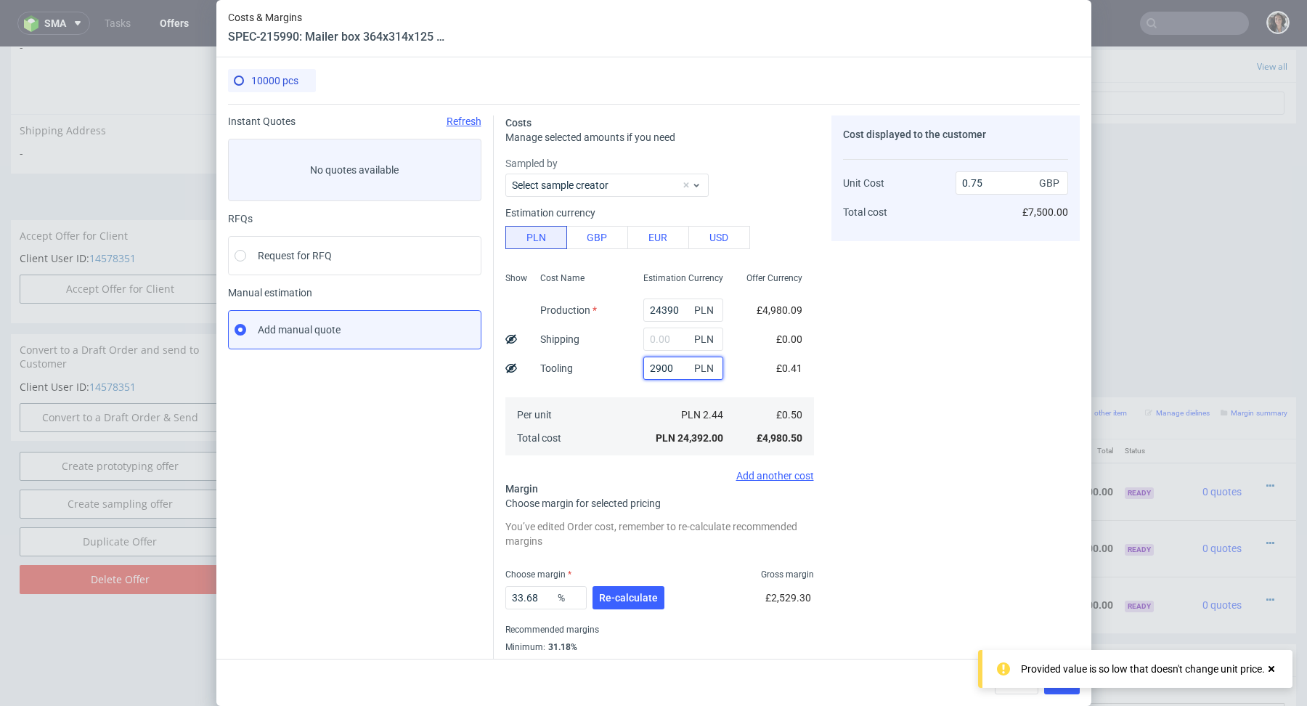
type input "0.84"
type input "2900"
click at [615, 428] on div "Per unit Total cost" at bounding box center [580, 426] width 103 height 58
click at [638, 603] on button "Re-calculate" at bounding box center [629, 597] width 72 height 23
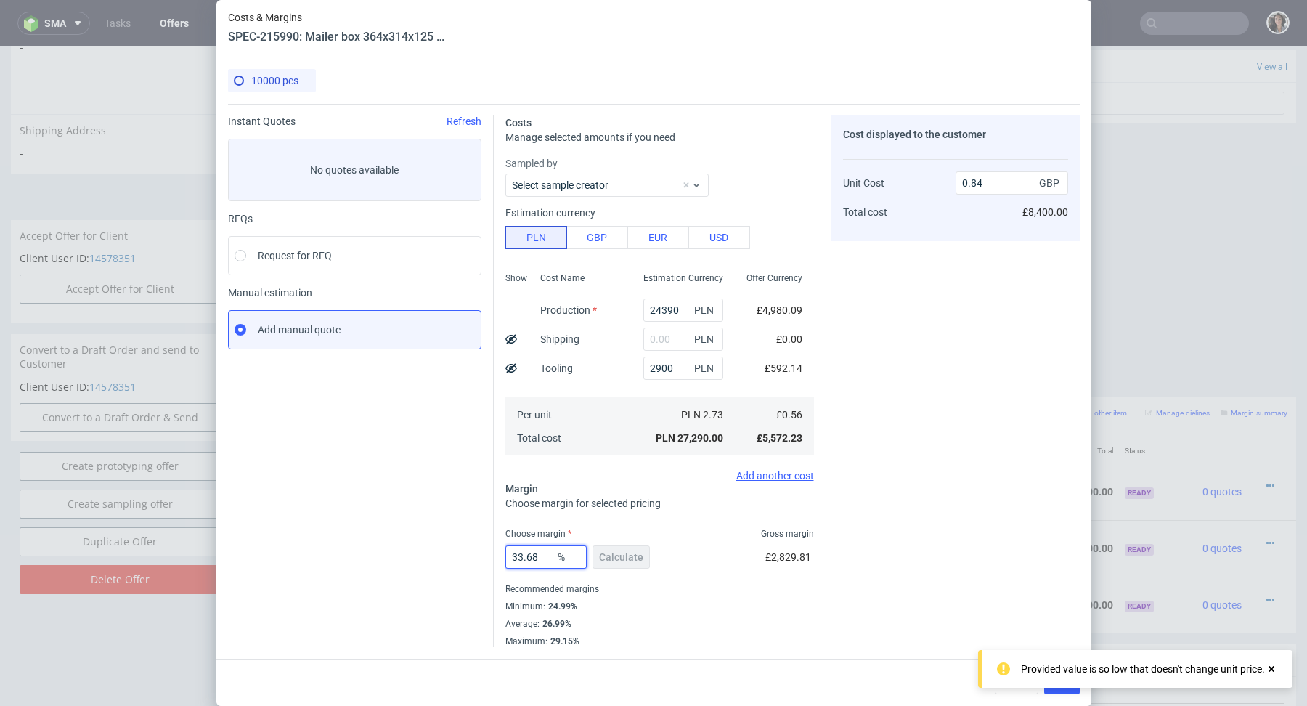
drag, startPoint x: 540, startPoint y: 556, endPoint x: 436, endPoint y: 557, distance: 104.6
click at [436, 557] on div "Instant Quotes Refresh No quotes available RFQs Request for RFQ Manual estimati…" at bounding box center [654, 375] width 852 height 543
type input "26"
type input "0.75"
type input "26"
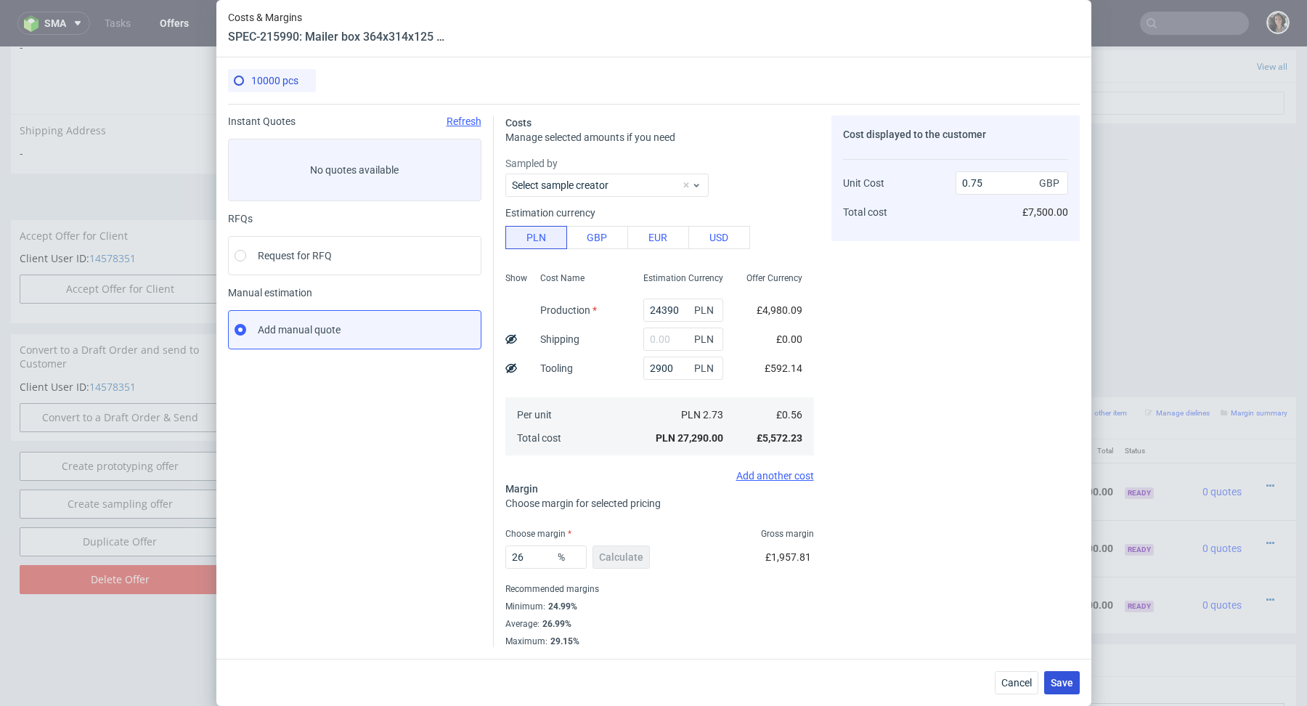
click at [1070, 686] on span "Save" at bounding box center [1062, 683] width 23 height 10
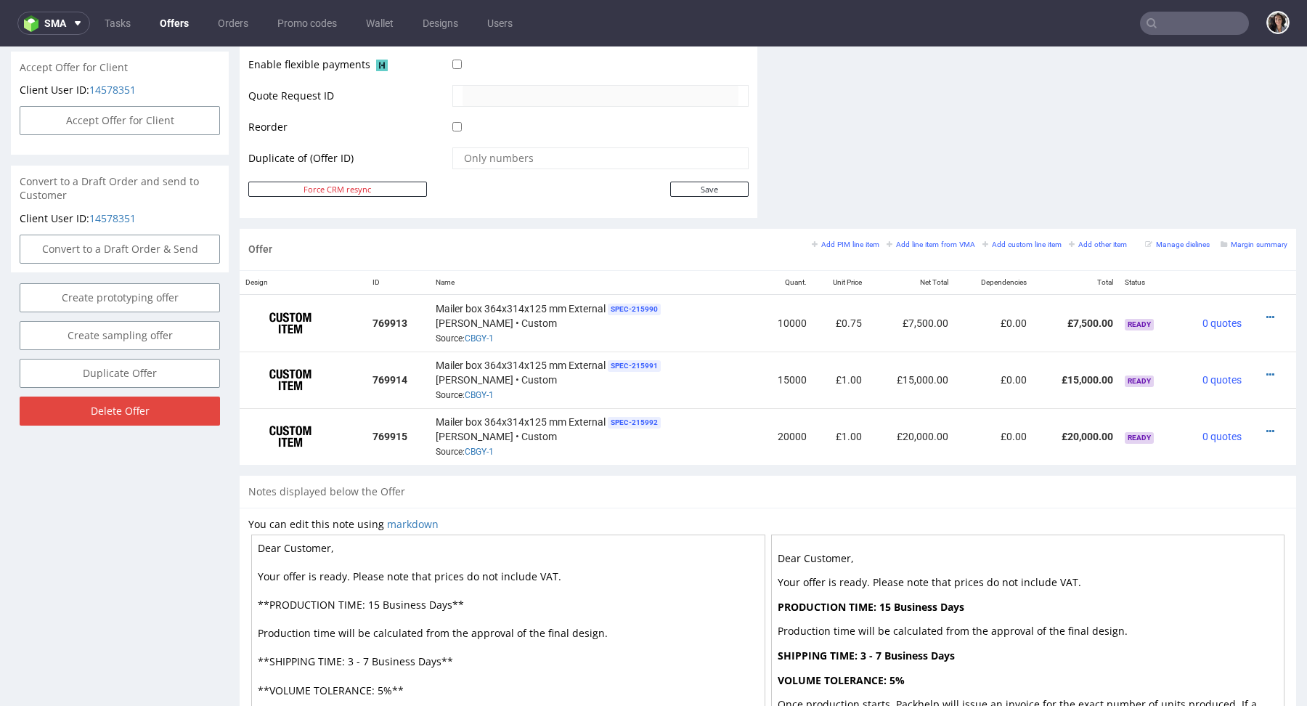
scroll to position [735, 0]
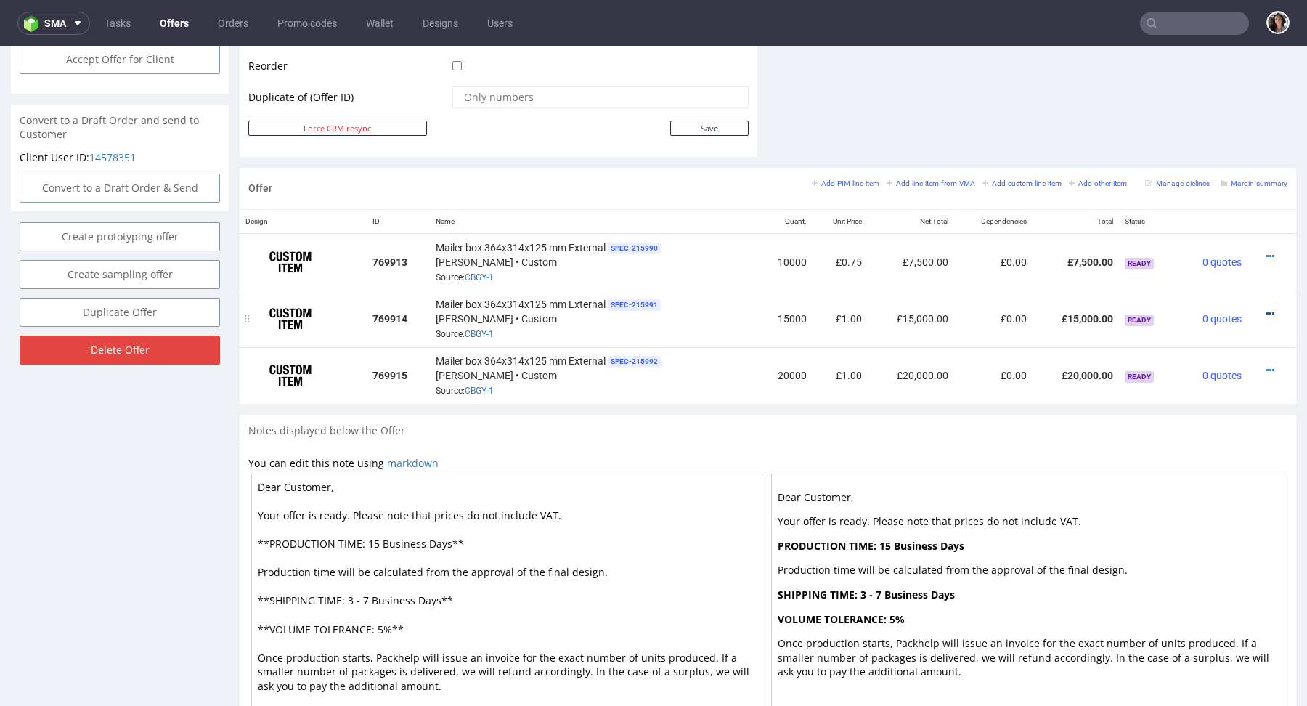
click at [1267, 311] on icon at bounding box center [1271, 314] width 8 height 10
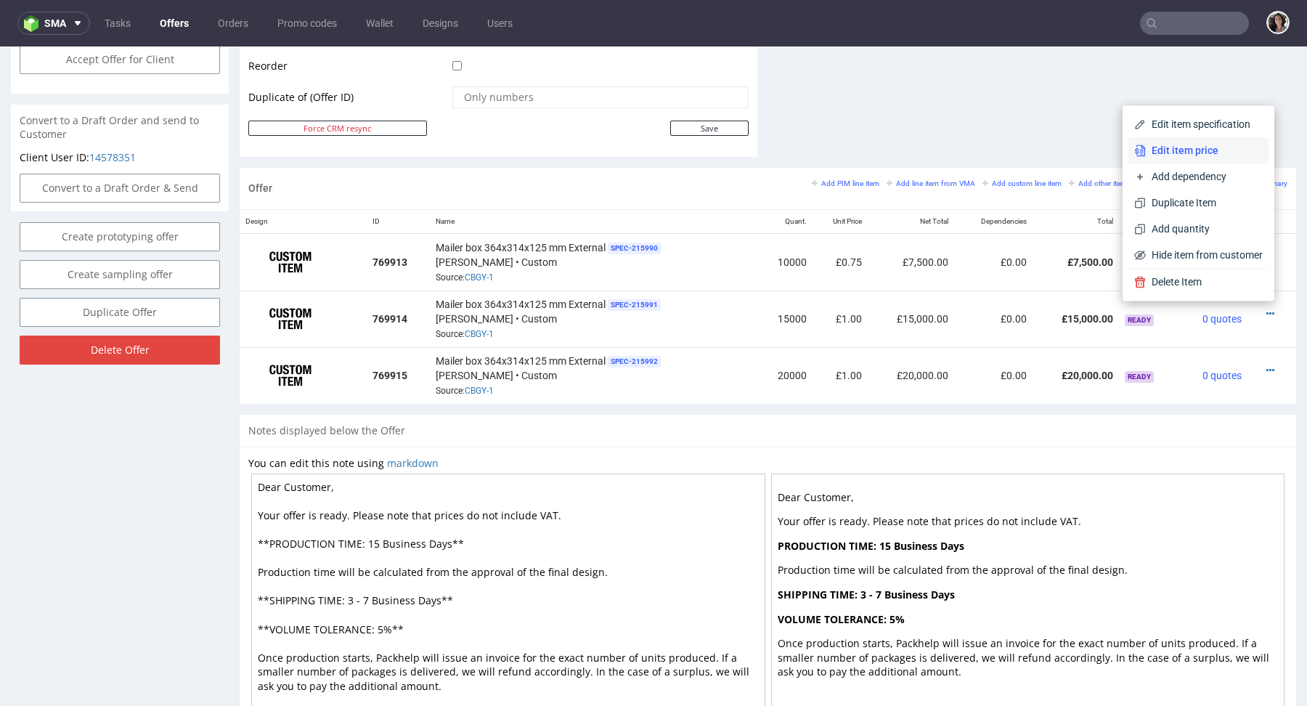
click at [1166, 153] on span "Edit item price" at bounding box center [1204, 150] width 117 height 15
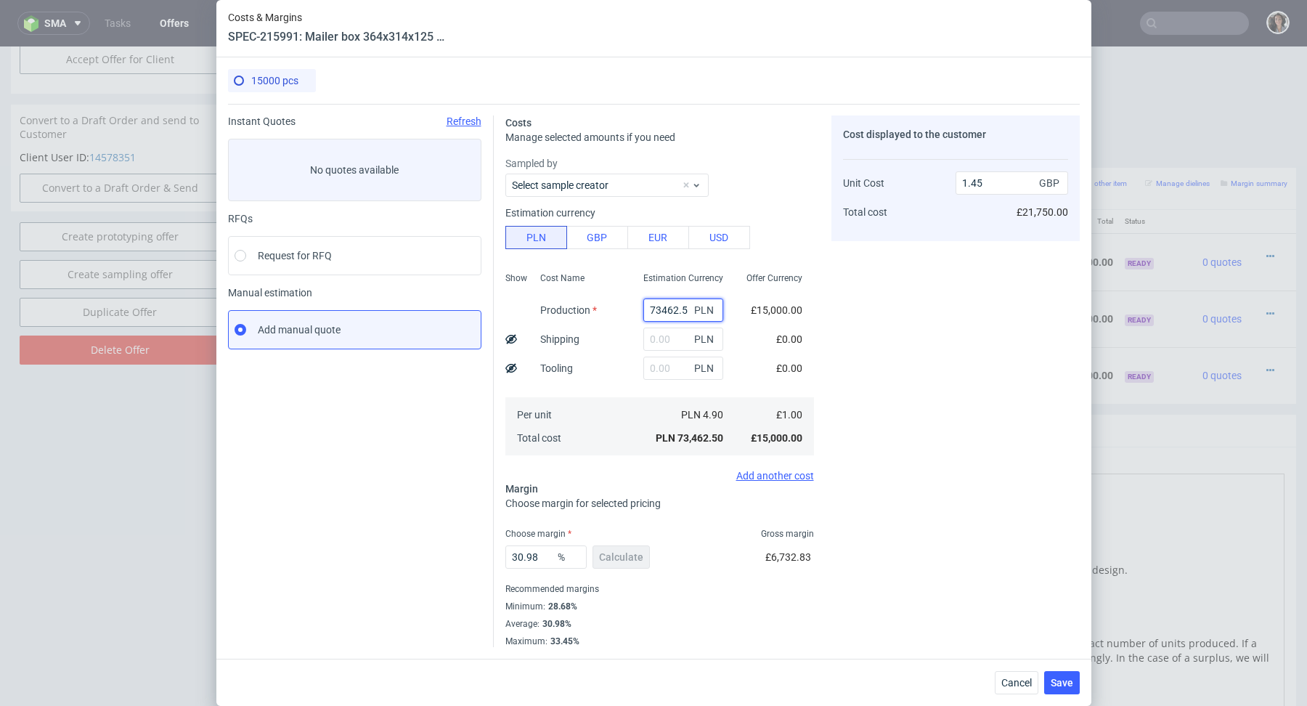
click at [672, 309] on input "73462.5" at bounding box center [683, 309] width 80 height 23
paste input "43902"
type input "7346243902.5"
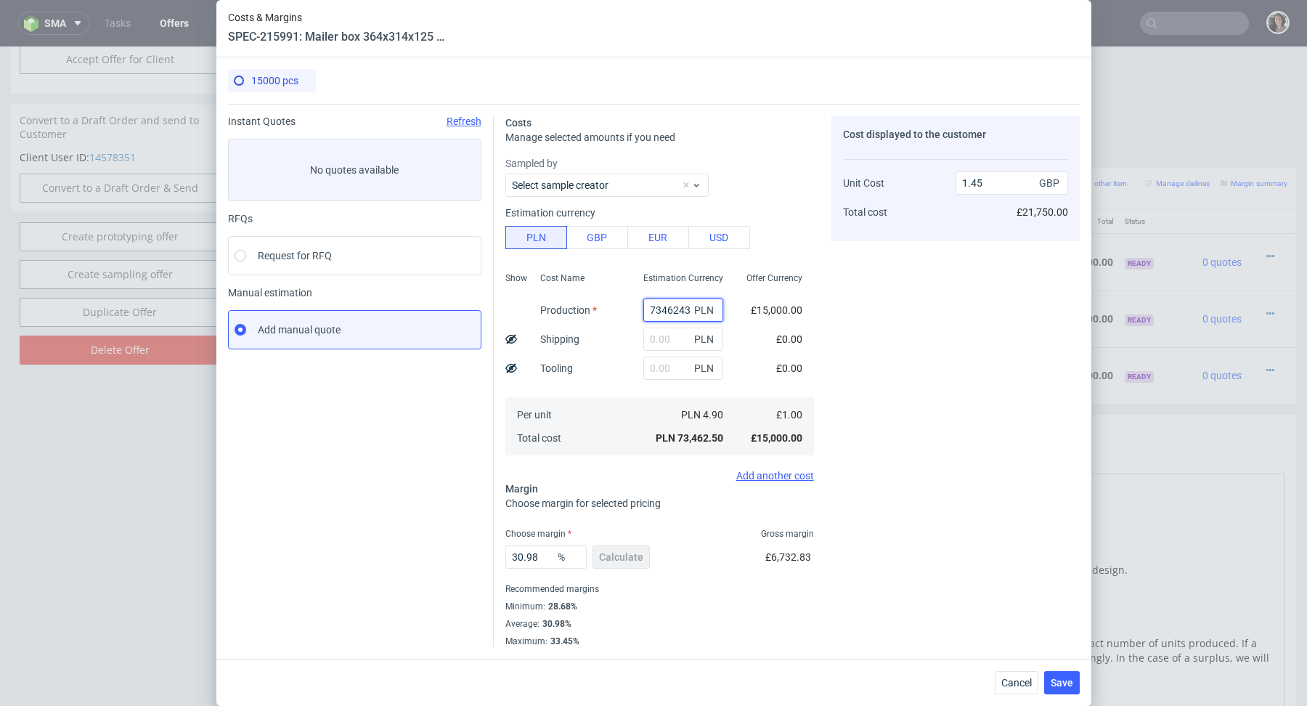
scroll to position [0, 11]
type input "144885.42"
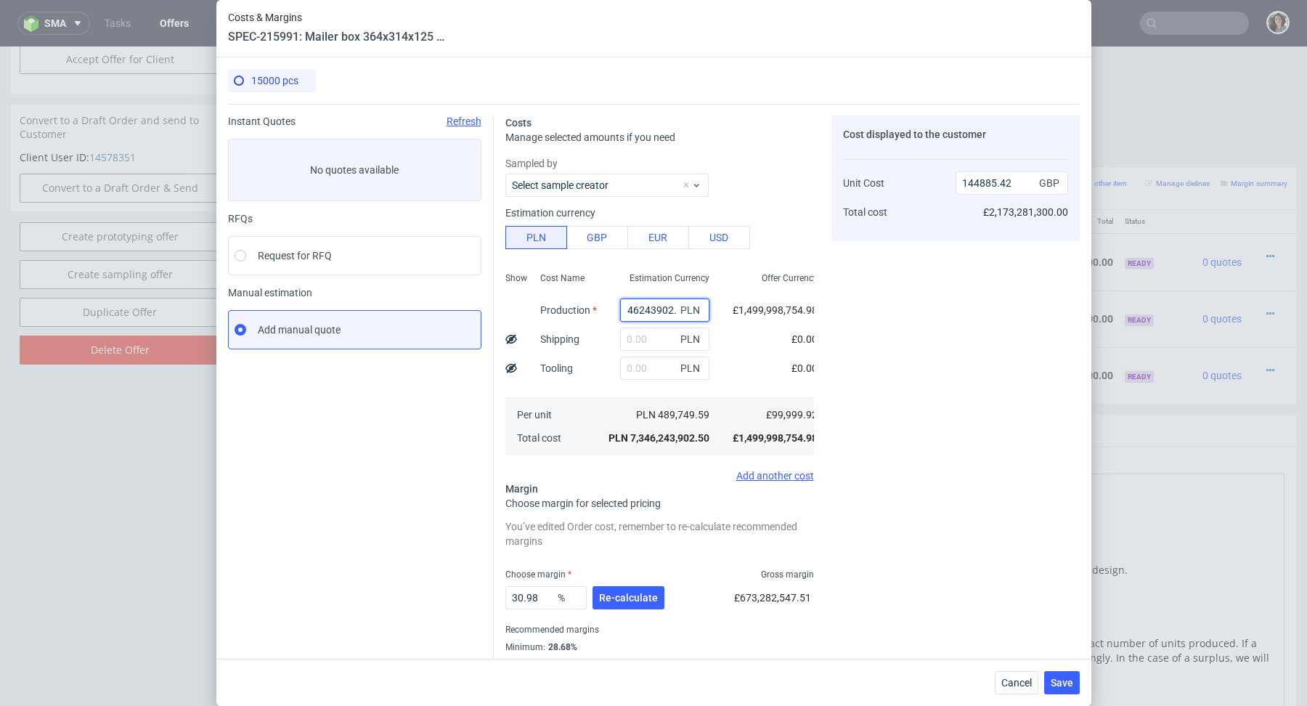
click at [672, 309] on input "7346243902.5" at bounding box center [664, 309] width 89 height 23
type input "7346243902.5"
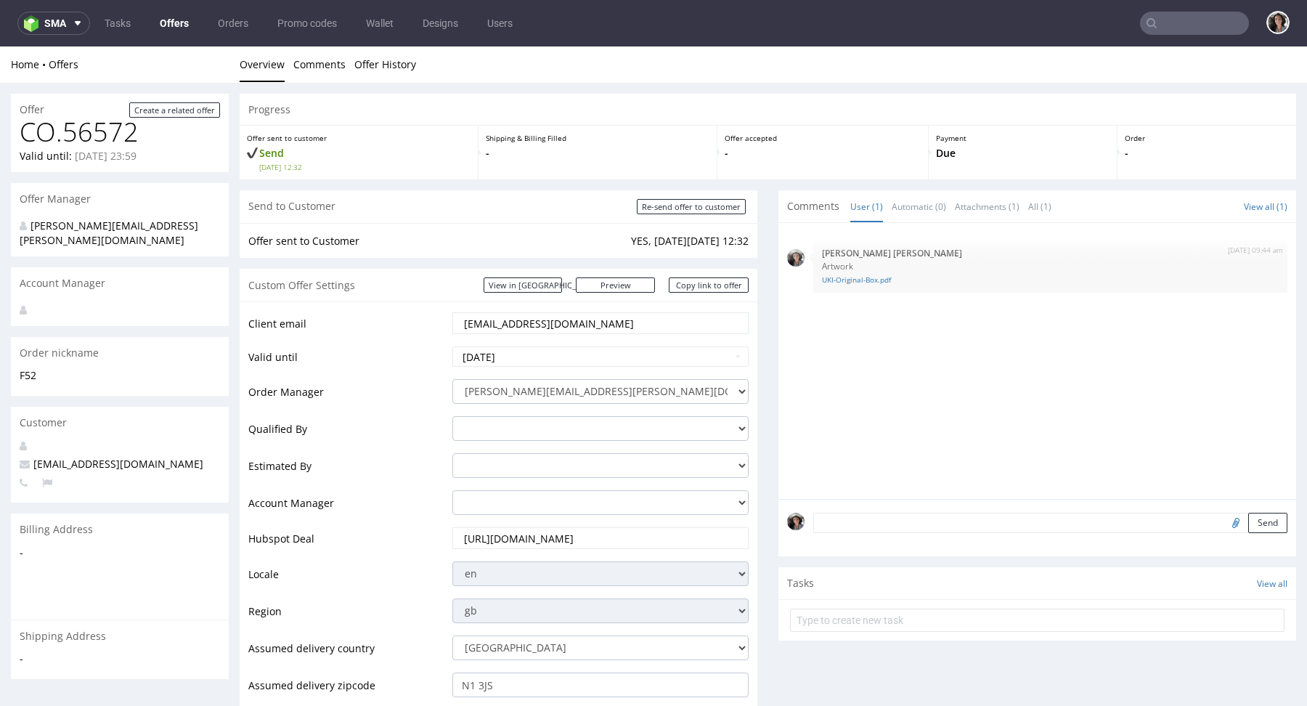
scroll to position [2, 0]
click at [563, 322] on input "[EMAIL_ADDRESS][DOMAIN_NAME]" at bounding box center [601, 321] width 276 height 20
click at [563, 322] on input "max@bluemarketmedia.co.uk" at bounding box center [601, 321] width 276 height 20
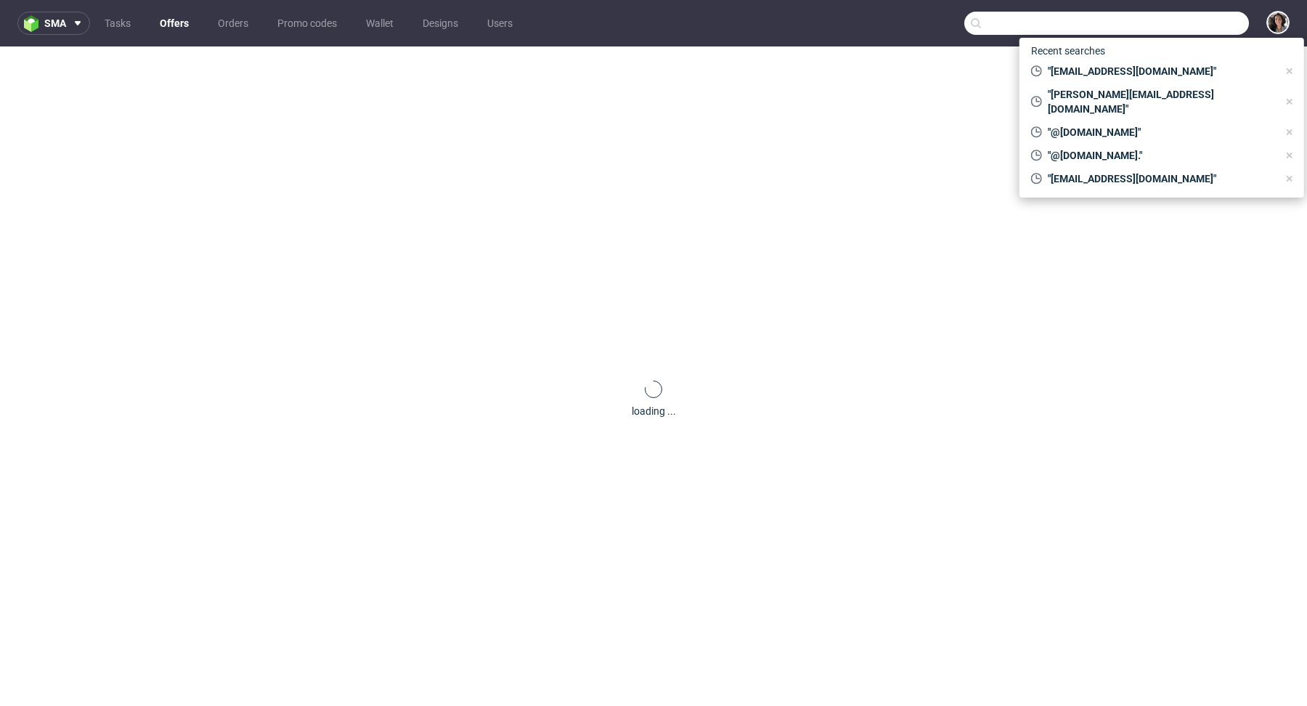
click at [1158, 25] on input "text" at bounding box center [1106, 23] width 285 height 23
paste input "R988984890"
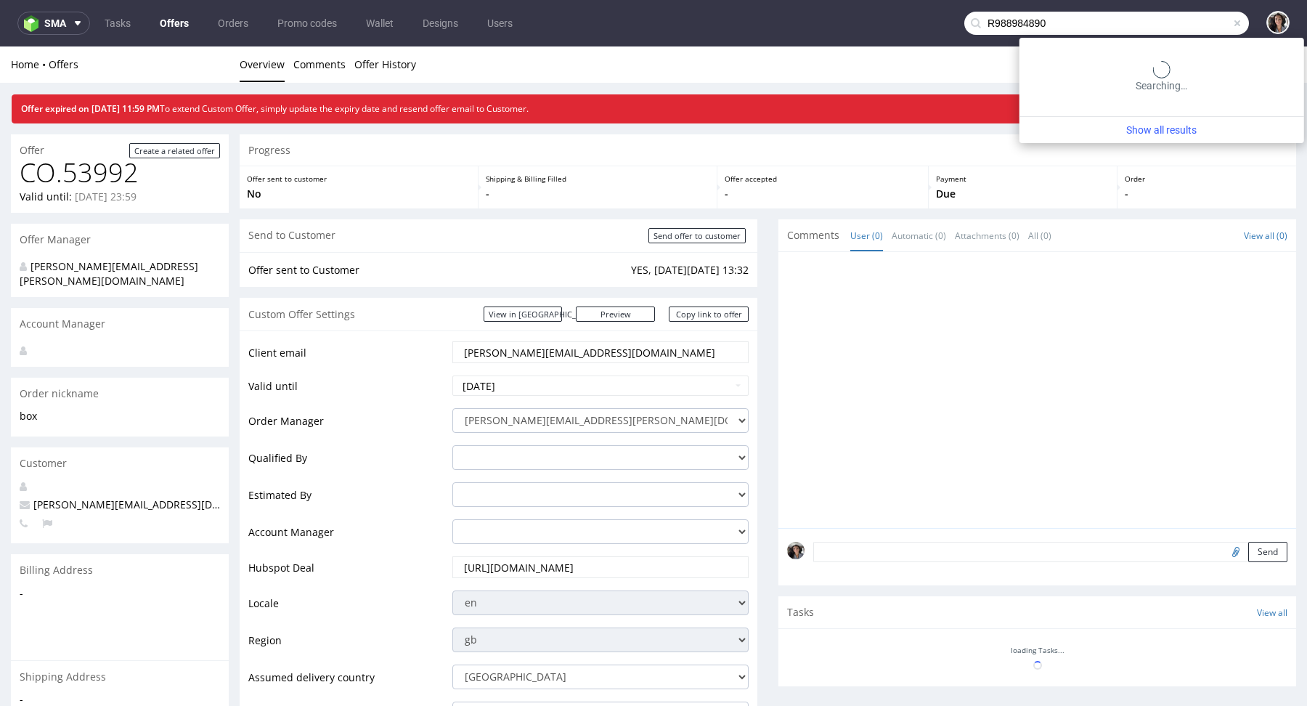
type input "R988984890"
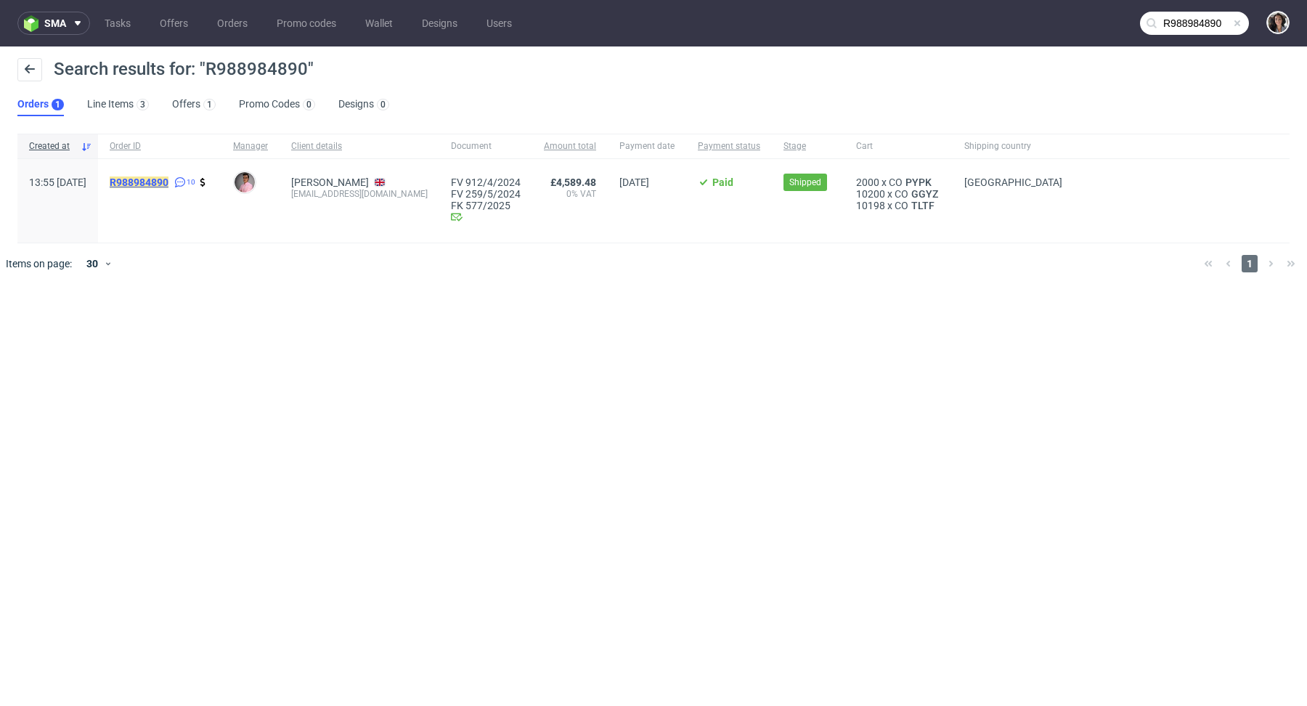
click at [168, 176] on mark "R988984890" at bounding box center [139, 182] width 59 height 12
